Goal: Information Seeking & Learning: Check status

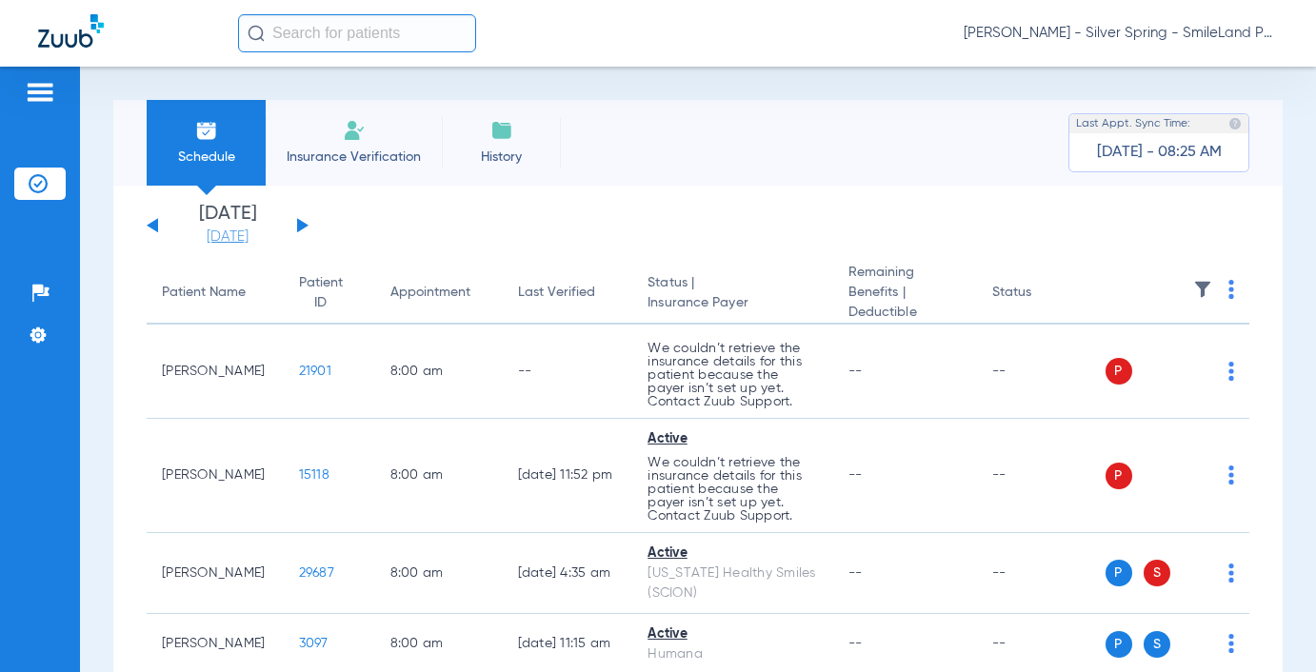
click at [225, 240] on link "[DATE]" at bounding box center [227, 237] width 114 height 19
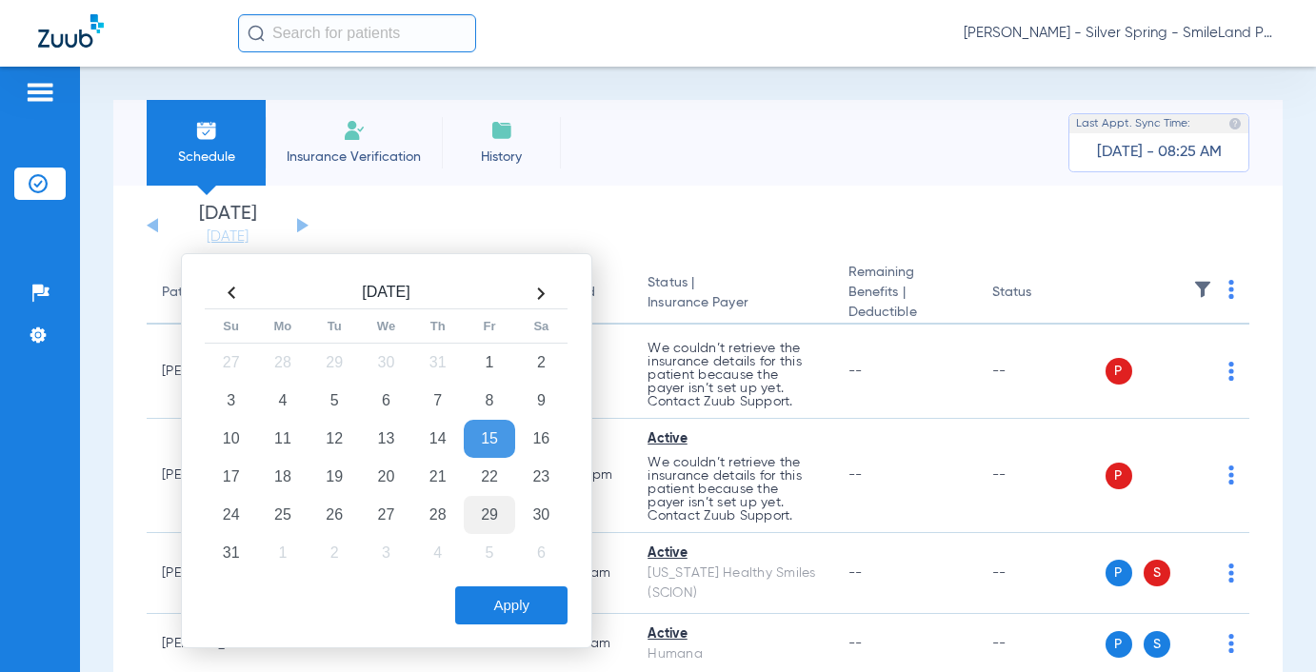
click at [496, 527] on td "29" at bounding box center [489, 515] width 51 height 38
click at [528, 605] on button "Apply" at bounding box center [511, 606] width 112 height 38
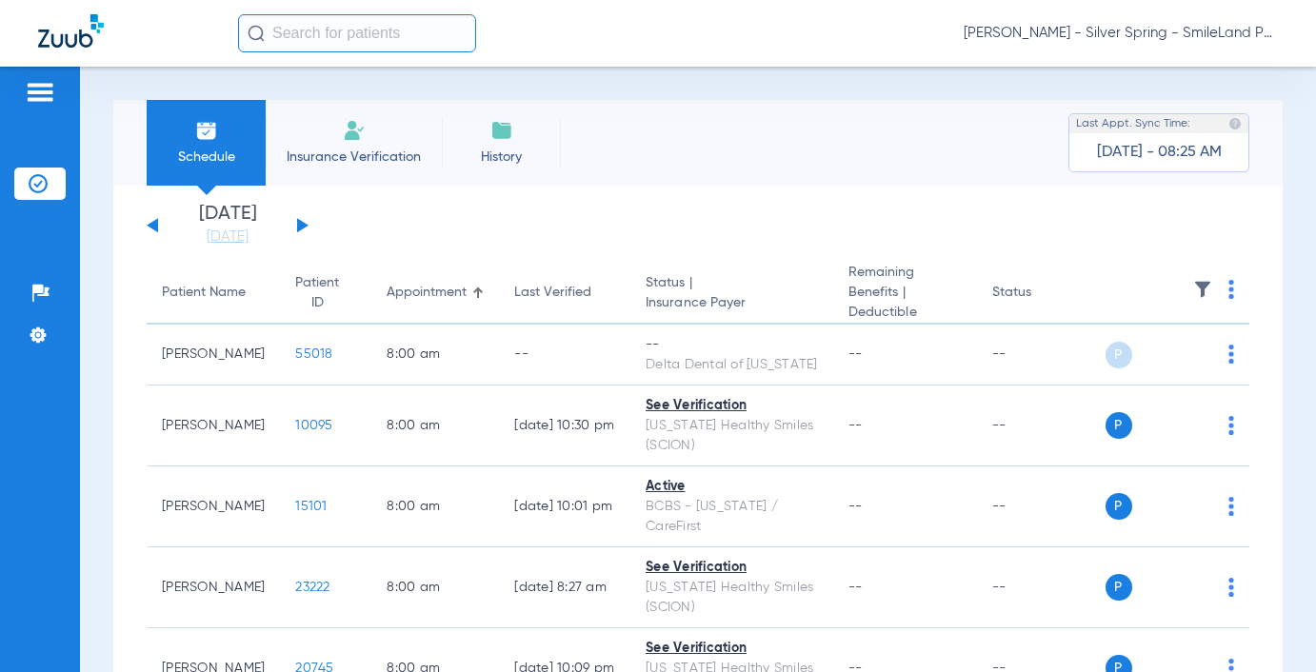
click at [1228, 292] on img at bounding box center [1231, 289] width 6 height 19
click at [1143, 360] on span "Verify All" at bounding box center [1144, 365] width 119 height 13
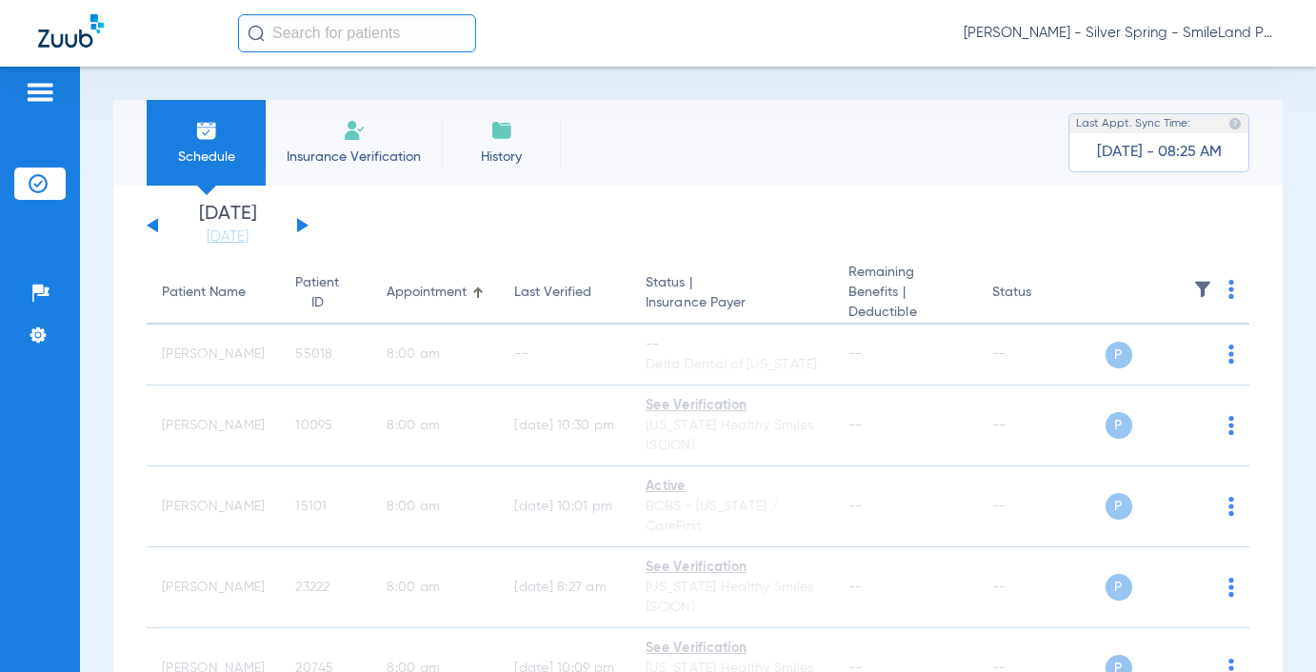
click at [1228, 294] on img at bounding box center [1231, 289] width 6 height 19
click at [1110, 369] on span "Verify All" at bounding box center [1144, 365] width 119 height 13
click at [1223, 67] on div "Schedule Insurance Verification History Last Appt. Sync Time: Today - 08:25 AM …" at bounding box center [698, 370] width 1236 height 606
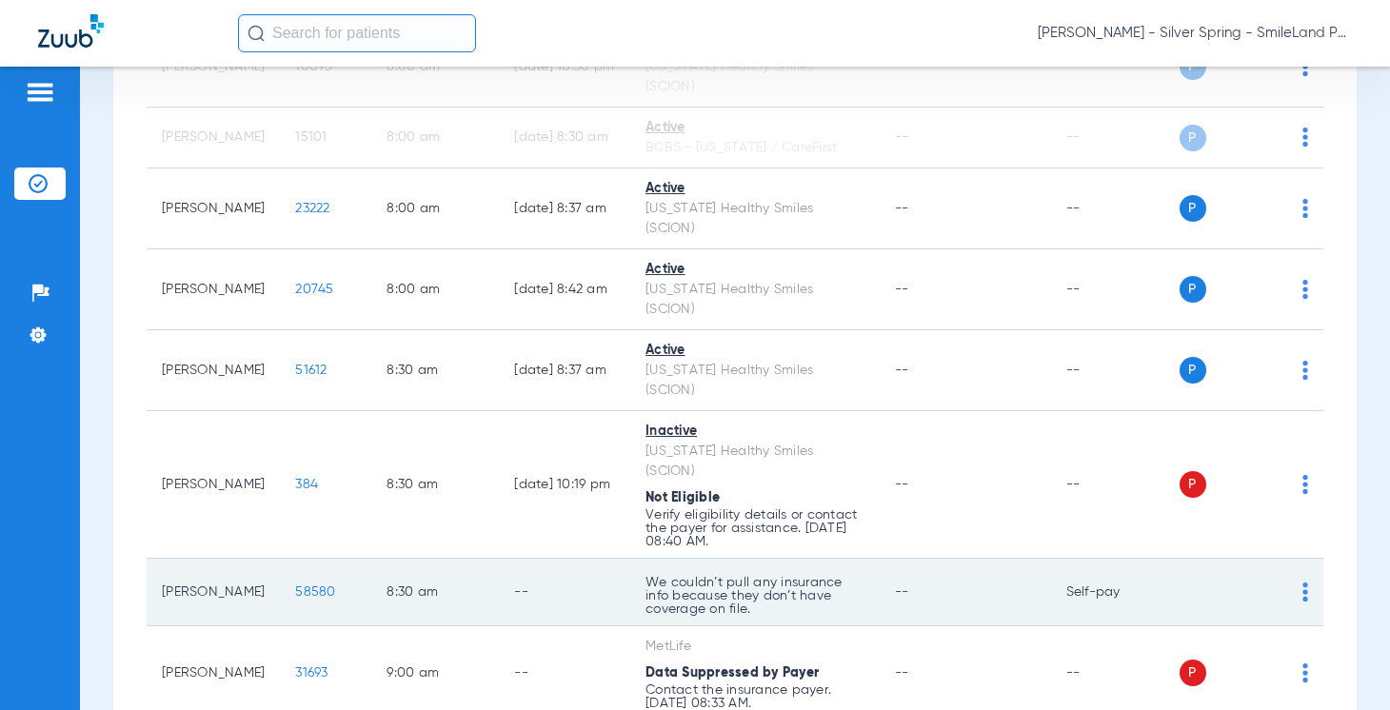
scroll to position [87, 0]
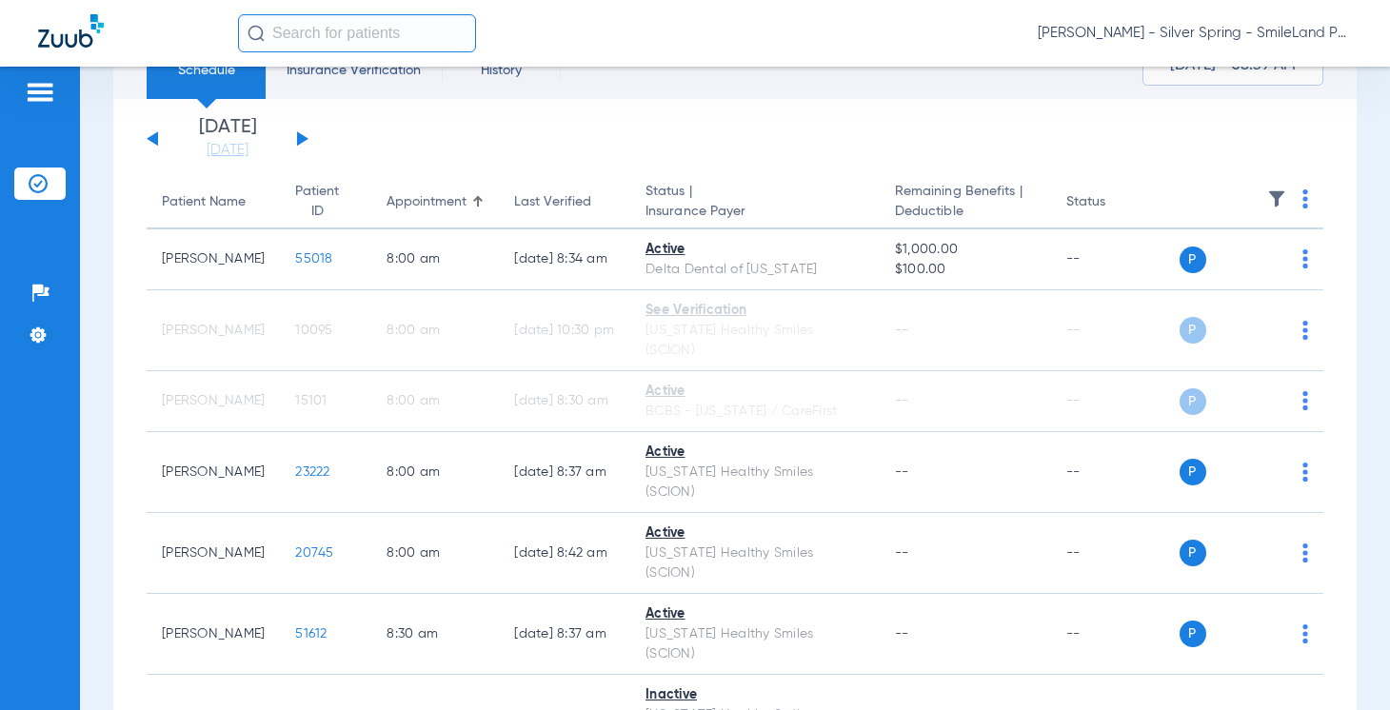
click at [1303, 203] on img at bounding box center [1306, 199] width 6 height 19
click at [1225, 265] on button "Verify All" at bounding box center [1219, 274] width 150 height 38
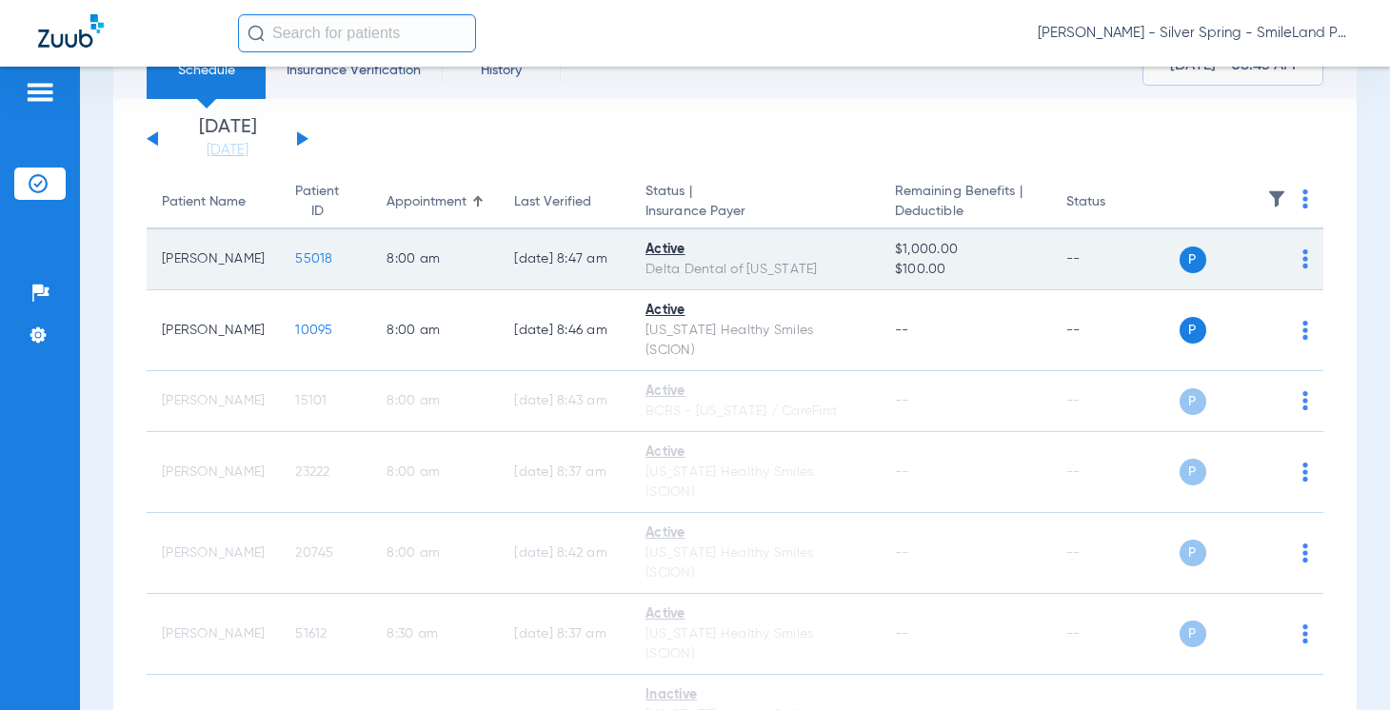
drag, startPoint x: 1316, startPoint y: 409, endPoint x: 820, endPoint y: 238, distance: 524.9
click at [295, 260] on span "55018" at bounding box center [313, 258] width 37 height 13
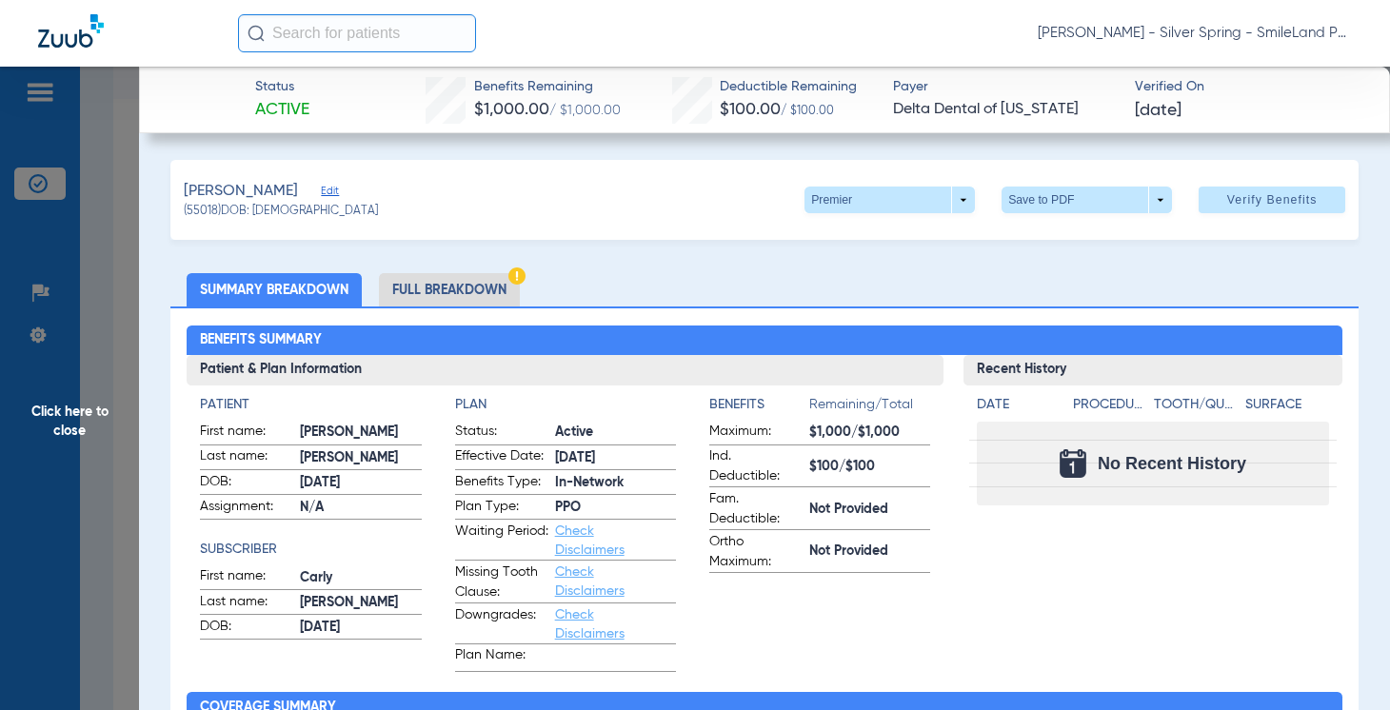
click at [1288, 296] on ul "Summary Breakdown Full Breakdown" at bounding box center [764, 289] width 1188 height 33
click at [93, 144] on span "Click here to close" at bounding box center [69, 422] width 139 height 710
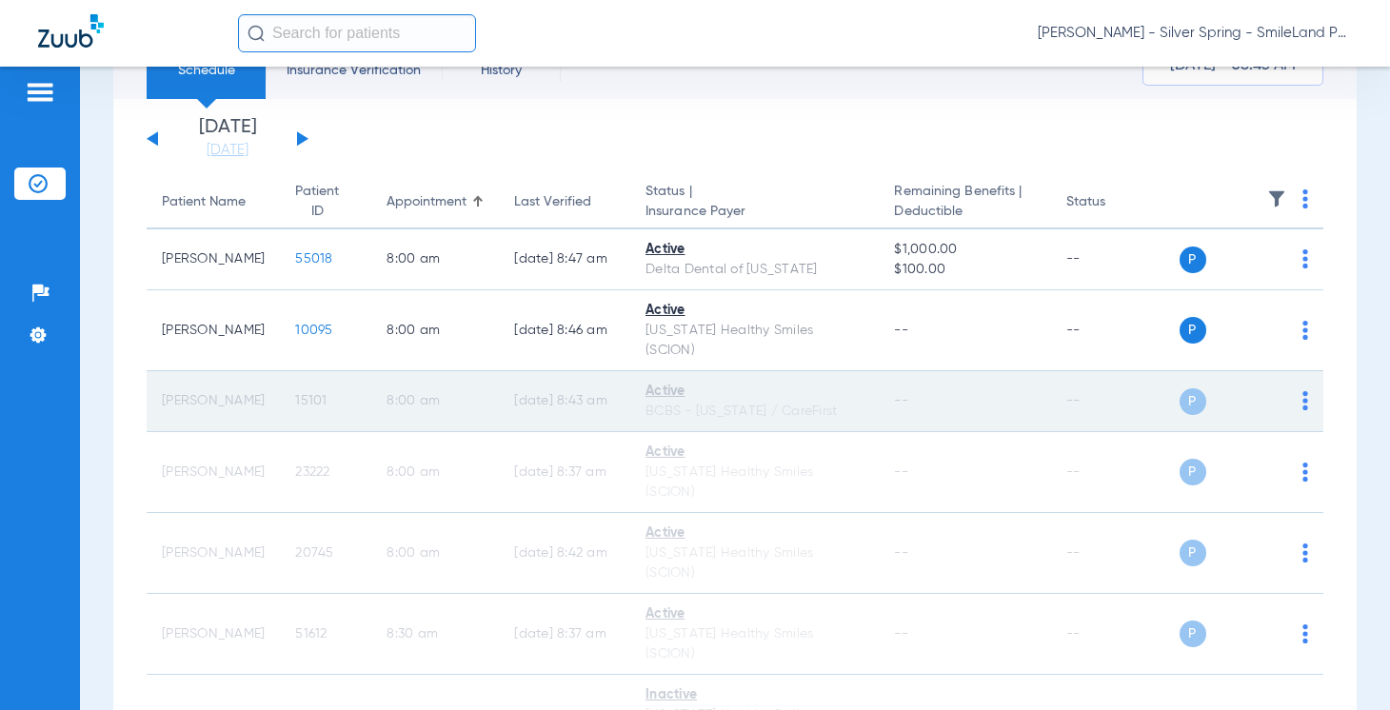
scroll to position [182, 0]
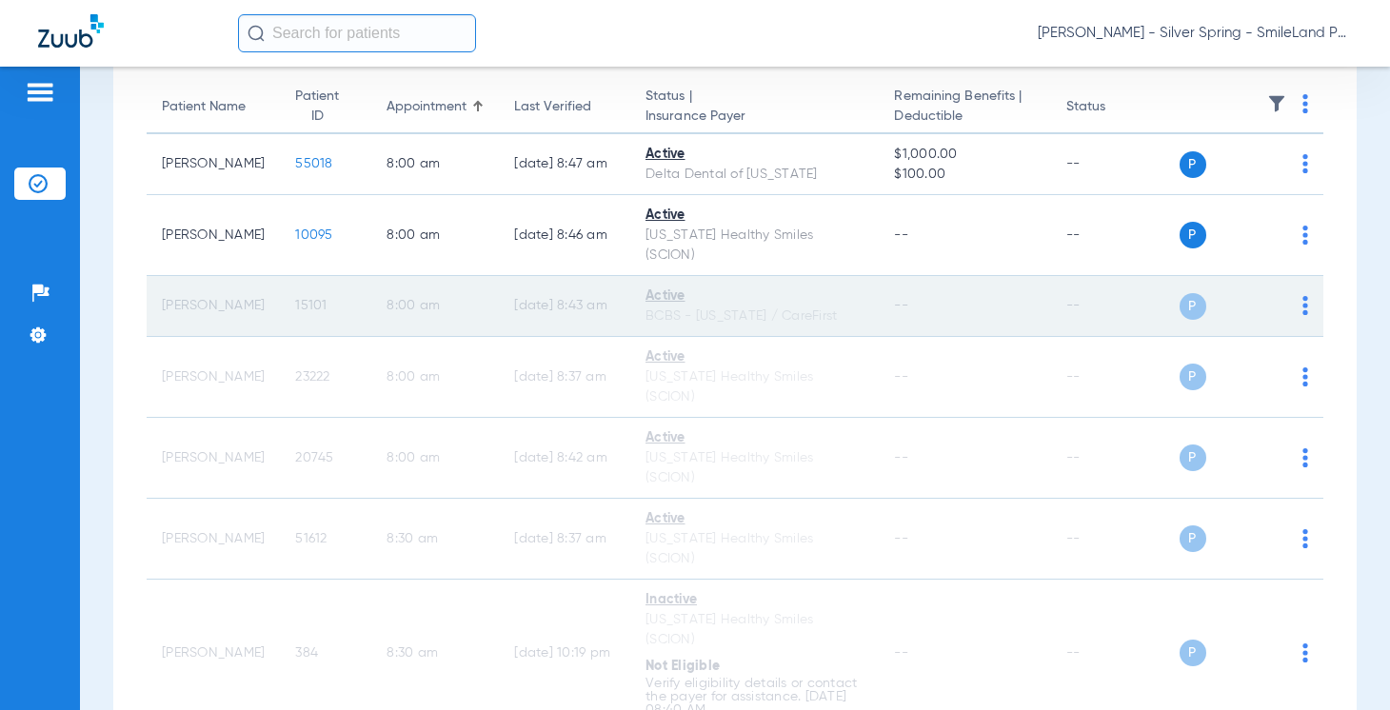
click at [295, 299] on span "15101" at bounding box center [310, 305] width 31 height 13
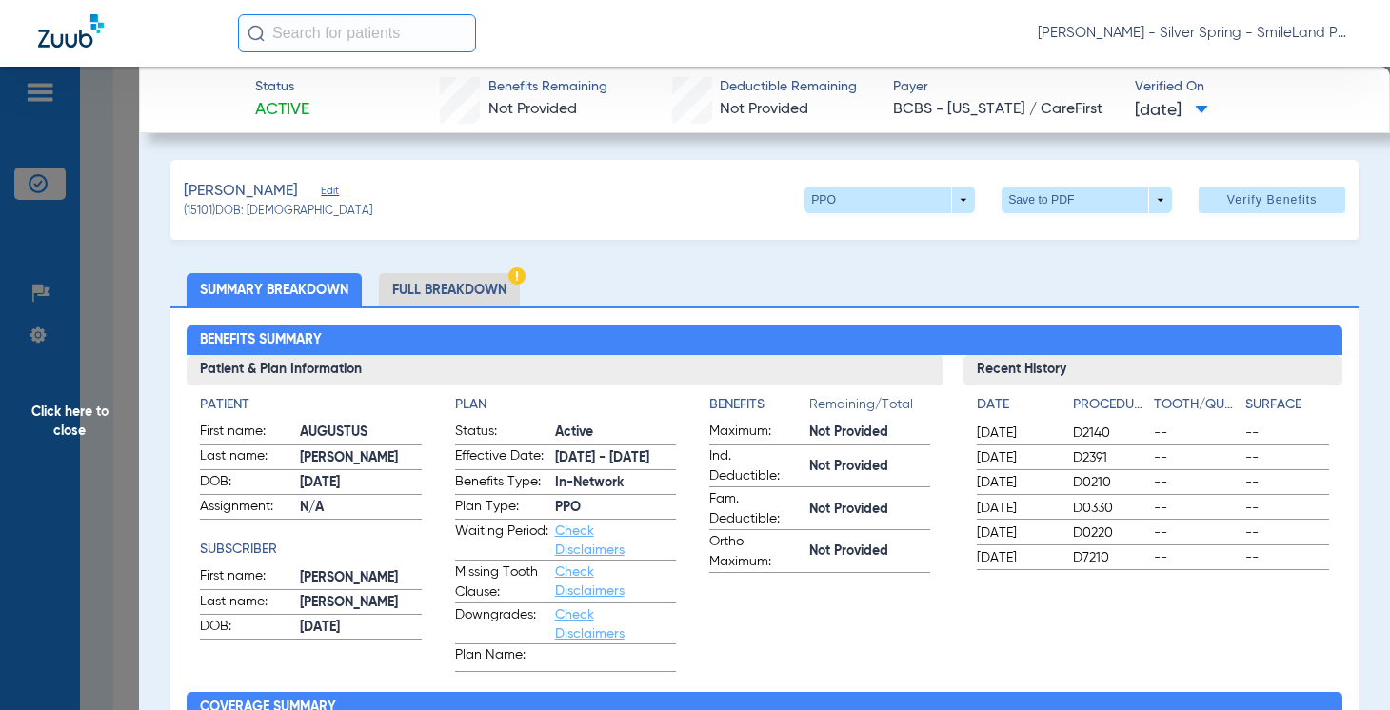
click at [87, 233] on span "Click here to close" at bounding box center [69, 422] width 139 height 710
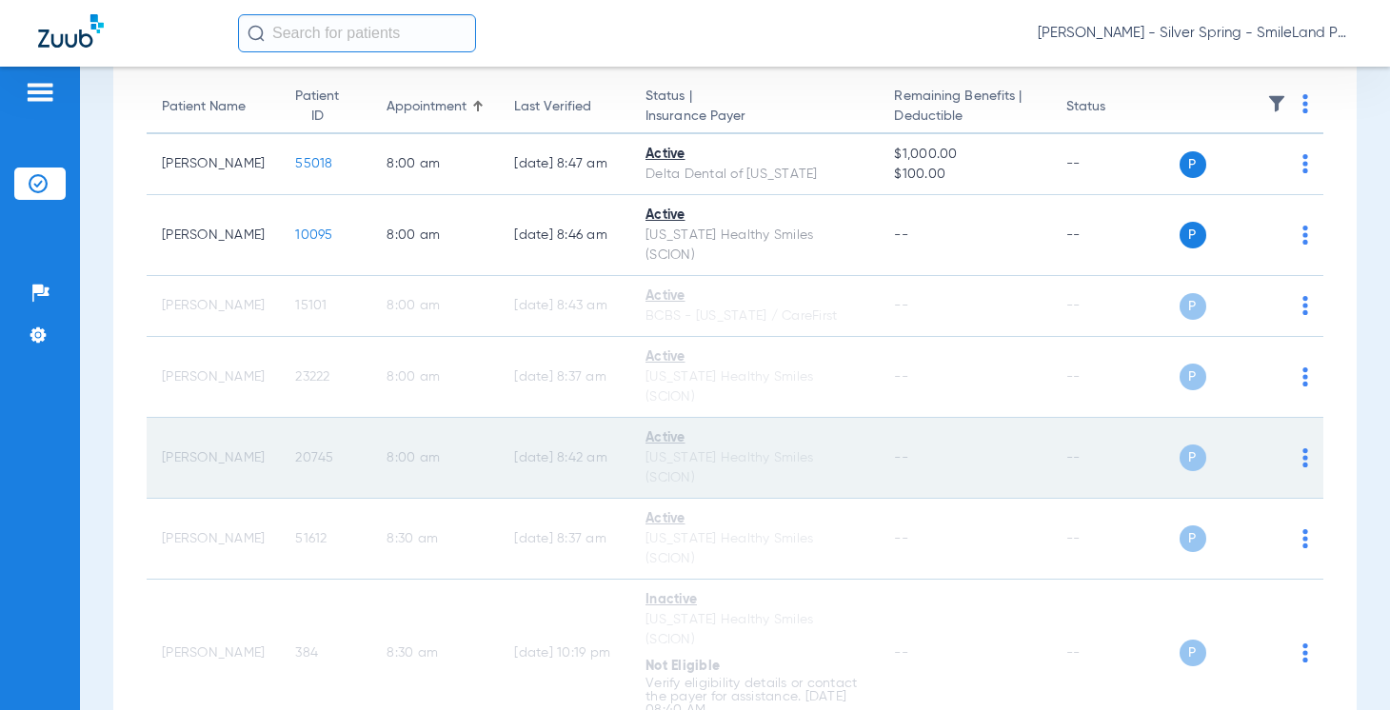
click at [295, 451] on span "20745" at bounding box center [314, 457] width 38 height 13
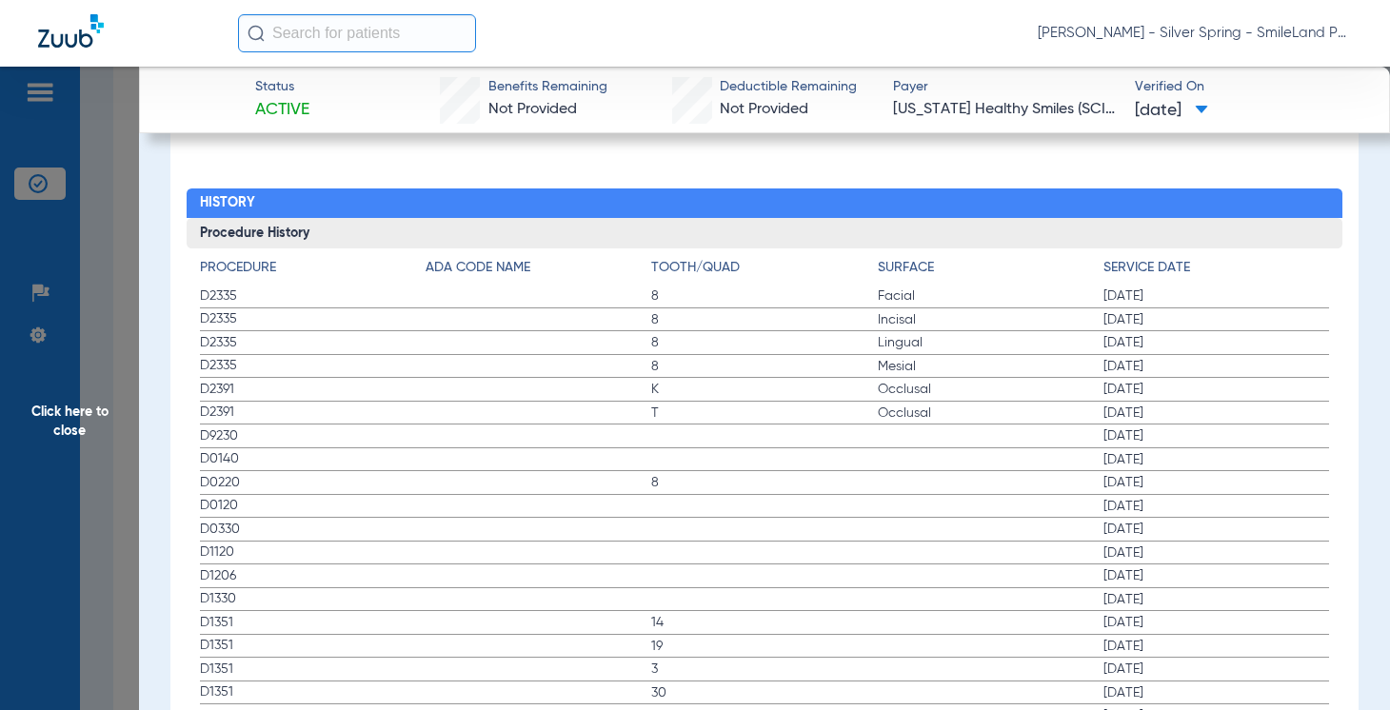
scroll to position [2190, 0]
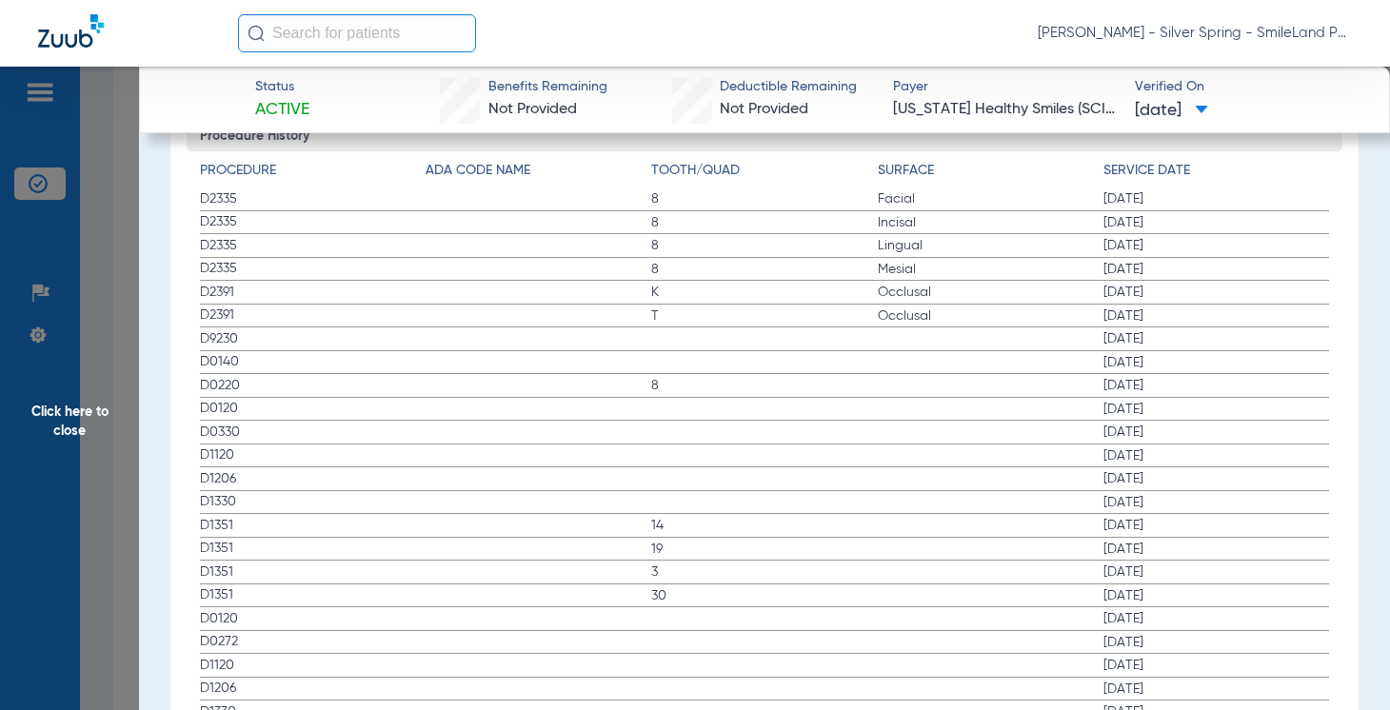
click at [1308, 213] on span "[DATE]" at bounding box center [1217, 222] width 226 height 19
click at [131, 253] on span "Click here to close" at bounding box center [69, 422] width 139 height 710
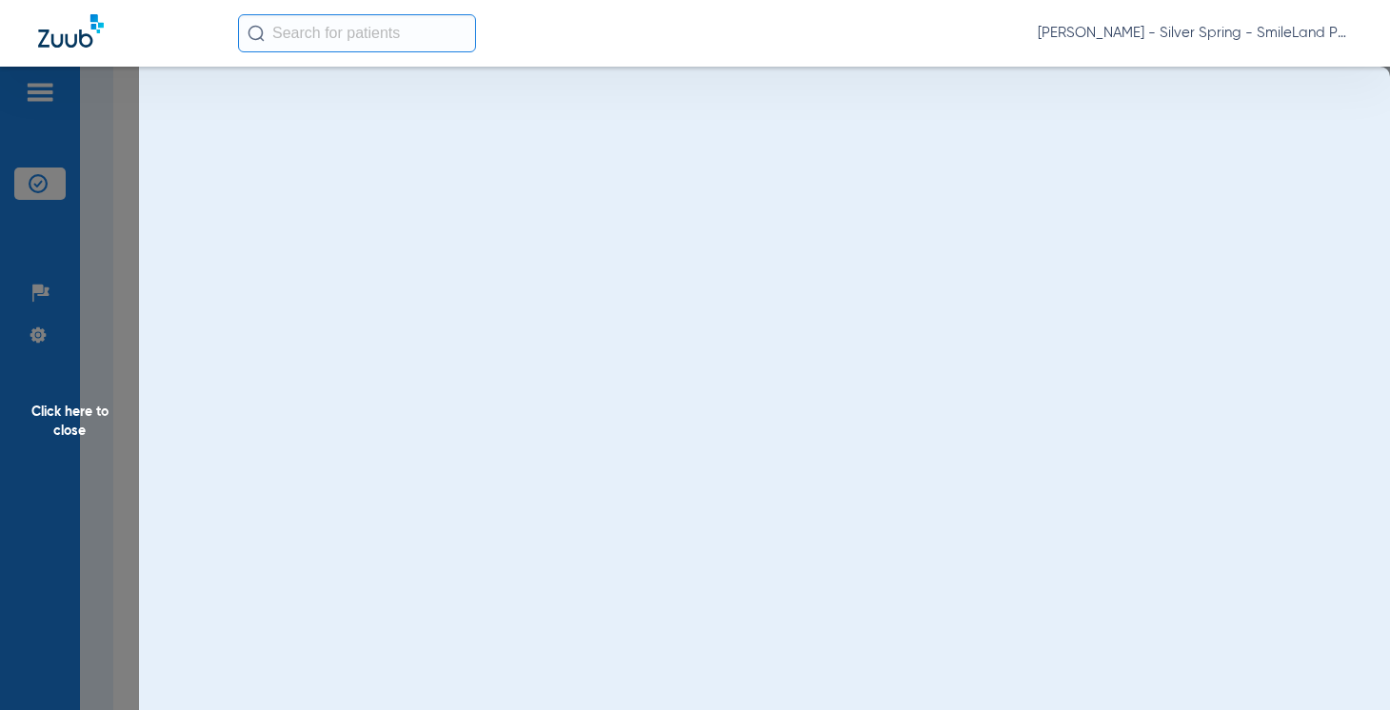
scroll to position [0, 0]
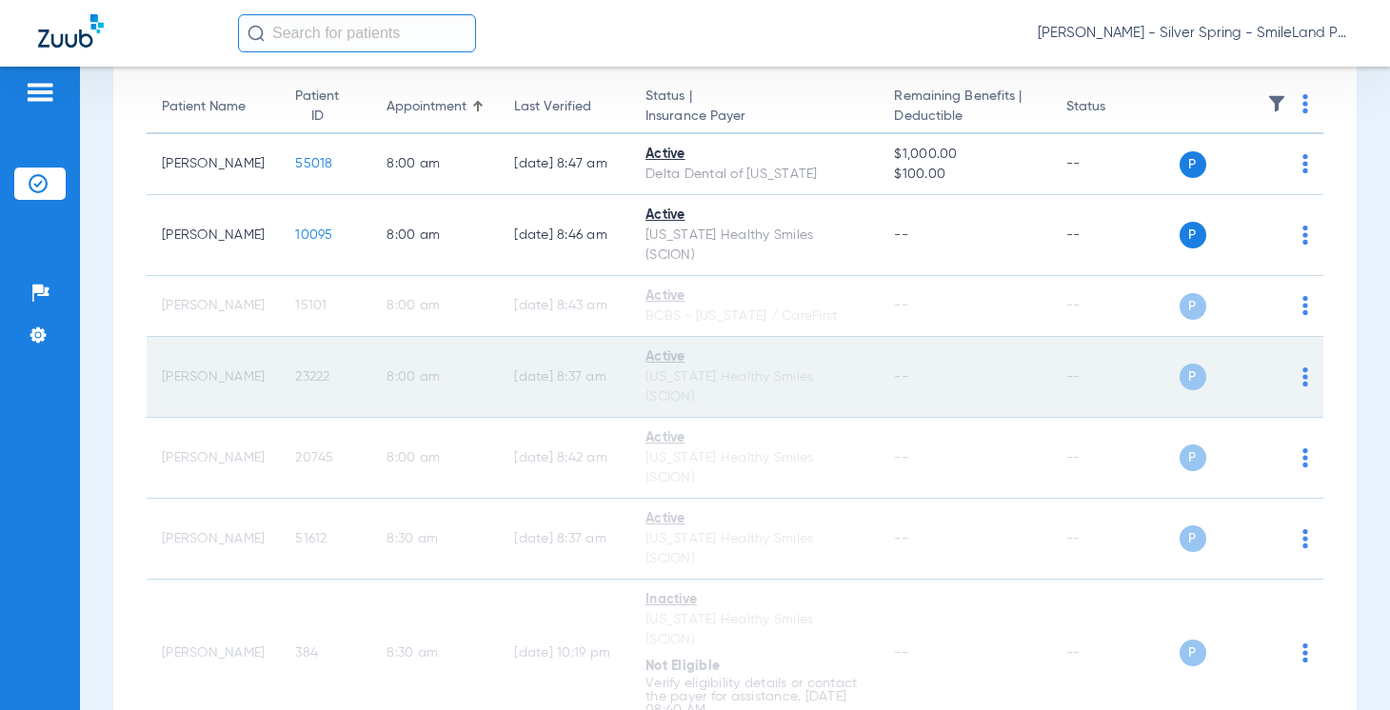
click at [299, 370] on span "23222" at bounding box center [312, 376] width 34 height 13
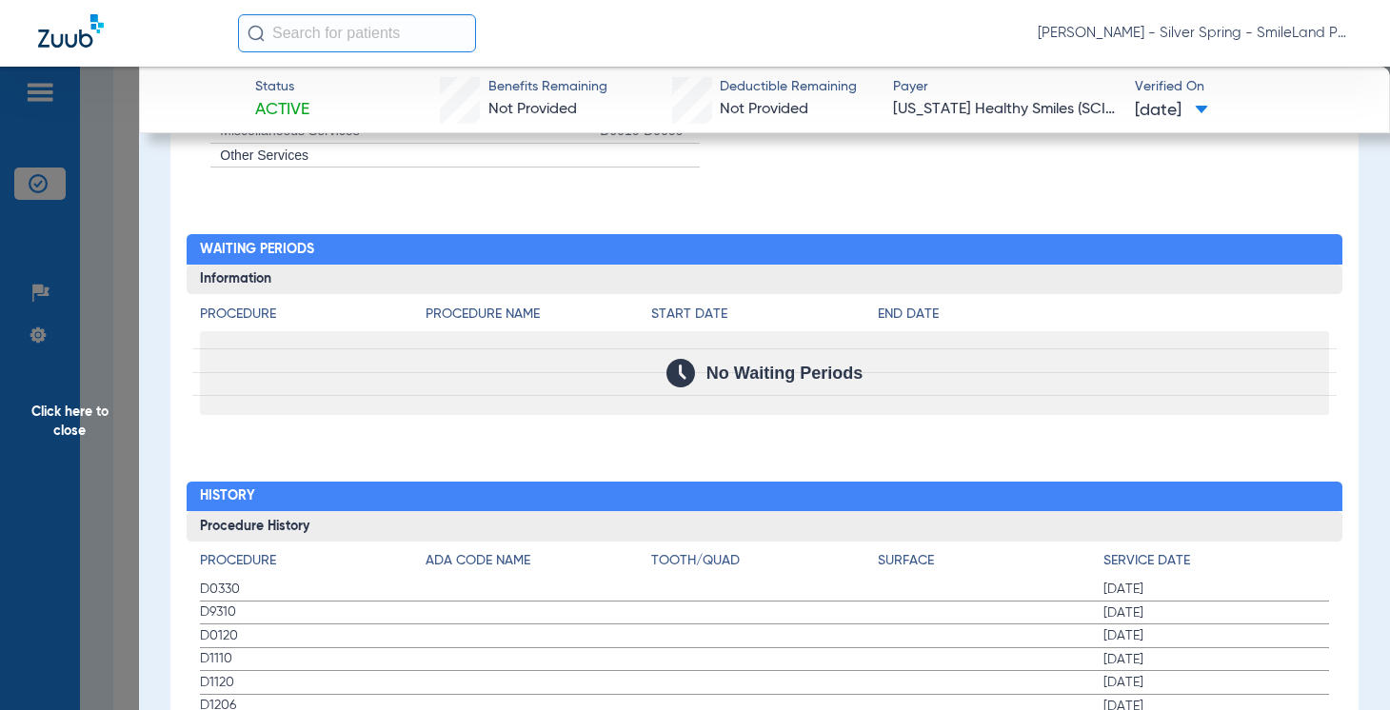
scroll to position [1905, 0]
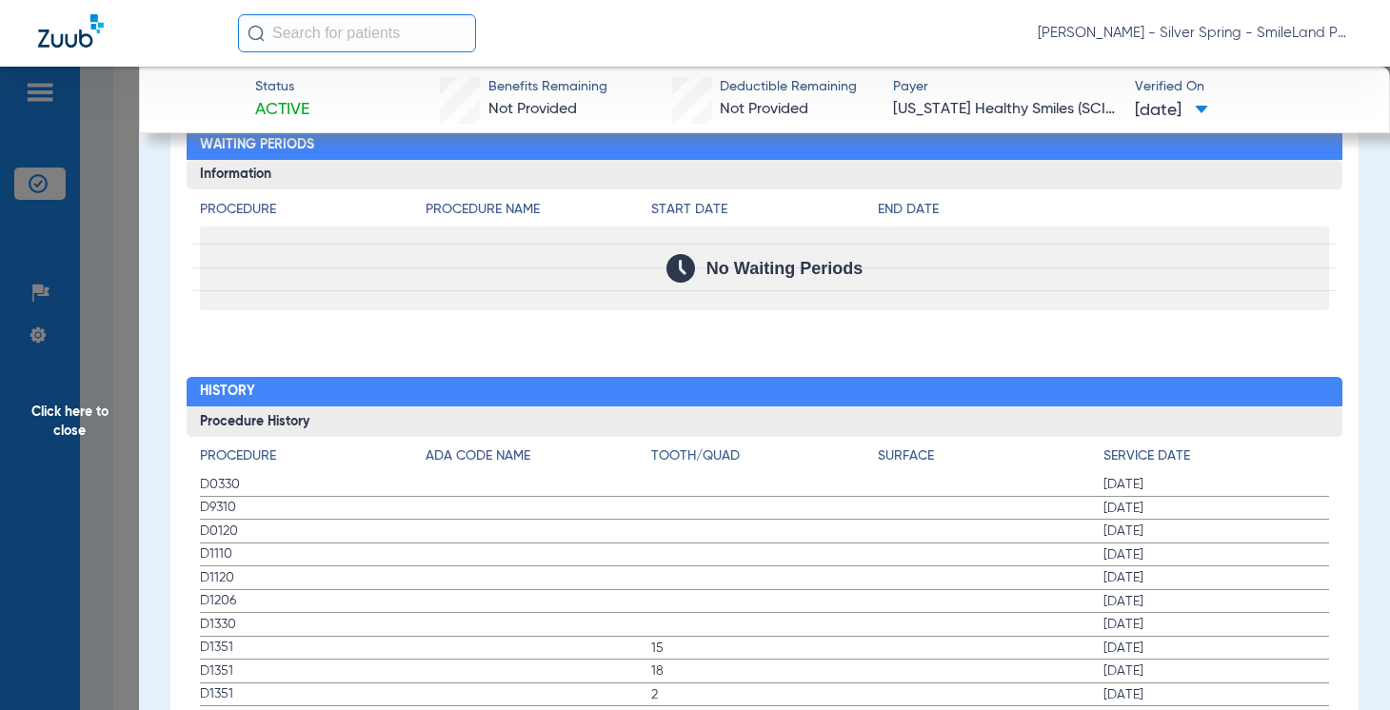
click at [115, 351] on span "Click here to close" at bounding box center [69, 422] width 139 height 710
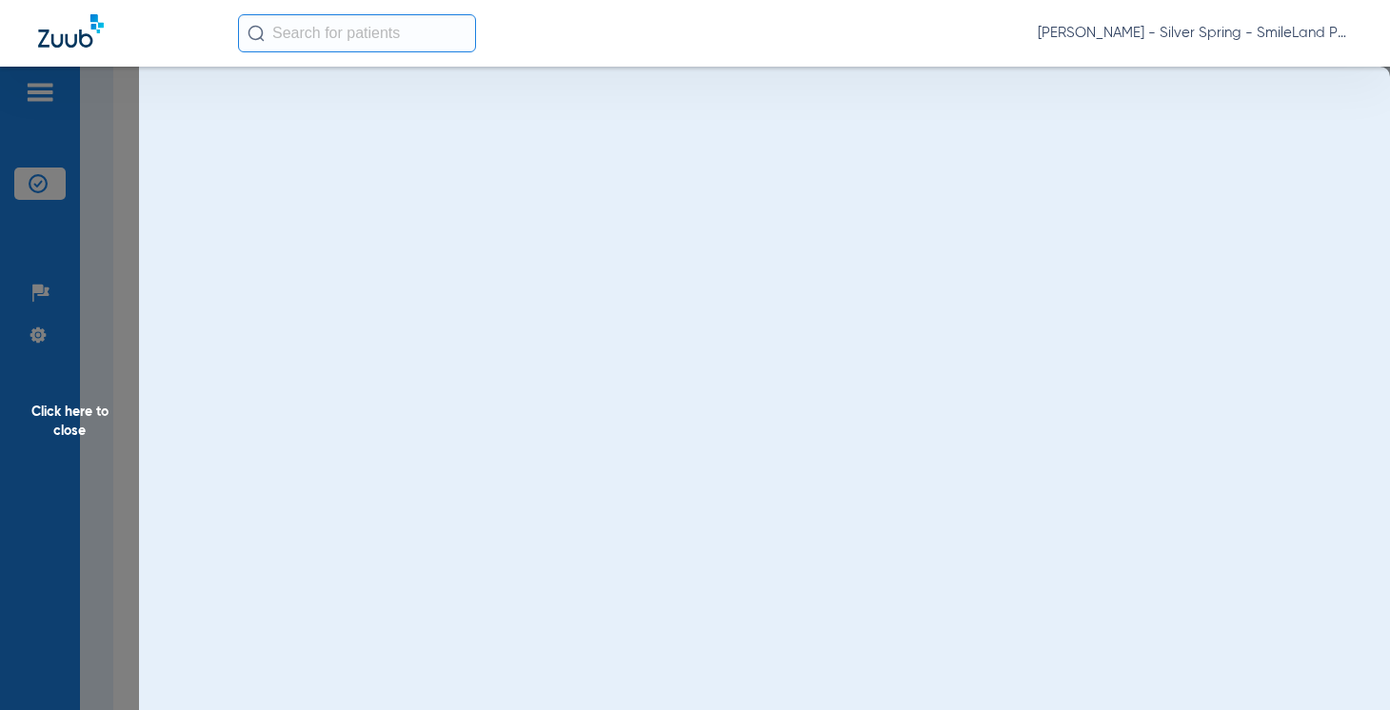
scroll to position [0, 0]
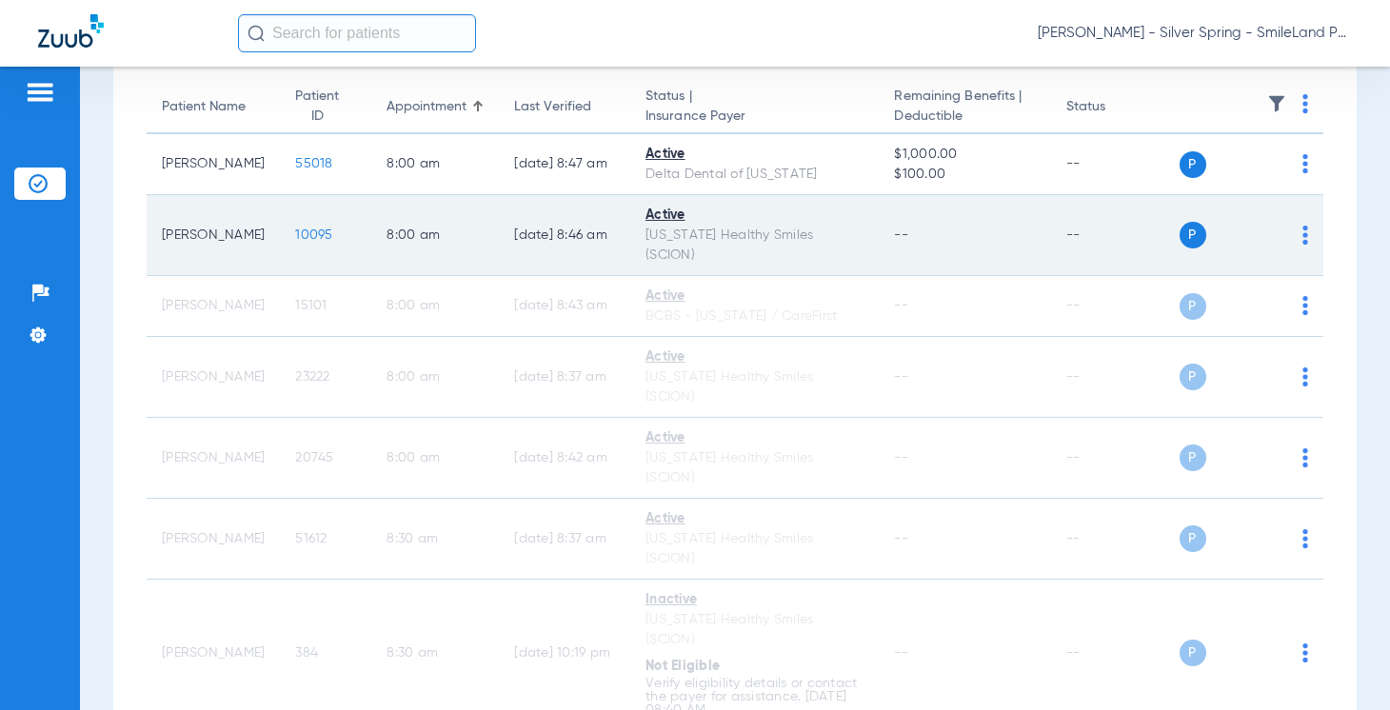
click at [295, 229] on span "10095" at bounding box center [313, 235] width 37 height 13
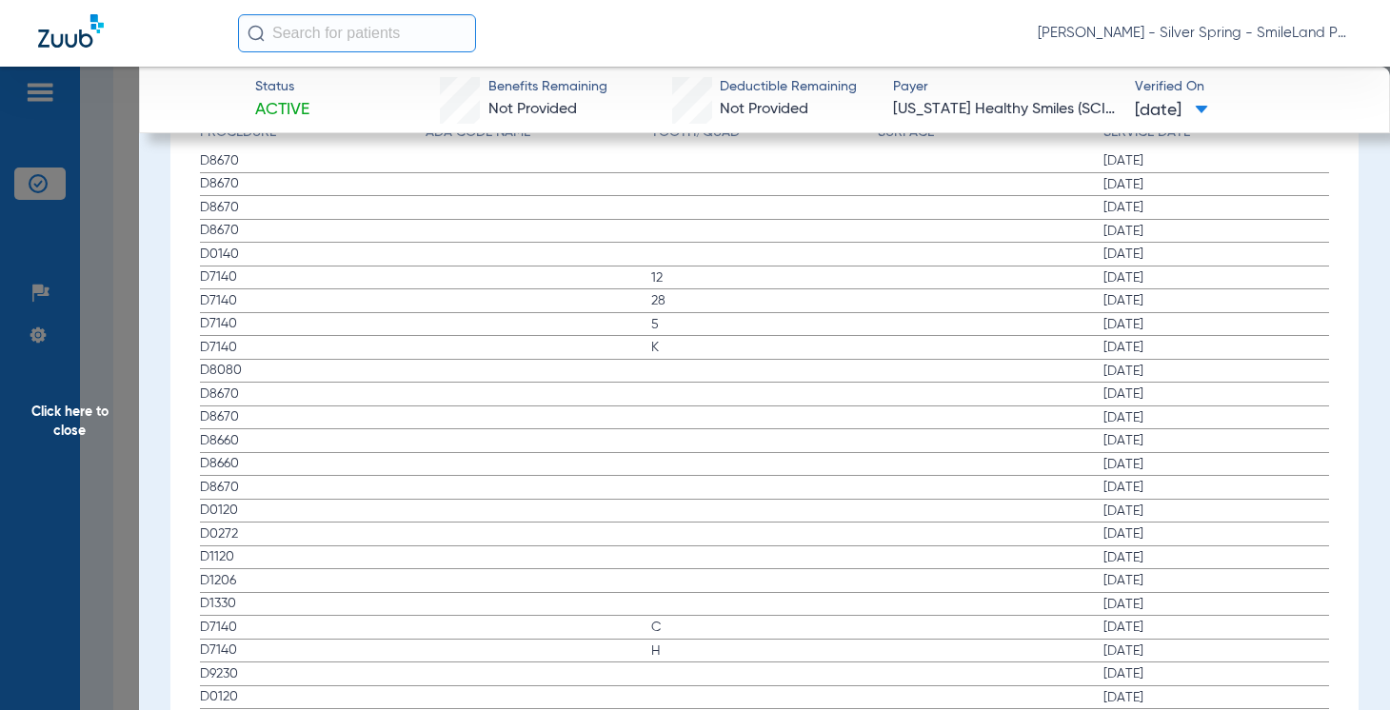
scroll to position [2381, 0]
click at [1255, 186] on span "05/08/2025" at bounding box center [1217, 195] width 226 height 19
click at [95, 205] on span "Click here to close" at bounding box center [69, 422] width 139 height 710
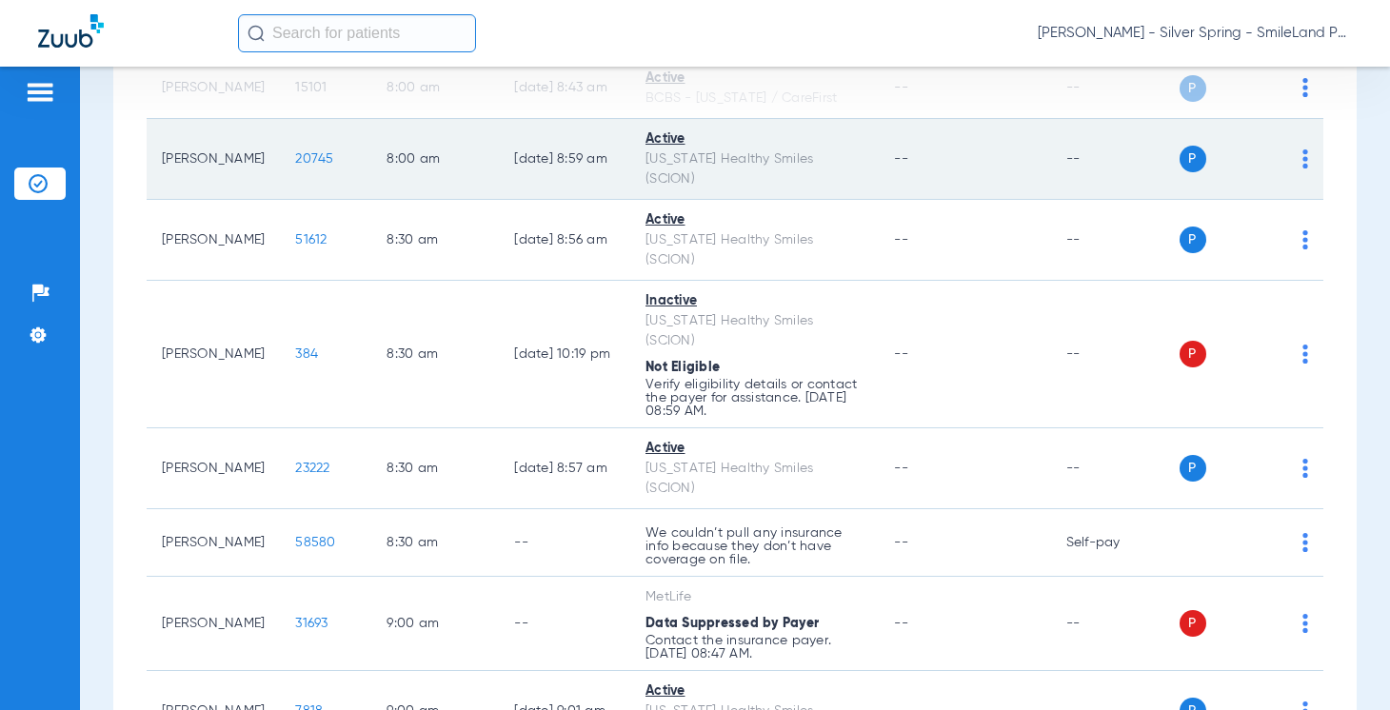
scroll to position [468, 0]
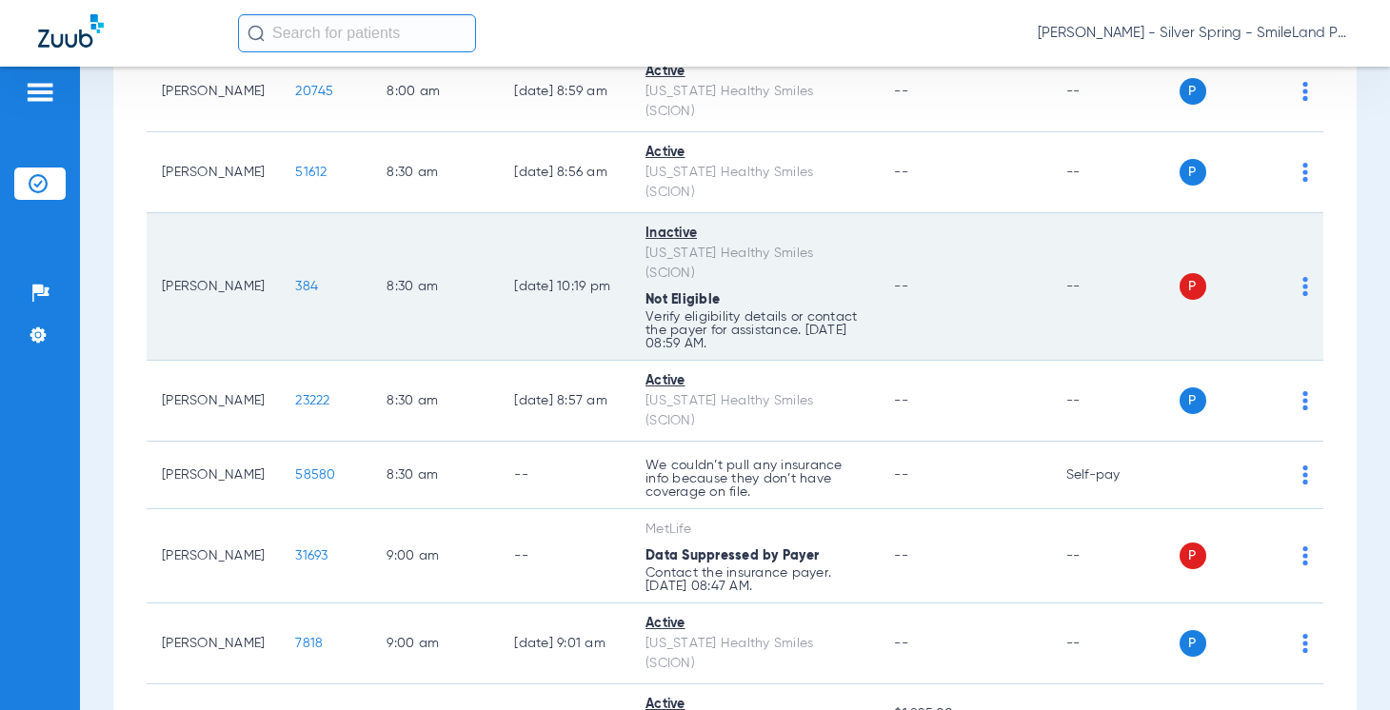
click at [295, 280] on span "384" at bounding box center [306, 286] width 23 height 13
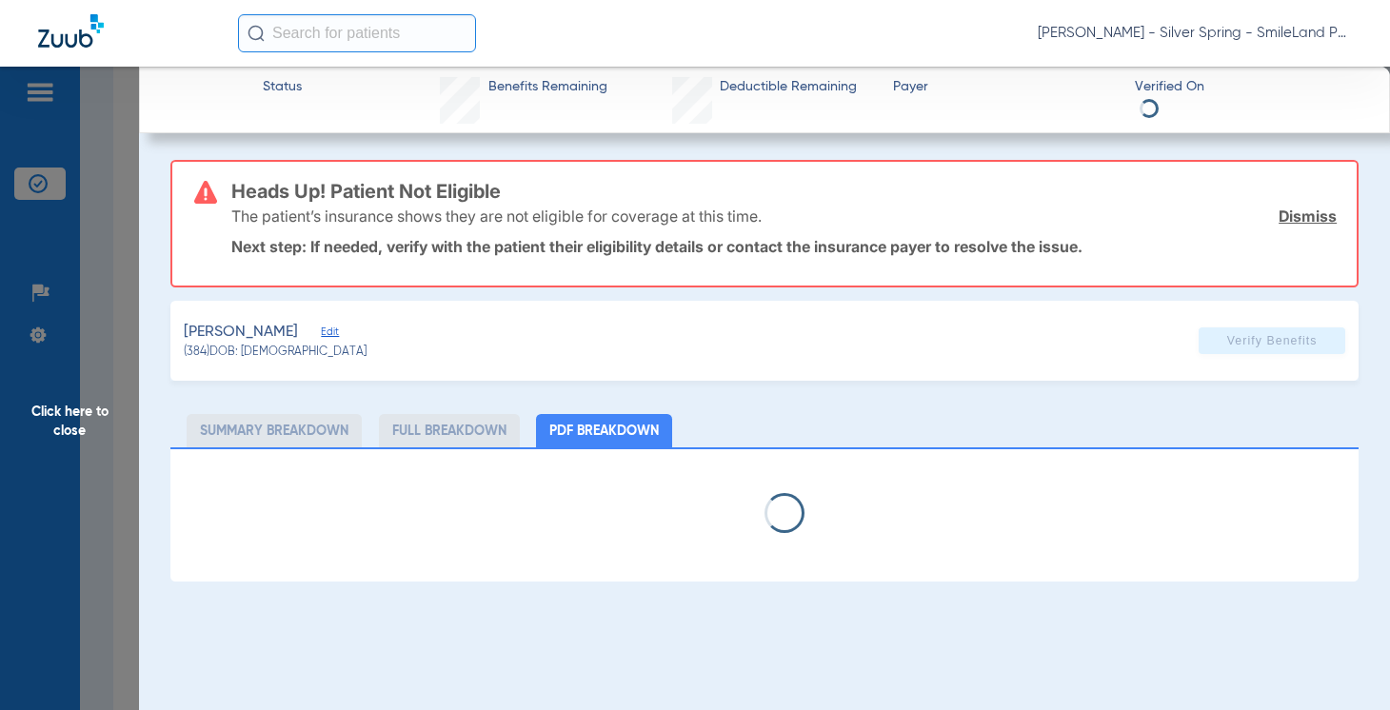
click at [120, 310] on span "Click here to close" at bounding box center [69, 422] width 139 height 710
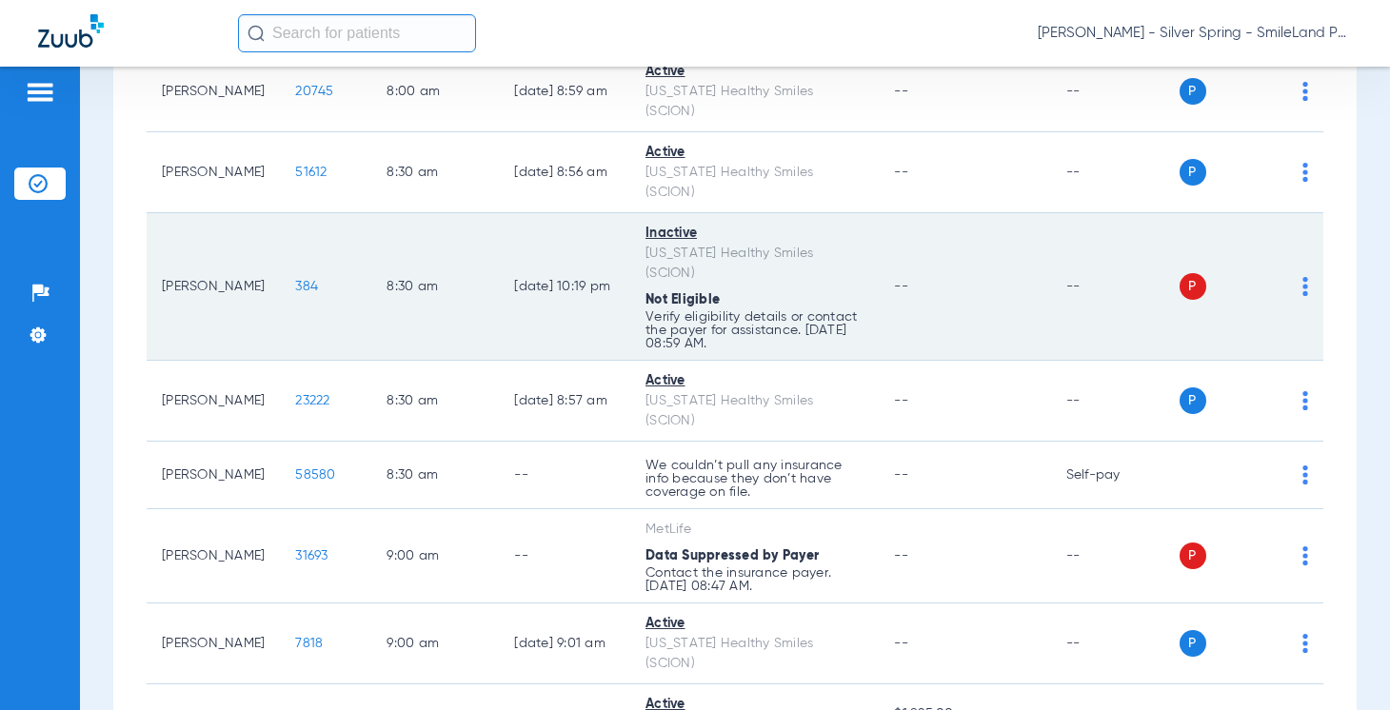
drag, startPoint x: 1368, startPoint y: 195, endPoint x: 555, endPoint y: 250, distance: 814.2
click at [1315, 195] on div "Schedule Insurance Verification History Last Appt. Sync Time: Today - 09:00 AM …" at bounding box center [735, 389] width 1310 height 644
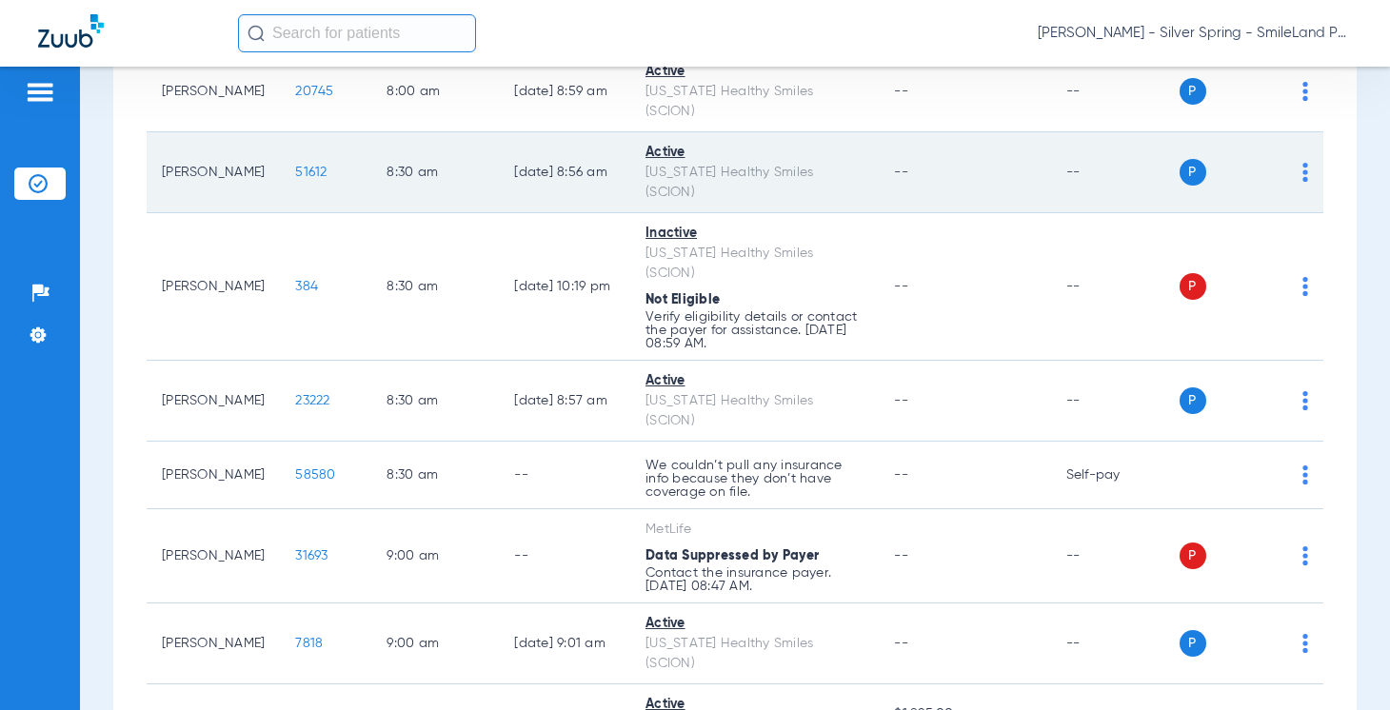
click at [295, 166] on span "51612" at bounding box center [310, 172] width 31 height 13
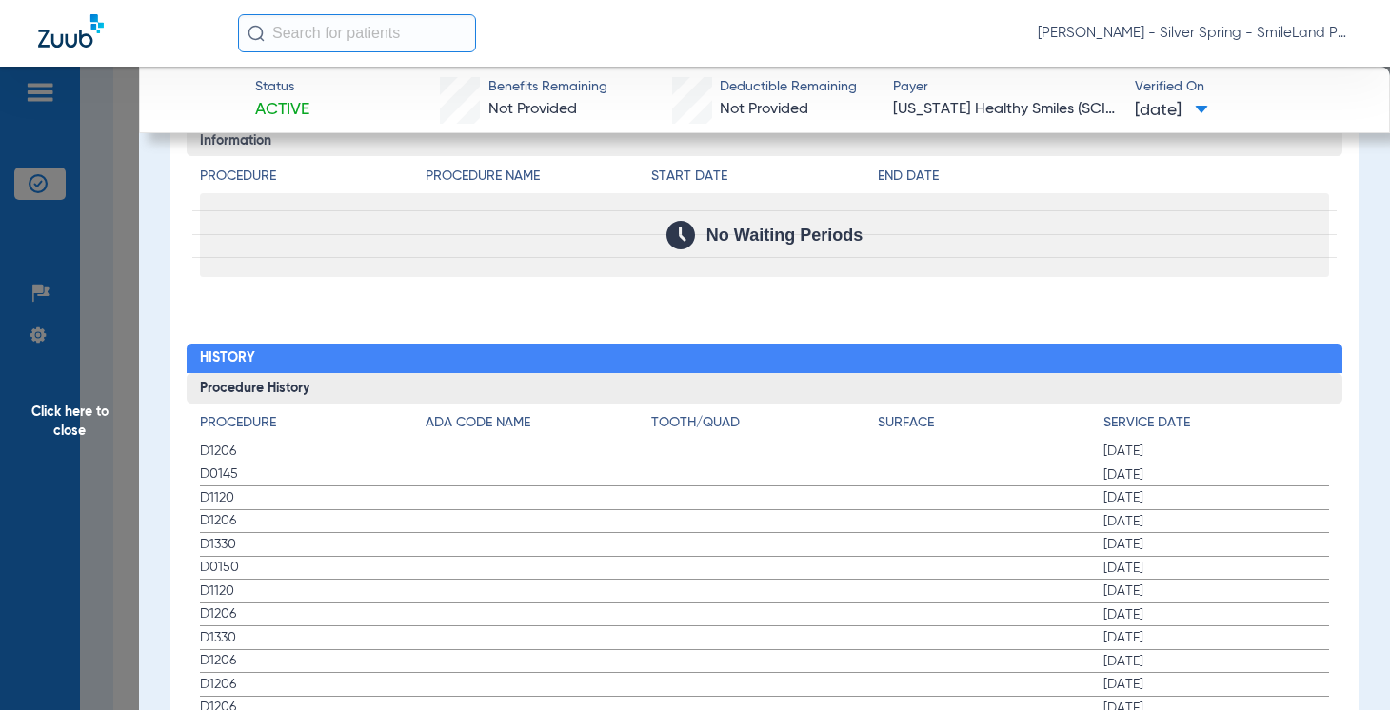
scroll to position [1992, 0]
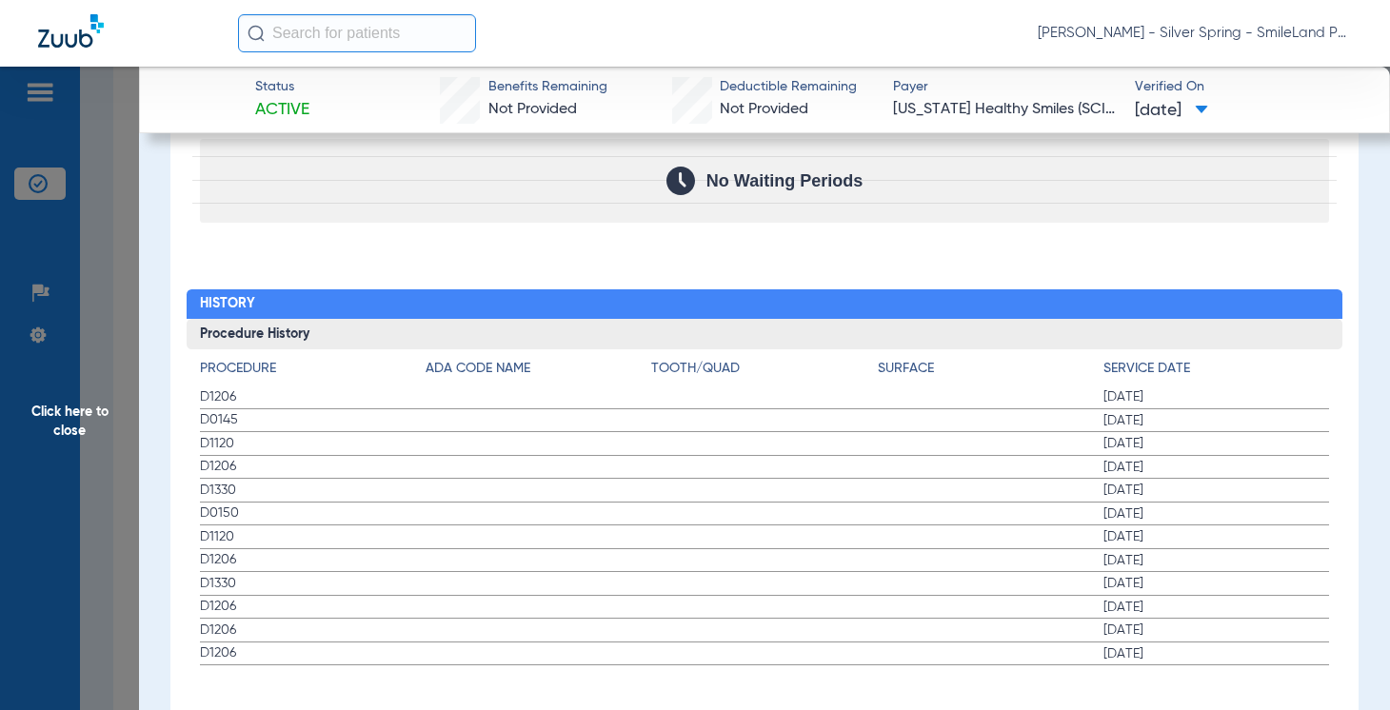
drag, startPoint x: 1296, startPoint y: 240, endPoint x: 190, endPoint y: 266, distance: 1106.9
click at [123, 279] on span "Click here to close" at bounding box center [69, 422] width 139 height 710
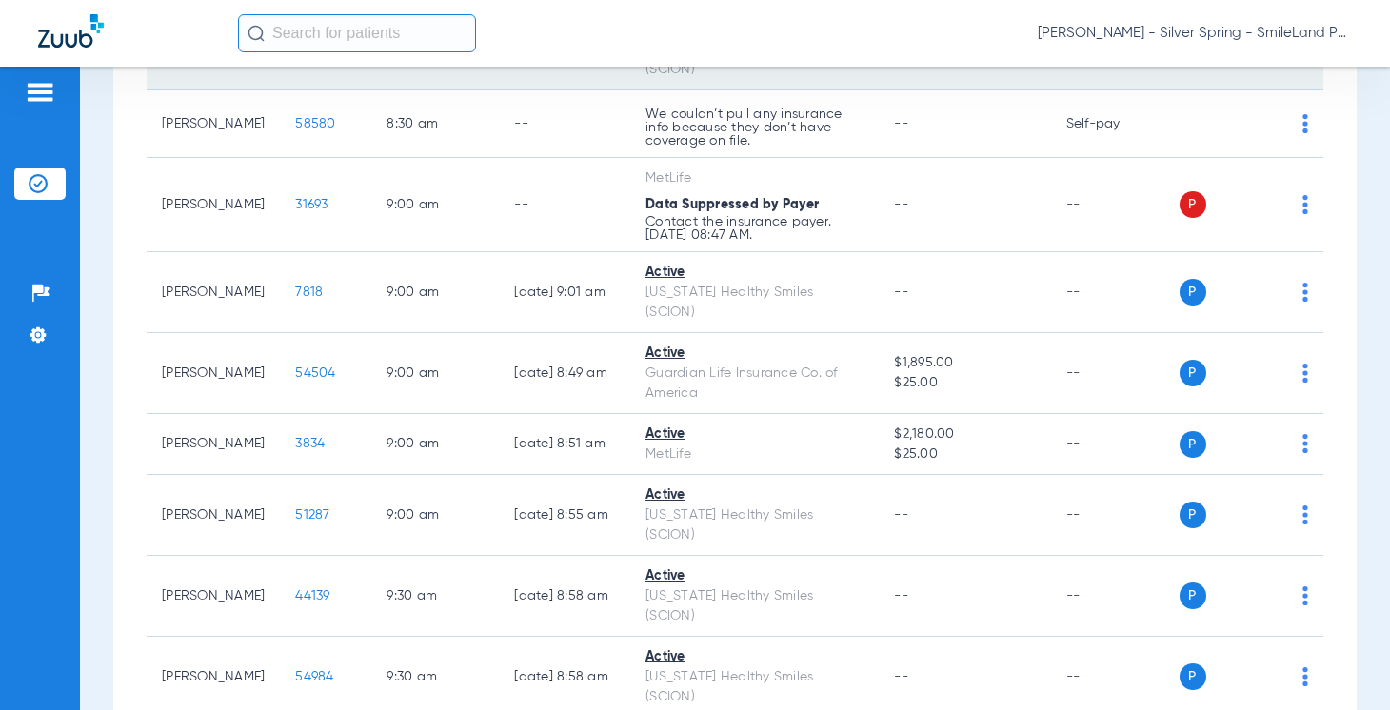
scroll to position [848, 0]
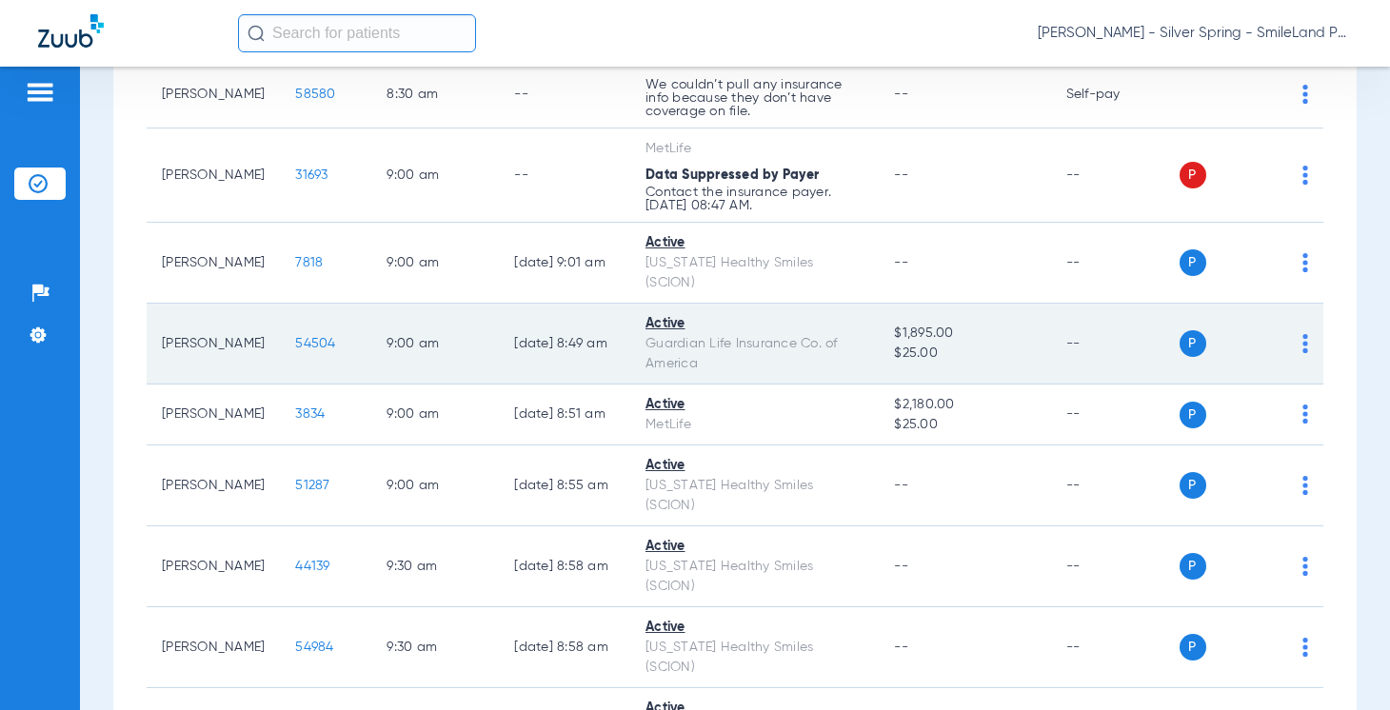
click at [295, 337] on span "54504" at bounding box center [315, 343] width 40 height 13
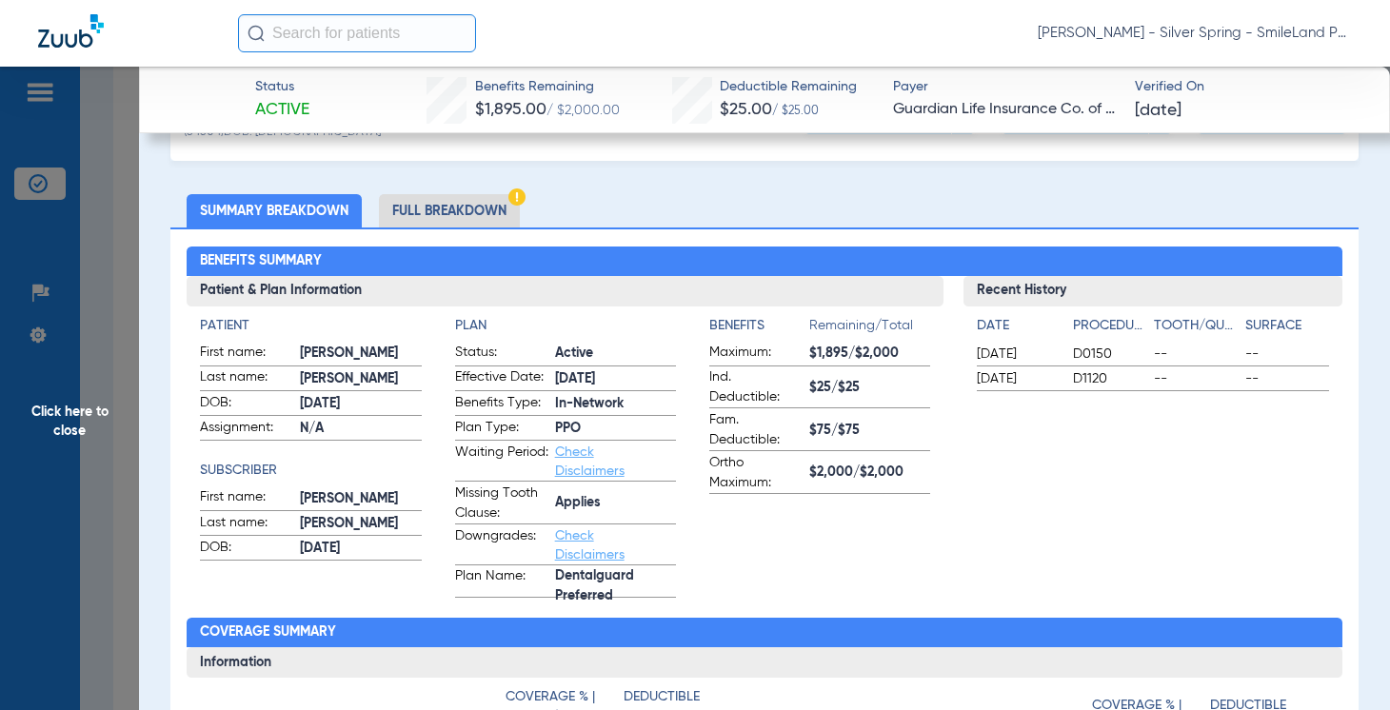
scroll to position [95, 0]
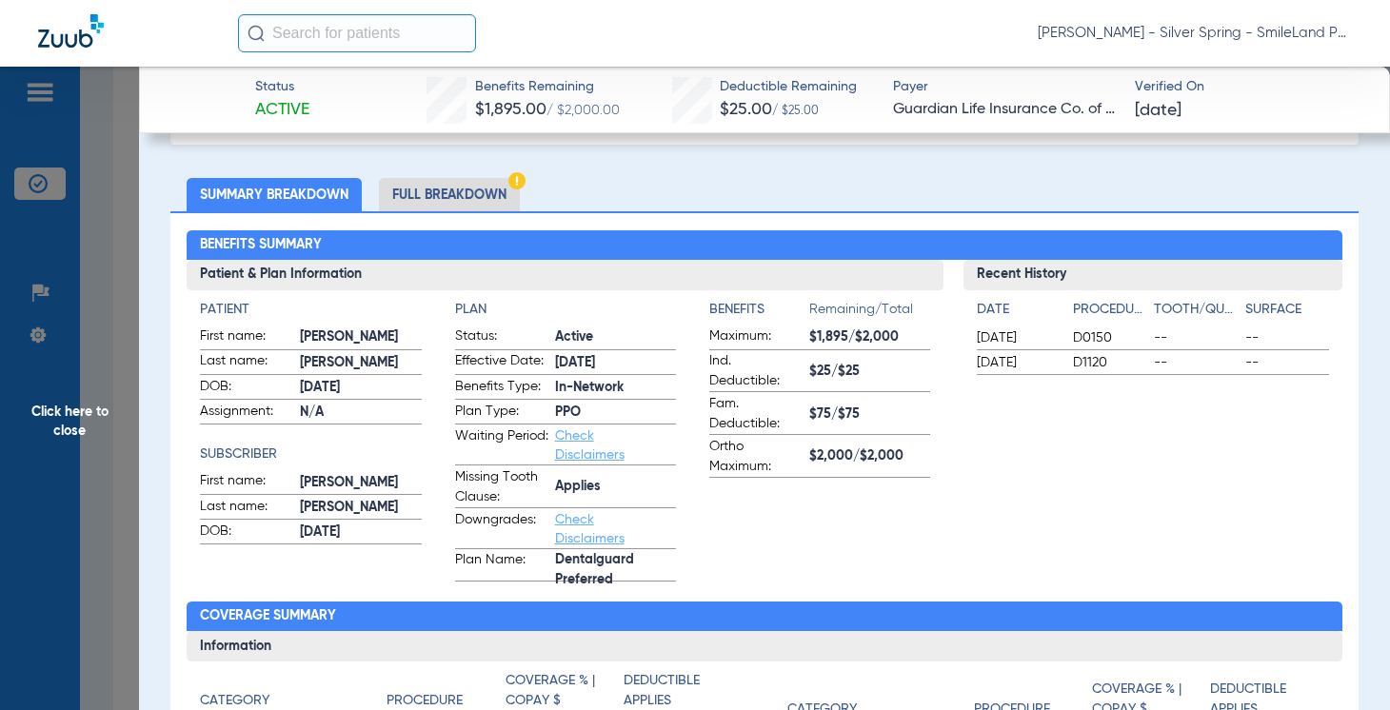
click at [921, 306] on div "Patient First name: VIVIAN E Last name: PAYNE DOB: 11/24/2023 Assignment: N/A S…" at bounding box center [565, 435] width 757 height 291
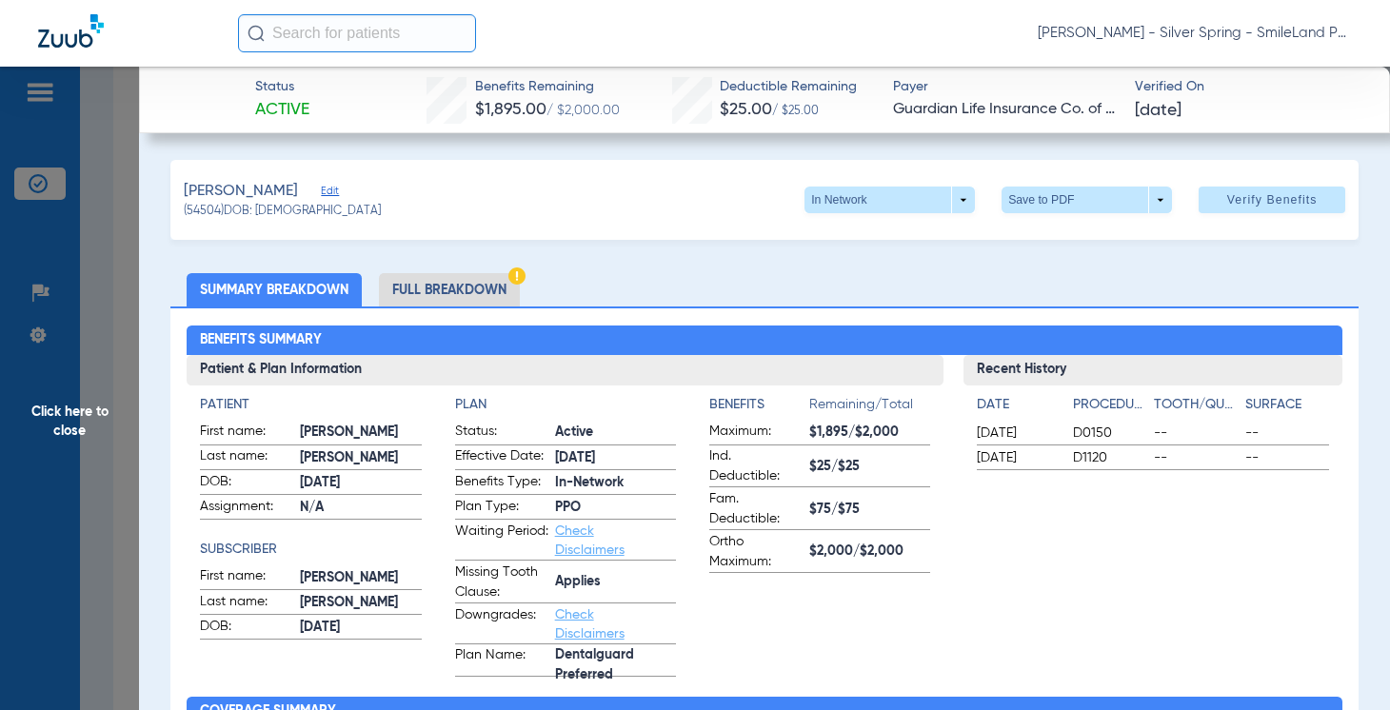
click at [1253, 303] on ul "Summary Breakdown Full Breakdown" at bounding box center [764, 289] width 1188 height 33
click at [125, 294] on span "Click here to close" at bounding box center [69, 422] width 139 height 710
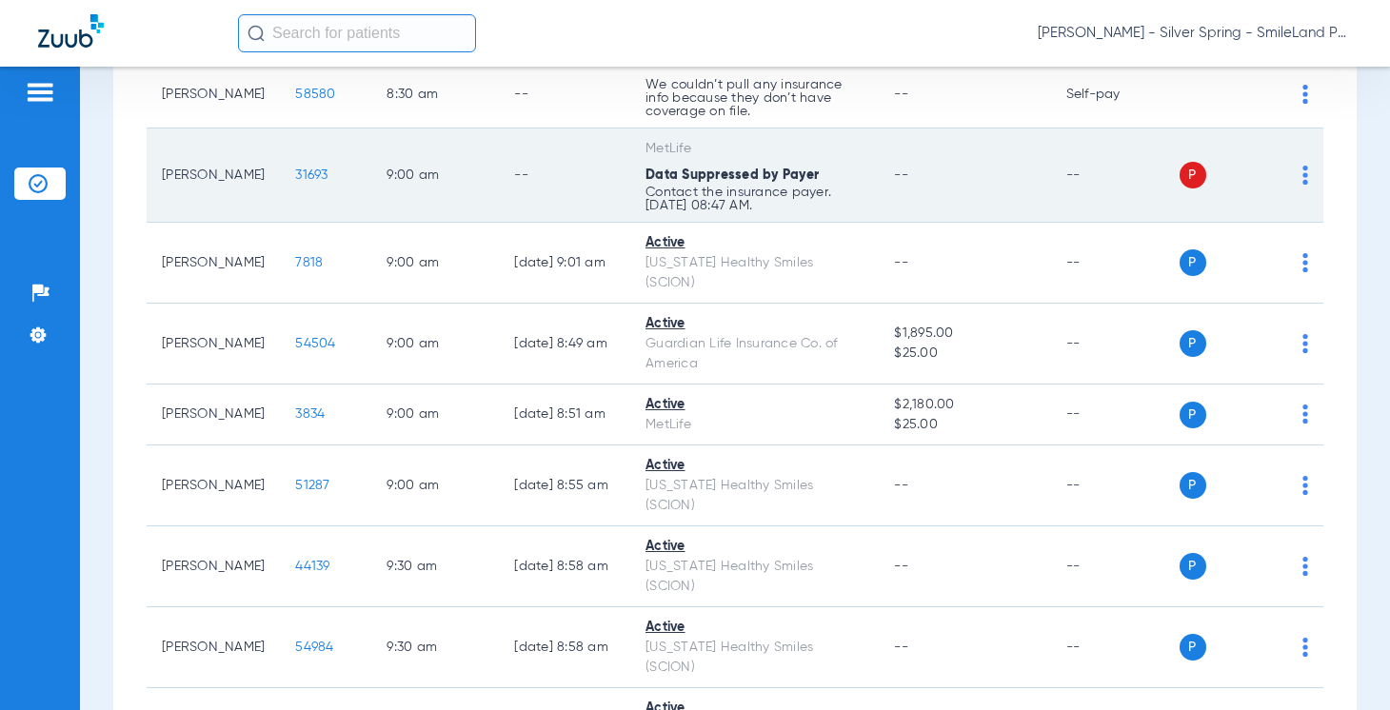
click at [295, 169] on span "31693" at bounding box center [311, 175] width 32 height 13
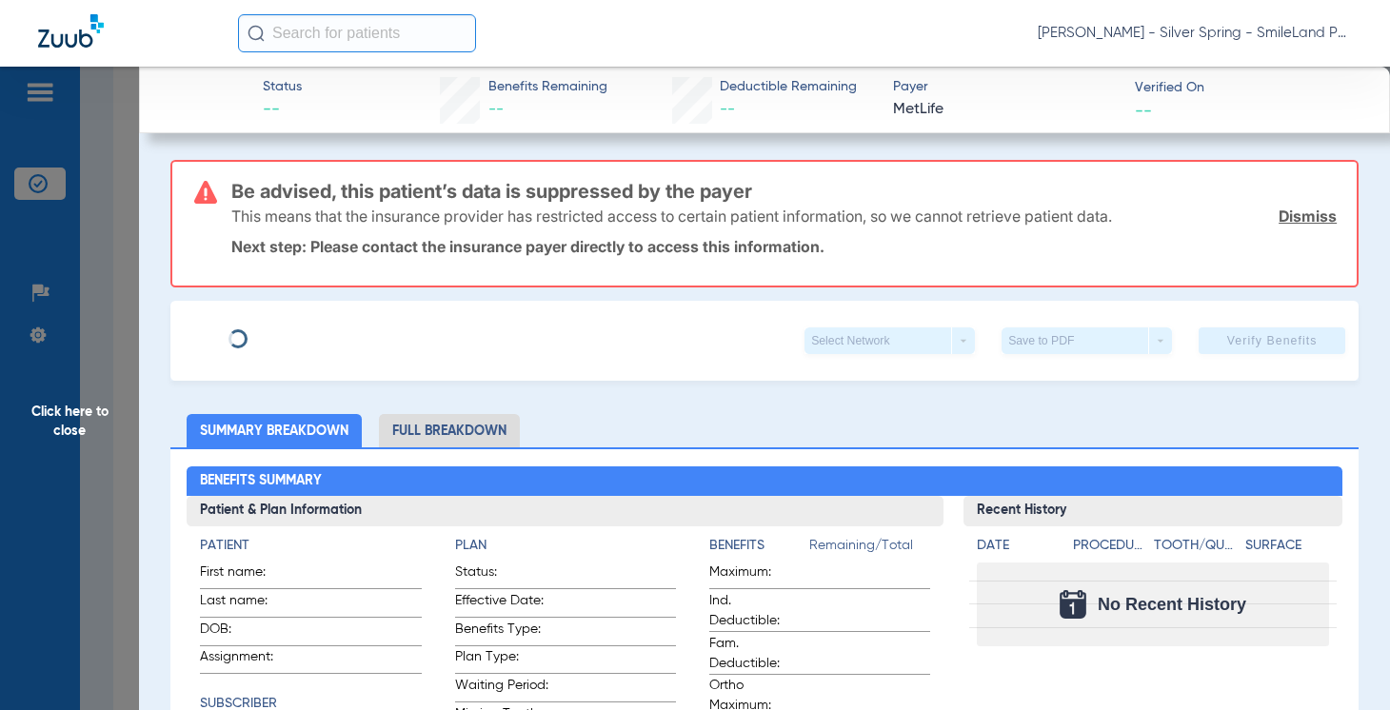
click at [127, 349] on span "Click here to close" at bounding box center [69, 422] width 139 height 710
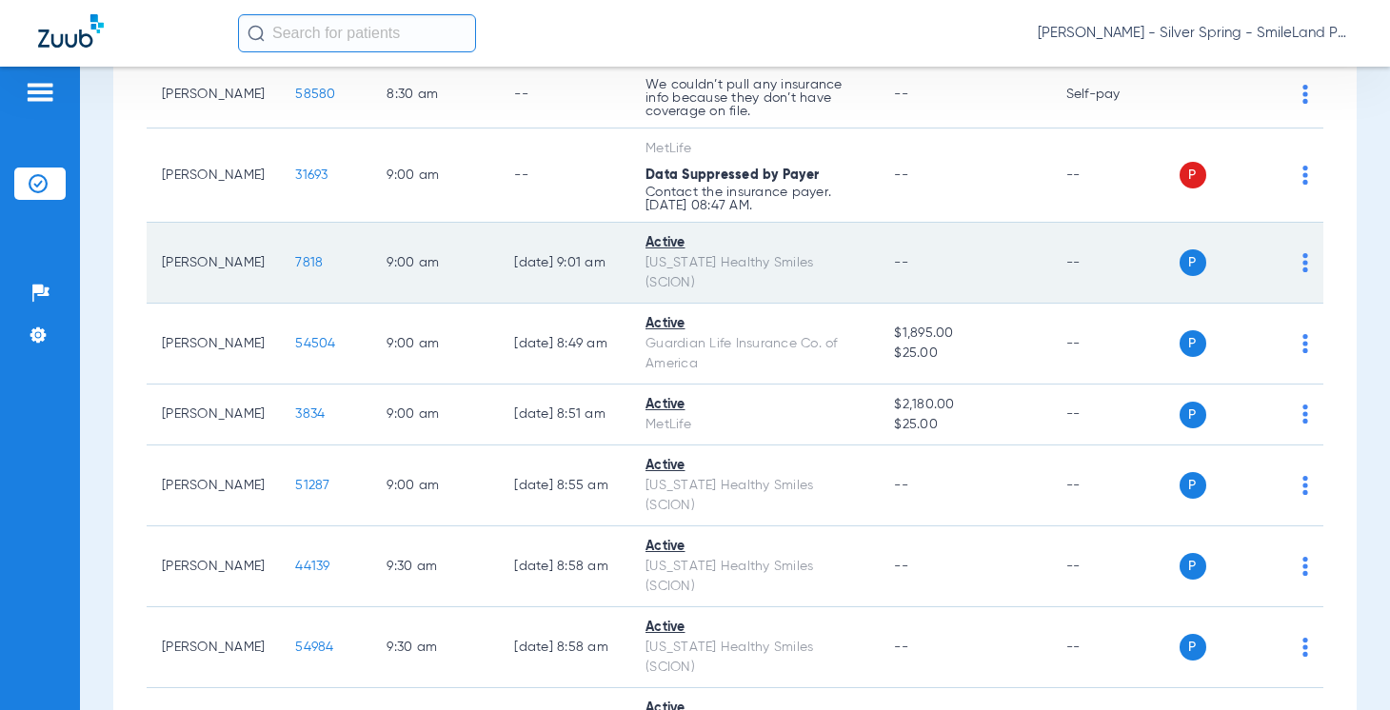
click at [295, 256] on span "7818" at bounding box center [309, 262] width 28 height 13
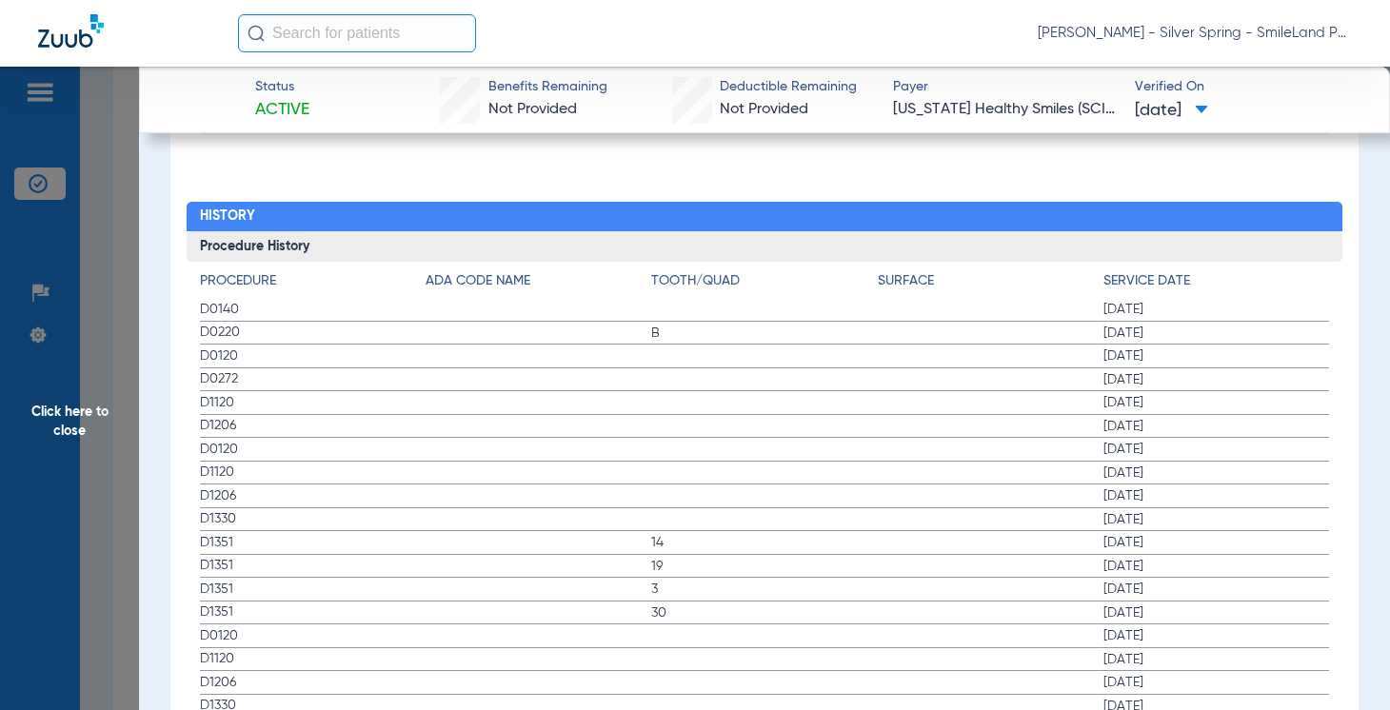
scroll to position [2095, 0]
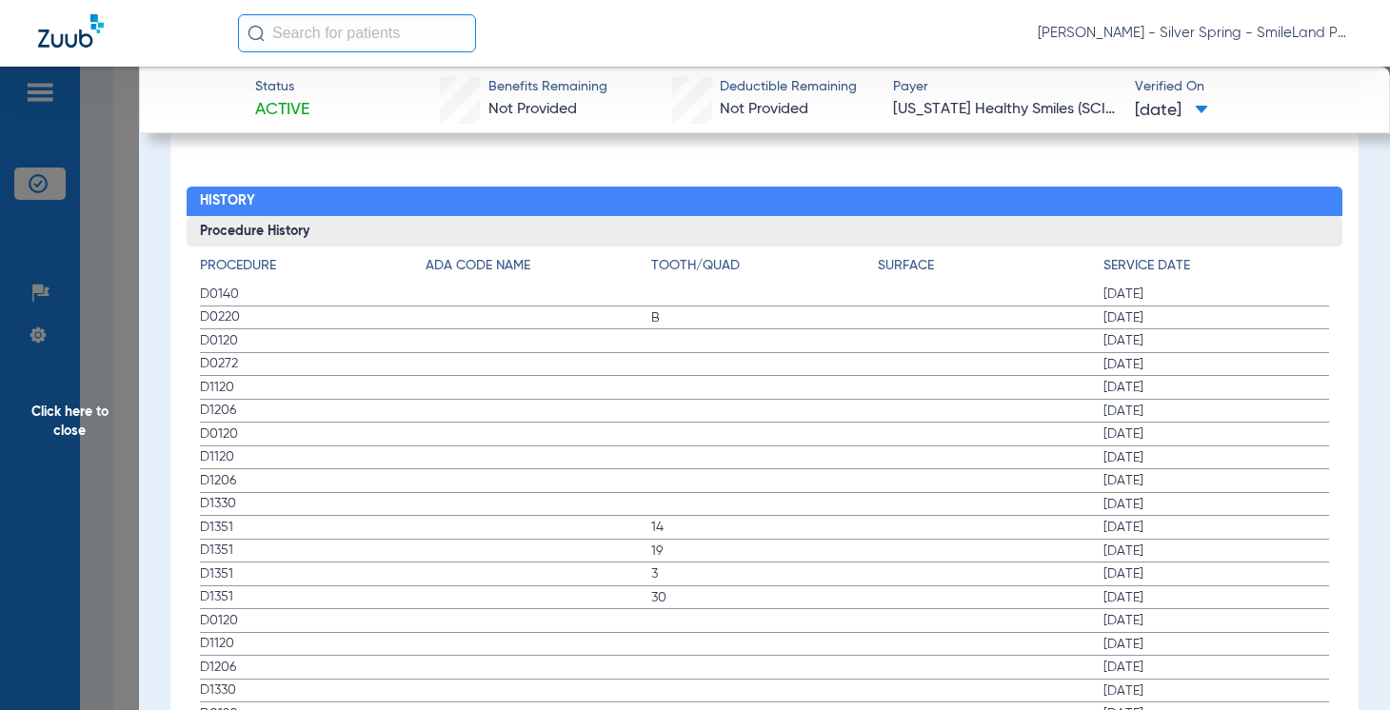
click at [1303, 285] on span "06/28/2025" at bounding box center [1217, 294] width 226 height 19
click at [113, 296] on span "Click here to close" at bounding box center [69, 422] width 139 height 710
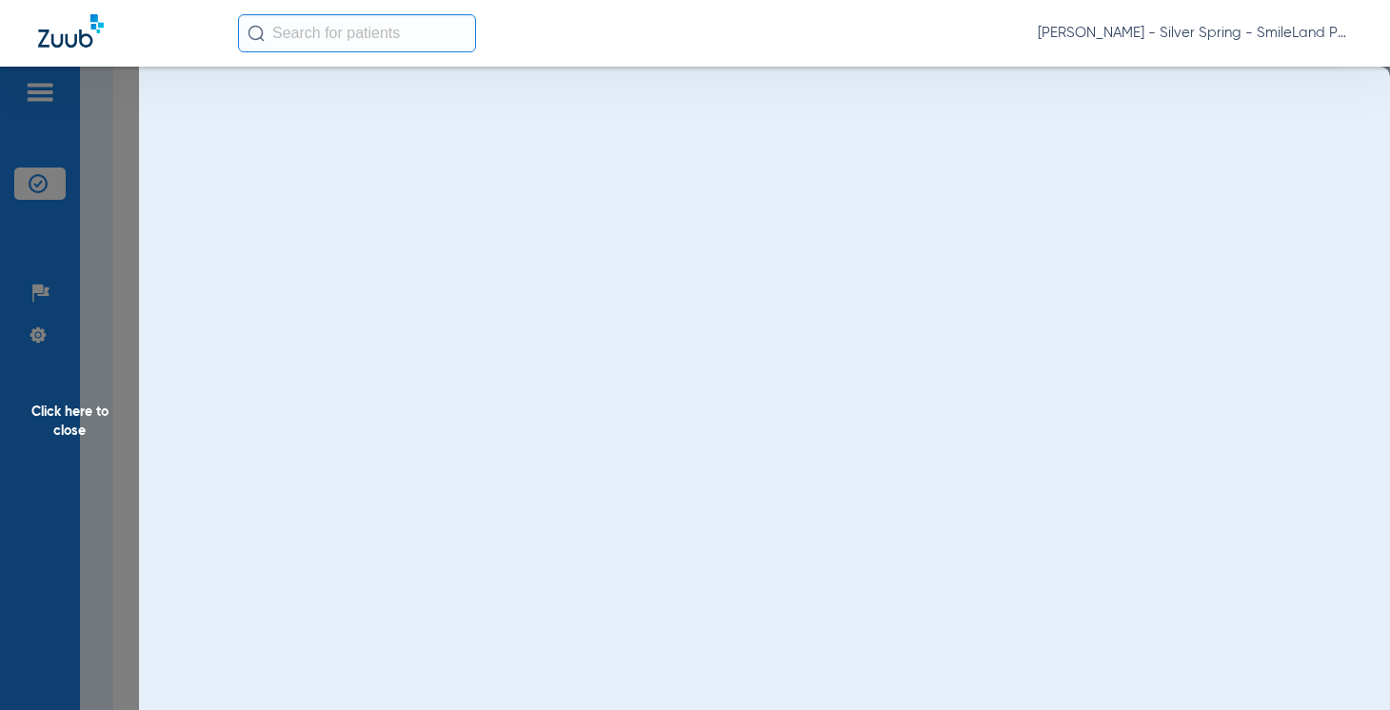
scroll to position [0, 0]
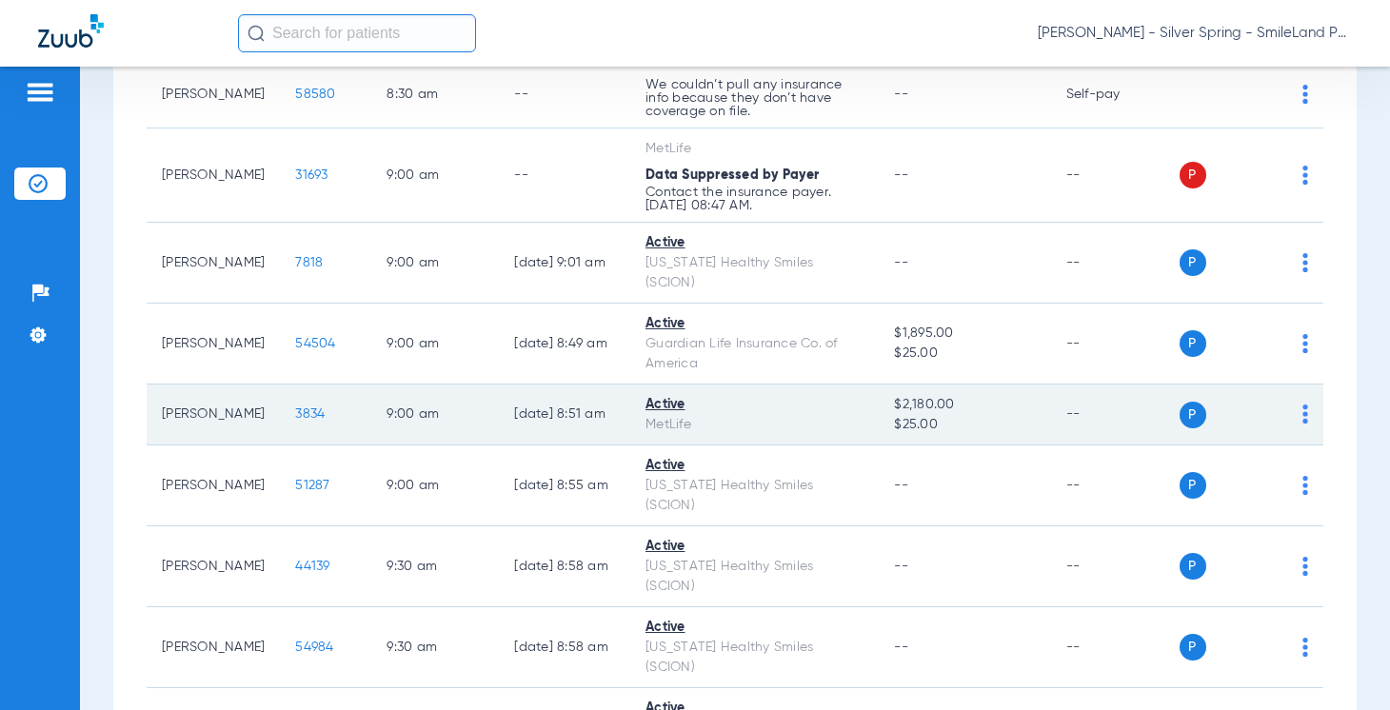
click at [295, 408] on span "3834" at bounding box center [310, 414] width 30 height 13
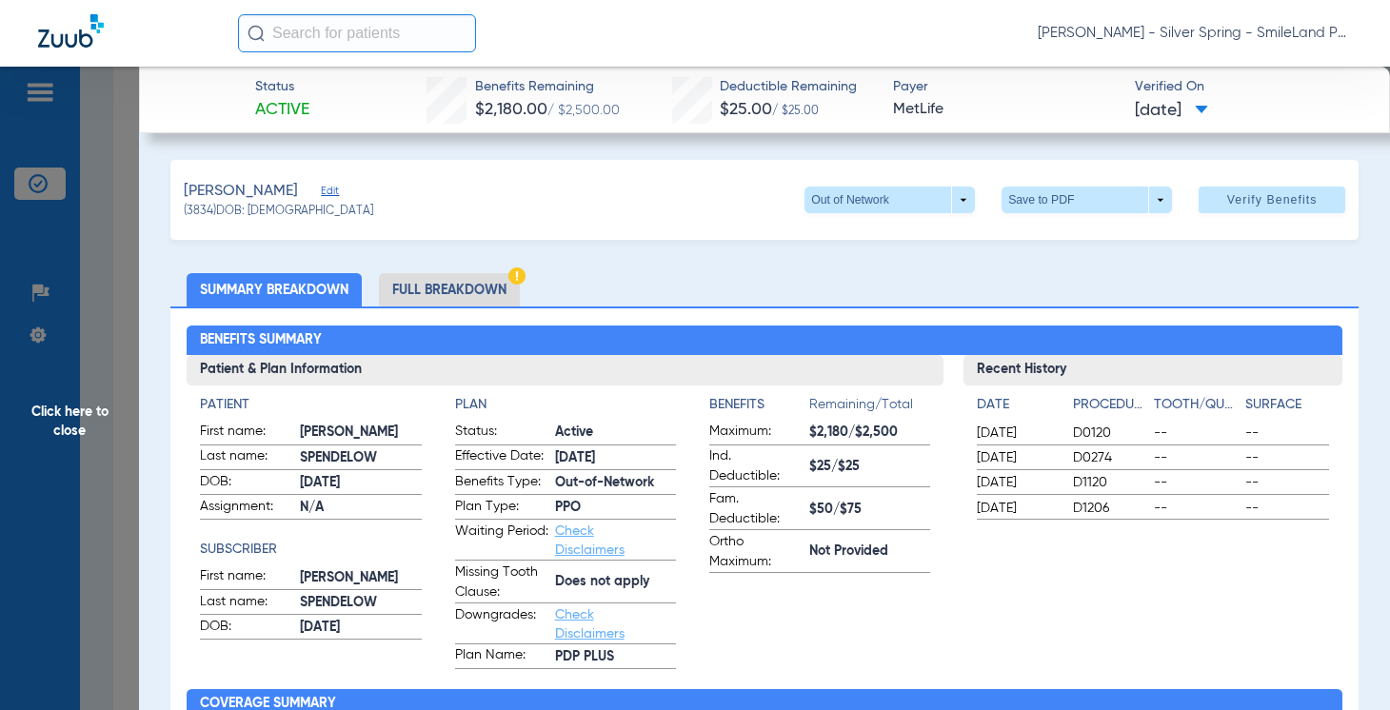
drag, startPoint x: 1324, startPoint y: 258, endPoint x: 67, endPoint y: 253, distance: 1257.0
click at [79, 256] on span "Click here to close" at bounding box center [69, 422] width 139 height 710
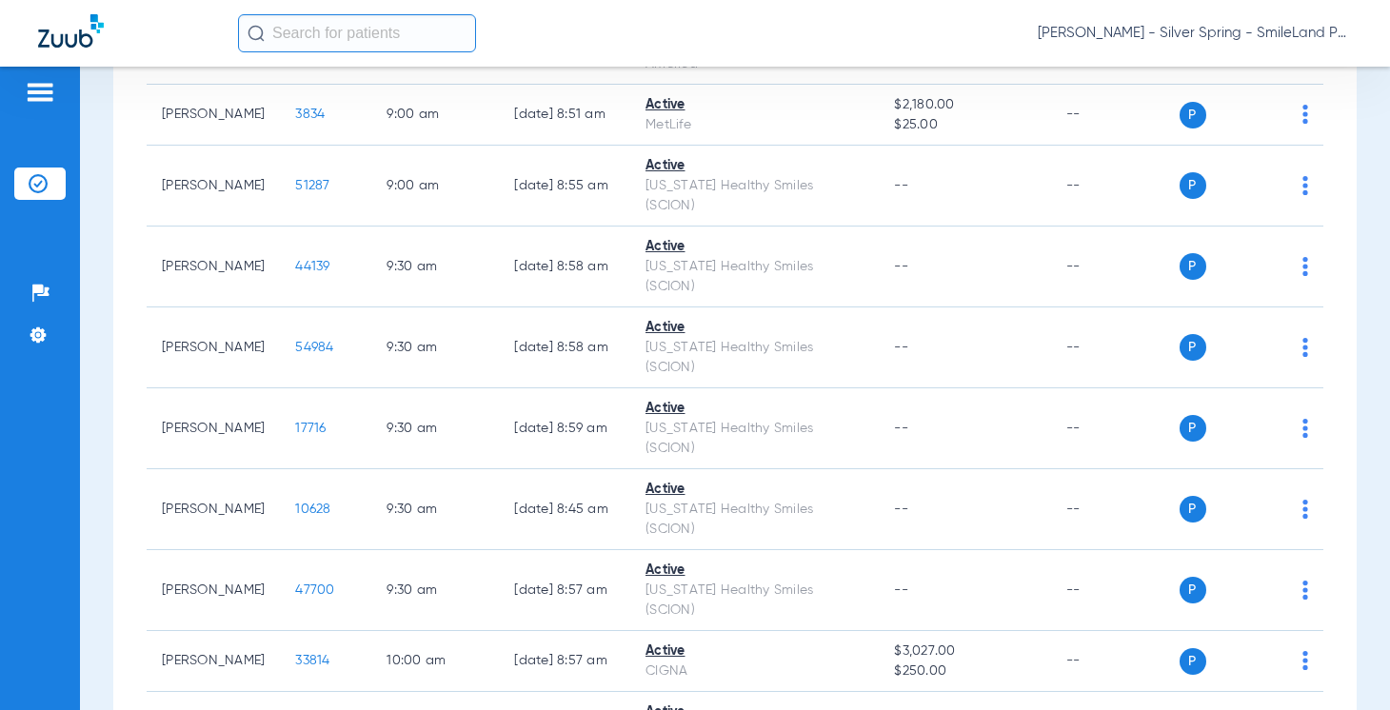
scroll to position [1182, 0]
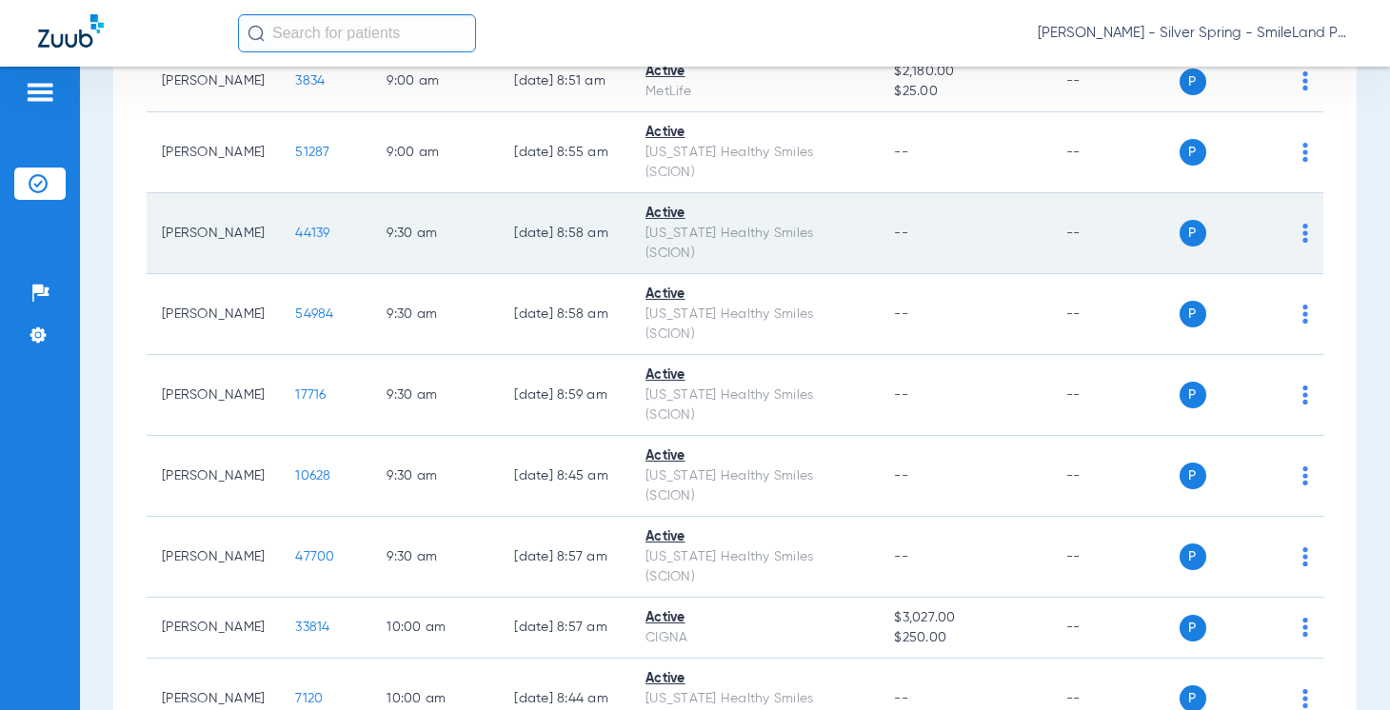
click at [295, 227] on span "44139" at bounding box center [312, 233] width 34 height 13
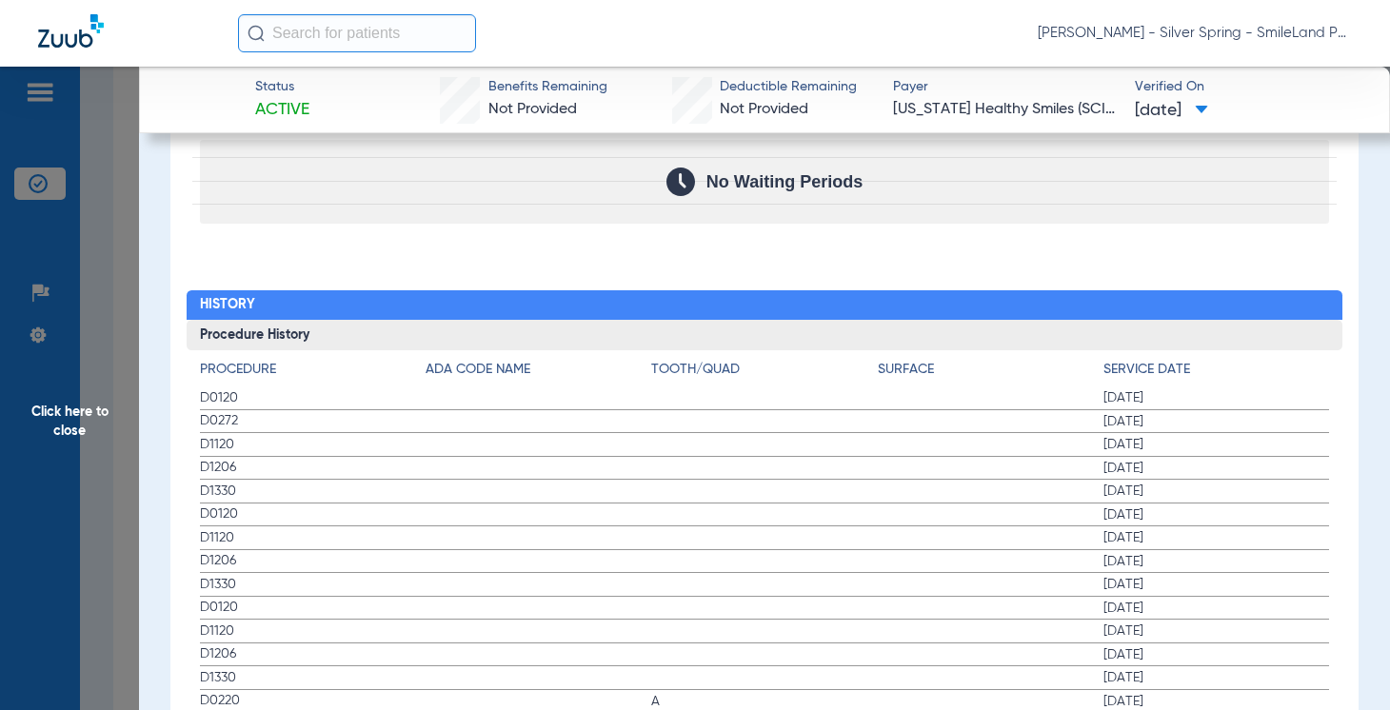
scroll to position [2000, 0]
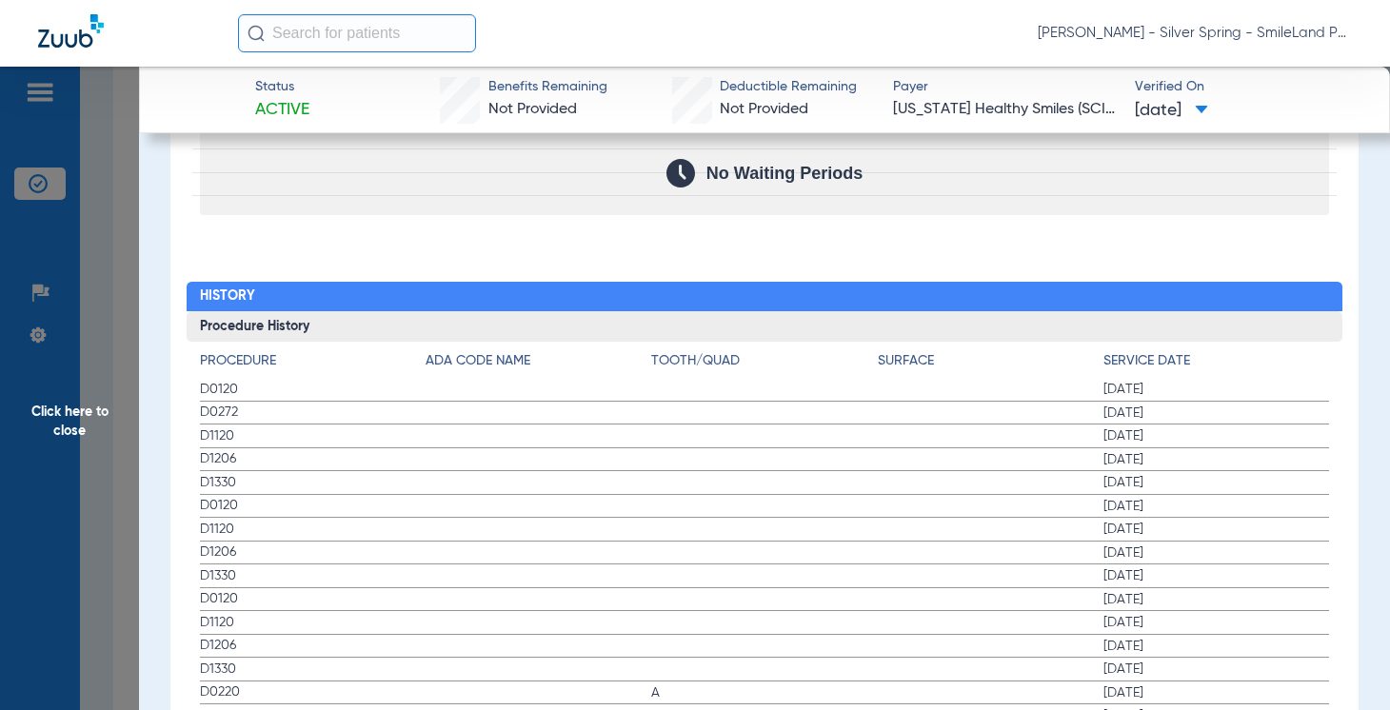
drag, startPoint x: 1309, startPoint y: 279, endPoint x: 201, endPoint y: 290, distance: 1108.5
click at [1309, 282] on h2 "History" at bounding box center [764, 297] width 1155 height 30
click at [87, 315] on span "Click here to close" at bounding box center [69, 422] width 139 height 710
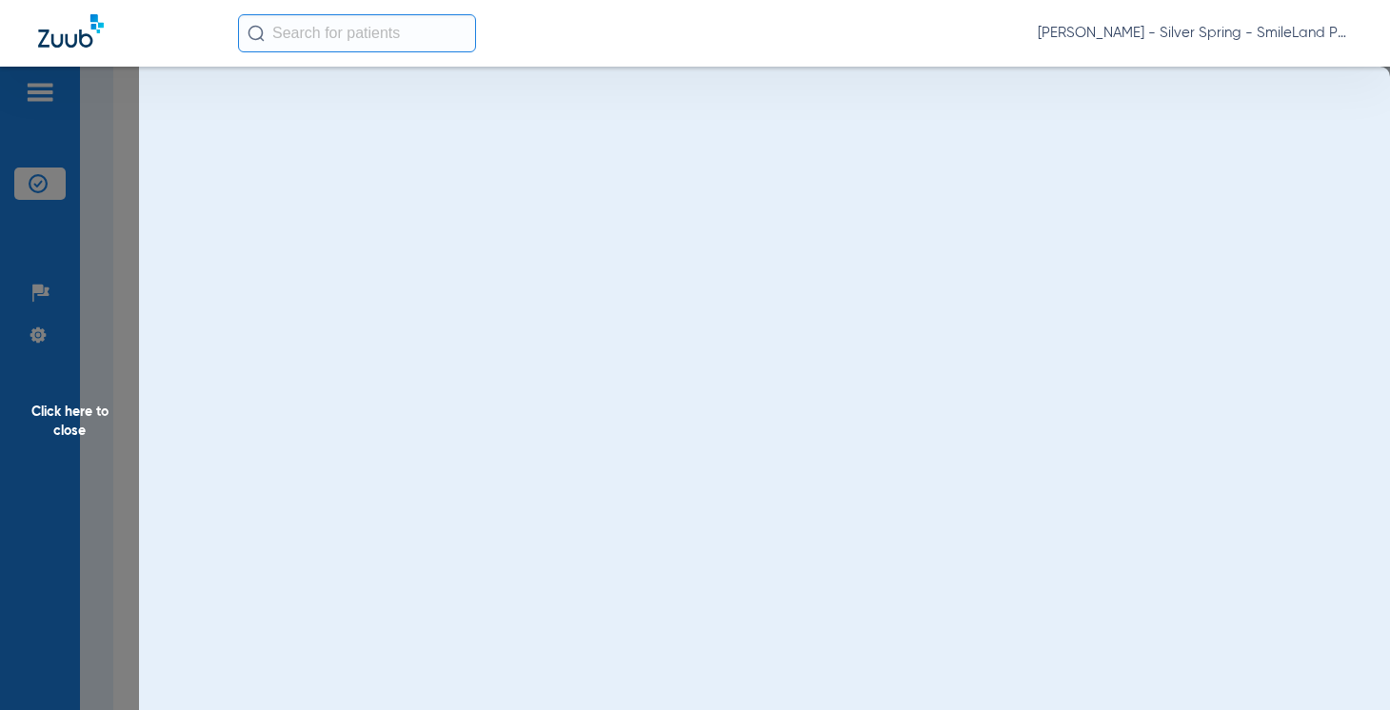
scroll to position [0, 0]
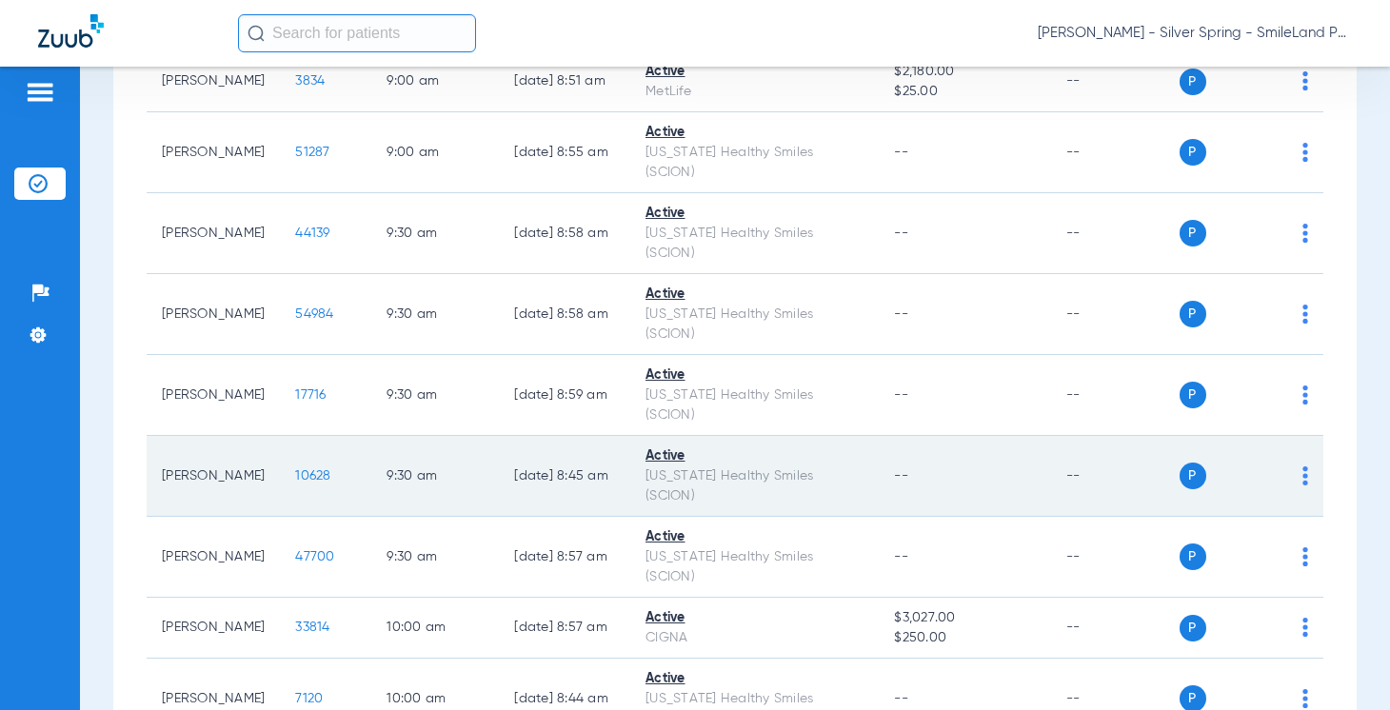
click at [299, 469] on span "10628" at bounding box center [312, 475] width 35 height 13
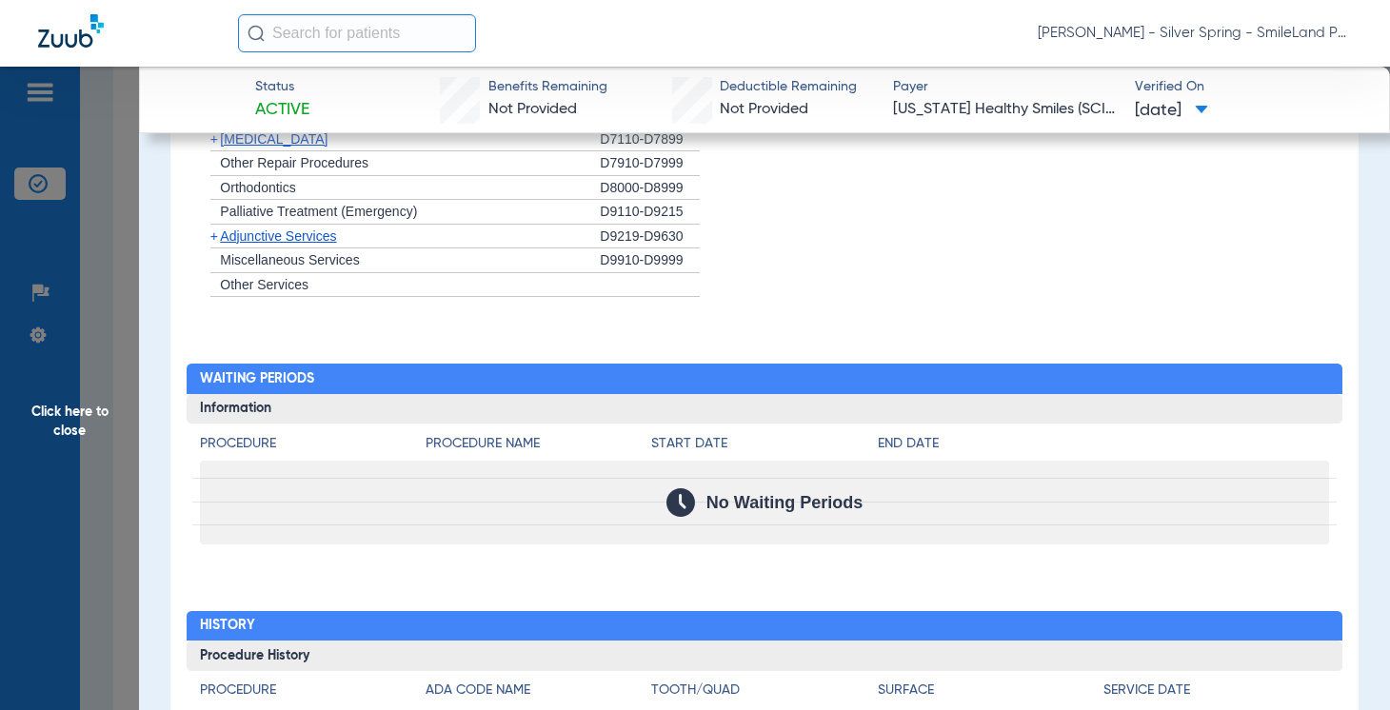
scroll to position [1809, 0]
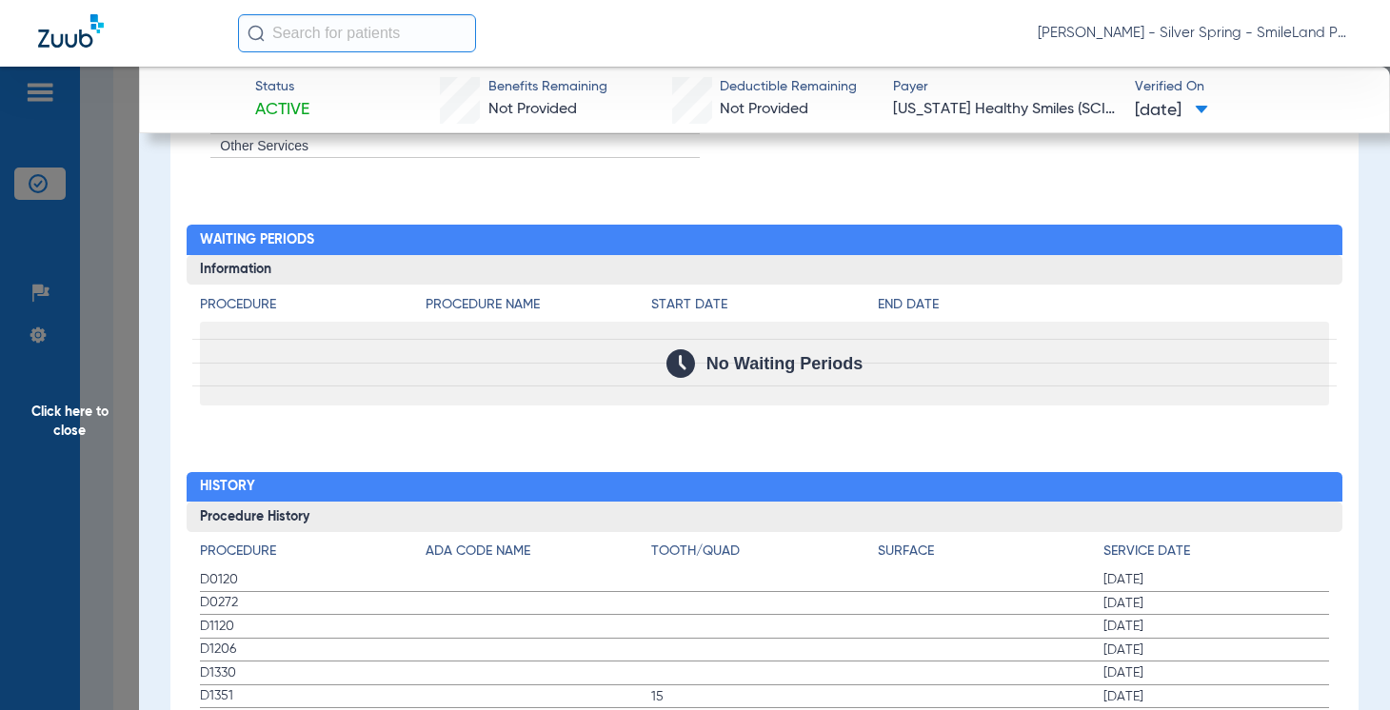
click at [1315, 317] on div at bounding box center [764, 329] width 1144 height 24
click at [80, 262] on span "Click here to close" at bounding box center [69, 422] width 139 height 710
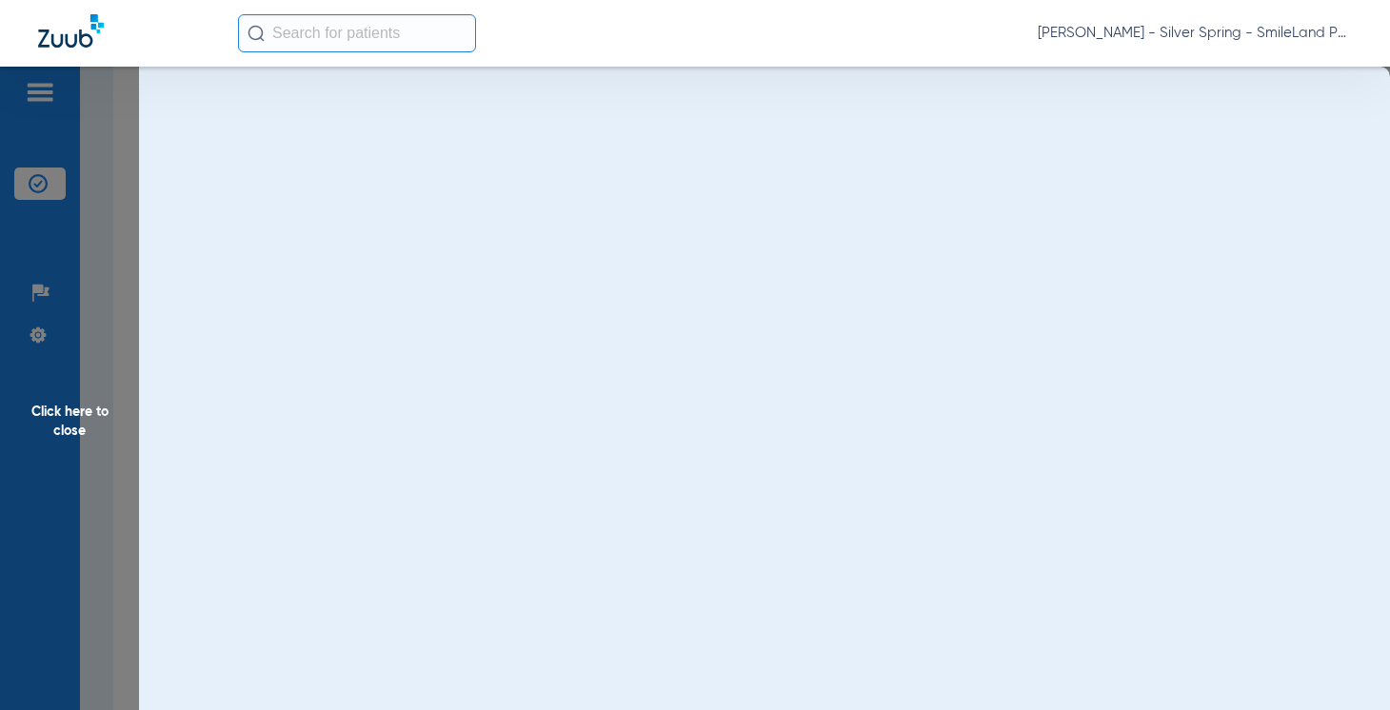
scroll to position [0, 0]
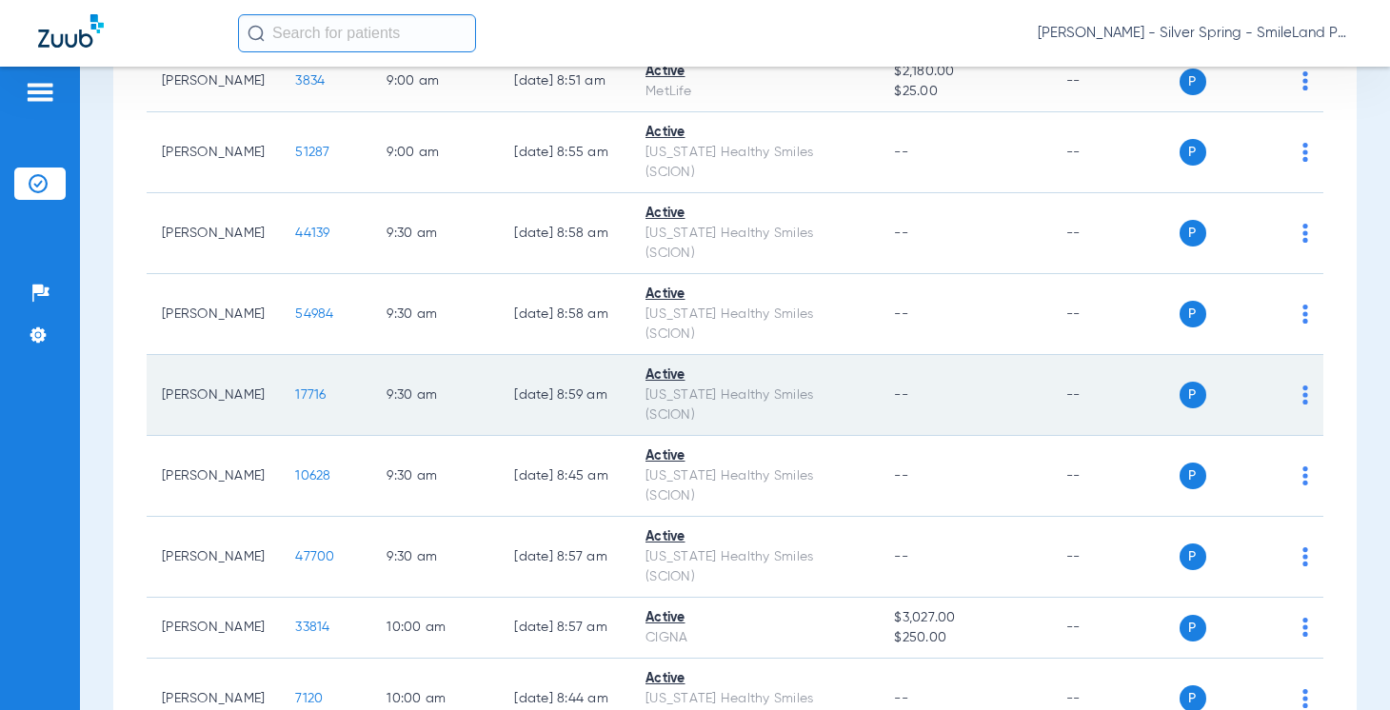
click at [295, 389] on span "17716" at bounding box center [310, 395] width 30 height 13
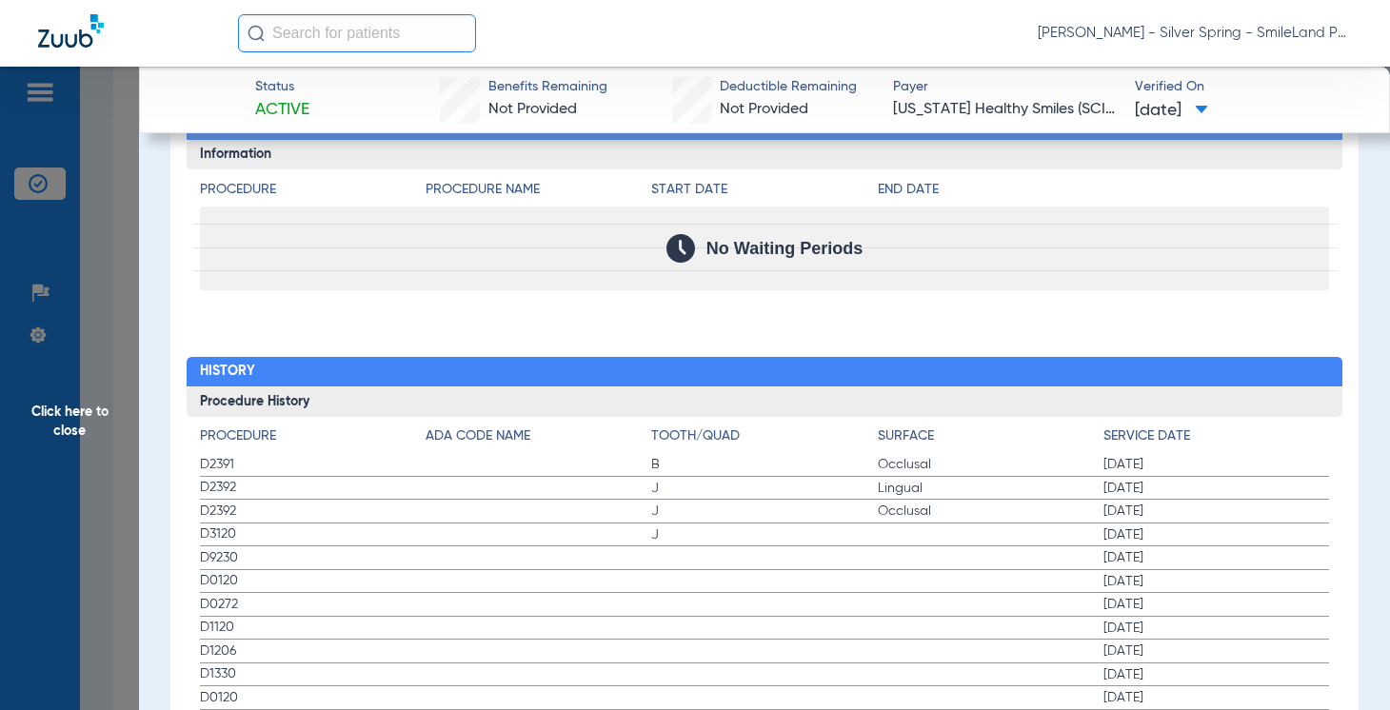
scroll to position [2000, 0]
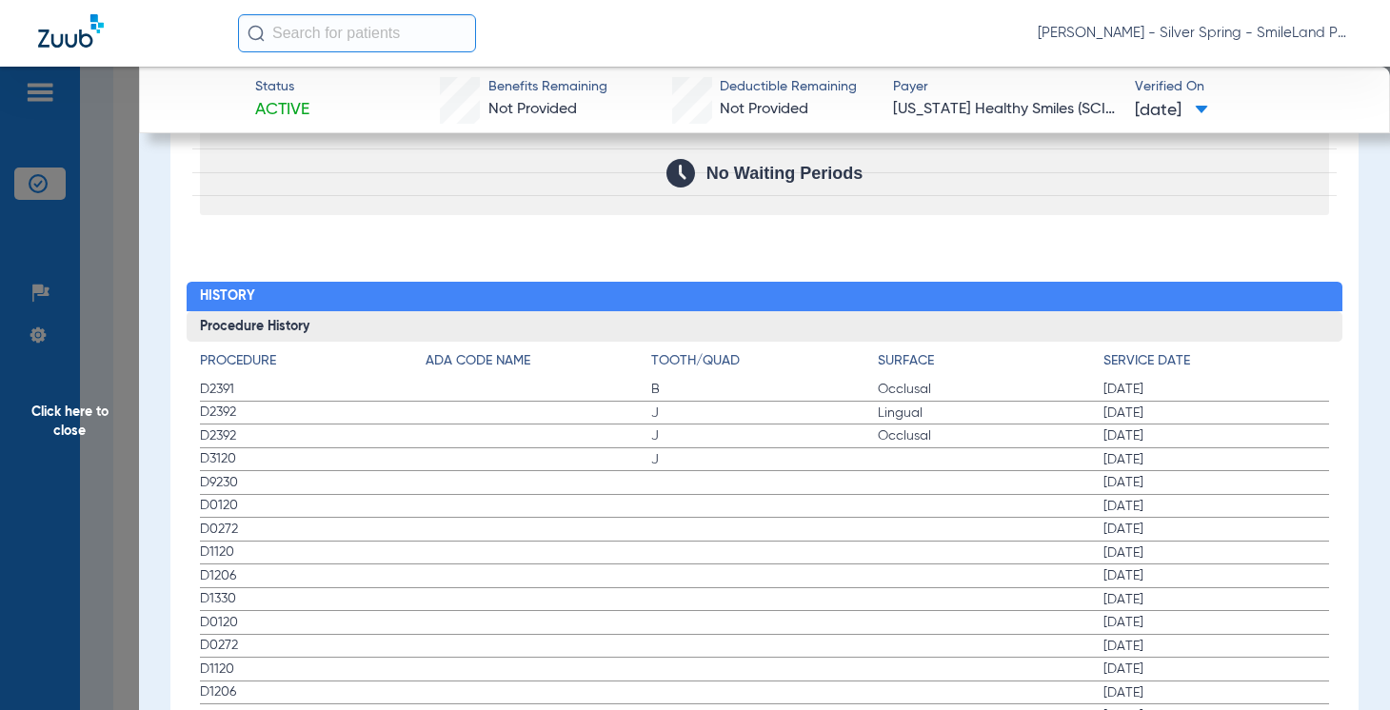
drag, startPoint x: 1297, startPoint y: 210, endPoint x: 112, endPoint y: 233, distance: 1184.9
click at [1297, 210] on div "Procedure Benefits Disclaimers The Service History displayed above is the last …" at bounding box center [764, 527] width 1188 height 2855
click at [100, 225] on span "Click here to close" at bounding box center [69, 422] width 139 height 710
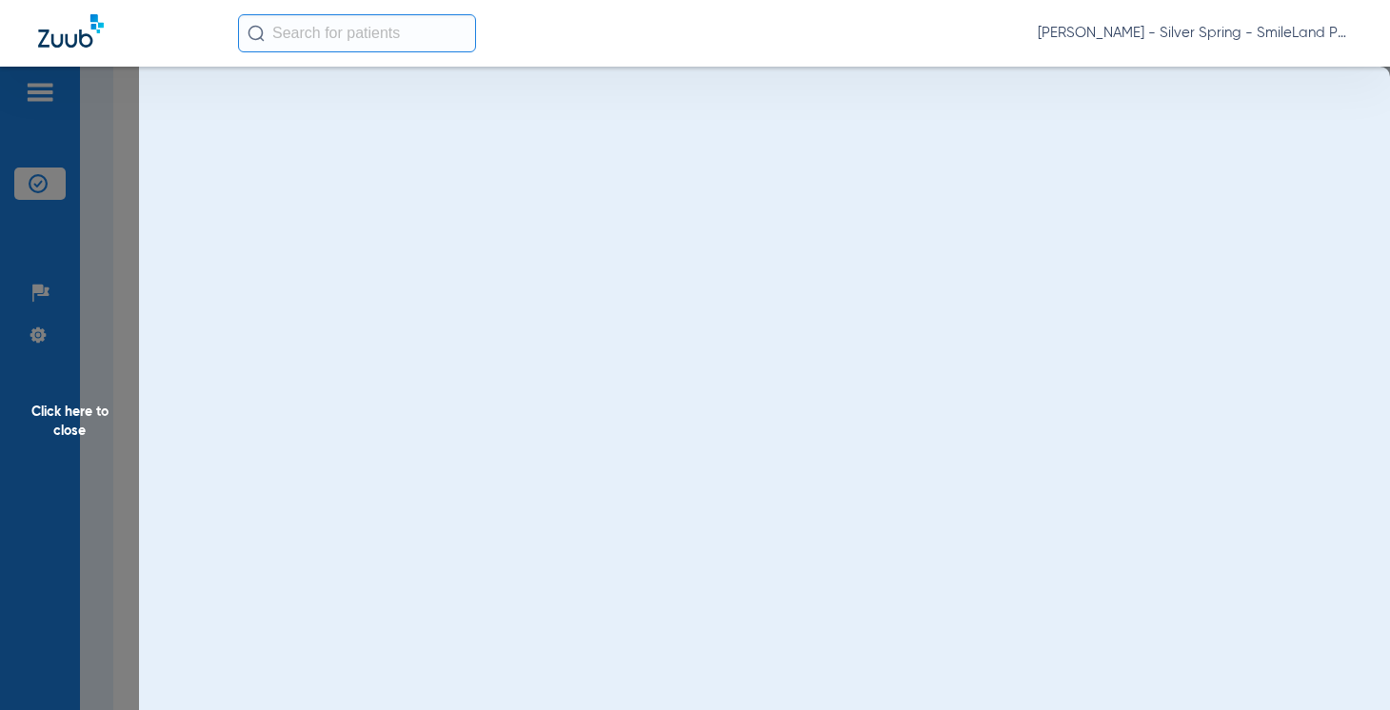
scroll to position [0, 0]
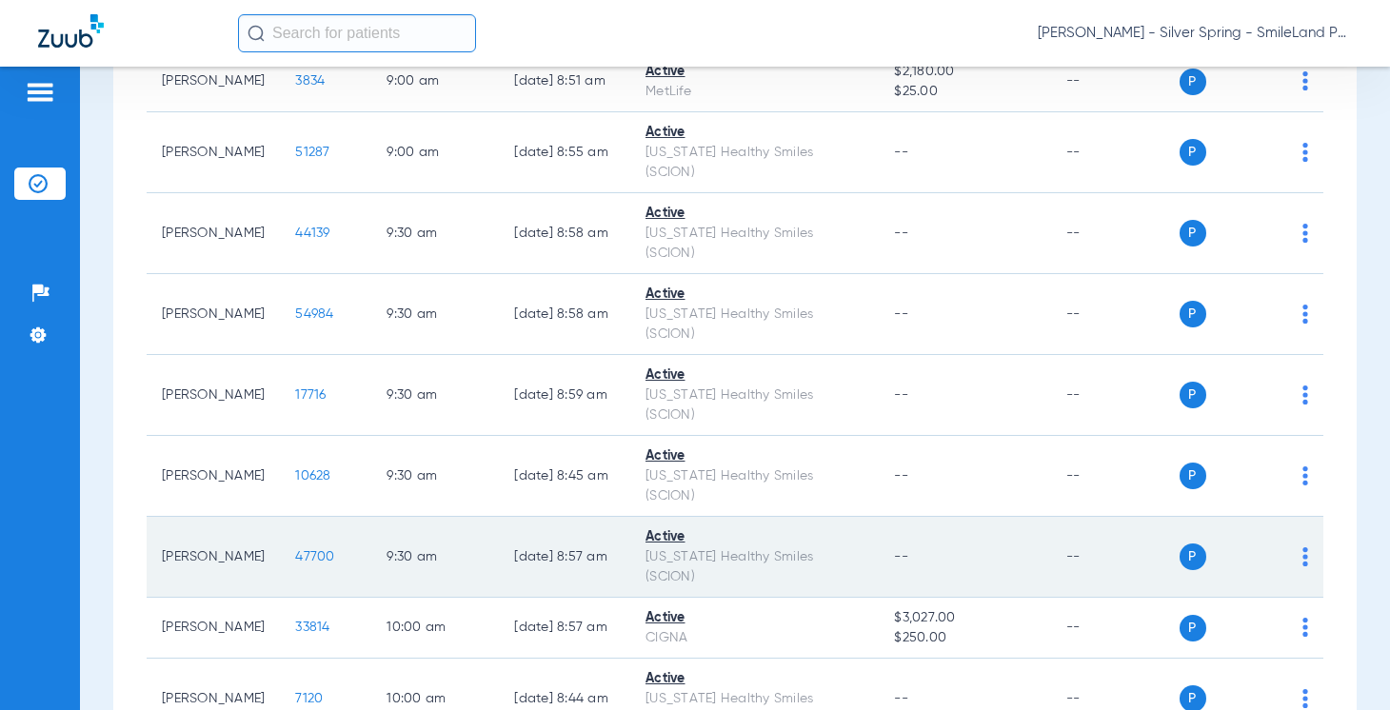
click at [296, 550] on span "47700" at bounding box center [314, 556] width 39 height 13
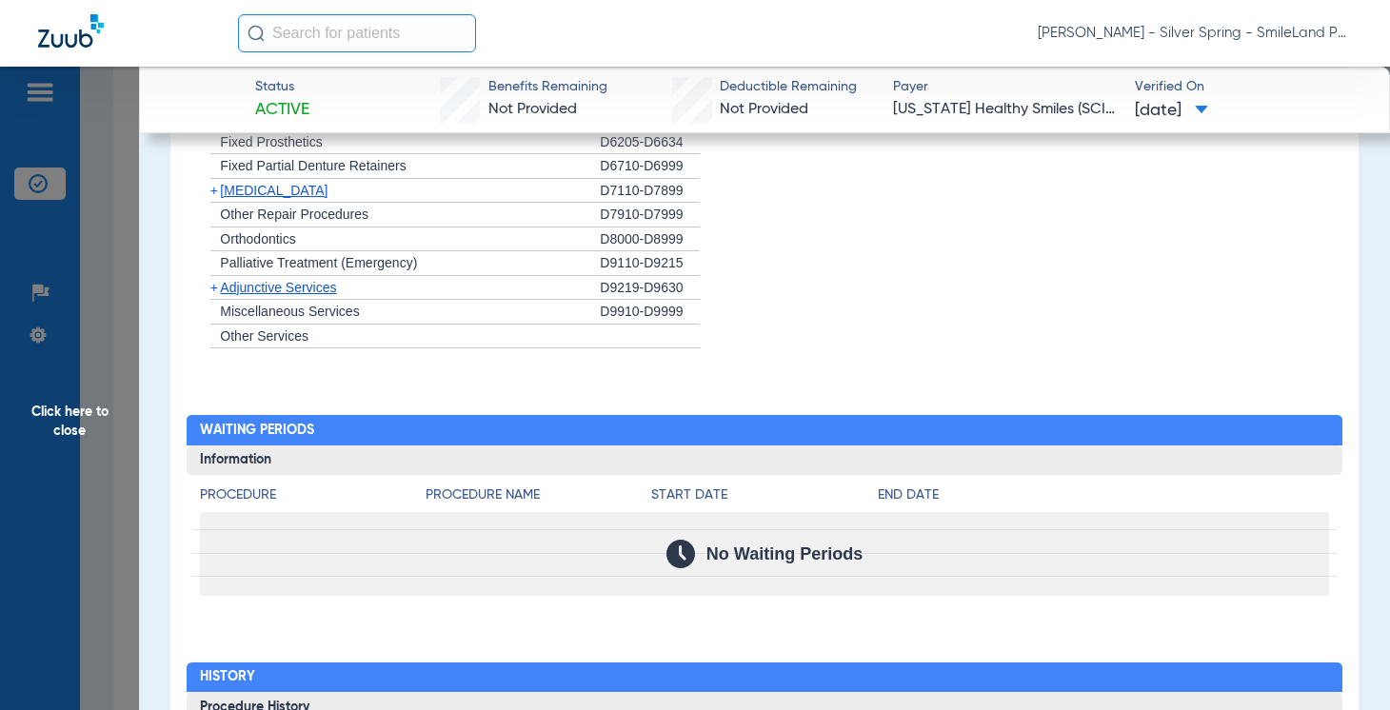
scroll to position [2000, 0]
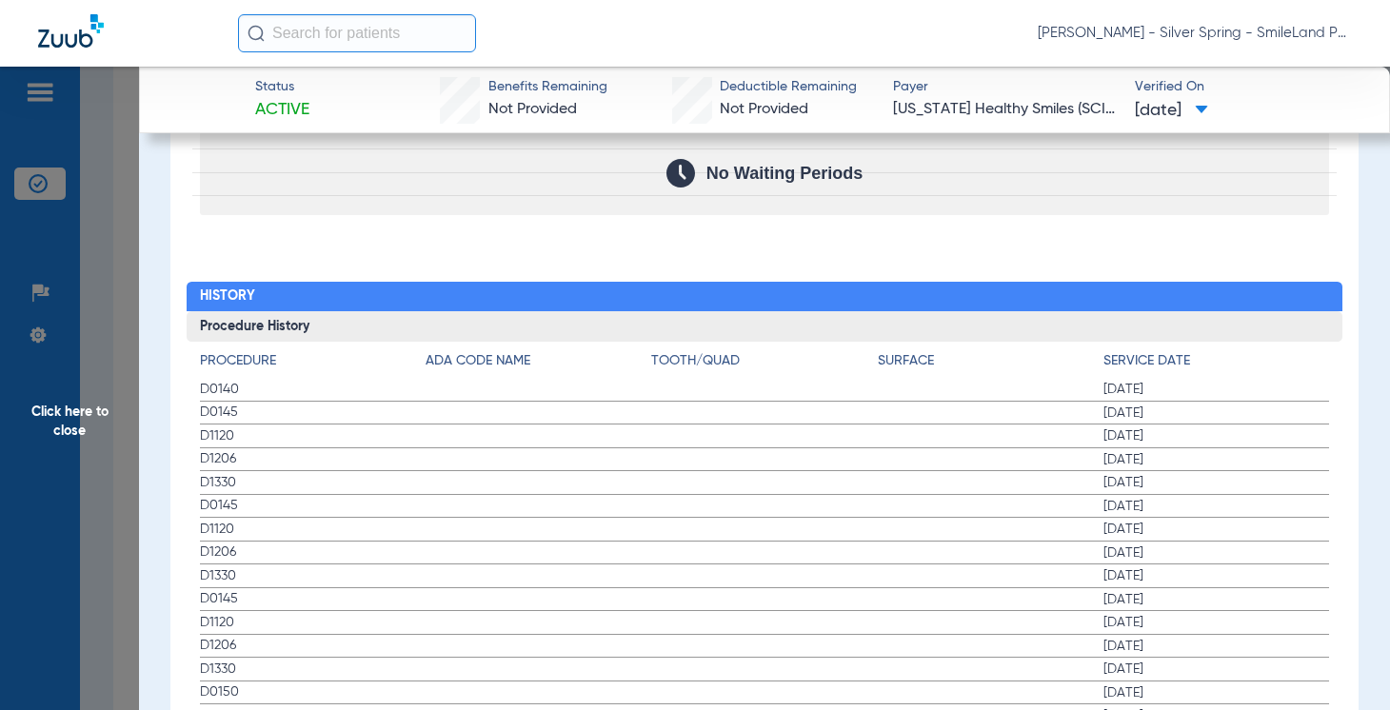
click at [1253, 208] on div "Procedure Benefits Disclaimers The Service History displayed above is the last …" at bounding box center [764, 25] width 1188 height 1851
drag, startPoint x: 1354, startPoint y: 272, endPoint x: 235, endPoint y: 229, distance: 1119.8
click at [110, 237] on span "Click here to close" at bounding box center [69, 422] width 139 height 710
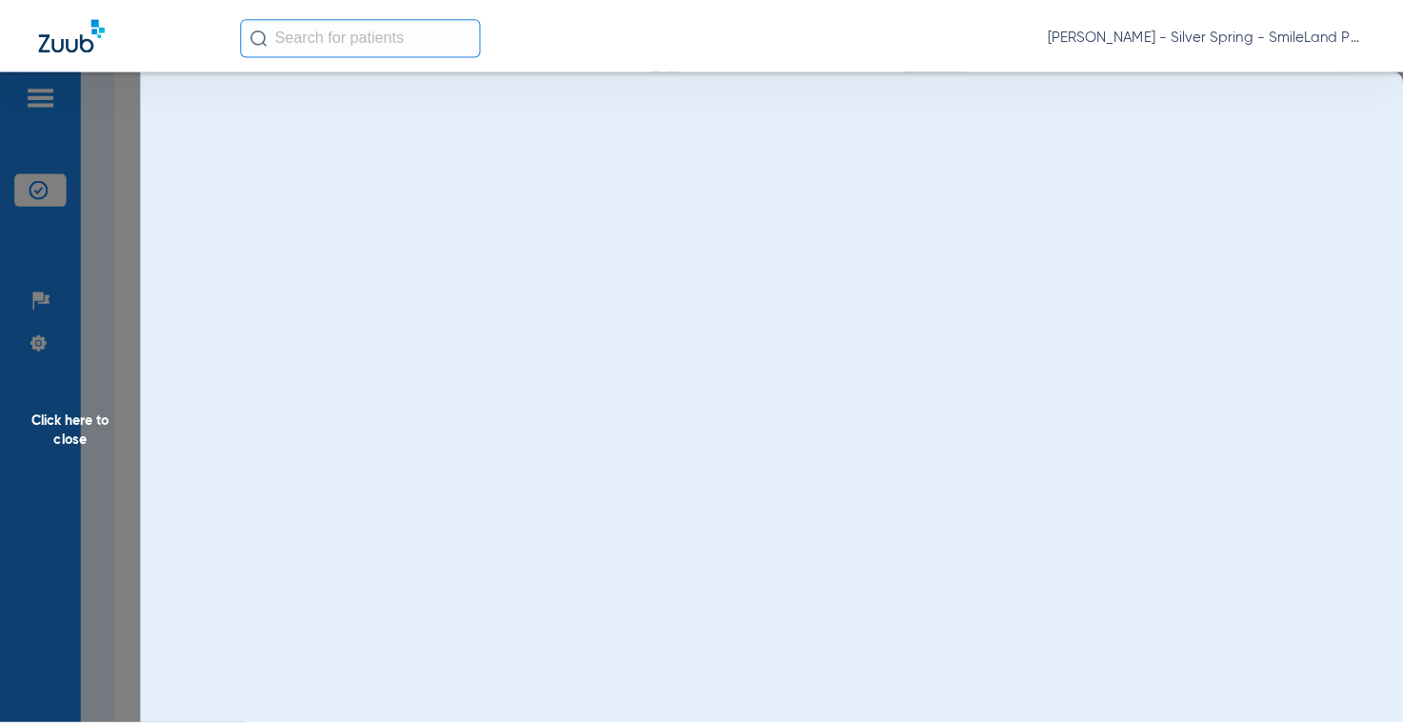
scroll to position [0, 0]
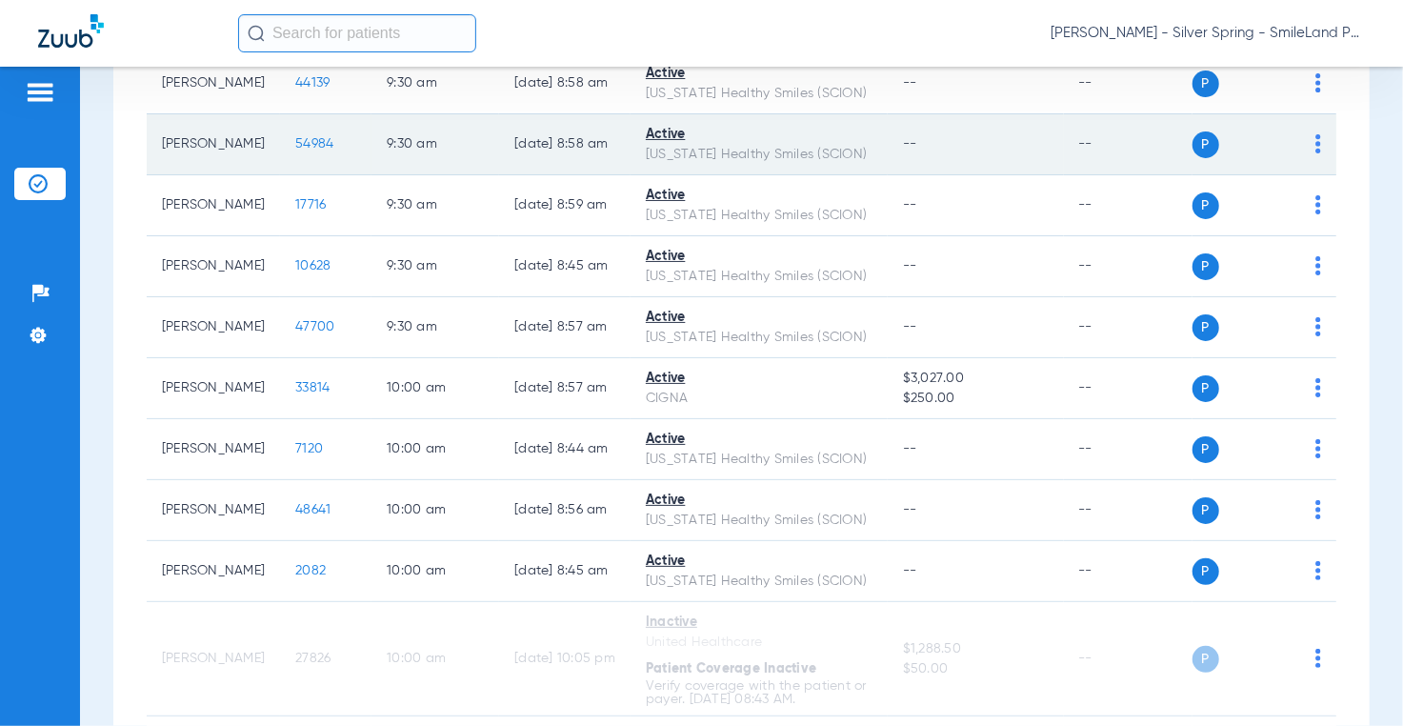
click at [300, 150] on span "54984" at bounding box center [314, 143] width 38 height 13
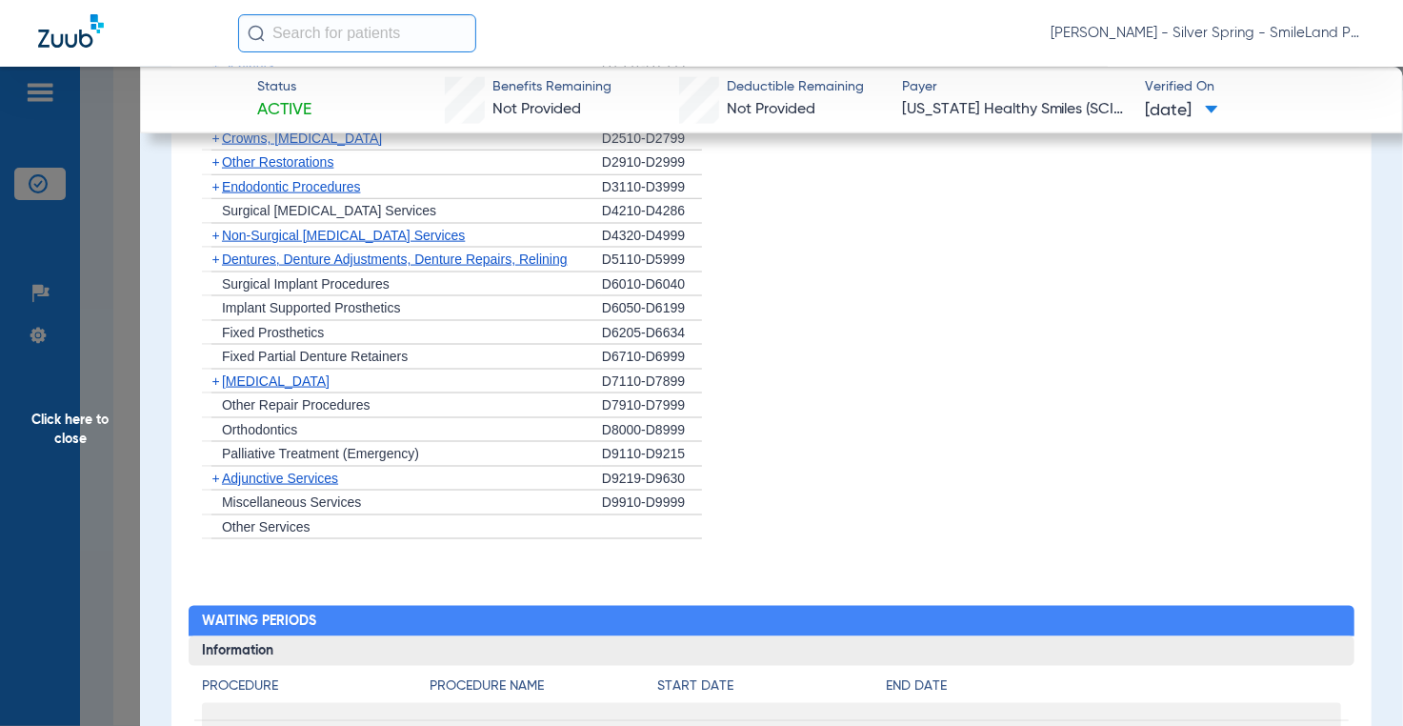
click at [756, 369] on li "+ Oral Surgery D7110-D7899" at bounding box center [771, 381] width 1139 height 25
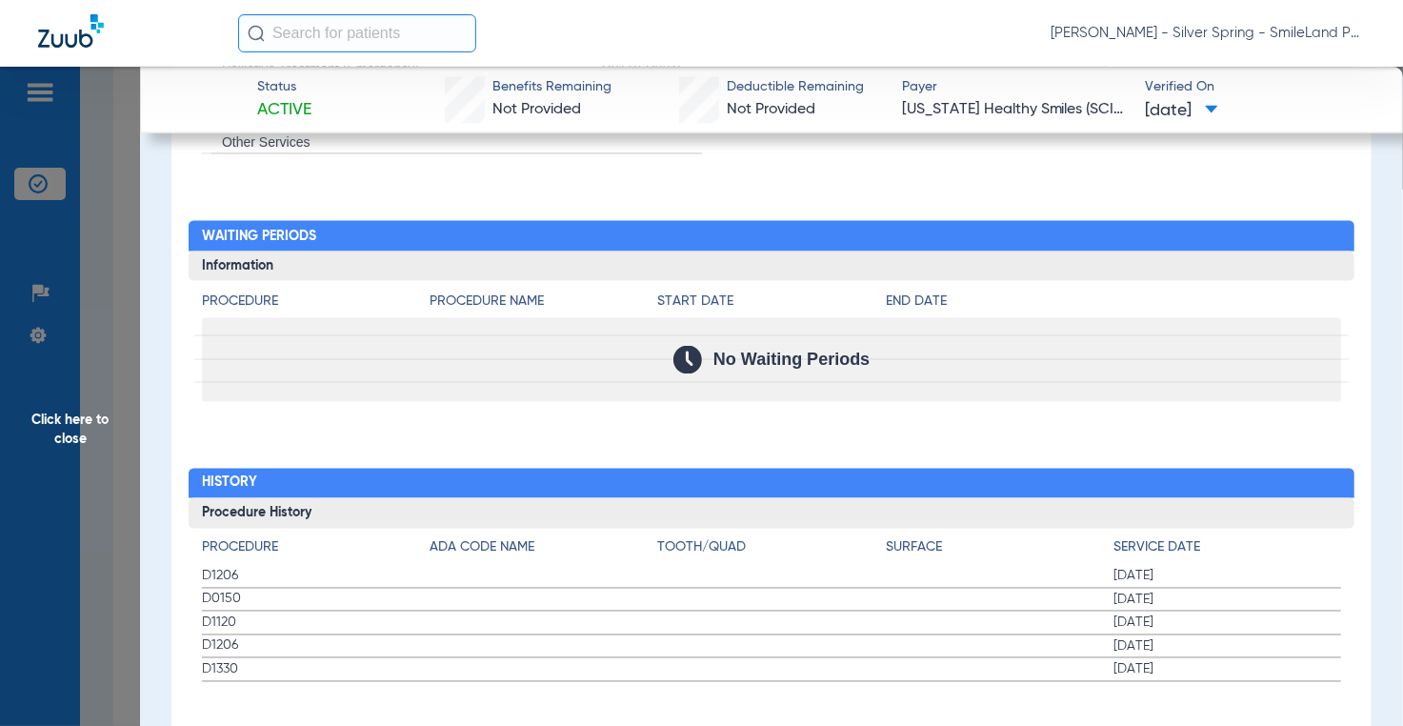
click at [474, 611] on label "D1120 02/20/2025" at bounding box center [771, 623] width 1139 height 24
click at [617, 565] on label "D1206 06/03/2025" at bounding box center [771, 577] width 1139 height 24
drag, startPoint x: 1279, startPoint y: 306, endPoint x: 63, endPoint y: 226, distance: 1218.7
click at [1279, 318] on div "No Waiting Periods" at bounding box center [771, 360] width 1139 height 84
drag, startPoint x: 136, startPoint y: 242, endPoint x: 13, endPoint y: 264, distance: 124.8
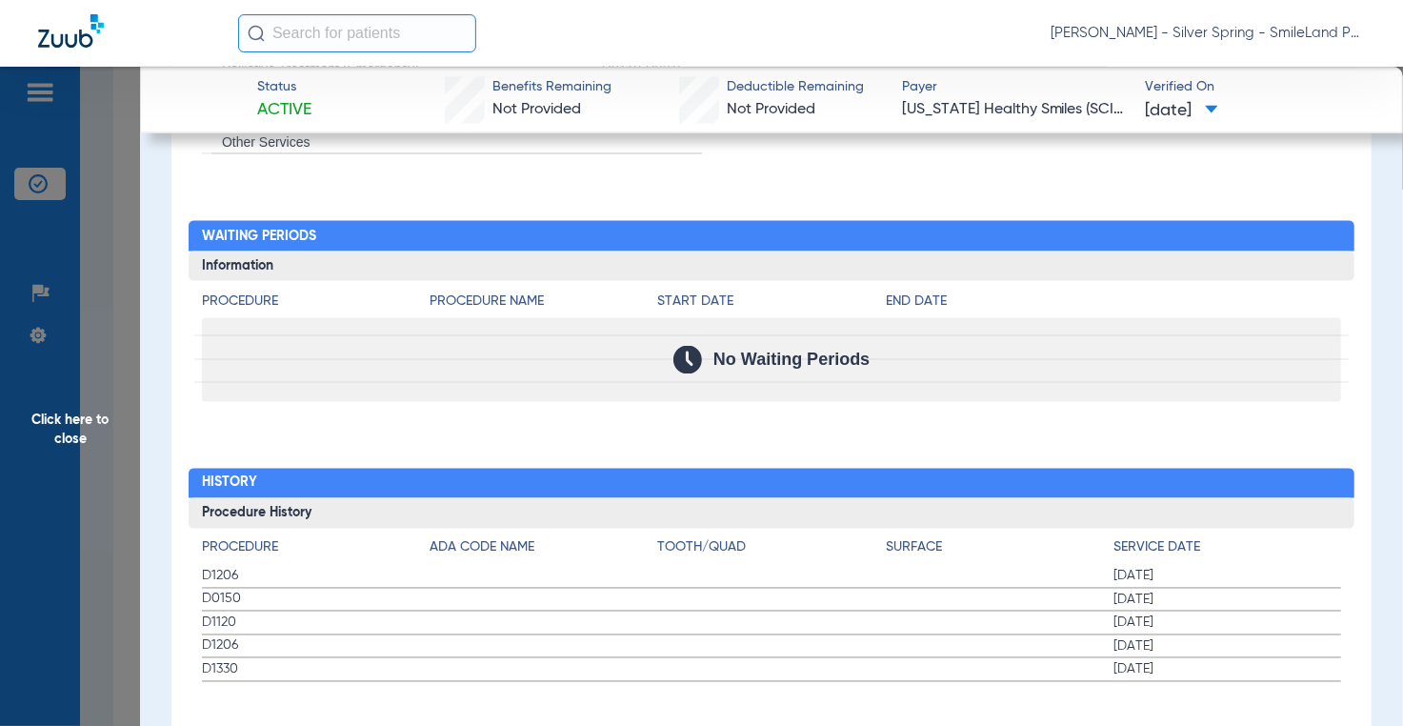
click at [136, 241] on span "Click here to close" at bounding box center [70, 430] width 140 height 726
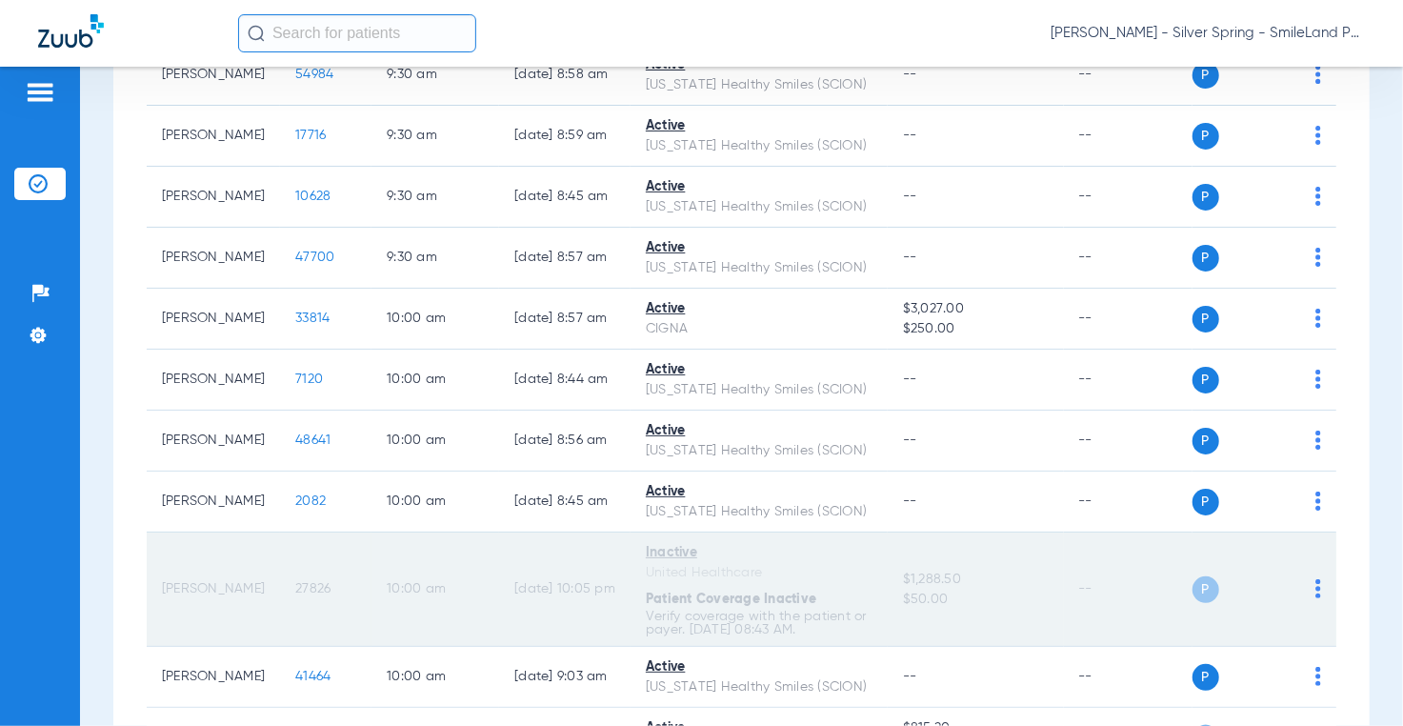
scroll to position [1467, 0]
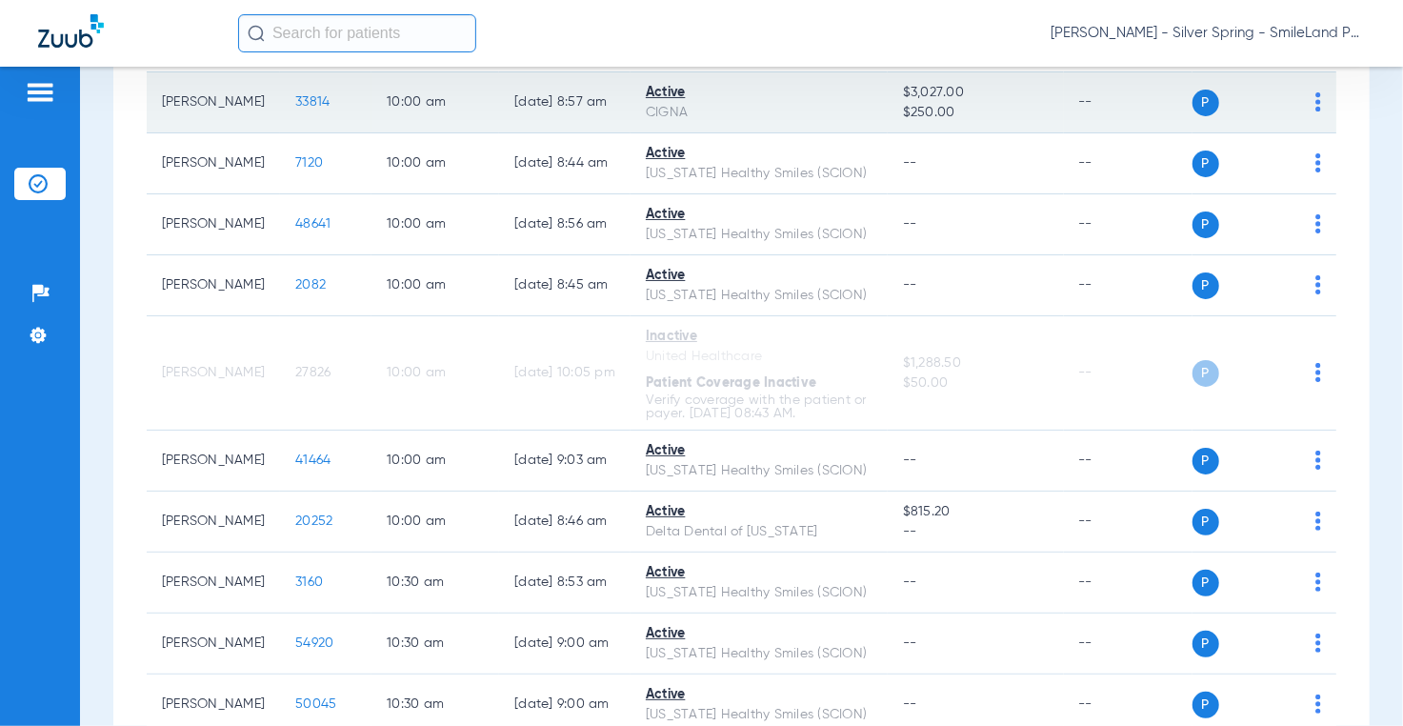
click at [296, 109] on span "33814" at bounding box center [312, 101] width 34 height 13
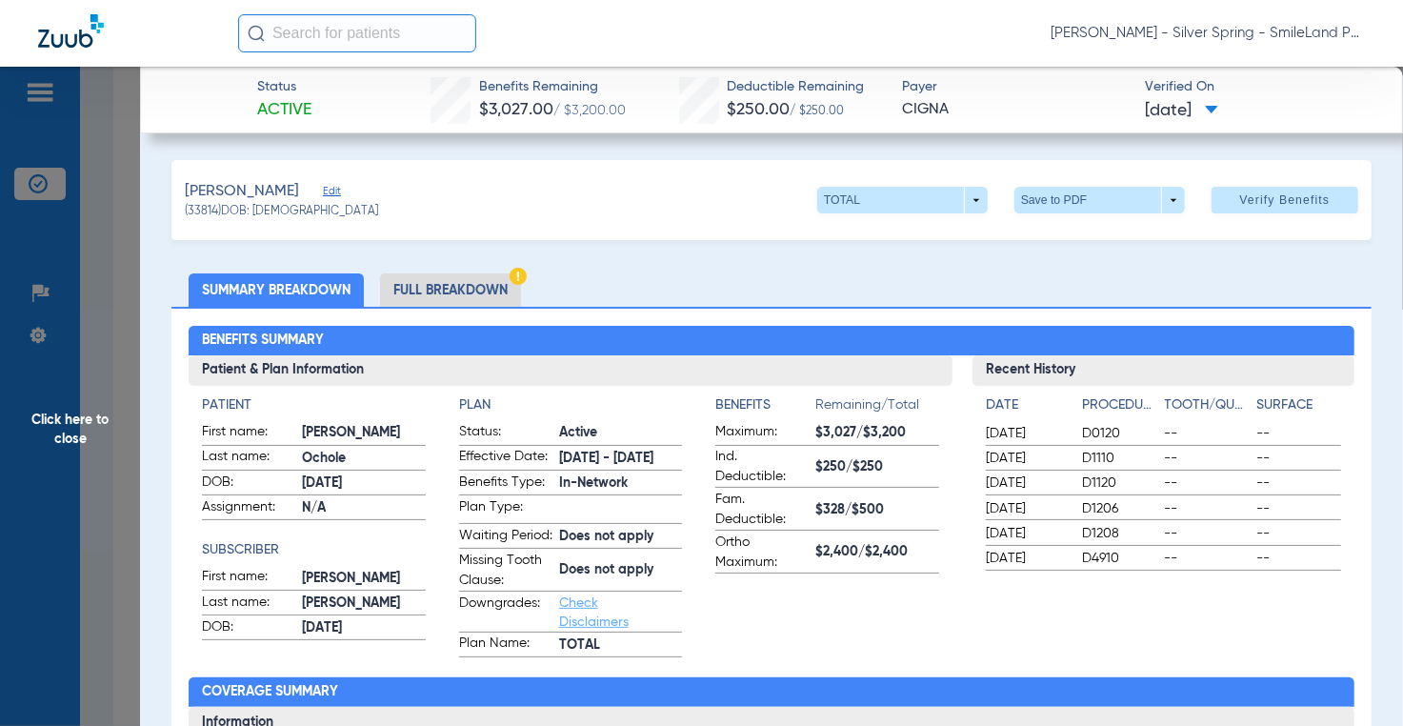
click at [1293, 487] on span "--" at bounding box center [1298, 482] width 85 height 19
click at [108, 292] on span "Click here to close" at bounding box center [70, 430] width 140 height 726
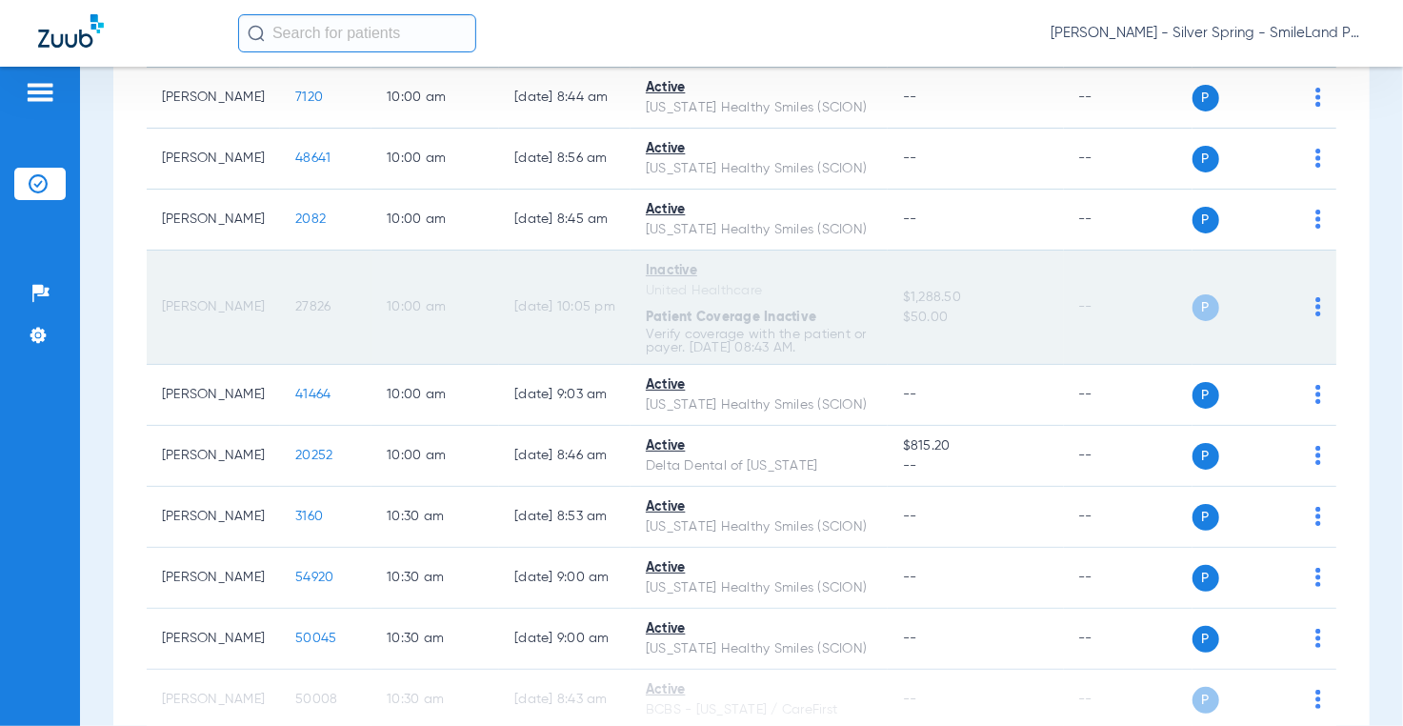
scroll to position [1563, 0]
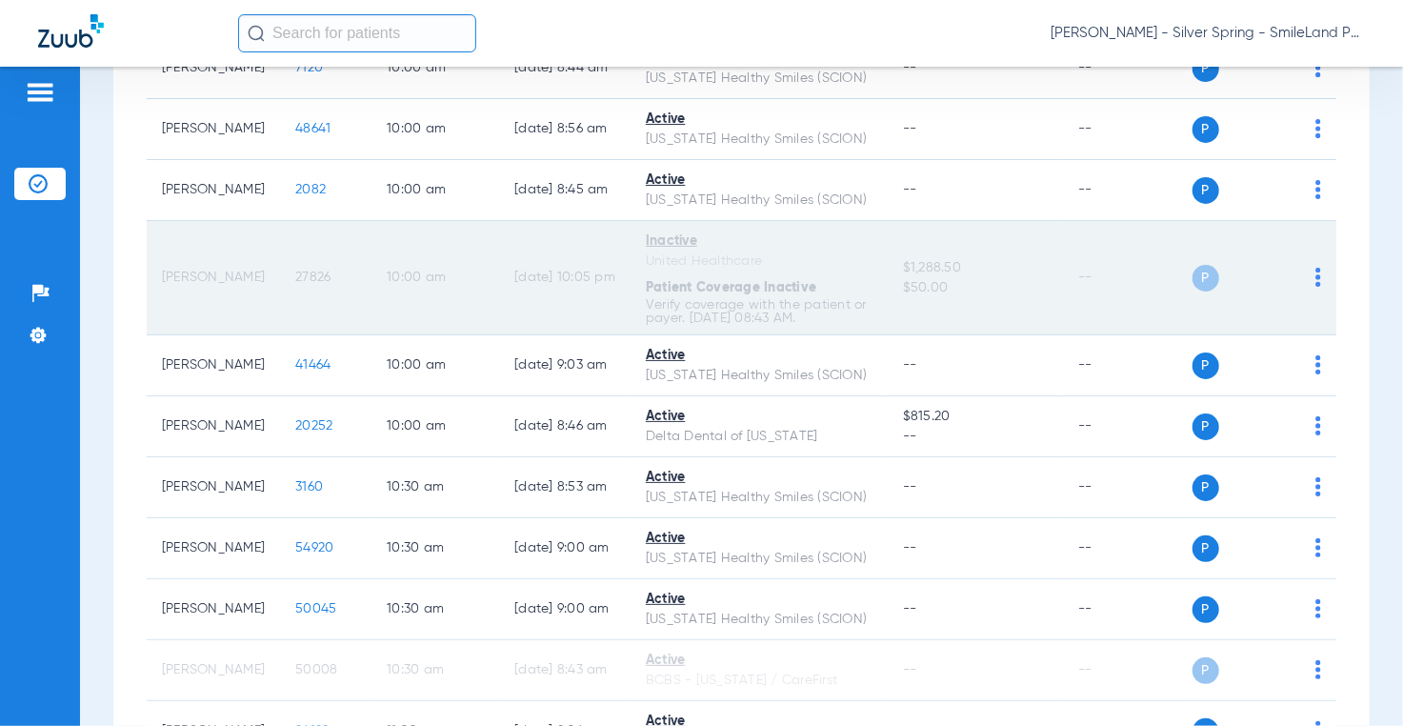
click at [295, 284] on span "27826" at bounding box center [312, 276] width 35 height 13
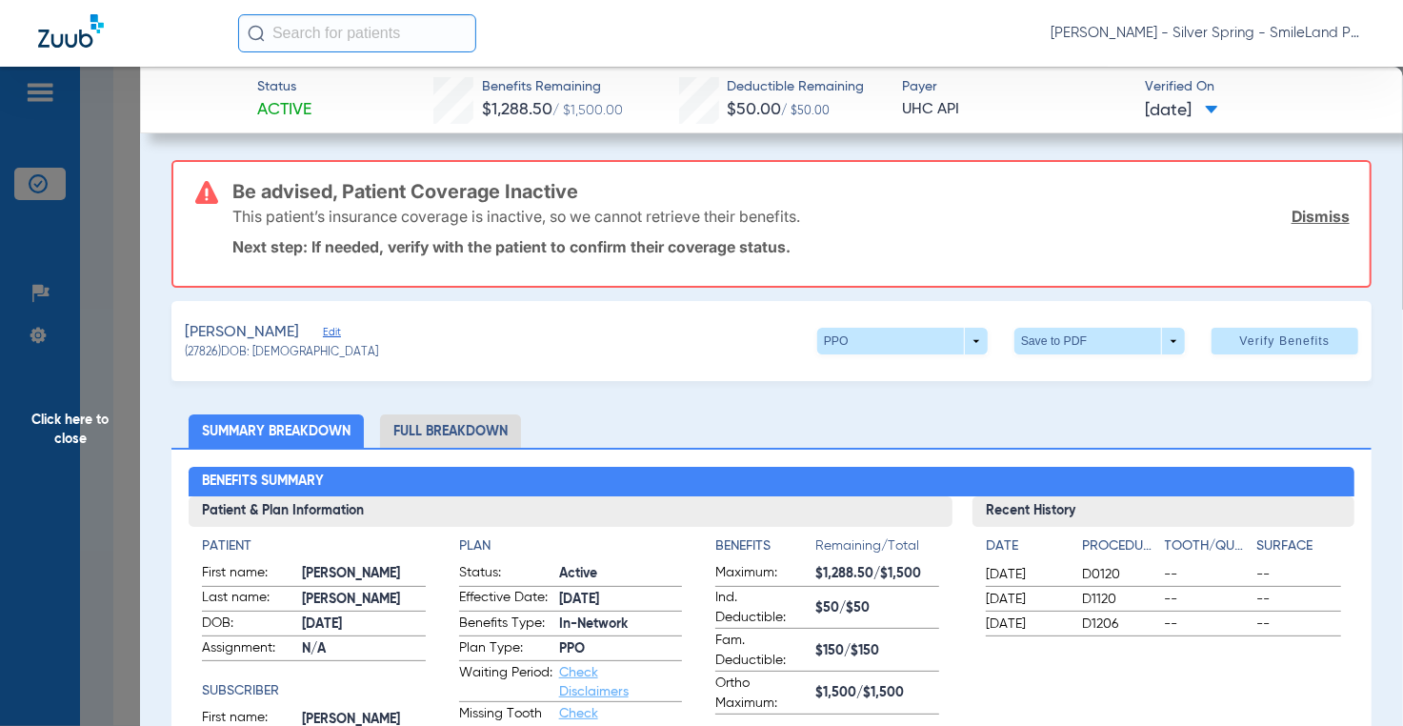
click at [120, 292] on span "Click here to close" at bounding box center [70, 430] width 140 height 726
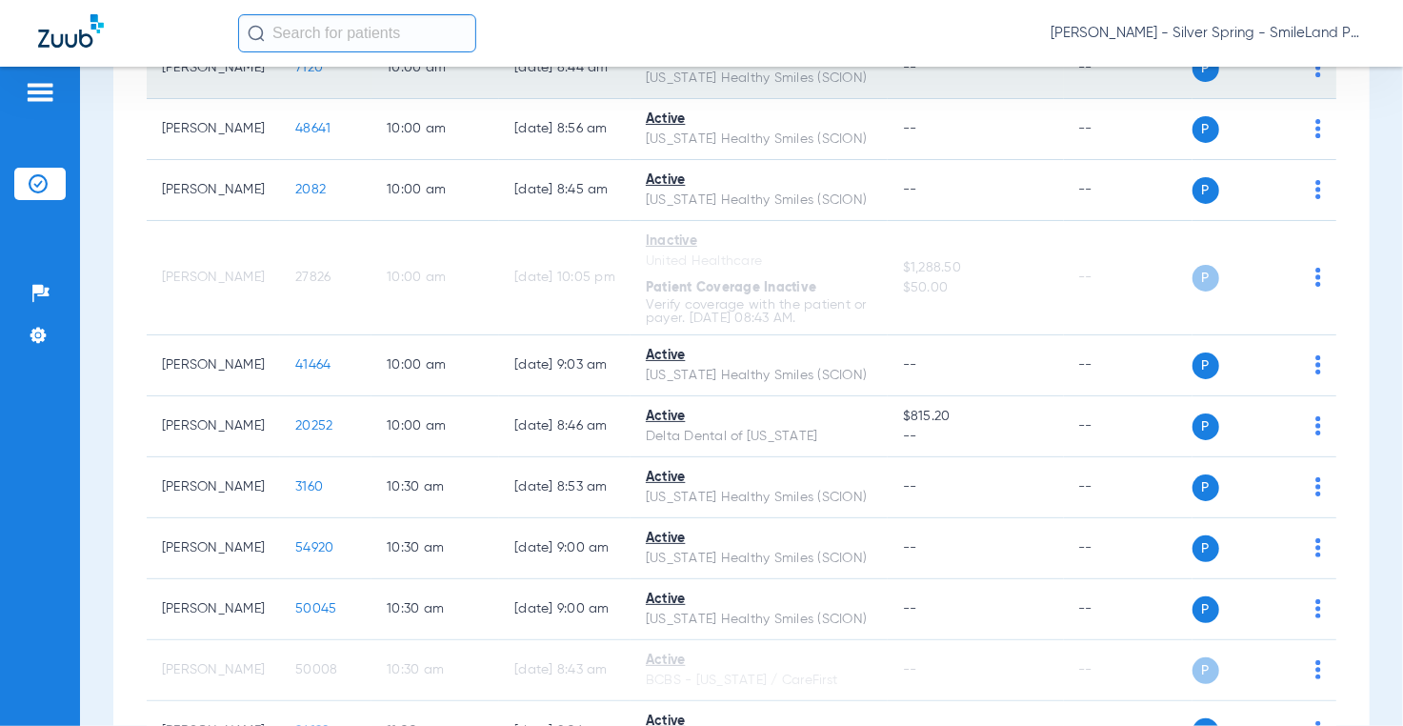
drag, startPoint x: 1353, startPoint y: 256, endPoint x: 427, endPoint y: 130, distance: 935.1
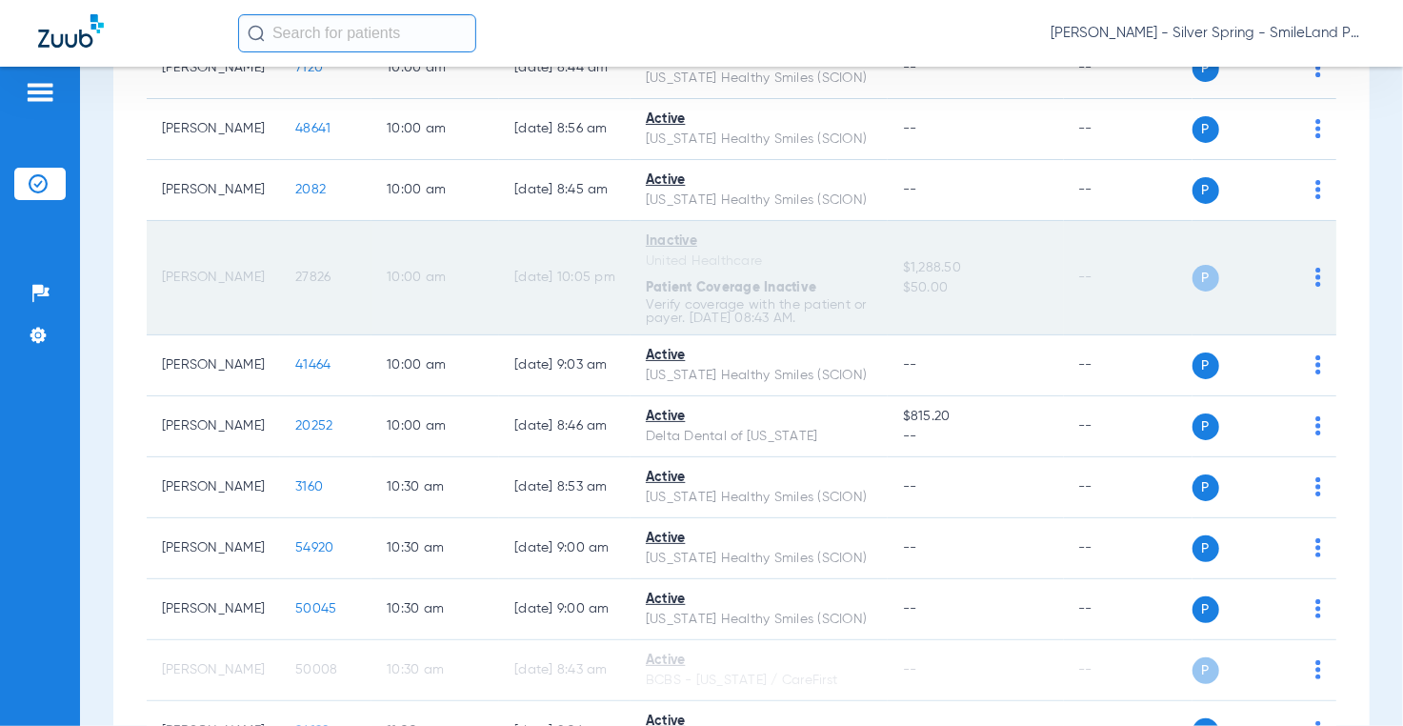
click at [295, 284] on span "27826" at bounding box center [312, 276] width 35 height 13
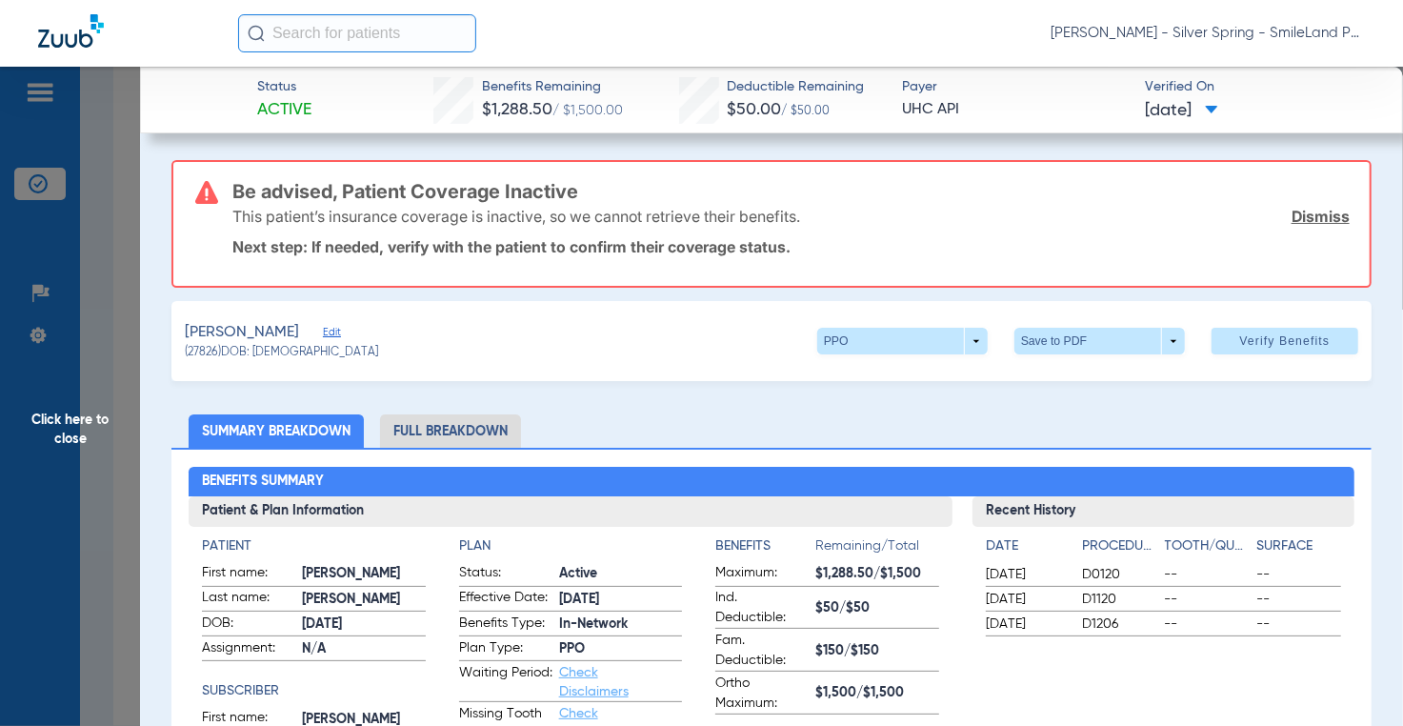
click at [119, 287] on span "Click here to close" at bounding box center [70, 430] width 140 height 726
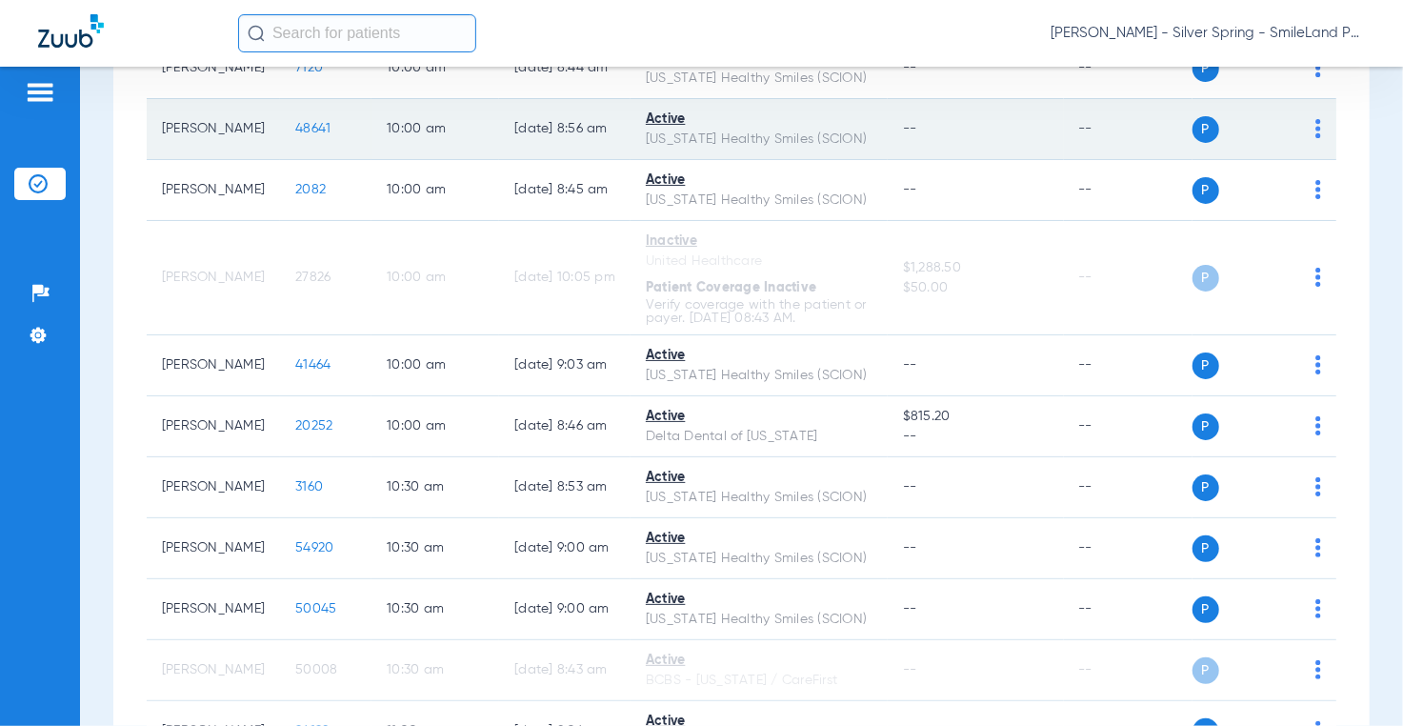
click at [295, 135] on span "48641" at bounding box center [312, 128] width 35 height 13
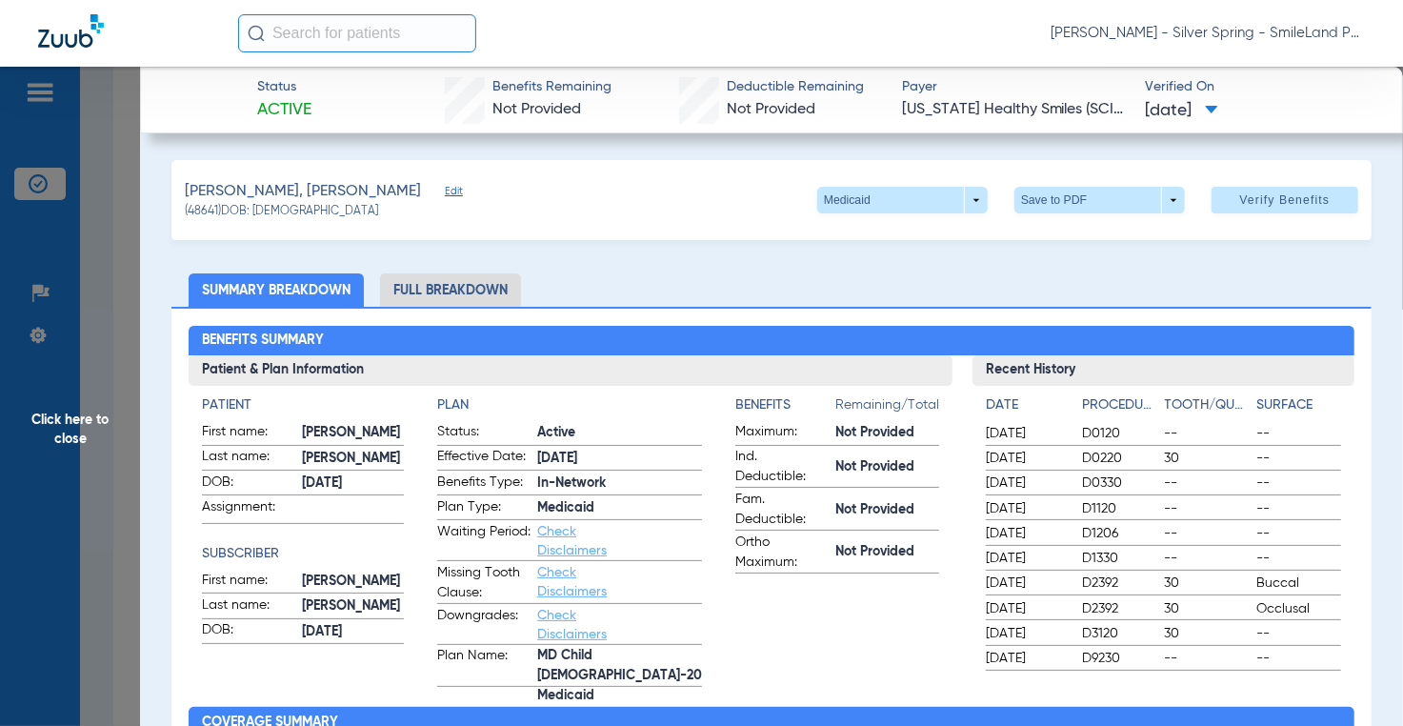
click at [1272, 310] on div "Benefits Summary Patient & Plan Information Patient First name: YAQEEN ABDALHAL…" at bounding box center [770, 690] width 1199 height 767
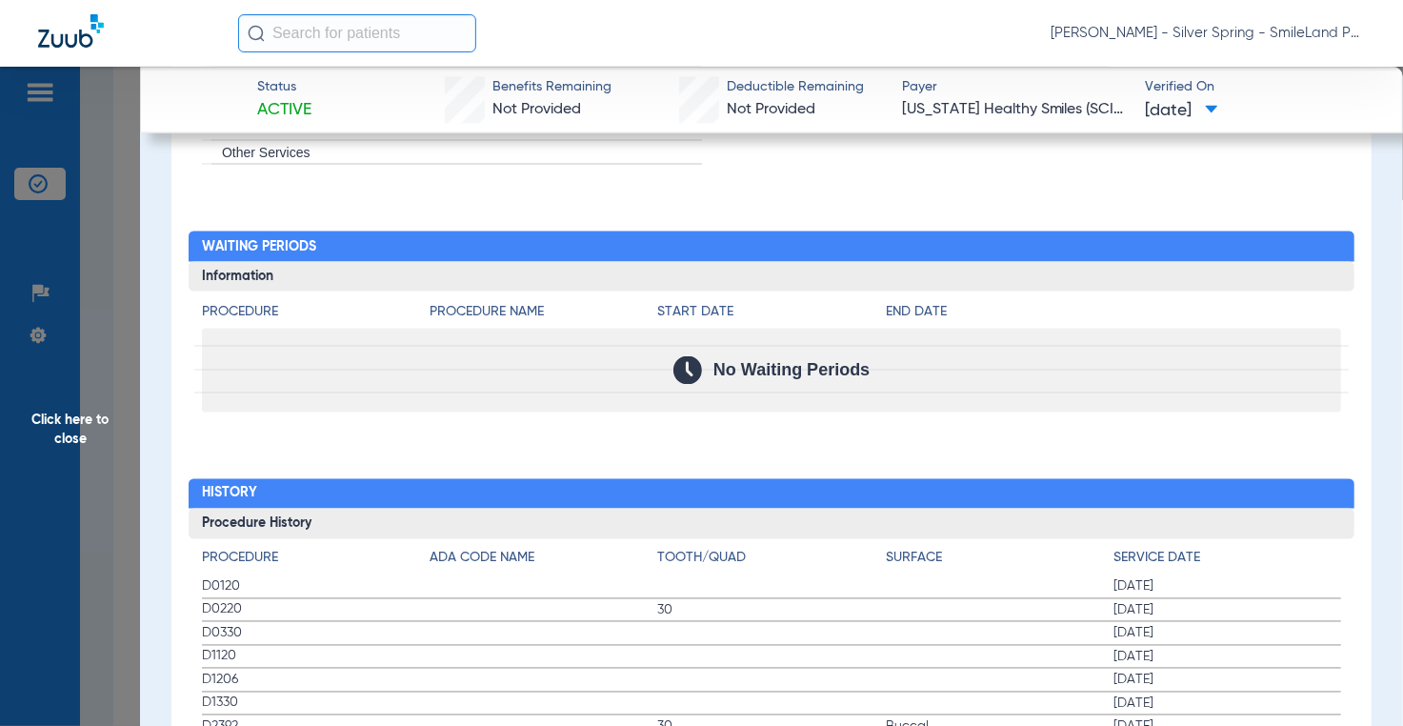
scroll to position [1905, 0]
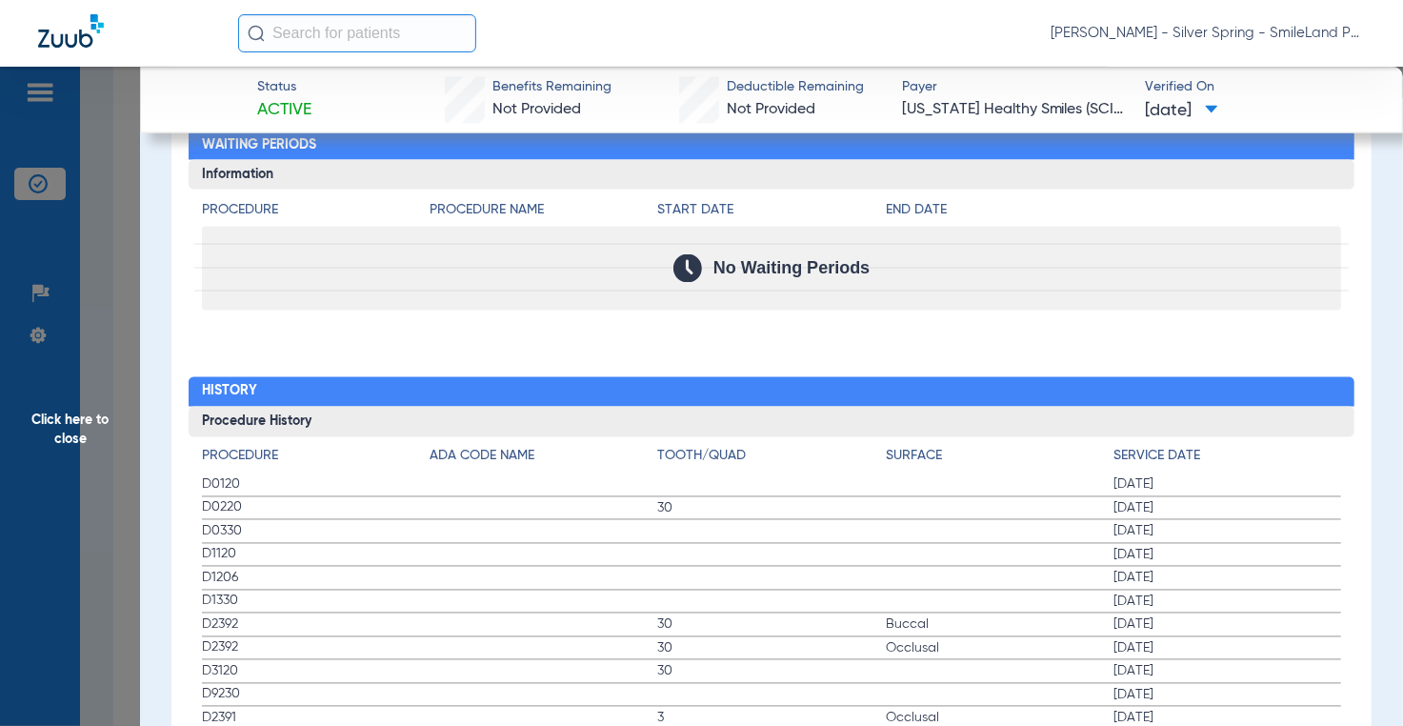
click at [138, 300] on span "Click here to close" at bounding box center [70, 430] width 140 height 726
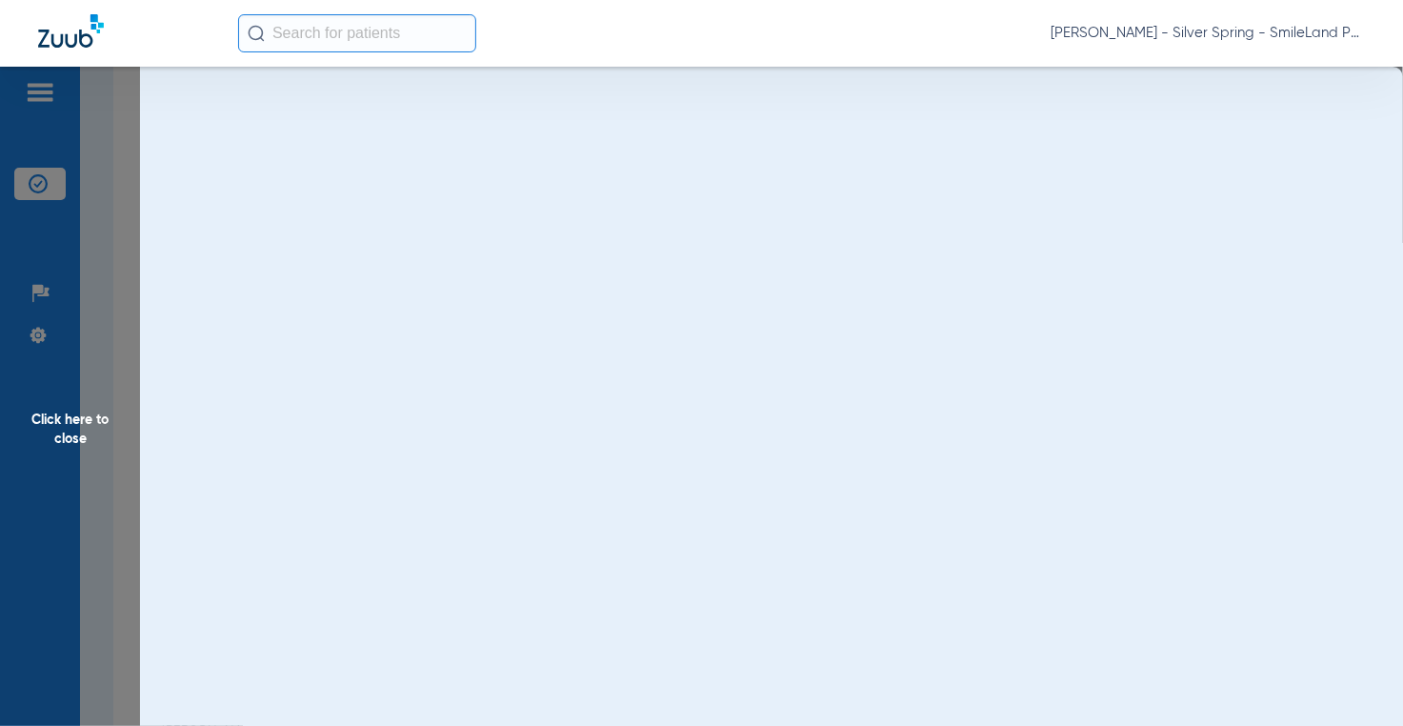
scroll to position [0, 0]
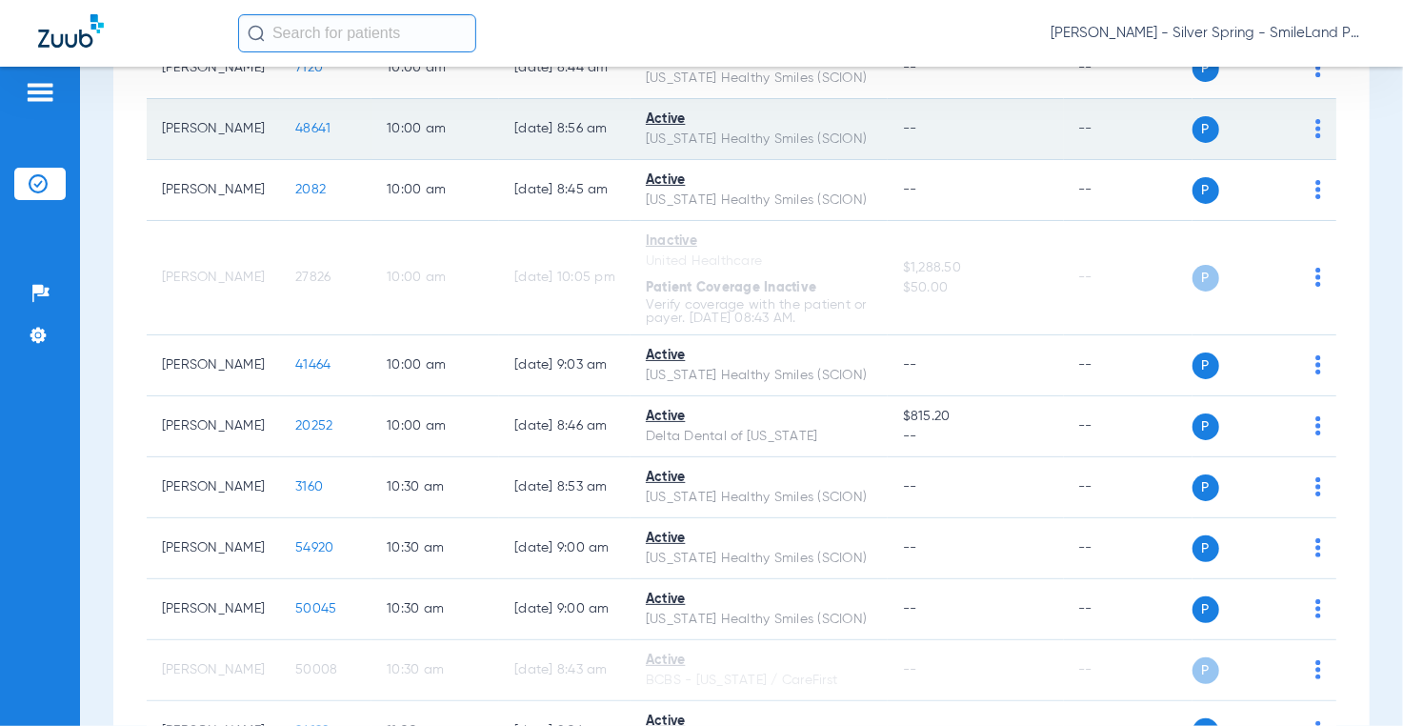
drag, startPoint x: 1348, startPoint y: 284, endPoint x: 716, endPoint y: 236, distance: 634.1
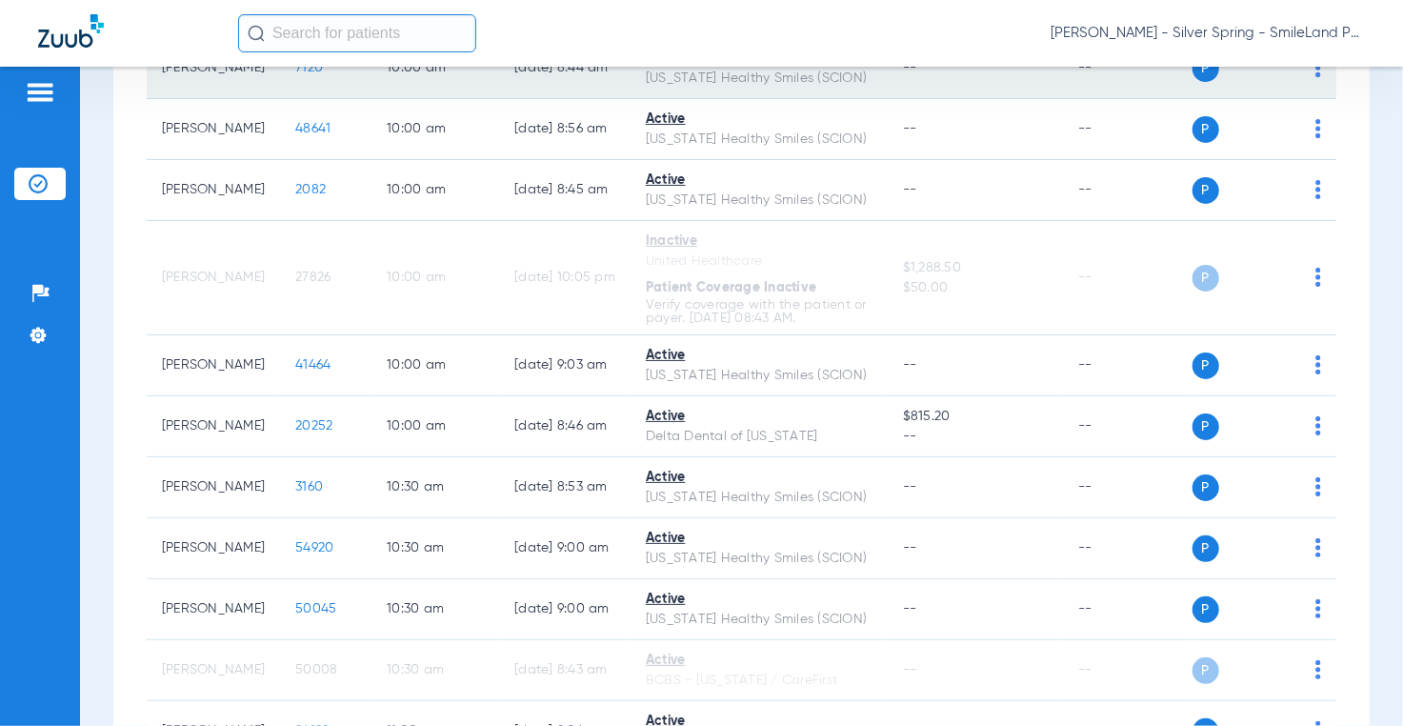
click at [295, 74] on span "7120" at bounding box center [309, 67] width 28 height 13
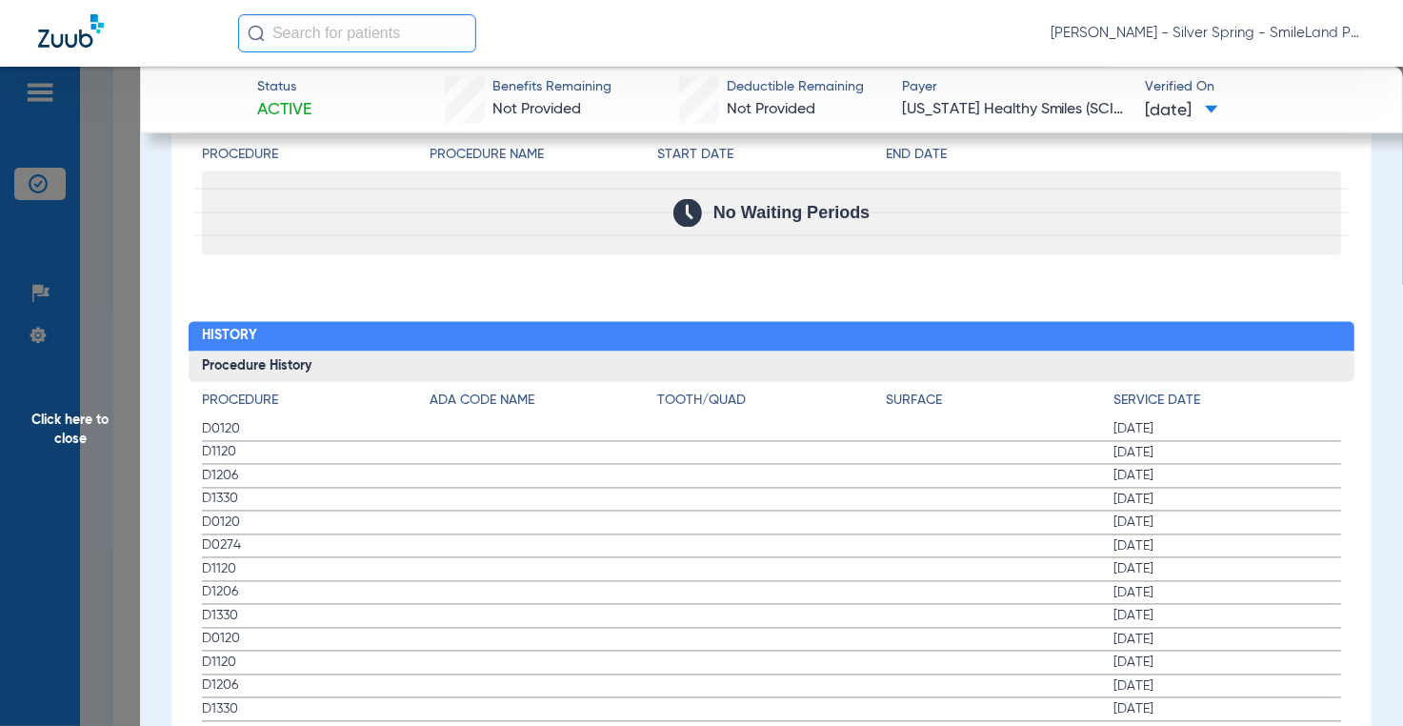
scroll to position [2190, 0]
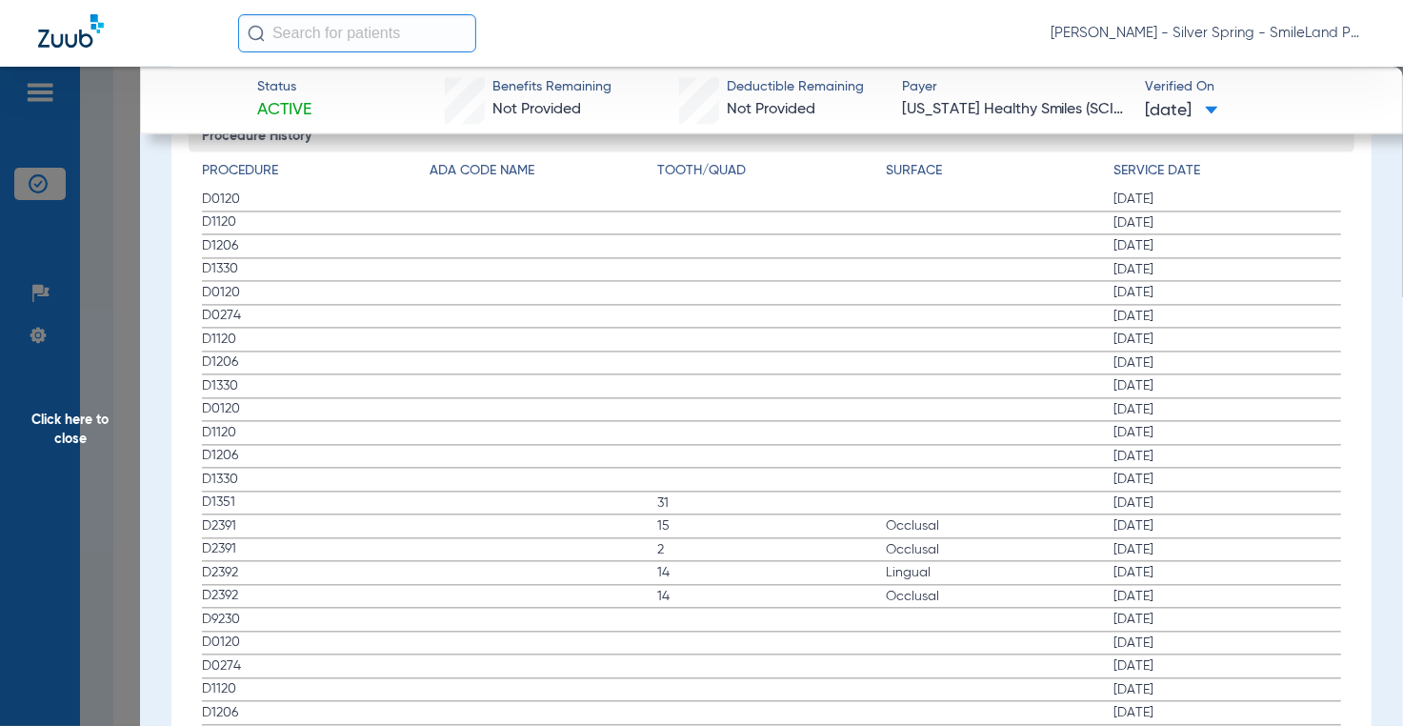
drag, startPoint x: 1279, startPoint y: 258, endPoint x: 371, endPoint y: 165, distance: 912.3
click at [1279, 260] on span "[DATE]" at bounding box center [1227, 269] width 228 height 19
click at [92, 286] on span "Click here to close" at bounding box center [70, 430] width 140 height 726
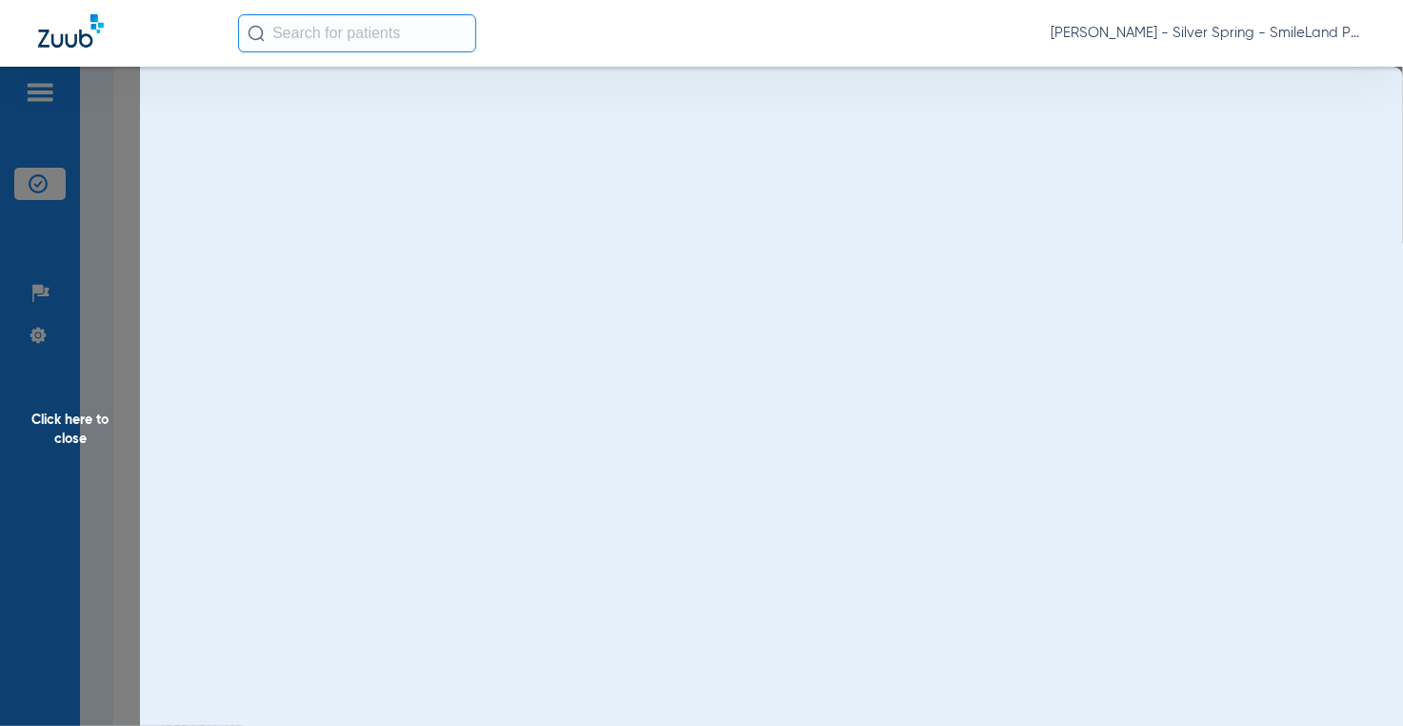
scroll to position [0, 0]
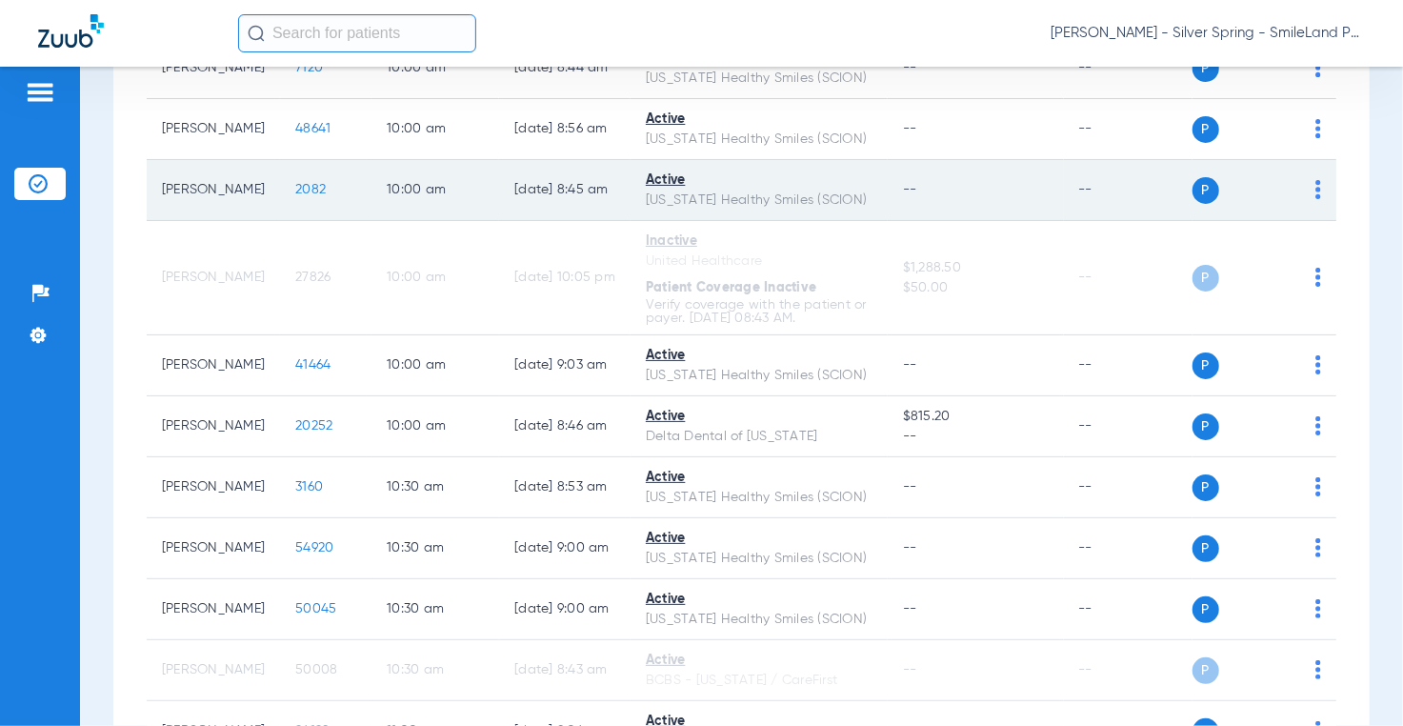
click at [295, 196] on span "2082" at bounding box center [310, 189] width 30 height 13
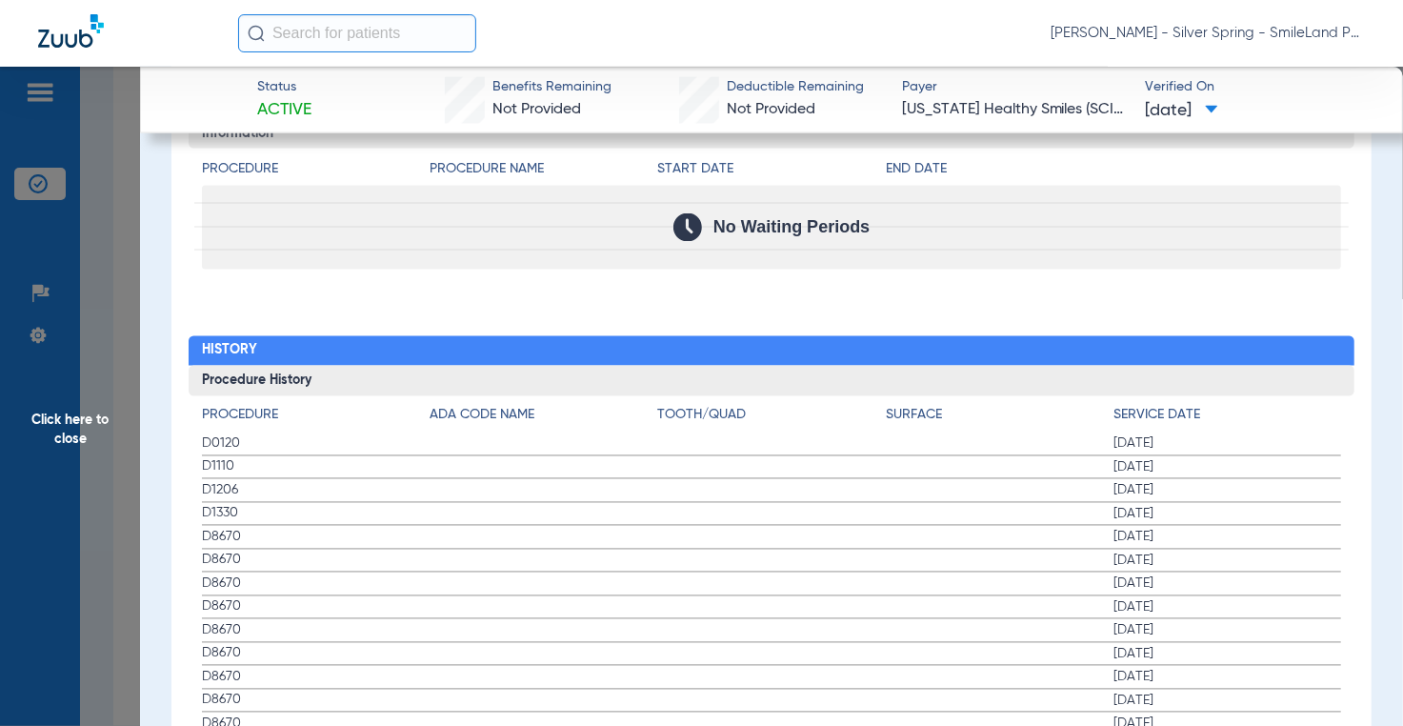
scroll to position [2000, 0]
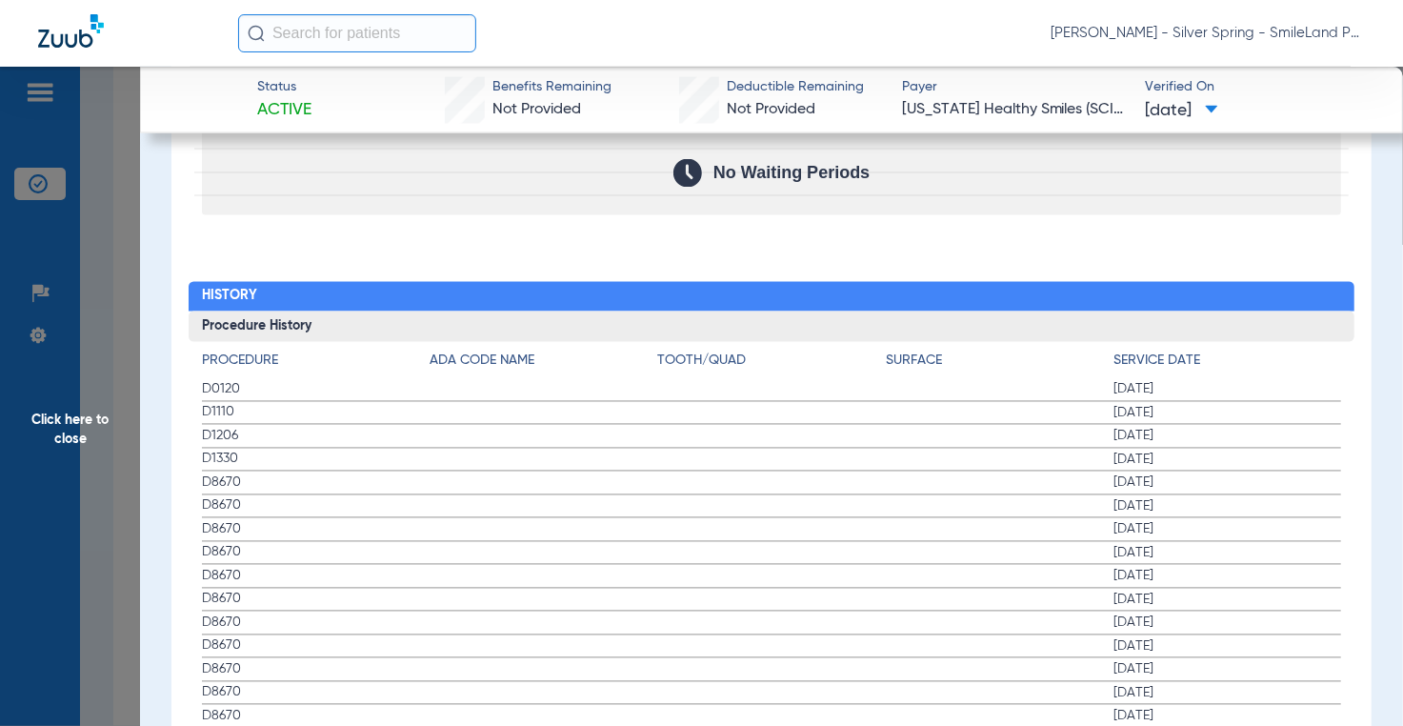
click at [110, 256] on span "Click here to close" at bounding box center [70, 430] width 140 height 726
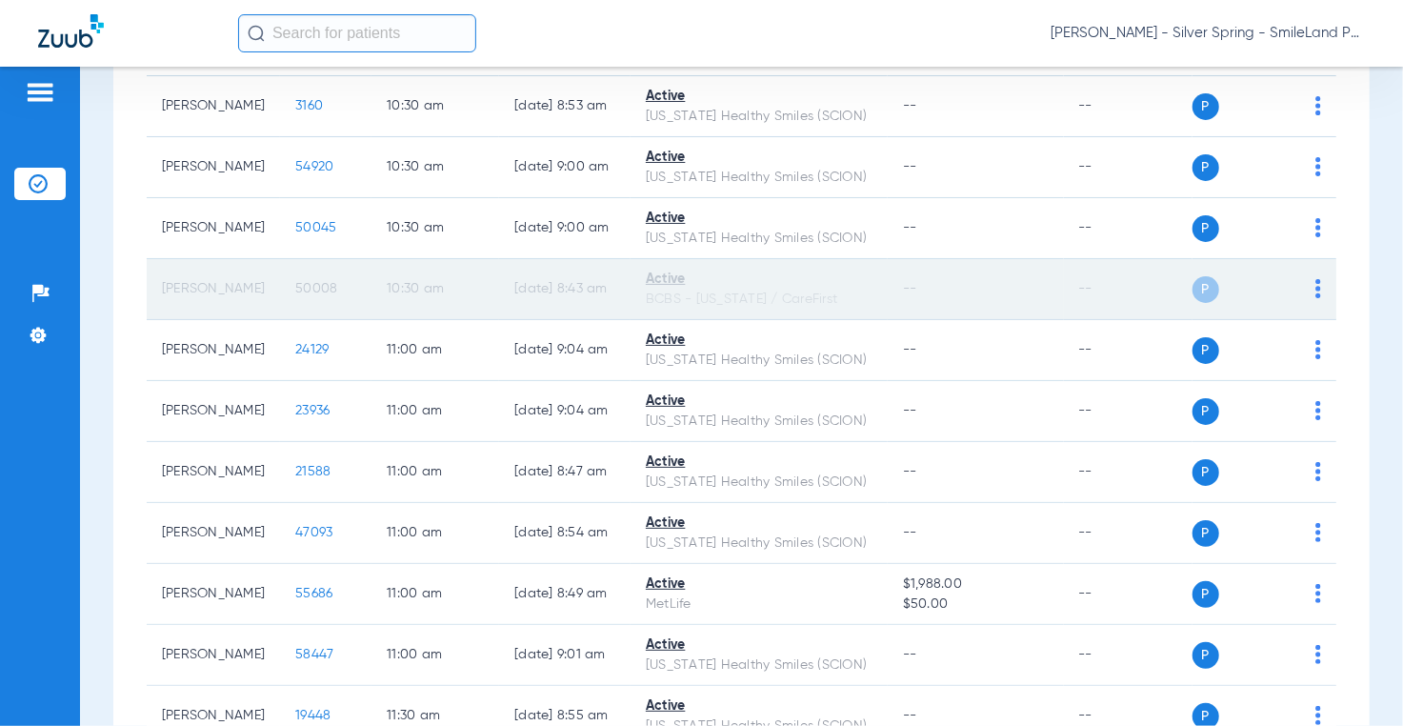
scroll to position [2039, 0]
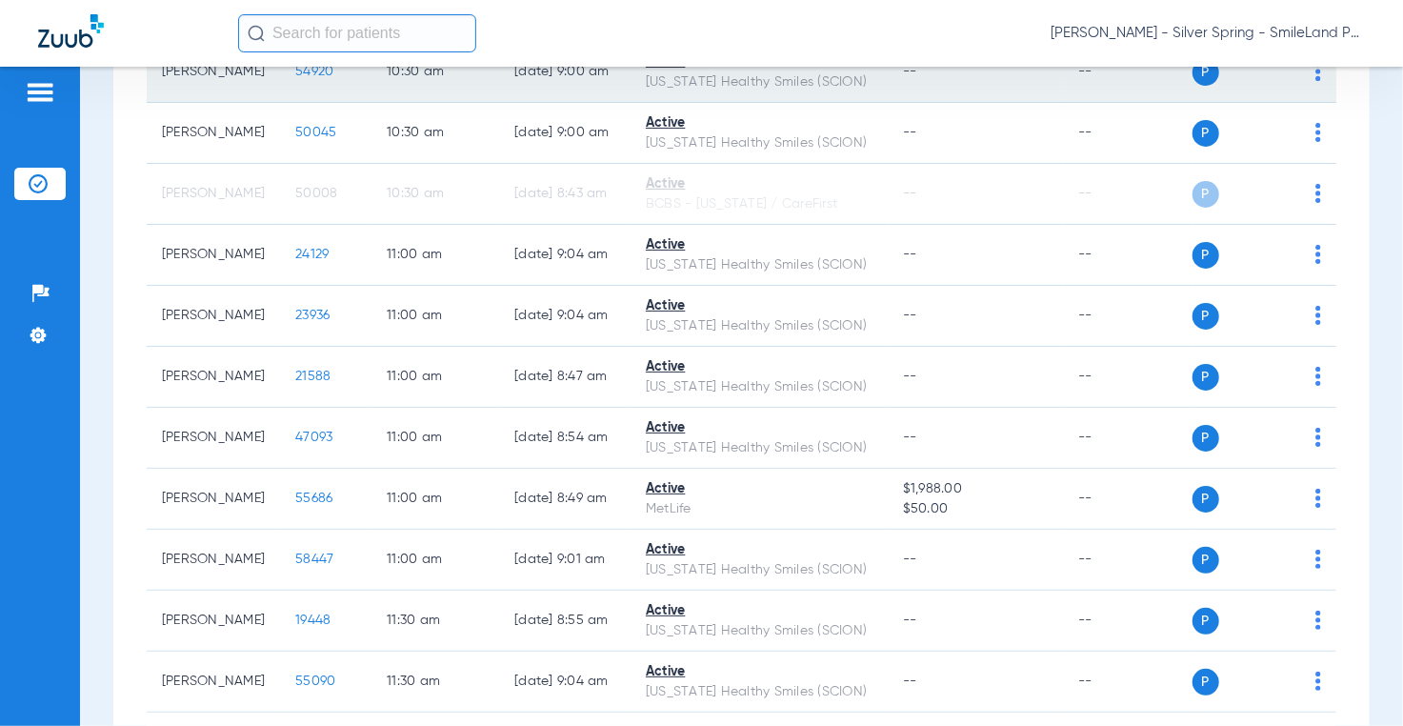
click at [295, 78] on span "54920" at bounding box center [314, 71] width 38 height 13
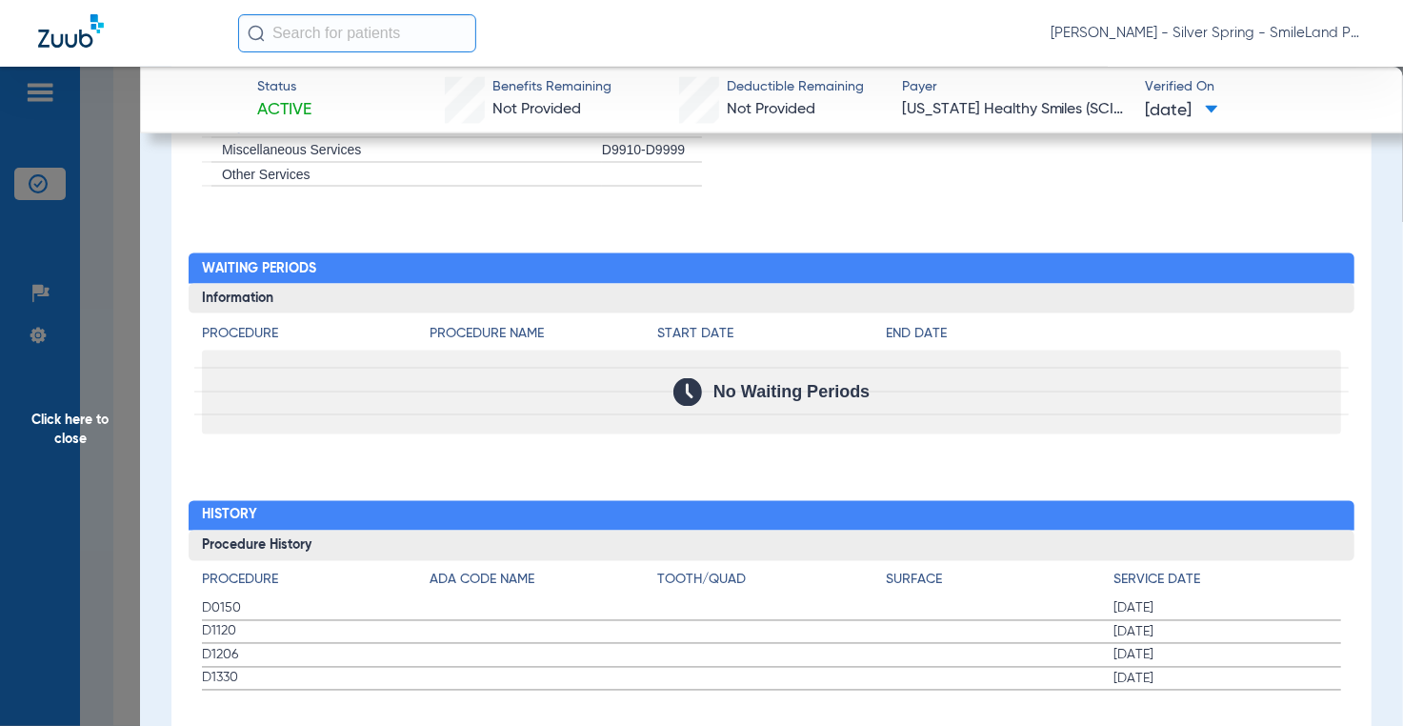
scroll to position [1790, 0]
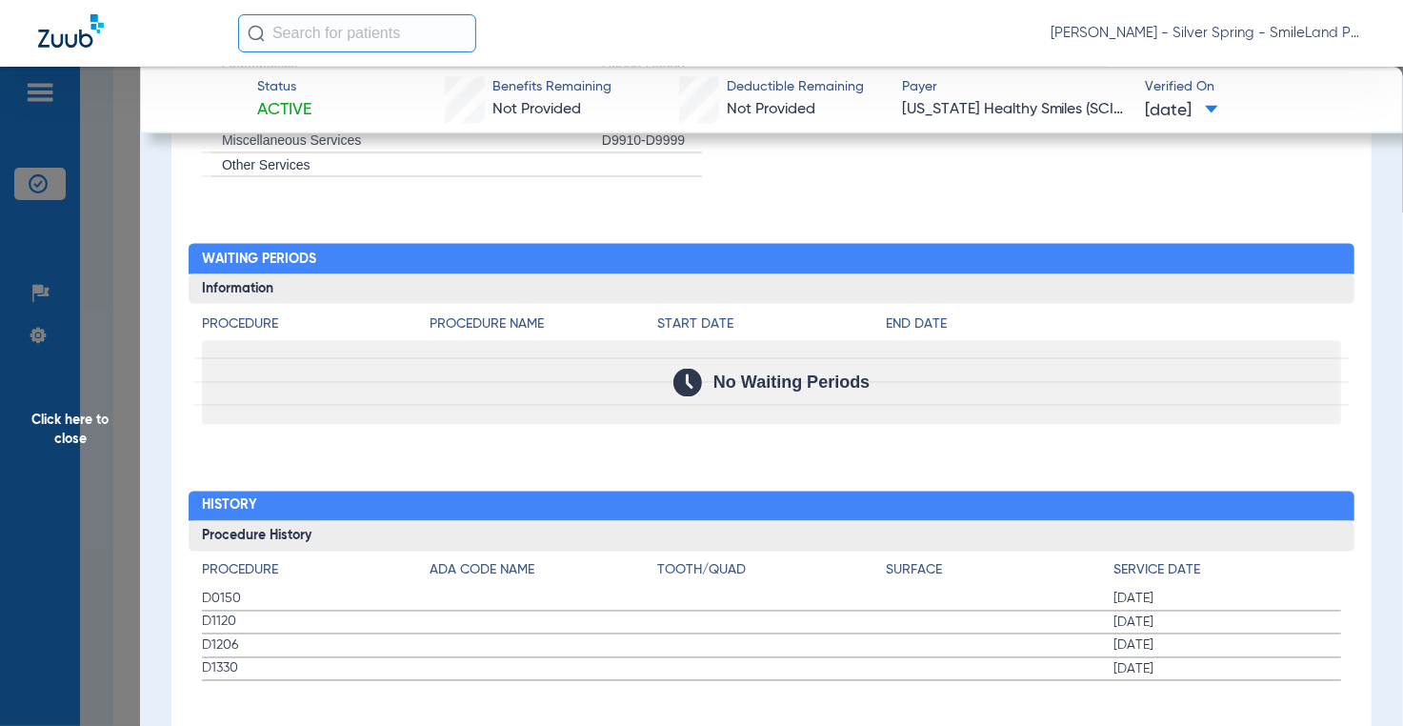
click at [1257, 244] on h2 "Waiting Periods" at bounding box center [772, 259] width 1166 height 30
click at [138, 249] on span "Click here to close" at bounding box center [70, 430] width 140 height 726
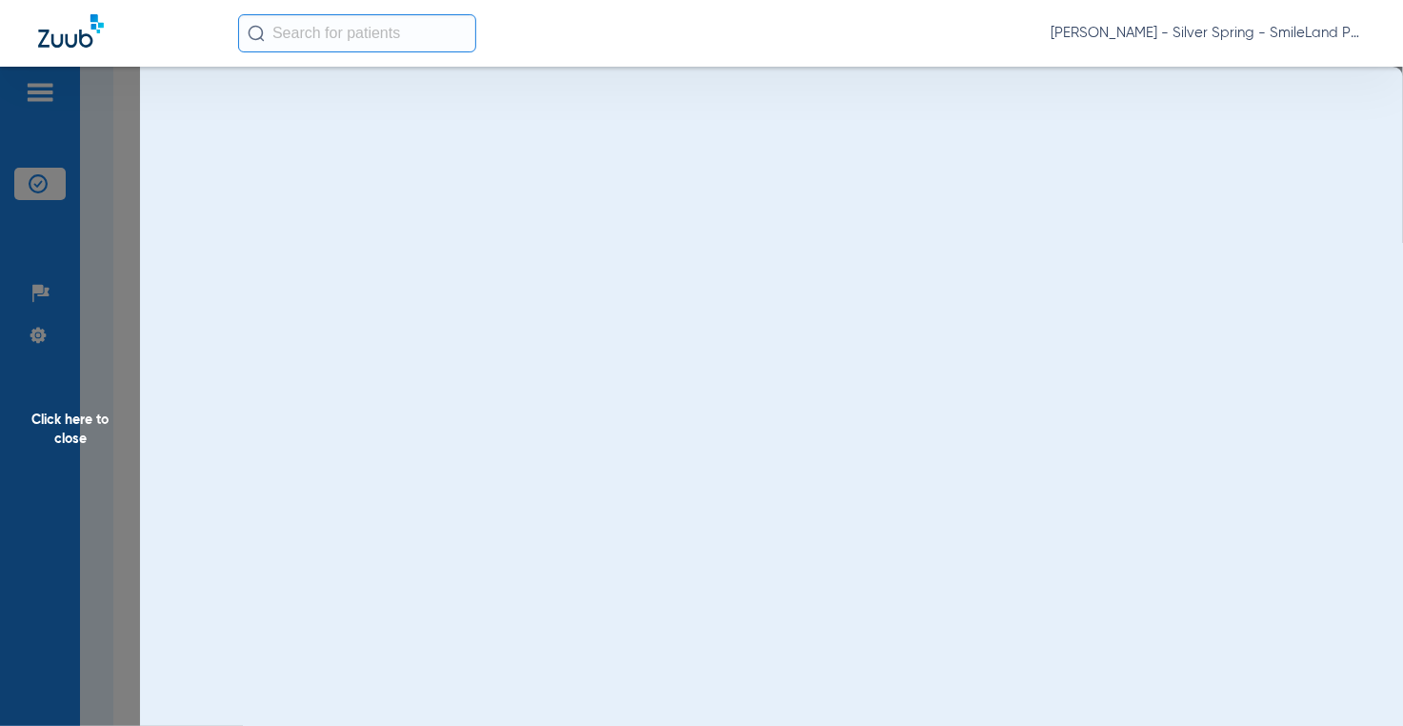
scroll to position [0, 0]
click at [125, 245] on span "Click here to close" at bounding box center [70, 430] width 140 height 726
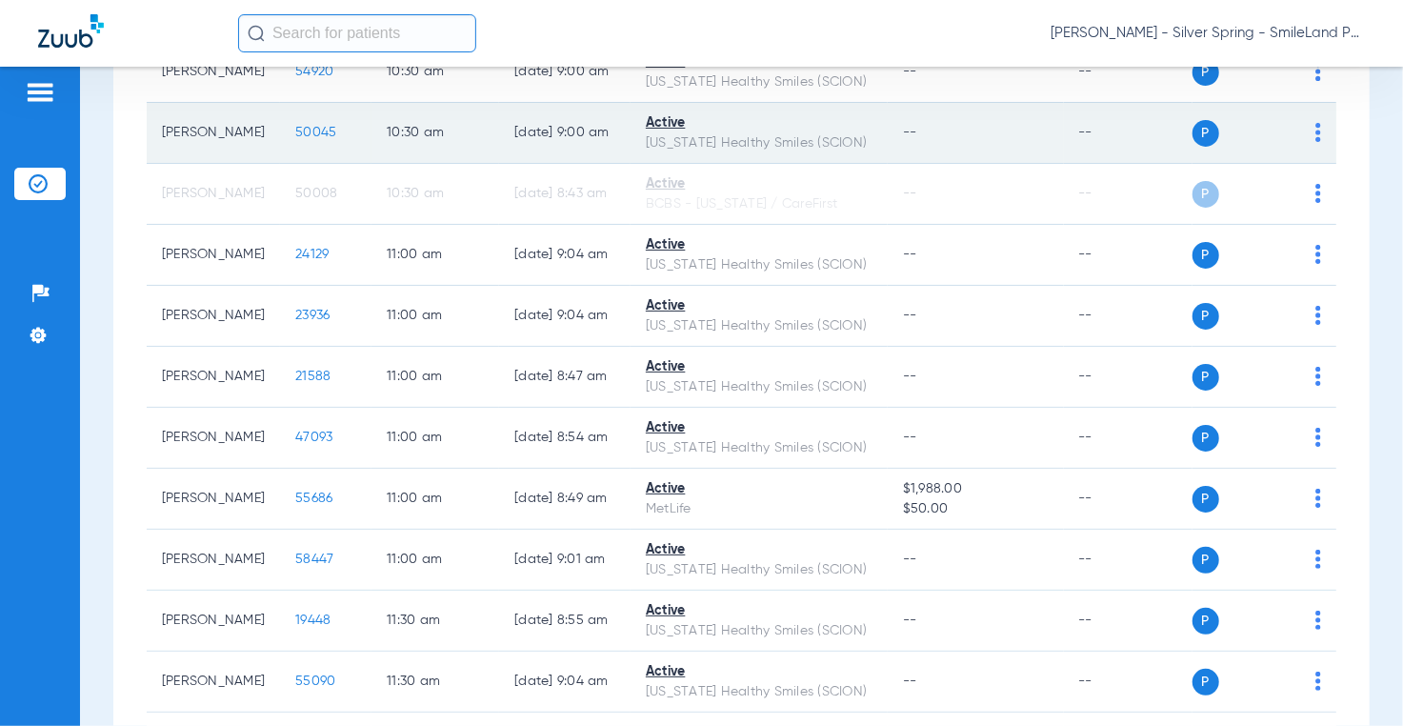
click at [295, 139] on span "50045" at bounding box center [315, 132] width 41 height 13
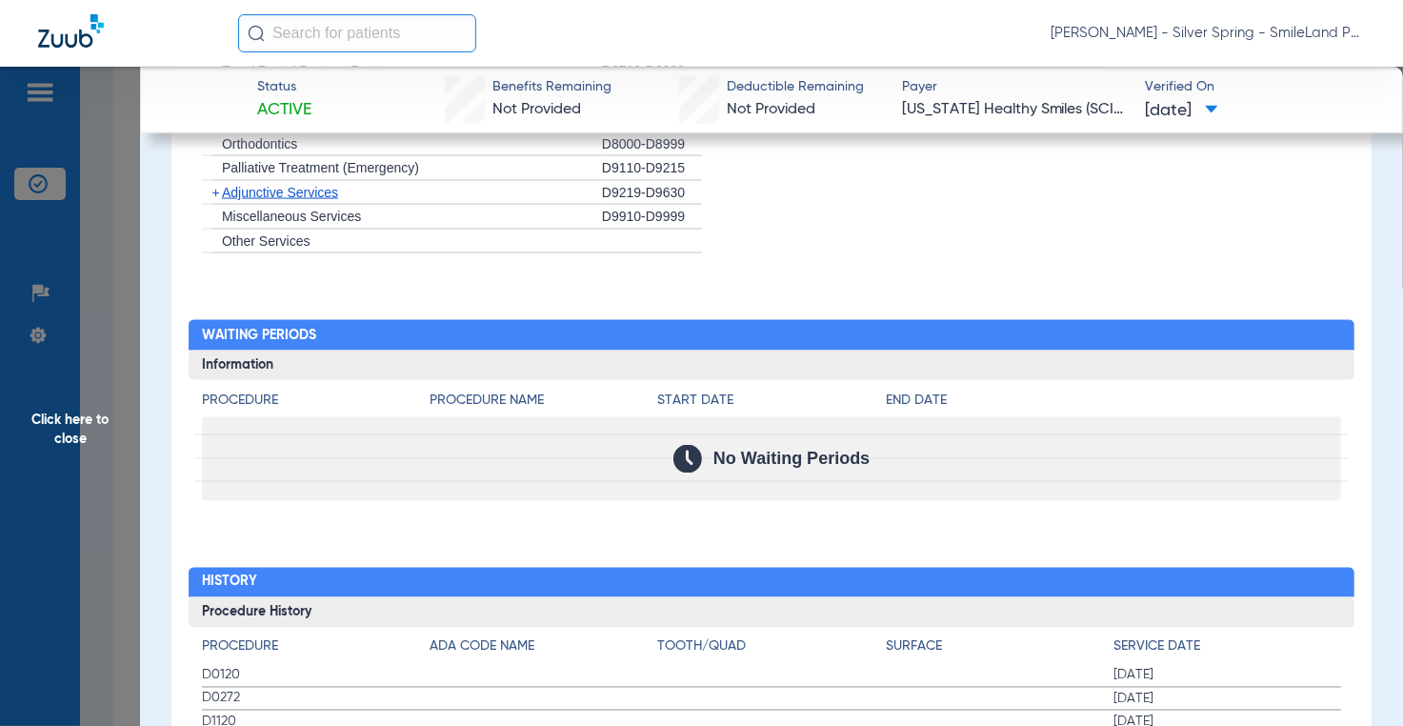
scroll to position [2000, 0]
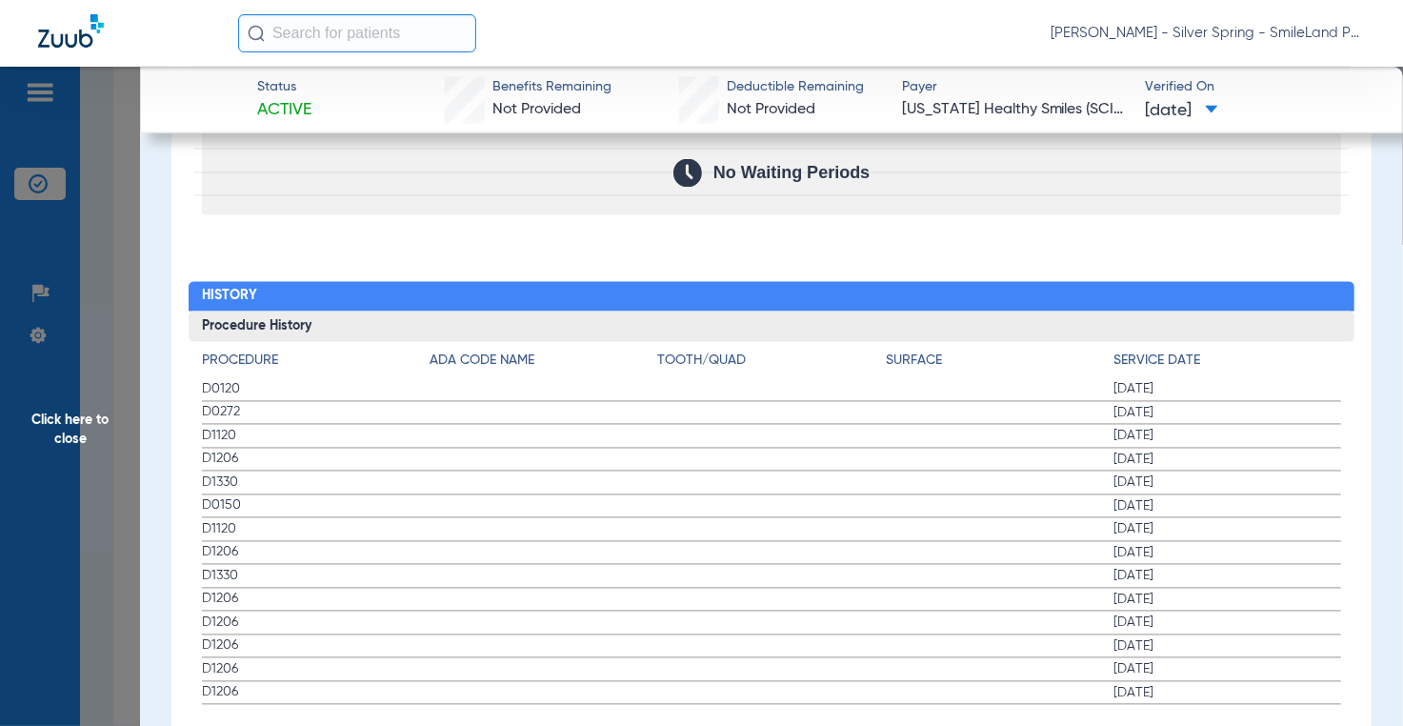
click at [126, 289] on span "Click here to close" at bounding box center [70, 430] width 140 height 726
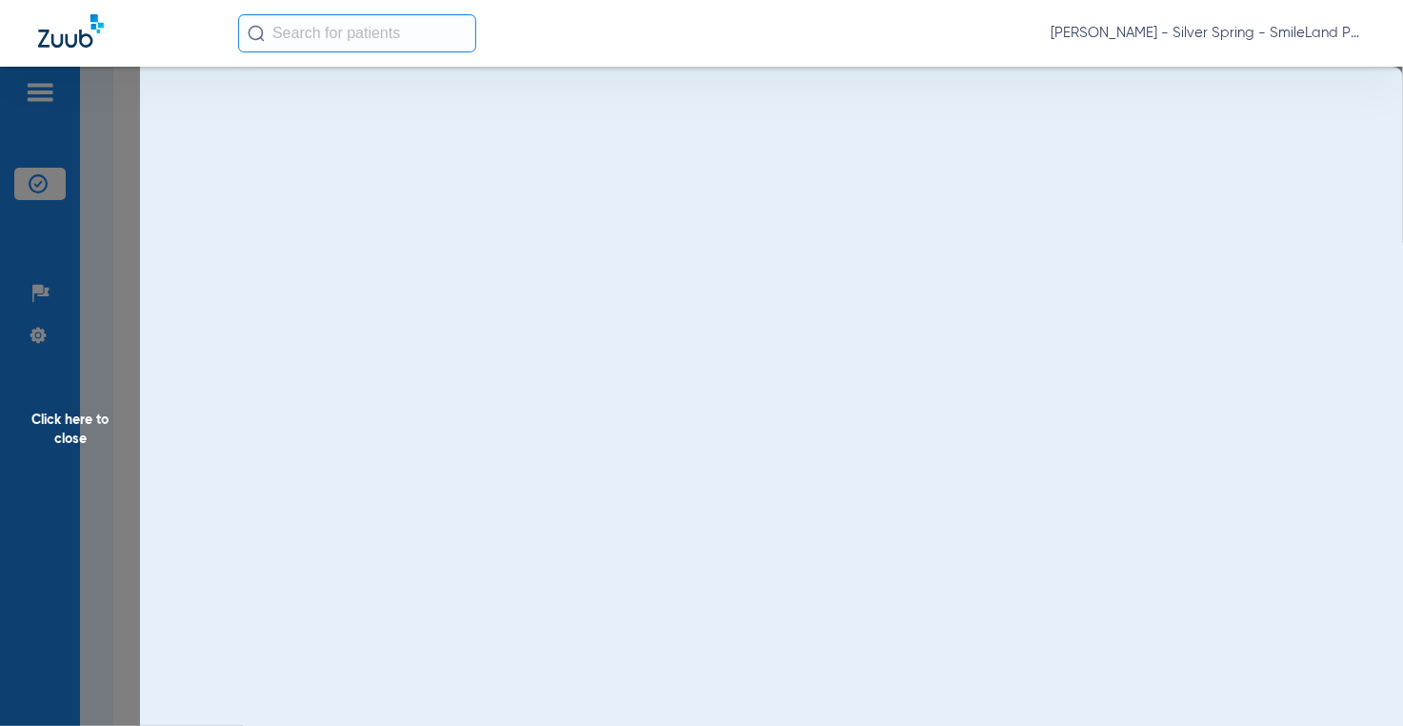
scroll to position [0, 0]
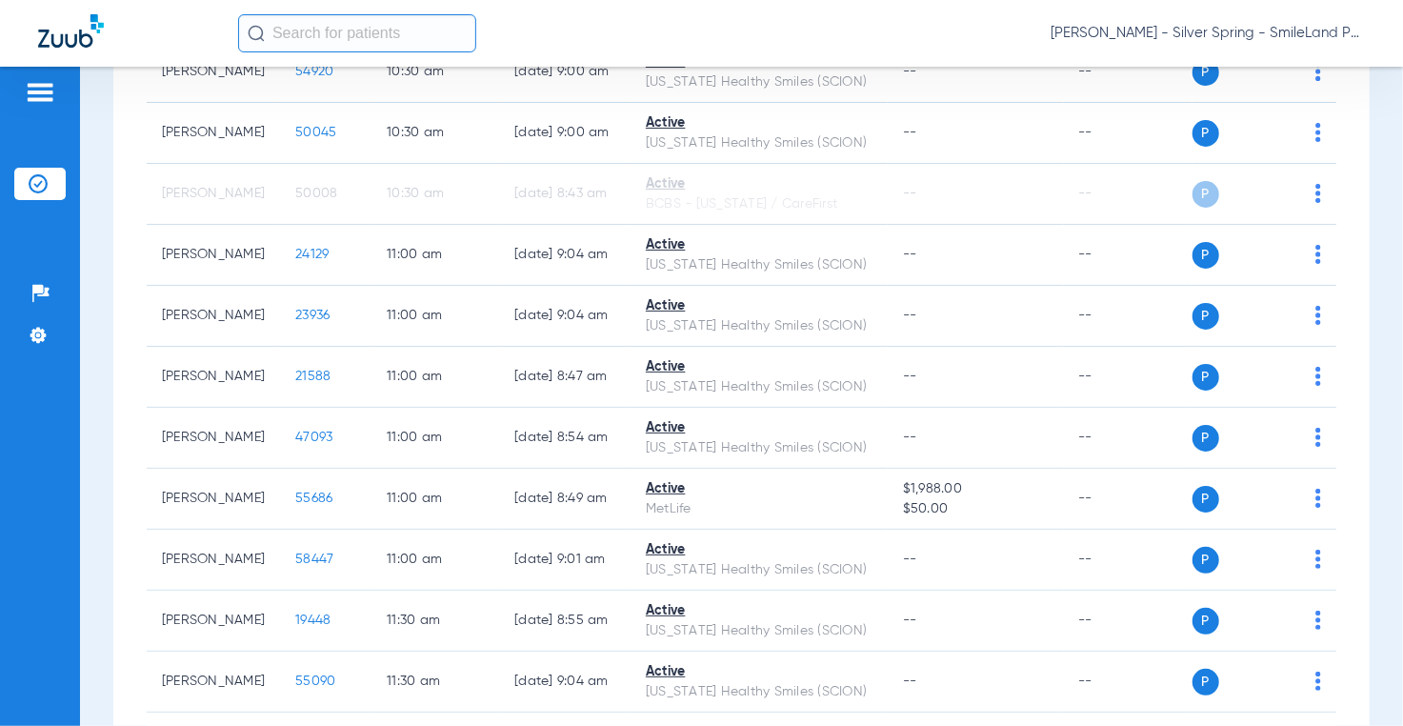
click at [295, 17] on span "3160" at bounding box center [309, 10] width 28 height 13
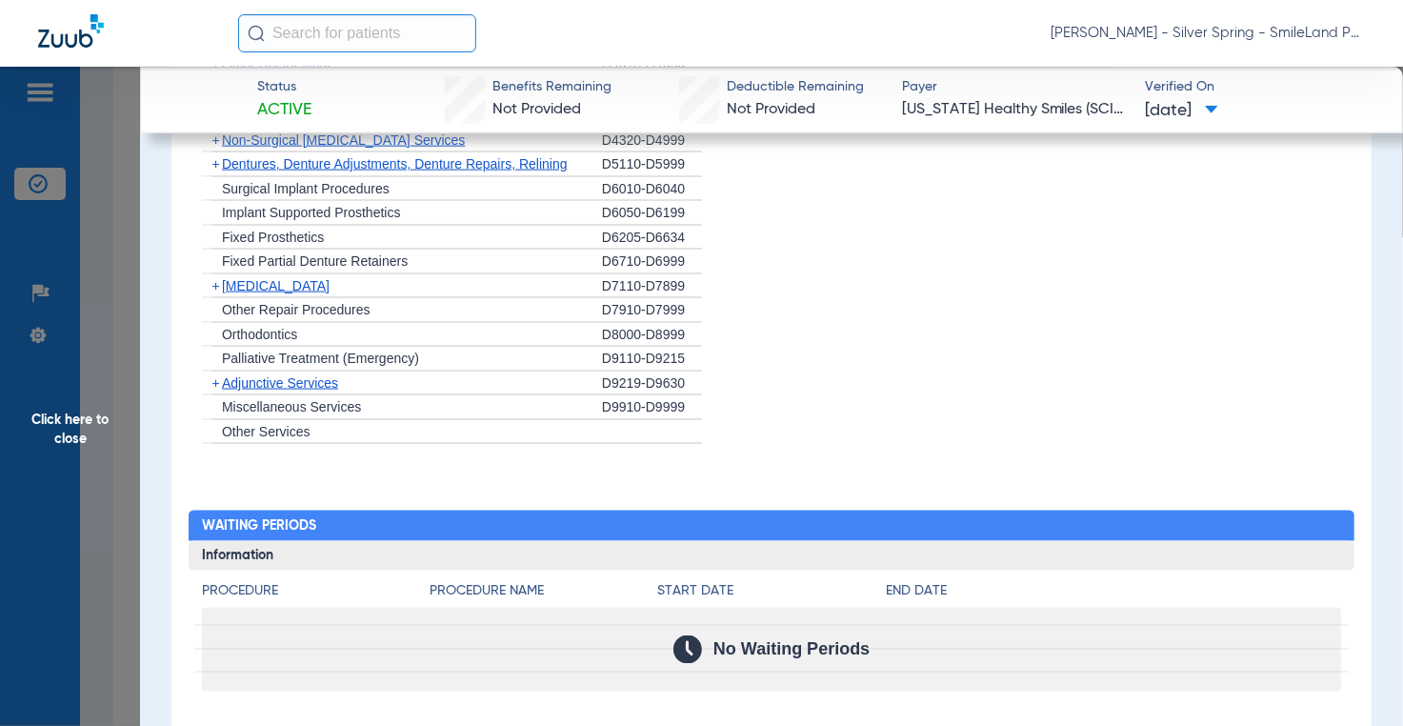
scroll to position [2095, 0]
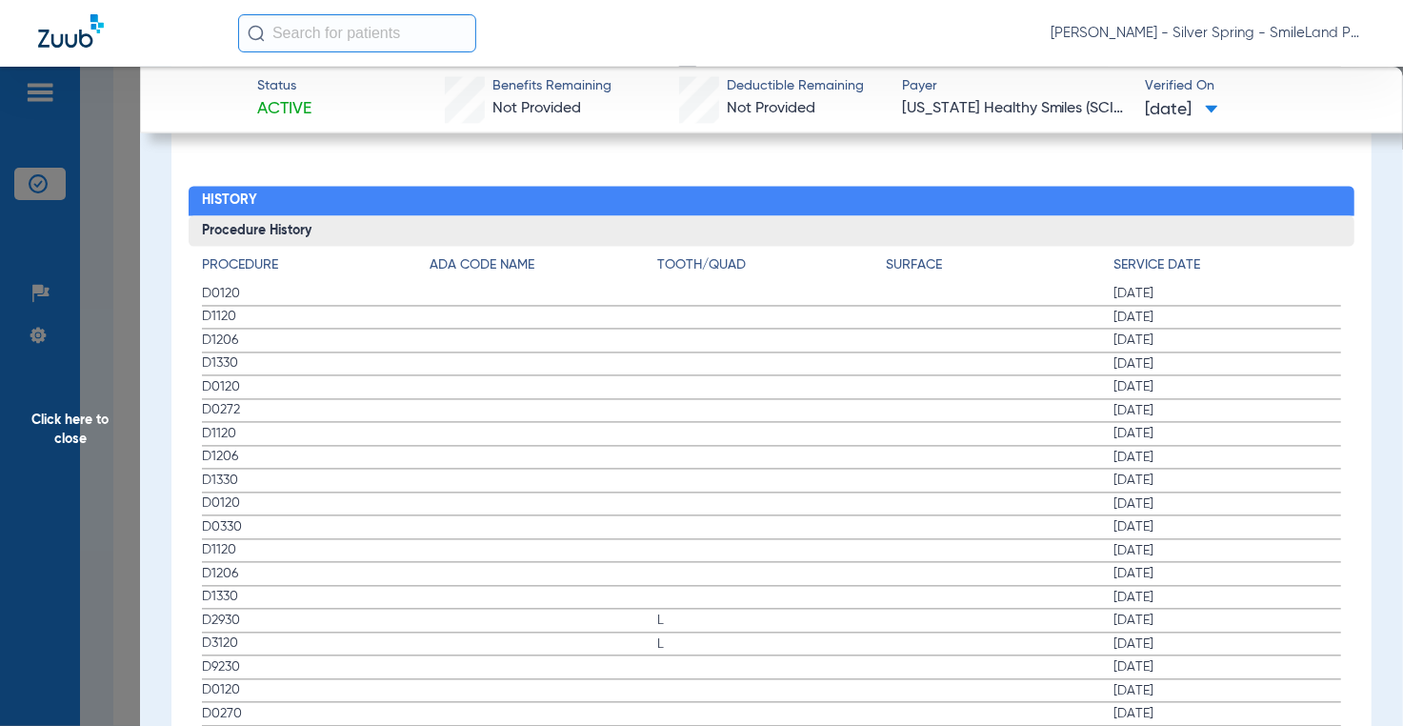
drag, startPoint x: 1274, startPoint y: 284, endPoint x: 270, endPoint y: 222, distance: 1006.6
click at [1274, 285] on span "[DATE]" at bounding box center [1227, 294] width 228 height 19
click at [76, 274] on span "Click here to close" at bounding box center [70, 430] width 140 height 726
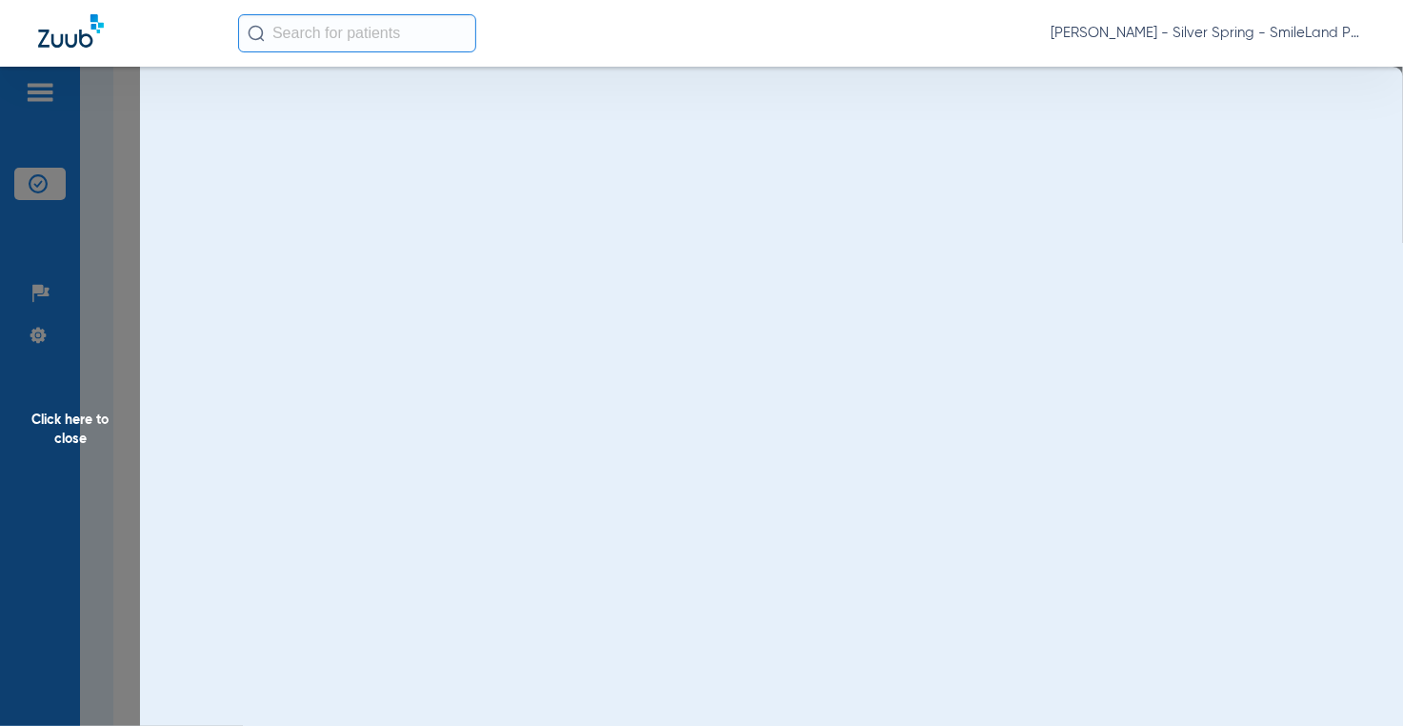
scroll to position [0, 0]
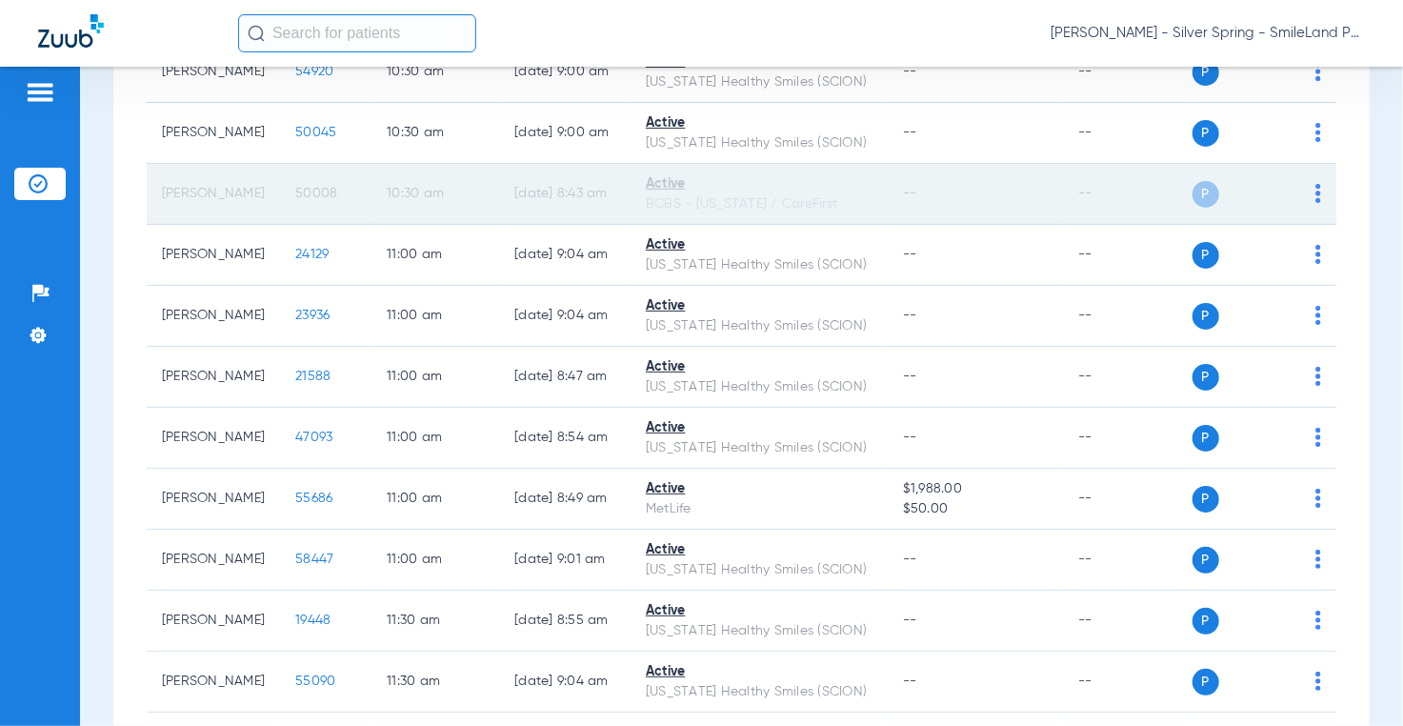
click at [295, 200] on span "50008" at bounding box center [316, 193] width 42 height 13
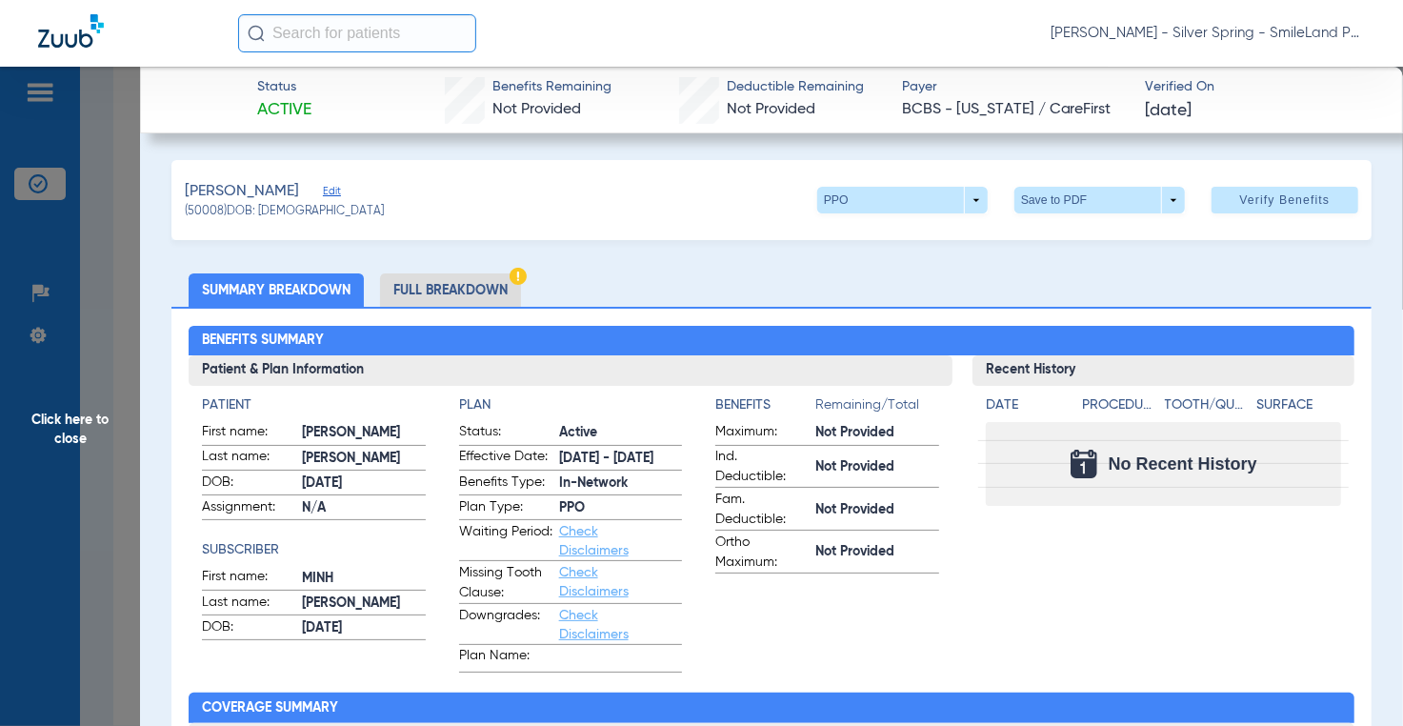
click at [1278, 338] on h2 "Benefits Summary" at bounding box center [772, 341] width 1166 height 30
drag, startPoint x: 128, startPoint y: 275, endPoint x: 354, endPoint y: 153, distance: 257.3
click at [128, 274] on span "Click here to close" at bounding box center [70, 430] width 140 height 726
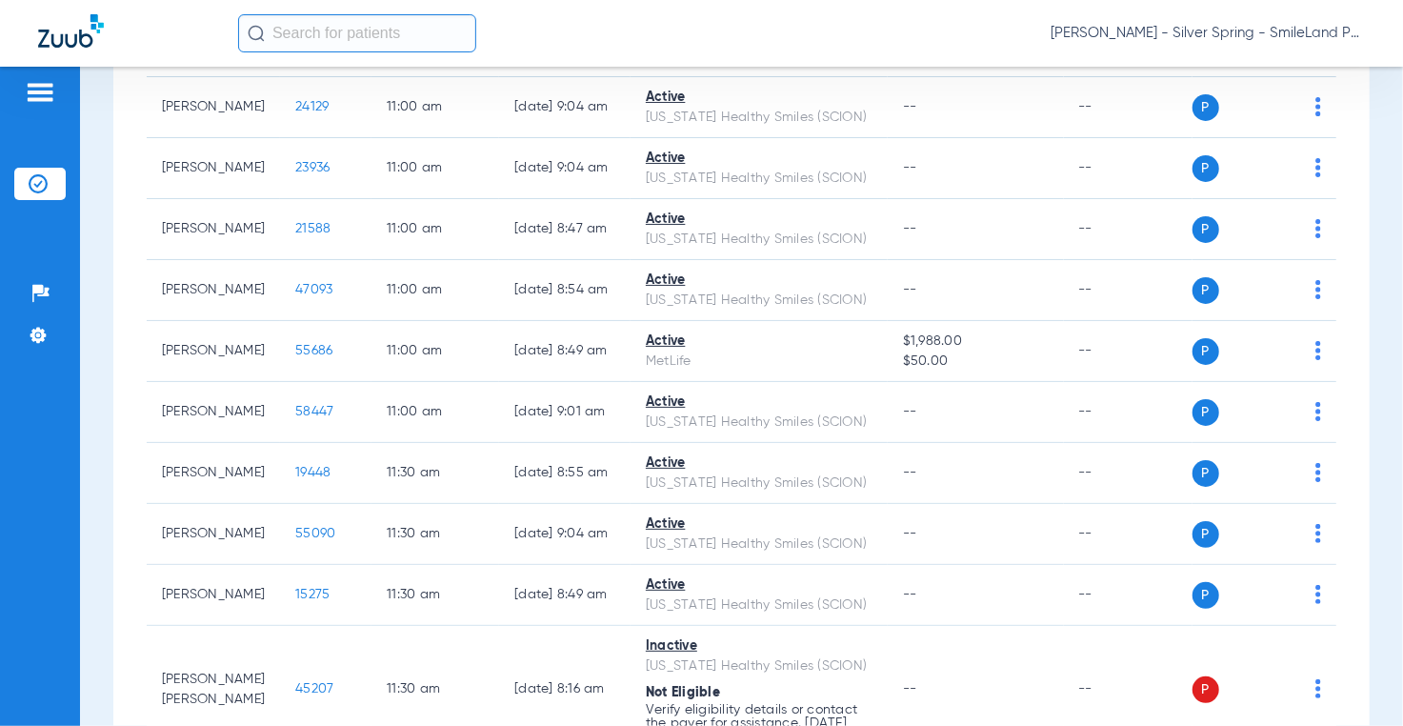
scroll to position [2229, 0]
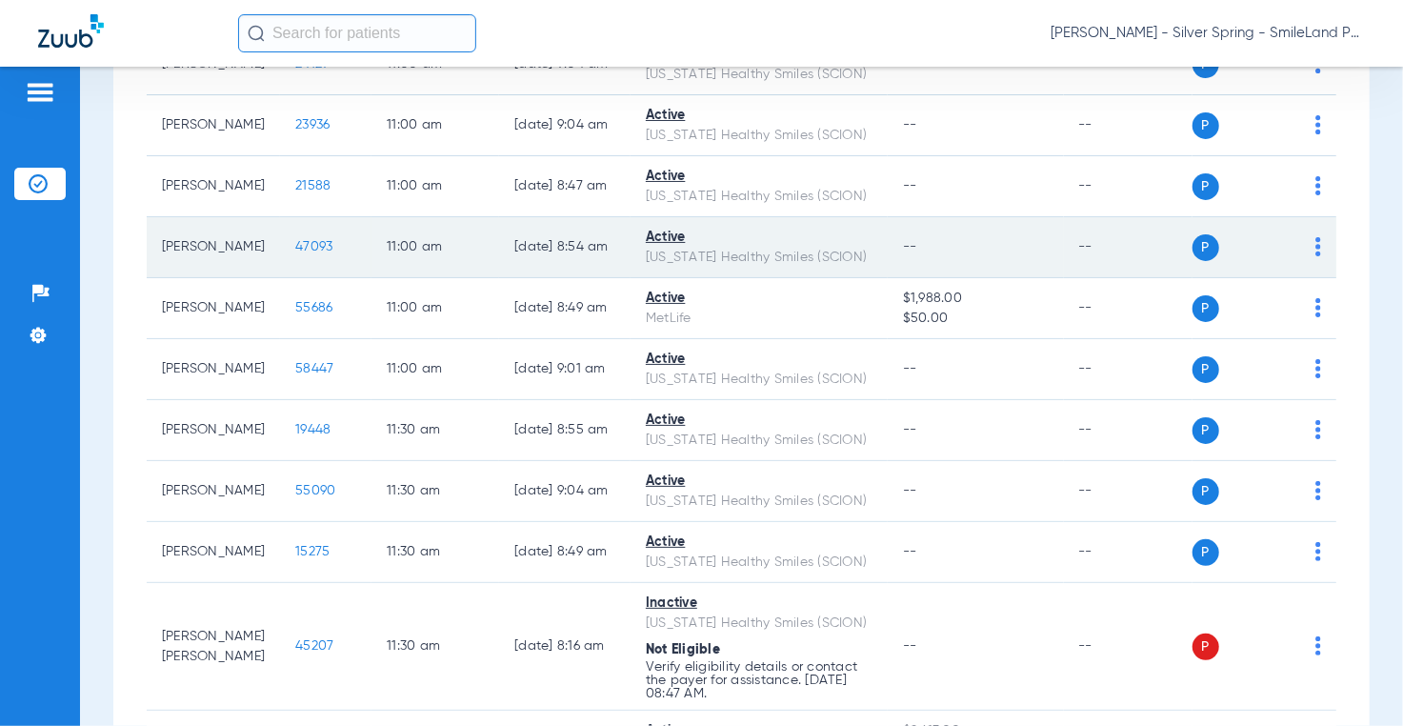
click at [296, 253] on span "47093" at bounding box center [313, 246] width 37 height 13
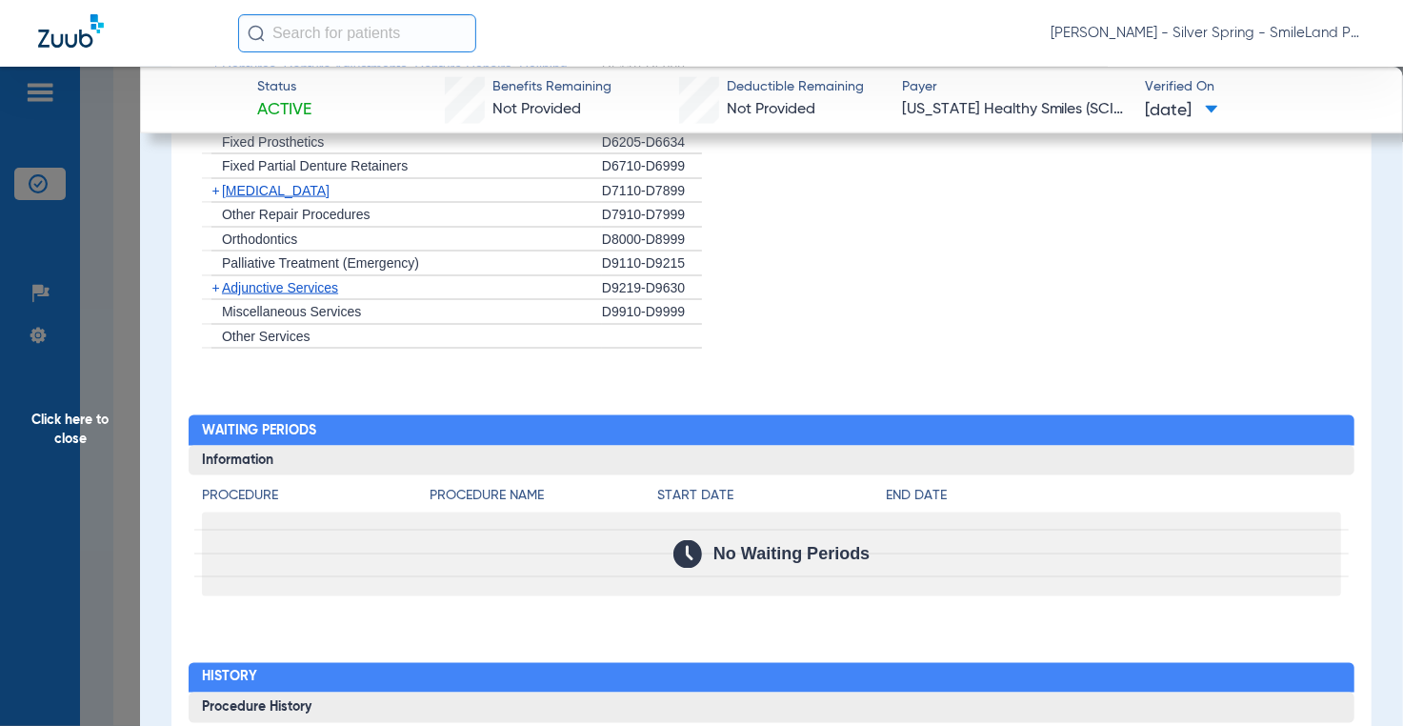
scroll to position [2000, 0]
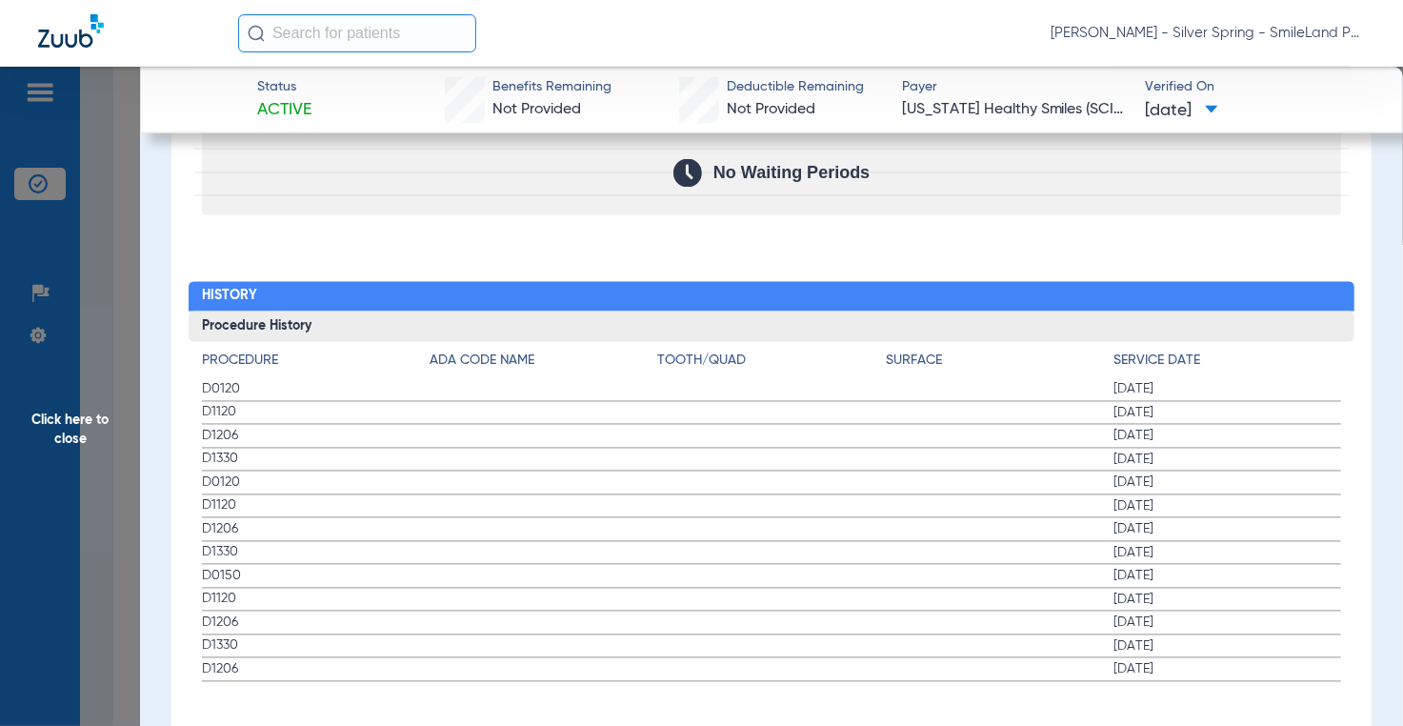
click at [1315, 282] on h2 "History" at bounding box center [772, 297] width 1166 height 30
click at [120, 266] on span "Click here to close" at bounding box center [70, 430] width 140 height 726
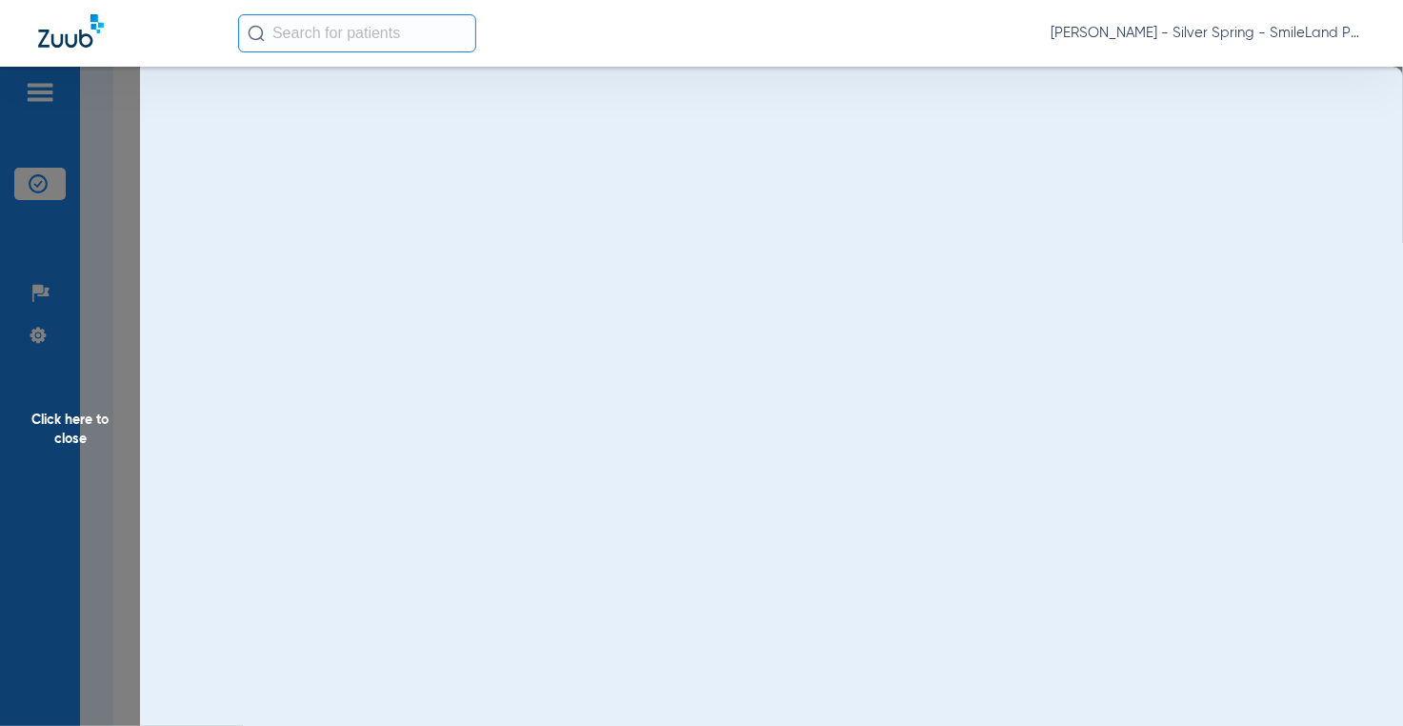
scroll to position [0, 0]
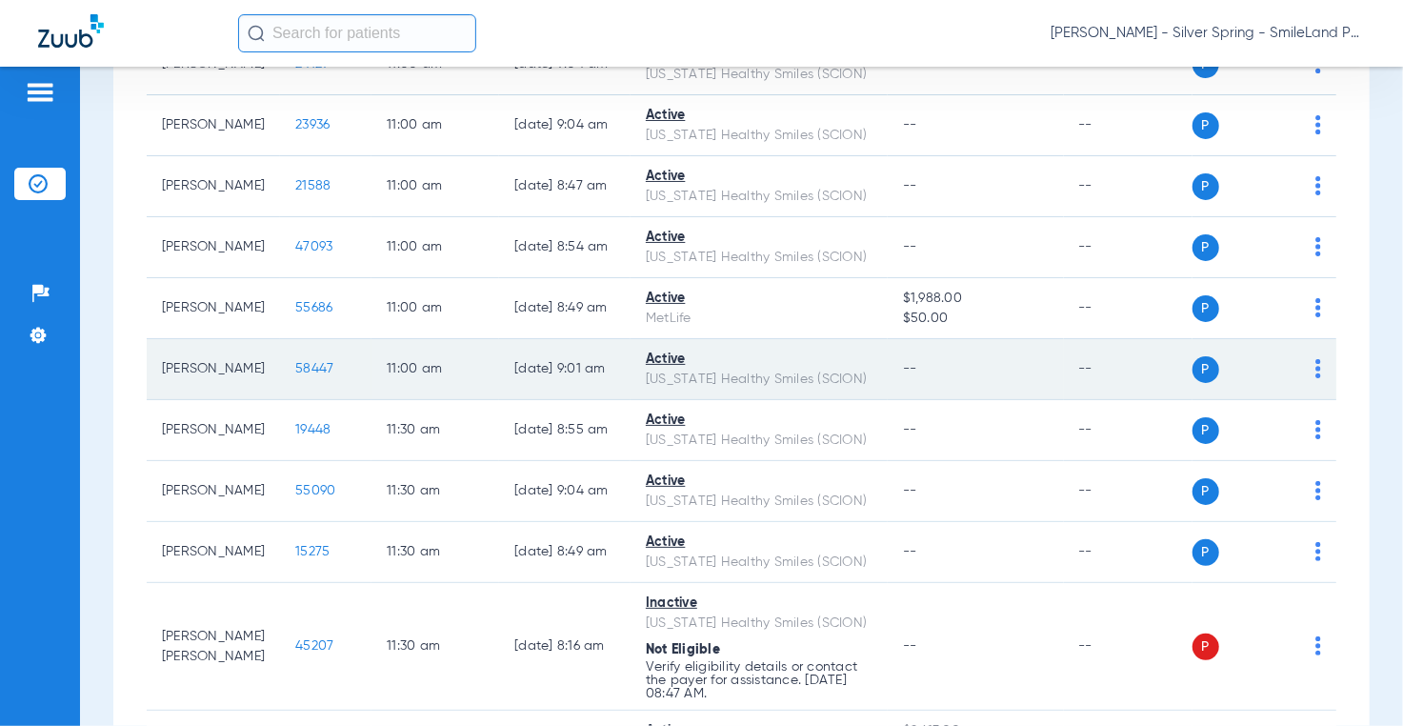
click at [296, 375] on span "58447" at bounding box center [314, 368] width 38 height 13
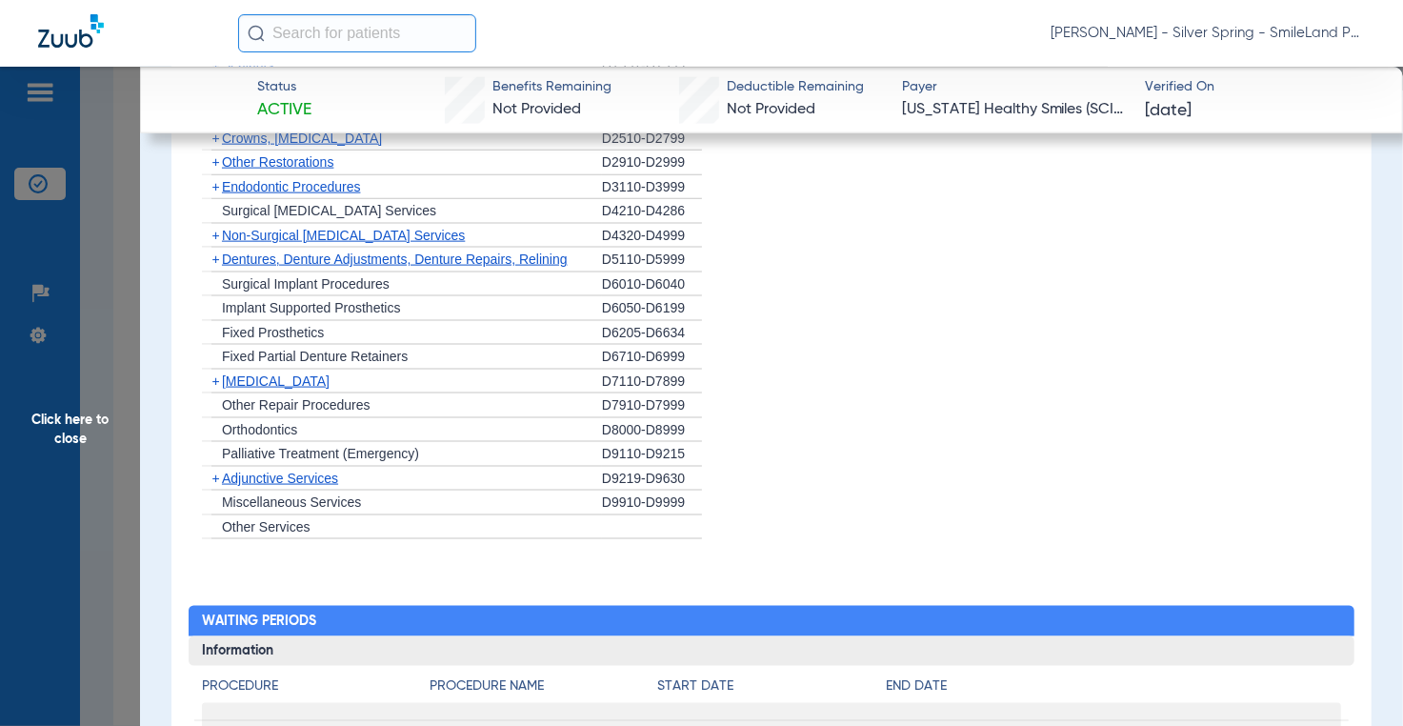
scroll to position [1781, 0]
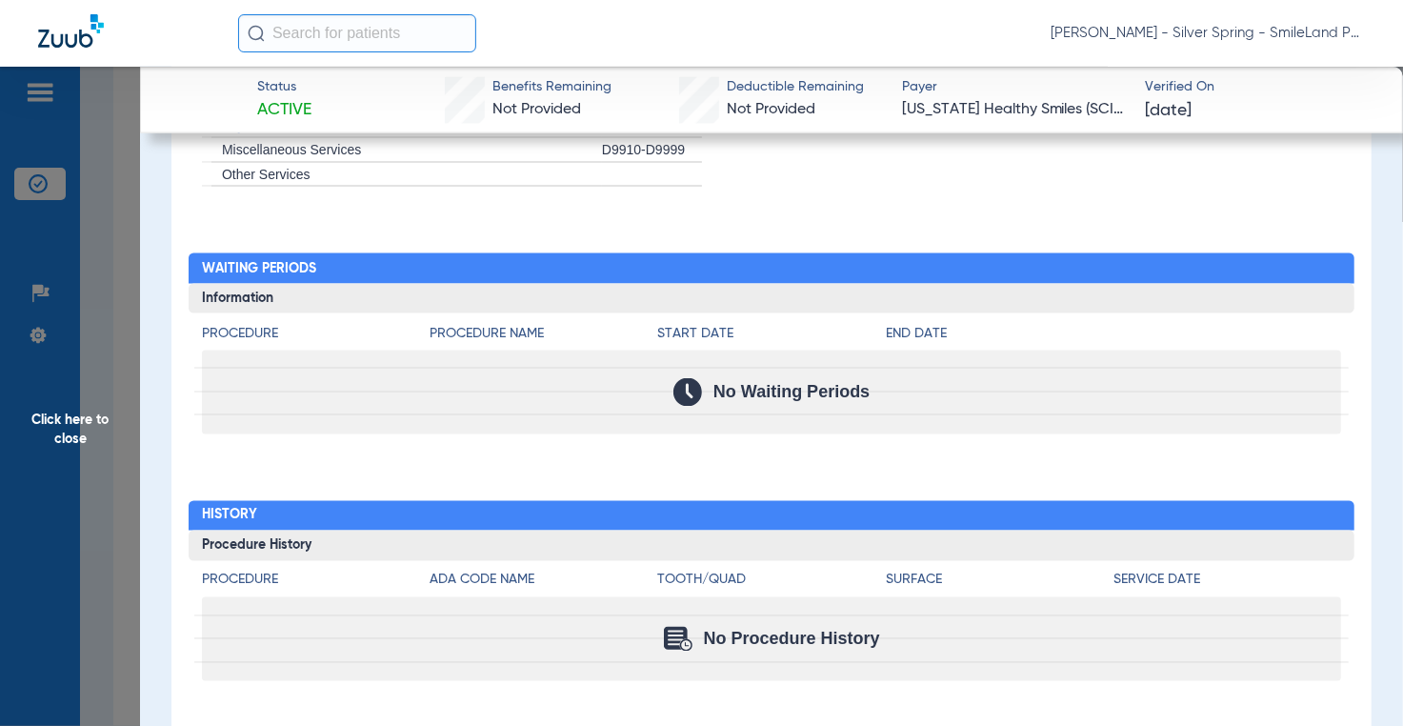
drag, startPoint x: 1315, startPoint y: 236, endPoint x: 271, endPoint y: 219, distance: 1043.9
click at [1315, 253] on h2 "Waiting Periods" at bounding box center [772, 268] width 1166 height 30
click at [130, 233] on span "Click here to close" at bounding box center [70, 430] width 140 height 726
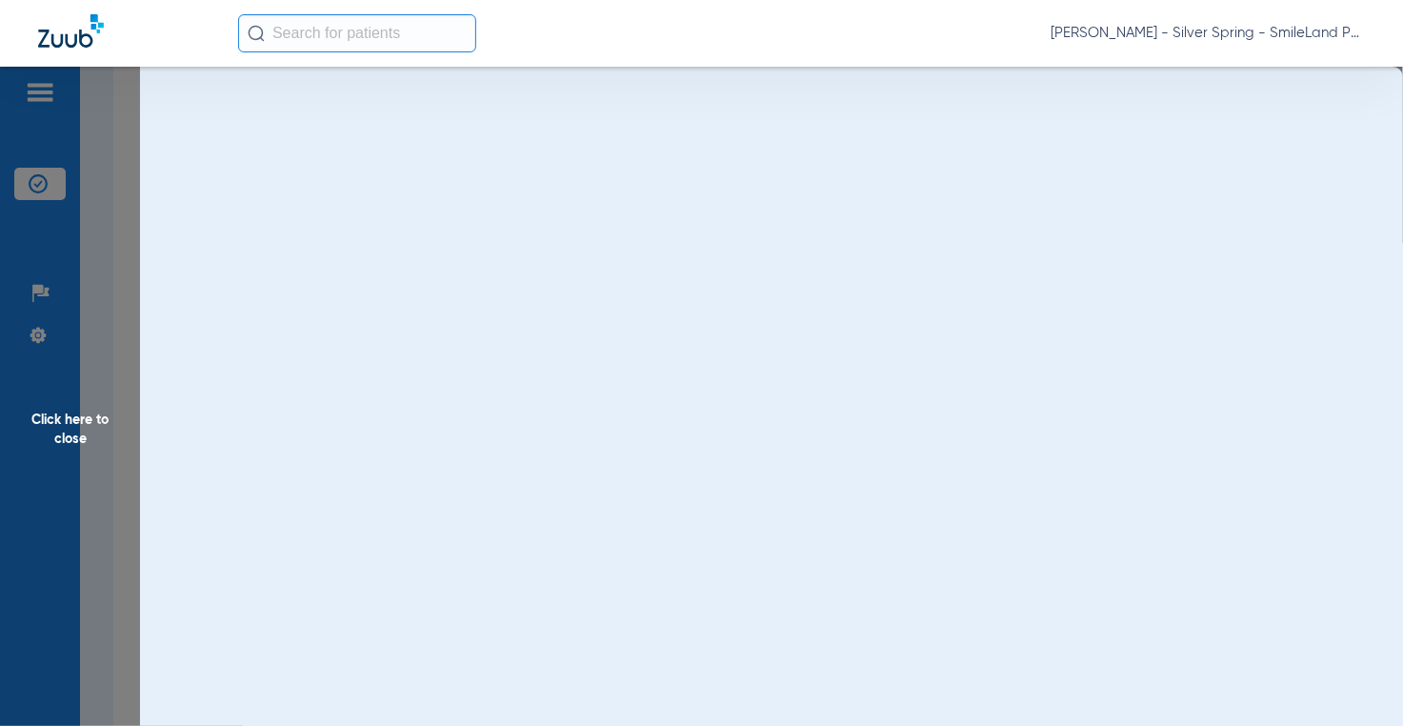
scroll to position [0, 0]
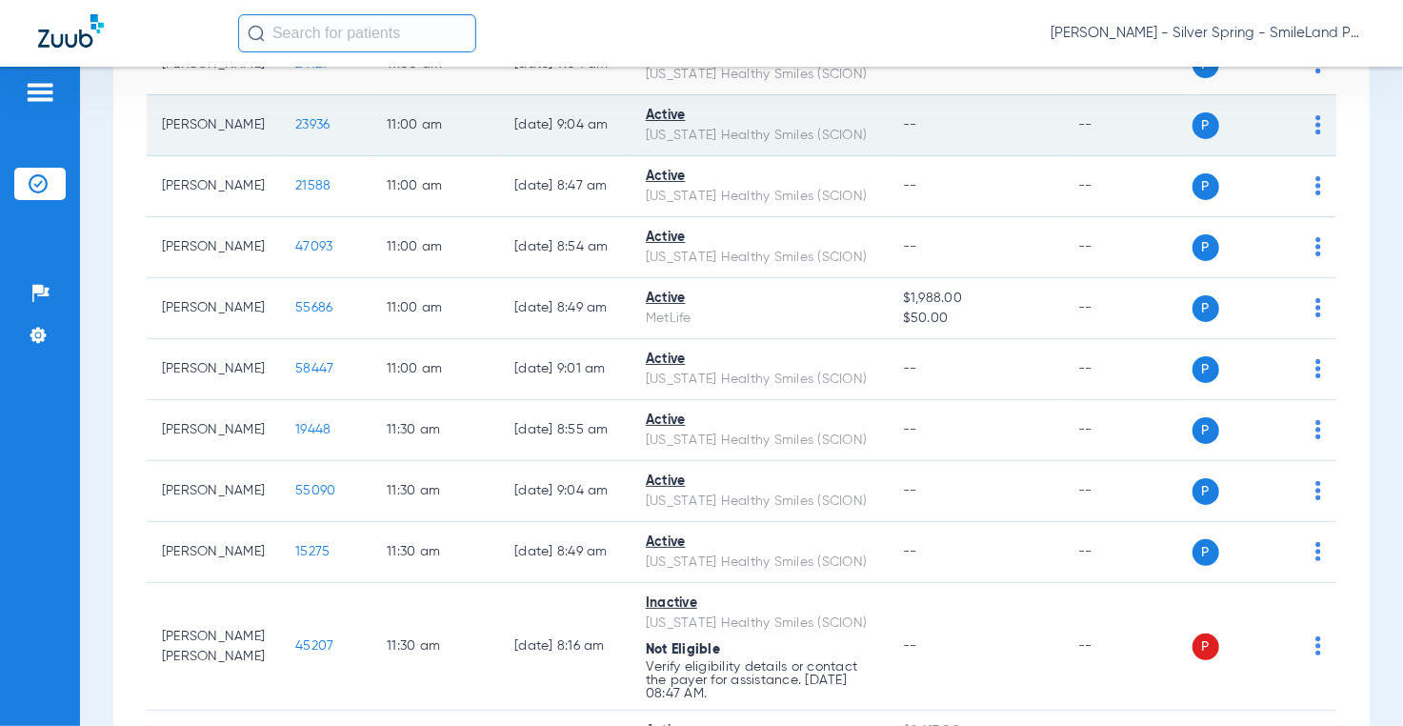
click at [295, 131] on span "23936" at bounding box center [312, 124] width 34 height 13
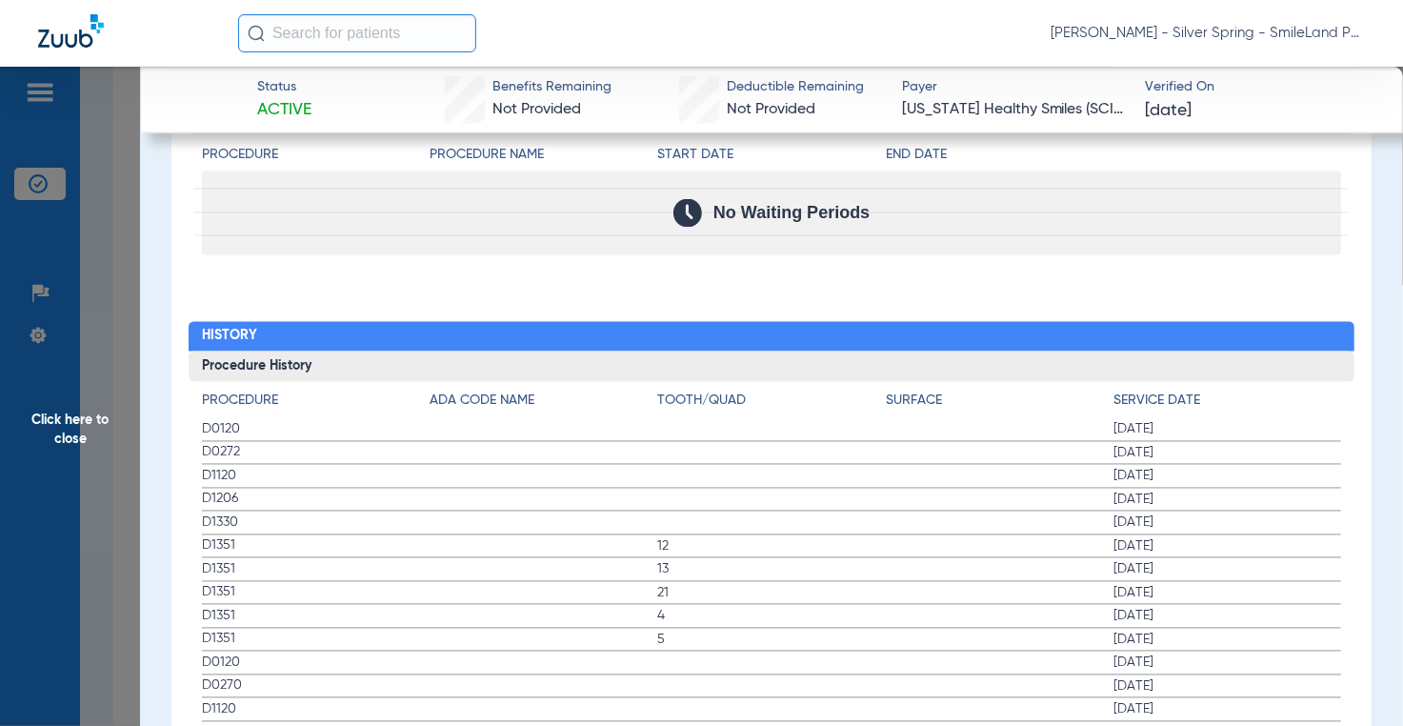
scroll to position [2000, 0]
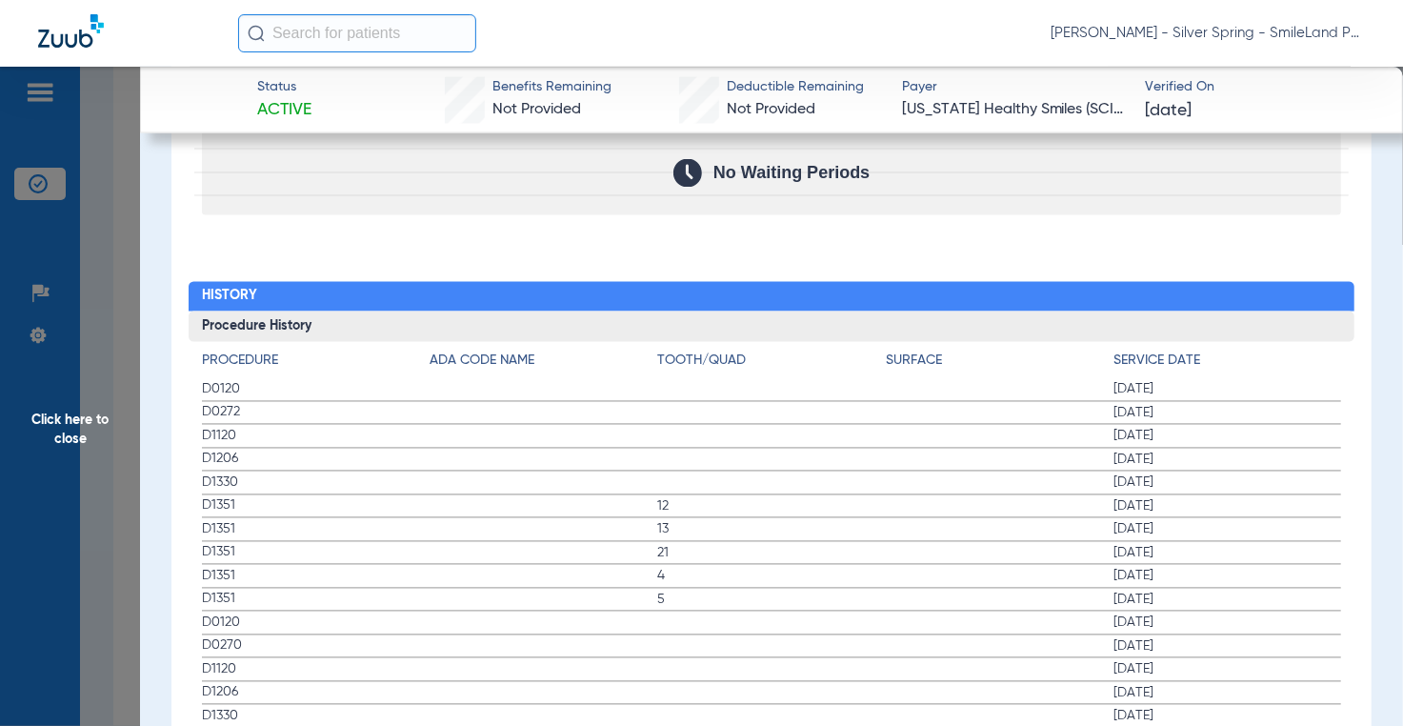
click at [1270, 289] on h2 "History" at bounding box center [772, 297] width 1166 height 30
click at [127, 315] on span "Click here to close" at bounding box center [70, 430] width 140 height 726
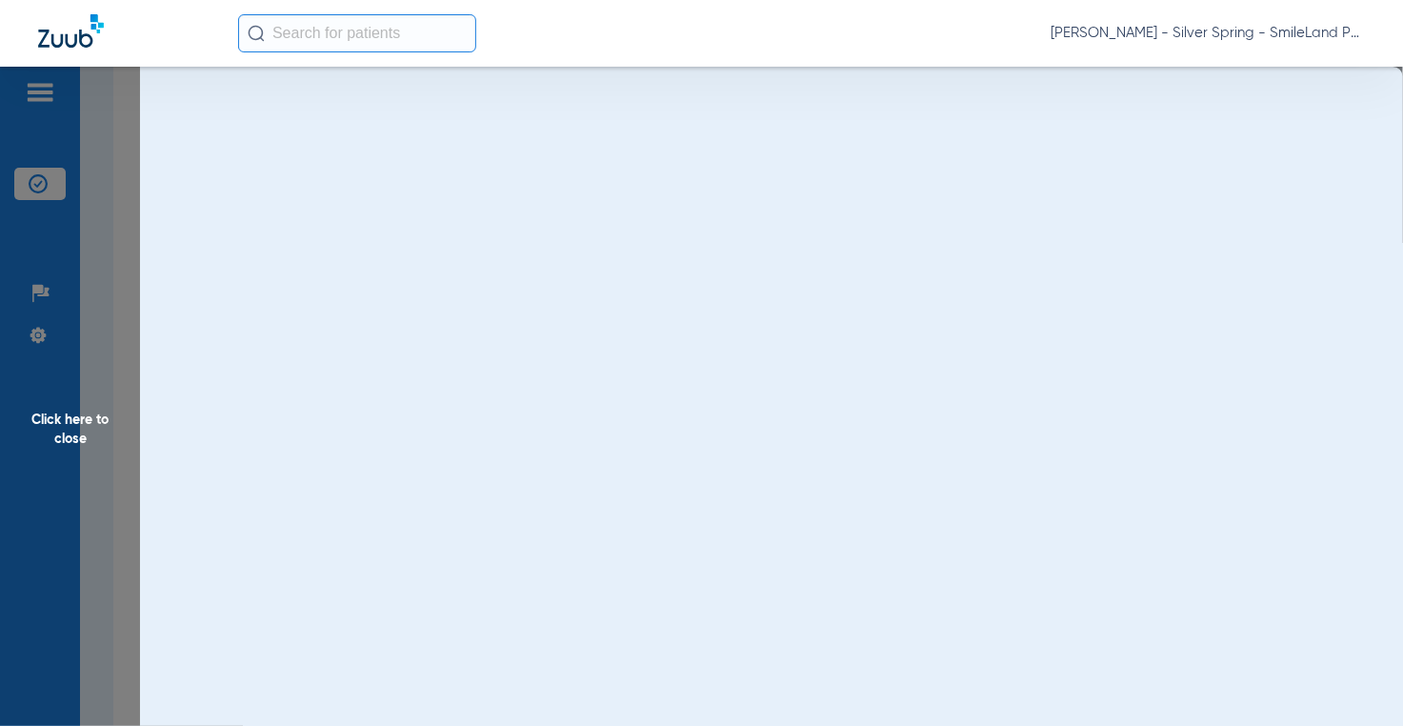
scroll to position [0, 0]
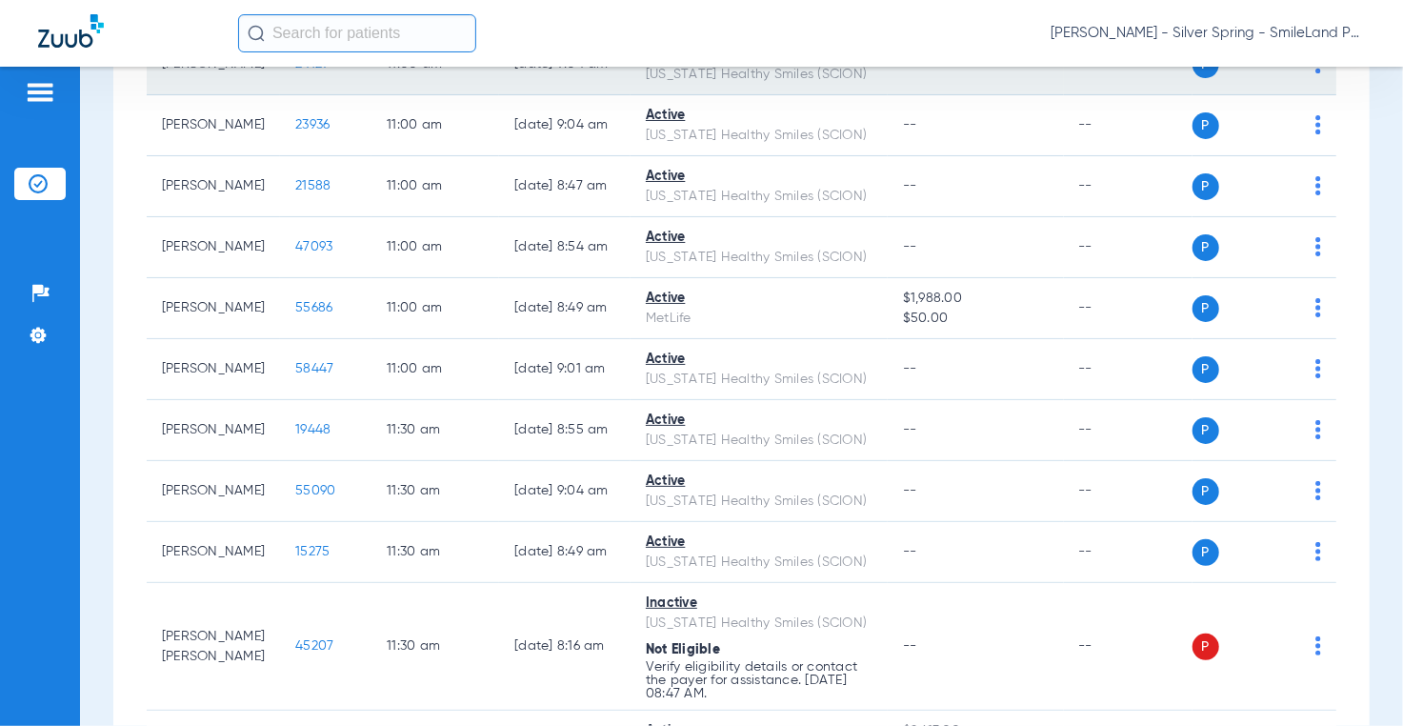
click at [295, 70] on span "24129" at bounding box center [311, 63] width 33 height 13
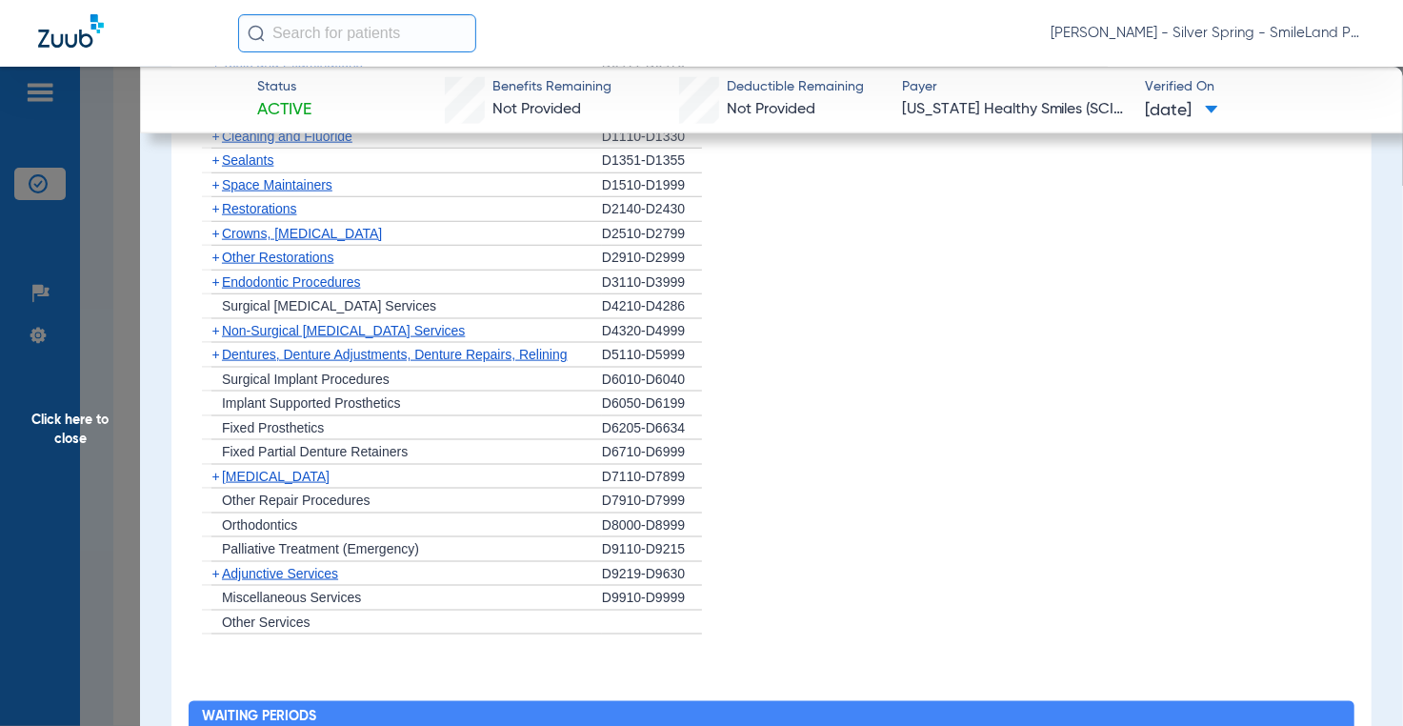
scroll to position [2000, 0]
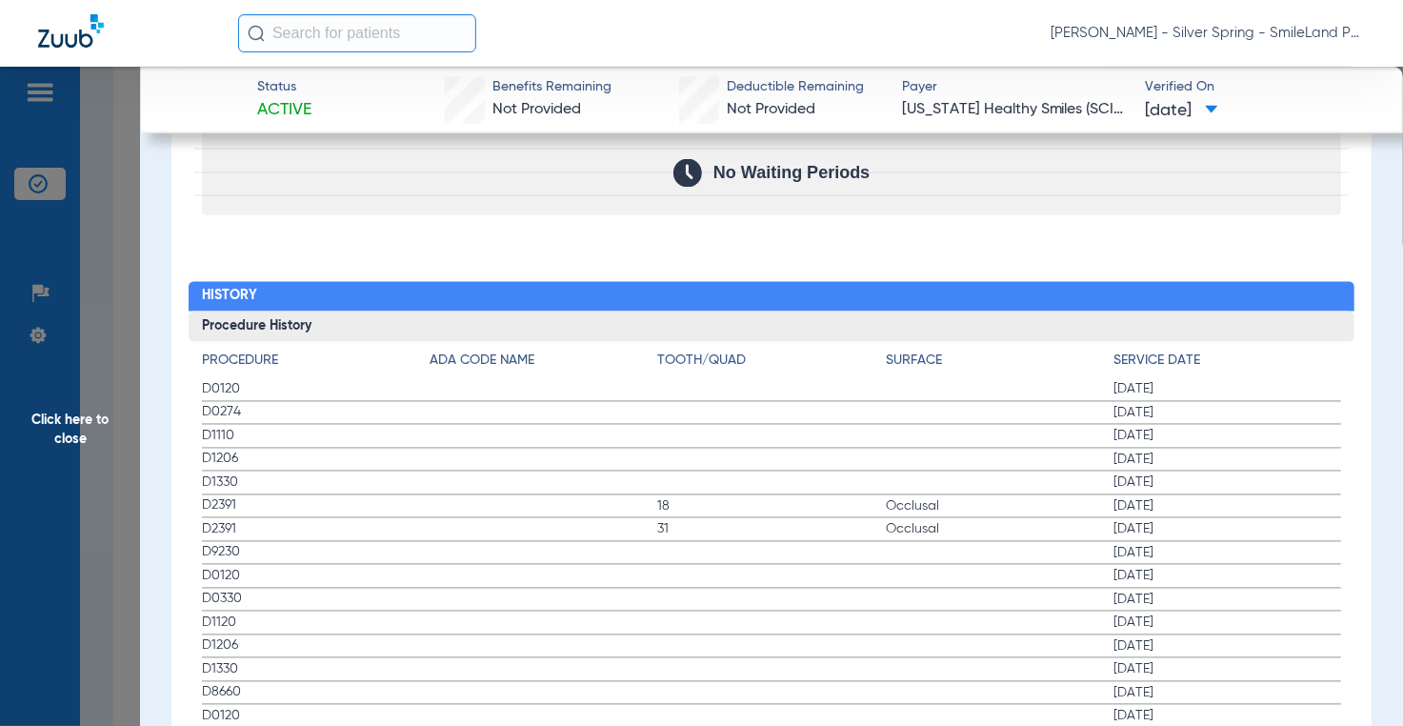
drag, startPoint x: 1268, startPoint y: 260, endPoint x: 190, endPoint y: 243, distance: 1079.1
click at [108, 266] on span "Click here to close" at bounding box center [70, 430] width 140 height 726
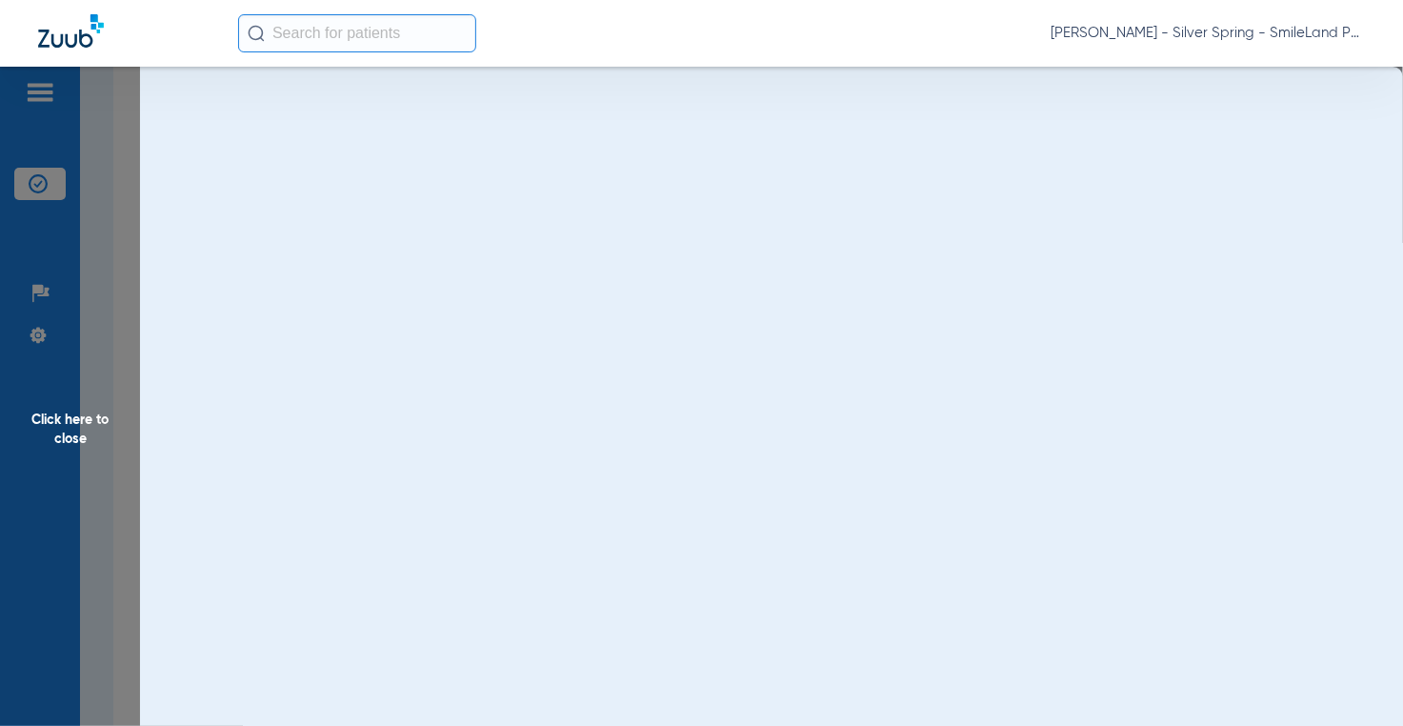
scroll to position [0, 0]
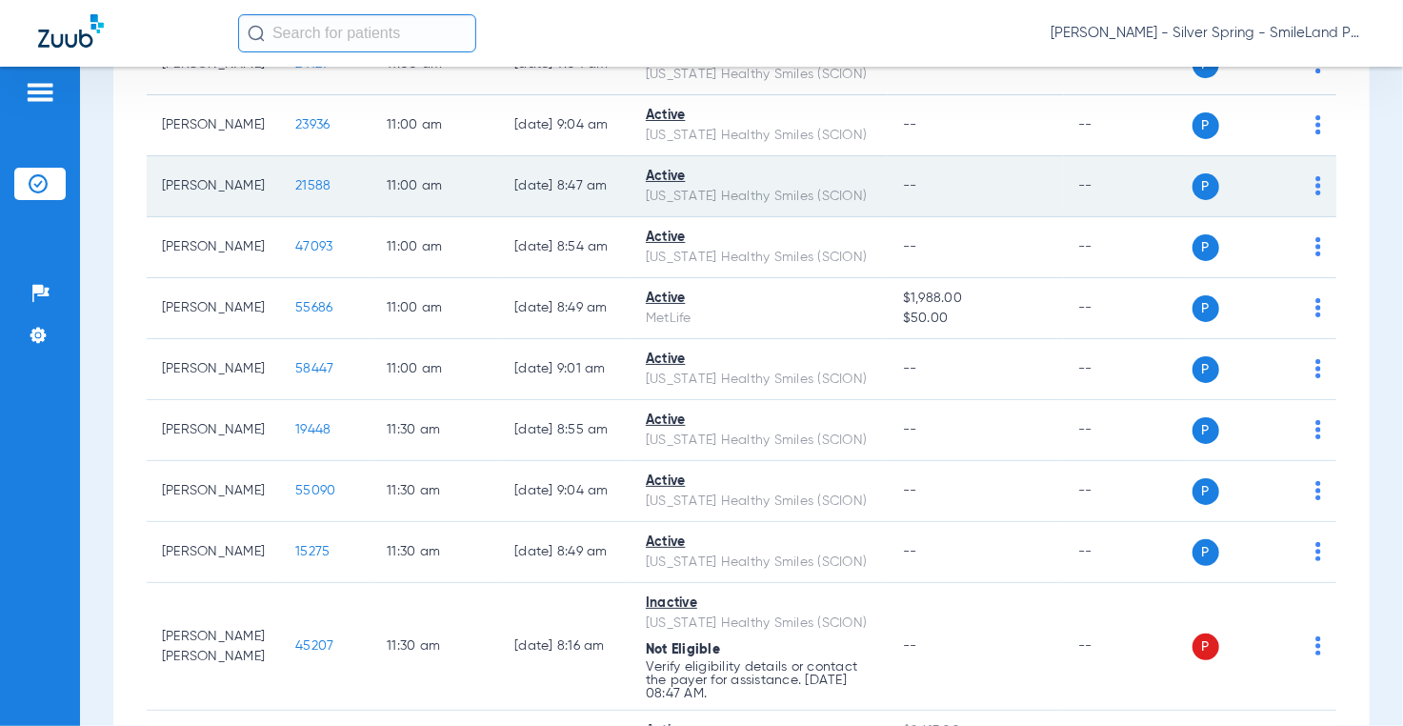
click at [295, 192] on span "21588" at bounding box center [312, 185] width 35 height 13
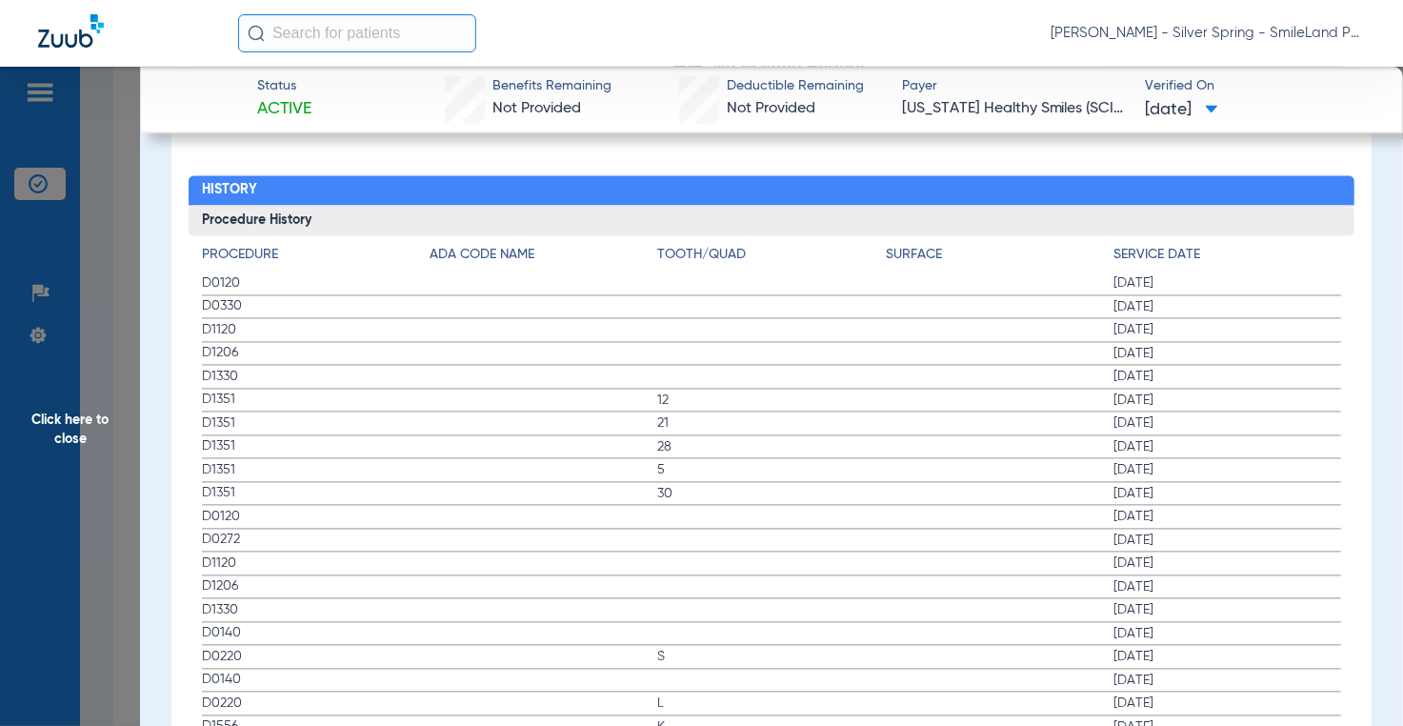
scroll to position [2095, 0]
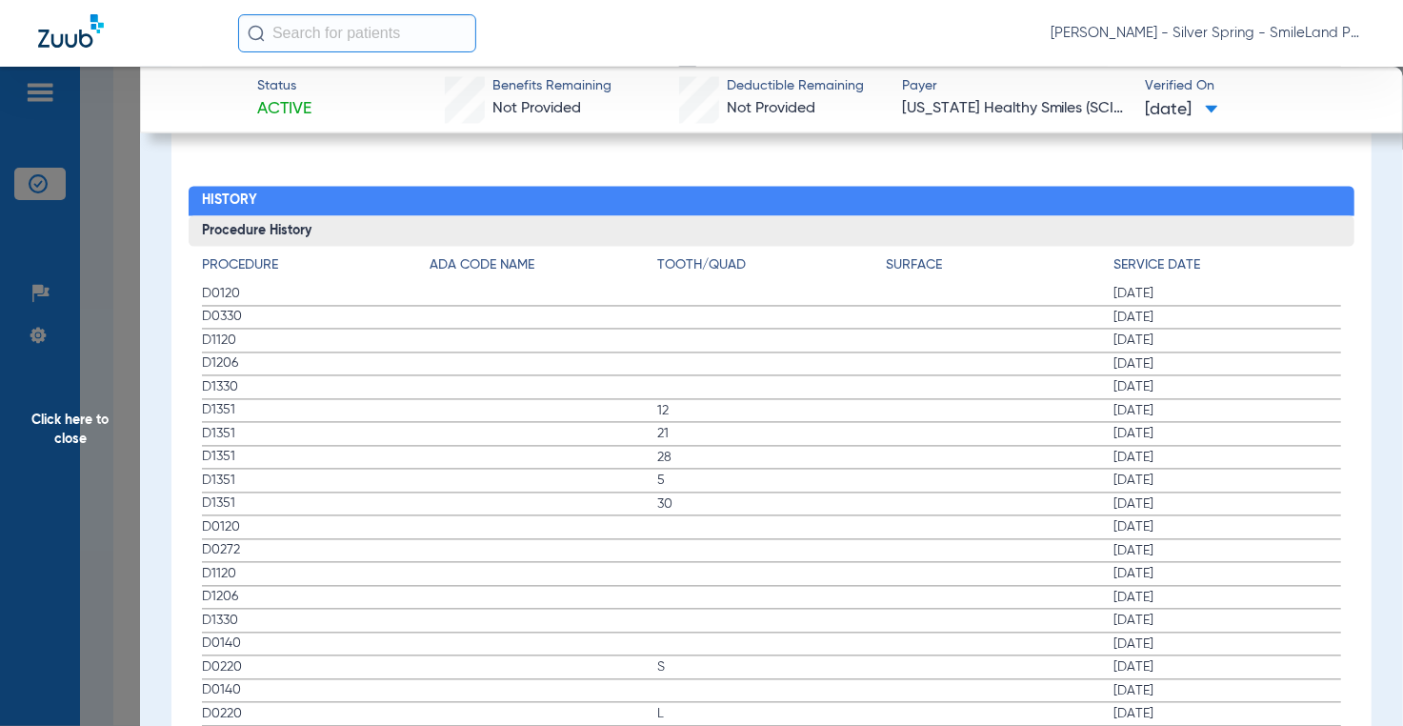
click at [1383, 331] on app-member-insurance-verification-view "Status Active Benefits Remaining Not Provided Deductible Remaining Not Provided…" at bounding box center [771, 651] width 1263 height 5358
click at [101, 277] on span "Click here to close" at bounding box center [70, 430] width 140 height 726
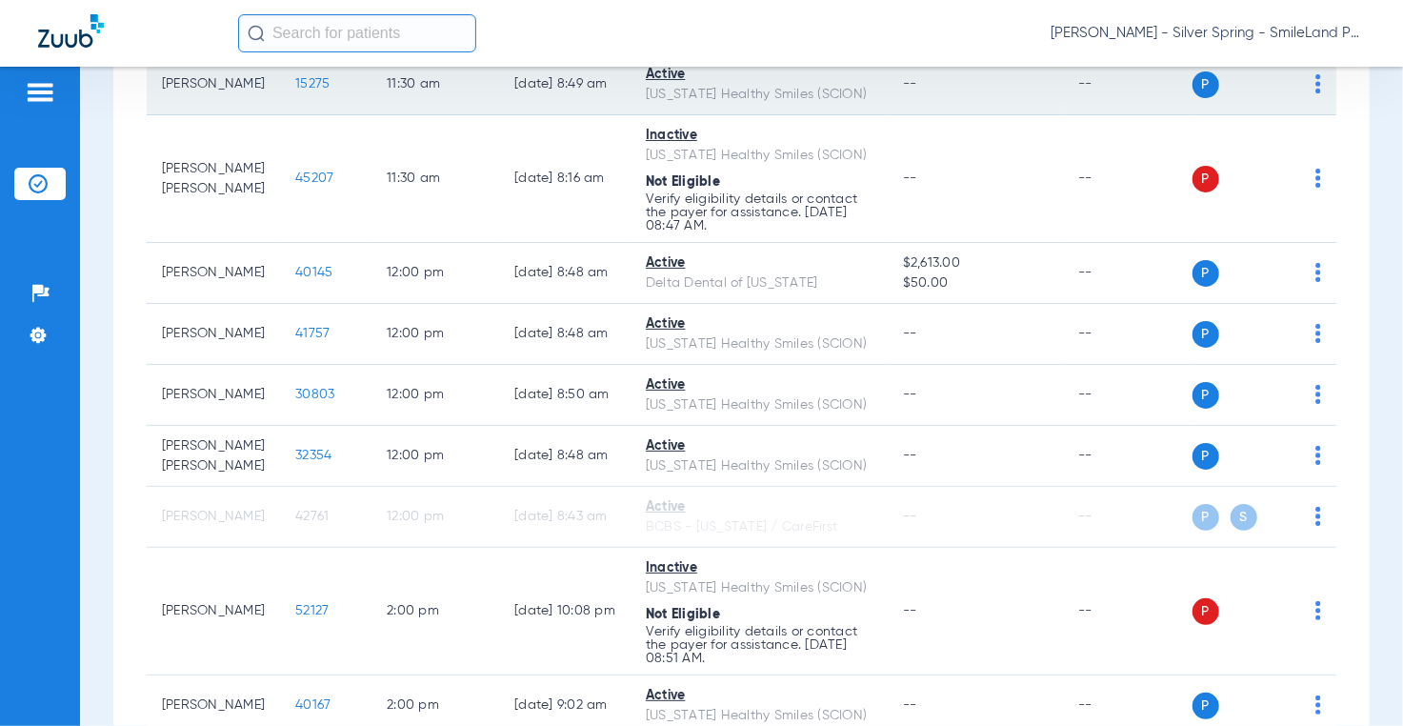
scroll to position [2705, 0]
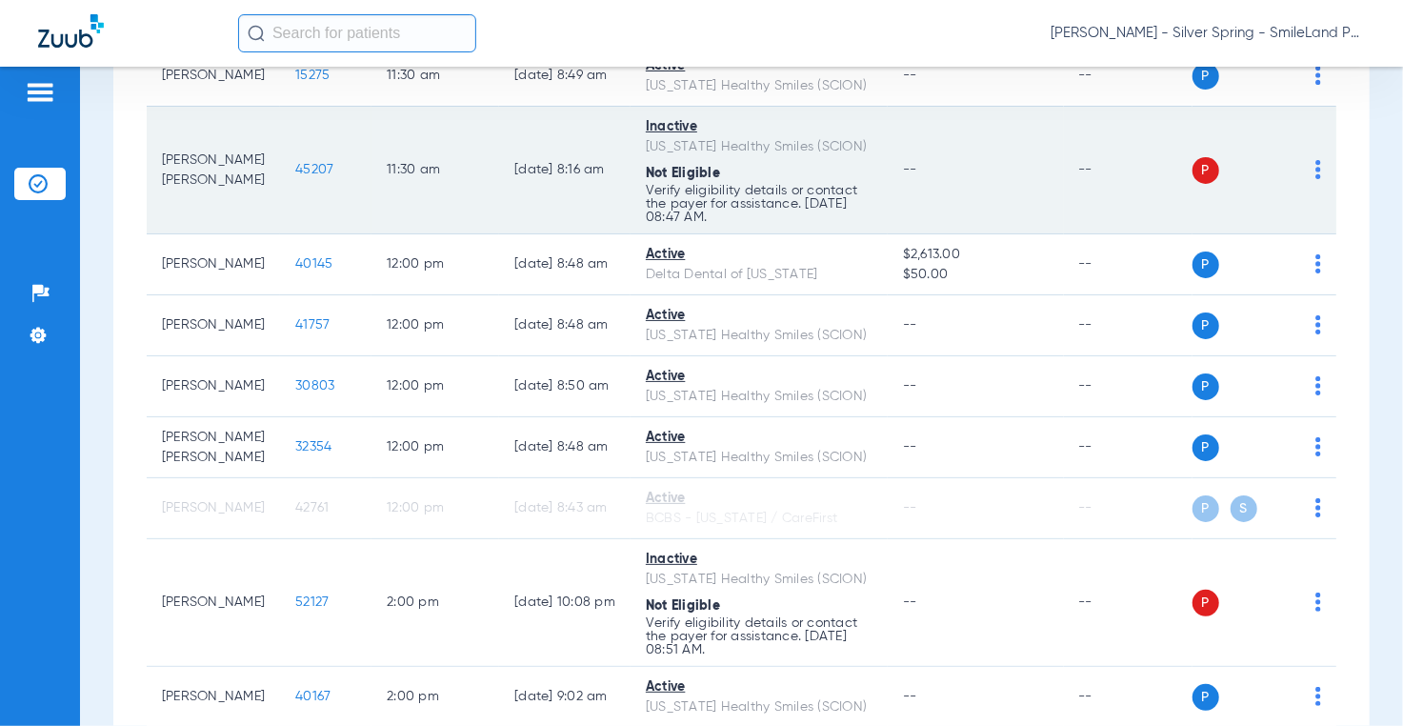
click at [295, 176] on span "45207" at bounding box center [314, 169] width 38 height 13
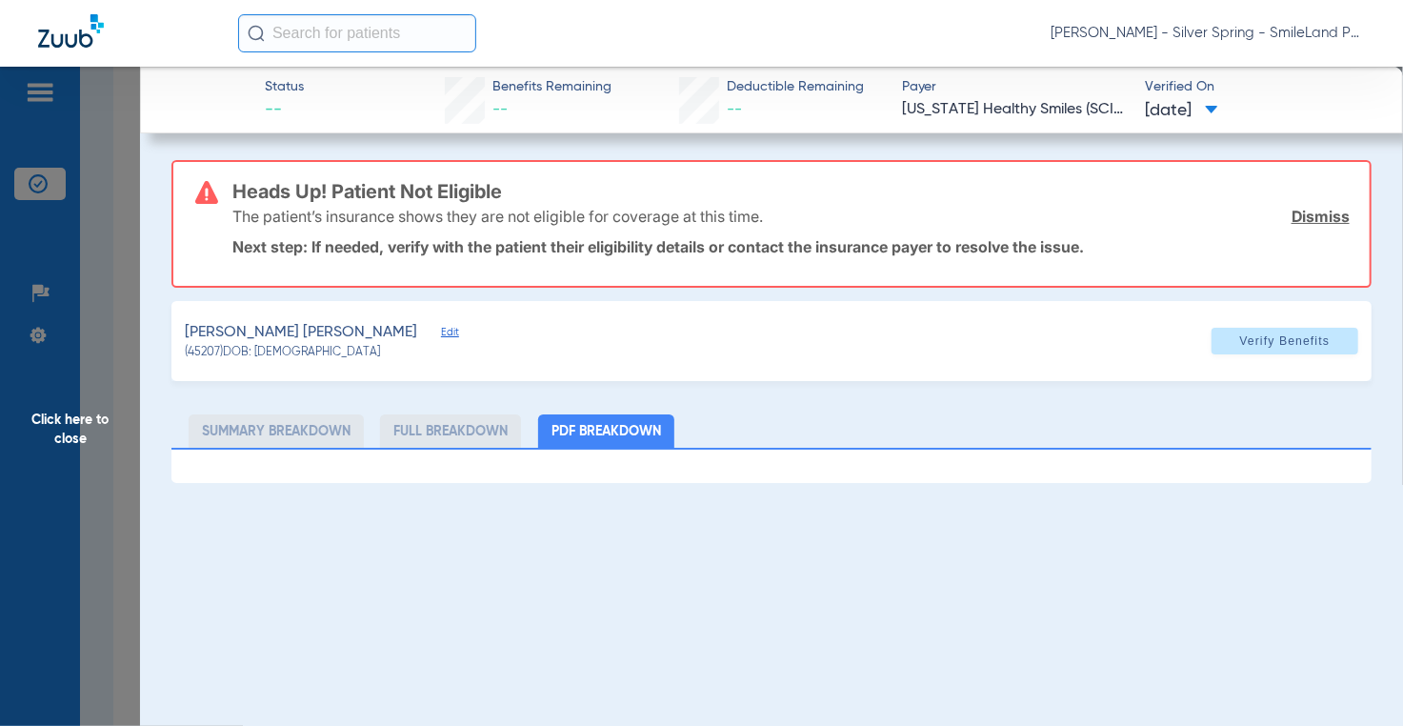
drag, startPoint x: 90, startPoint y: 151, endPoint x: 500, endPoint y: 0, distance: 437.5
click at [90, 150] on span "Click here to close" at bounding box center [70, 430] width 140 height 726
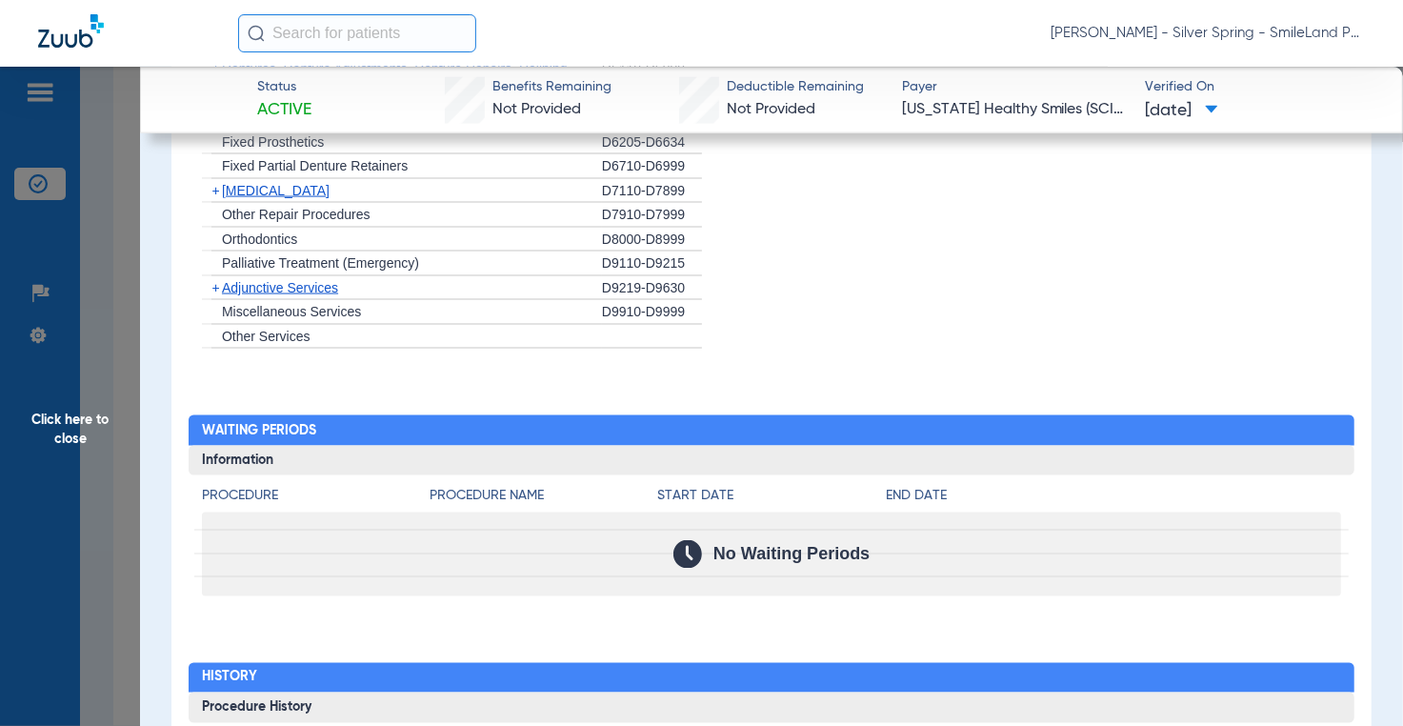
scroll to position [2000, 0]
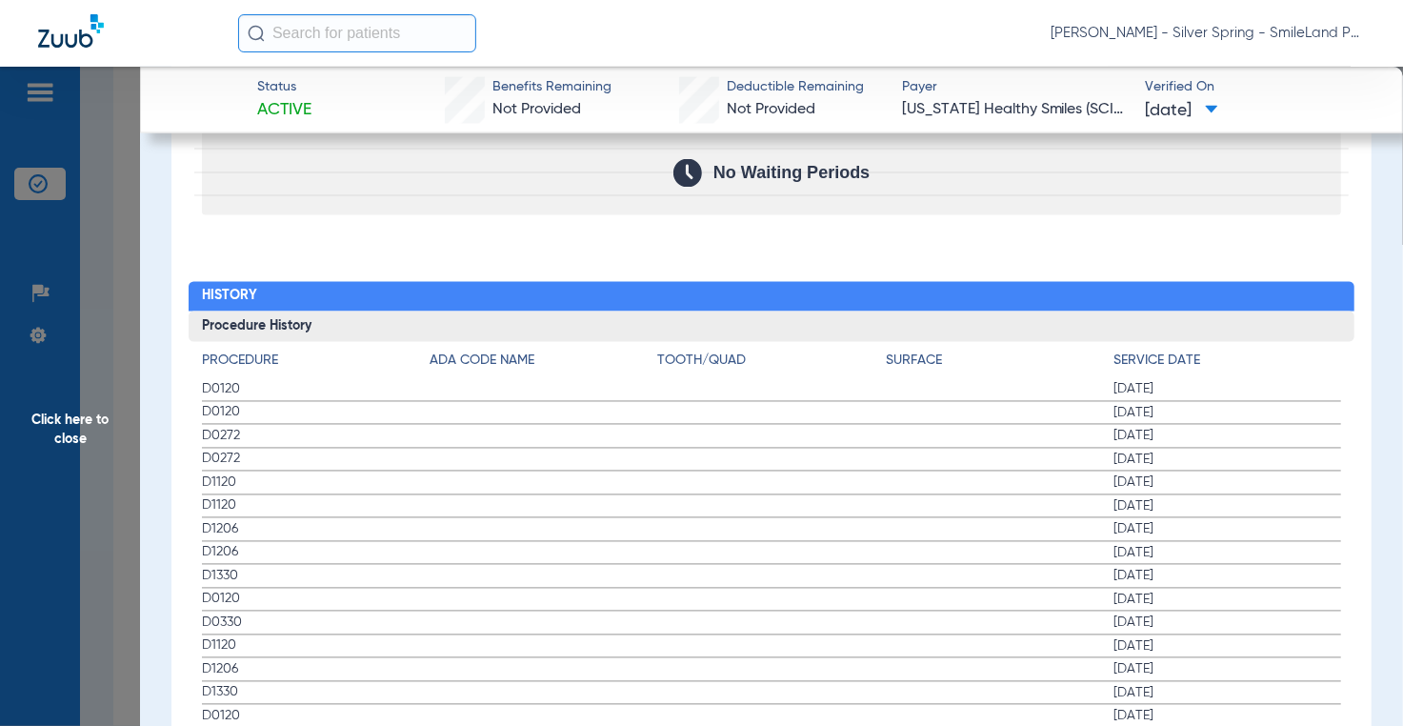
drag, startPoint x: 1380, startPoint y: 308, endPoint x: 423, endPoint y: 266, distance: 958.0
click at [116, 268] on span "Click here to close" at bounding box center [70, 430] width 140 height 726
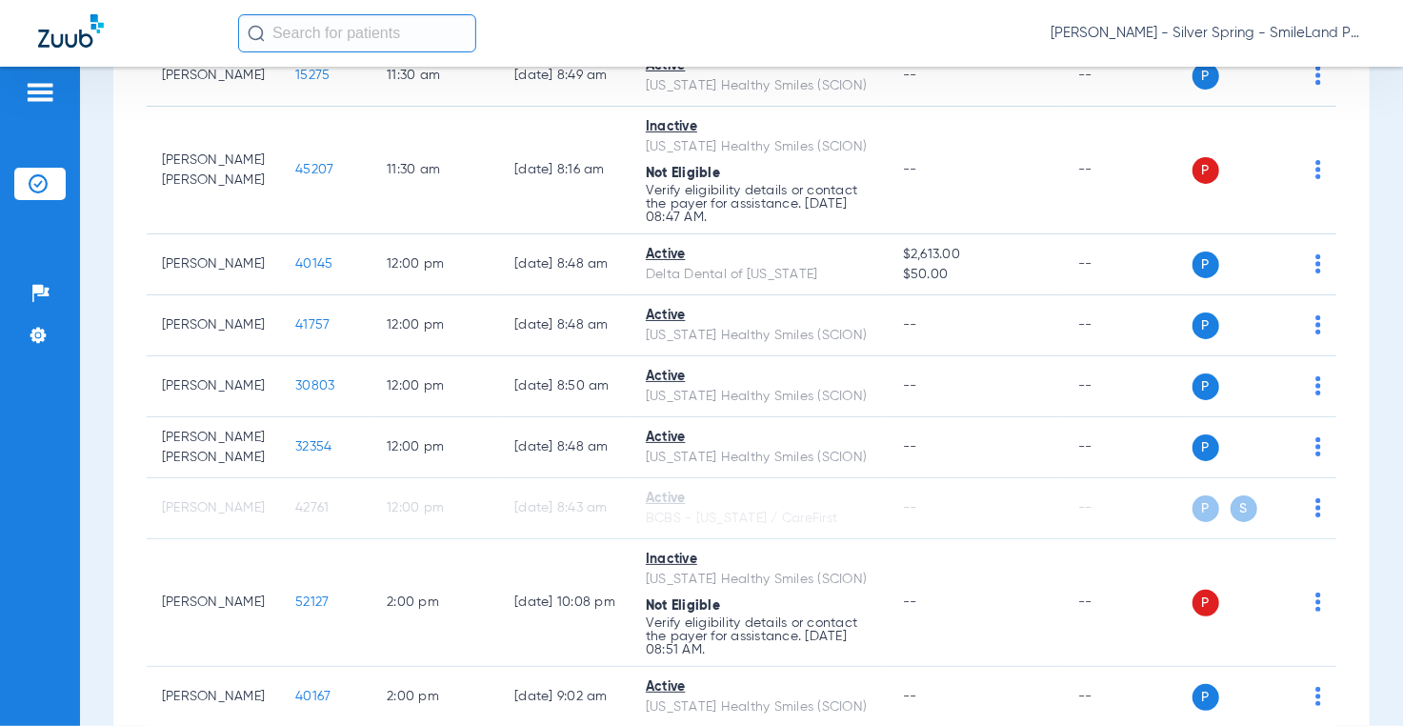
scroll to position [0, 0]
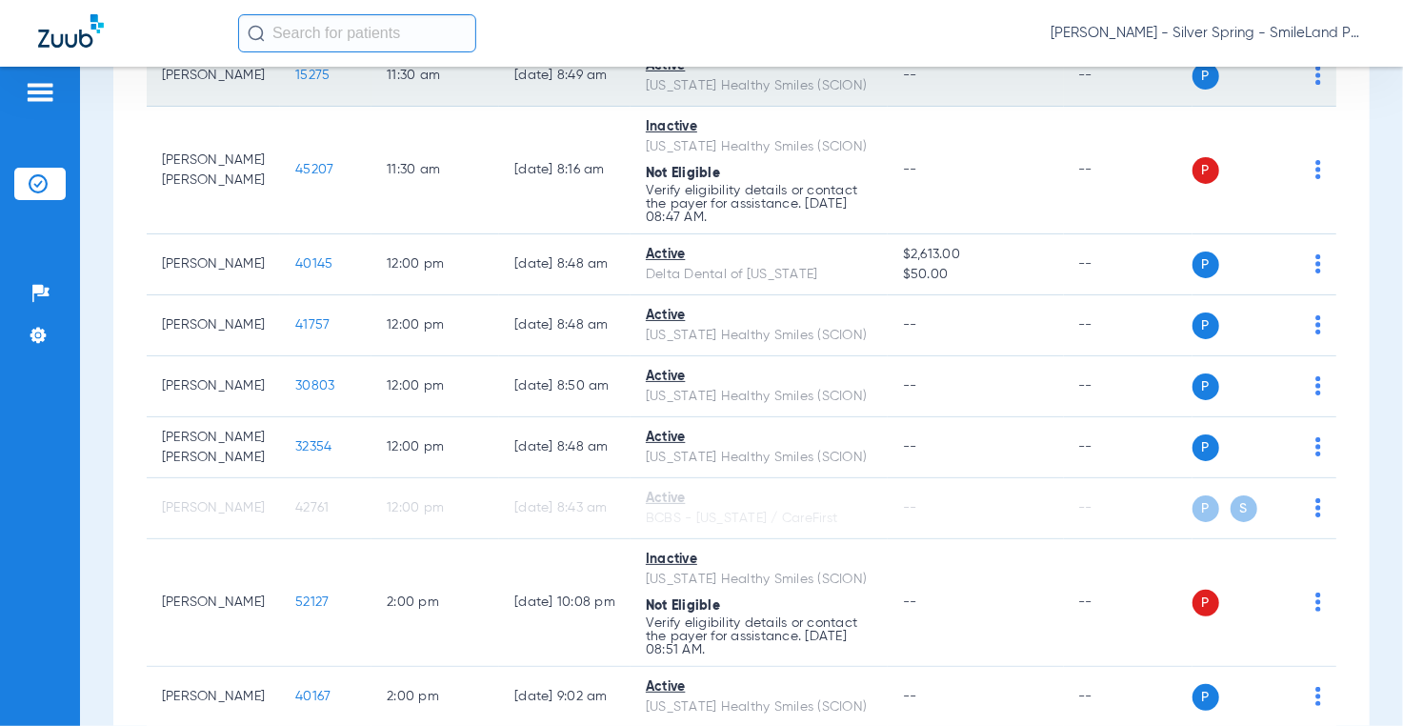
click at [295, 82] on span "15275" at bounding box center [312, 75] width 34 height 13
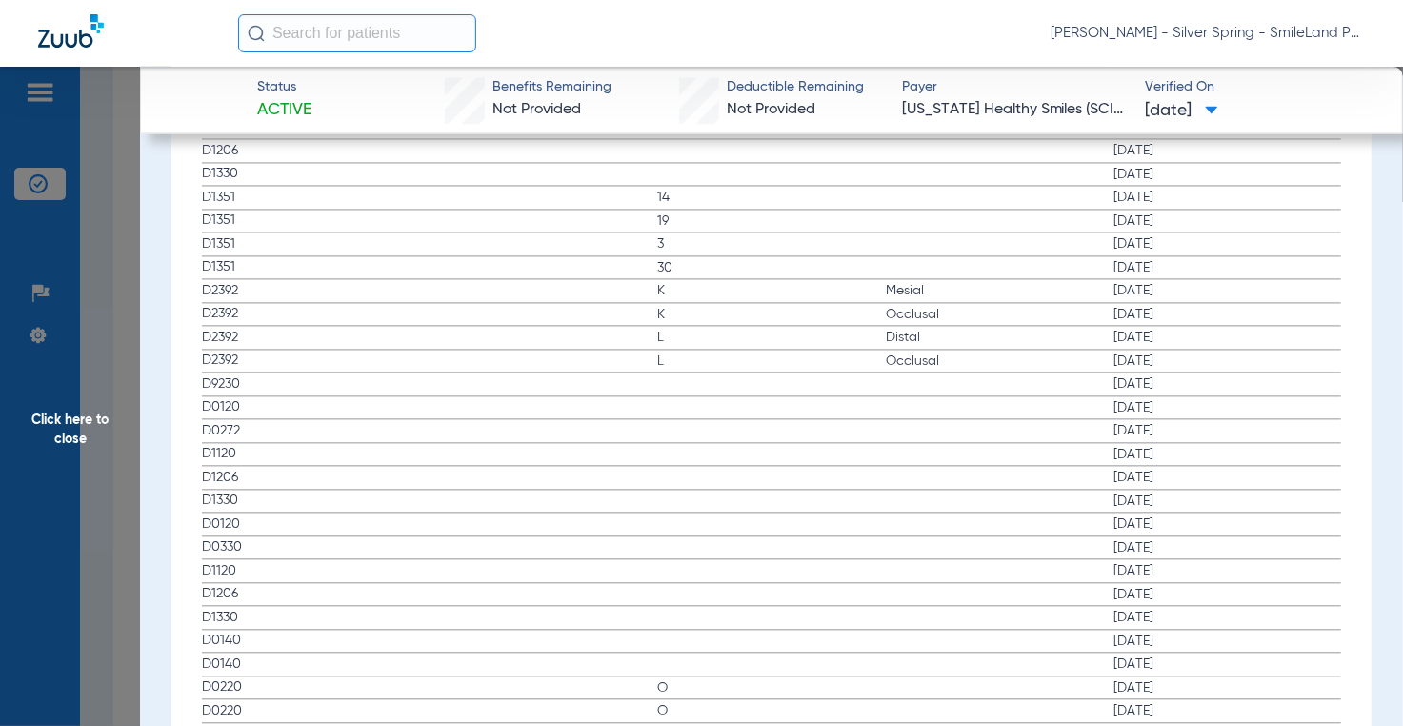
scroll to position [2095, 0]
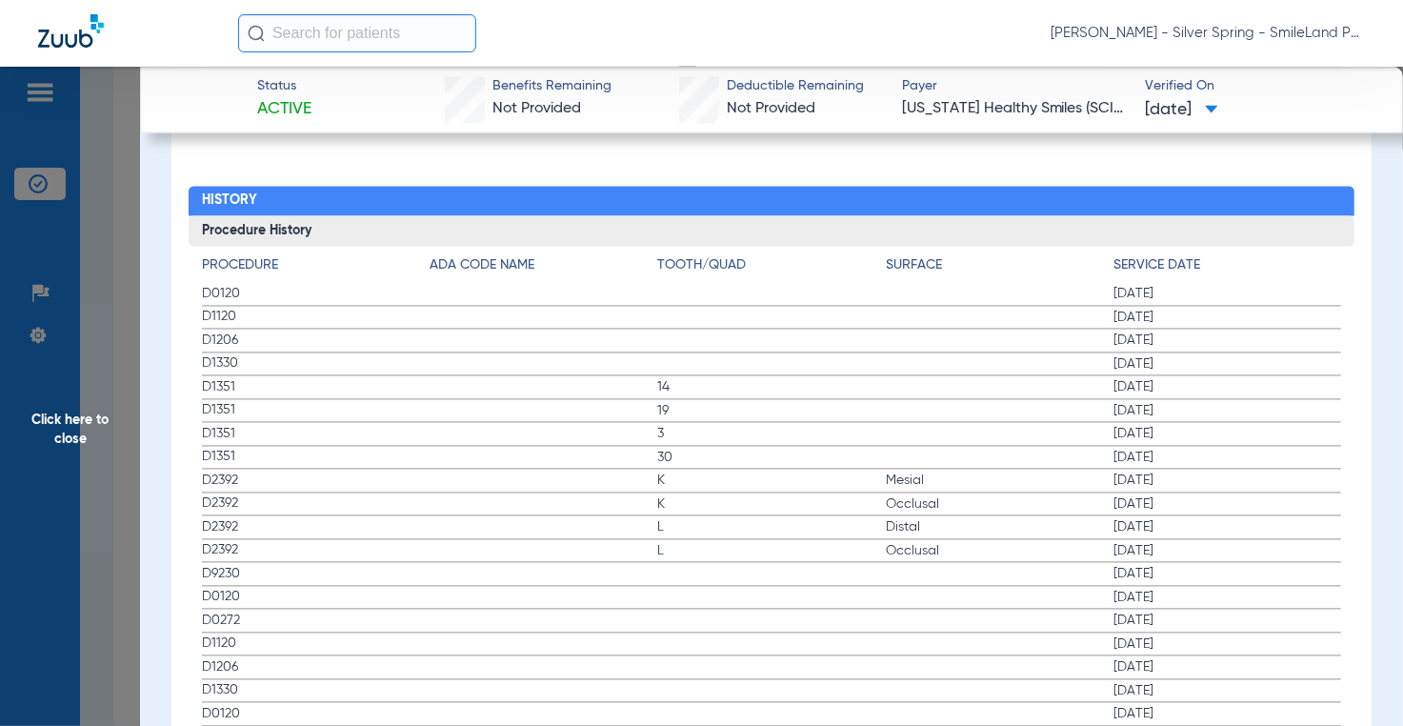
click at [595, 725] on label "D0330 [DATE]" at bounding box center [771, 739] width 1139 height 24
click at [1362, 344] on app-member-insurance-verification-view "Status Active Benefits Remaining Not Provided Deductible Remaining Not Provided…" at bounding box center [771, 243] width 1263 height 4542
click at [116, 311] on span "Click here to close" at bounding box center [70, 430] width 140 height 726
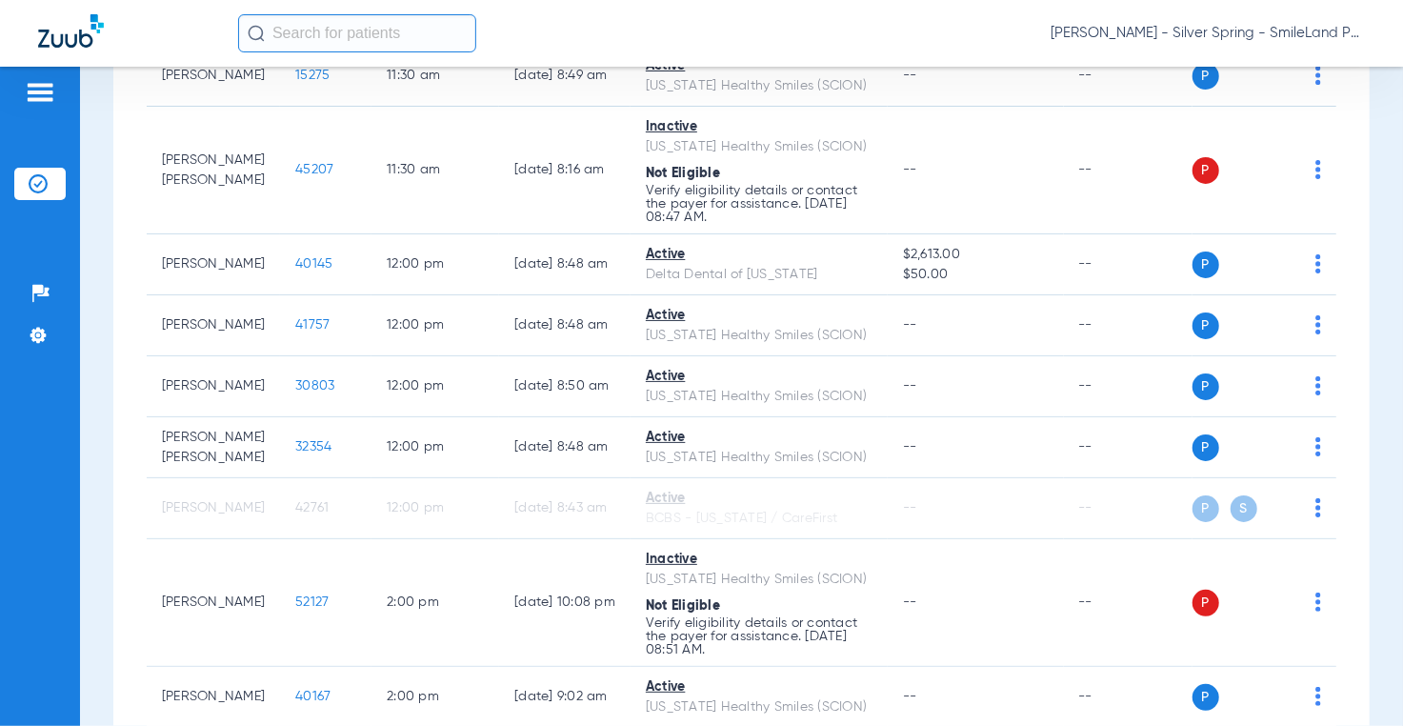
scroll to position [0, 0]
click at [295, 21] on span "55090" at bounding box center [315, 14] width 40 height 13
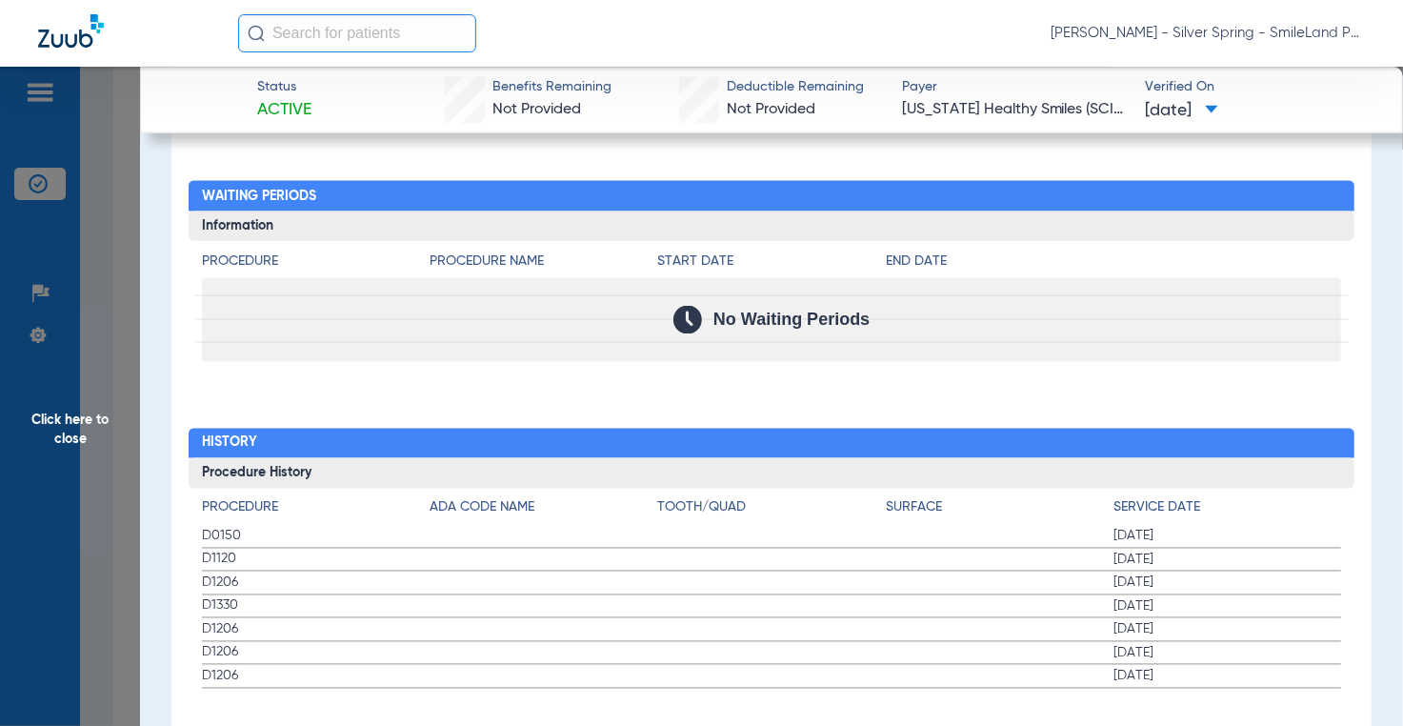
scroll to position [1861, 0]
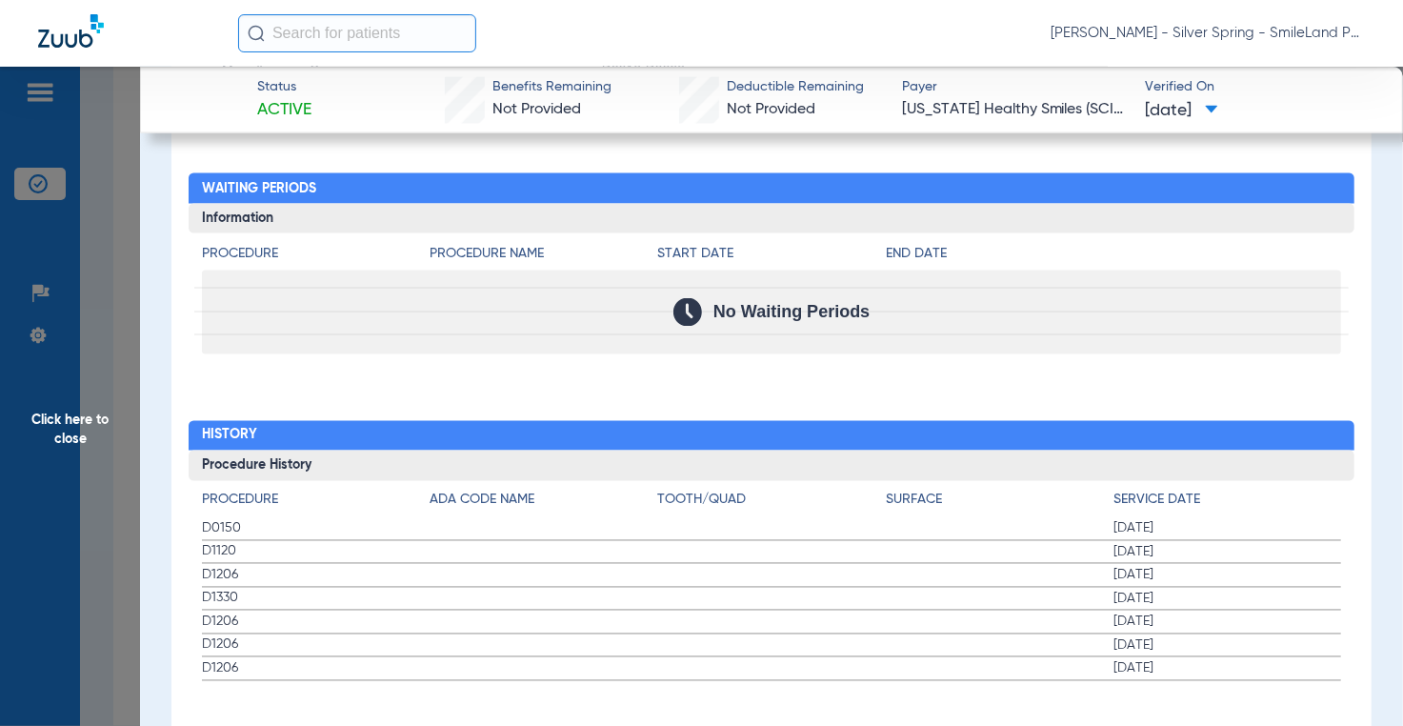
drag, startPoint x: 1298, startPoint y: 364, endPoint x: 166, endPoint y: 346, distance: 1132.4
click at [1298, 364] on div "Procedure Benefits Disclaimers The Service History displayed above is the last …" at bounding box center [770, 1] width 1199 height 1525
click at [116, 334] on span "Click here to close" at bounding box center [70, 430] width 140 height 726
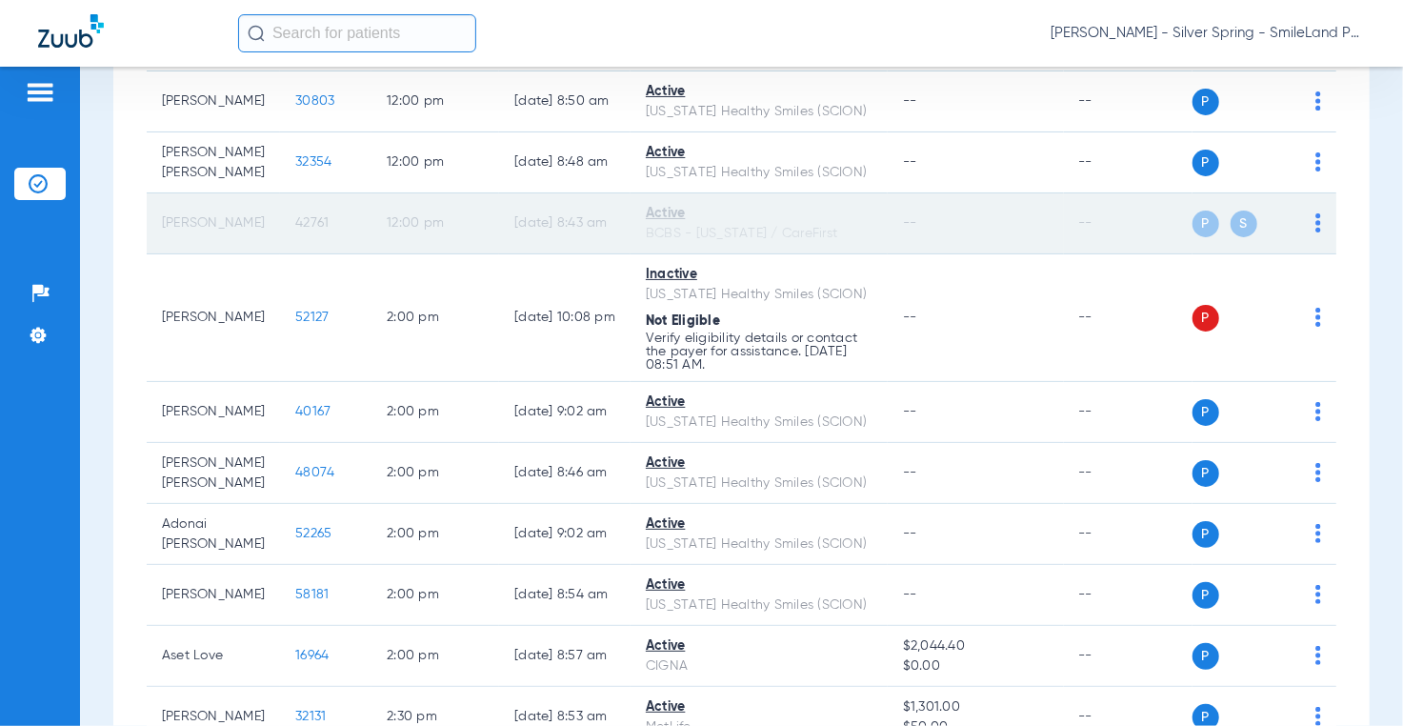
scroll to position [2991, 0]
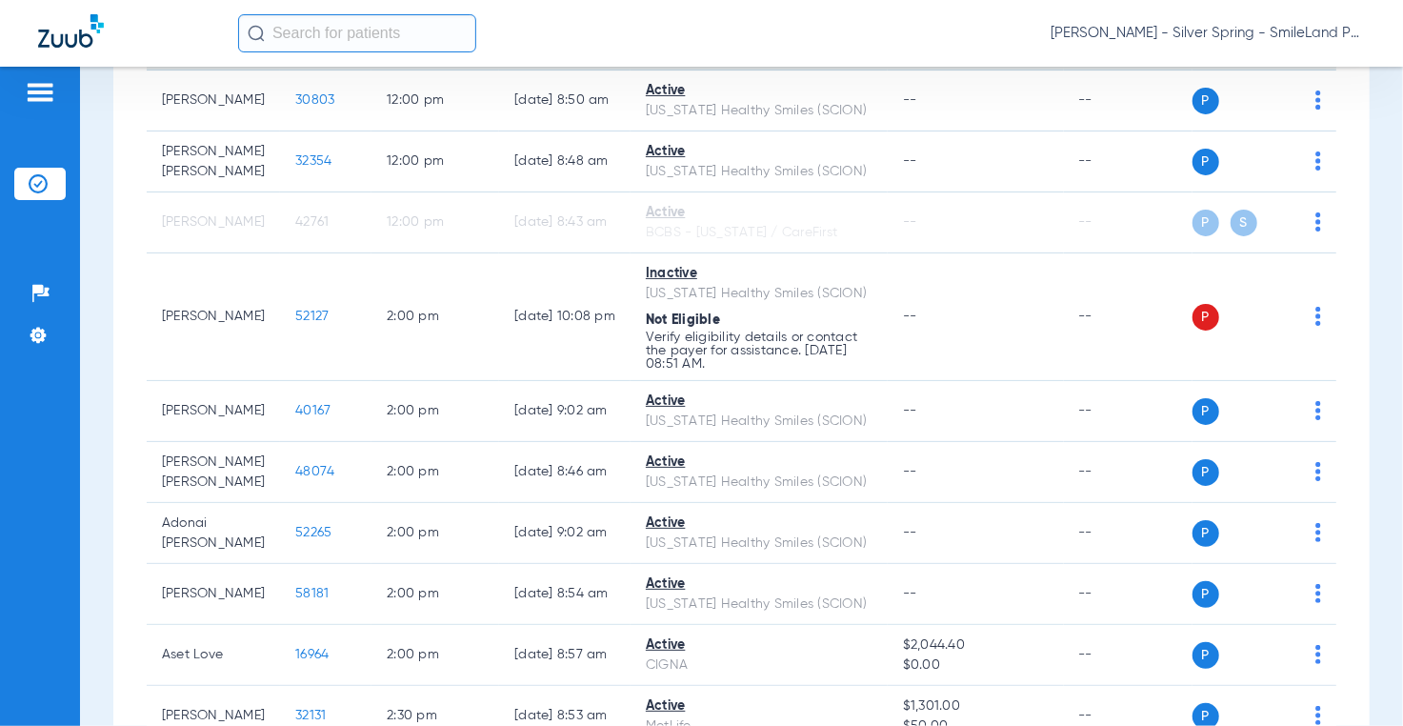
click at [295, 46] on span "41757" at bounding box center [312, 38] width 34 height 13
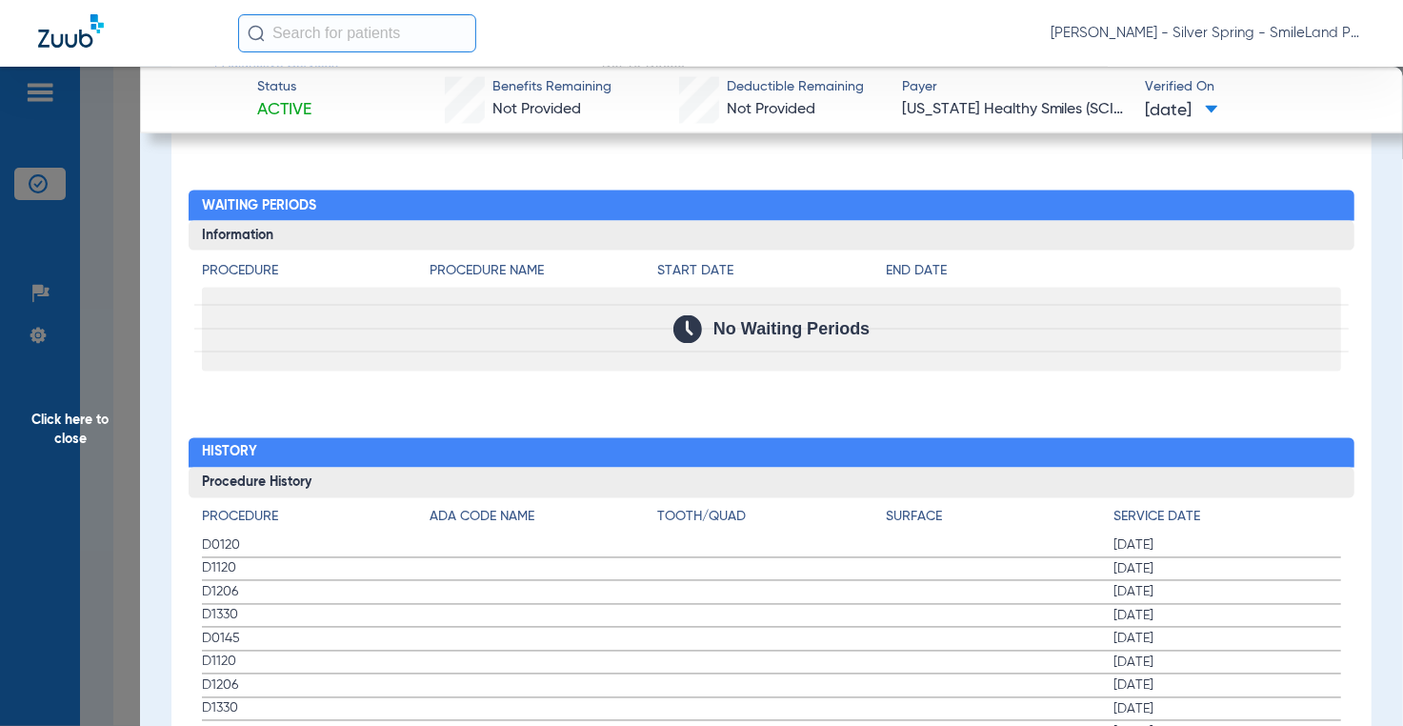
scroll to position [2095, 0]
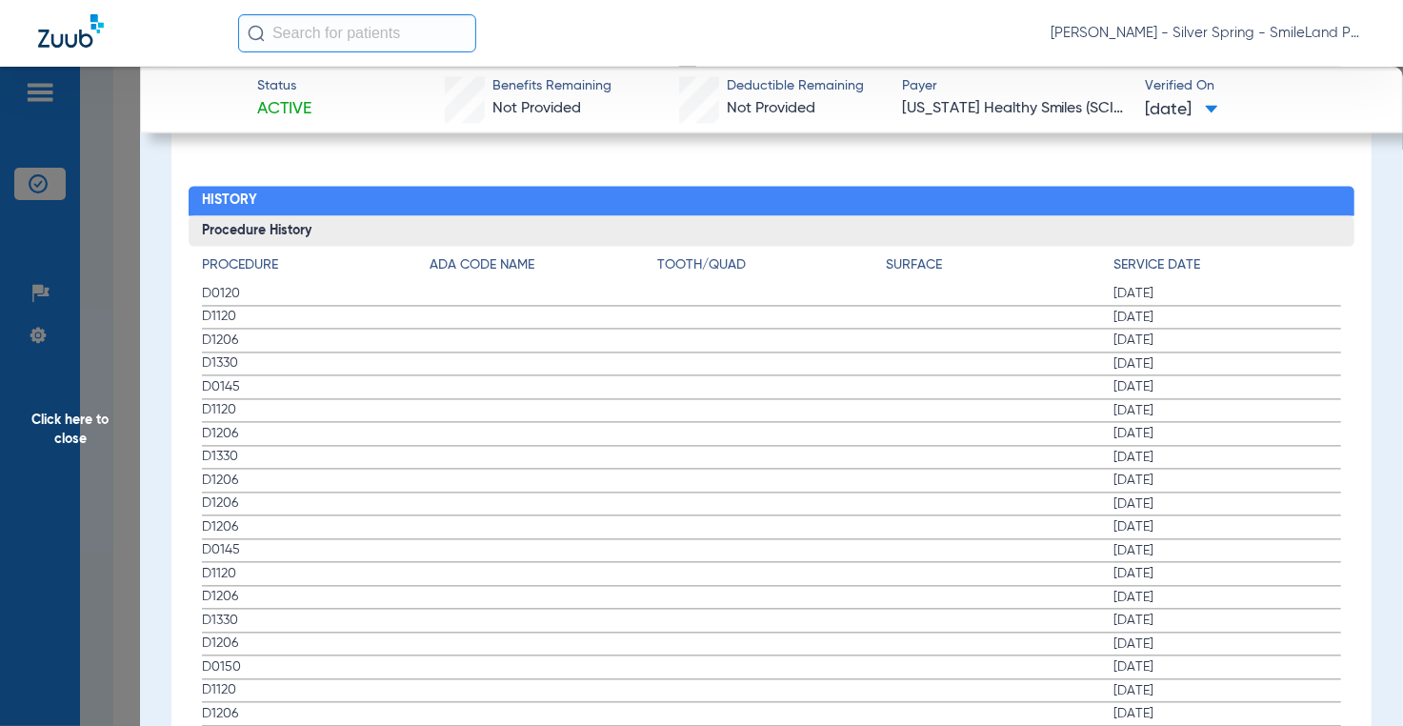
drag, startPoint x: 1270, startPoint y: 550, endPoint x: 1122, endPoint y: 526, distance: 150.6
click at [1270, 565] on span "[DATE]" at bounding box center [1227, 574] width 228 height 19
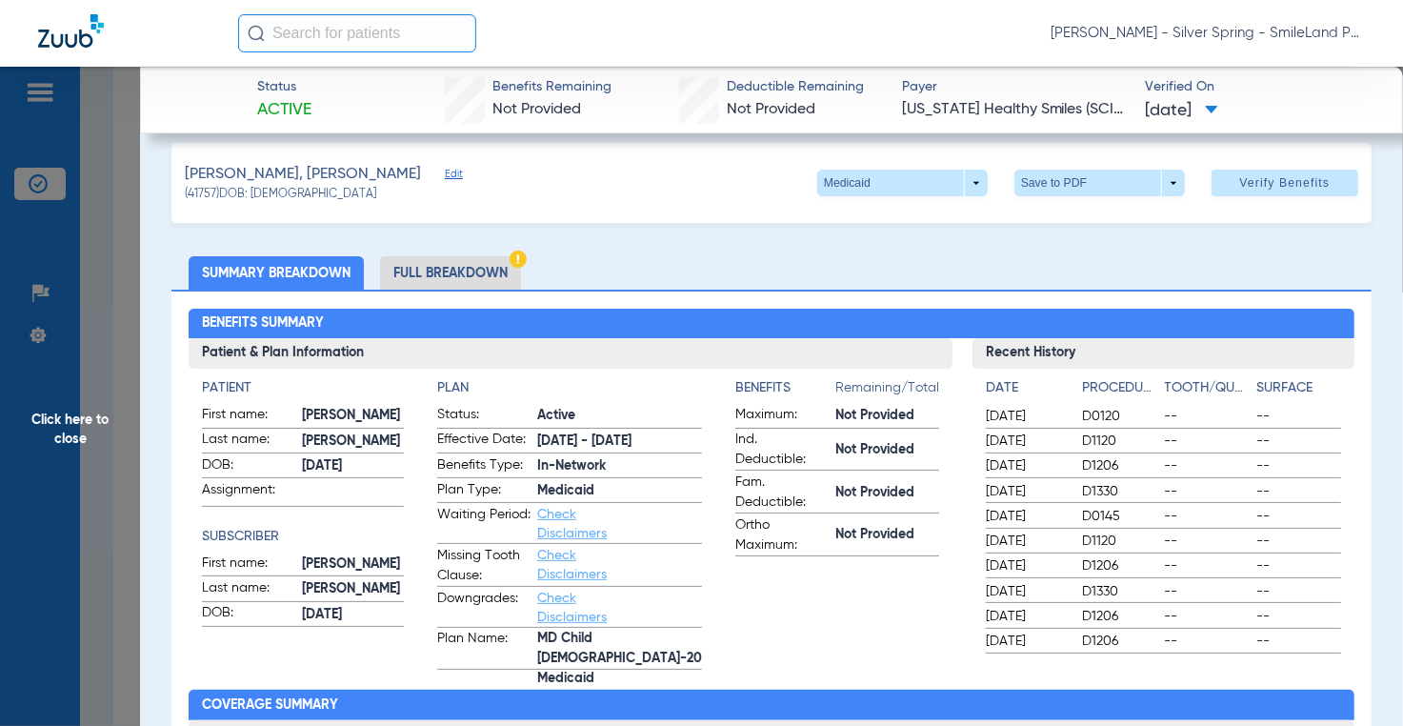
scroll to position [0, 0]
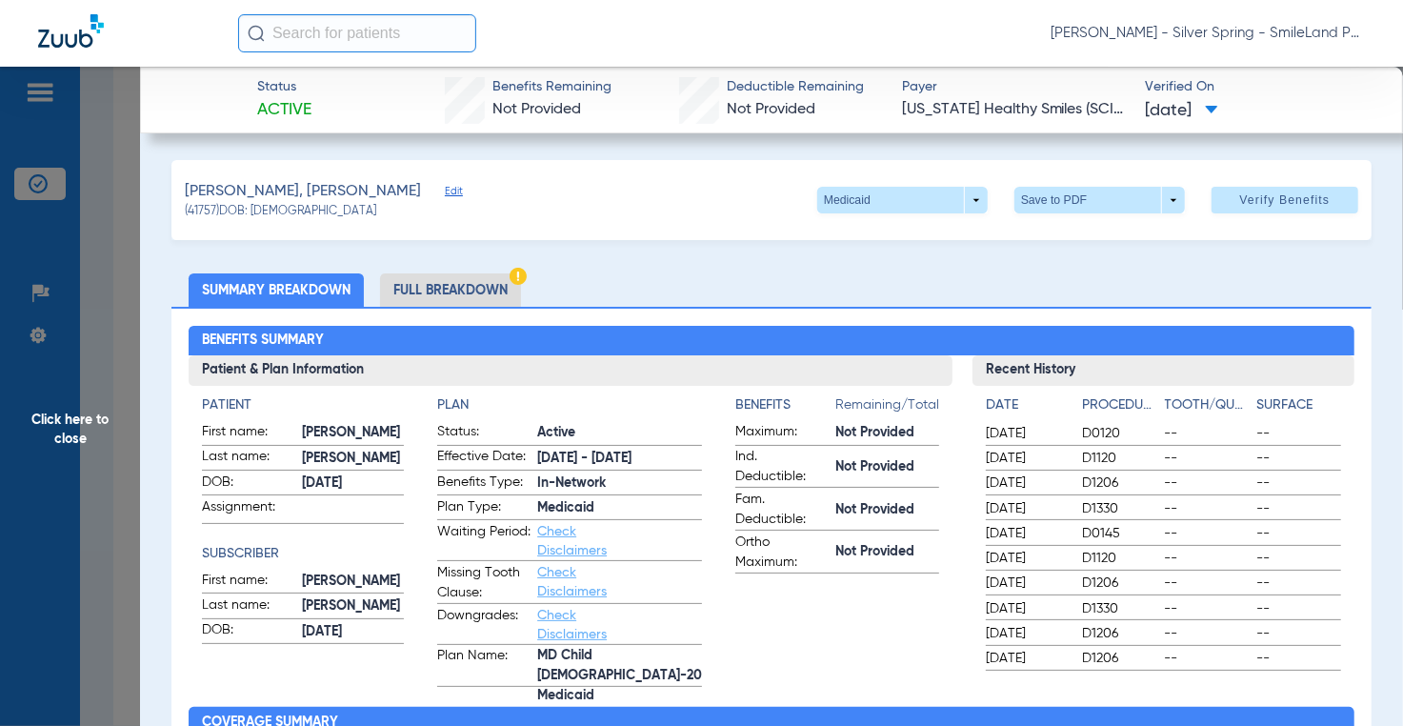
click at [109, 298] on span "Click here to close" at bounding box center [70, 430] width 140 height 726
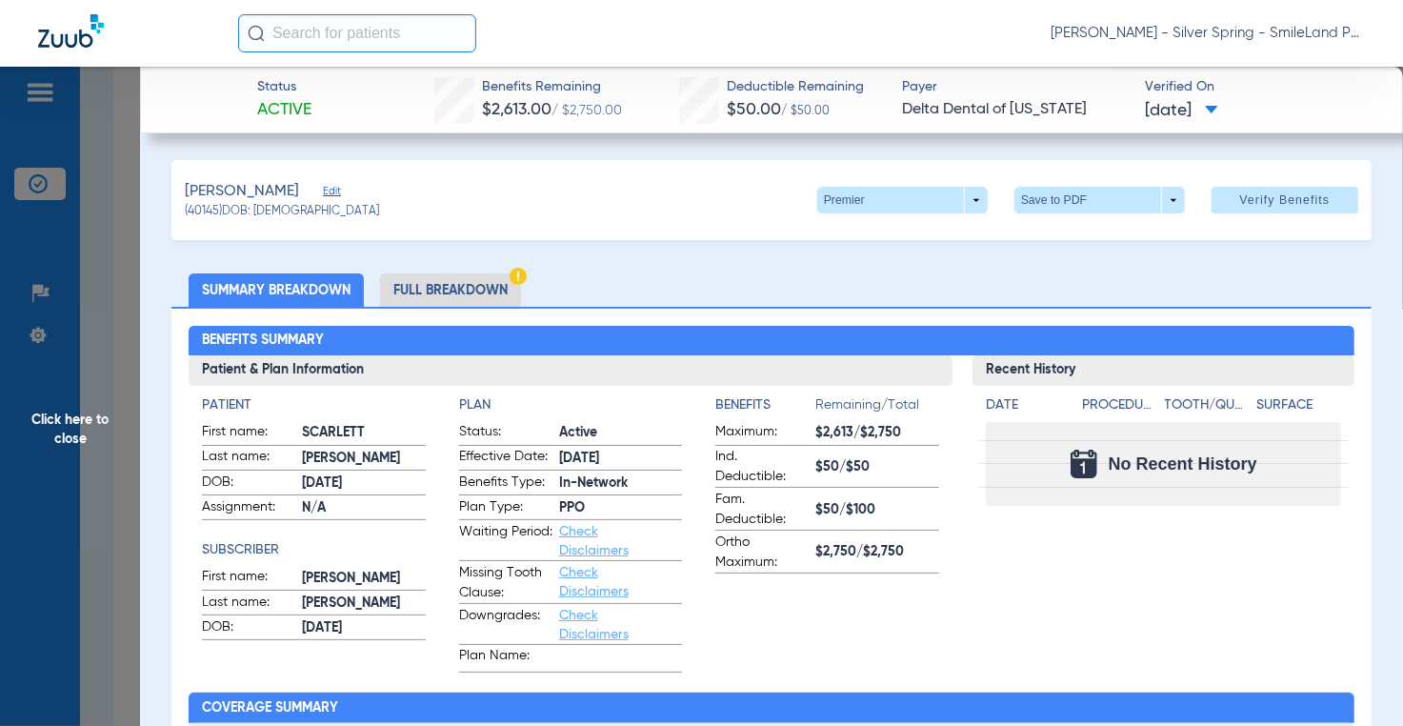
click at [126, 273] on span "Click here to close" at bounding box center [70, 430] width 140 height 726
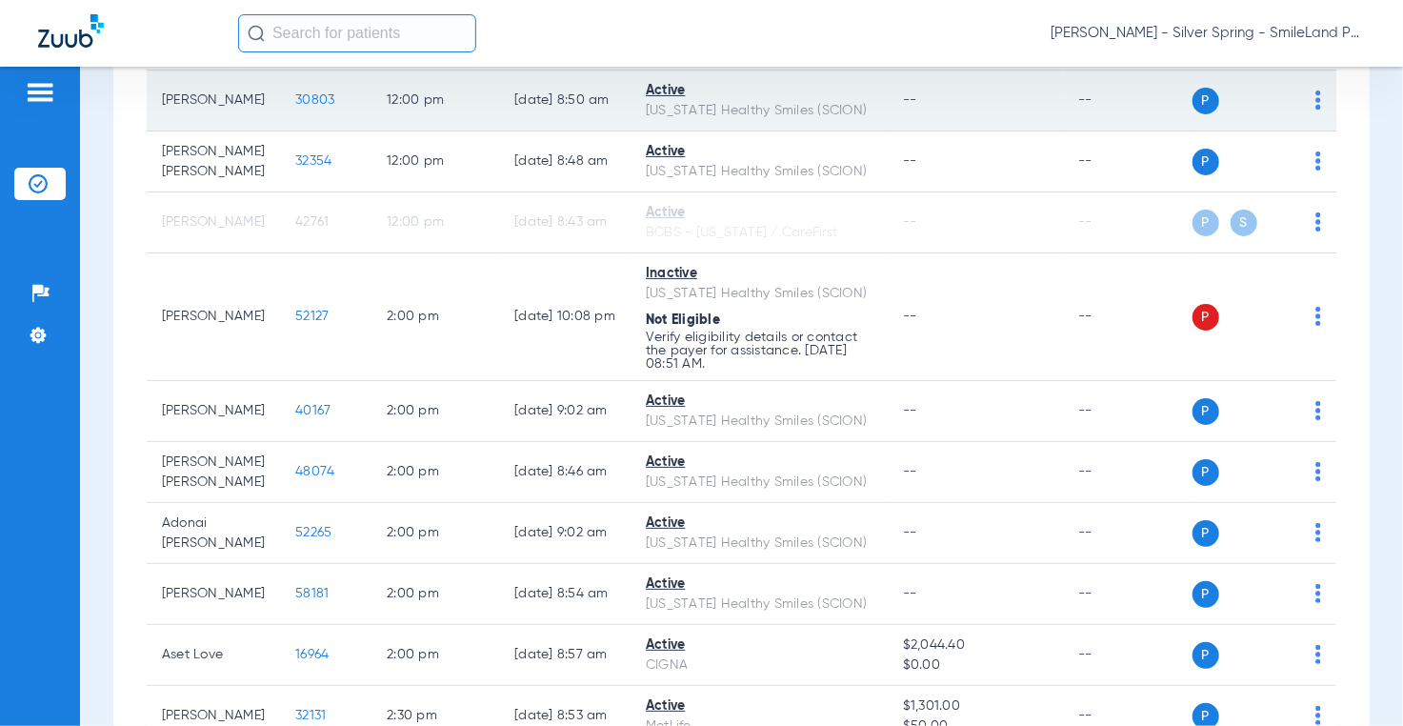
click at [295, 107] on span "30803" at bounding box center [314, 99] width 39 height 13
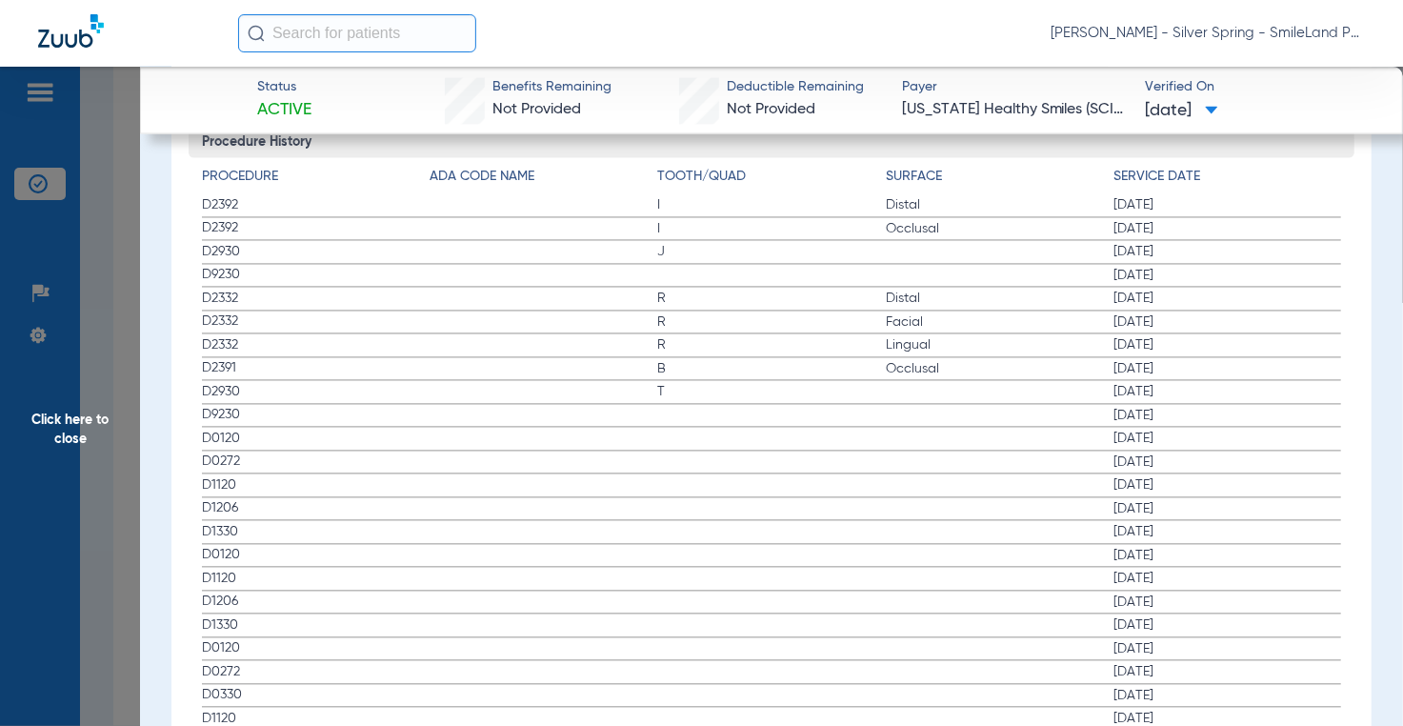
scroll to position [2190, 0]
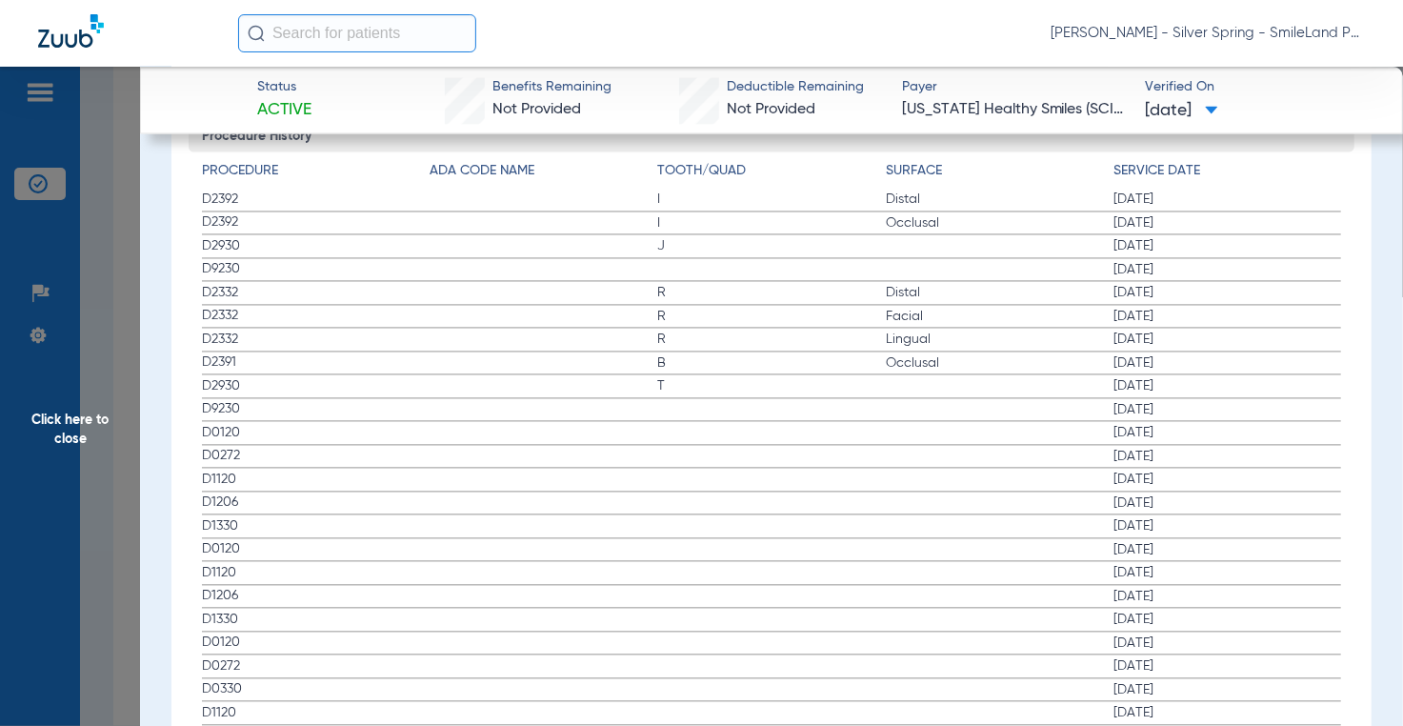
click at [1287, 376] on span "[DATE]" at bounding box center [1227, 385] width 228 height 19
click at [126, 327] on span "Click here to close" at bounding box center [70, 430] width 140 height 726
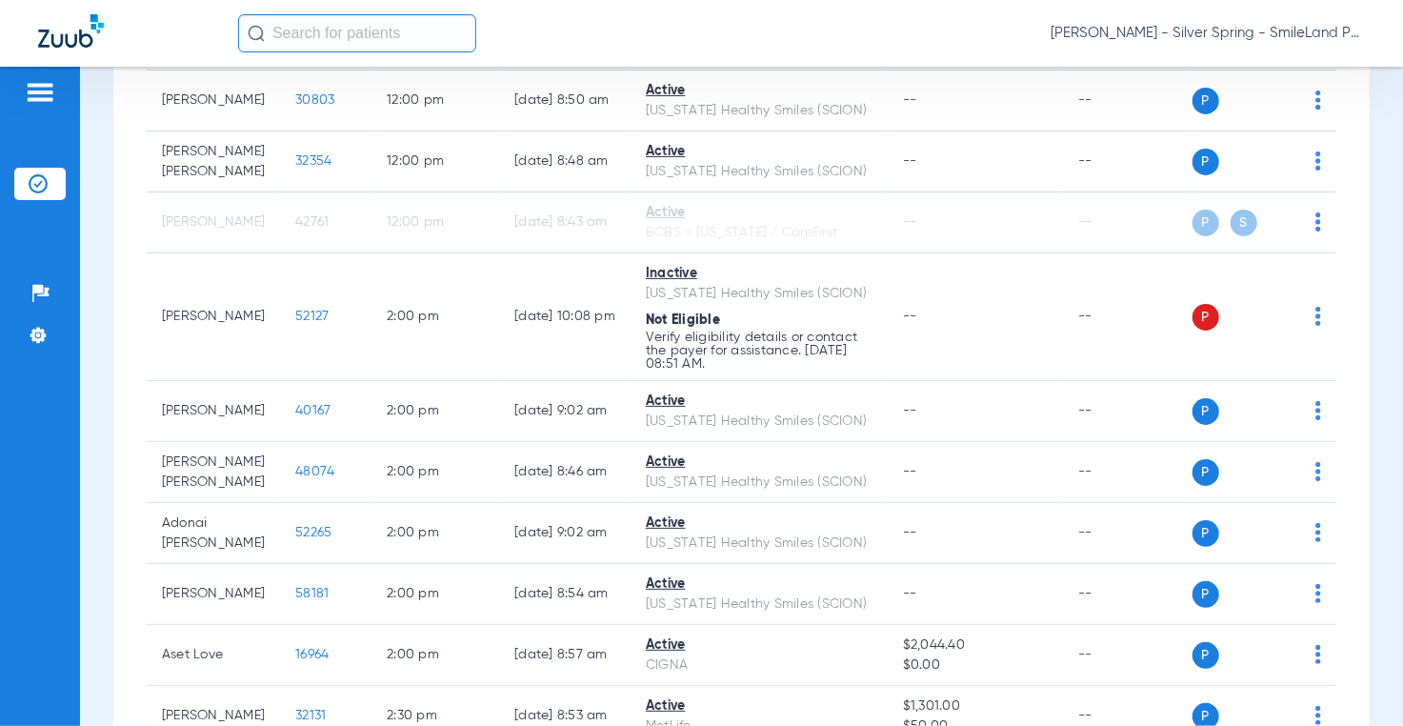
scroll to position [0, 0]
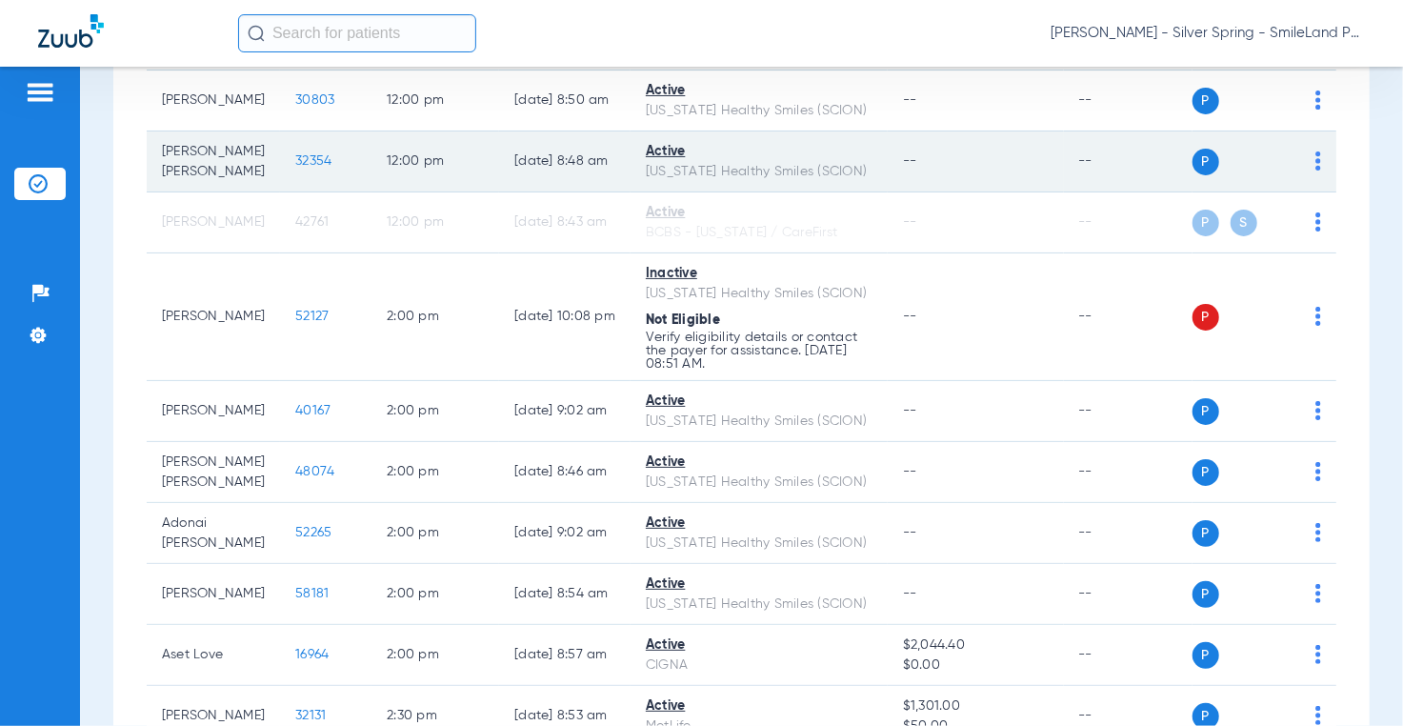
click at [295, 168] on span "32354" at bounding box center [313, 160] width 36 height 13
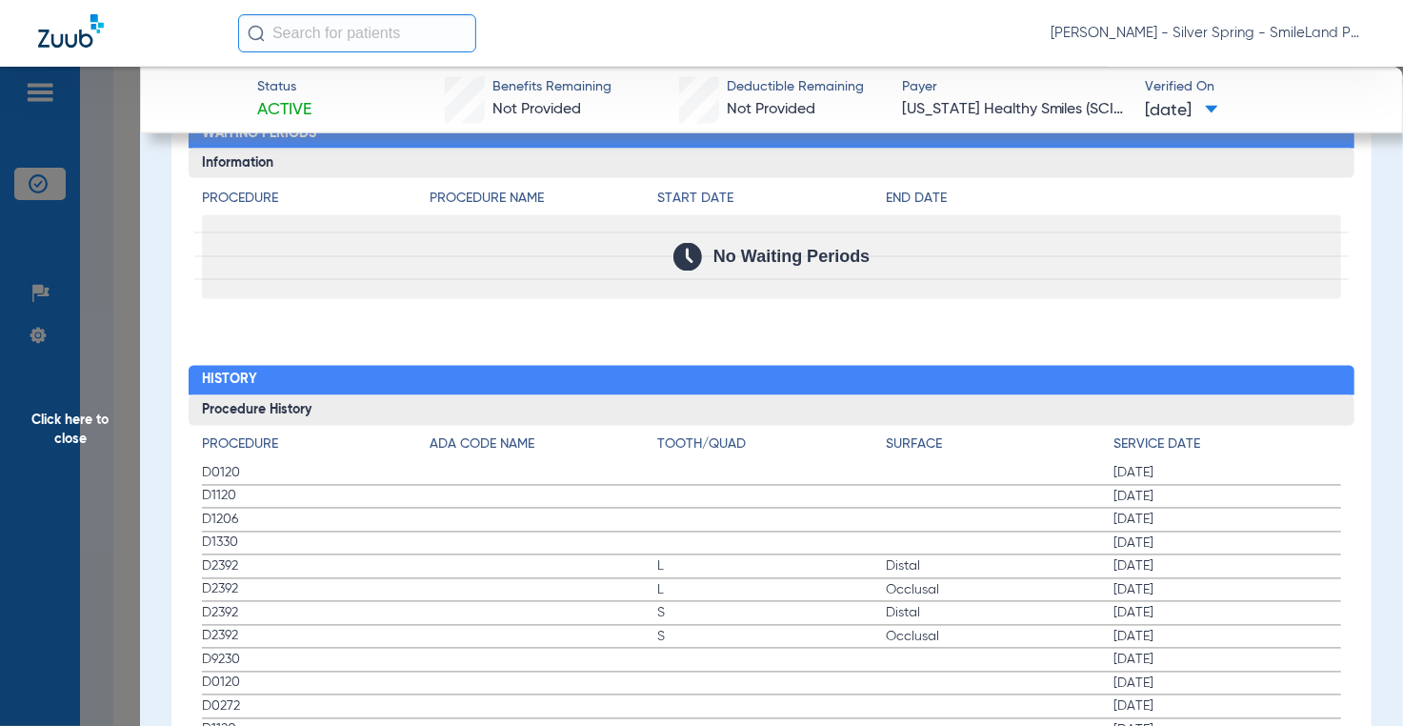
scroll to position [2000, 0]
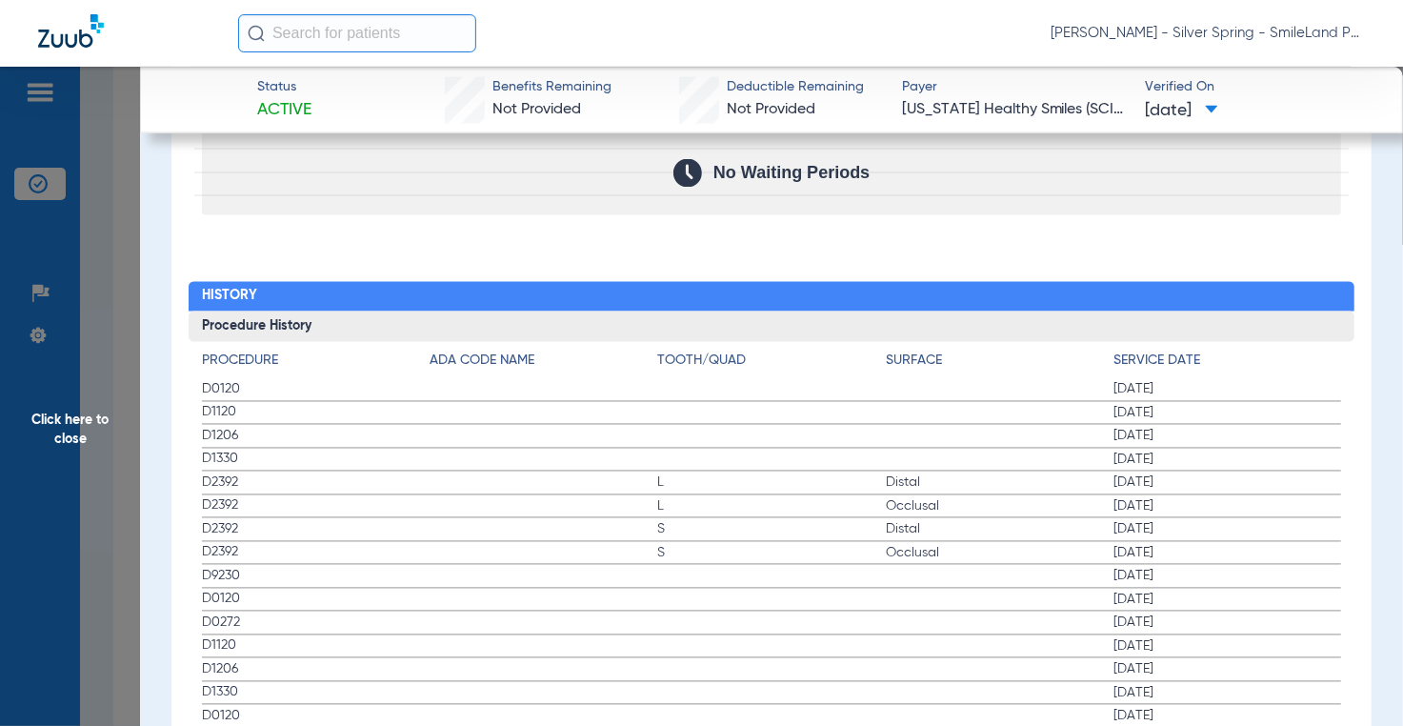
drag, startPoint x: 1328, startPoint y: 221, endPoint x: 246, endPoint y: 415, distance: 1100.1
click at [1328, 221] on div "Procedure Benefits Disclaimers The Service History displayed above is the last …" at bounding box center [770, 271] width 1199 height 2342
click at [1284, 311] on h3 "Procedure History" at bounding box center [772, 326] width 1166 height 30
click at [110, 327] on span "Click here to close" at bounding box center [70, 430] width 140 height 726
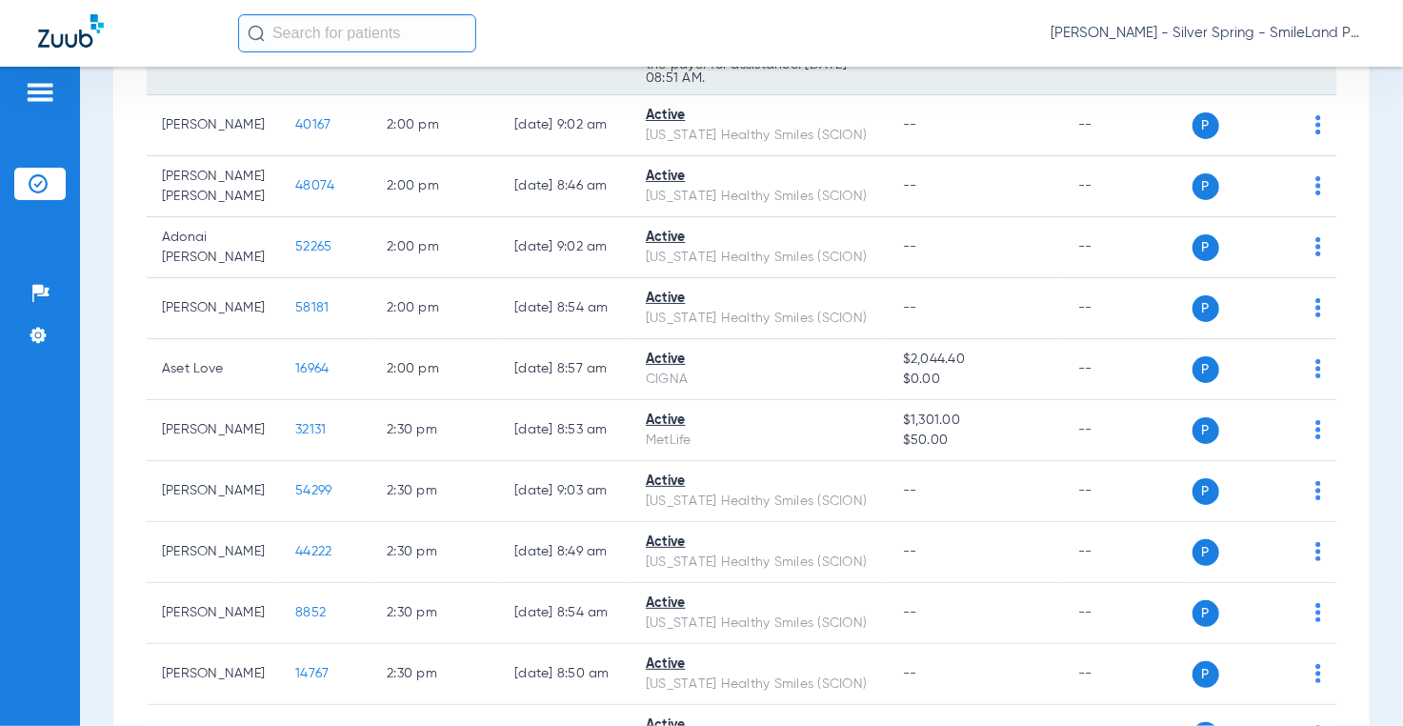
scroll to position [3372, 0]
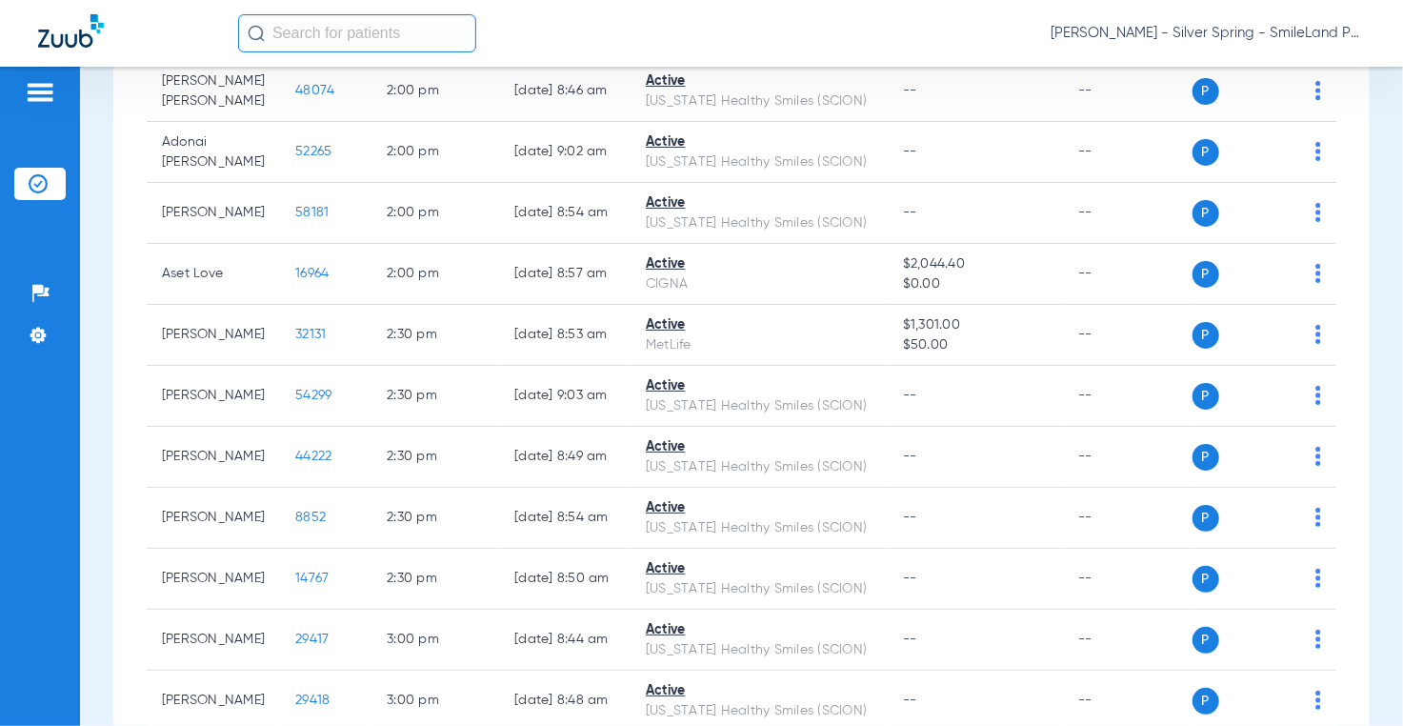
click at [295, 36] on span "40167" at bounding box center [312, 29] width 35 height 13
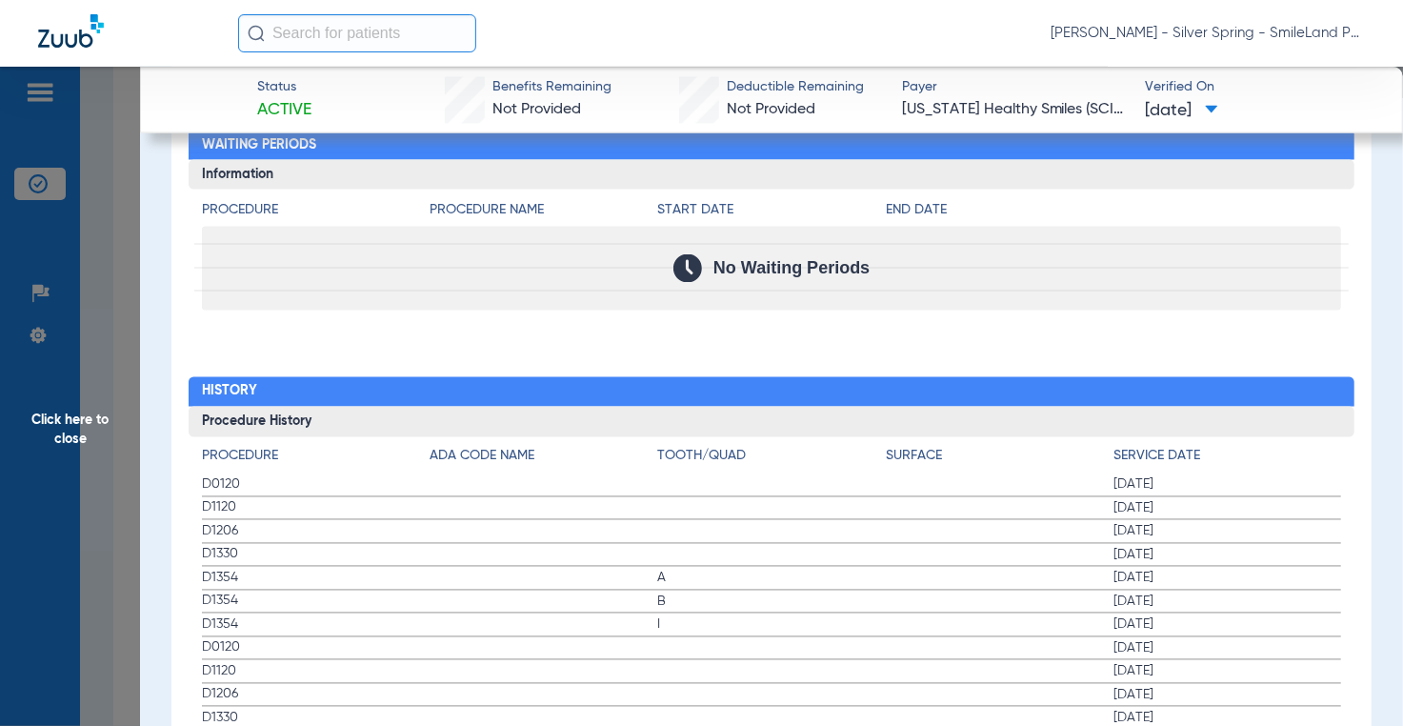
scroll to position [1809, 0]
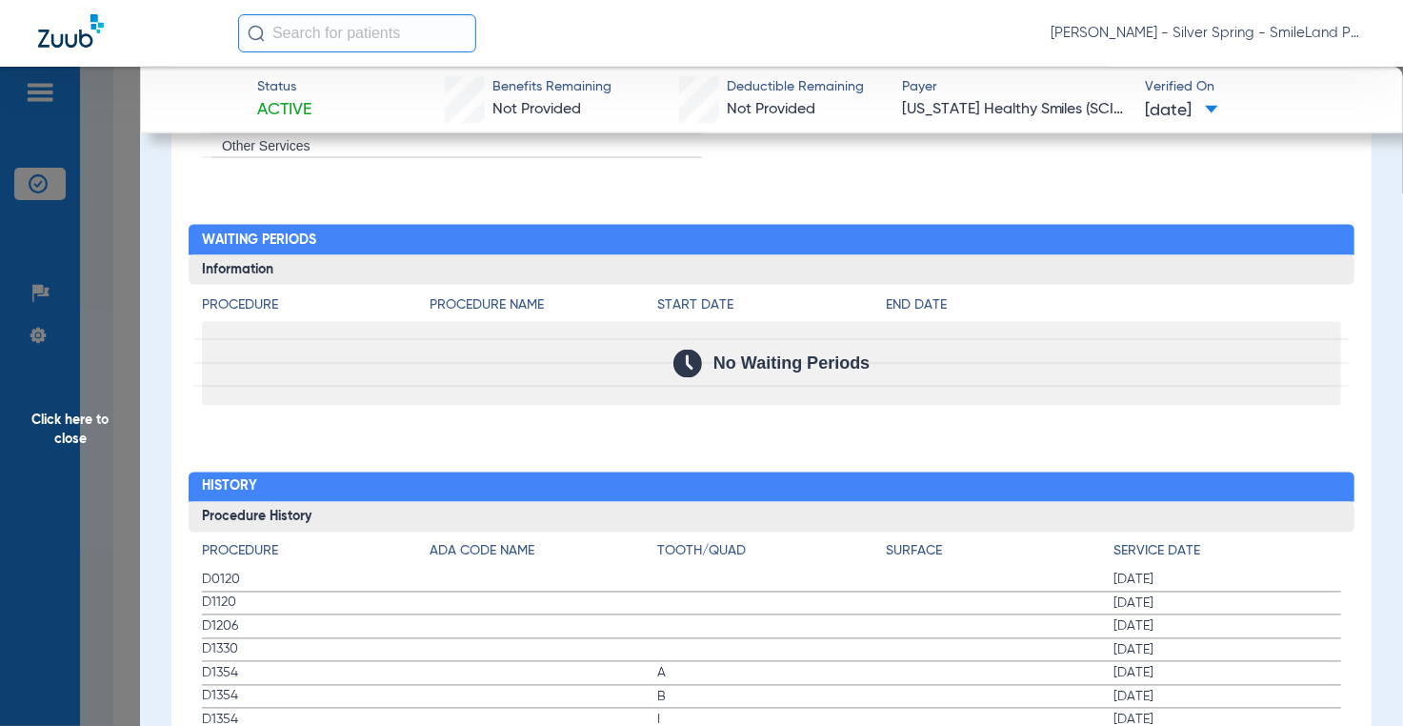
drag, startPoint x: 1333, startPoint y: 283, endPoint x: 609, endPoint y: 2, distance: 776.4
click at [1333, 285] on div "Procedure Procedure Name Start Date End Date No Waiting Periods" at bounding box center [772, 345] width 1166 height 121
click at [128, 194] on span "Click here to close" at bounding box center [70, 430] width 140 height 726
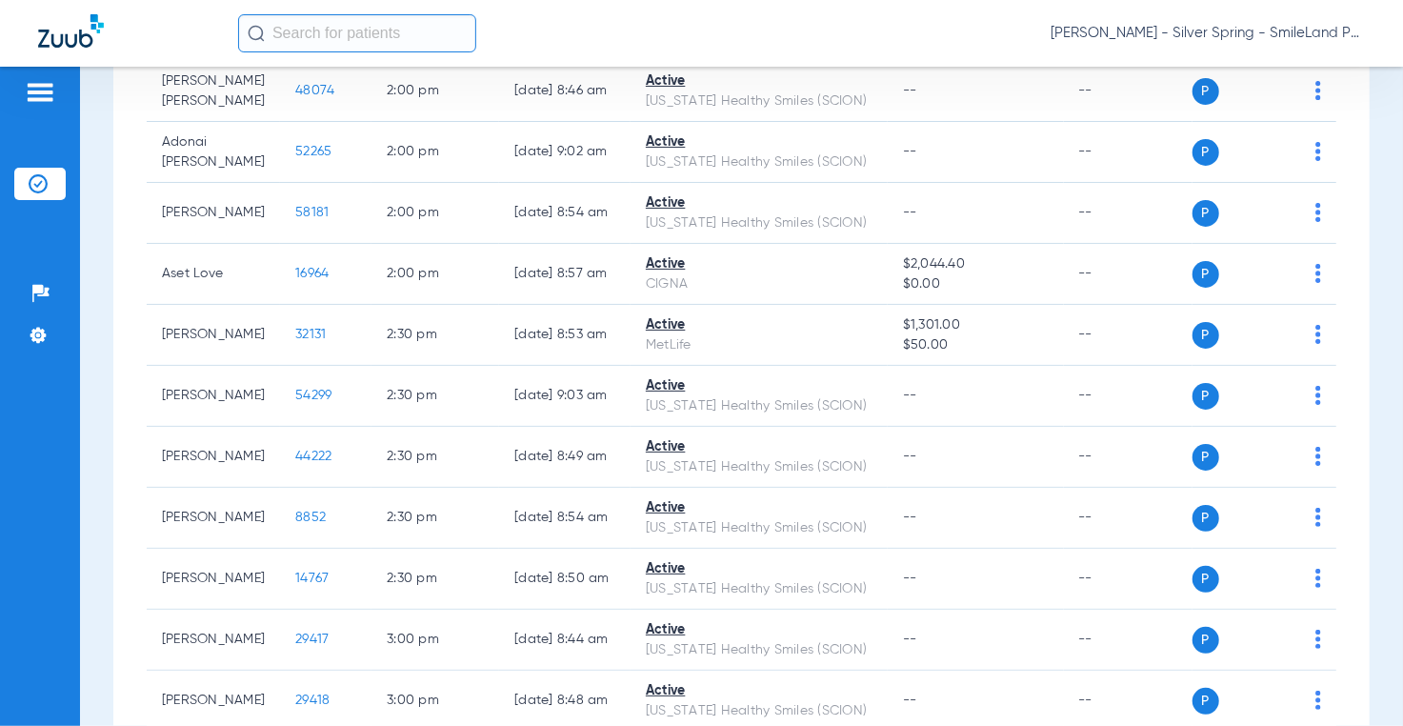
scroll to position [0, 0]
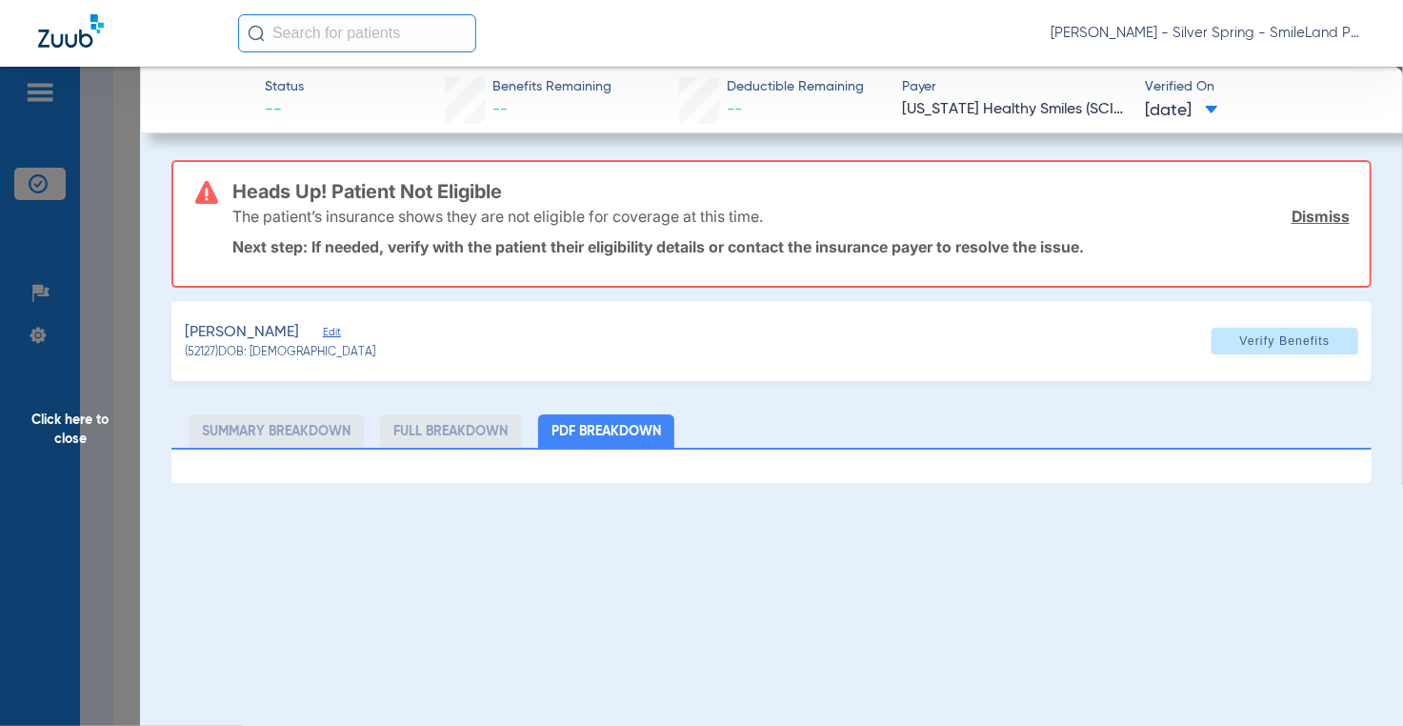
drag, startPoint x: 154, startPoint y: 274, endPoint x: 165, endPoint y: 191, distance: 83.5
click at [154, 273] on app-member-insurance-verification-view "Status -- Benefits Remaining -- Deductible Remaining -- Payer [US_STATE] Health…" at bounding box center [771, 275] width 1263 height 416
click at [118, 210] on span "Click here to close" at bounding box center [70, 430] width 140 height 726
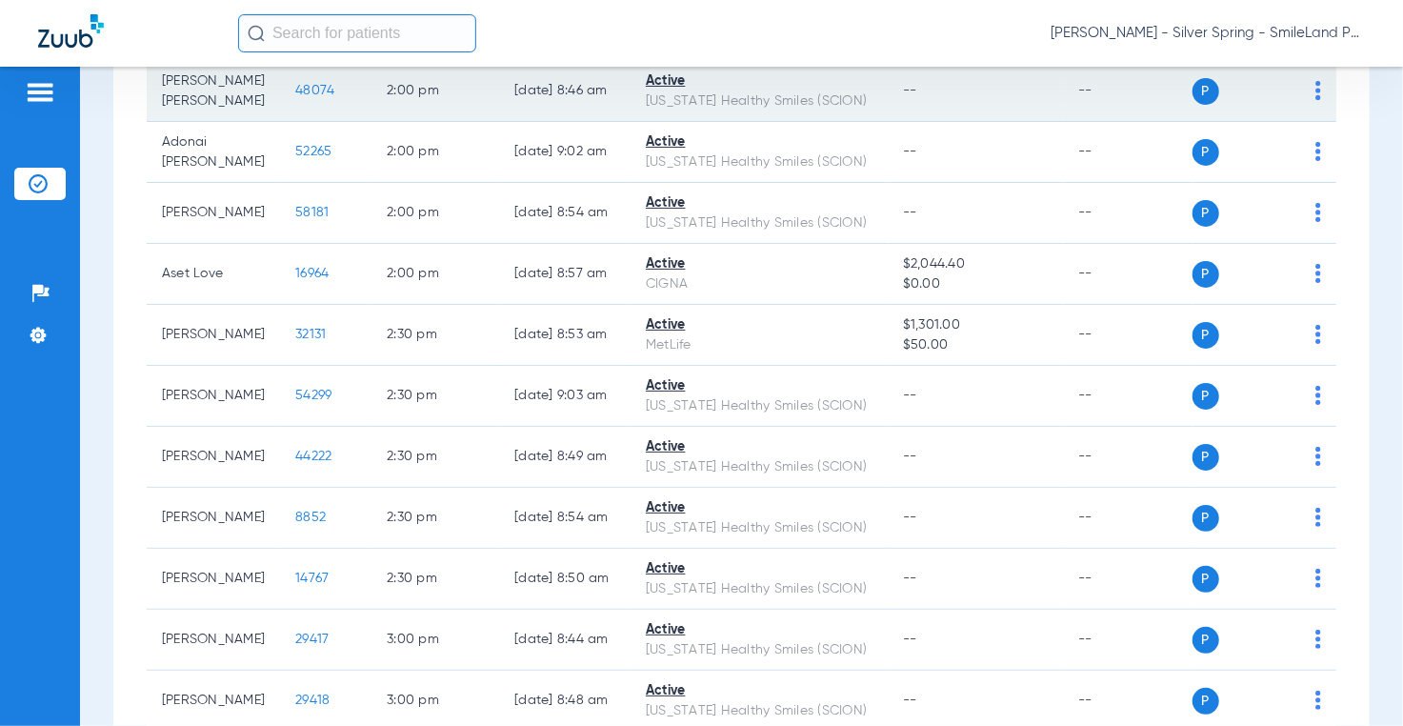
click at [295, 97] on span "48074" at bounding box center [314, 90] width 39 height 13
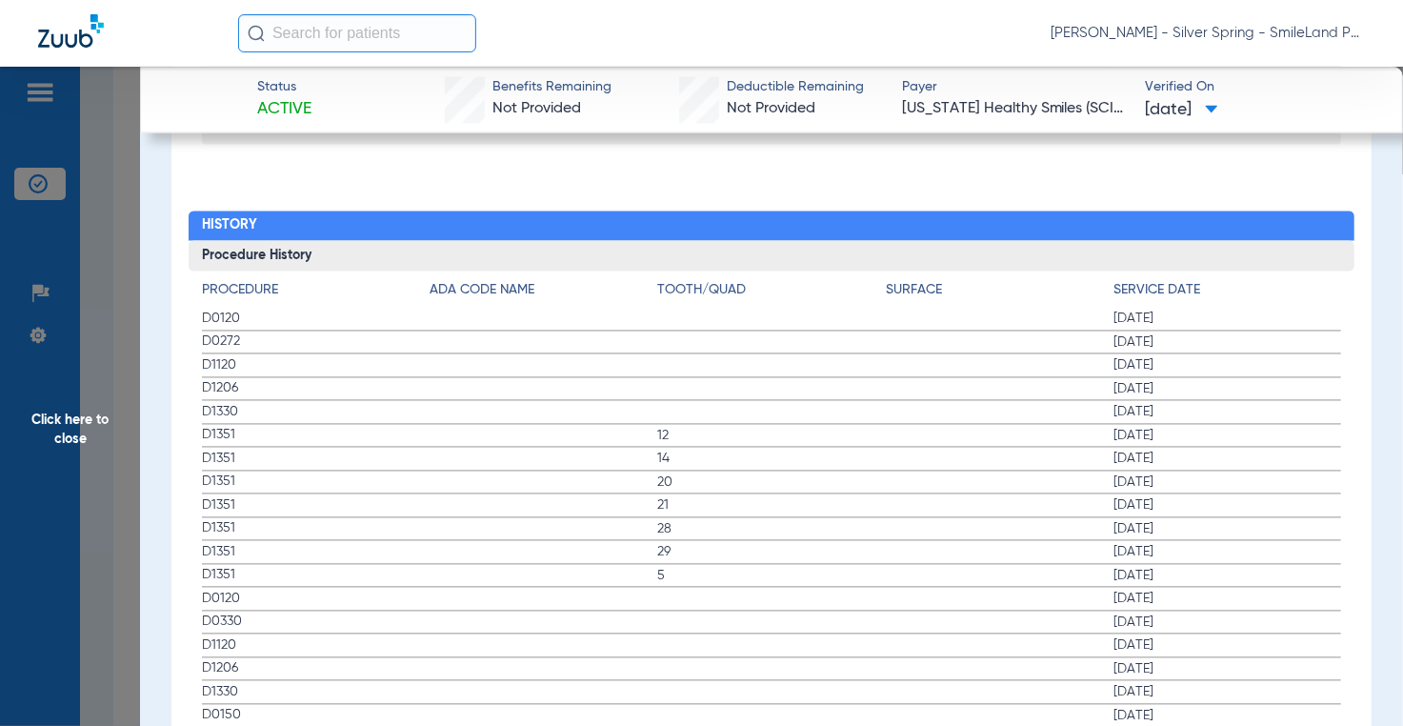
scroll to position [2095, 0]
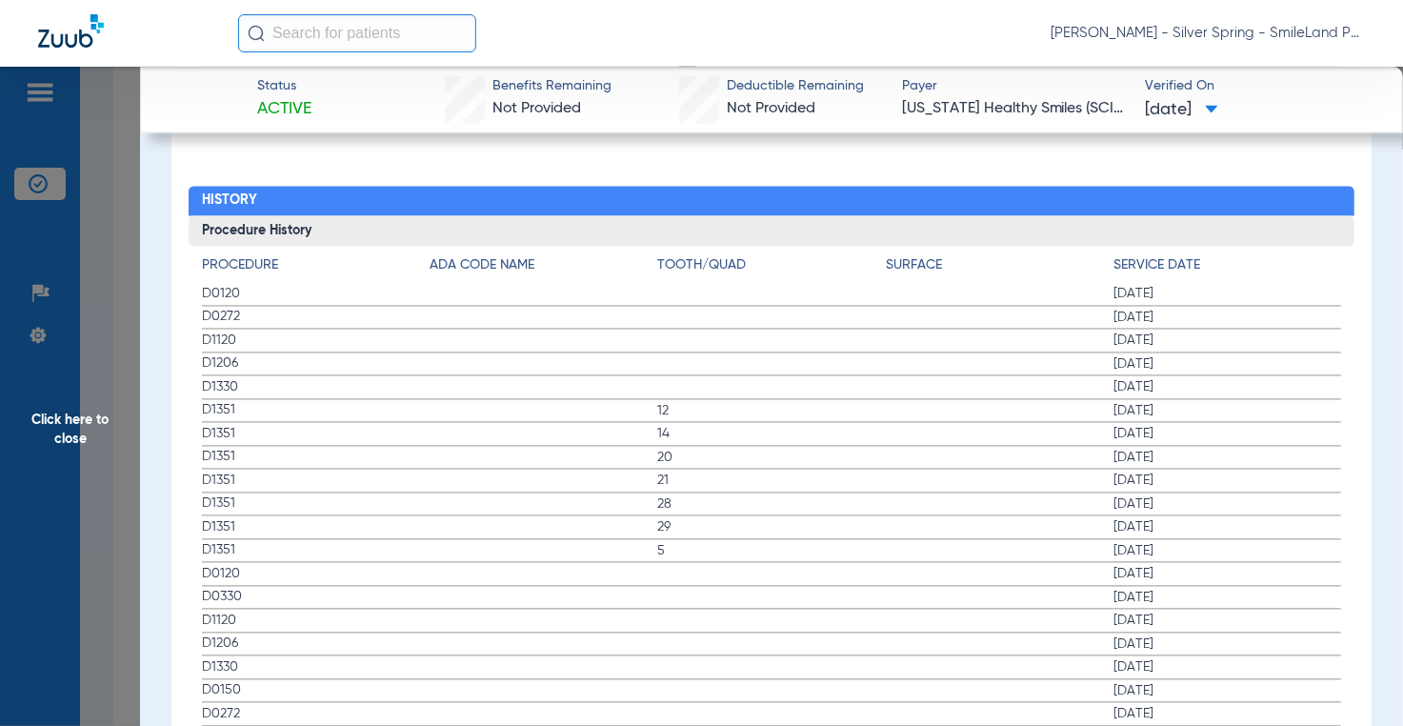
drag, startPoint x: 1347, startPoint y: 342, endPoint x: 201, endPoint y: 216, distance: 1152.5
click at [123, 253] on span "Click here to close" at bounding box center [70, 430] width 140 height 726
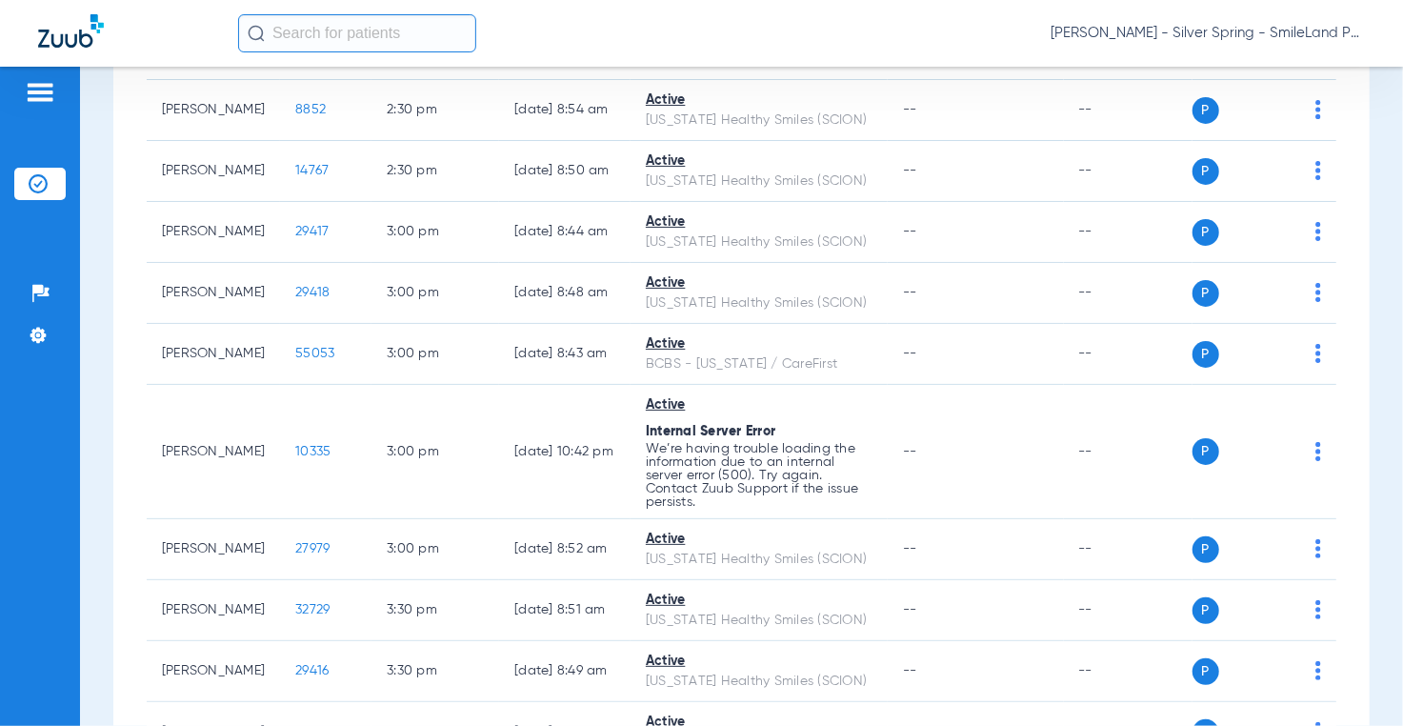
scroll to position [3848, 0]
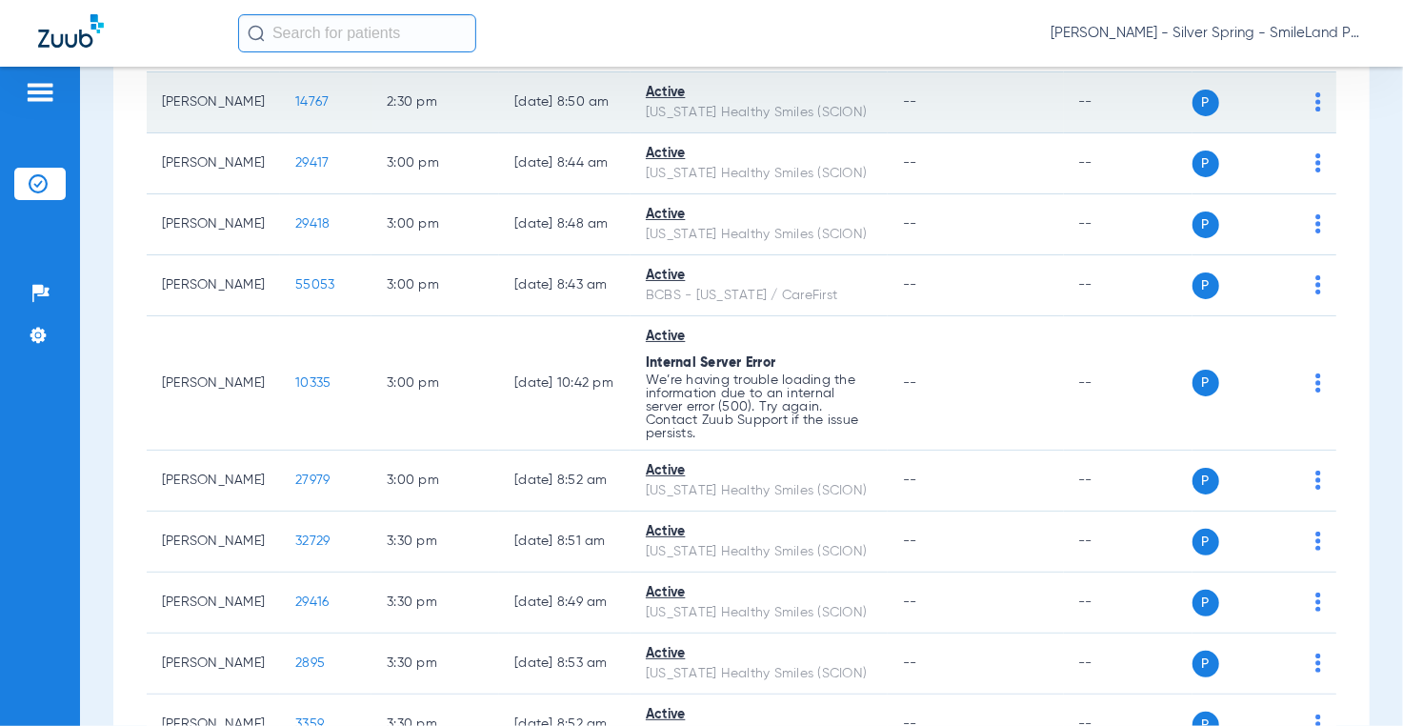
click at [295, 109] on span "14767" at bounding box center [311, 101] width 33 height 13
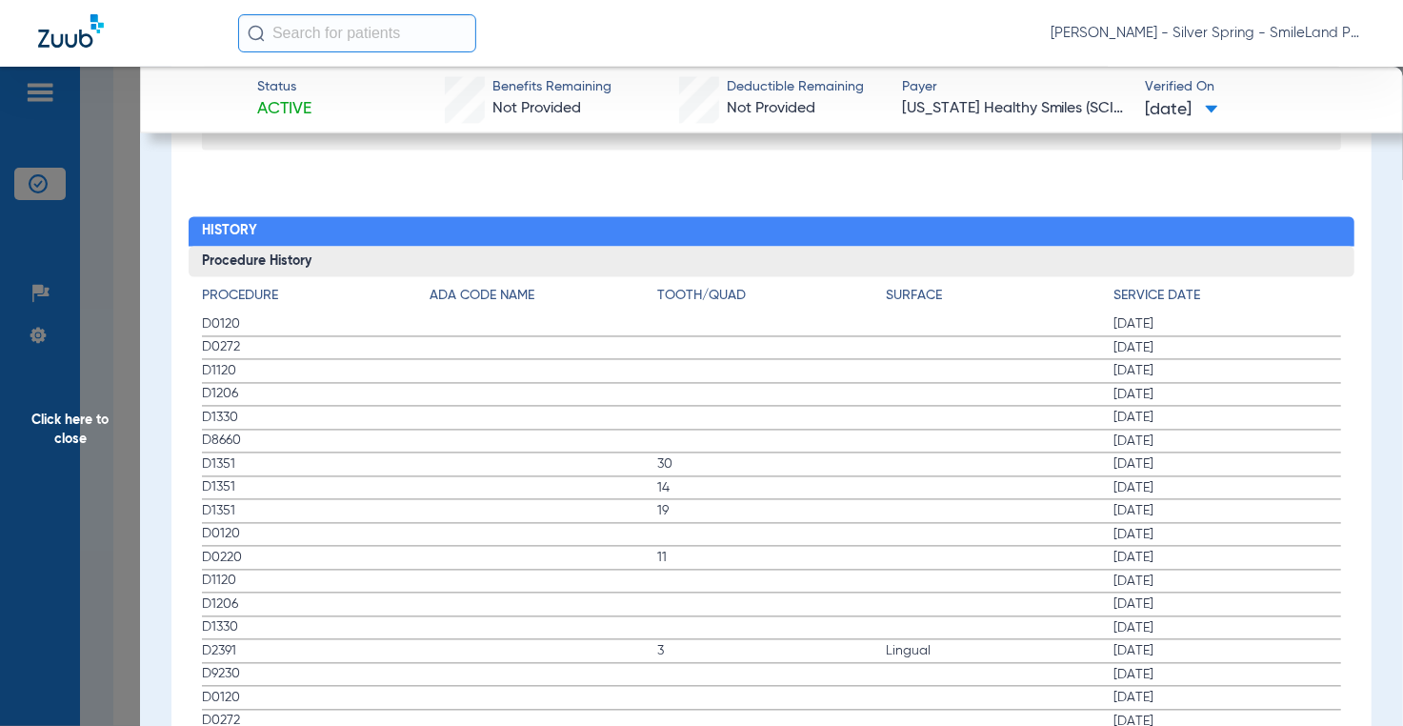
scroll to position [2095, 0]
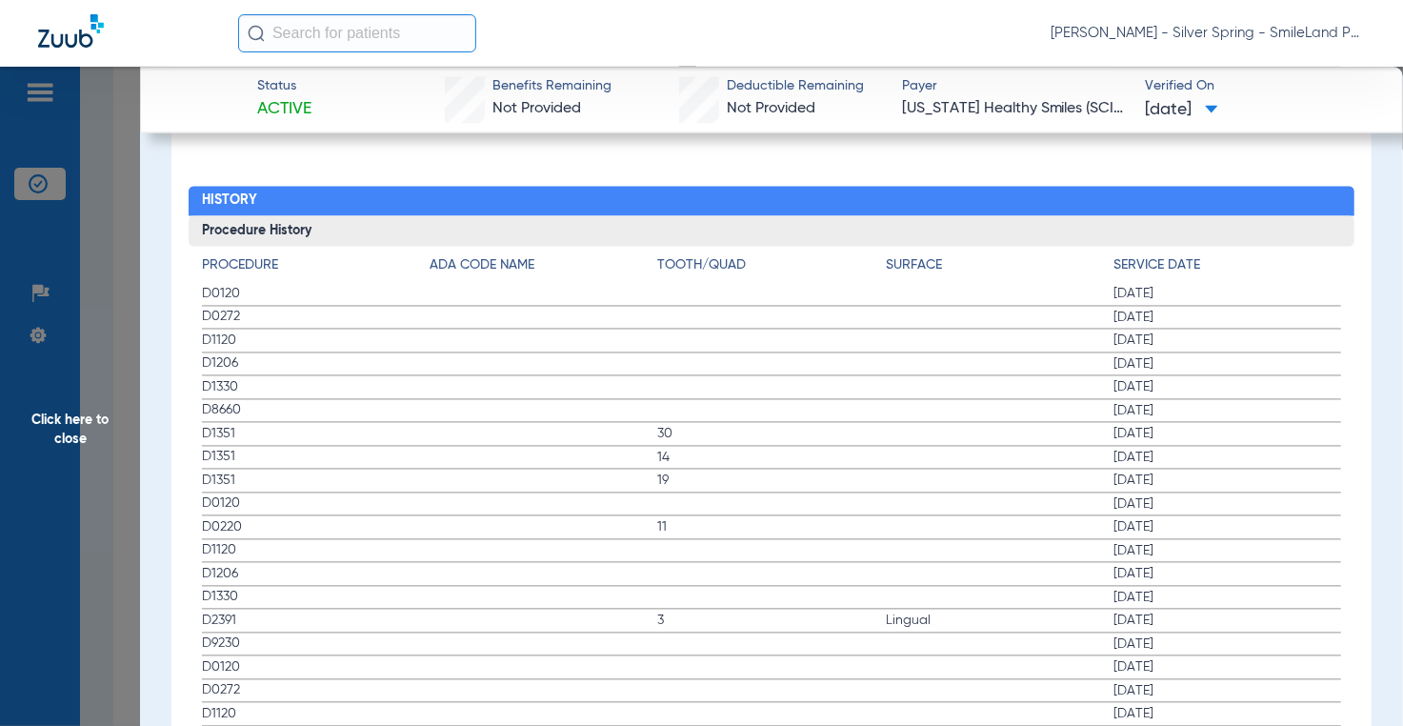
click at [1303, 402] on span "[DATE]" at bounding box center [1227, 411] width 228 height 19
click at [105, 298] on span "Click here to close" at bounding box center [70, 430] width 140 height 726
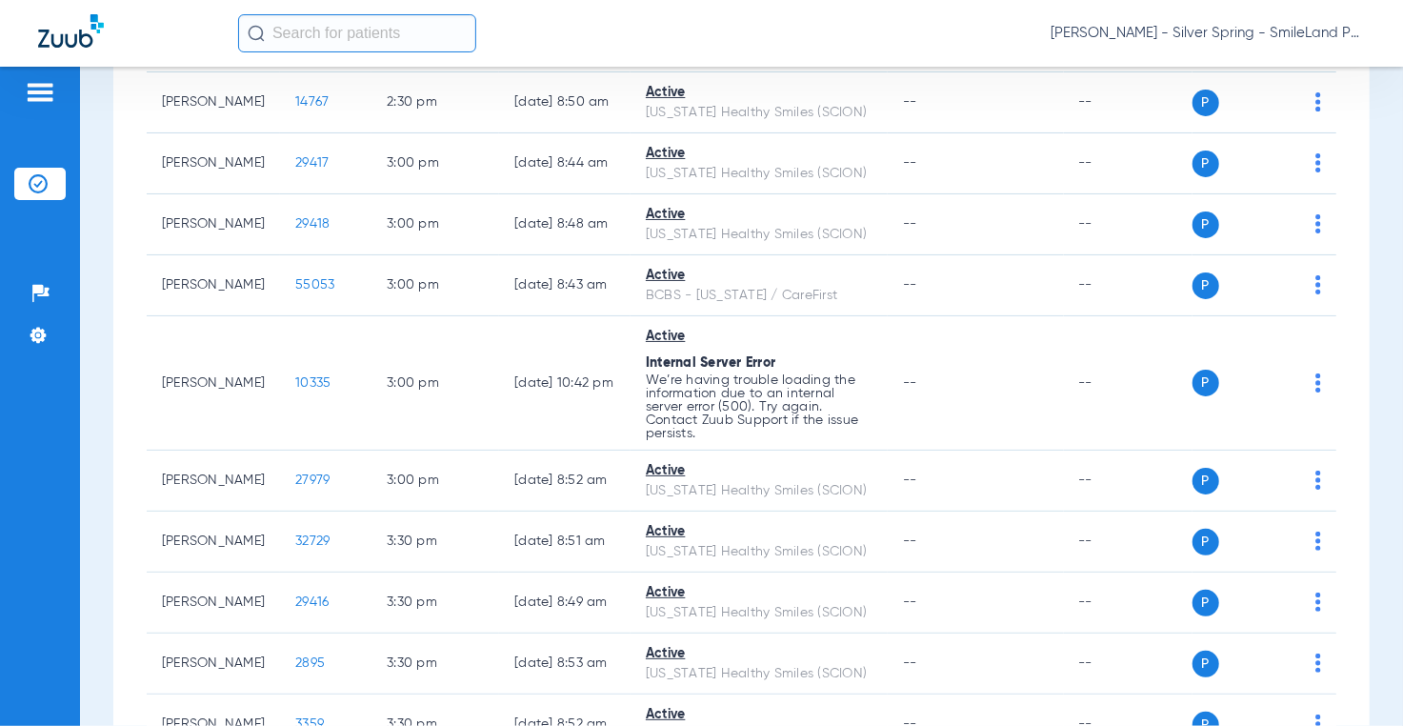
scroll to position [0, 0]
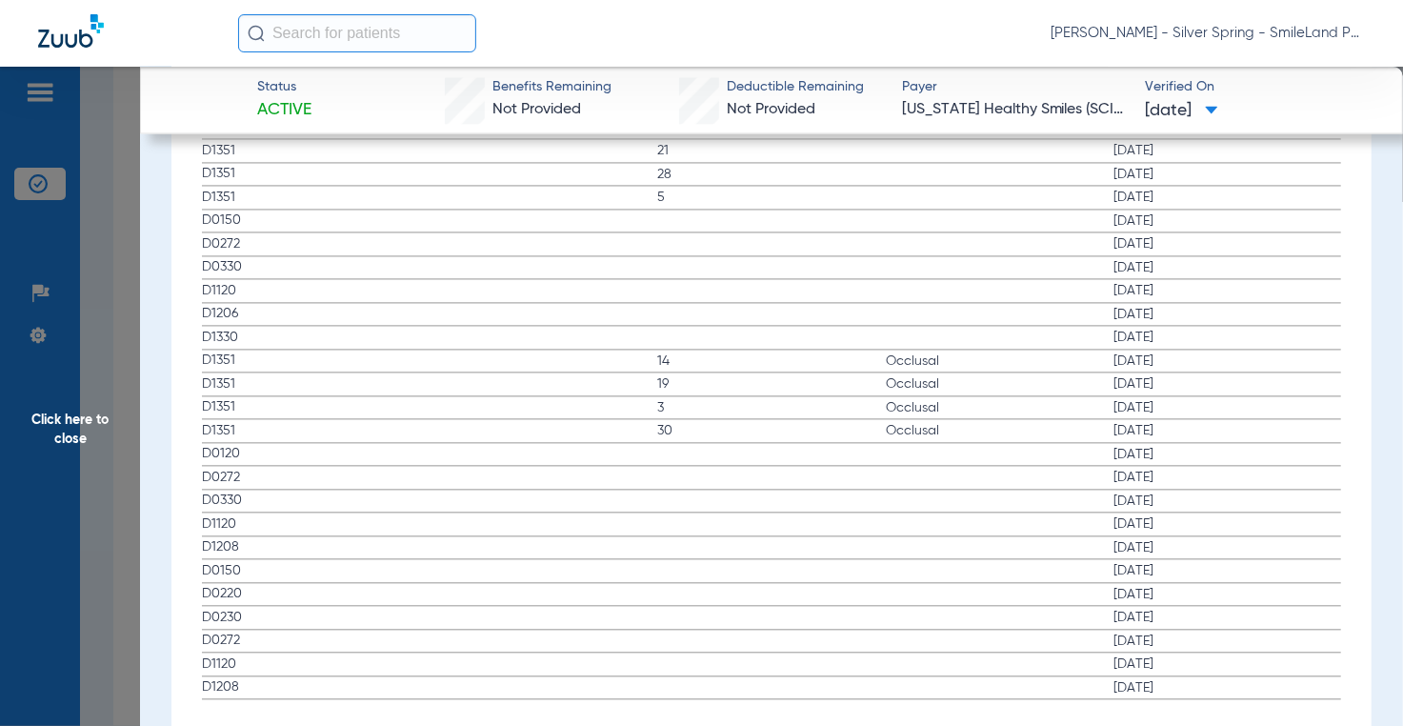
scroll to position [2095, 0]
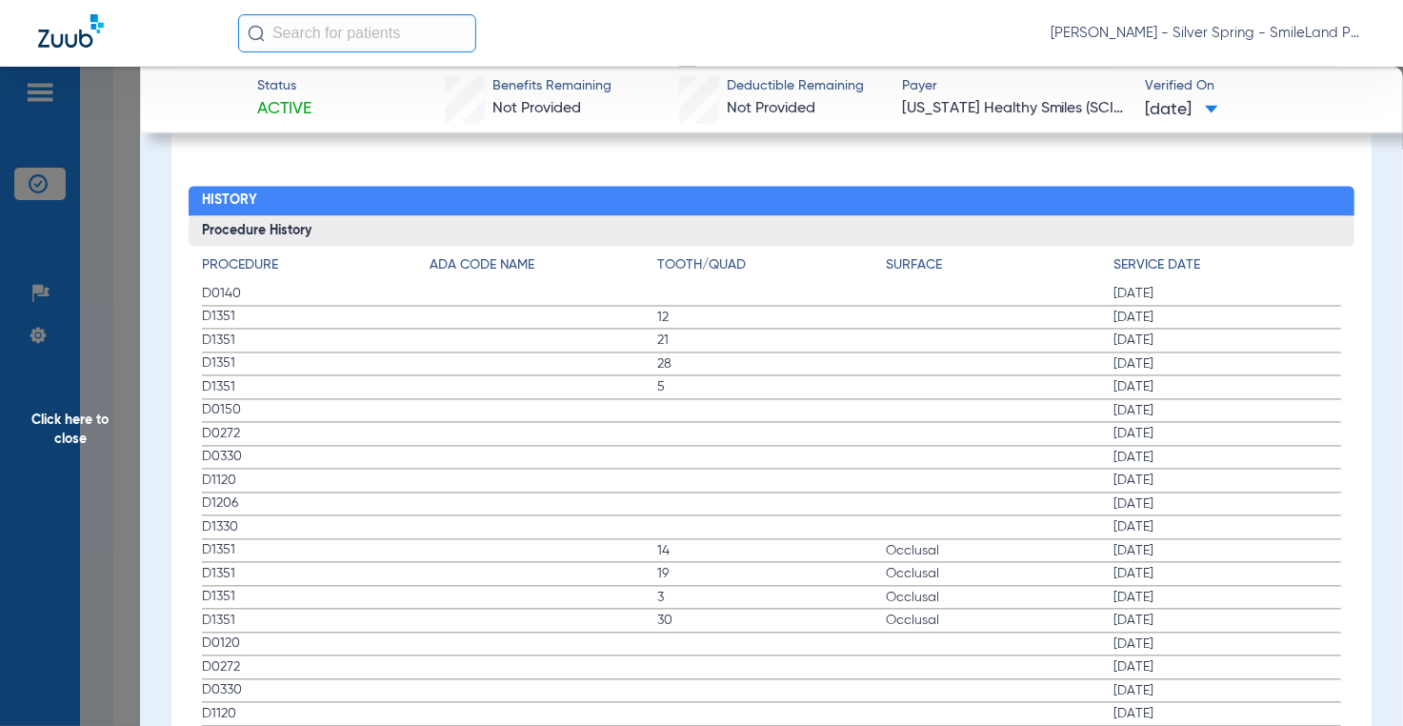
drag, startPoint x: 1324, startPoint y: 296, endPoint x: 444, endPoint y: 222, distance: 883.1
click at [1324, 309] on span "[DATE]" at bounding box center [1227, 318] width 228 height 19
click at [99, 239] on span "Click here to close" at bounding box center [70, 430] width 140 height 726
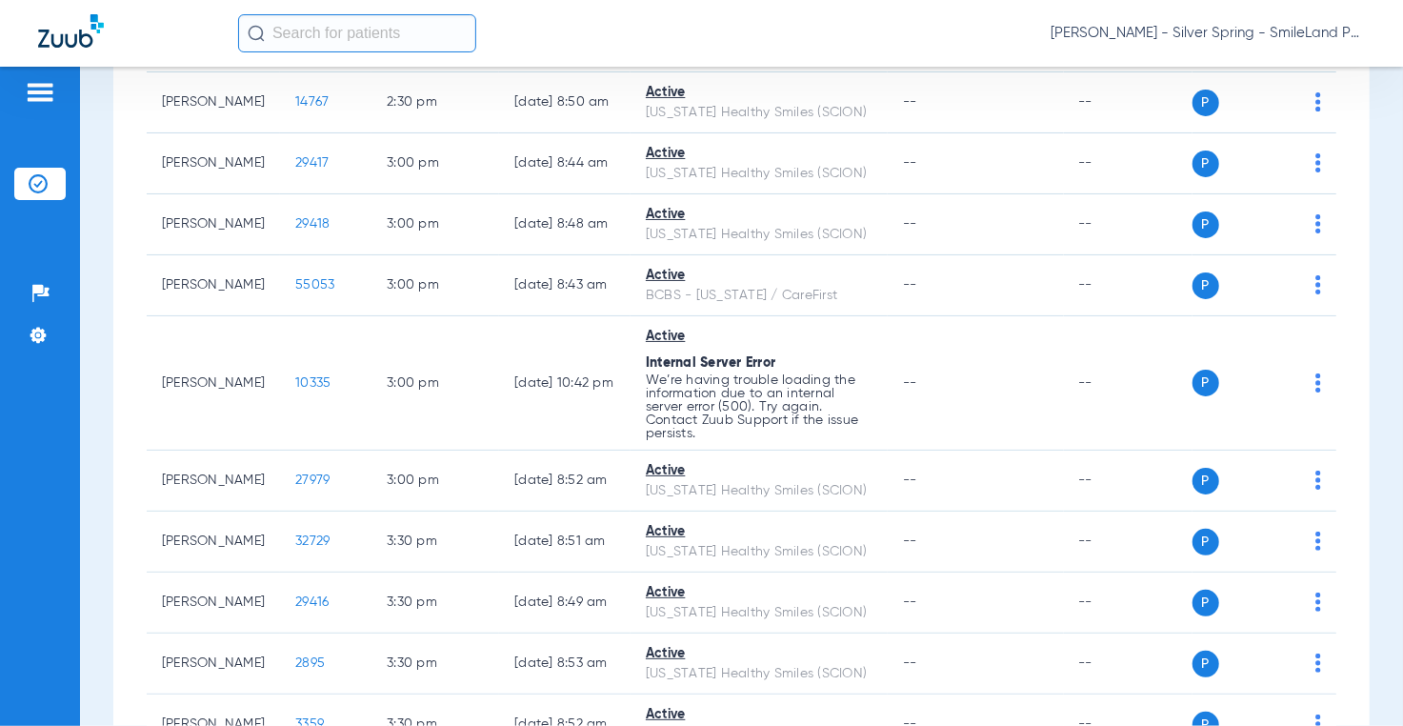
scroll to position [0, 0]
drag, startPoint x: 1380, startPoint y: 270, endPoint x: 883, endPoint y: 200, distance: 502.1
click at [1380, 270] on div "Schedule Insurance Verification History Last Appt. Sync Time: [DATE] - 10:30 AM…" at bounding box center [741, 396] width 1323 height 659
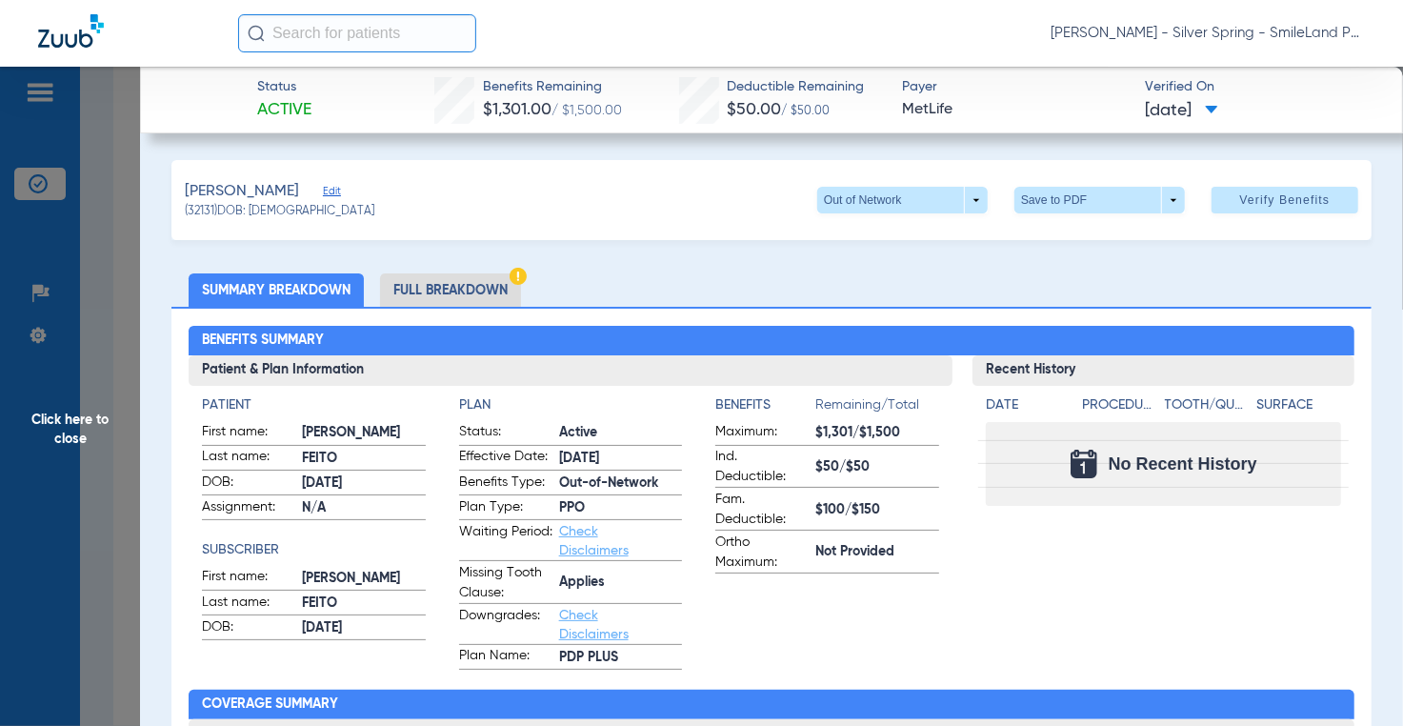
click at [1303, 433] on div "No Recent History" at bounding box center [1163, 464] width 355 height 84
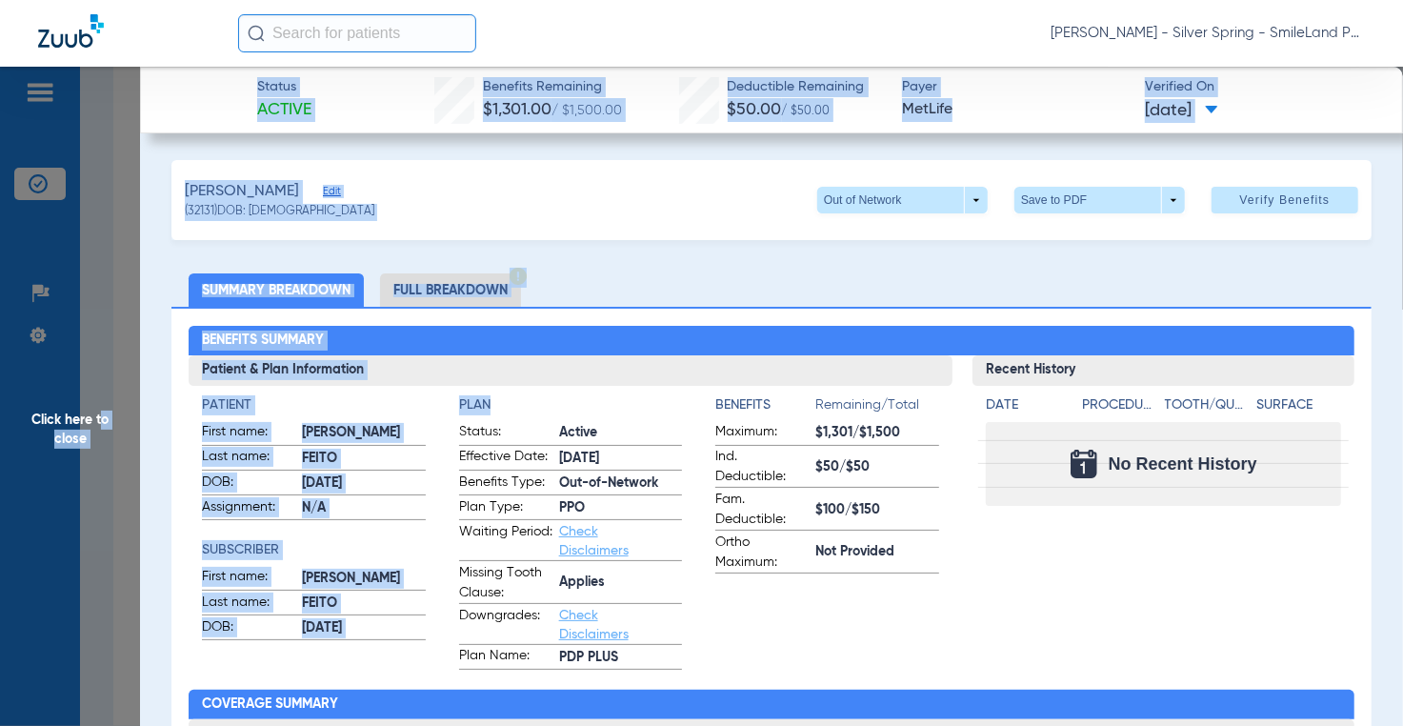
drag, startPoint x: 103, startPoint y: 302, endPoint x: 691, endPoint y: 394, distance: 595.7
click at [815, 409] on span "Remaining/Total" at bounding box center [877, 408] width 124 height 27
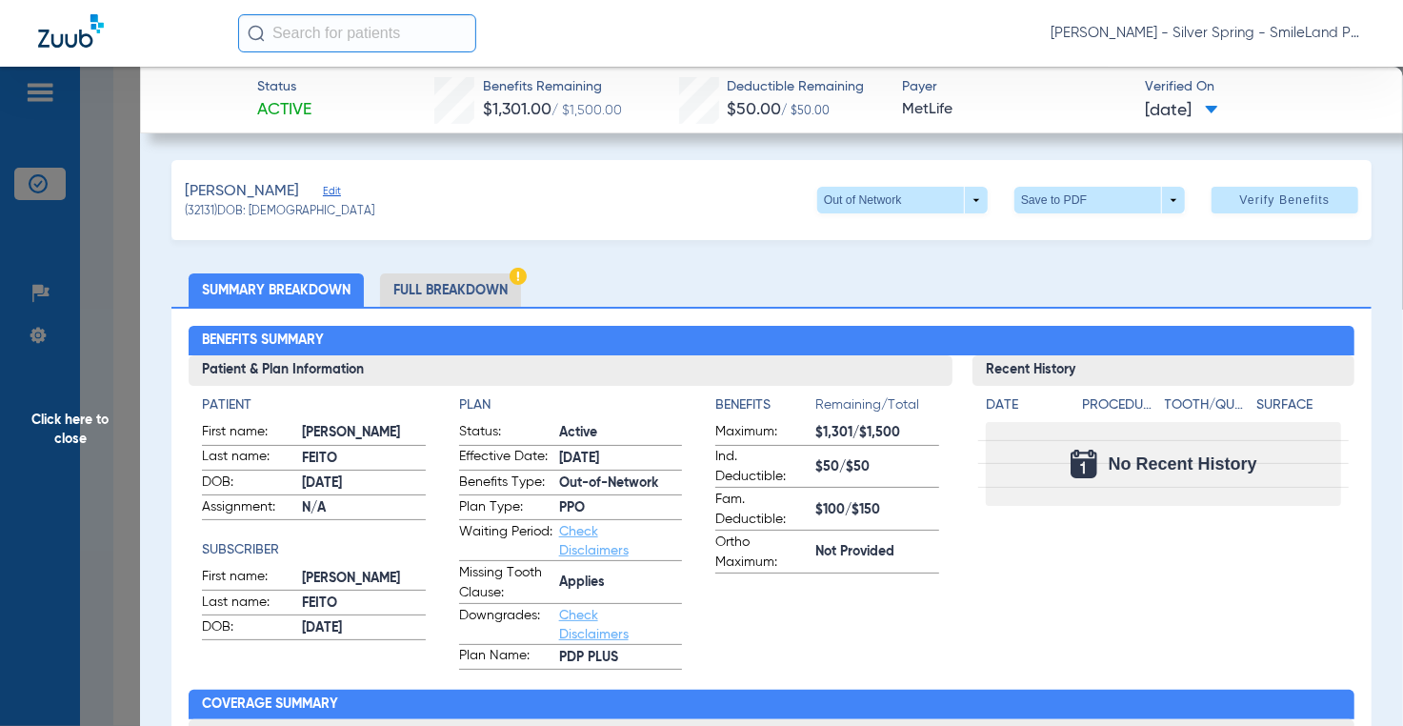
click at [895, 323] on div "Benefits Summary Patient & Plan Information Patient First name: [PERSON_NAME] L…" at bounding box center [770, 681] width 1199 height 749
drag, startPoint x: 1331, startPoint y: 389, endPoint x: 597, endPoint y: 332, distance: 736.4
click at [1331, 389] on div "Date Procedure Tooth/Quad Surface No Recent History" at bounding box center [1163, 446] width 382 height 121
drag, startPoint x: 1363, startPoint y: 287, endPoint x: 627, endPoint y: 179, distance: 744.0
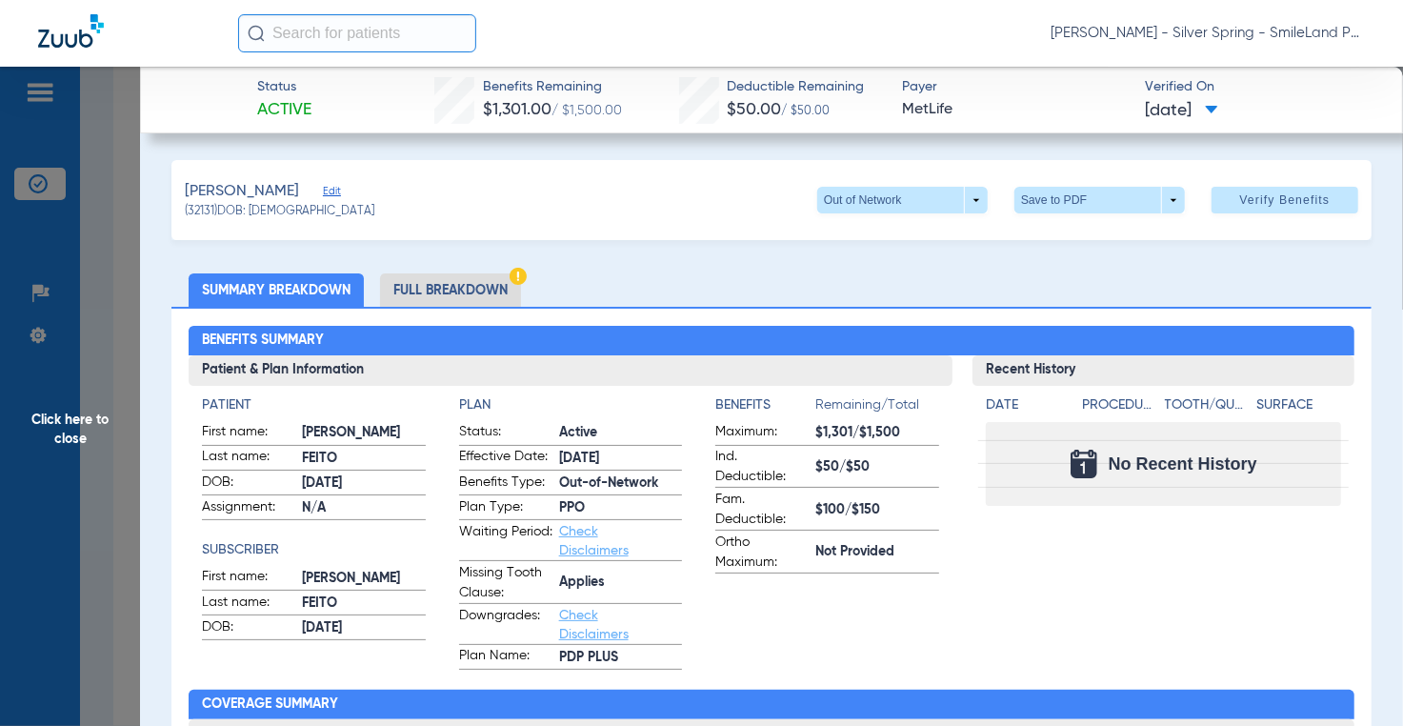
drag, startPoint x: 147, startPoint y: 204, endPoint x: 107, endPoint y: 220, distance: 43.1
click at [107, 220] on span "Click here to close" at bounding box center [70, 430] width 140 height 726
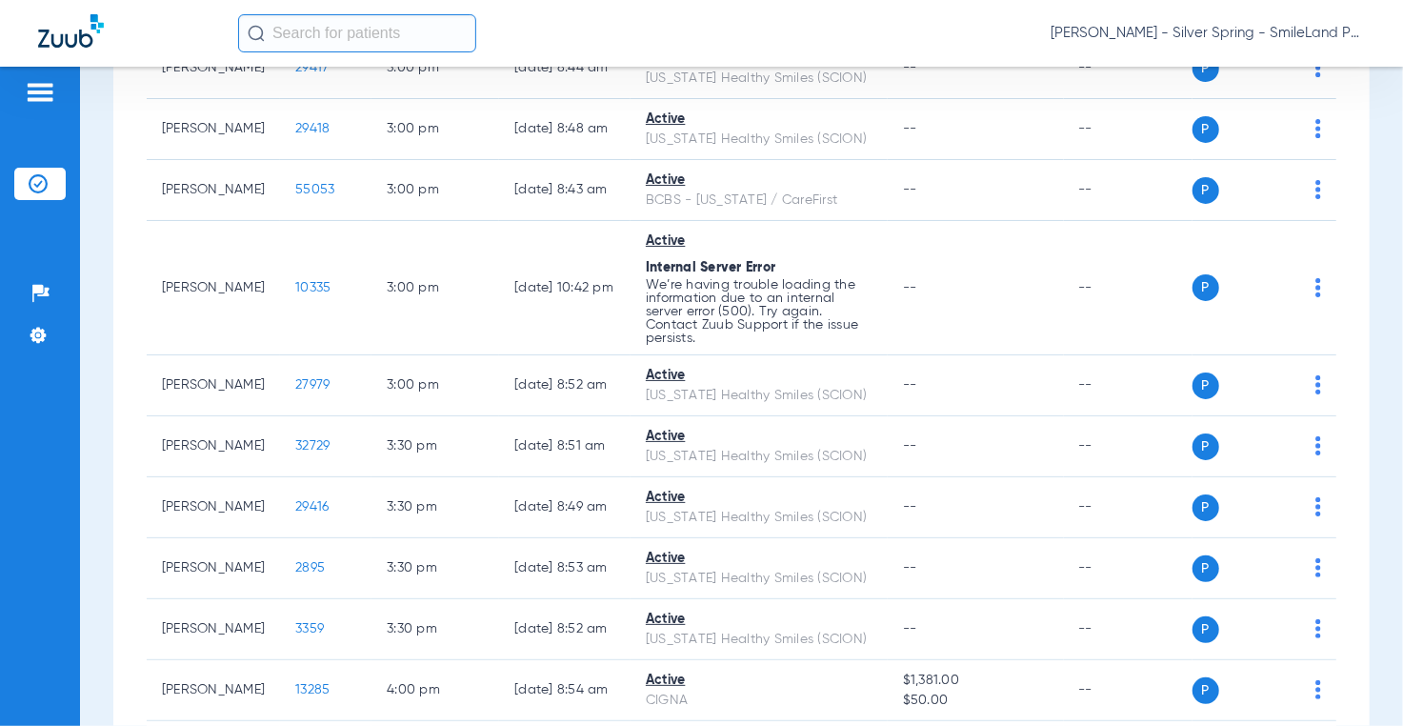
scroll to position [4039, 0]
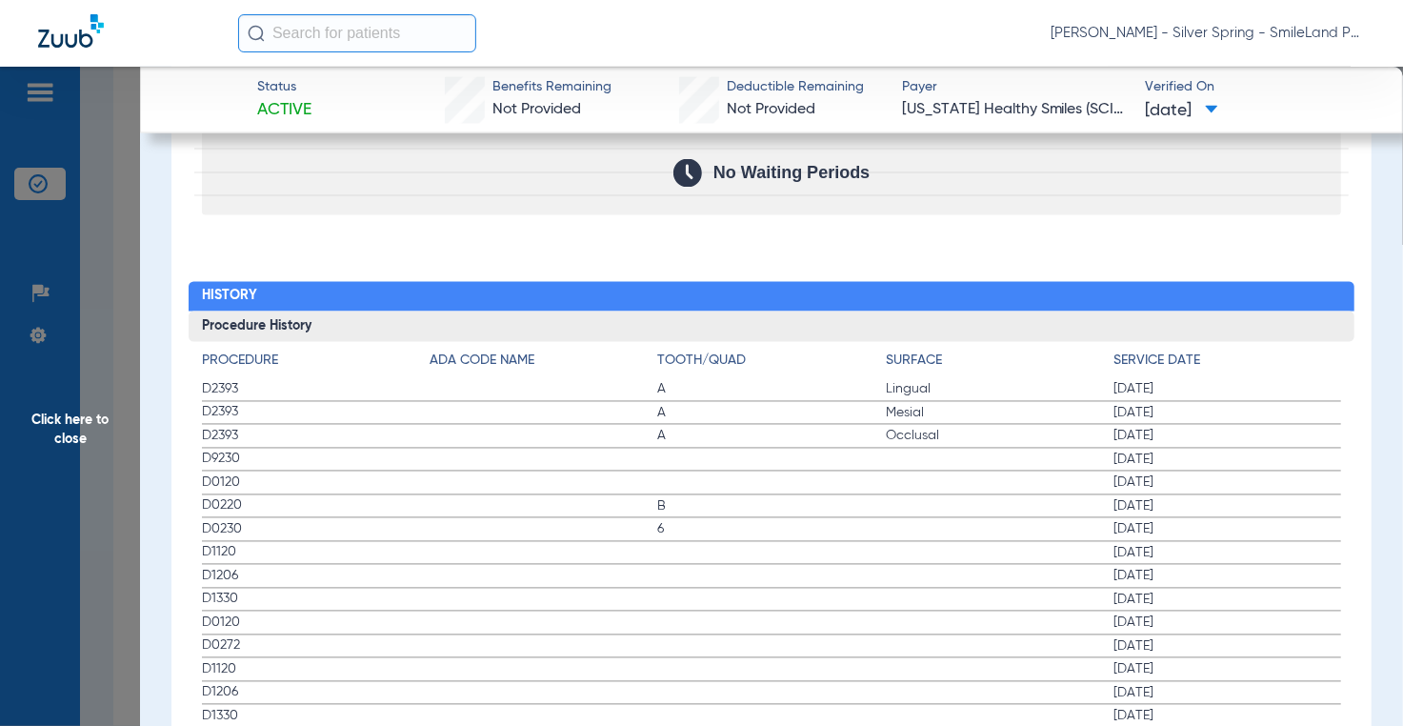
scroll to position [2190, 0]
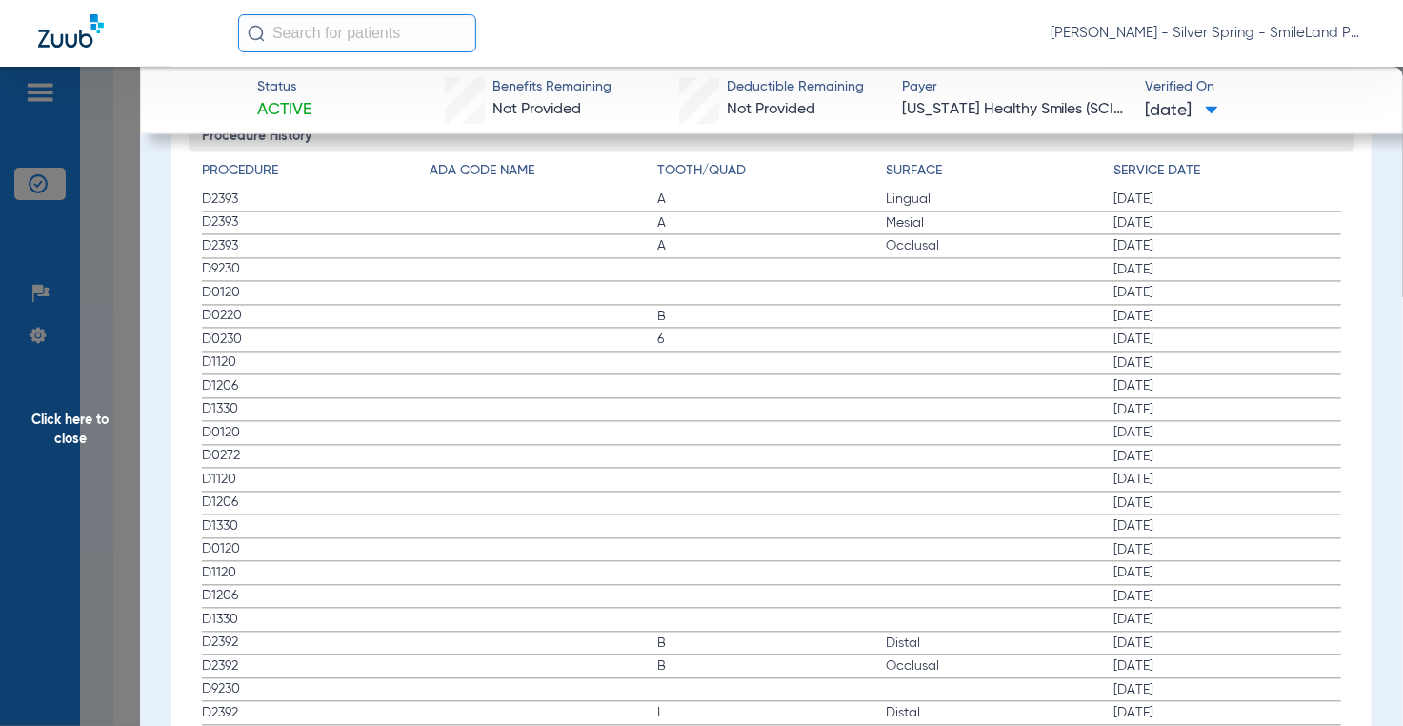
drag, startPoint x: 1303, startPoint y: 237, endPoint x: 232, endPoint y: 329, distance: 1074.3
click at [1288, 237] on label "D2393 A Occlusal [DATE]" at bounding box center [771, 246] width 1139 height 24
click at [105, 308] on span "Click here to close" at bounding box center [70, 430] width 140 height 726
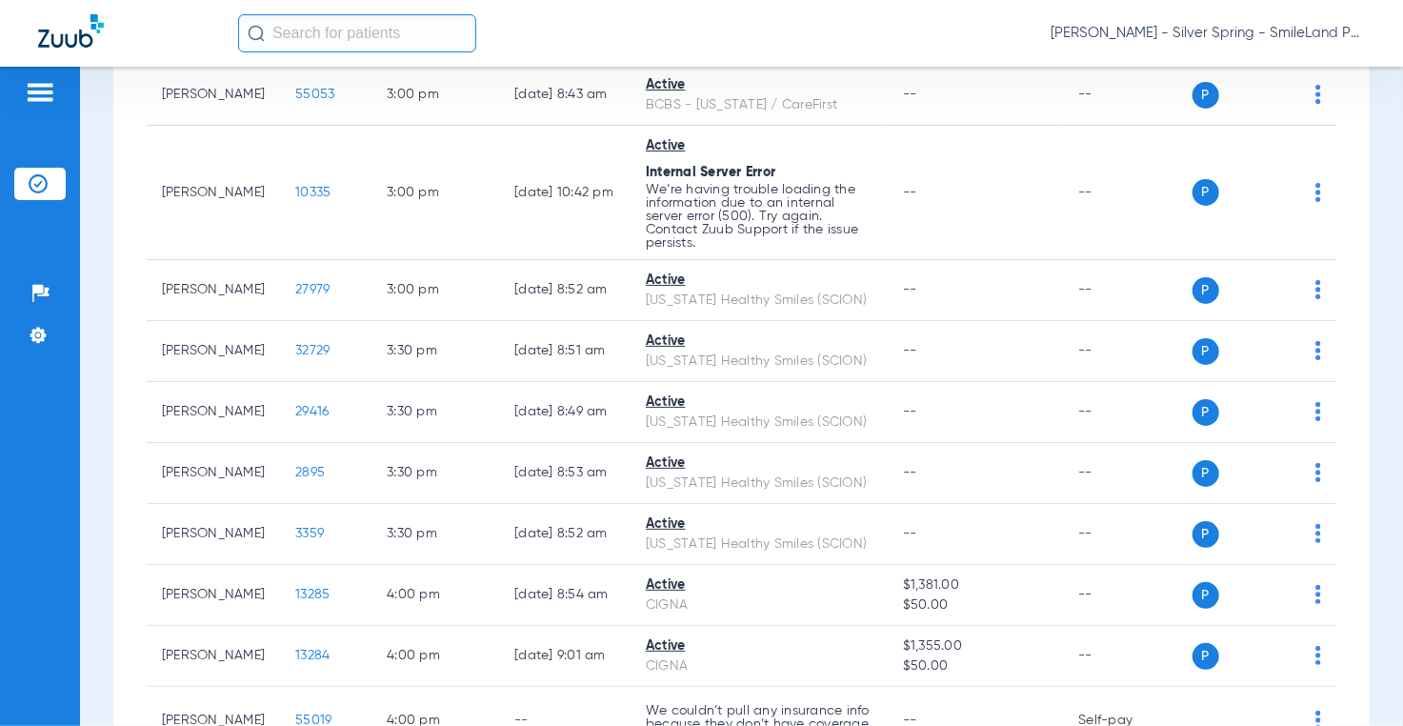
scroll to position [0, 0]
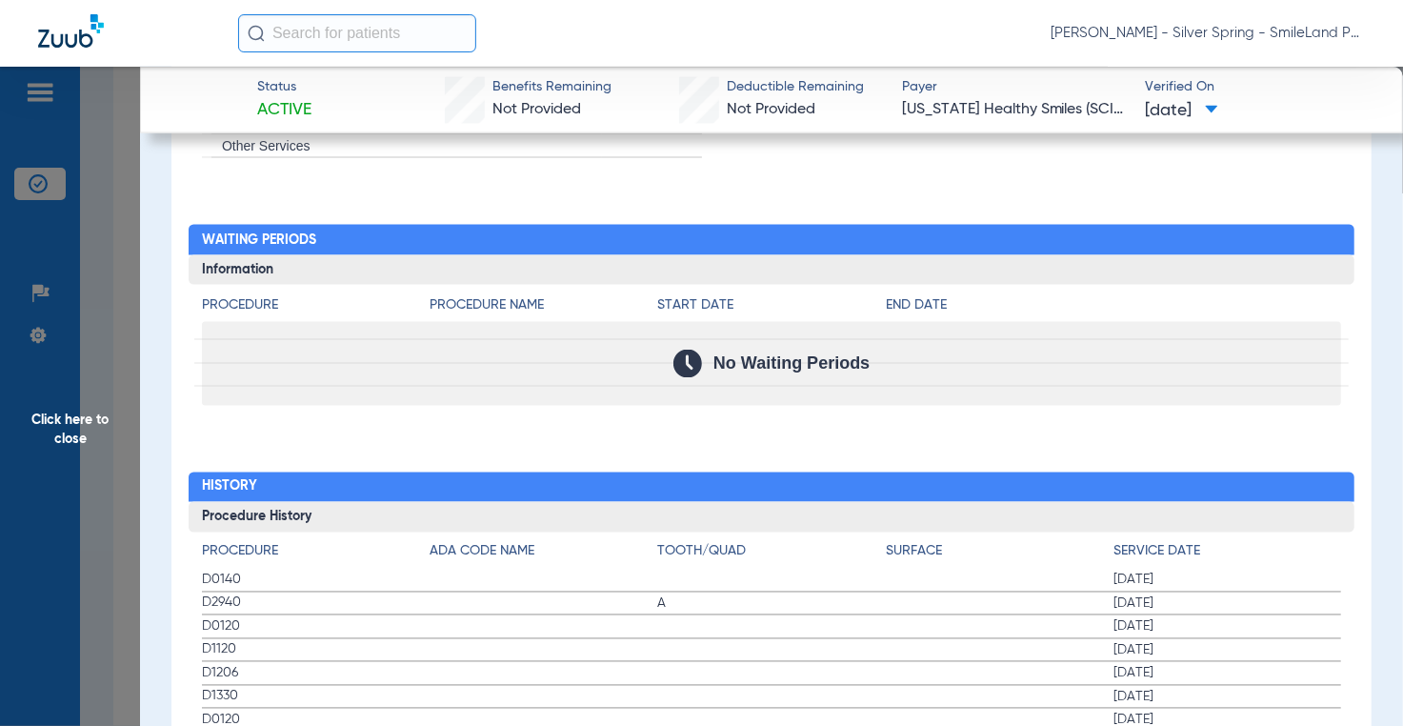
scroll to position [2117, 0]
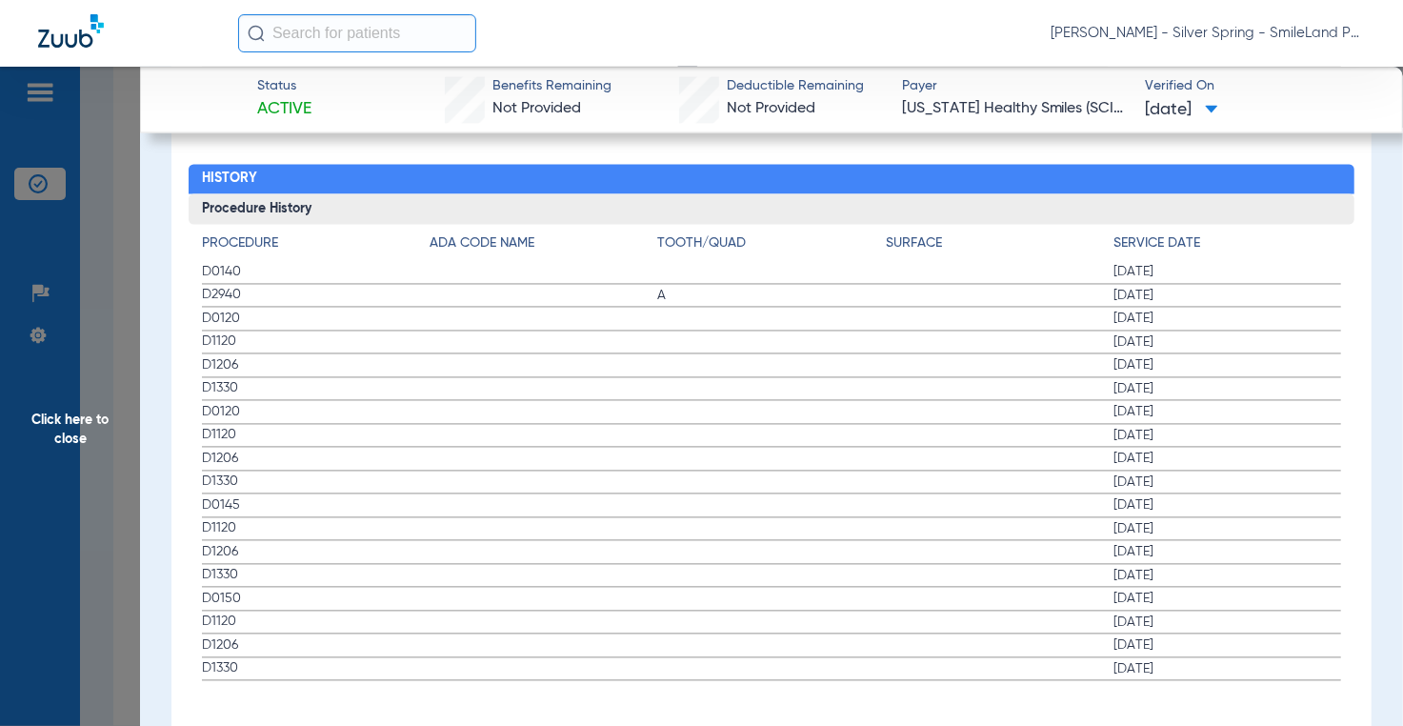
click at [1302, 473] on span "[DATE]" at bounding box center [1227, 482] width 228 height 19
click at [116, 257] on span "Click here to close" at bounding box center [70, 430] width 140 height 726
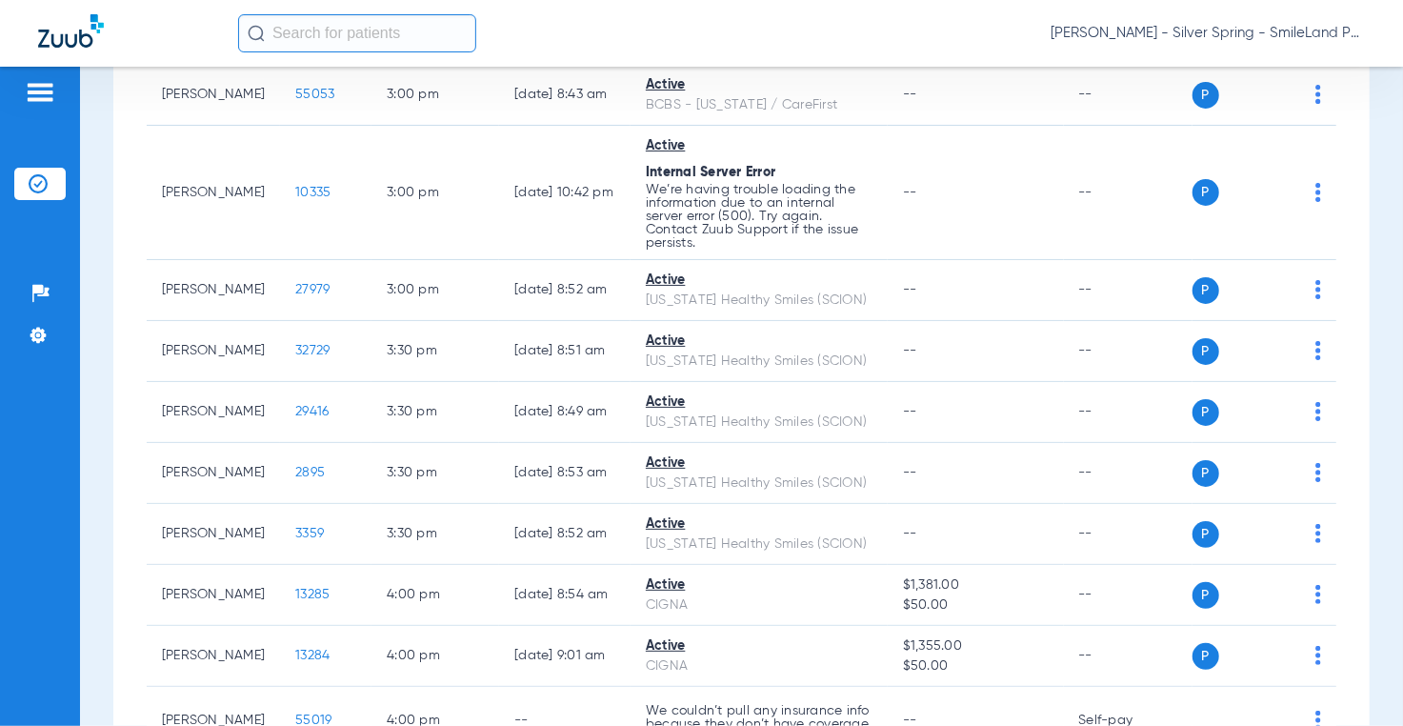
scroll to position [0, 0]
click at [1359, 441] on div "Schedule Insurance Verification History Last Appt. Sync Time: [DATE] - 10:45 AM…" at bounding box center [741, 396] width 1323 height 659
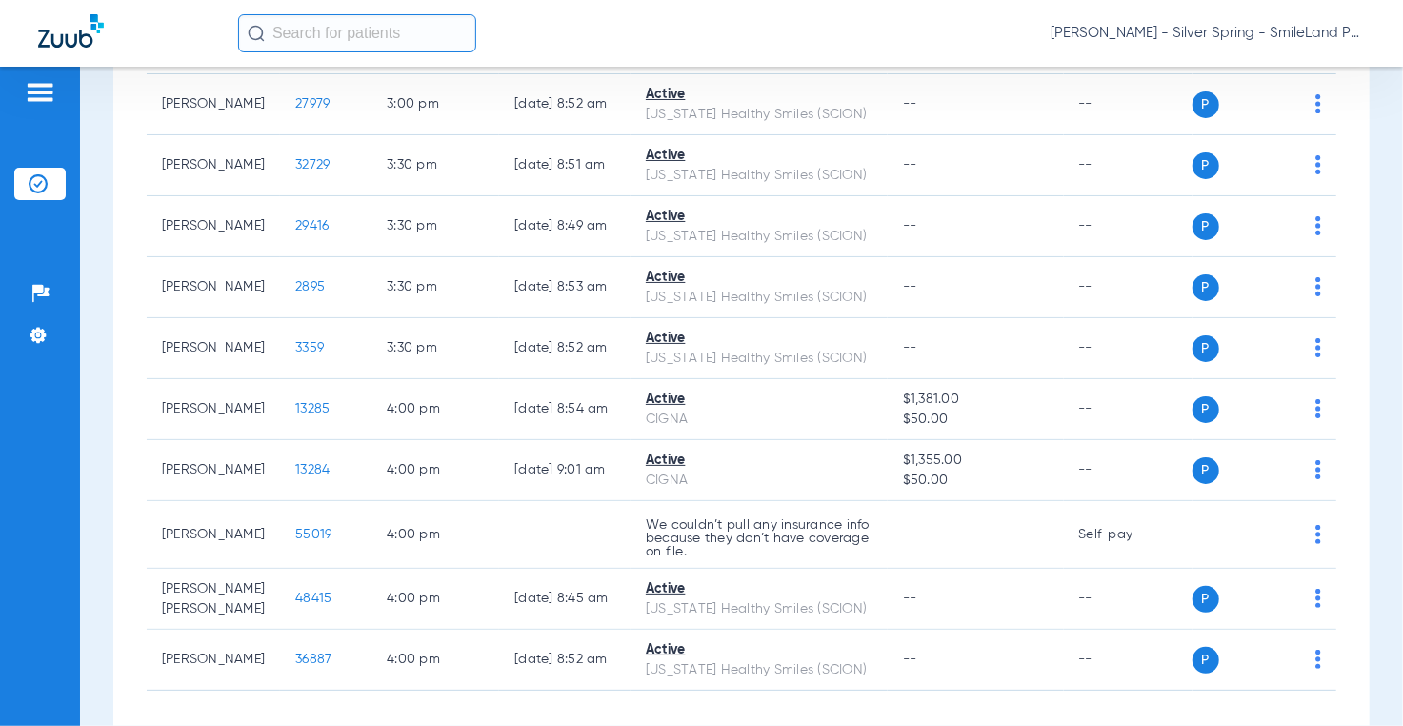
scroll to position [4229, 0]
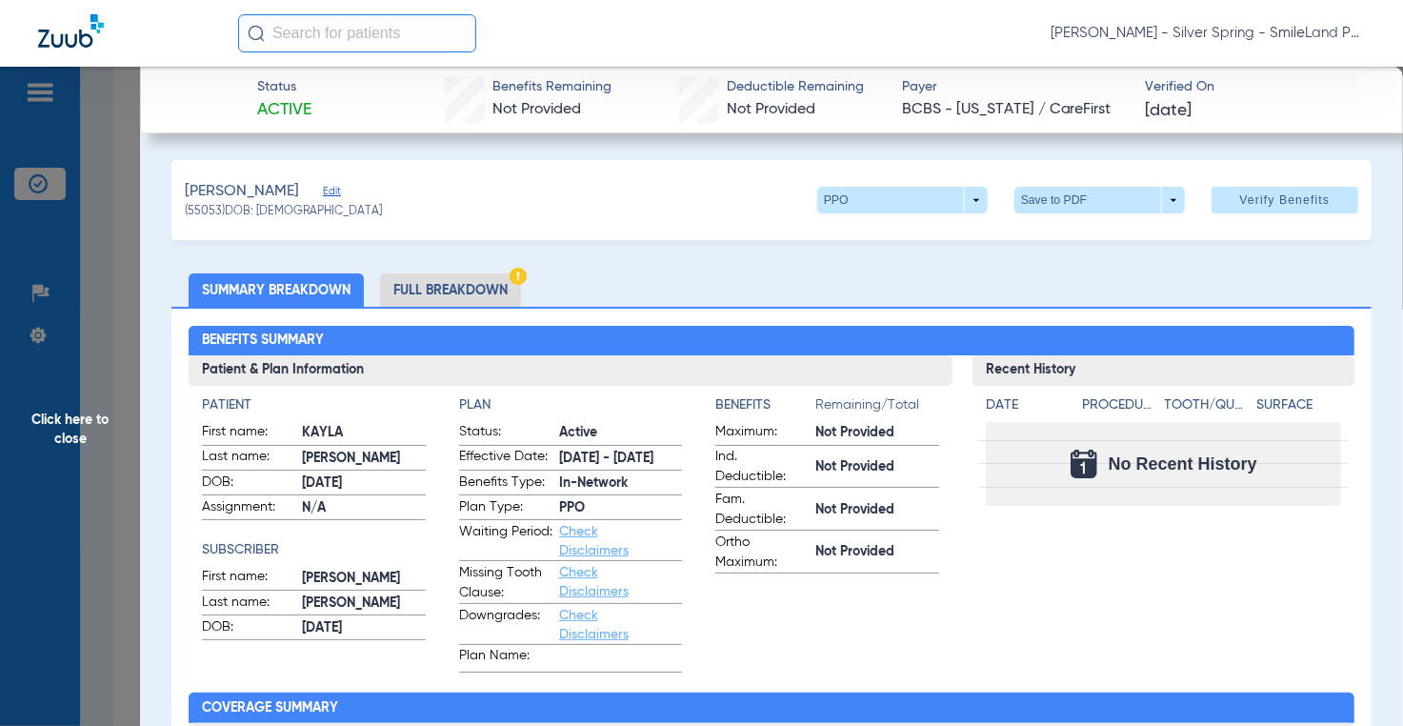
click at [1311, 459] on div "No Recent History" at bounding box center [1163, 464] width 355 height 84
click at [1274, 391] on div "Date Procedure Tooth/Quad Surface No Recent History" at bounding box center [1163, 446] width 382 height 121
click at [118, 280] on span "Click here to close" at bounding box center [70, 430] width 140 height 726
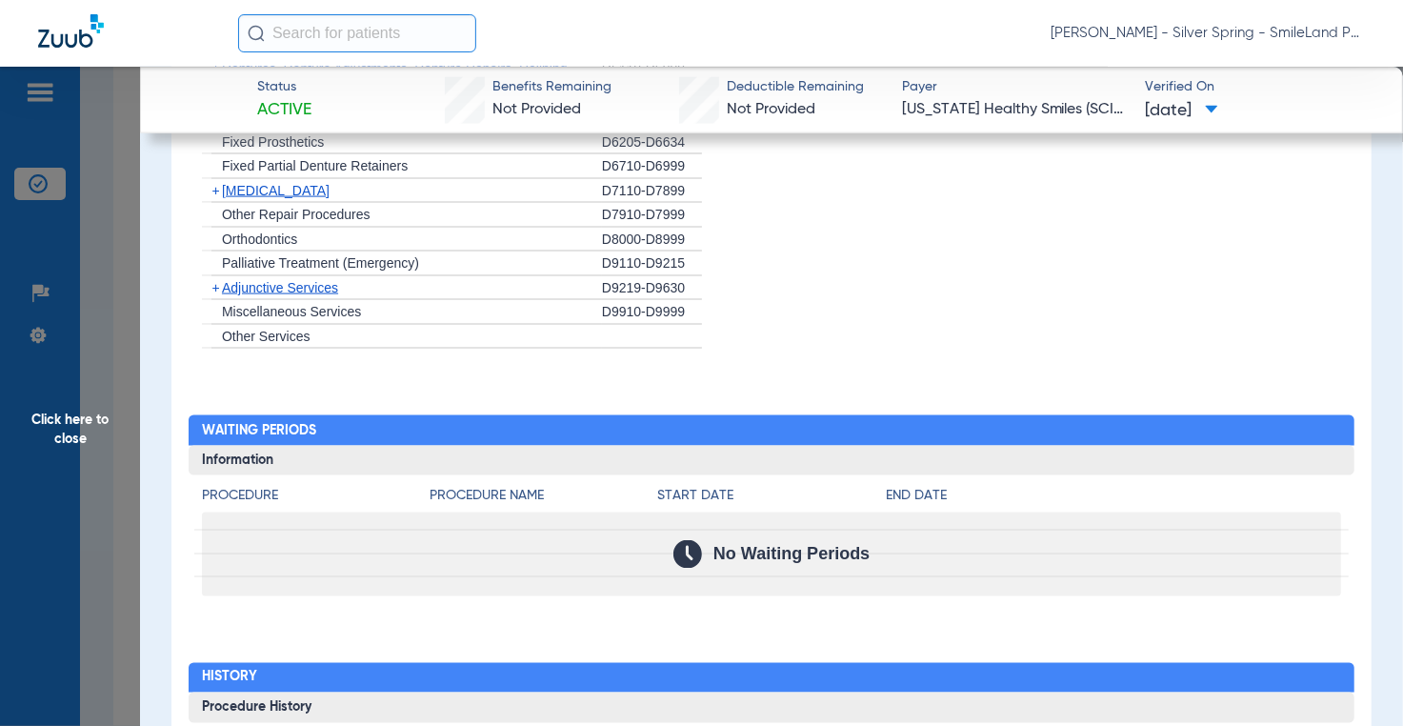
scroll to position [2000, 0]
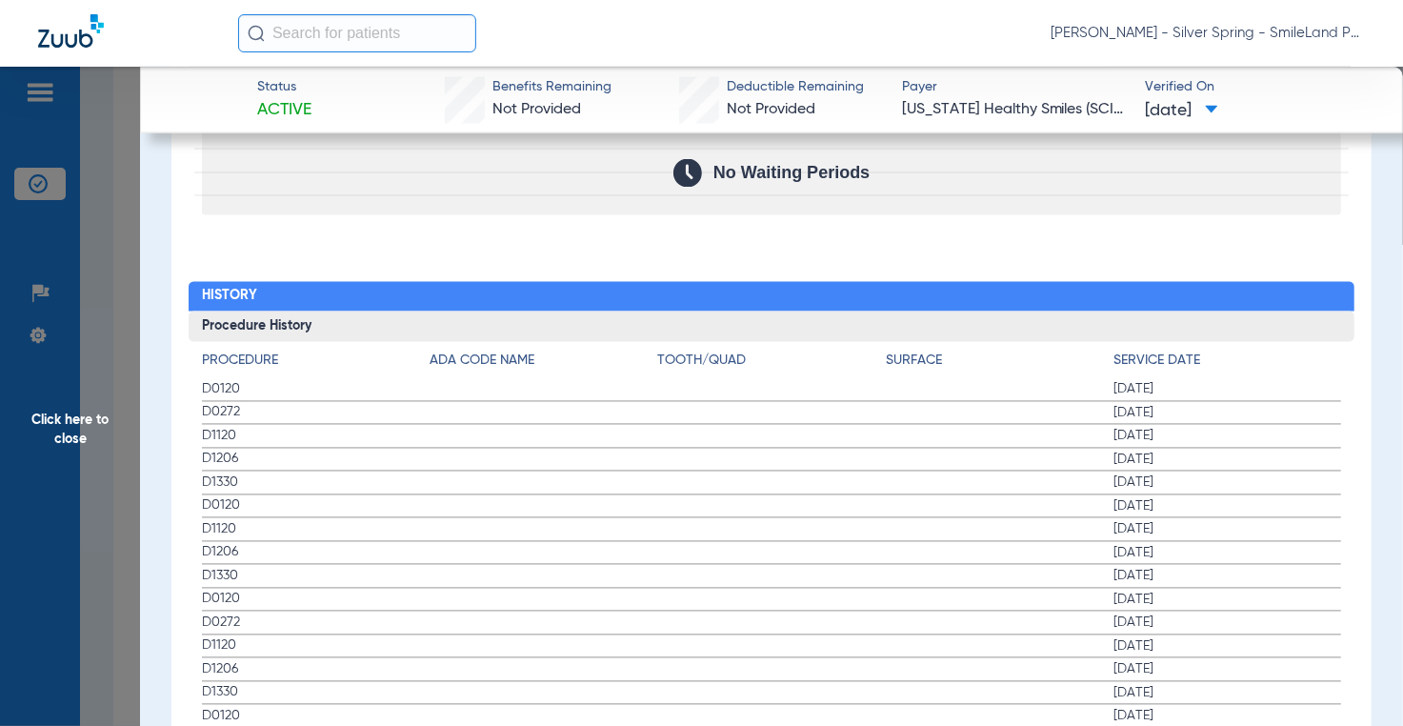
click at [1302, 380] on span "[DATE]" at bounding box center [1227, 389] width 228 height 19
click at [109, 362] on span "Click here to close" at bounding box center [70, 430] width 140 height 726
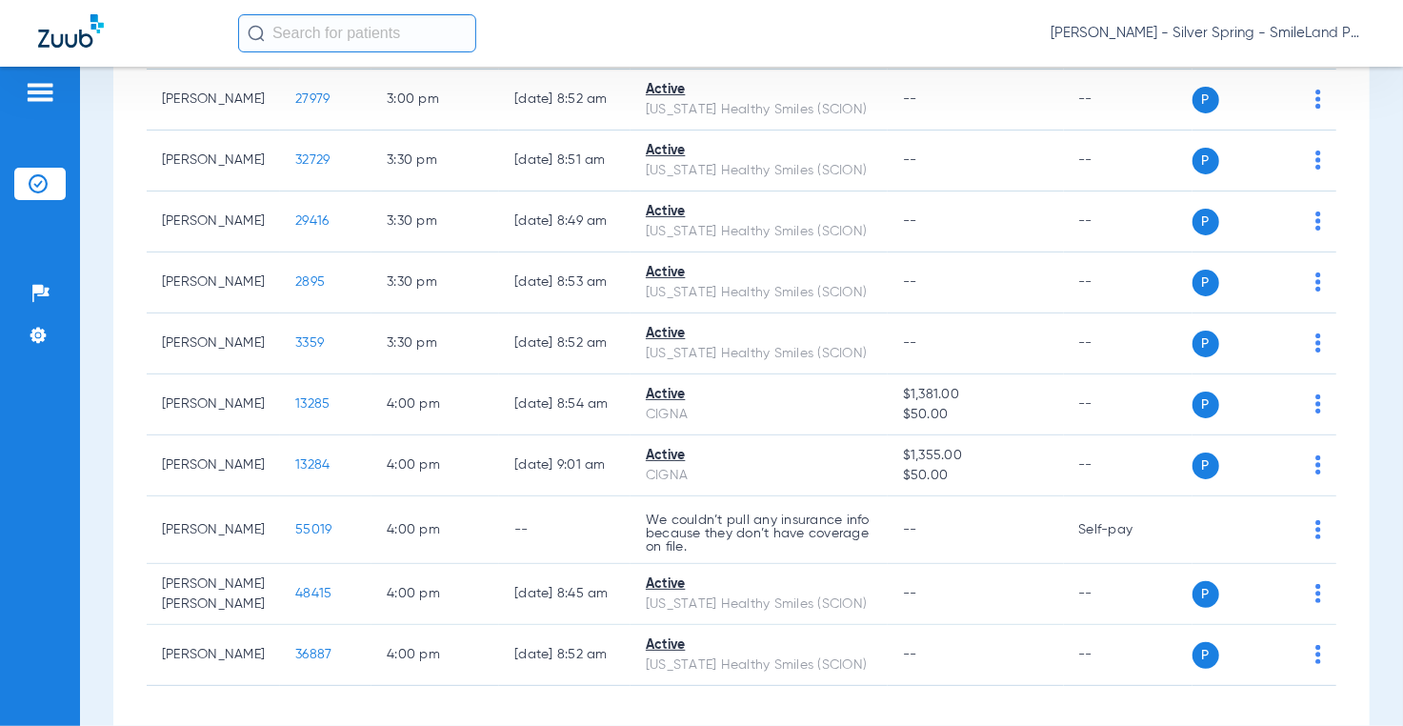
scroll to position [0, 0]
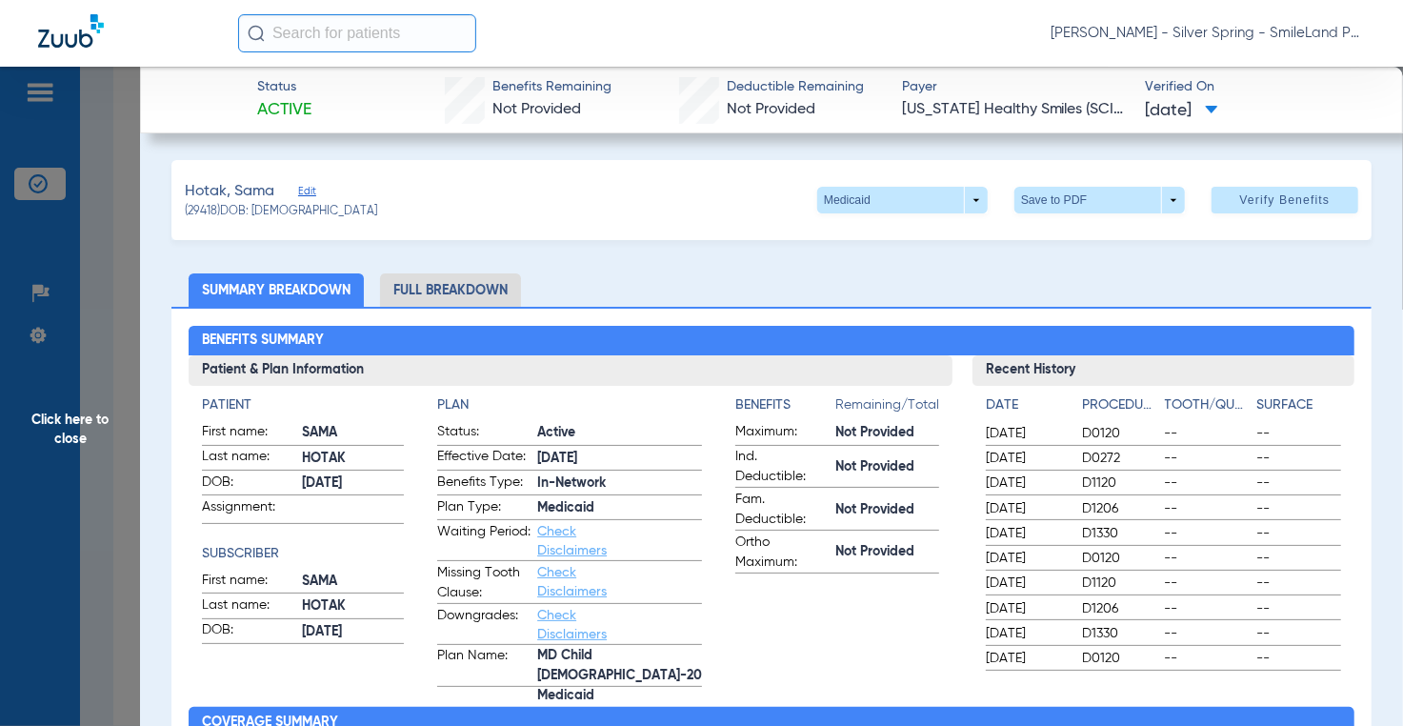
click at [122, 151] on span "Click here to close" at bounding box center [70, 430] width 140 height 726
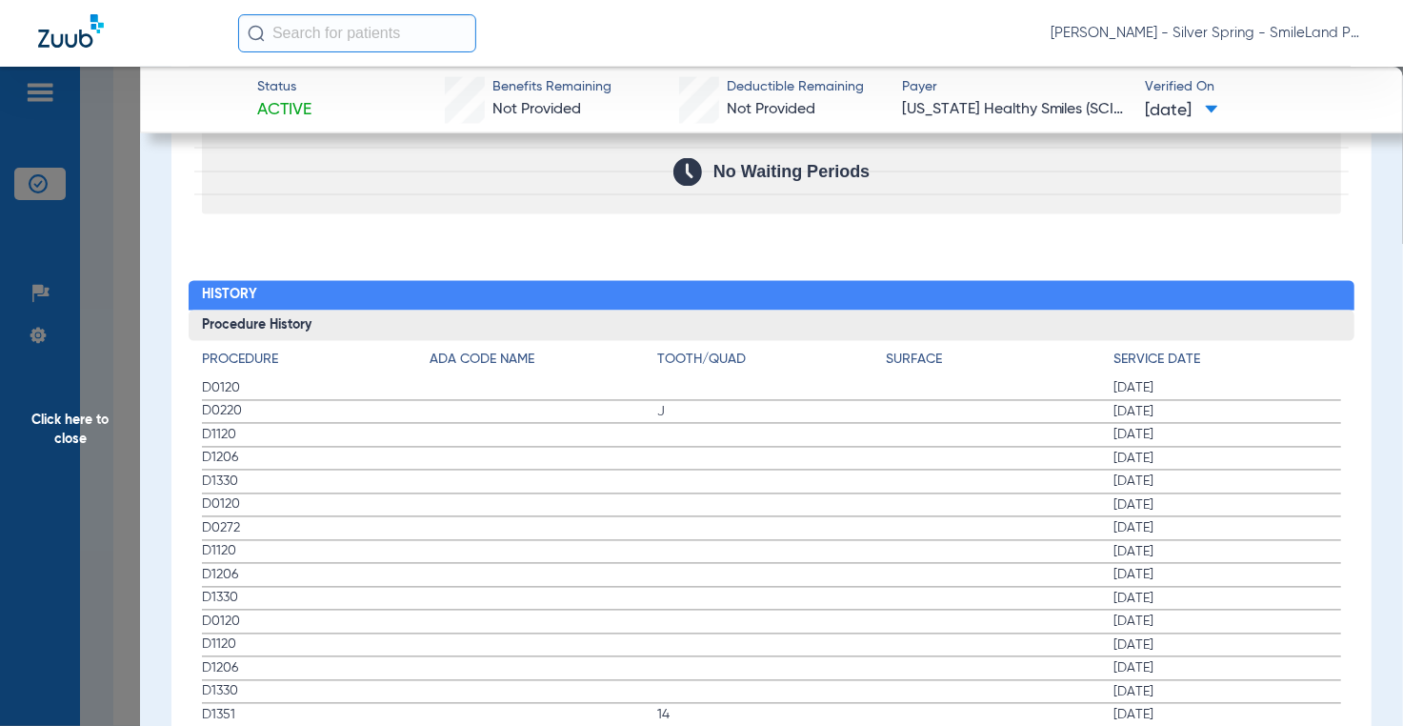
scroll to position [2095, 0]
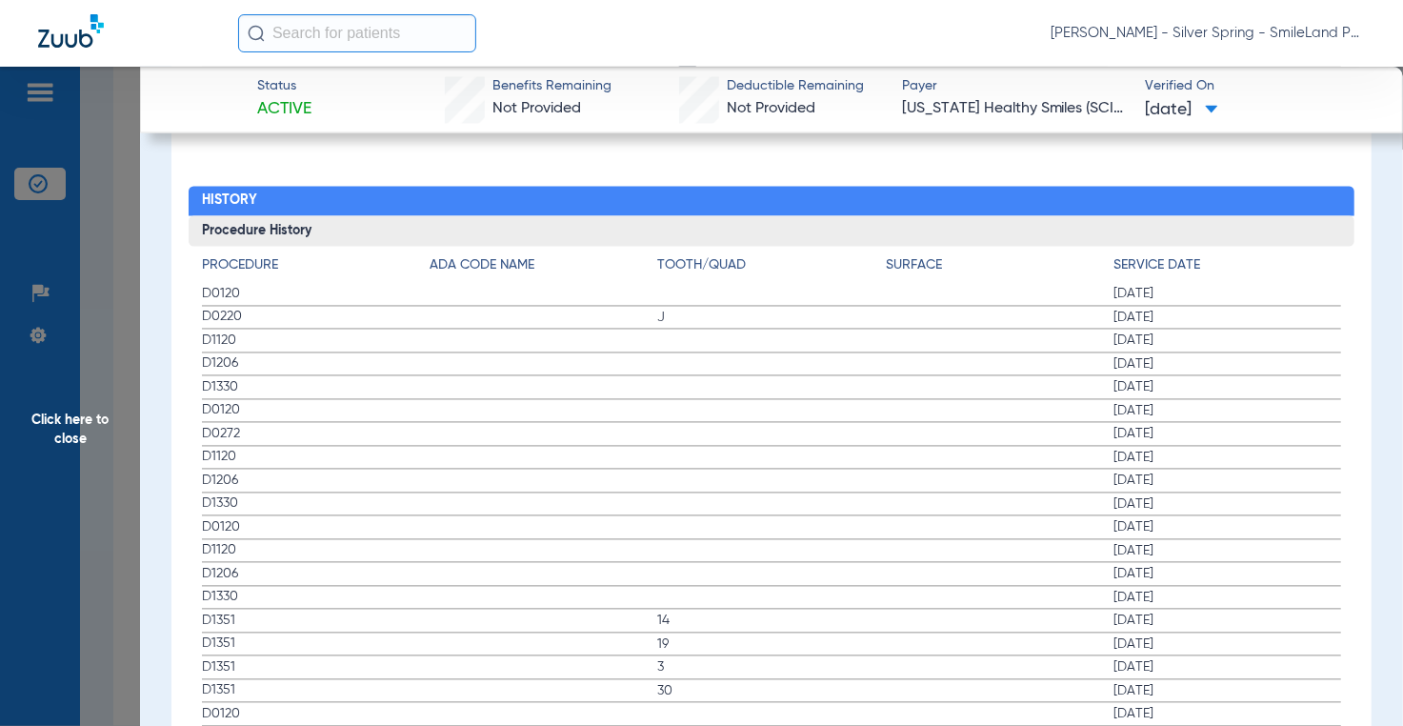
drag, startPoint x: 1328, startPoint y: 354, endPoint x: 427, endPoint y: 270, distance: 905.8
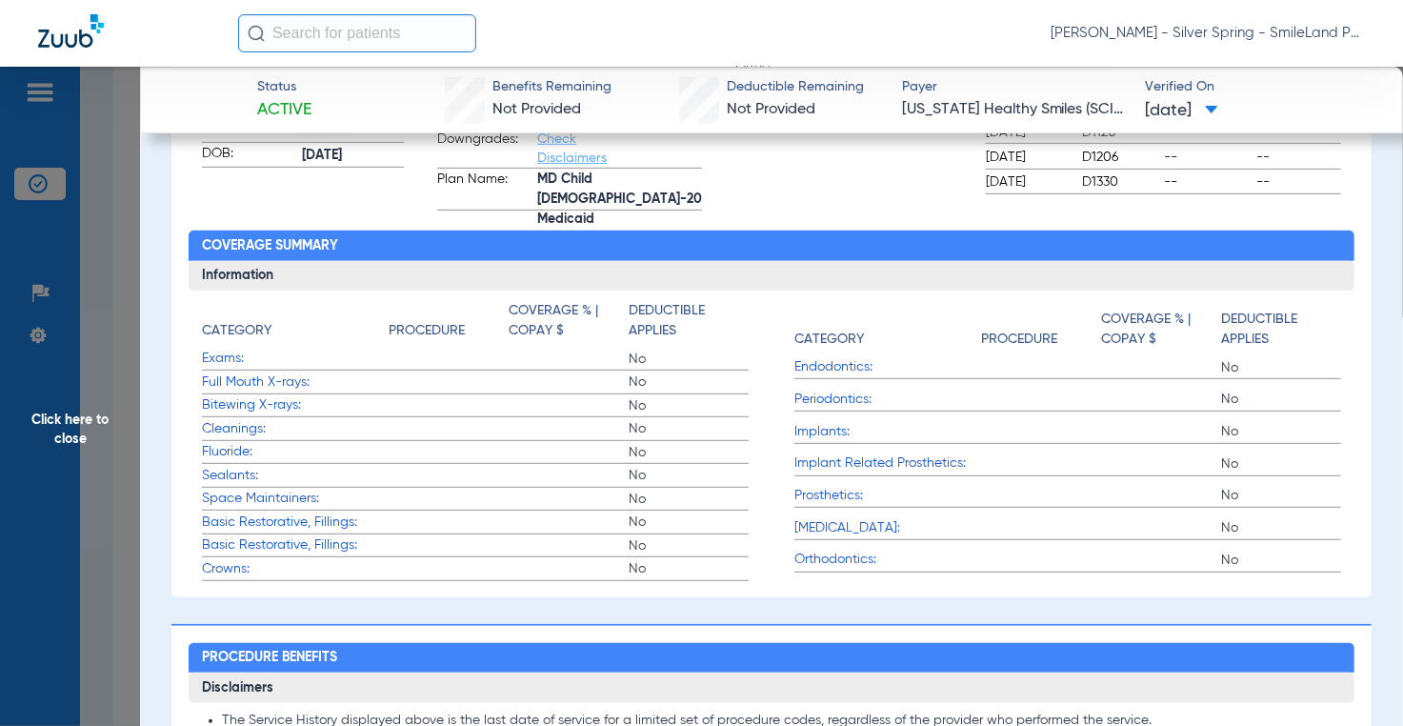
scroll to position [0, 0]
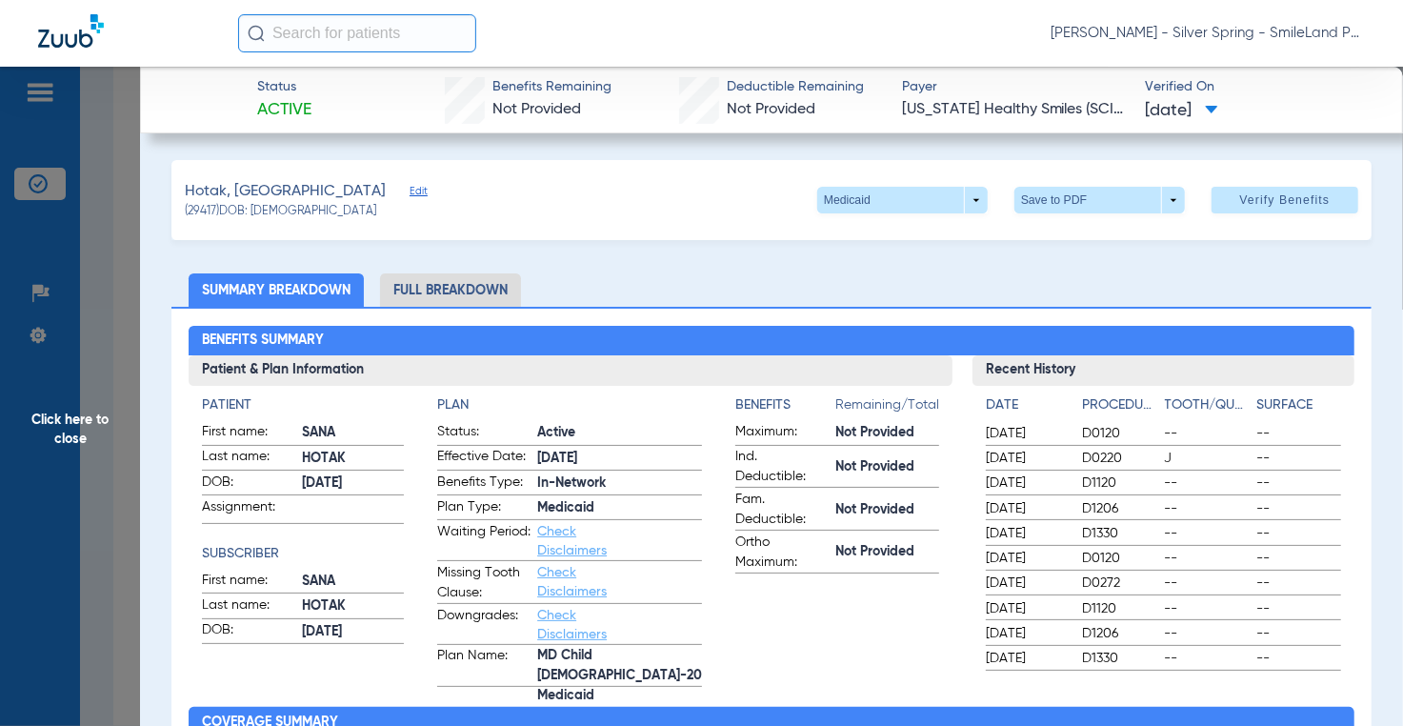
click at [131, 314] on span "Click here to close" at bounding box center [70, 430] width 140 height 726
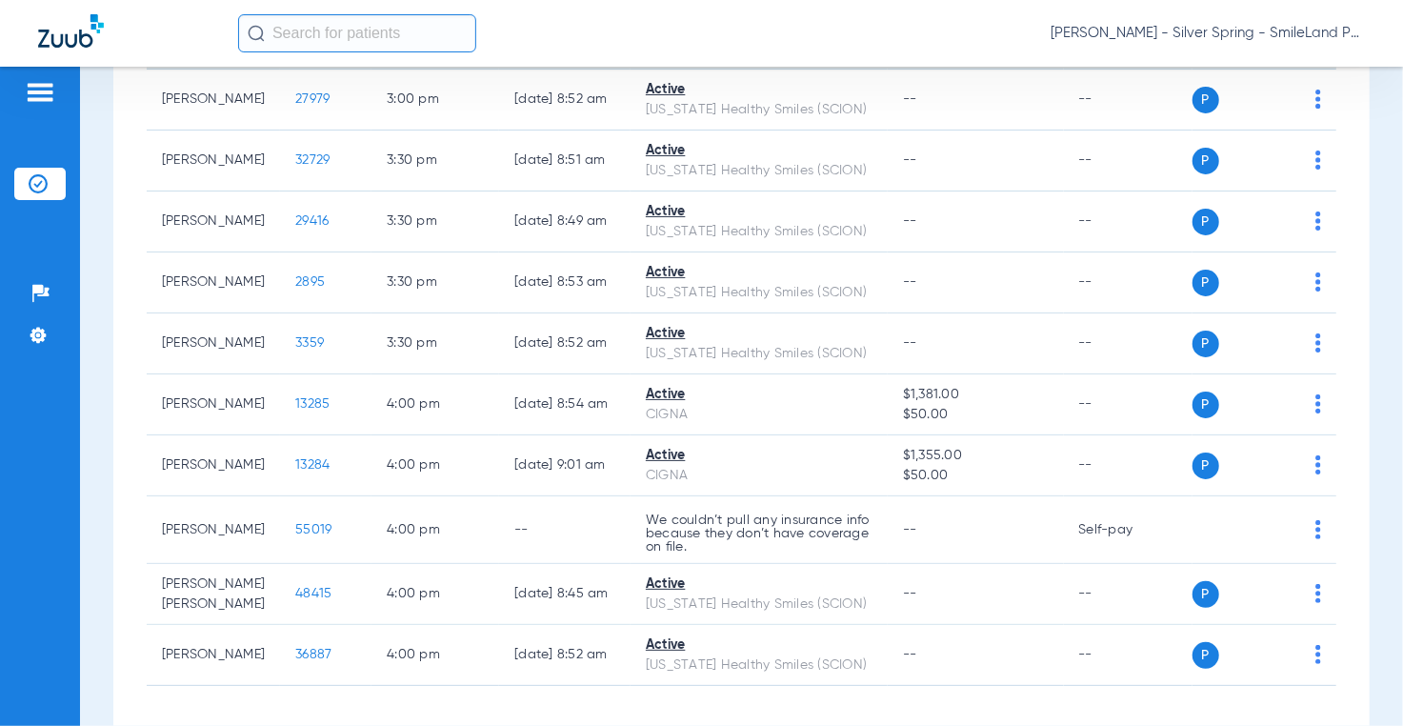
click at [1293, 70] on td "P S" at bounding box center [1264, 2] width 145 height 134
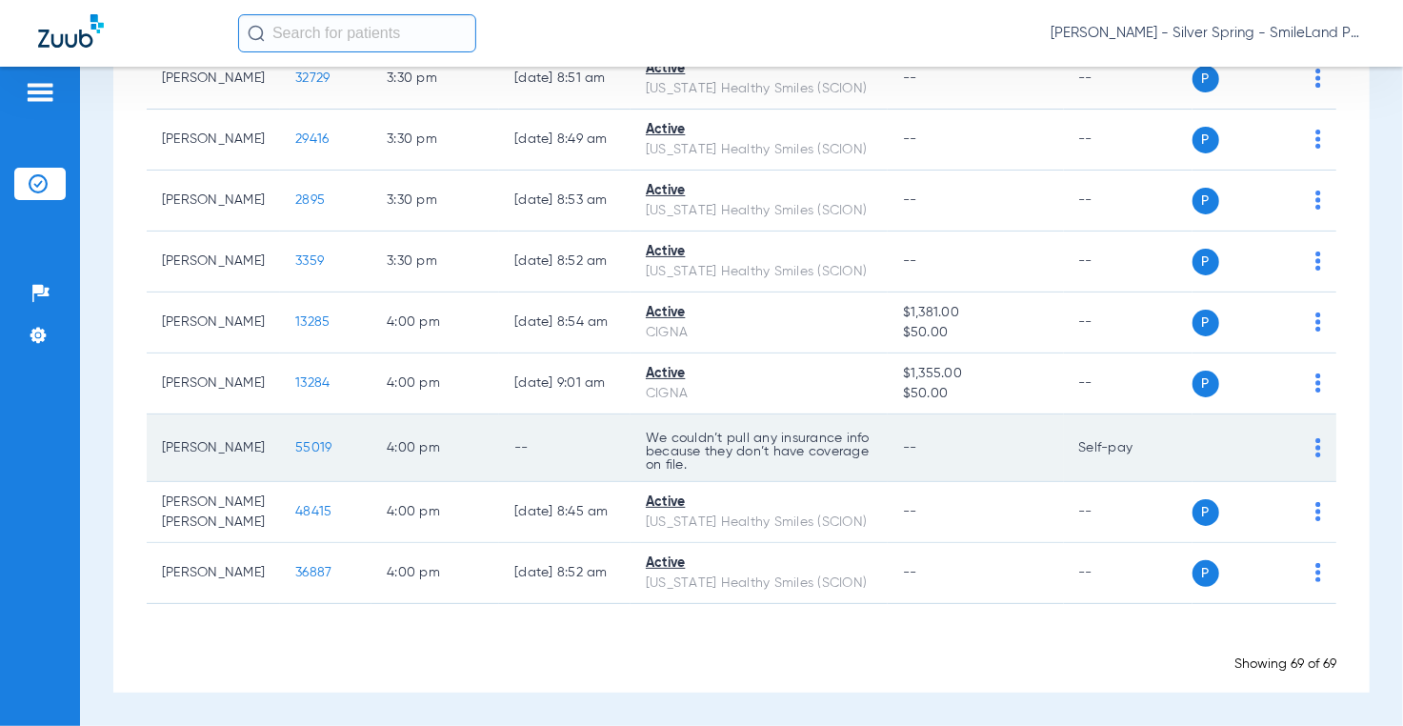
scroll to position [4593, 0]
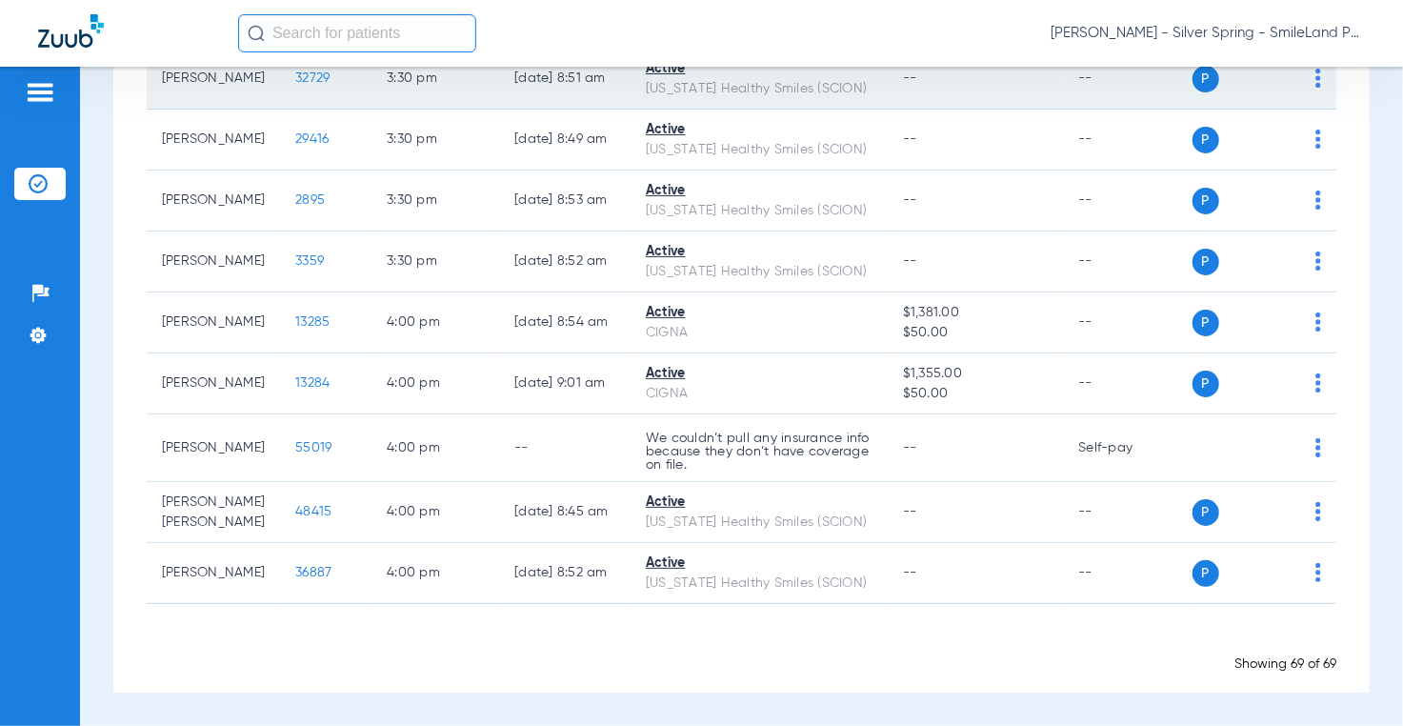
click at [295, 85] on span "32729" at bounding box center [312, 77] width 34 height 13
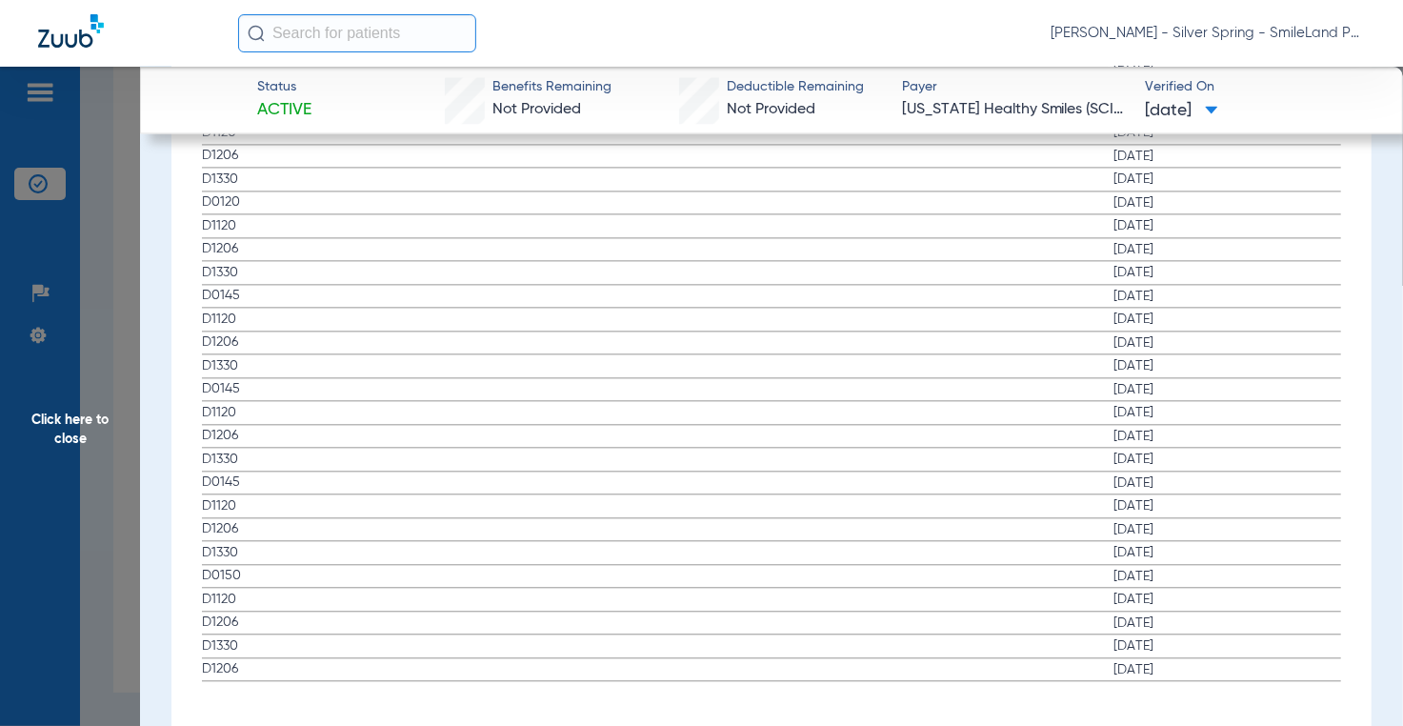
scroll to position [2158, 0]
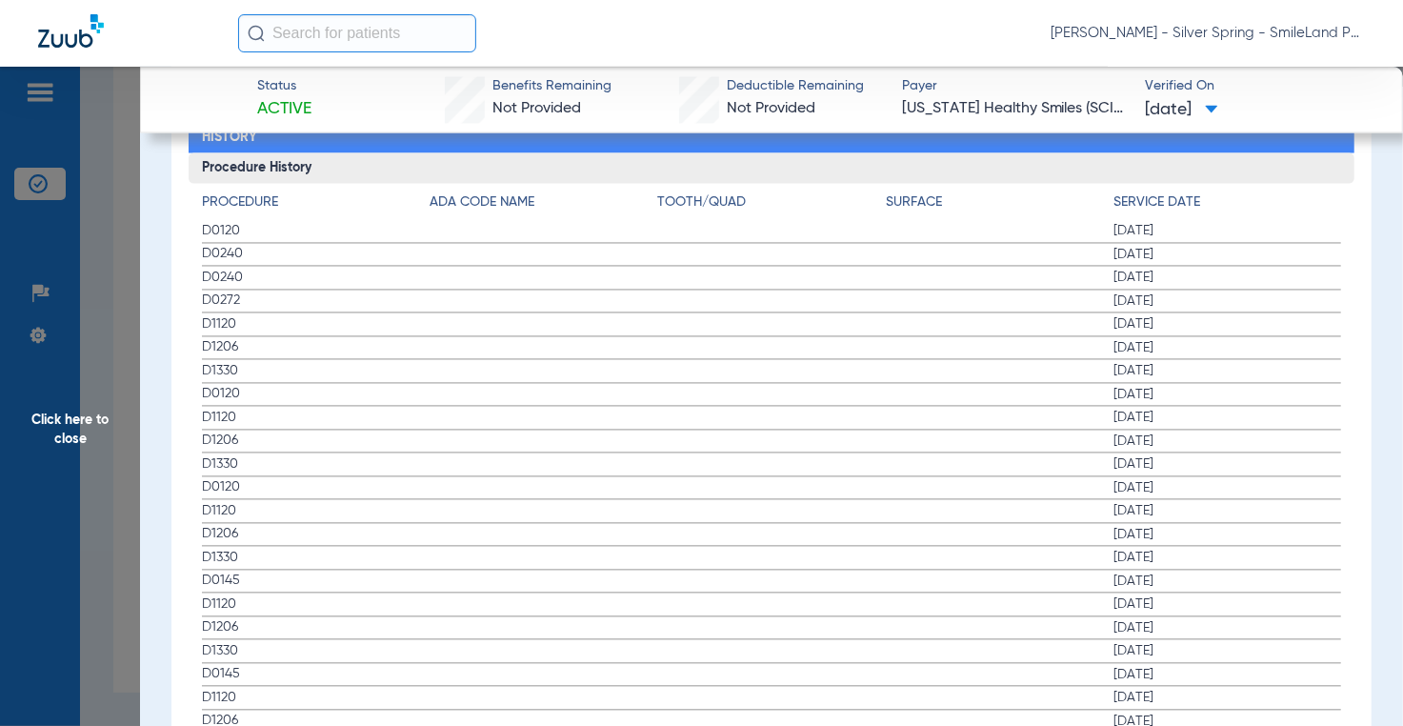
drag, startPoint x: 1286, startPoint y: 420, endPoint x: 251, endPoint y: 291, distance: 1042.2
click at [1286, 432] on span "[DATE]" at bounding box center [1227, 441] width 228 height 19
click at [119, 303] on span "Click here to close" at bounding box center [70, 430] width 140 height 726
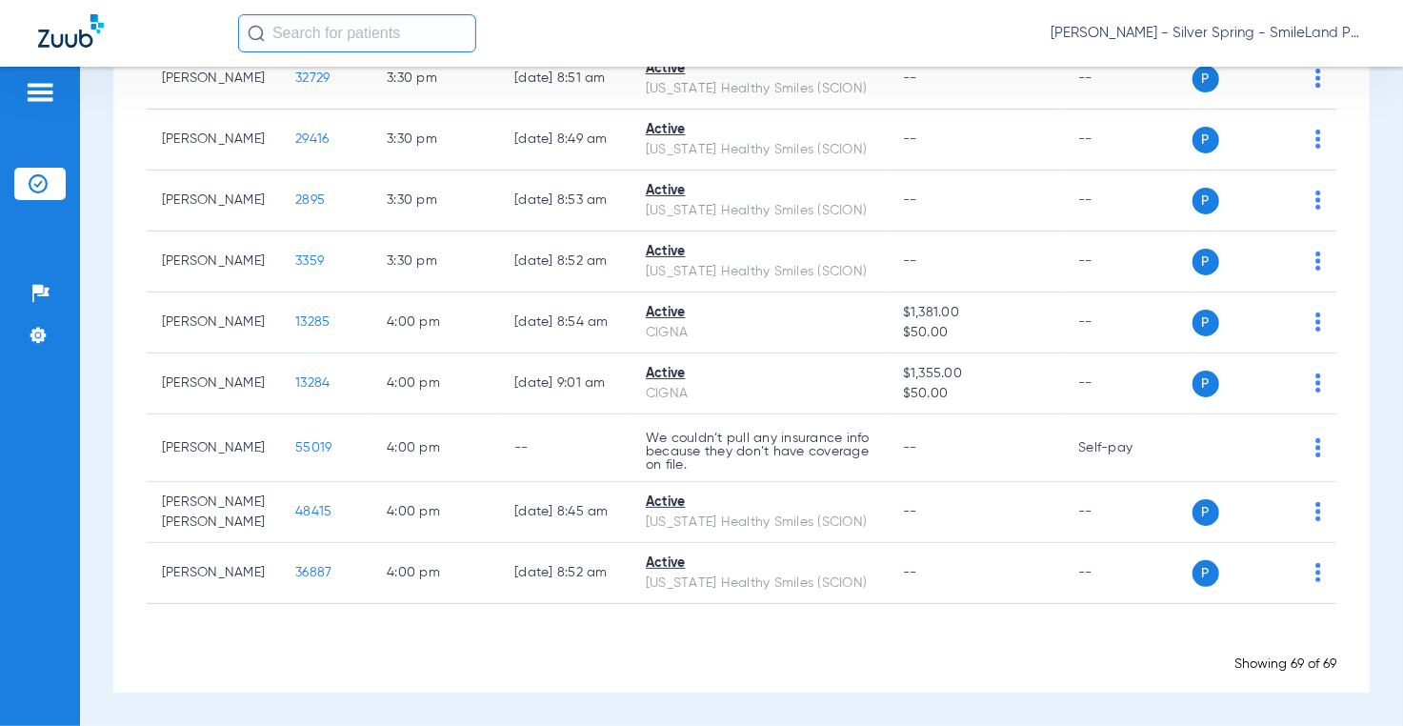
scroll to position [0, 0]
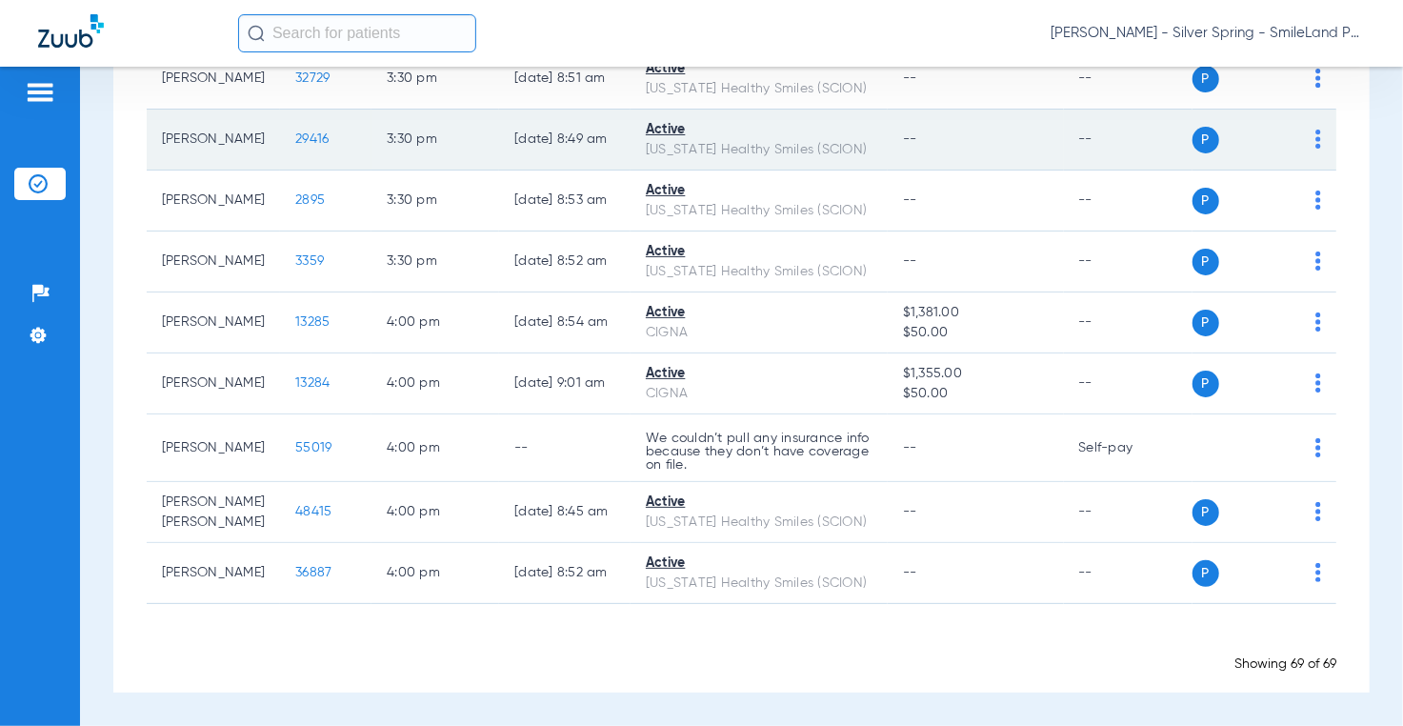
click at [295, 146] on span "29416" at bounding box center [311, 138] width 33 height 13
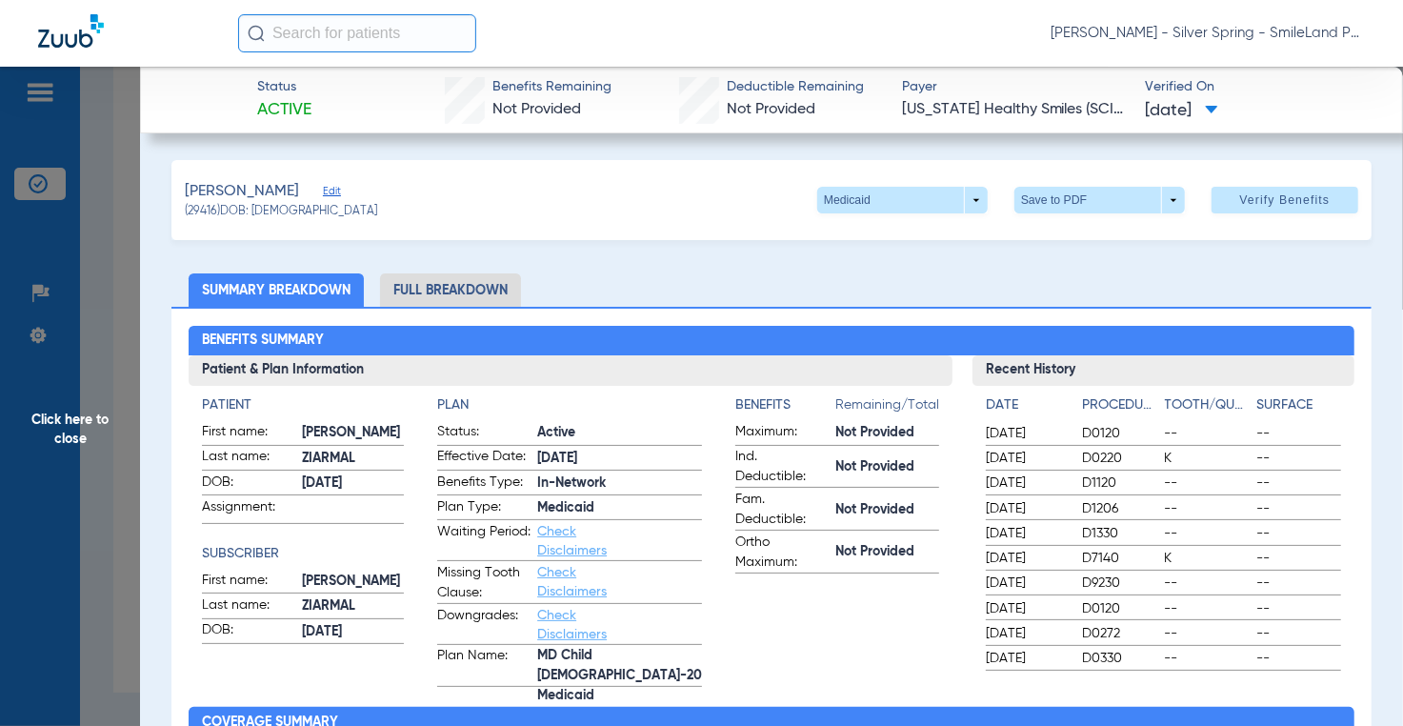
drag, startPoint x: 1292, startPoint y: 577, endPoint x: 429, endPoint y: 369, distance: 888.3
click at [1292, 577] on span "--" at bounding box center [1298, 582] width 85 height 19
click at [97, 337] on span "Click here to close" at bounding box center [70, 430] width 140 height 726
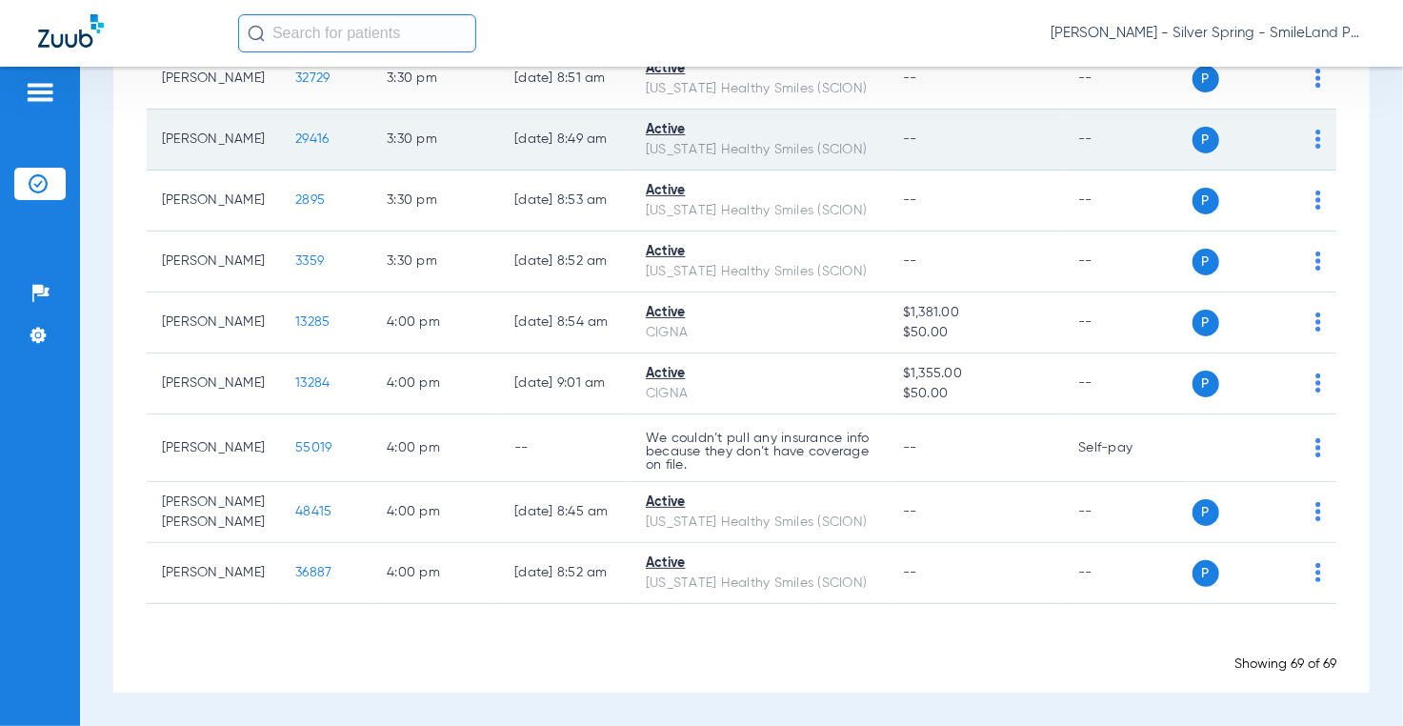
click at [295, 146] on span "29416" at bounding box center [311, 138] width 33 height 13
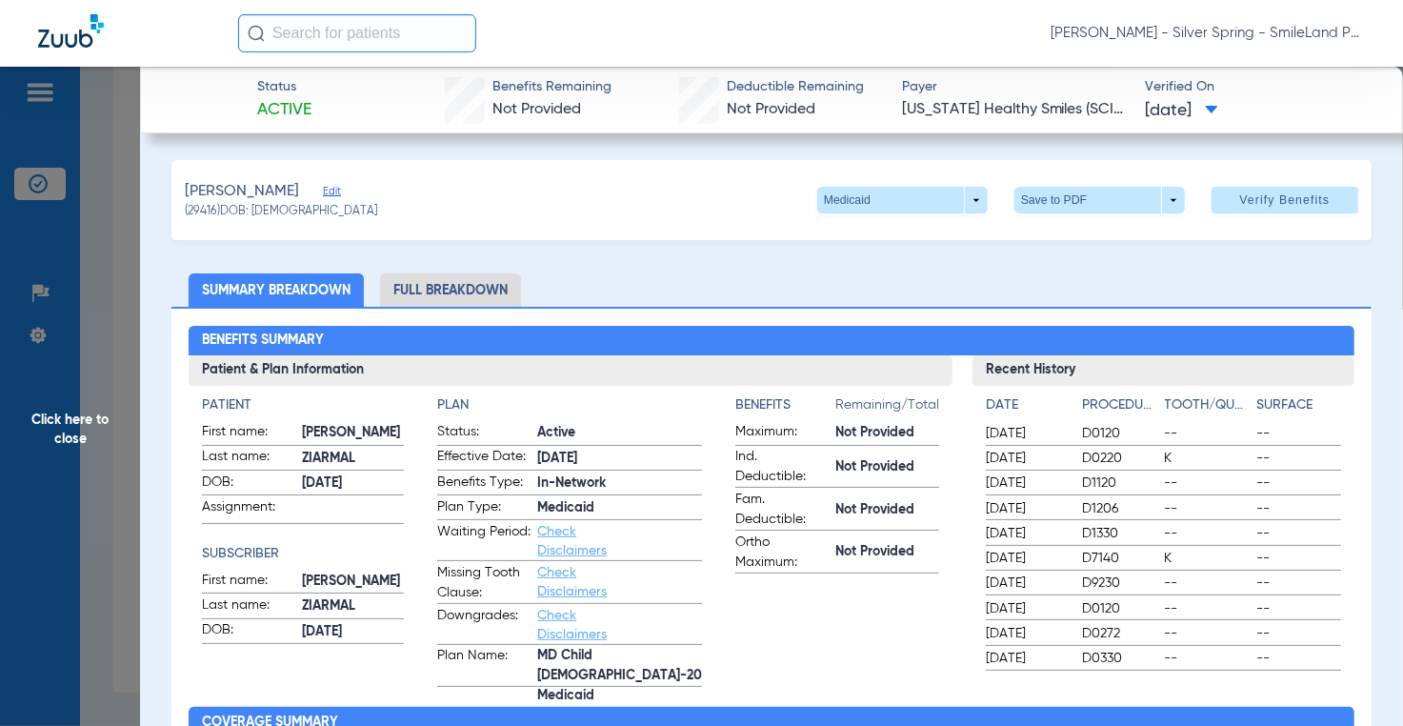
drag, startPoint x: 1312, startPoint y: 271, endPoint x: 793, endPoint y: 8, distance: 582.2
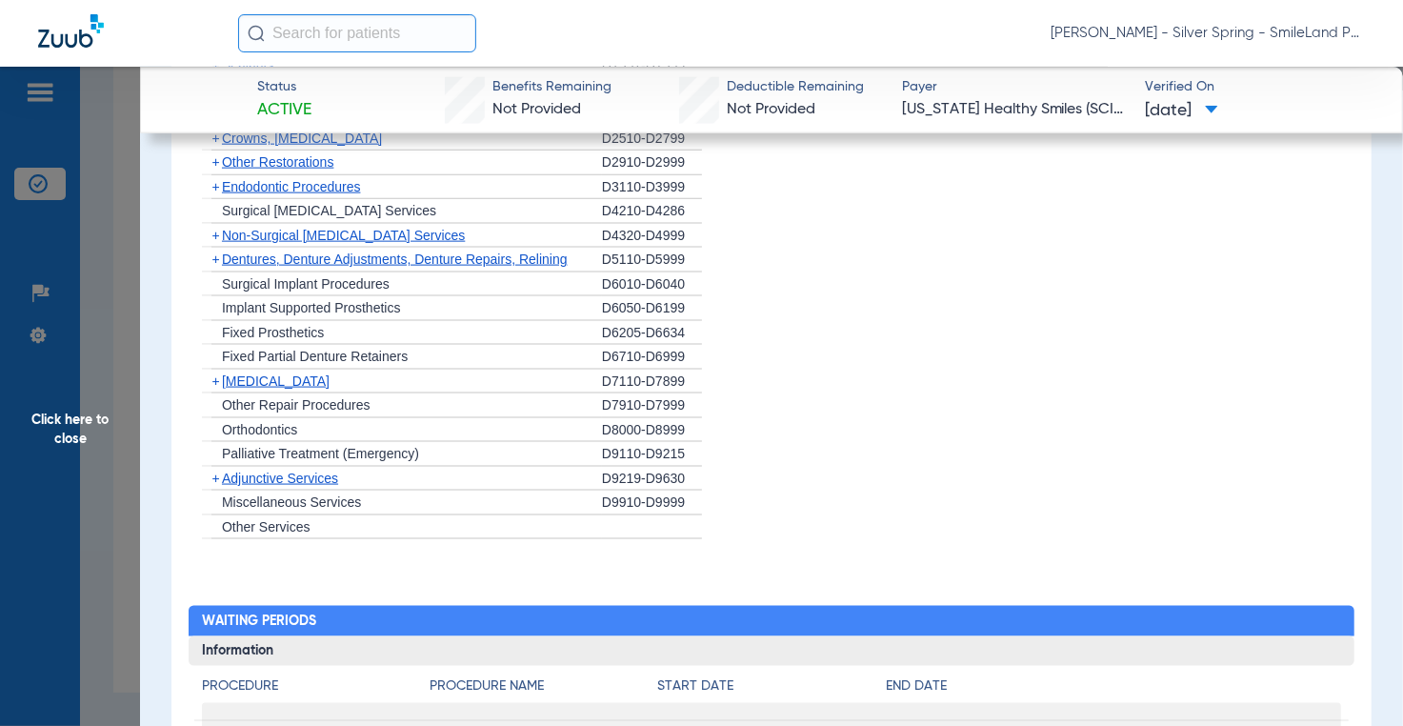
scroll to position [1905, 0]
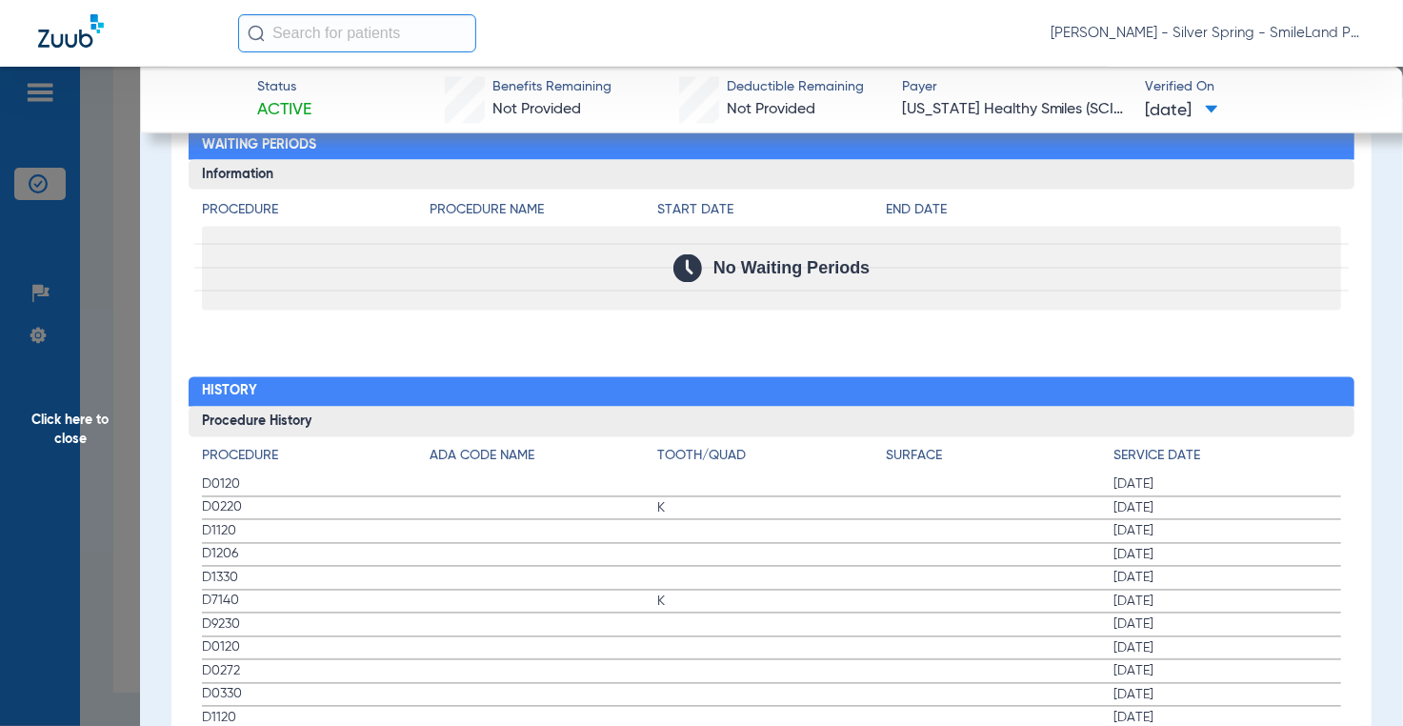
drag, startPoint x: 1343, startPoint y: 401, endPoint x: 139, endPoint y: 278, distance: 1210.0
click at [1343, 401] on div "Procedure Benefits Disclaimers The Service History displayed above is the last …" at bounding box center [770, 657] width 1199 height 2925
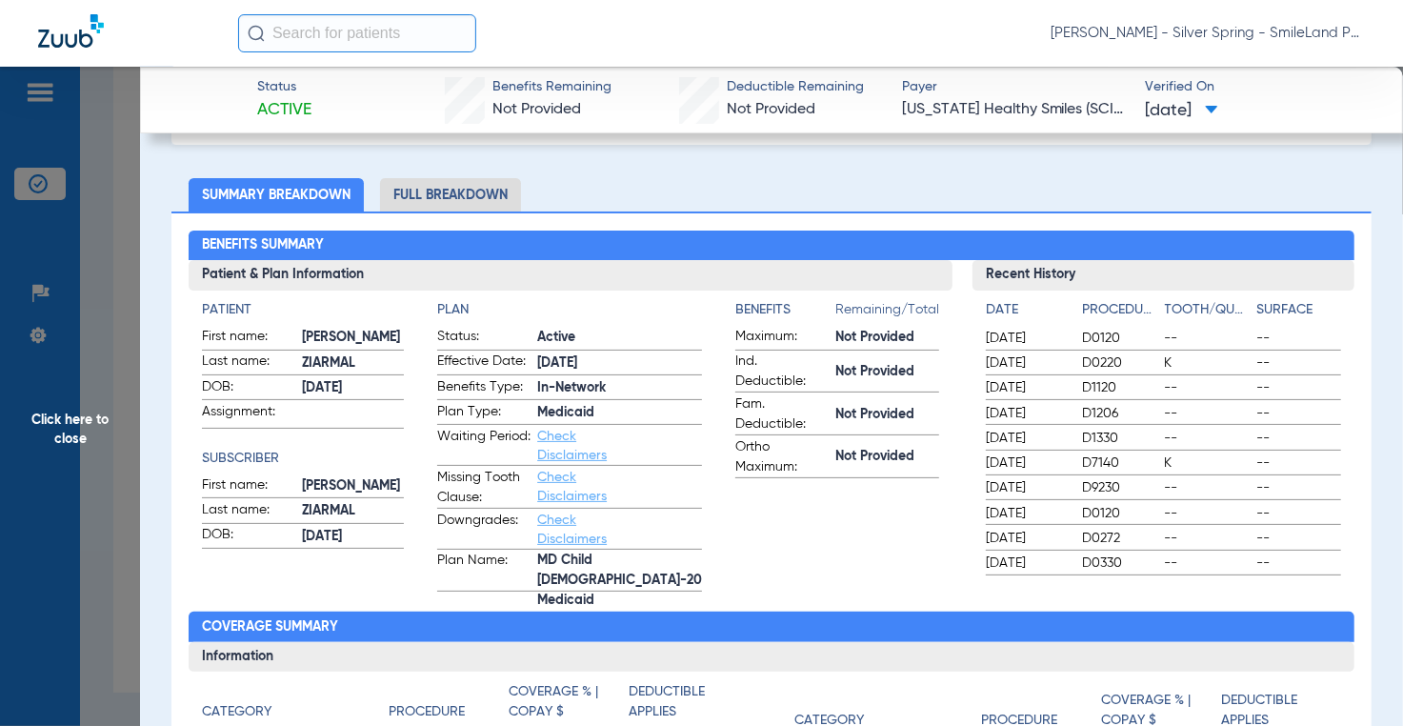
scroll to position [0, 0]
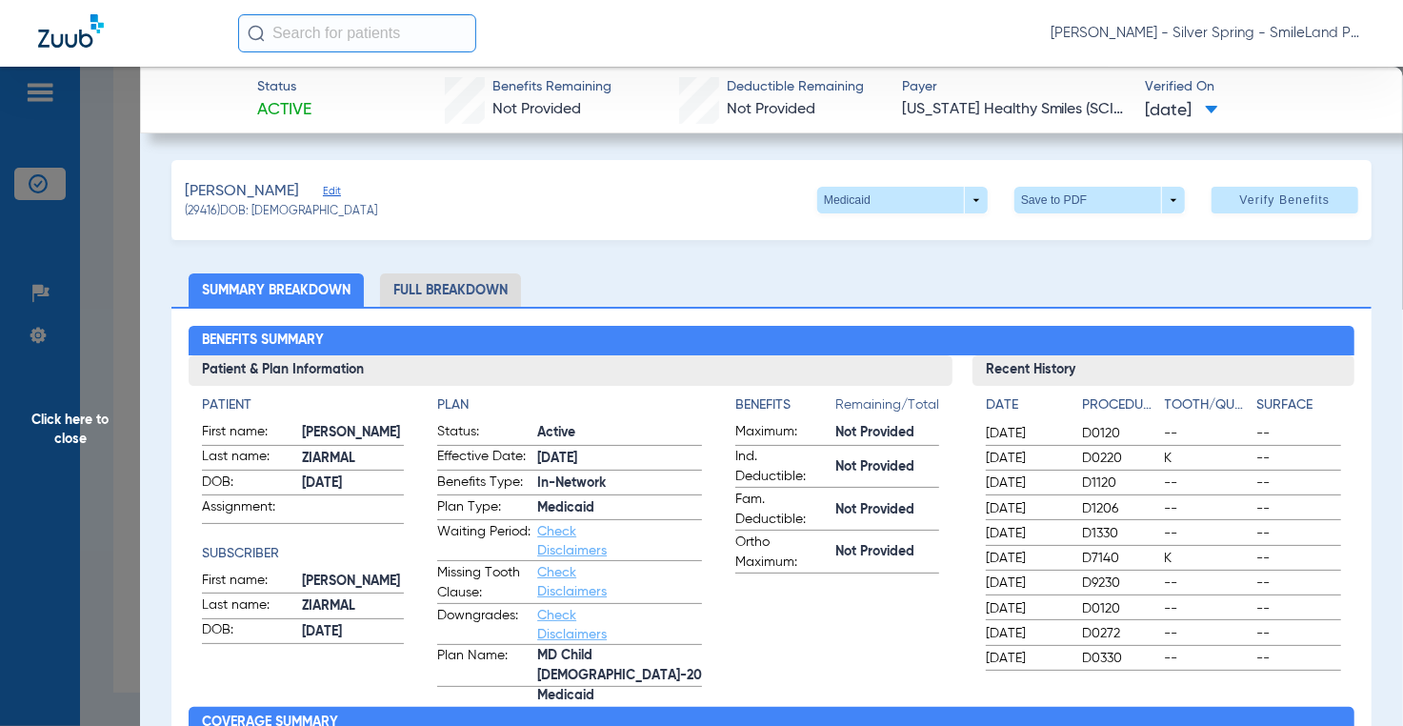
click at [90, 285] on span "Click here to close" at bounding box center [70, 430] width 140 height 726
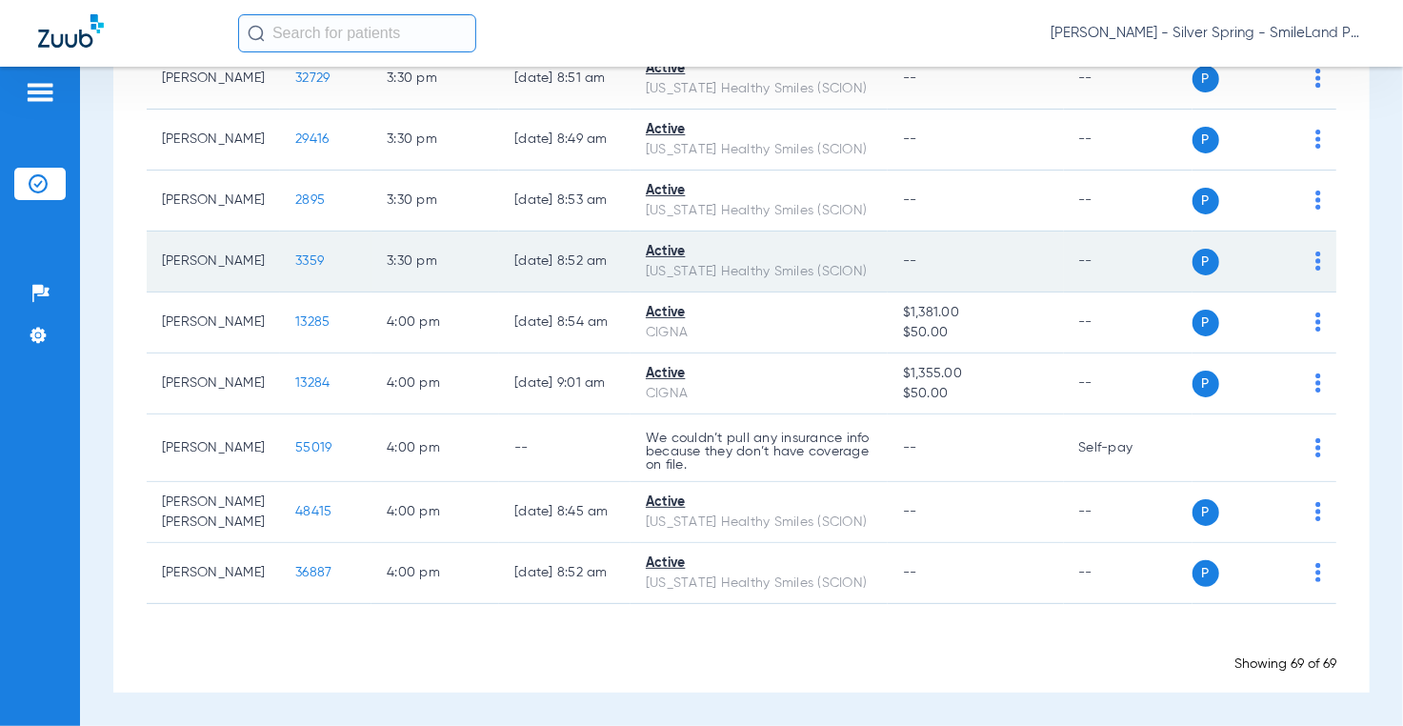
click at [297, 268] on span "3359" at bounding box center [309, 260] width 29 height 13
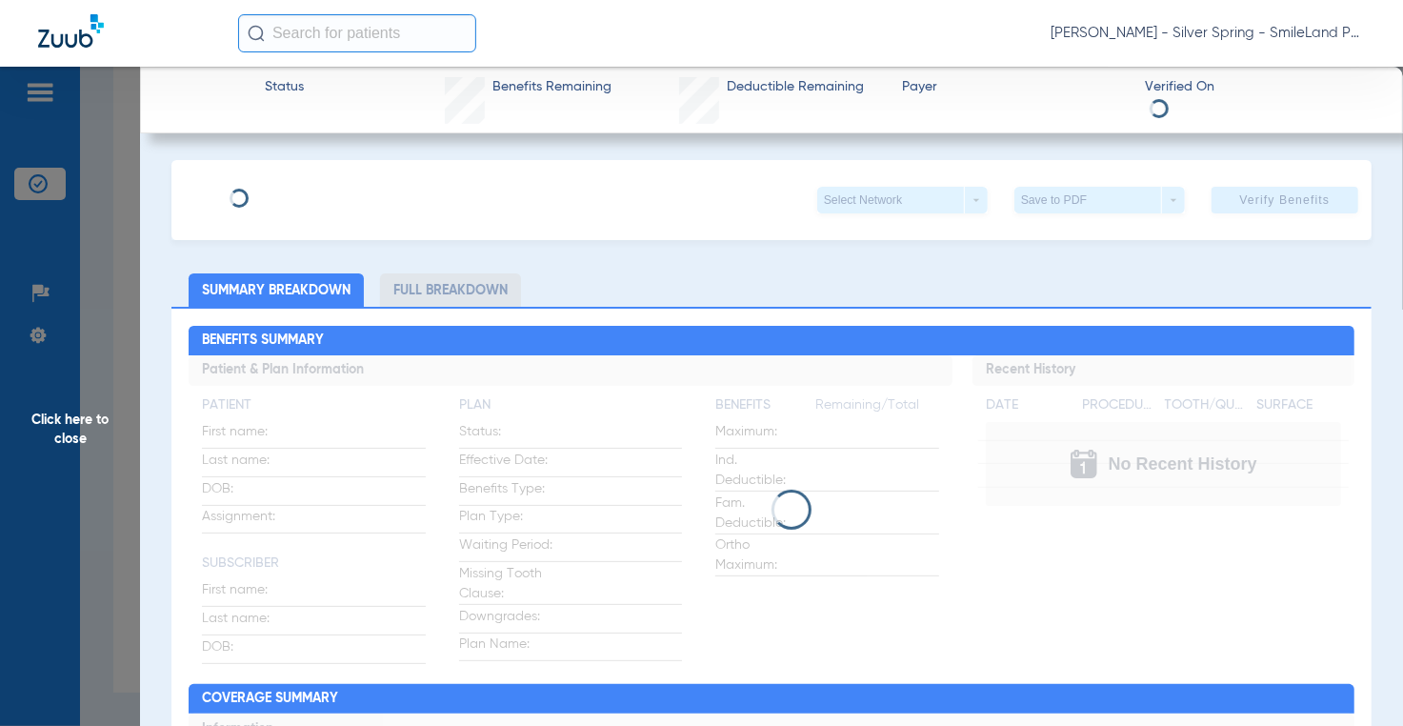
click at [289, 340] on div "Click here to close" at bounding box center [701, 430] width 1403 height 726
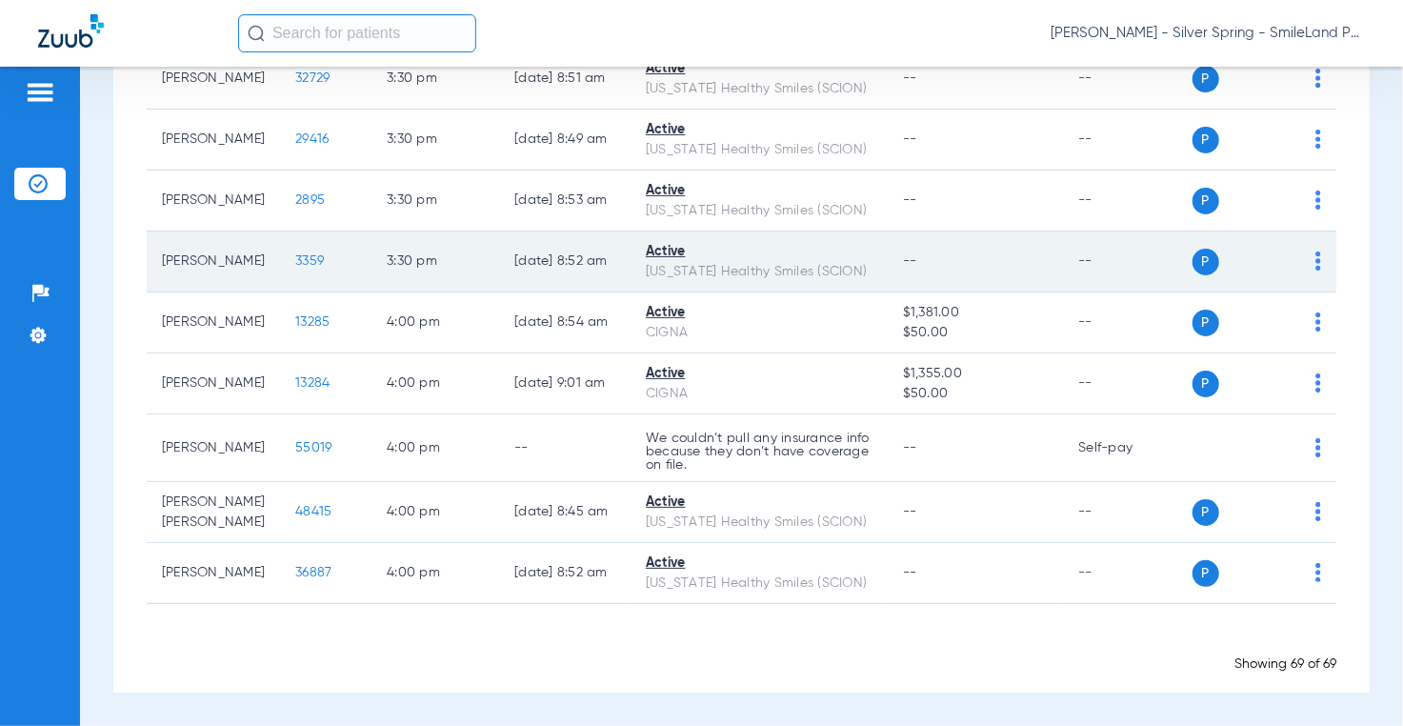
click at [295, 268] on span "3359" at bounding box center [309, 260] width 29 height 13
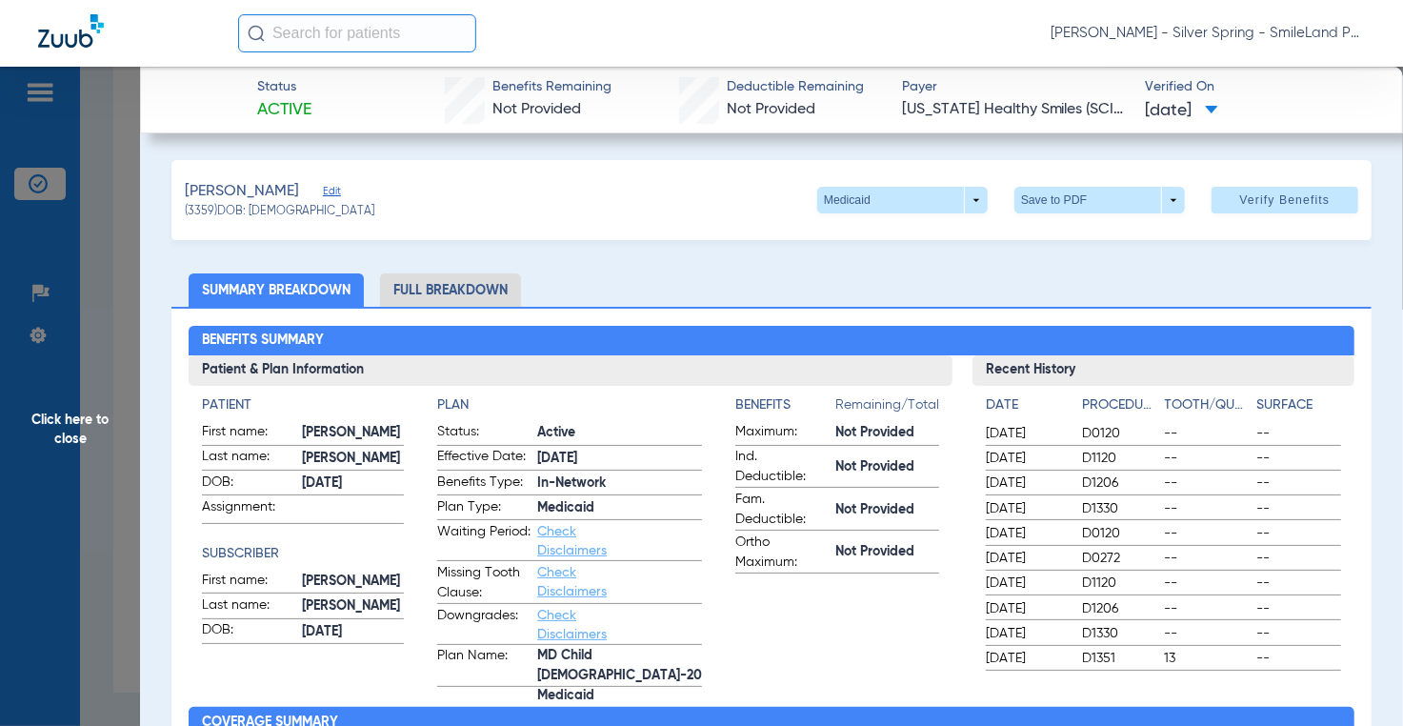
click at [1268, 433] on span "--" at bounding box center [1298, 433] width 85 height 19
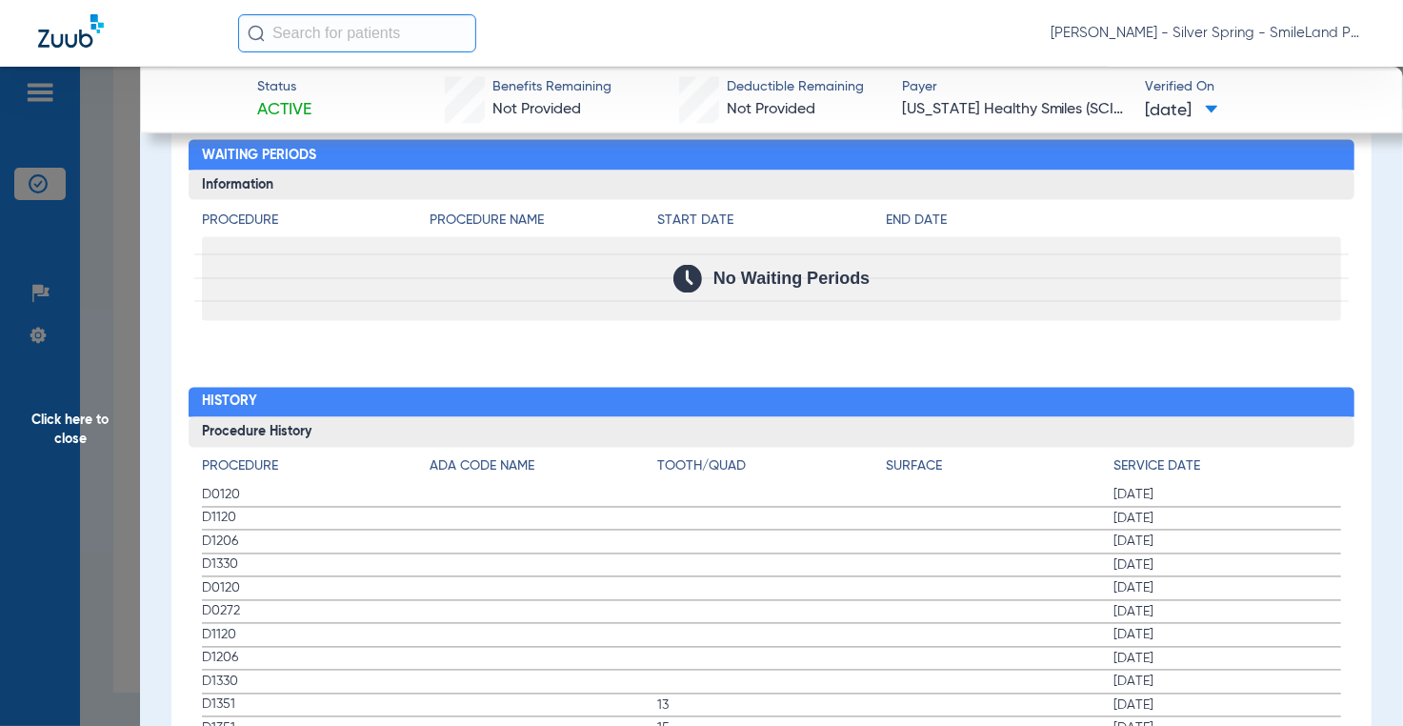
scroll to position [1905, 0]
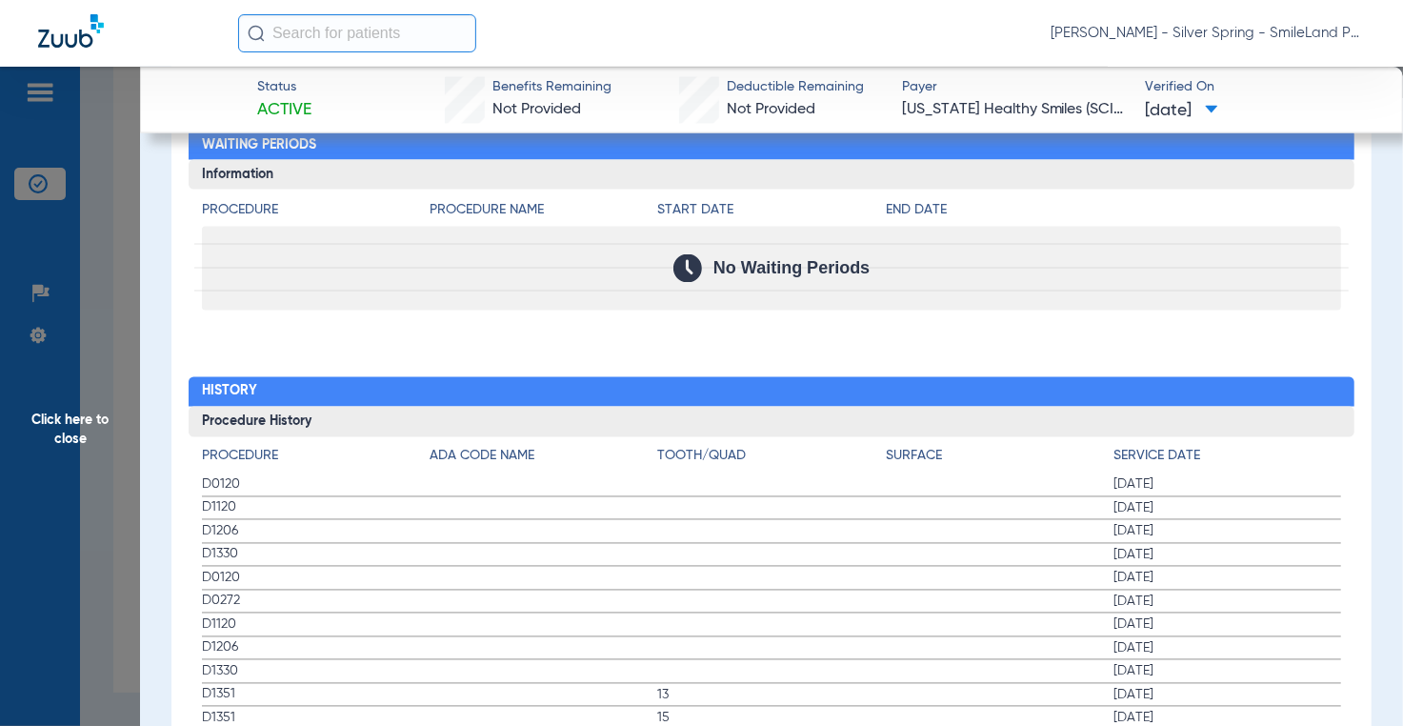
click at [1305, 448] on h4 "Service Date" at bounding box center [1227, 457] width 228 height 20
click at [109, 321] on span "Click here to close" at bounding box center [70, 430] width 140 height 726
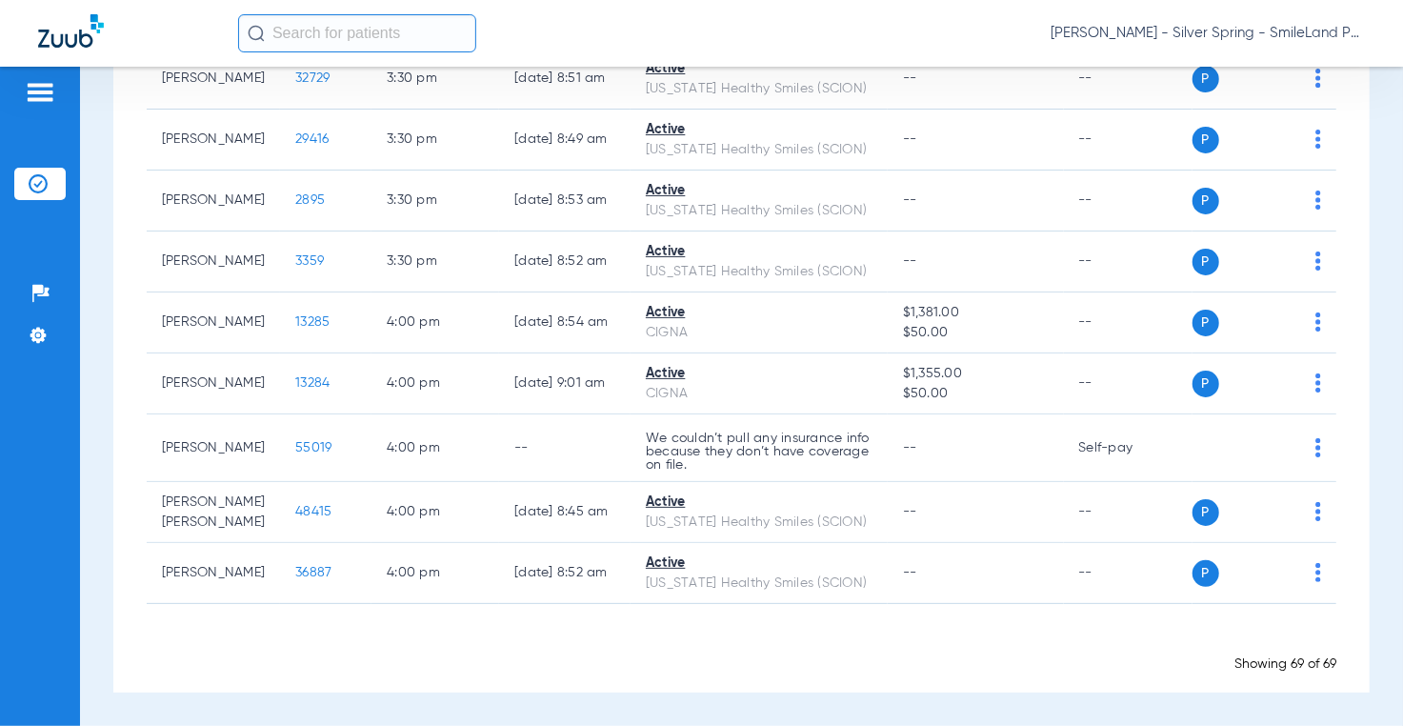
scroll to position [0, 0]
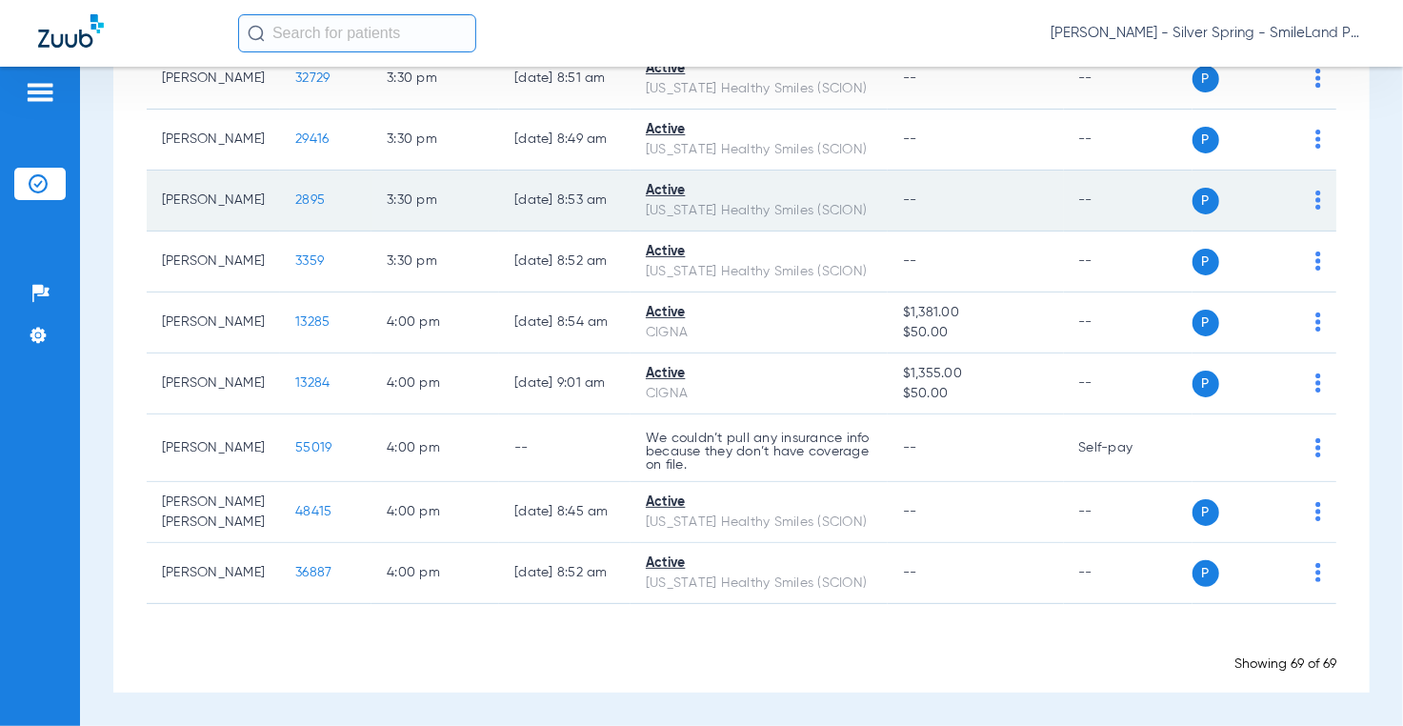
click at [295, 207] on span "2895" at bounding box center [310, 199] width 30 height 13
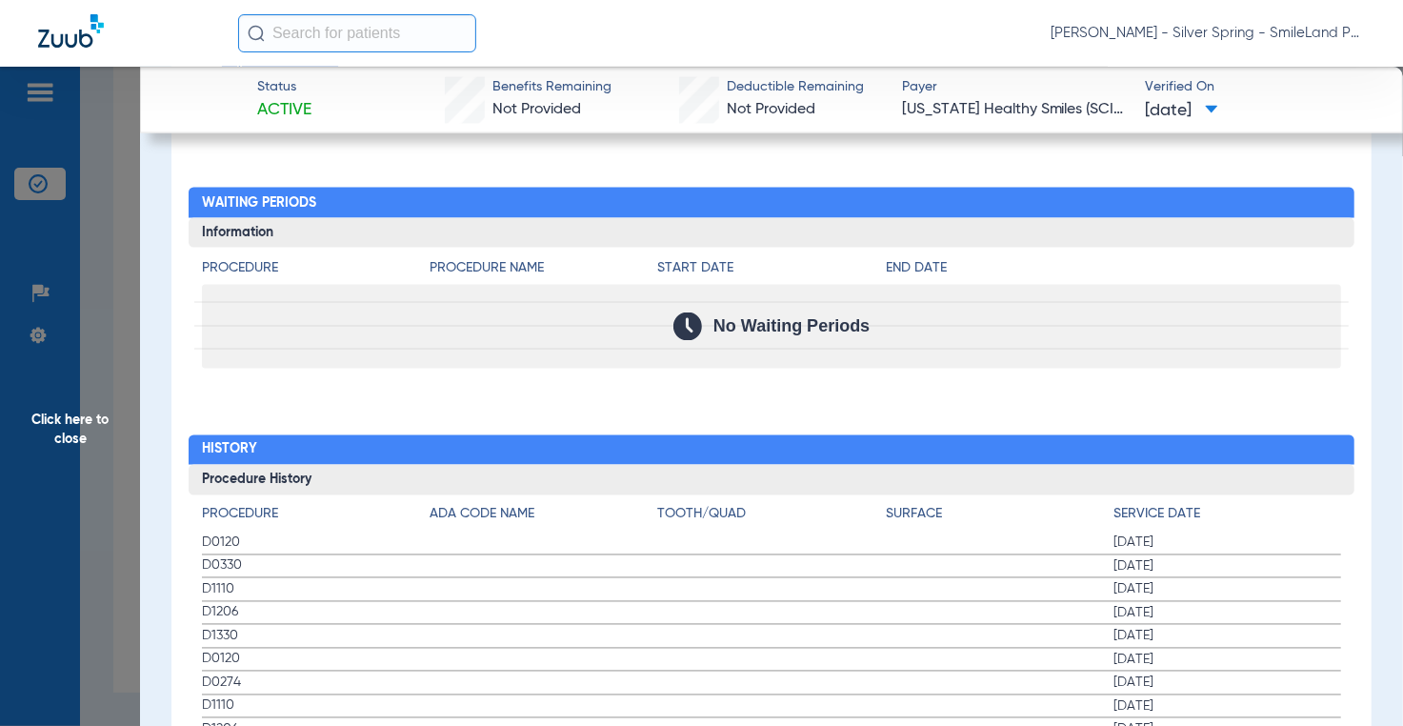
scroll to position [2095, 0]
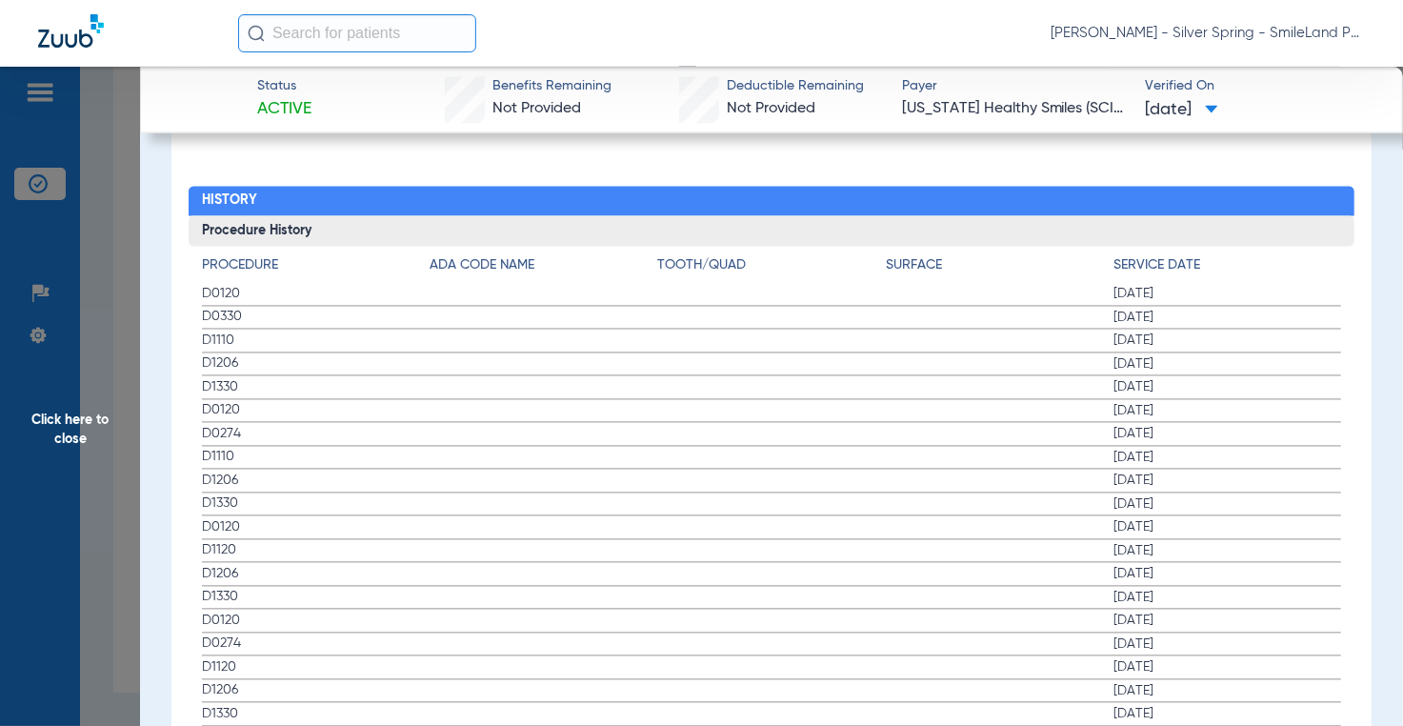
click at [1291, 542] on span "[DATE]" at bounding box center [1227, 551] width 228 height 19
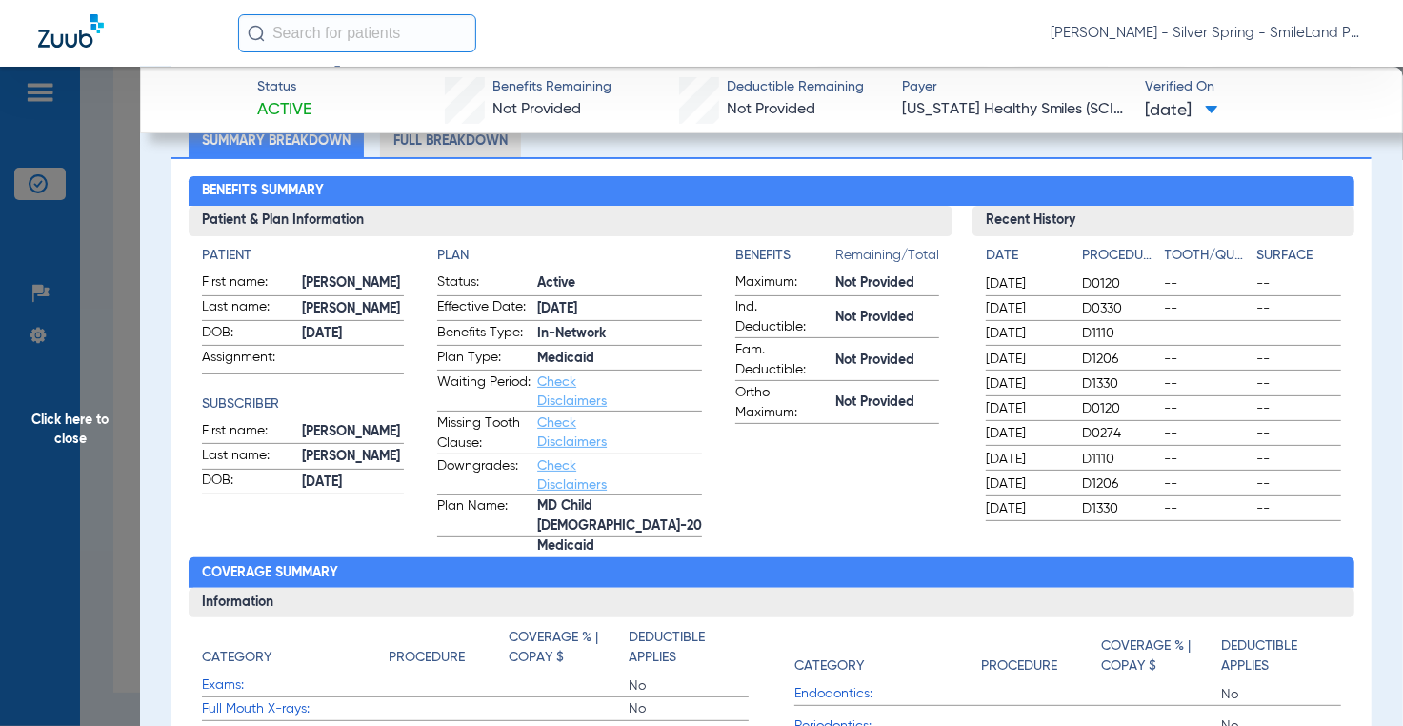
scroll to position [0, 0]
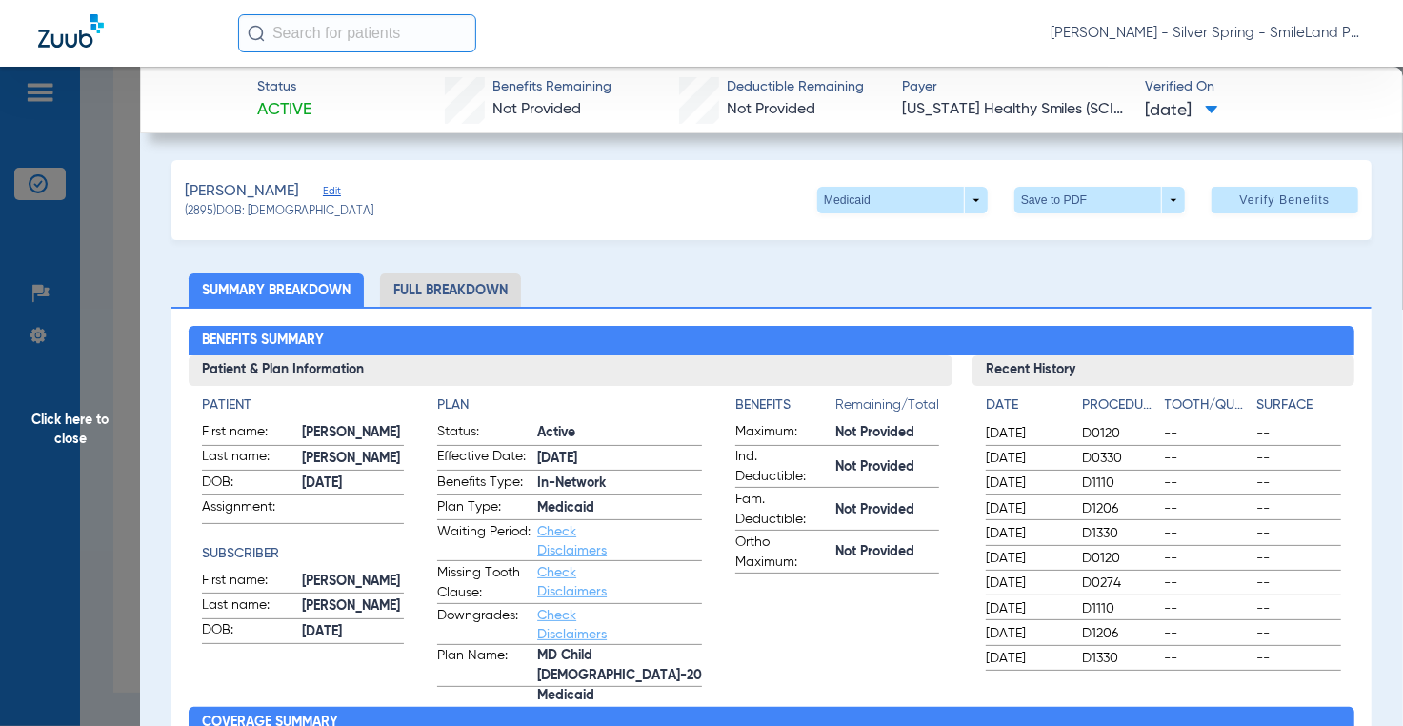
click at [74, 248] on span "Click here to close" at bounding box center [70, 430] width 140 height 726
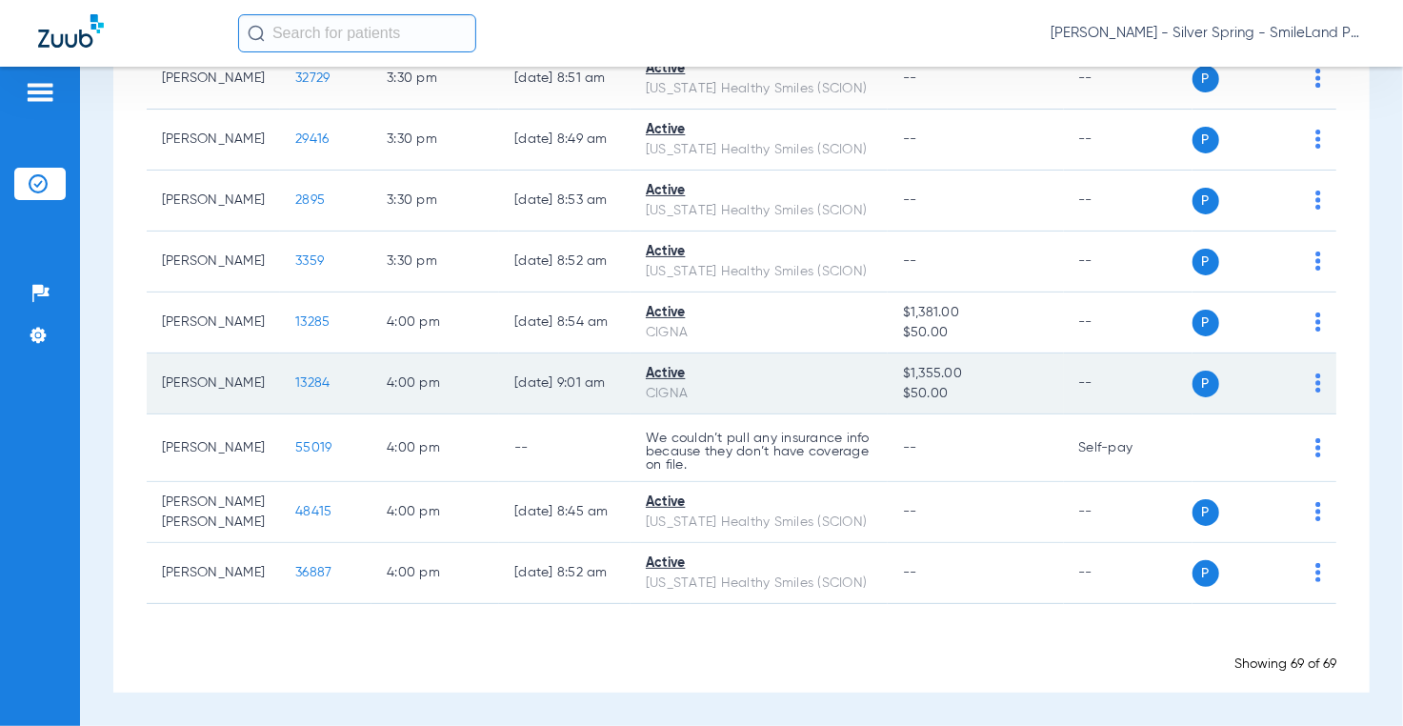
scroll to position [4688, 0]
click at [295, 376] on span "13284" at bounding box center [312, 382] width 34 height 13
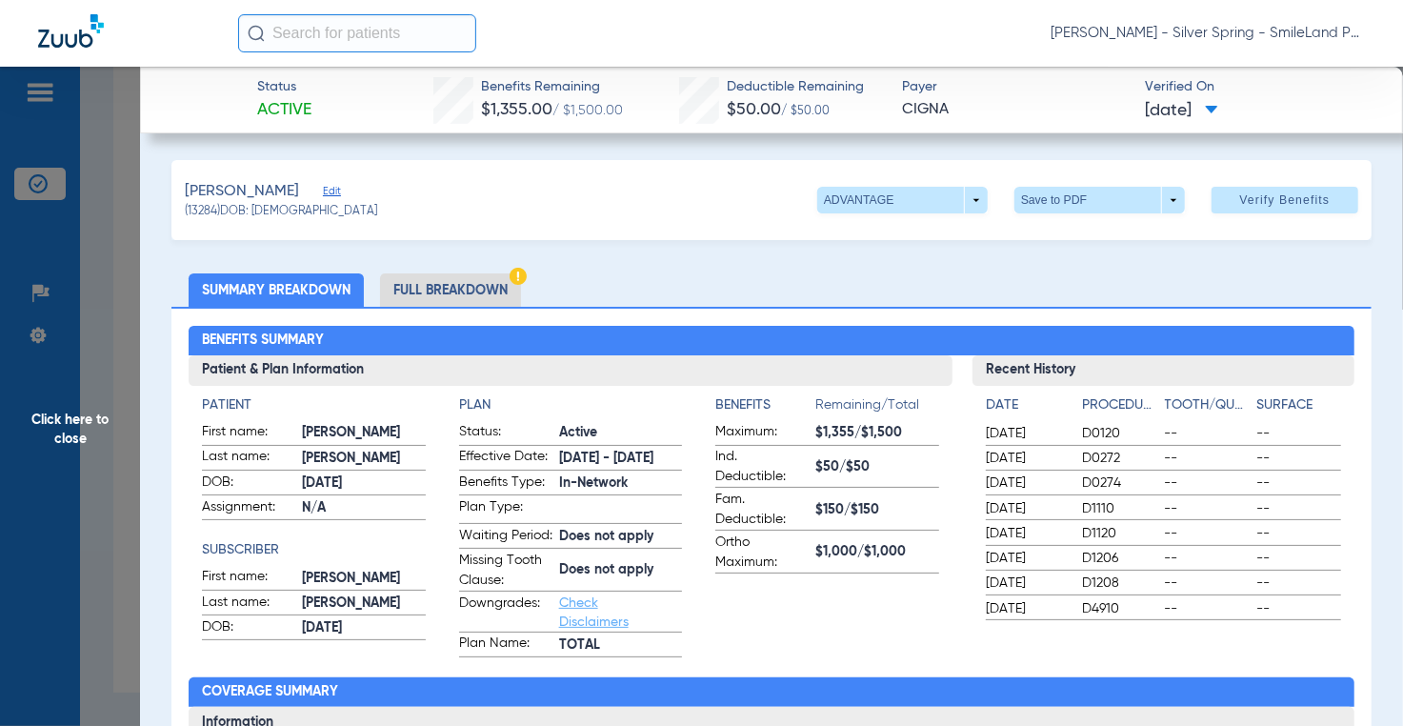
click at [1288, 301] on ul "Summary Breakdown Full Breakdown" at bounding box center [770, 289] width 1199 height 33
click at [116, 254] on span "Click here to close" at bounding box center [70, 430] width 140 height 726
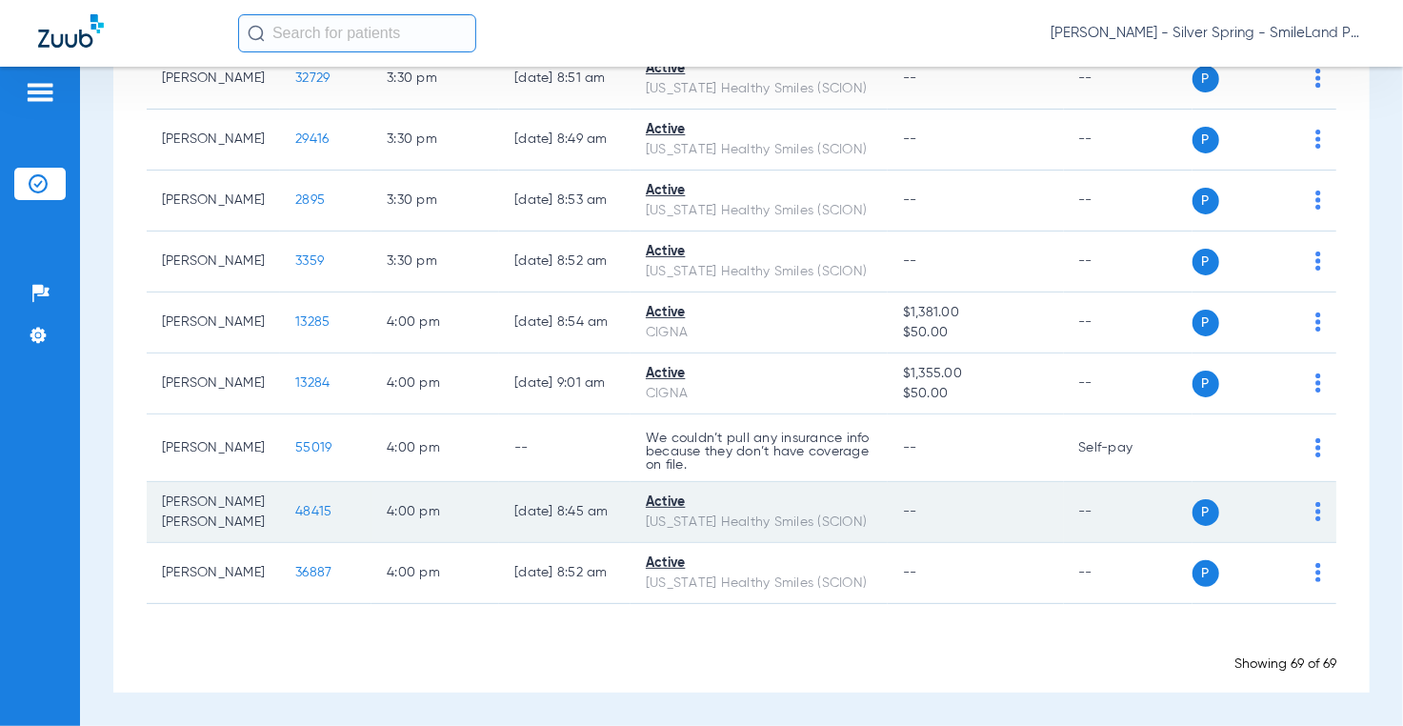
click at [280, 492] on td "48415" at bounding box center [325, 512] width 91 height 61
click at [295, 505] on span "48415" at bounding box center [313, 511] width 36 height 13
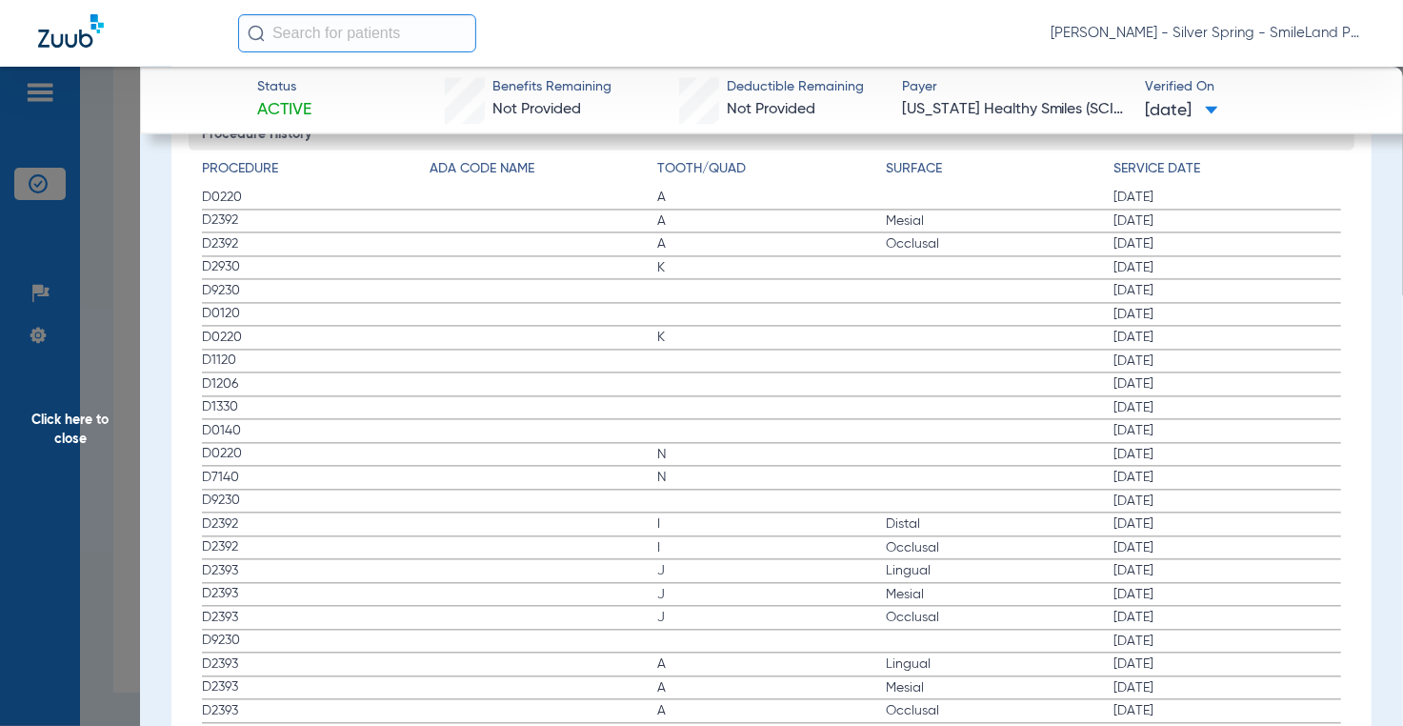
scroll to position [2095, 0]
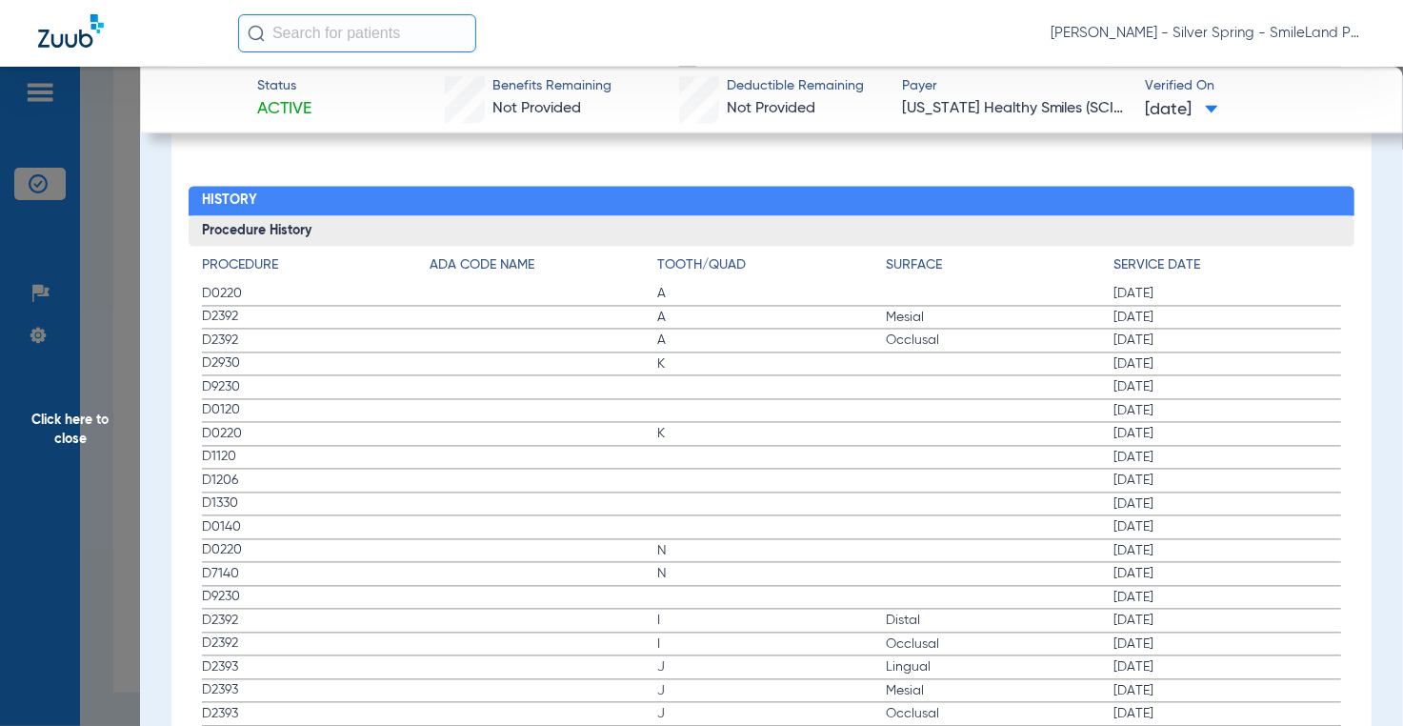
drag, startPoint x: 1278, startPoint y: 210, endPoint x: 262, endPoint y: 286, distance: 1019.0
click at [1278, 216] on h3 "Procedure History" at bounding box center [772, 231] width 1166 height 30
click at [110, 273] on span "Click here to close" at bounding box center [70, 430] width 140 height 726
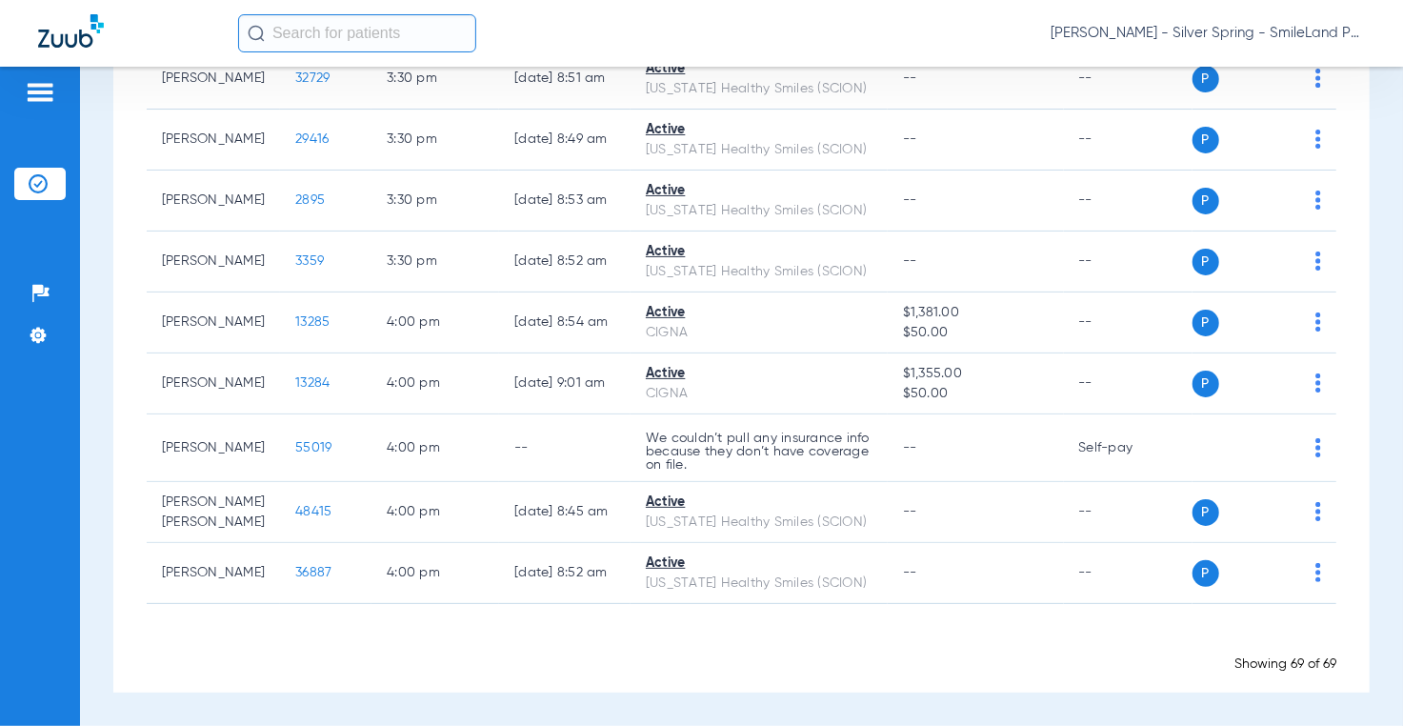
scroll to position [0, 0]
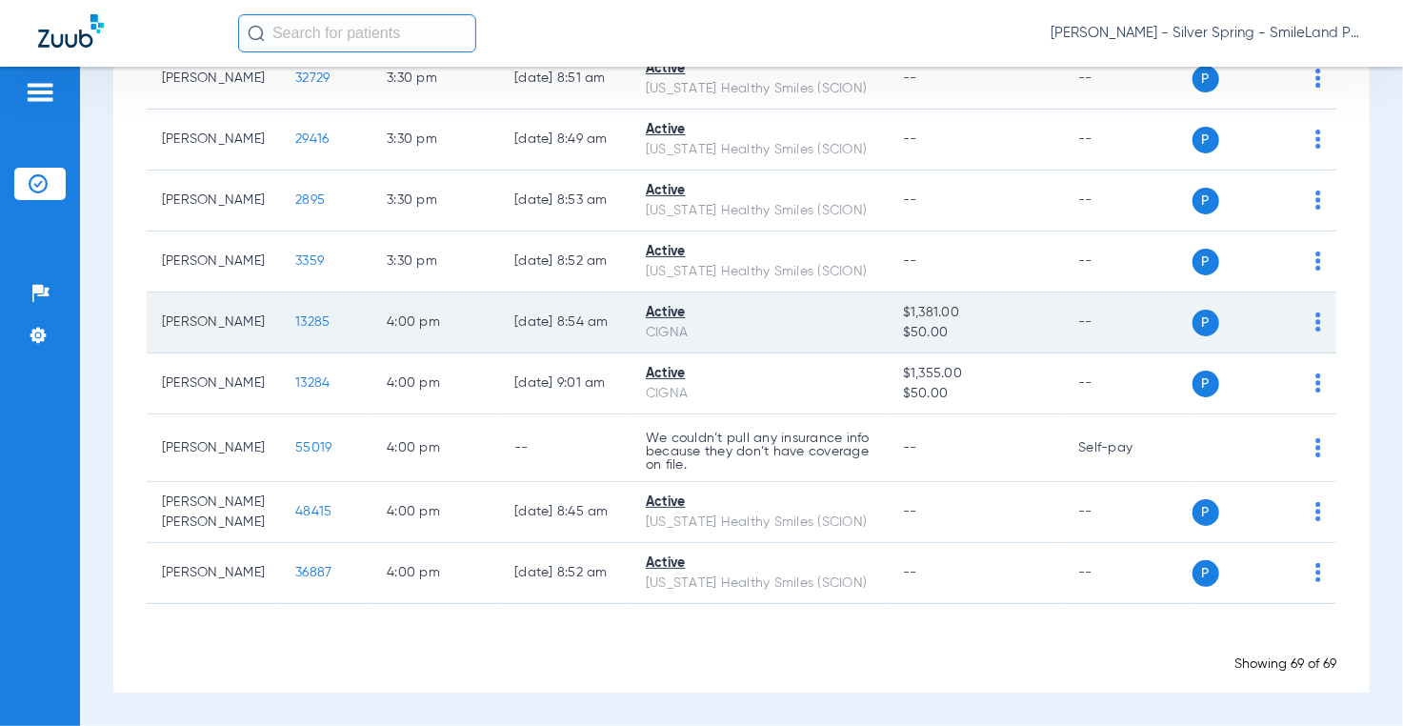
click at [295, 315] on span "13285" at bounding box center [312, 321] width 34 height 13
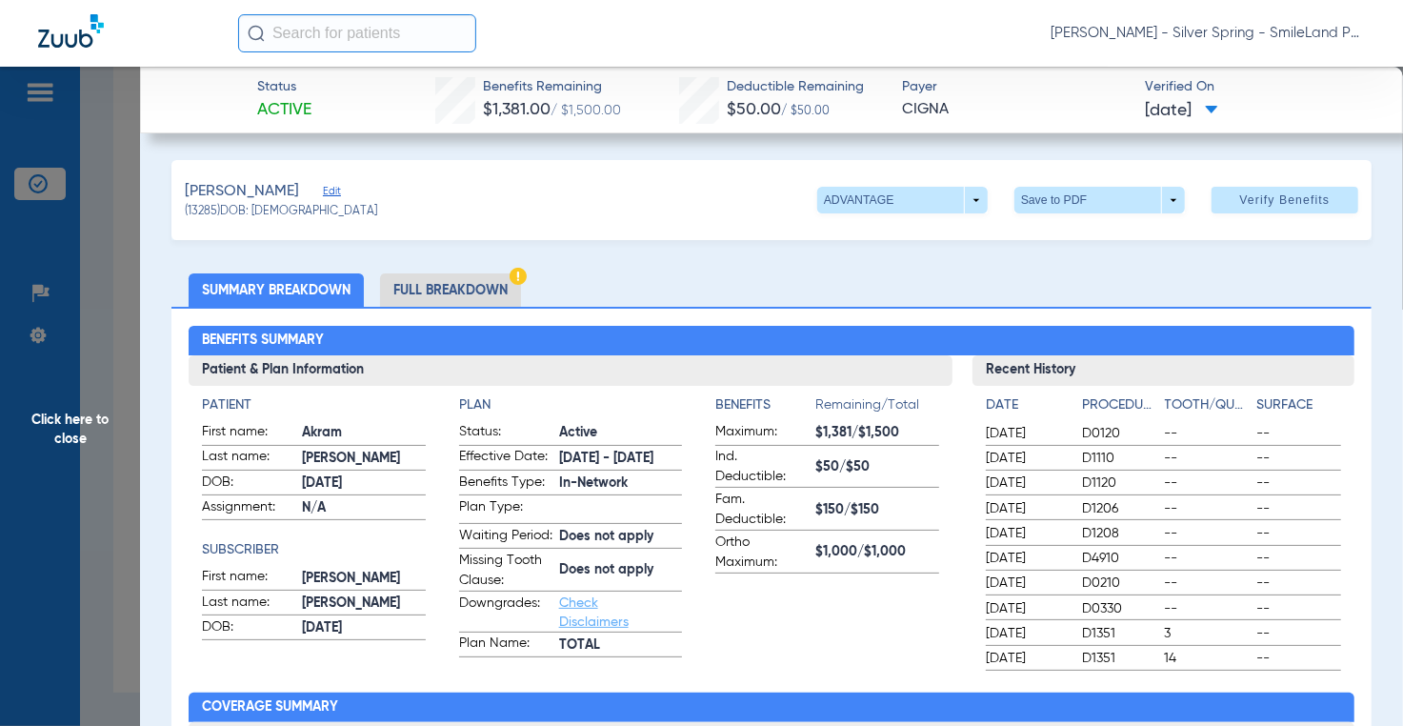
click at [1310, 30] on span "[PERSON_NAME] - Silver Spring - SmileLand PD" at bounding box center [1207, 33] width 314 height 19
click at [1284, 108] on span "Log out" at bounding box center [1293, 105] width 107 height 13
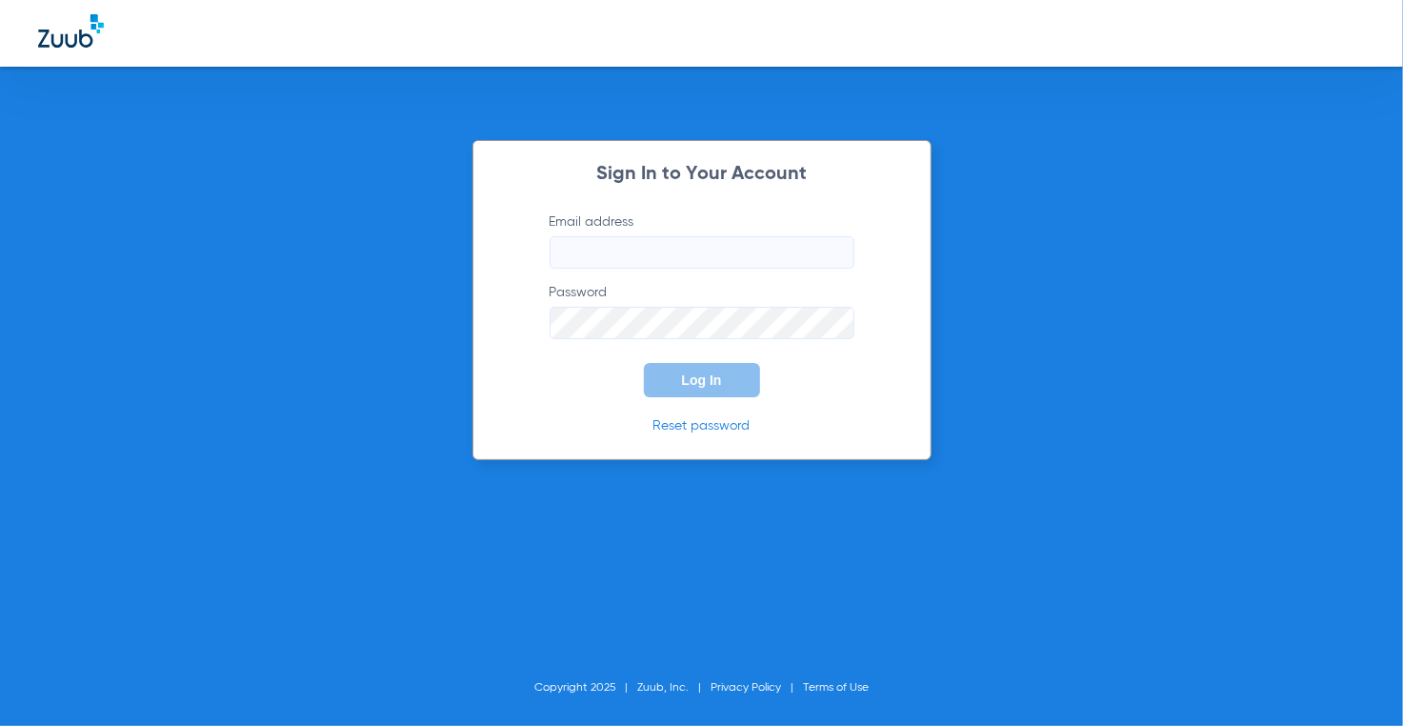
type input "[EMAIL_ADDRESS][DOMAIN_NAME]"
click at [726, 394] on button "Log In" at bounding box center [702, 380] width 116 height 34
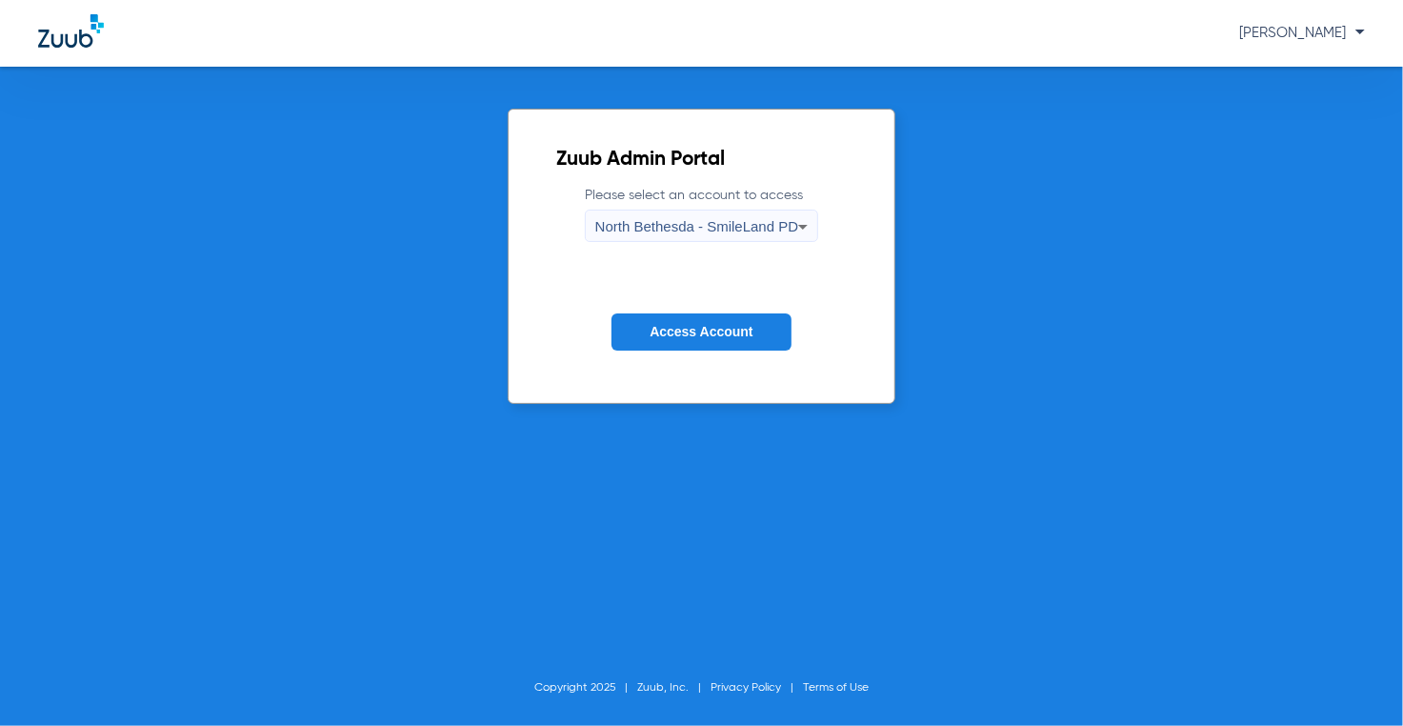
click at [678, 239] on div "North Bethesda - SmileLand PD" at bounding box center [696, 226] width 203 height 32
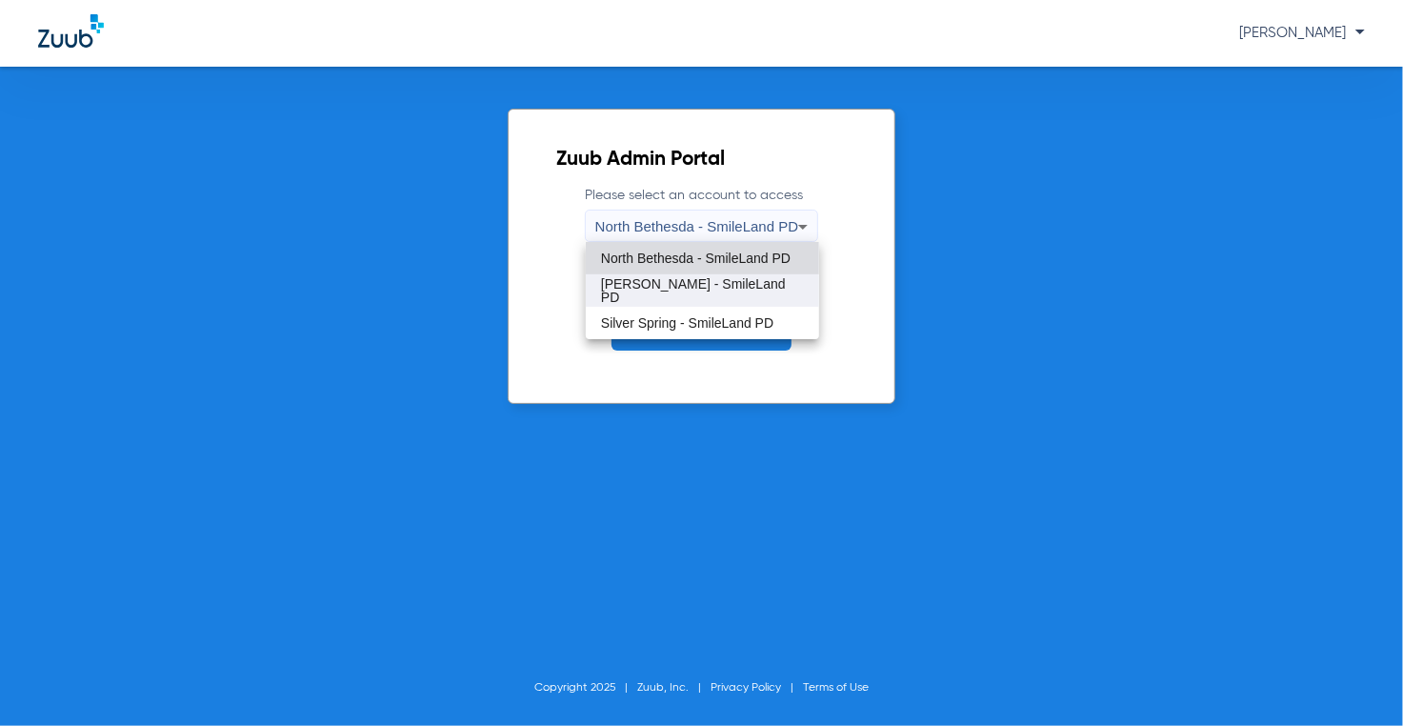
click at [688, 294] on span "[PERSON_NAME] - SmileLand PD" at bounding box center [702, 290] width 203 height 27
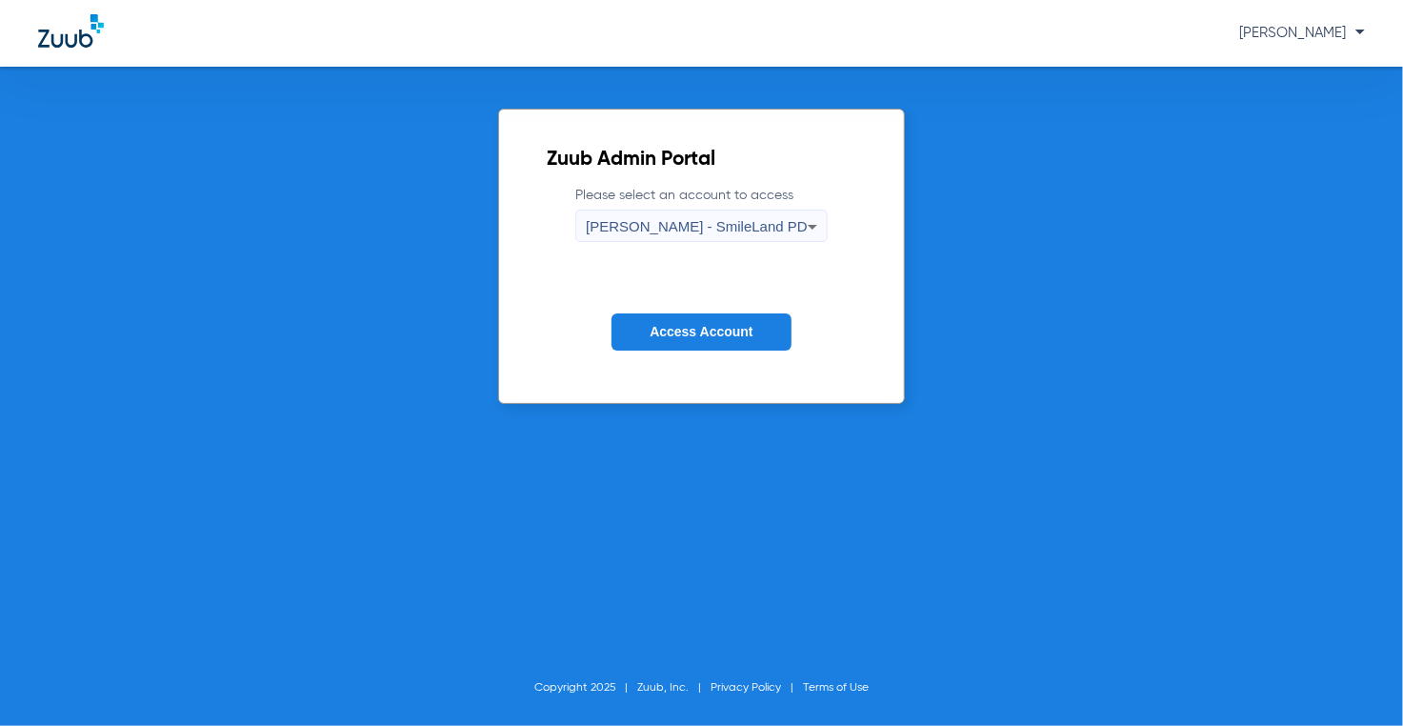
click at [707, 331] on span "Access Account" at bounding box center [700, 331] width 103 height 15
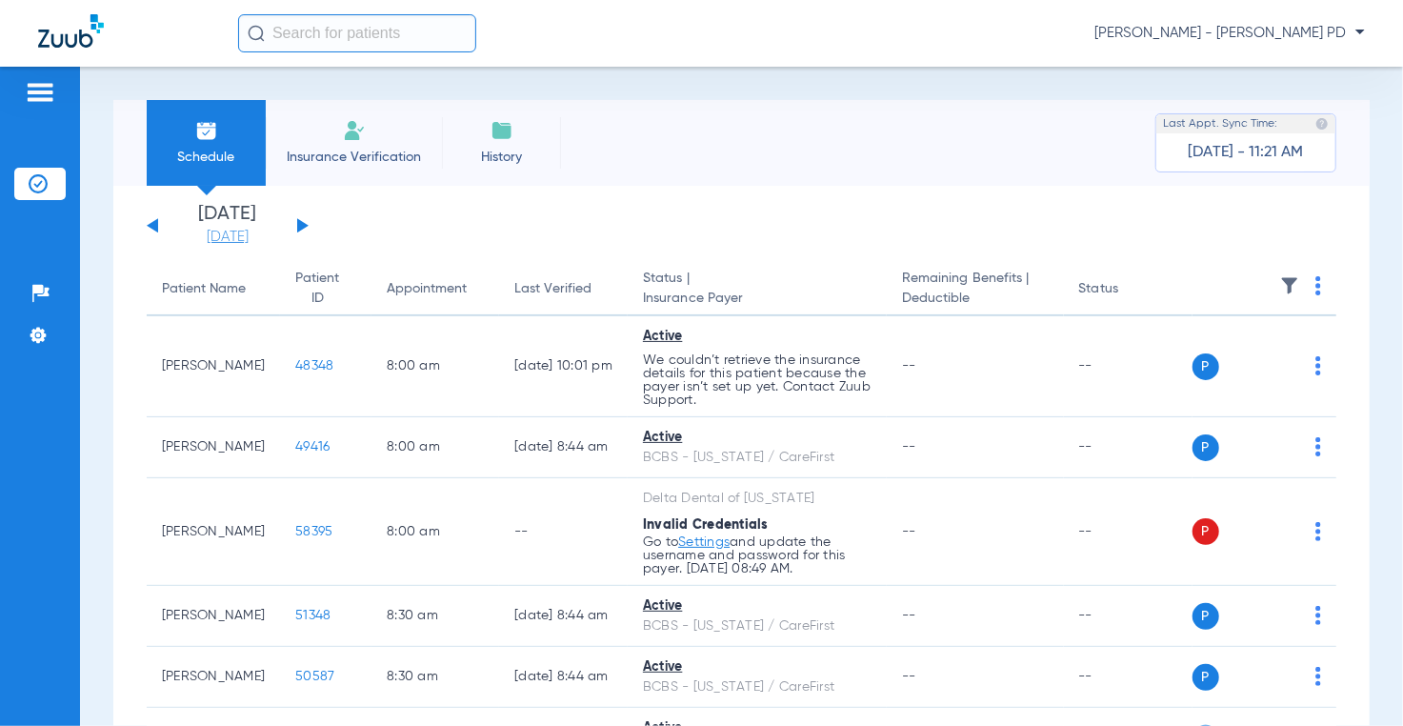
click at [200, 239] on link "[DATE]" at bounding box center [227, 237] width 114 height 19
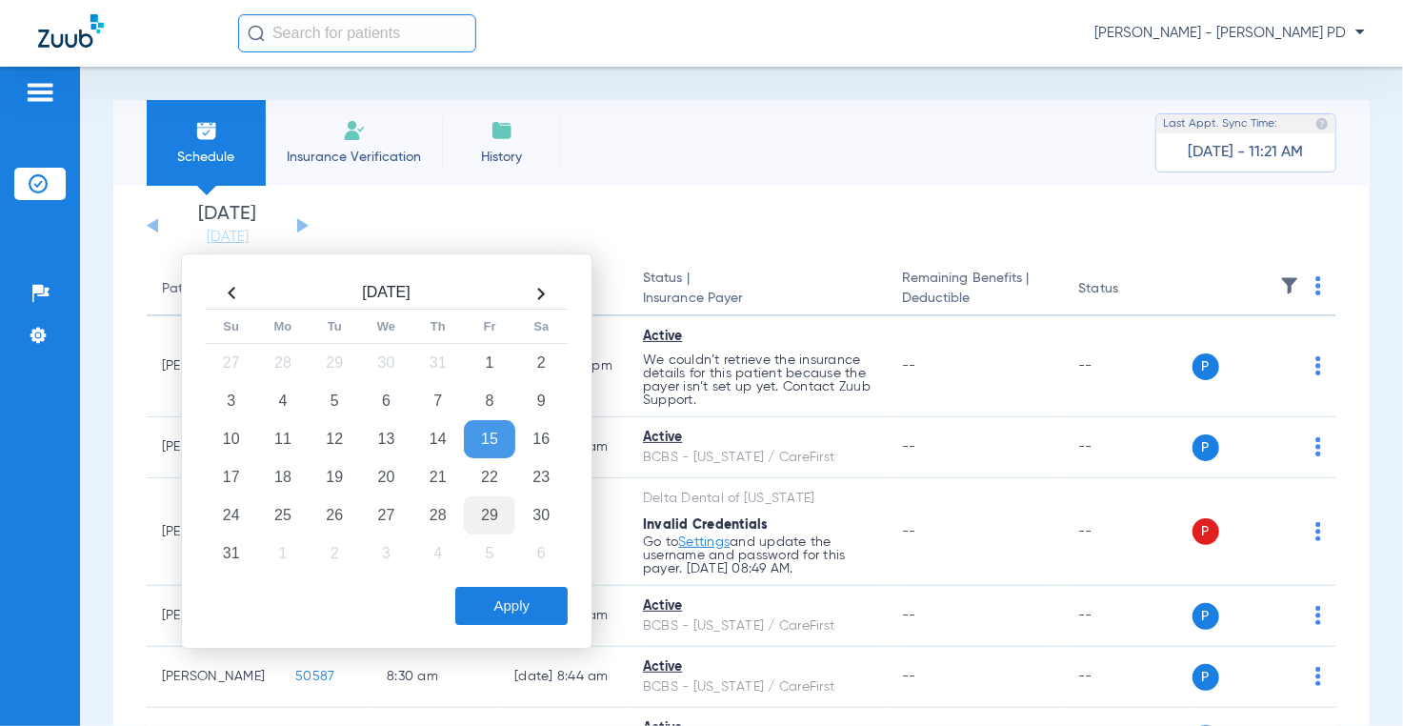
click at [486, 509] on td "29" at bounding box center [489, 515] width 51 height 38
drag, startPoint x: 516, startPoint y: 603, endPoint x: 251, endPoint y: 468, distance: 297.3
click at [516, 603] on button "Apply" at bounding box center [511, 606] width 112 height 38
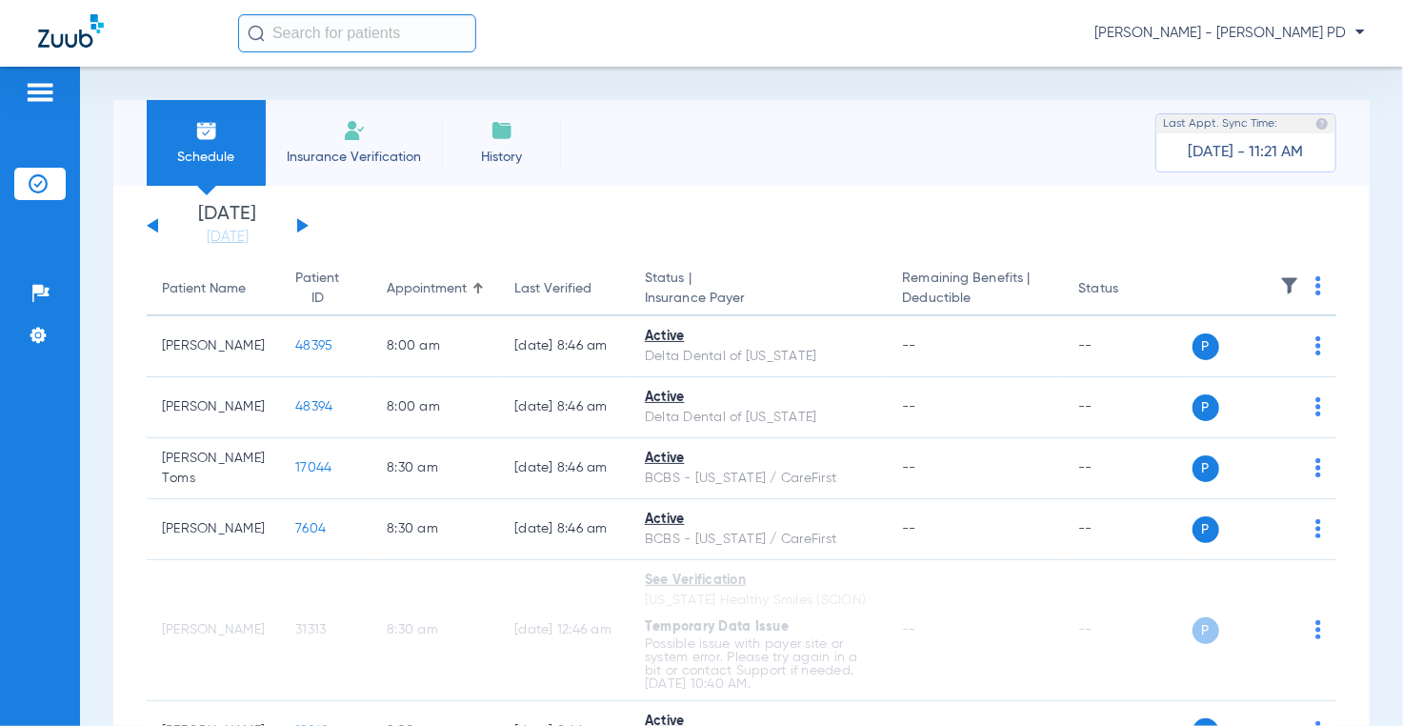
click at [1315, 288] on img at bounding box center [1318, 285] width 6 height 19
click at [1230, 369] on button "Verify All" at bounding box center [1233, 362] width 145 height 38
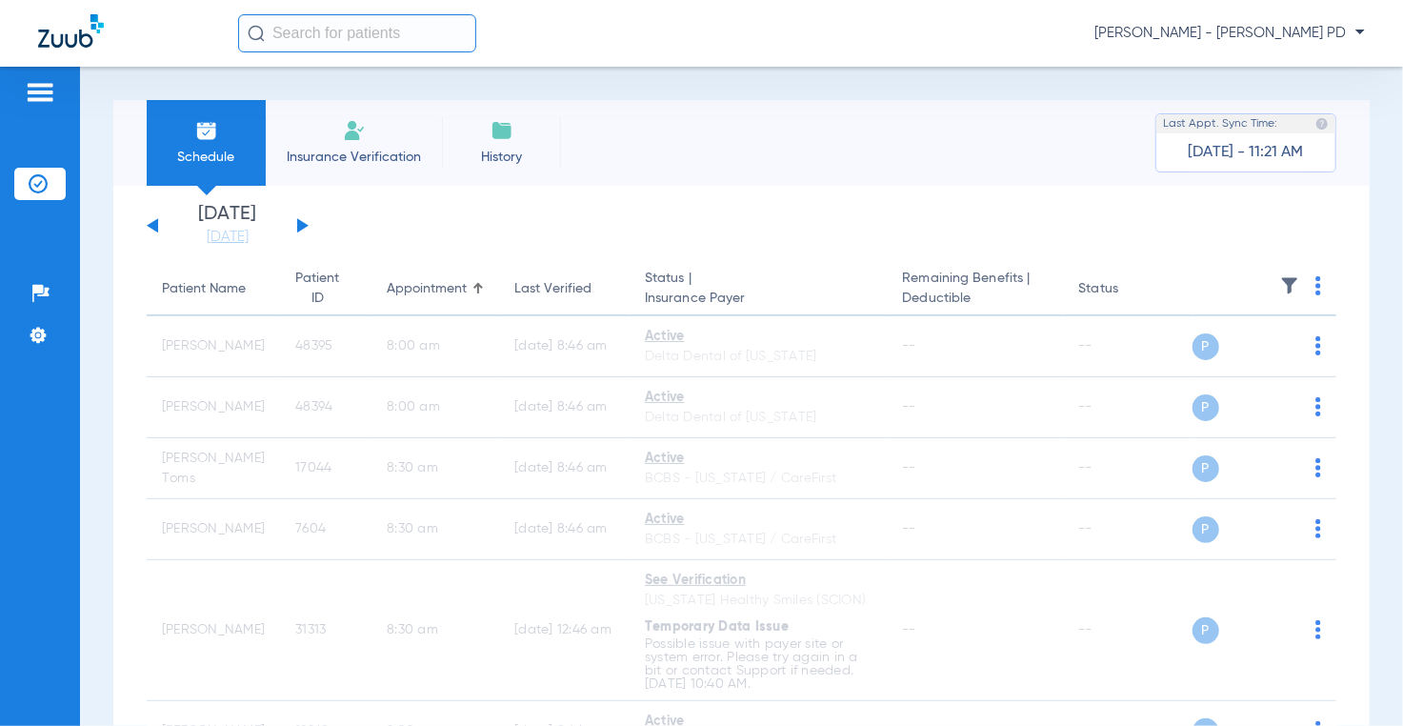
click at [1315, 285] on img at bounding box center [1318, 285] width 6 height 19
click at [1247, 357] on span "Verify All" at bounding box center [1233, 361] width 114 height 13
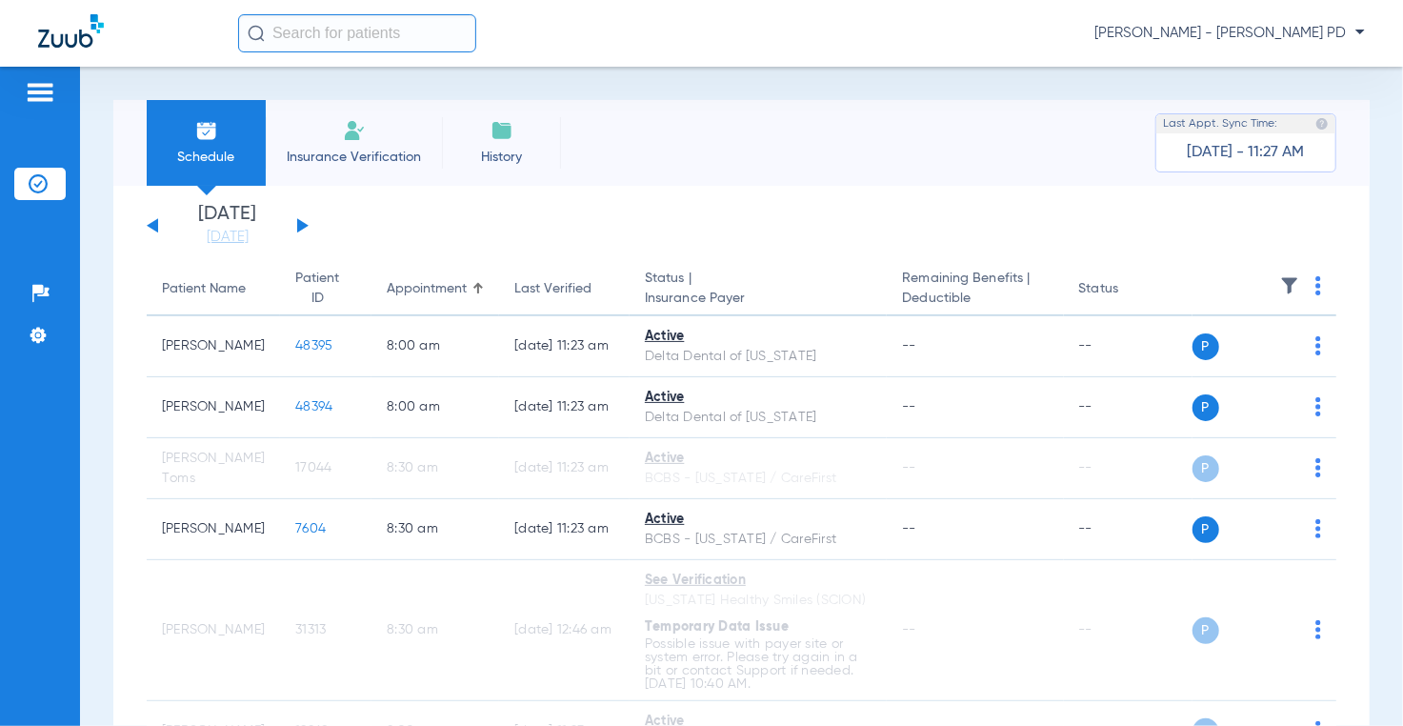
click at [1307, 288] on th at bounding box center [1264, 289] width 145 height 53
click at [1315, 292] on img at bounding box center [1318, 285] width 6 height 19
click at [1264, 349] on button "Verify All" at bounding box center [1233, 362] width 145 height 38
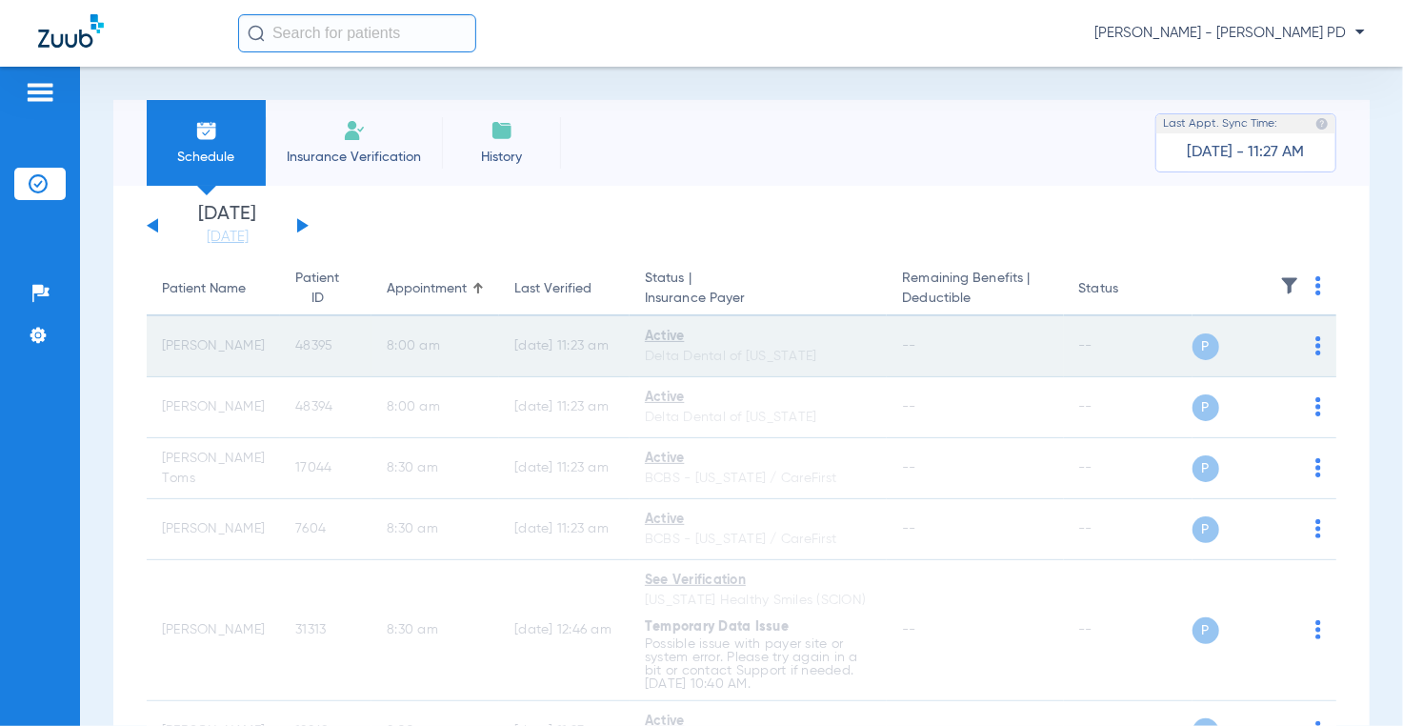
click at [301, 349] on span "48395" at bounding box center [313, 345] width 37 height 13
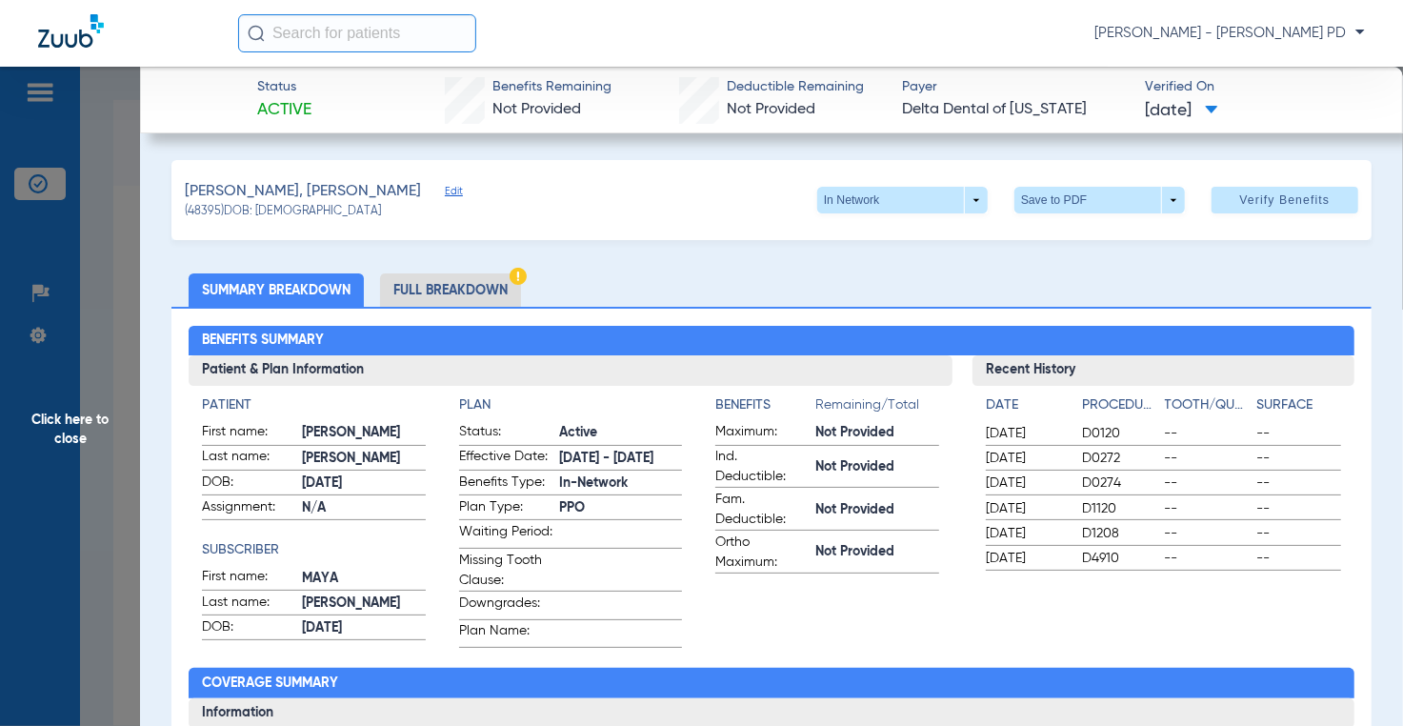
click at [113, 250] on span "Click here to close" at bounding box center [70, 430] width 140 height 726
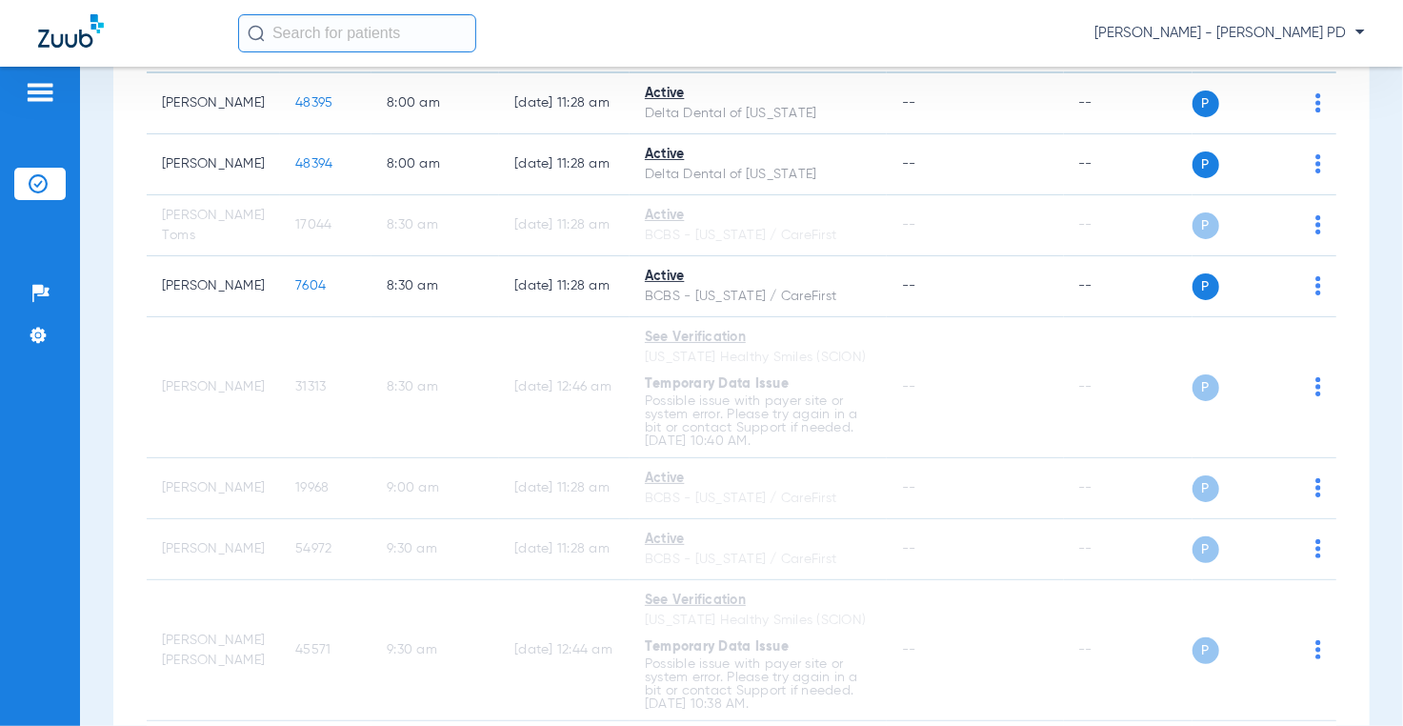
scroll to position [286, 0]
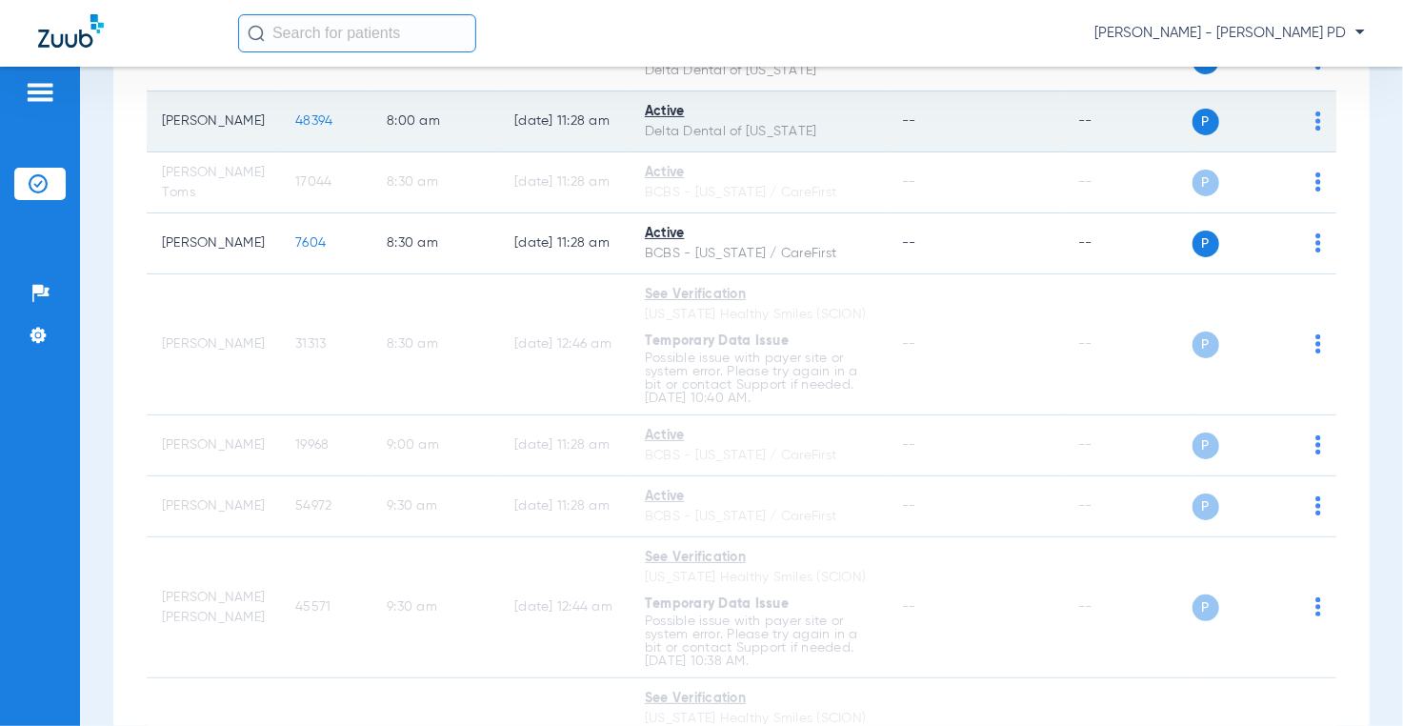
click at [295, 117] on span "48394" at bounding box center [313, 120] width 37 height 13
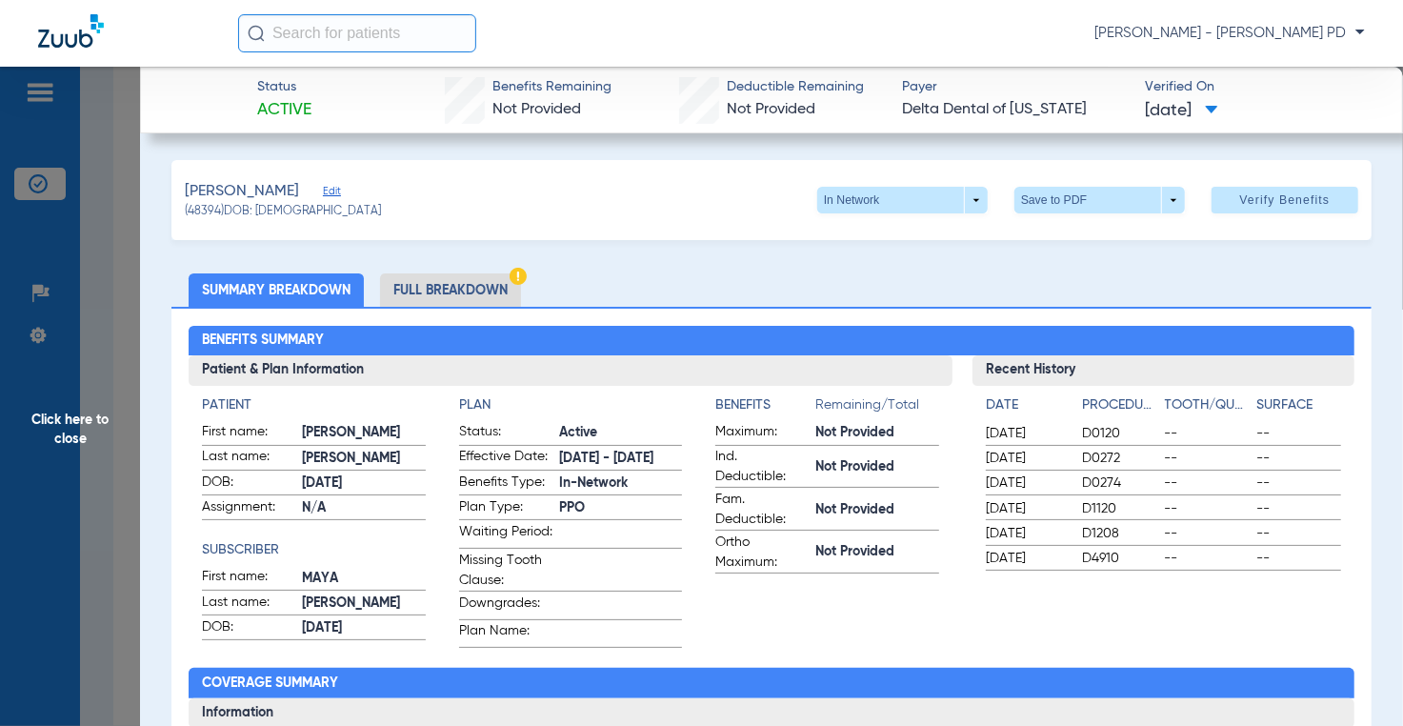
click at [105, 244] on span "Click here to close" at bounding box center [70, 430] width 140 height 726
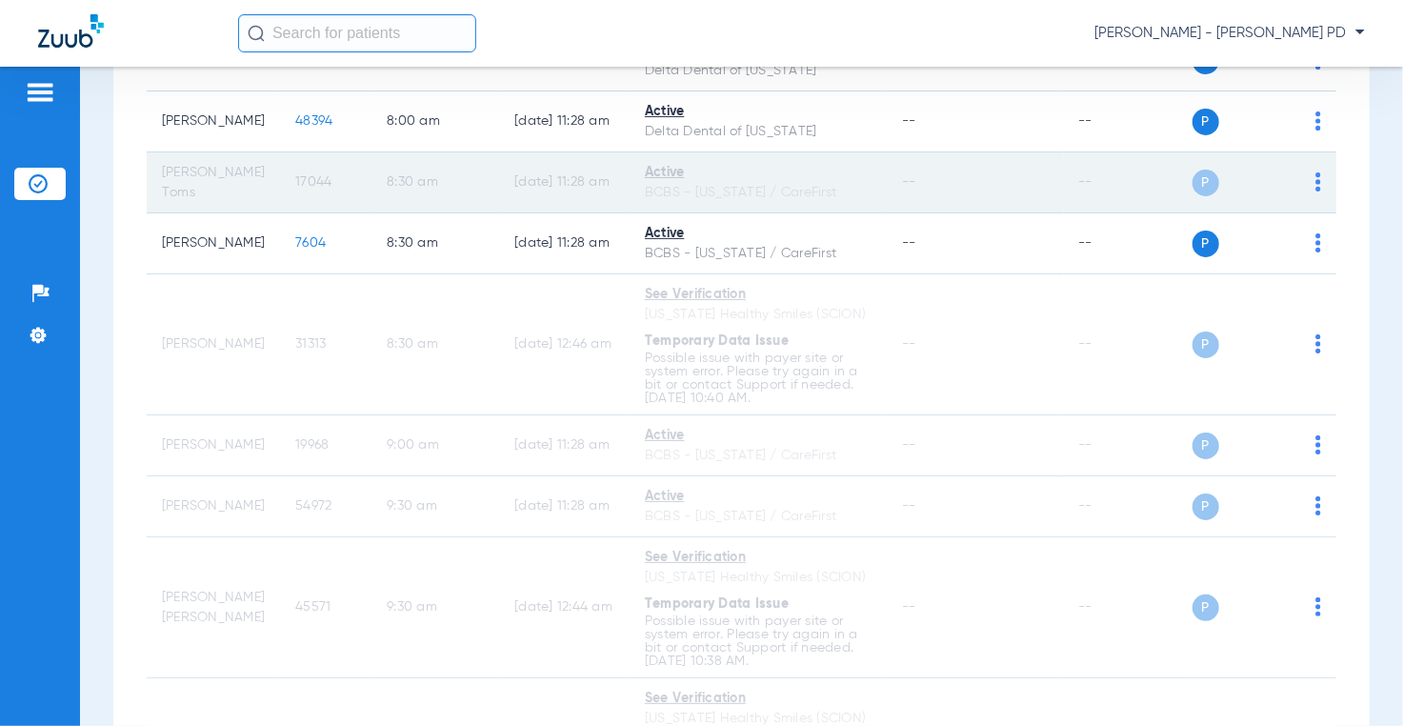
click at [296, 181] on span "17044" at bounding box center [313, 181] width 36 height 13
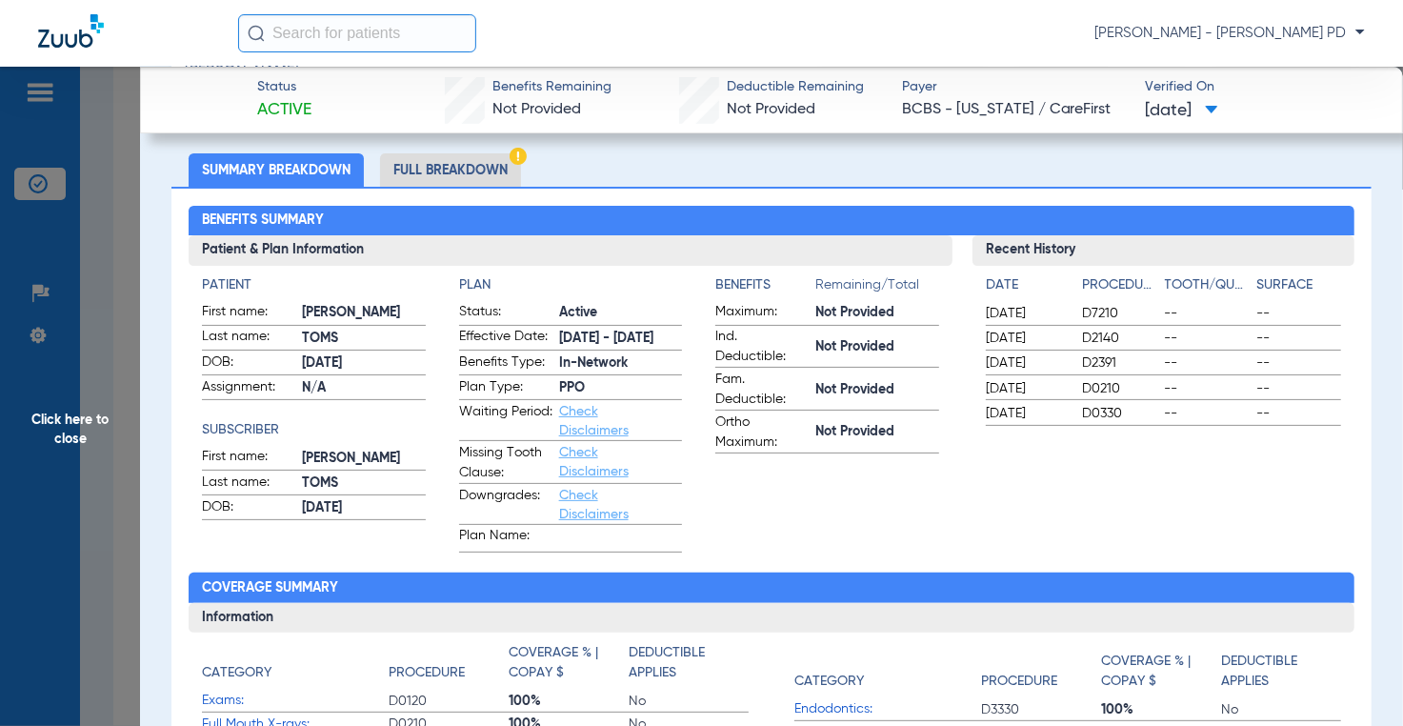
scroll to position [0, 0]
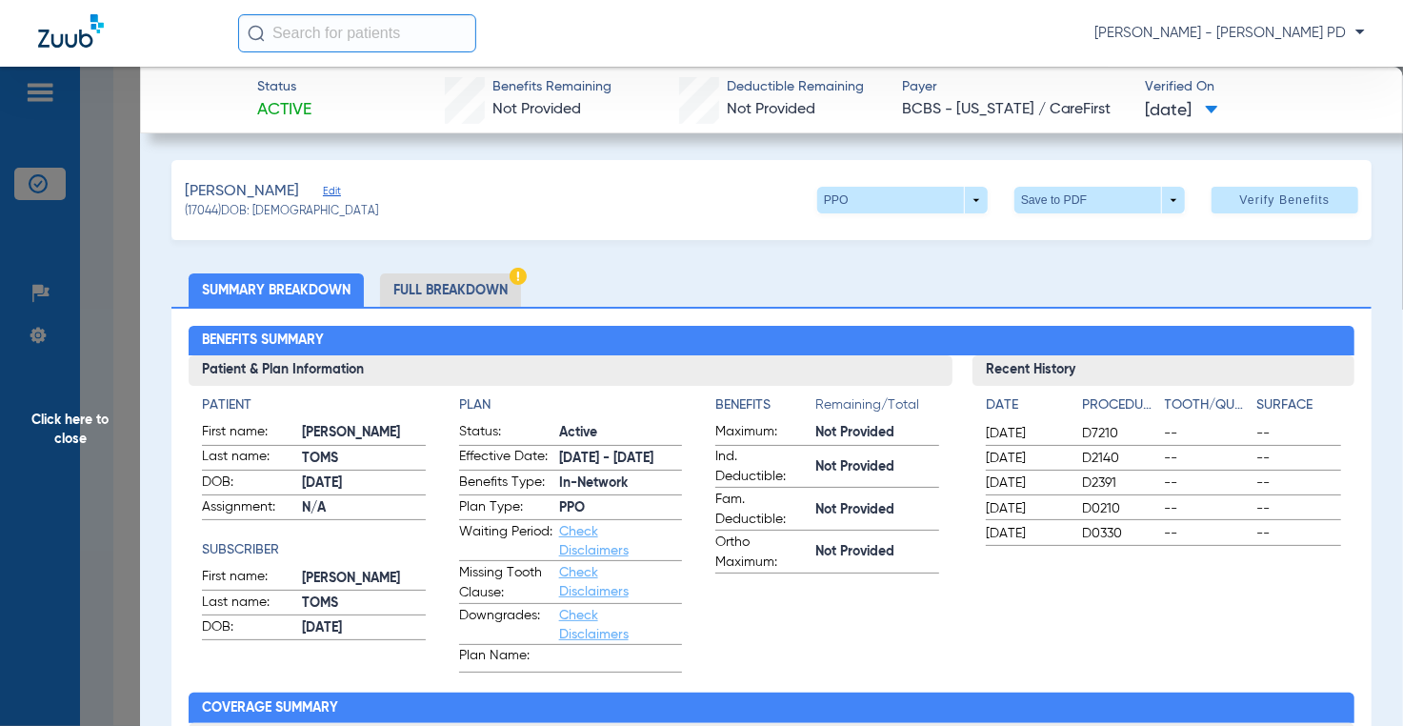
click at [1284, 309] on div "Benefits Summary Patient & Plan Information Patient First name: [PERSON_NAME] L…" at bounding box center [770, 683] width 1199 height 752
drag, startPoint x: 95, startPoint y: 295, endPoint x: 6, endPoint y: 218, distance: 118.2
click at [95, 295] on span "Click here to close" at bounding box center [70, 430] width 140 height 726
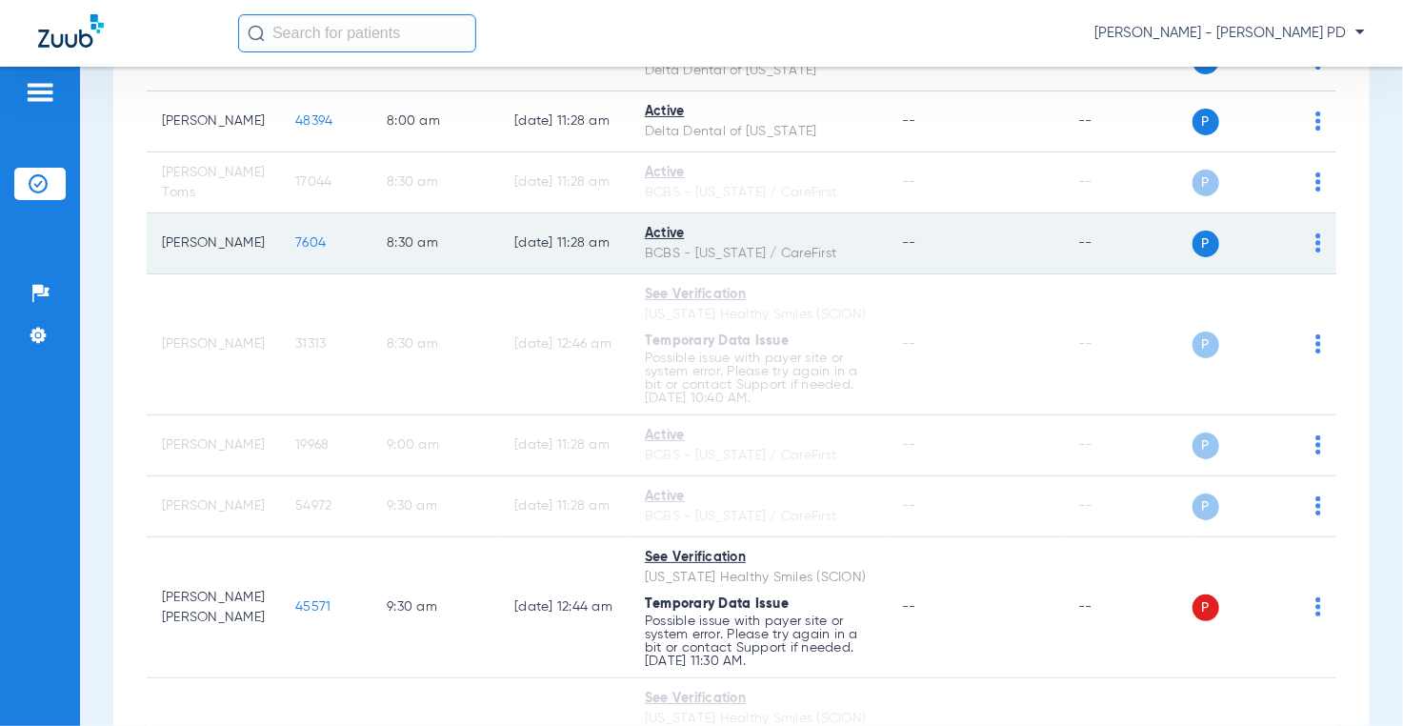
click at [295, 239] on span "7604" at bounding box center [310, 242] width 30 height 13
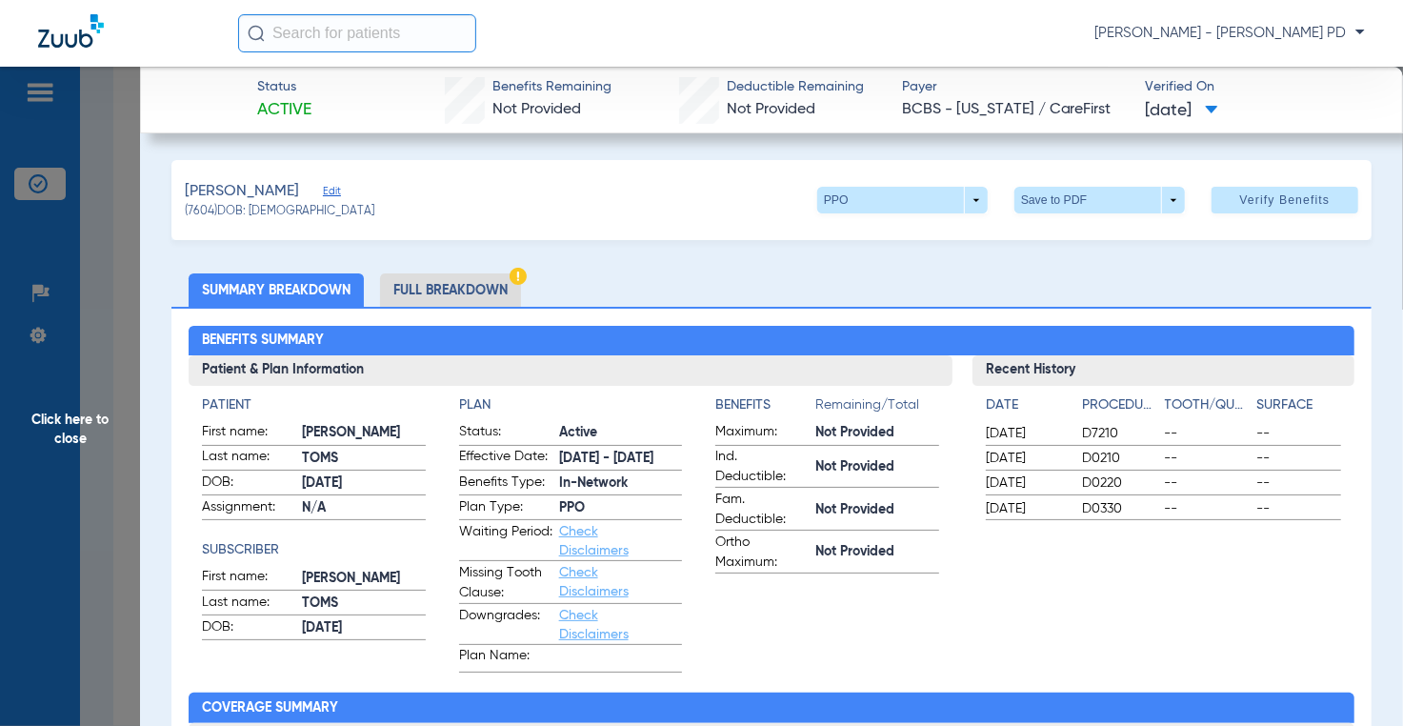
click at [101, 252] on span "Click here to close" at bounding box center [70, 430] width 140 height 726
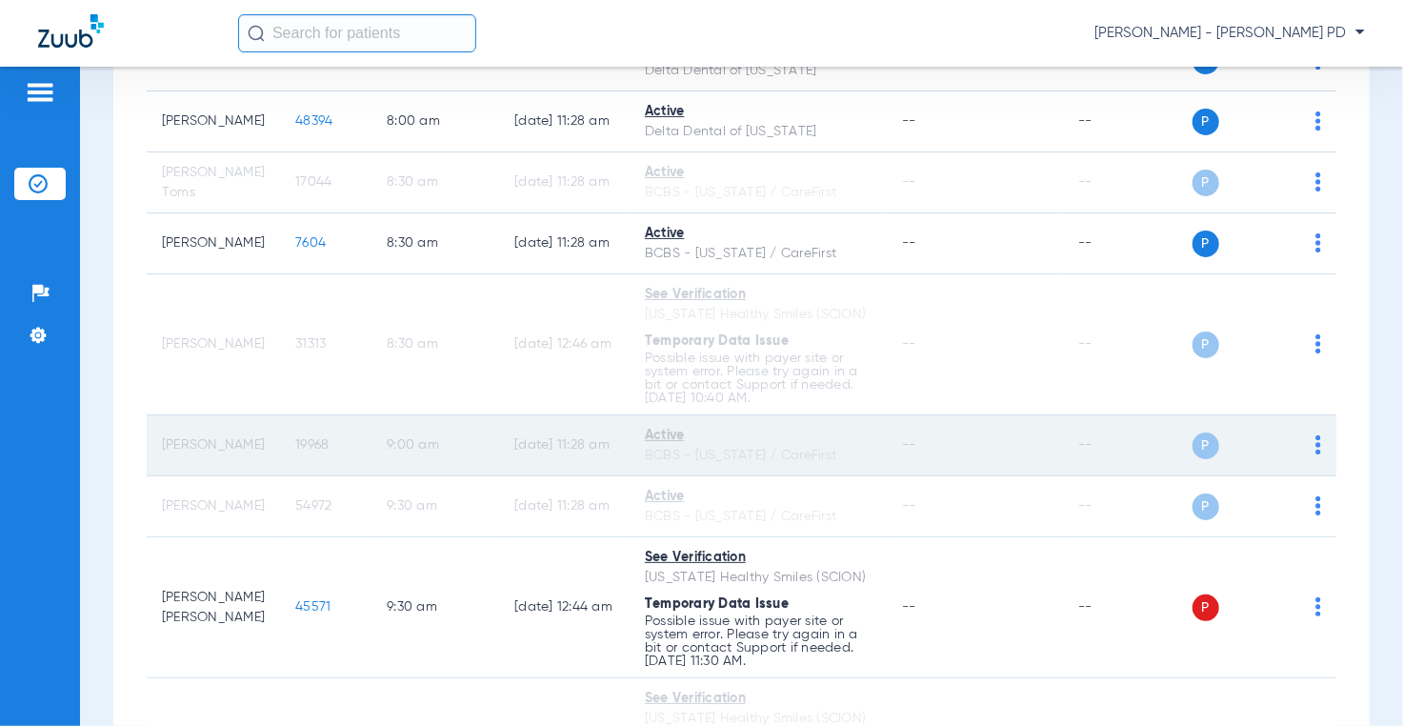
click at [295, 441] on span "19968" at bounding box center [311, 444] width 33 height 13
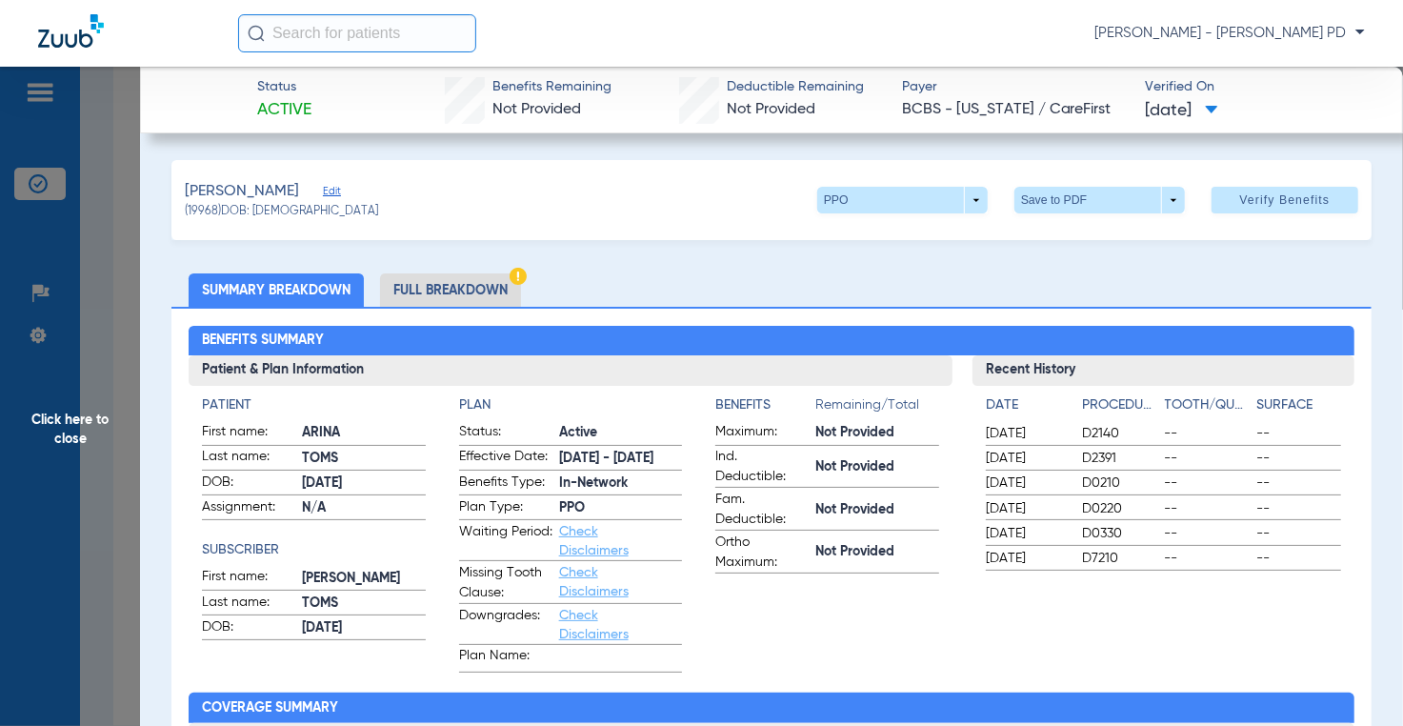
click at [1305, 305] on ul "Summary Breakdown Full Breakdown" at bounding box center [770, 289] width 1199 height 33
click at [129, 257] on span "Click here to close" at bounding box center [70, 430] width 140 height 726
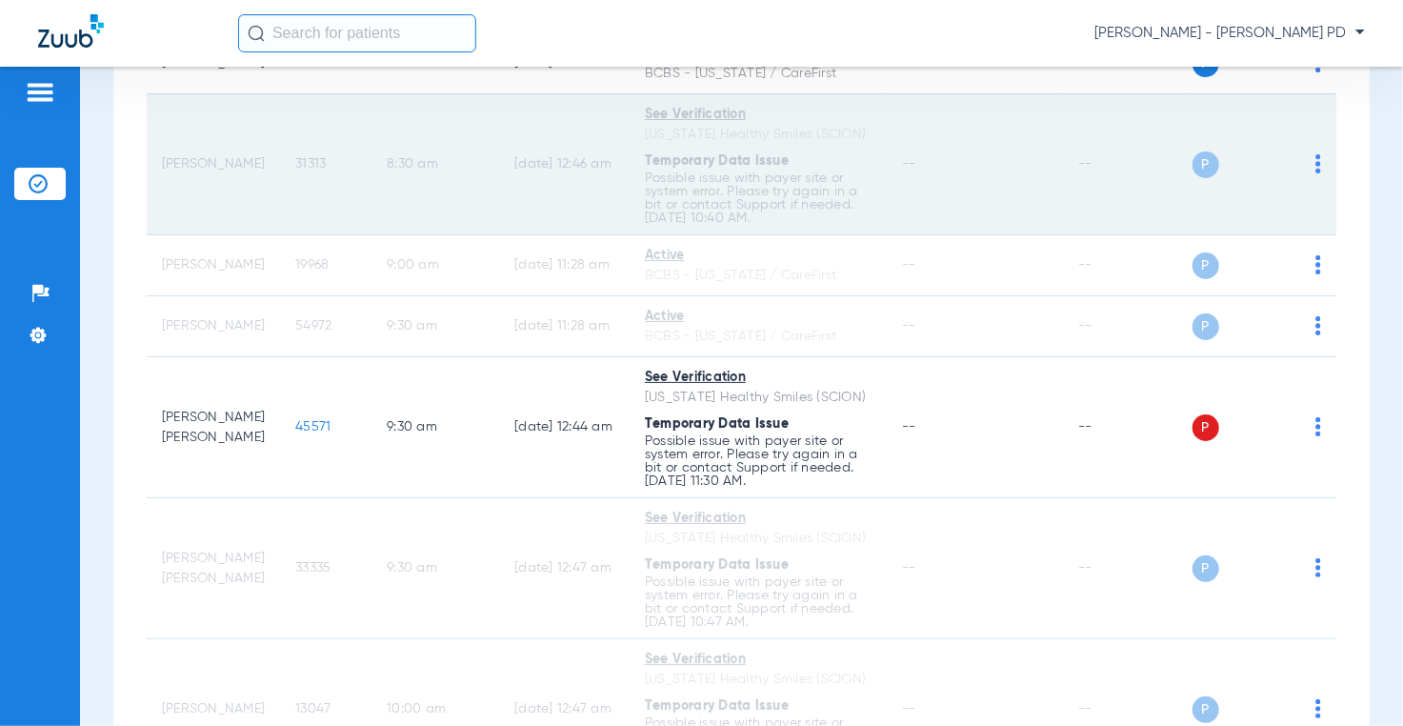
scroll to position [476, 0]
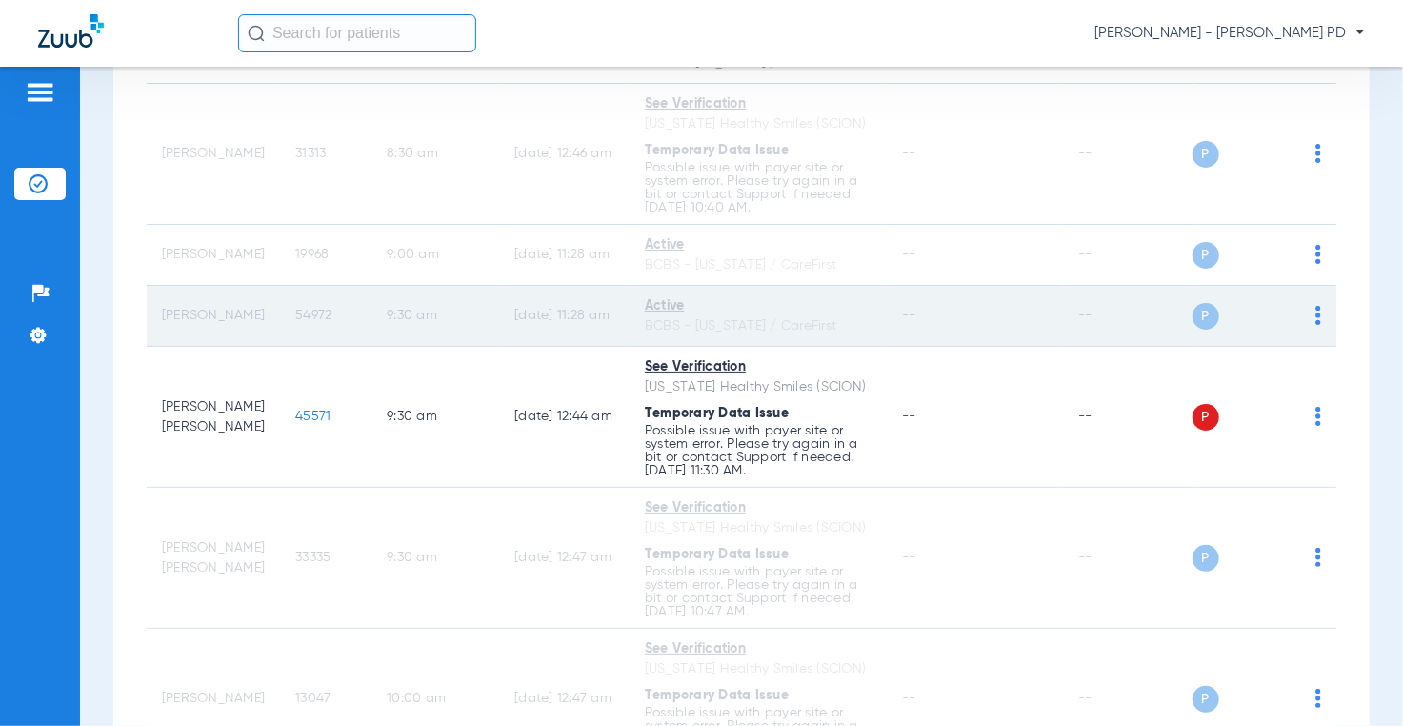
click at [295, 319] on span "54972" at bounding box center [313, 315] width 36 height 13
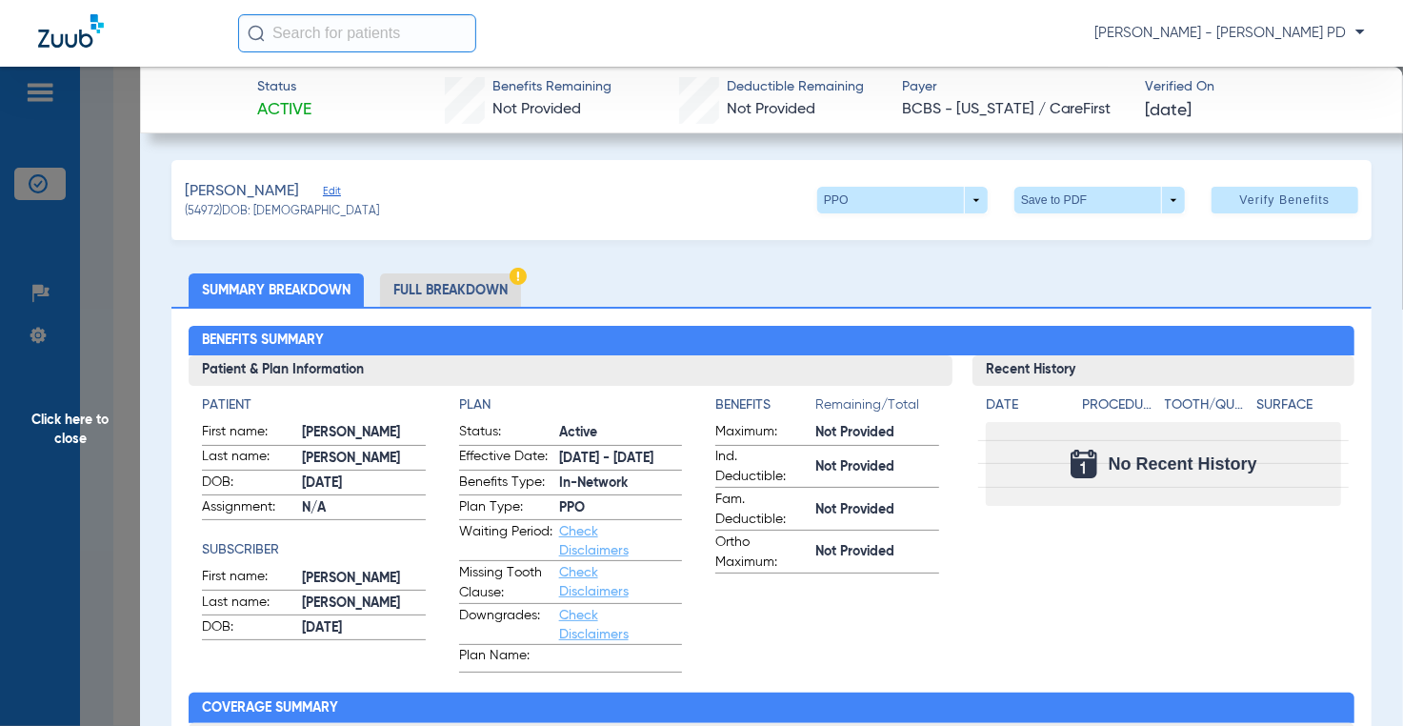
click at [1352, 342] on div "Benefits Summary Patient & Plan Information Patient First name: [PERSON_NAME] L…" at bounding box center [770, 683] width 1199 height 752
click at [83, 275] on span "Click here to close" at bounding box center [70, 430] width 140 height 726
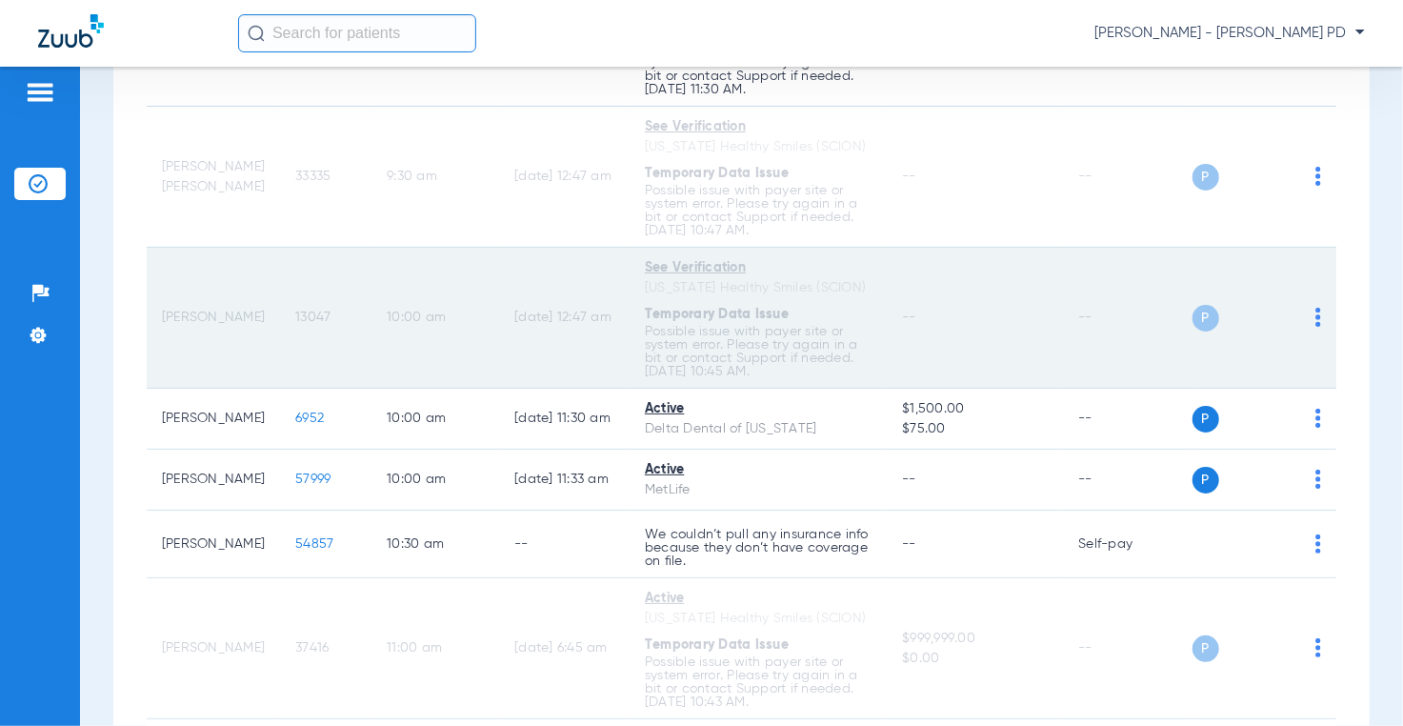
scroll to position [952, 0]
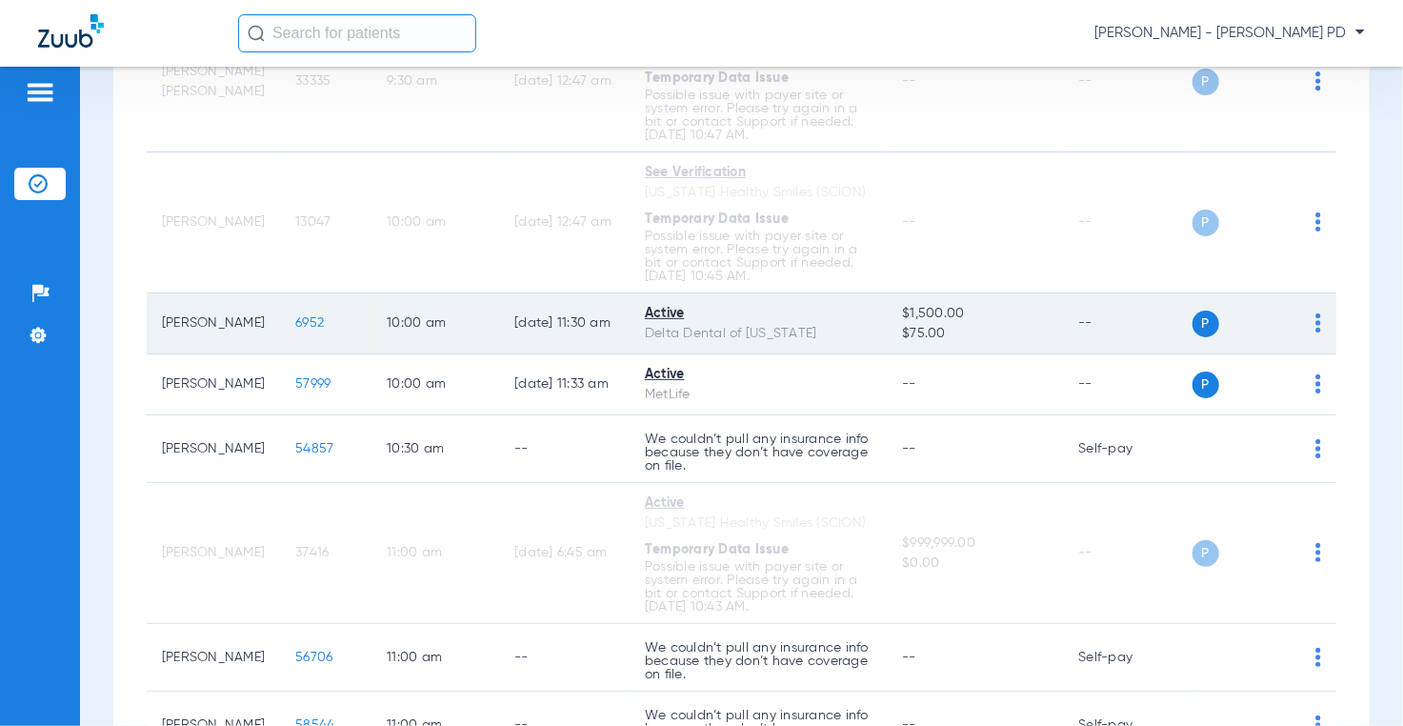
click at [299, 328] on td "6952" at bounding box center [325, 323] width 91 height 61
click at [295, 329] on span "6952" at bounding box center [309, 322] width 29 height 13
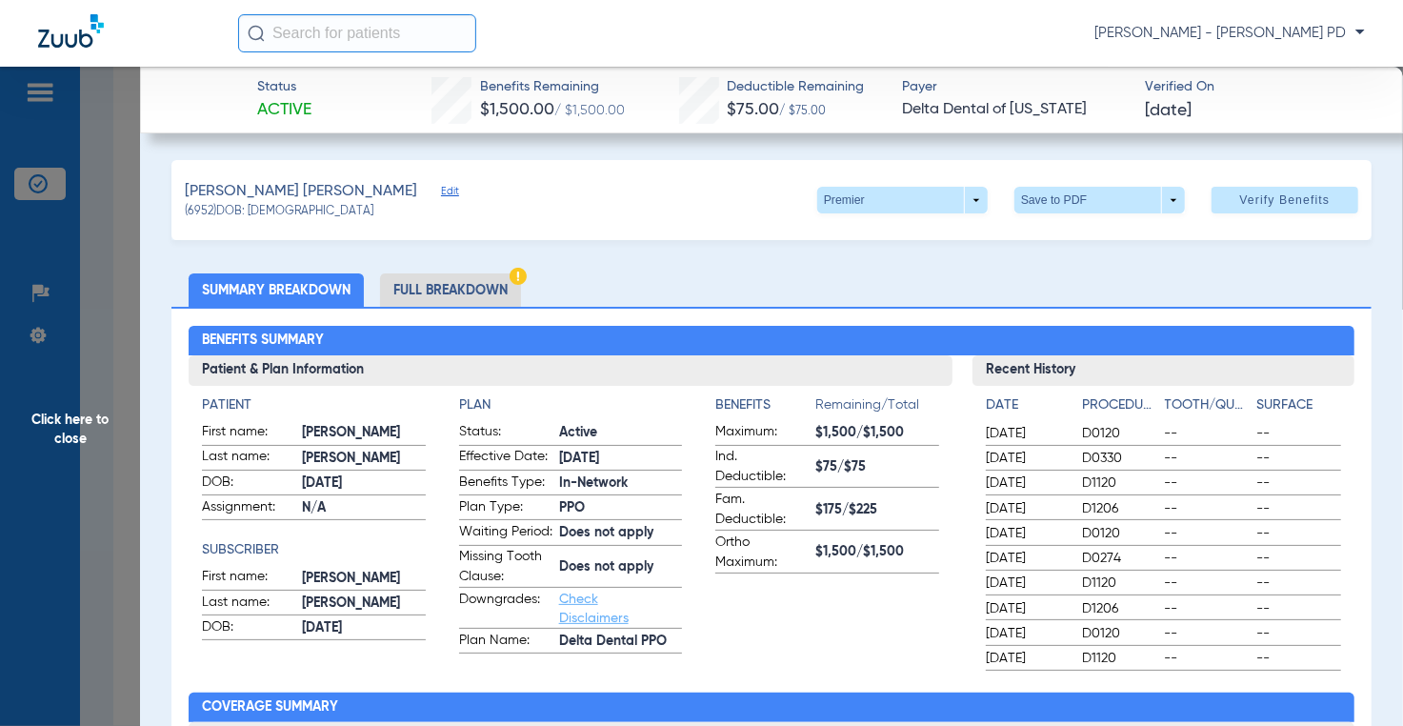
drag, startPoint x: 1262, startPoint y: 372, endPoint x: 431, endPoint y: 3, distance: 908.9
click at [1262, 372] on h3 "Recent History" at bounding box center [1163, 370] width 382 height 30
click at [127, 389] on span "Click here to close" at bounding box center [70, 430] width 140 height 726
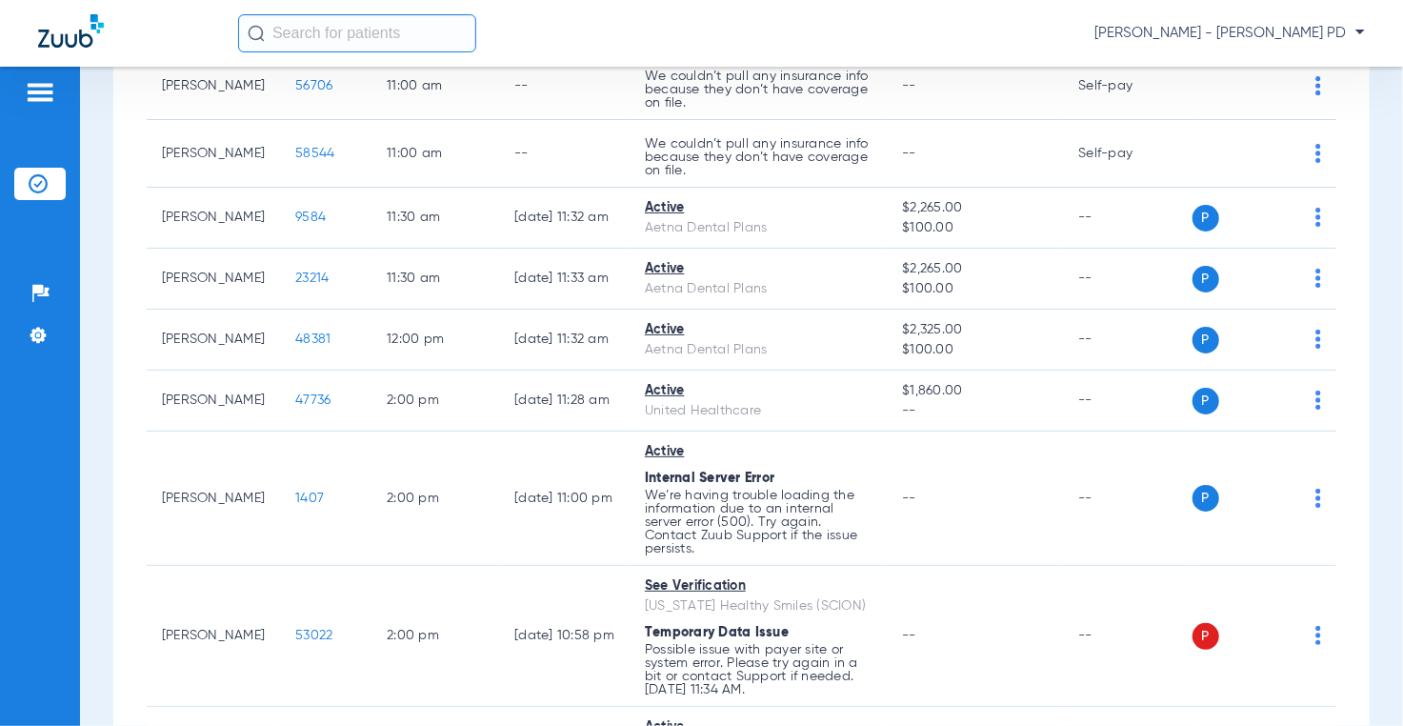
scroll to position [1619, 0]
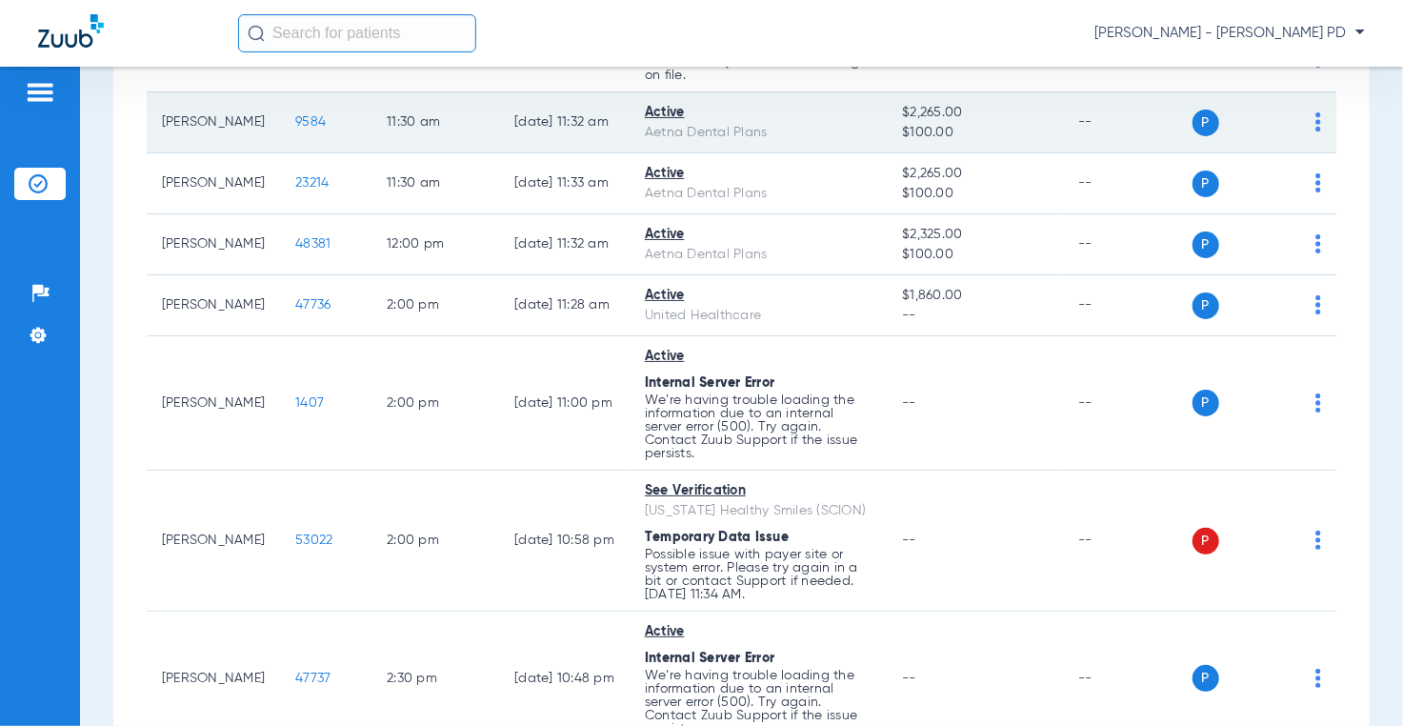
click at [295, 129] on span "9584" at bounding box center [310, 121] width 30 height 13
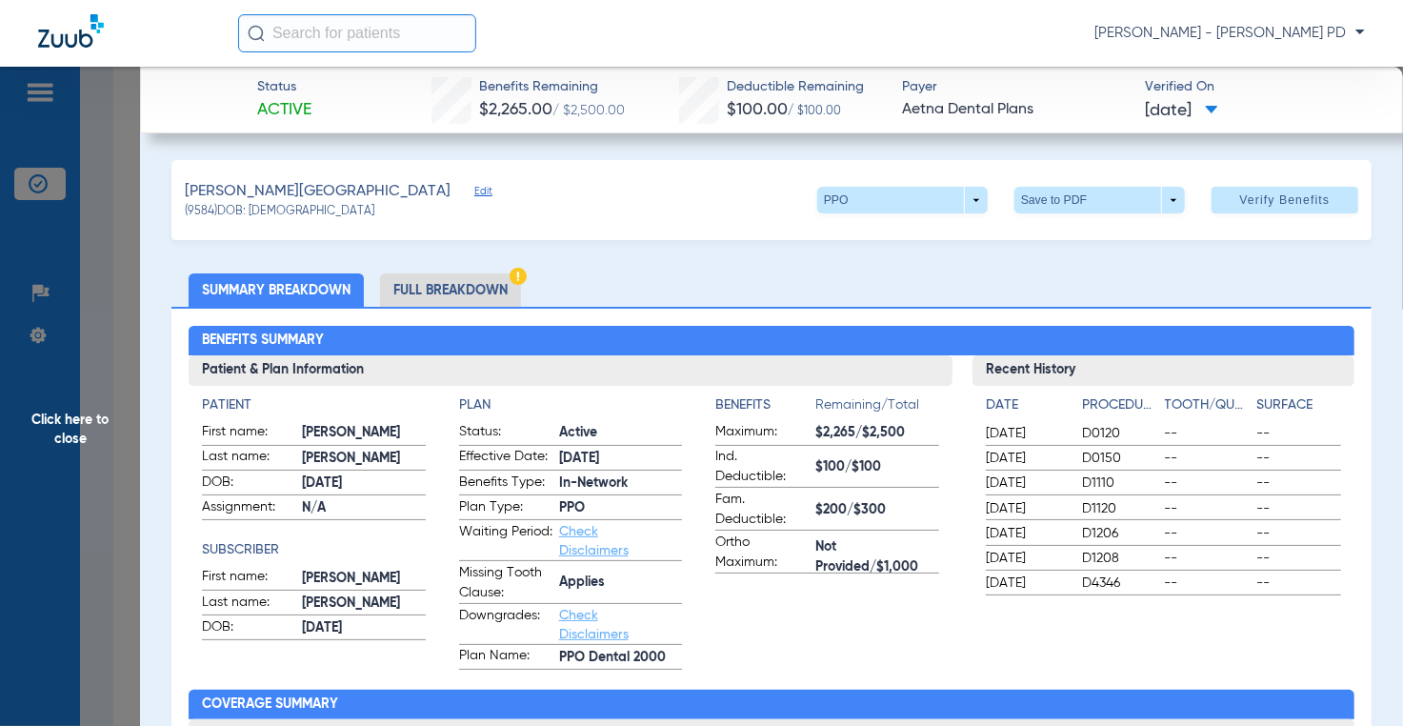
click at [91, 301] on span "Click here to close" at bounding box center [70, 430] width 140 height 726
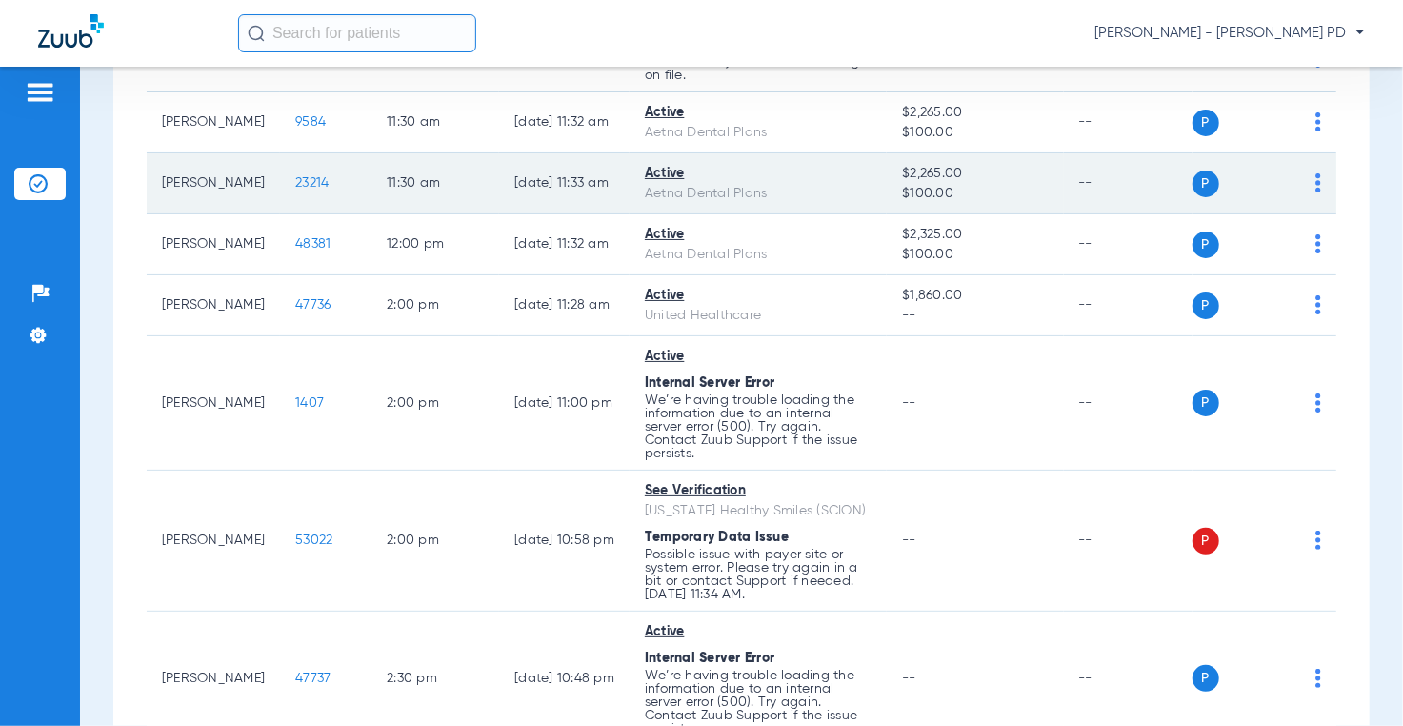
click at [295, 190] on span "23214" at bounding box center [311, 182] width 33 height 13
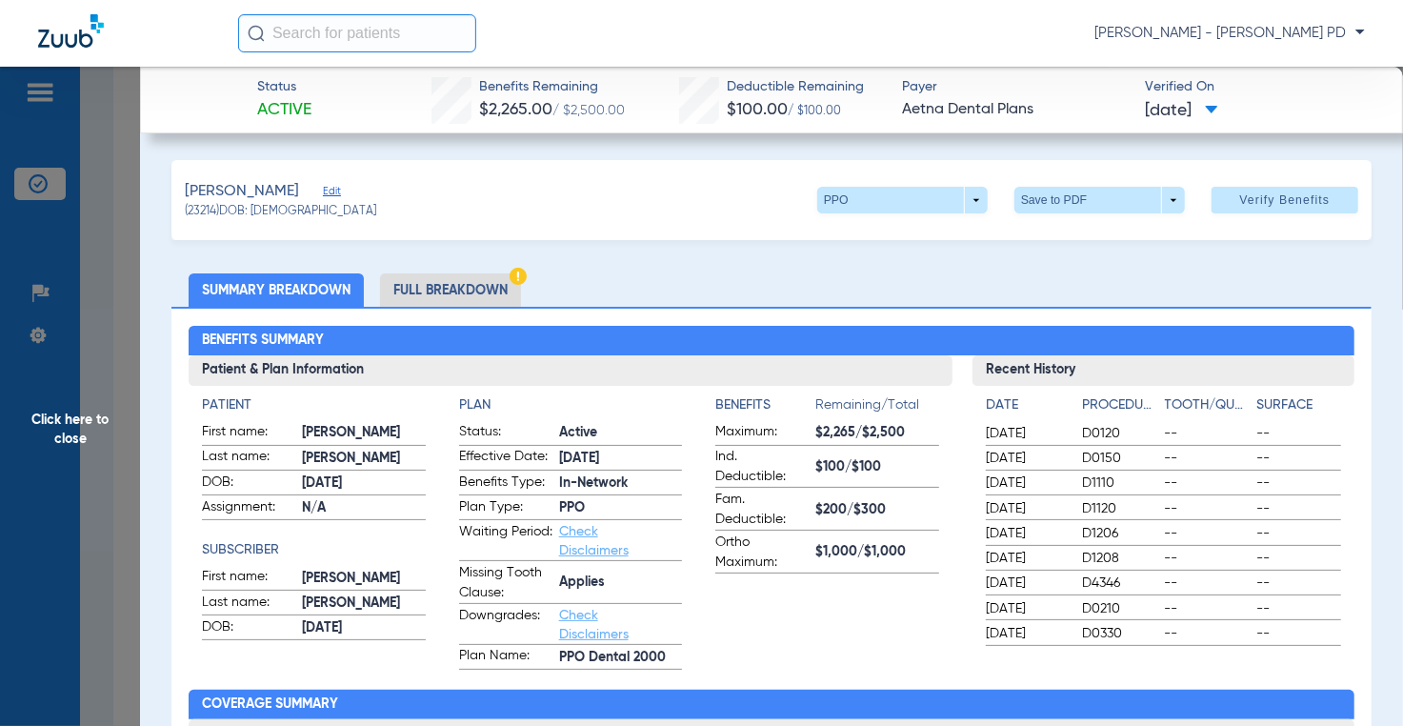
drag, startPoint x: 1301, startPoint y: 322, endPoint x: 839, endPoint y: 277, distance: 464.0
click at [1301, 322] on div "Benefits Summary Patient & Plan Information Patient First name: [PERSON_NAME] L…" at bounding box center [770, 681] width 1199 height 749
drag, startPoint x: 69, startPoint y: 266, endPoint x: 54, endPoint y: 264, distance: 14.4
click at [69, 266] on span "Click here to close" at bounding box center [70, 430] width 140 height 726
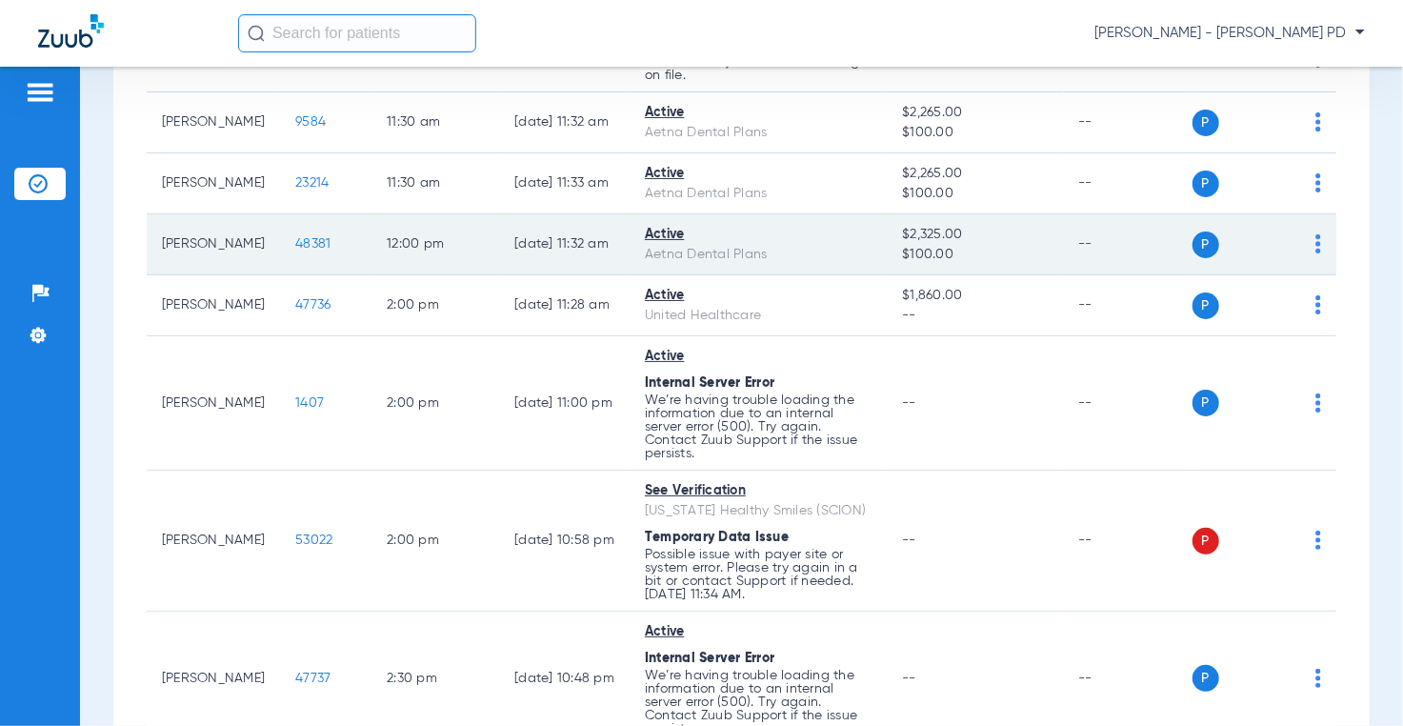
click at [307, 272] on td "48381" at bounding box center [325, 244] width 91 height 61
click at [300, 250] on span "48381" at bounding box center [312, 243] width 35 height 13
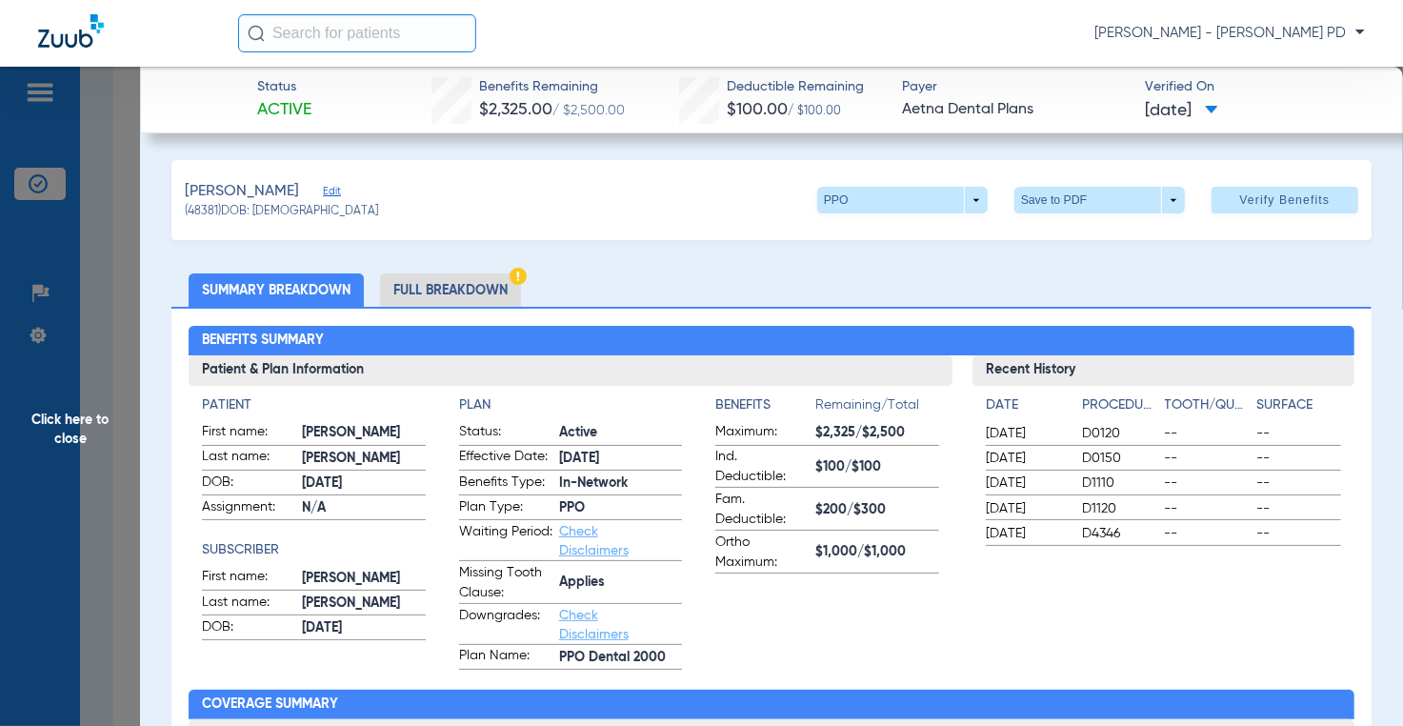
drag, startPoint x: 1339, startPoint y: 321, endPoint x: 958, endPoint y: 388, distance: 386.7
click at [1339, 321] on div "Benefits Summary Patient & Plan Information Patient First name: [PERSON_NAME] L…" at bounding box center [770, 681] width 1199 height 749
click at [131, 377] on span "Click here to close" at bounding box center [70, 430] width 140 height 726
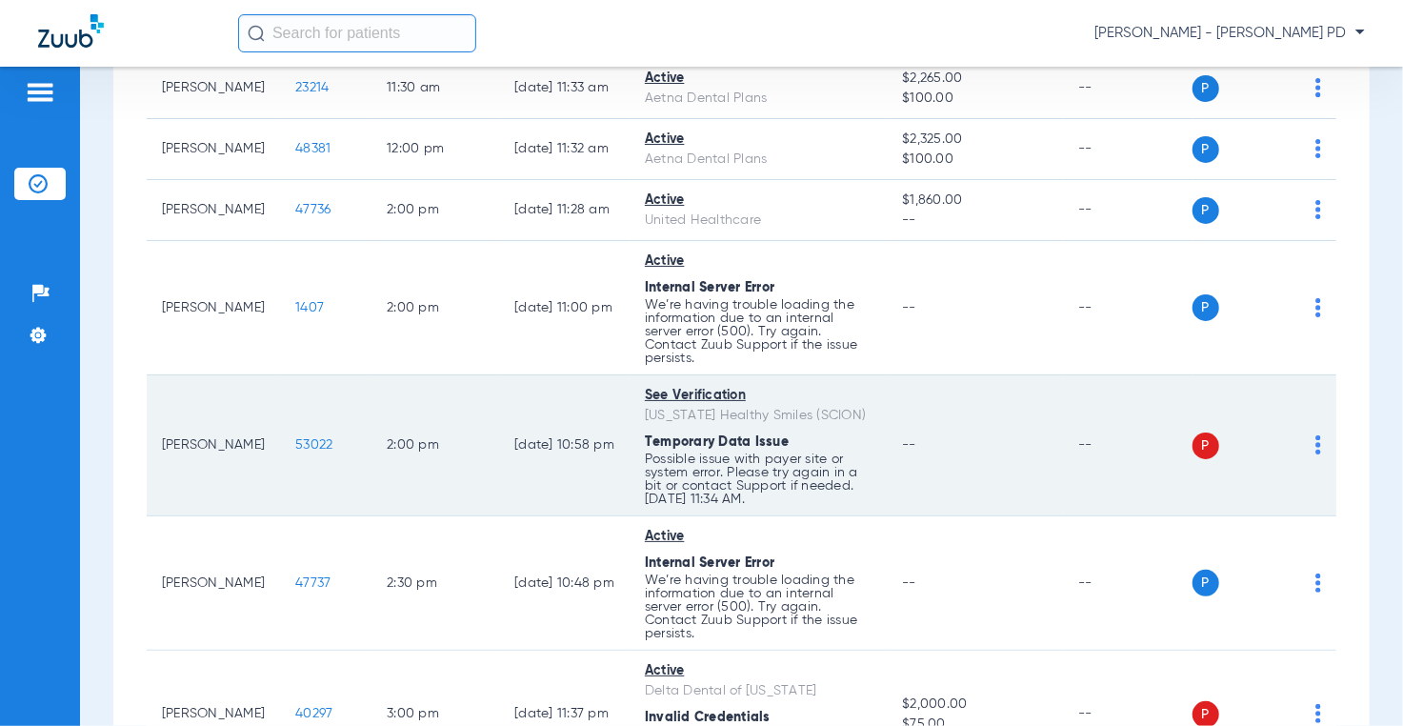
scroll to position [1809, 0]
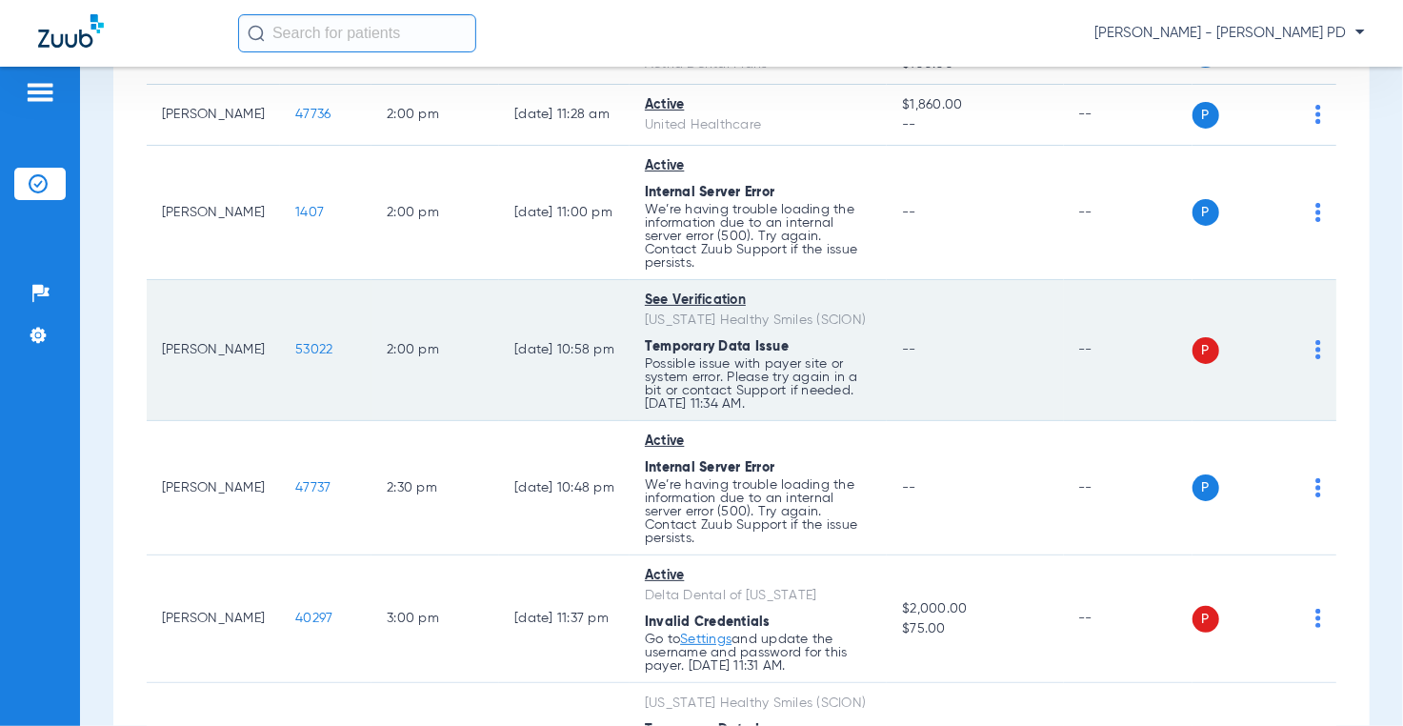
drag, startPoint x: 1375, startPoint y: 444, endPoint x: 1290, endPoint y: 403, distance: 94.1
click at [1375, 444] on div "Schedule Insurance Verification History Last Appt. Sync Time: [DATE] - 12:00 PM…" at bounding box center [741, 396] width 1323 height 659
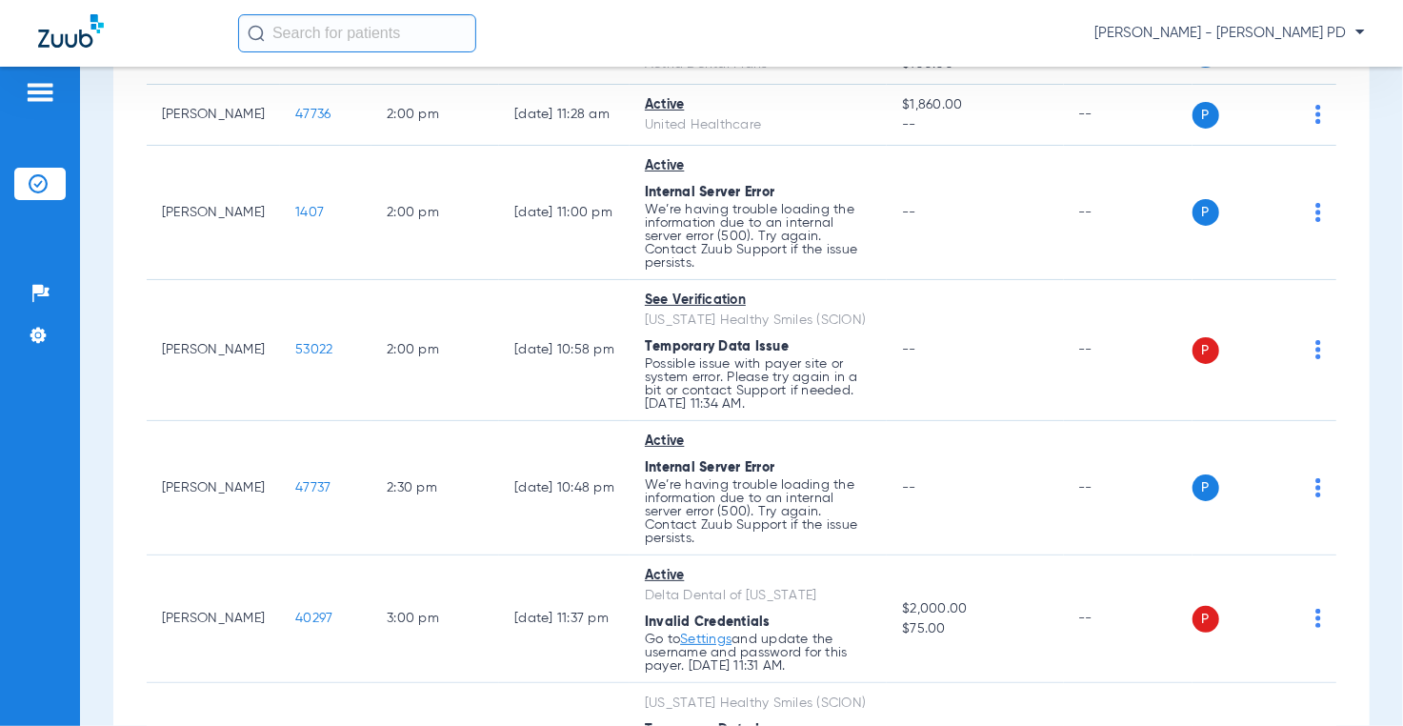
click at [1386, 265] on div "Schedule Insurance Verification History Last Appt. Sync Time: [DATE] - 12:03 PM…" at bounding box center [741, 396] width 1323 height 659
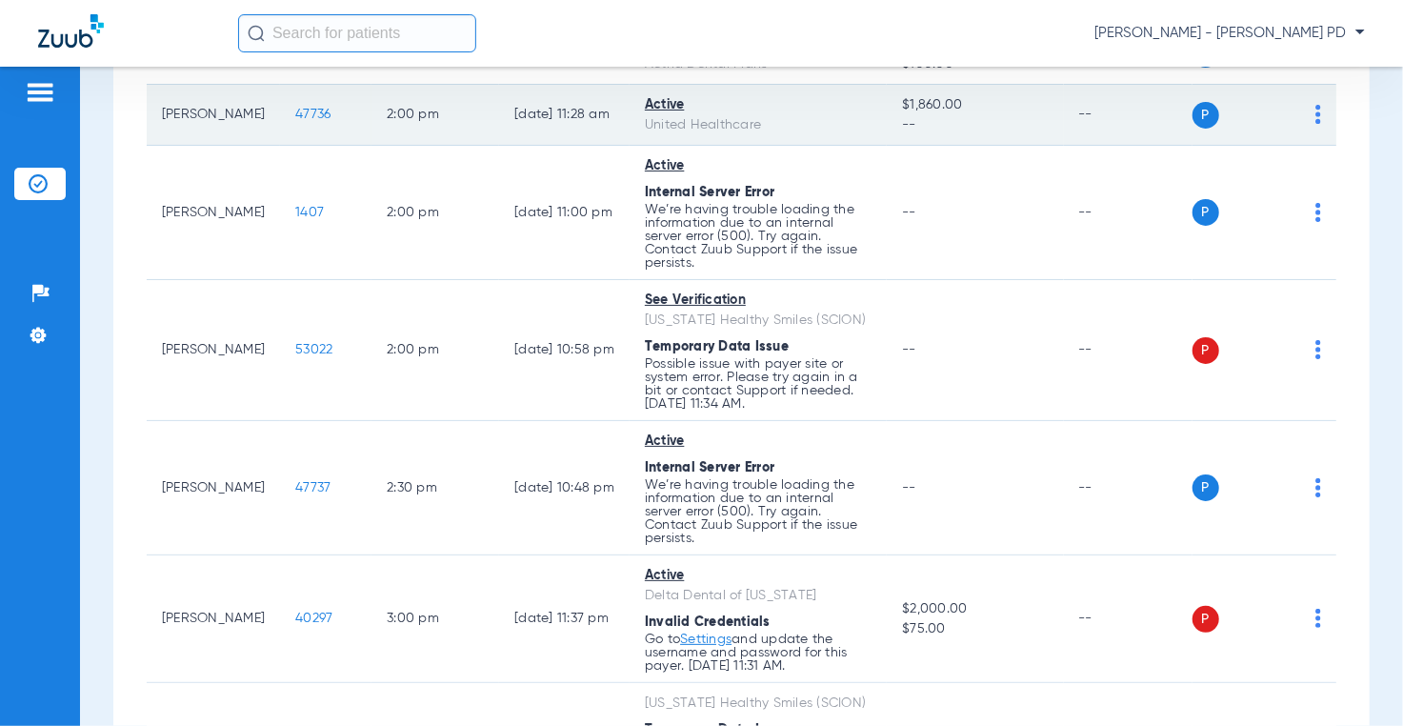
click at [295, 121] on span "47736" at bounding box center [312, 114] width 35 height 13
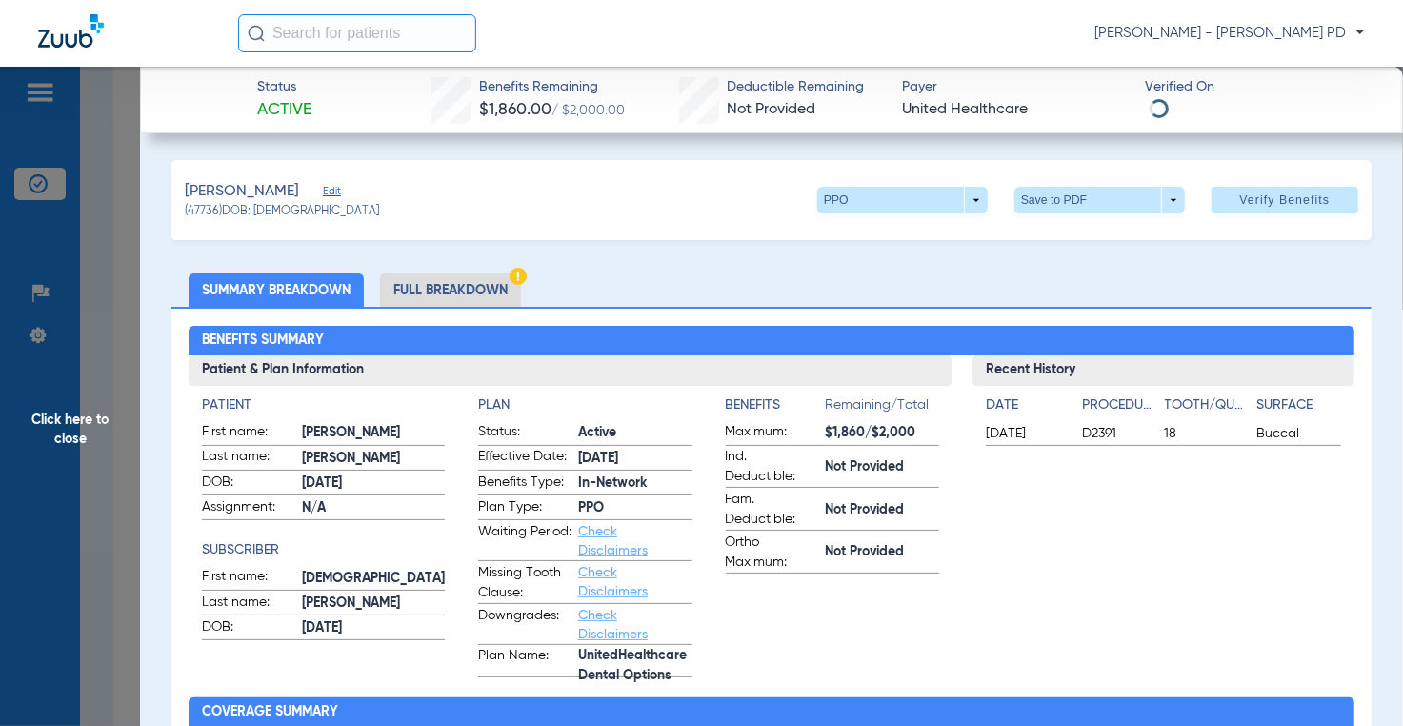
click at [843, 292] on ul "Summary Breakdown Full Breakdown" at bounding box center [770, 289] width 1199 height 33
click at [646, 169] on div "[PERSON_NAME] Edit (47736) DOB: [DEMOGRAPHIC_DATA] PPO arrow_drop_down Save to …" at bounding box center [770, 200] width 1199 height 80
click at [1253, 287] on ul "Summary Breakdown Full Breakdown" at bounding box center [770, 289] width 1199 height 33
drag, startPoint x: 116, startPoint y: 388, endPoint x: 128, endPoint y: 367, distance: 23.9
click at [116, 386] on span "Click here to close" at bounding box center [70, 430] width 140 height 726
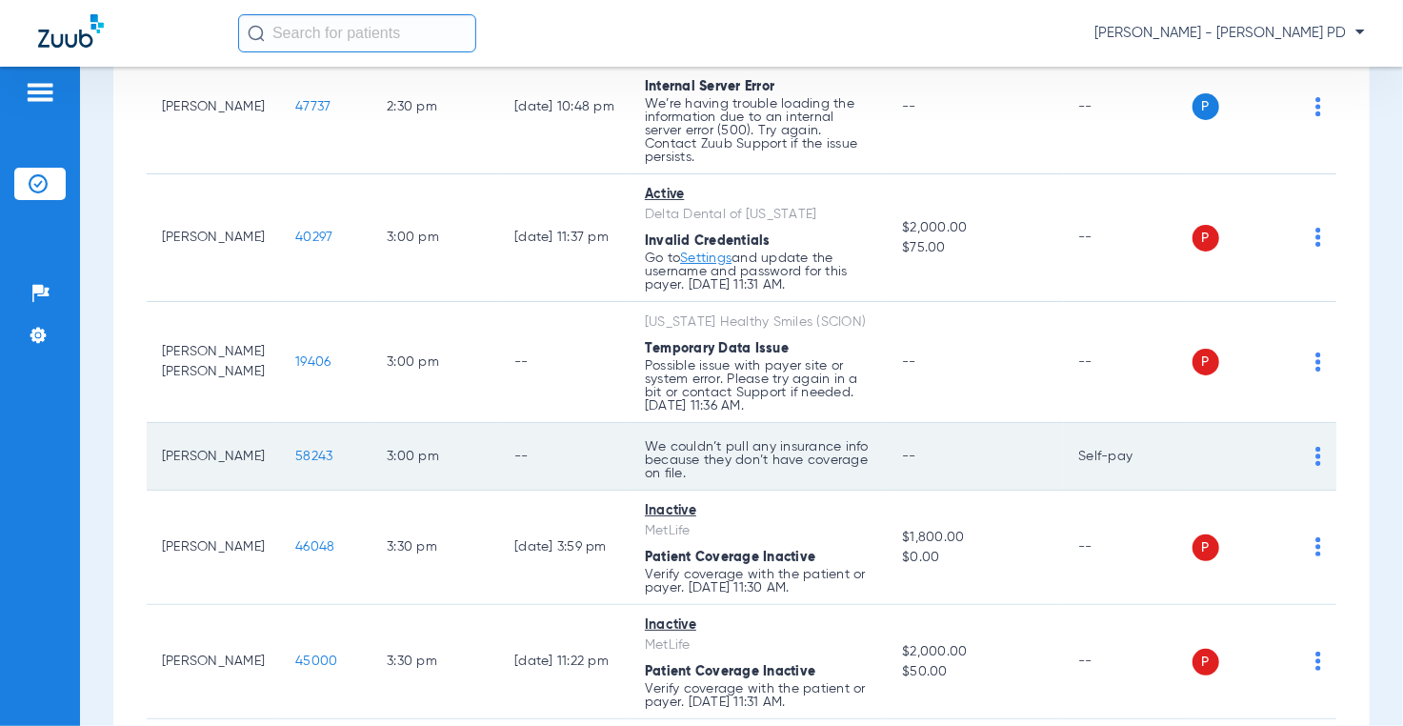
scroll to position [2286, 0]
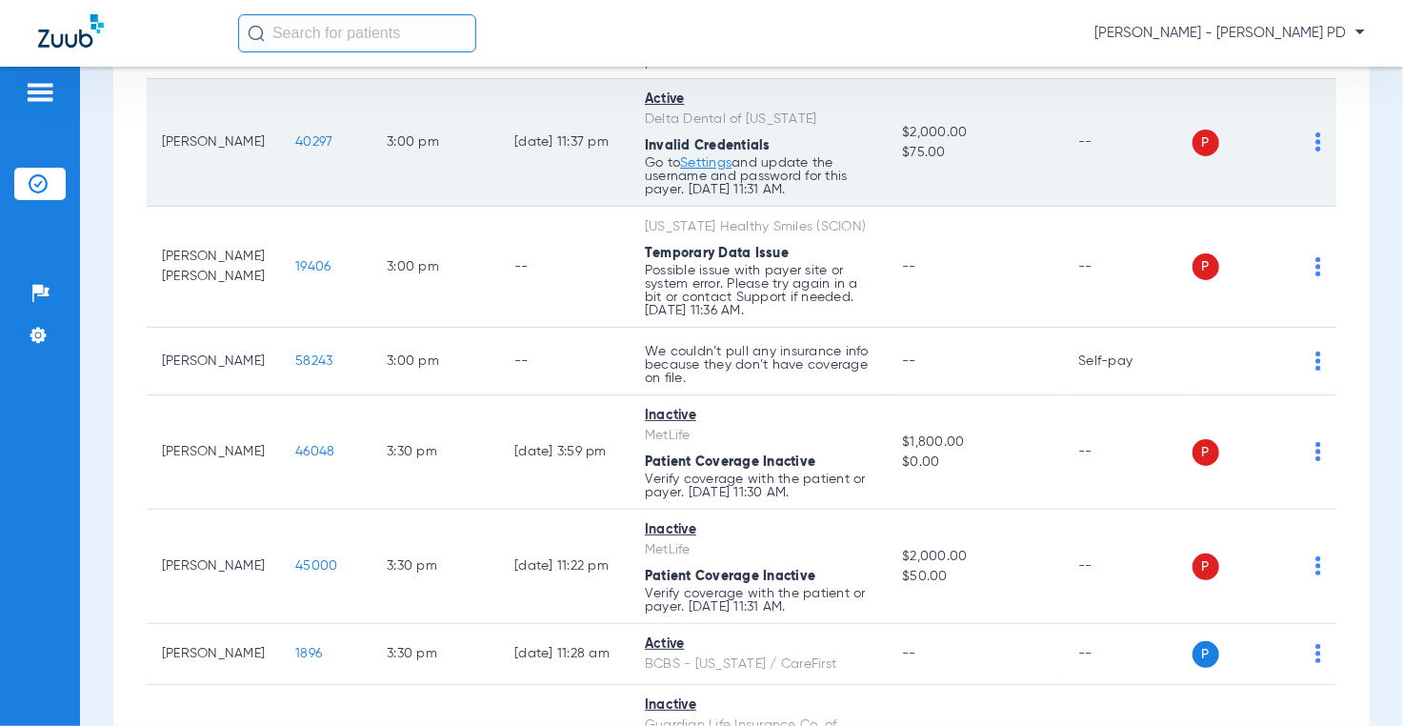
click at [296, 177] on td "40297" at bounding box center [325, 143] width 91 height 128
click at [296, 149] on span "40297" at bounding box center [313, 141] width 37 height 13
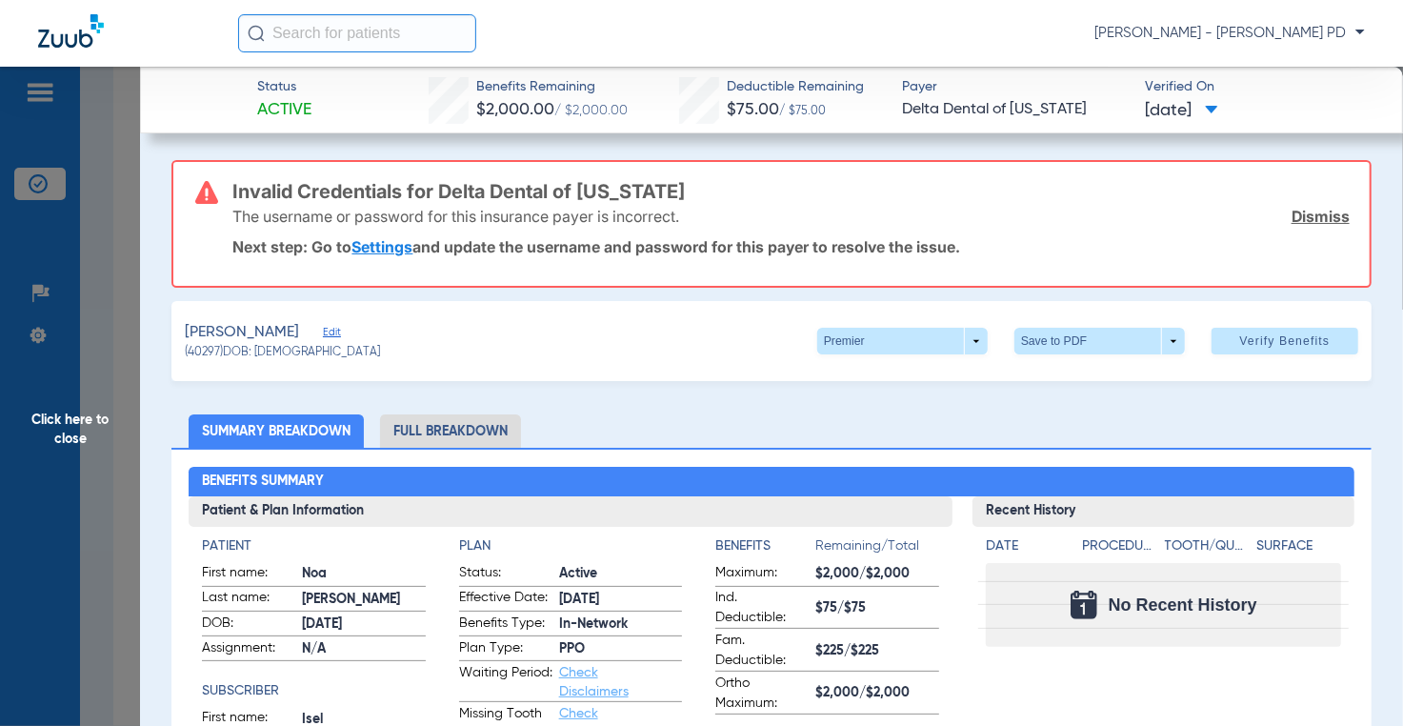
click at [124, 289] on span "Click here to close" at bounding box center [70, 430] width 140 height 726
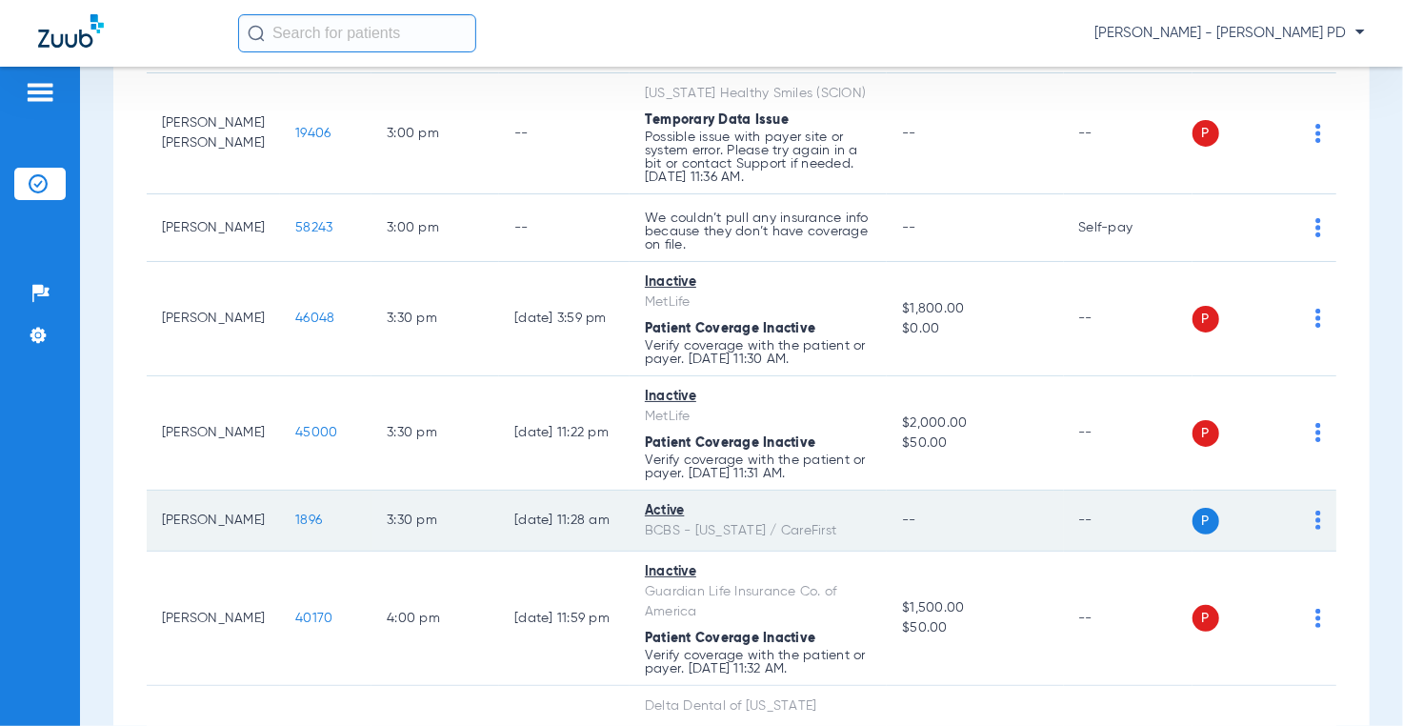
scroll to position [2609, 0]
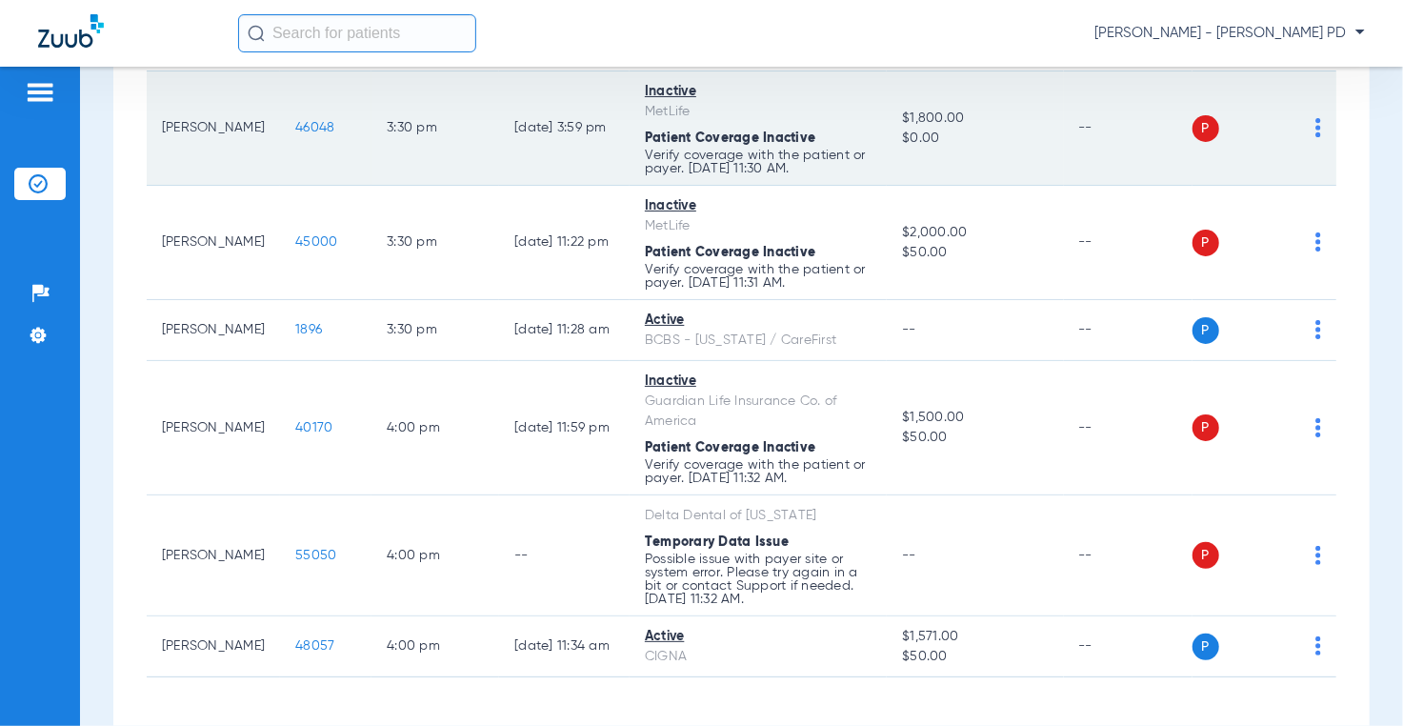
click at [308, 134] on span "46048" at bounding box center [314, 127] width 39 height 13
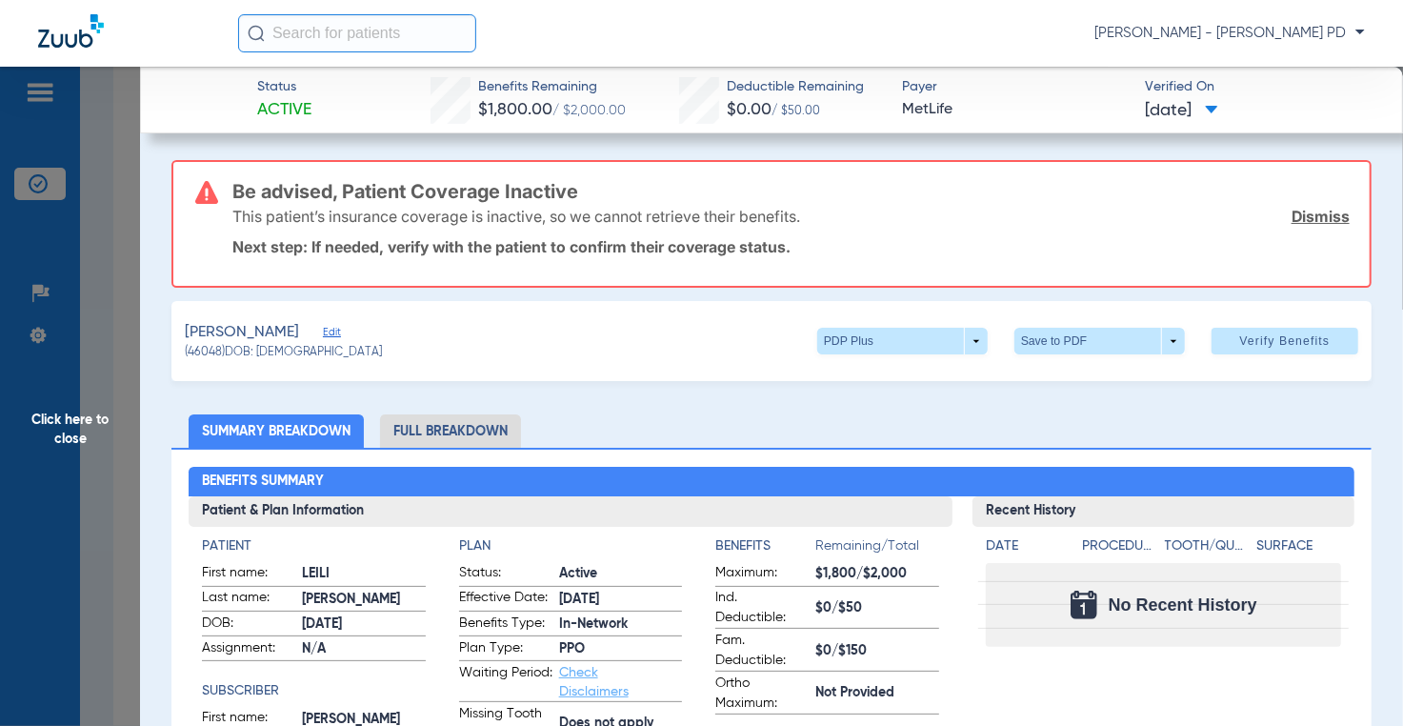
click at [1303, 376] on div "Badiee, Leili Edit (46048) DOB: 01/13/2019 PDP Plus arrow_drop_down Save to PDF…" at bounding box center [770, 341] width 1199 height 80
click at [97, 380] on span "Click here to close" at bounding box center [70, 430] width 140 height 726
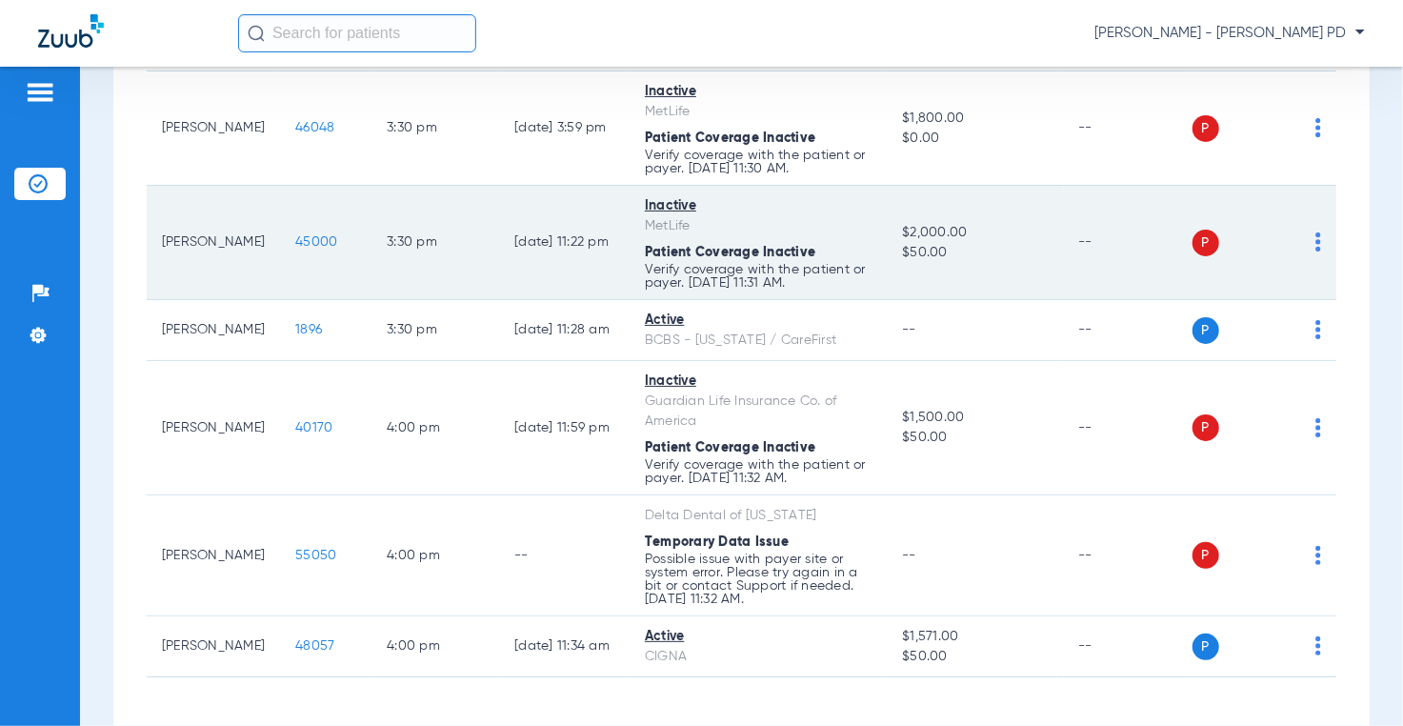
click at [306, 249] on span "45000" at bounding box center [316, 241] width 42 height 13
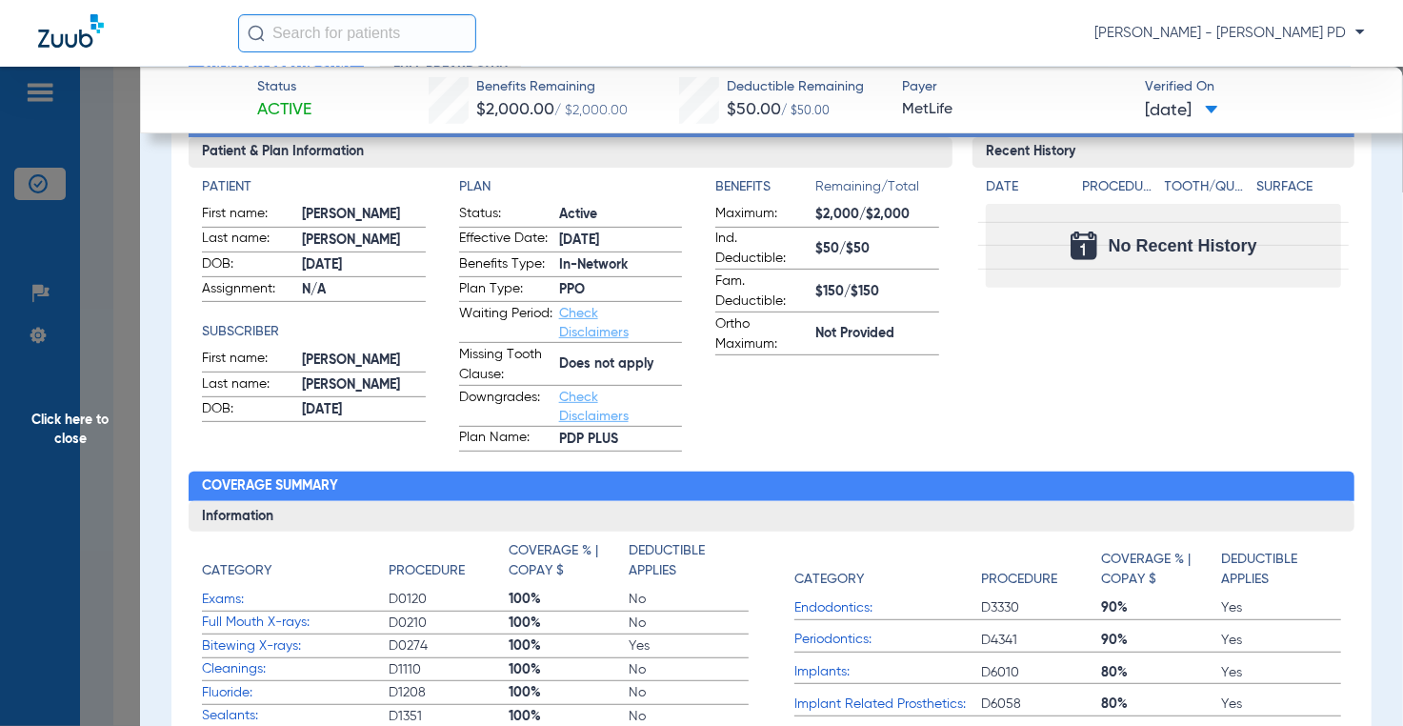
scroll to position [381, 0]
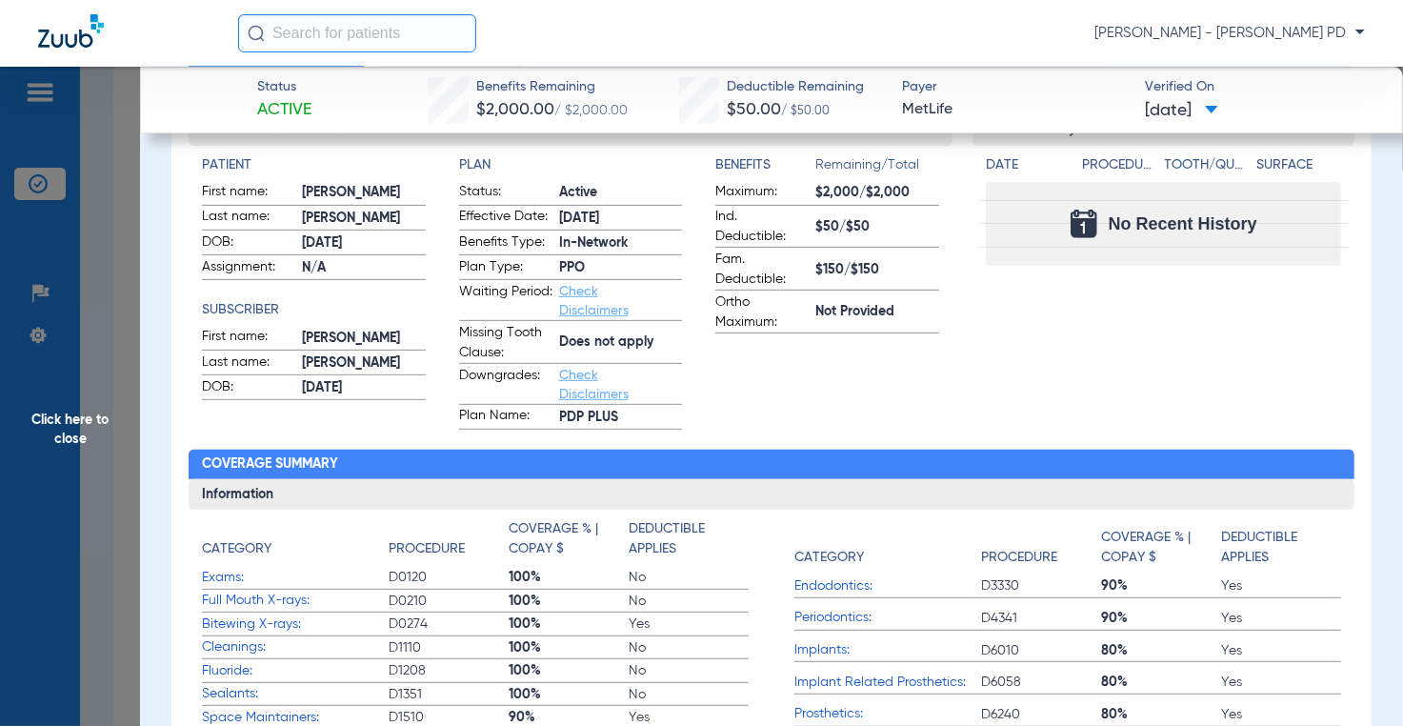
click at [93, 330] on span "Click here to close" at bounding box center [70, 430] width 140 height 726
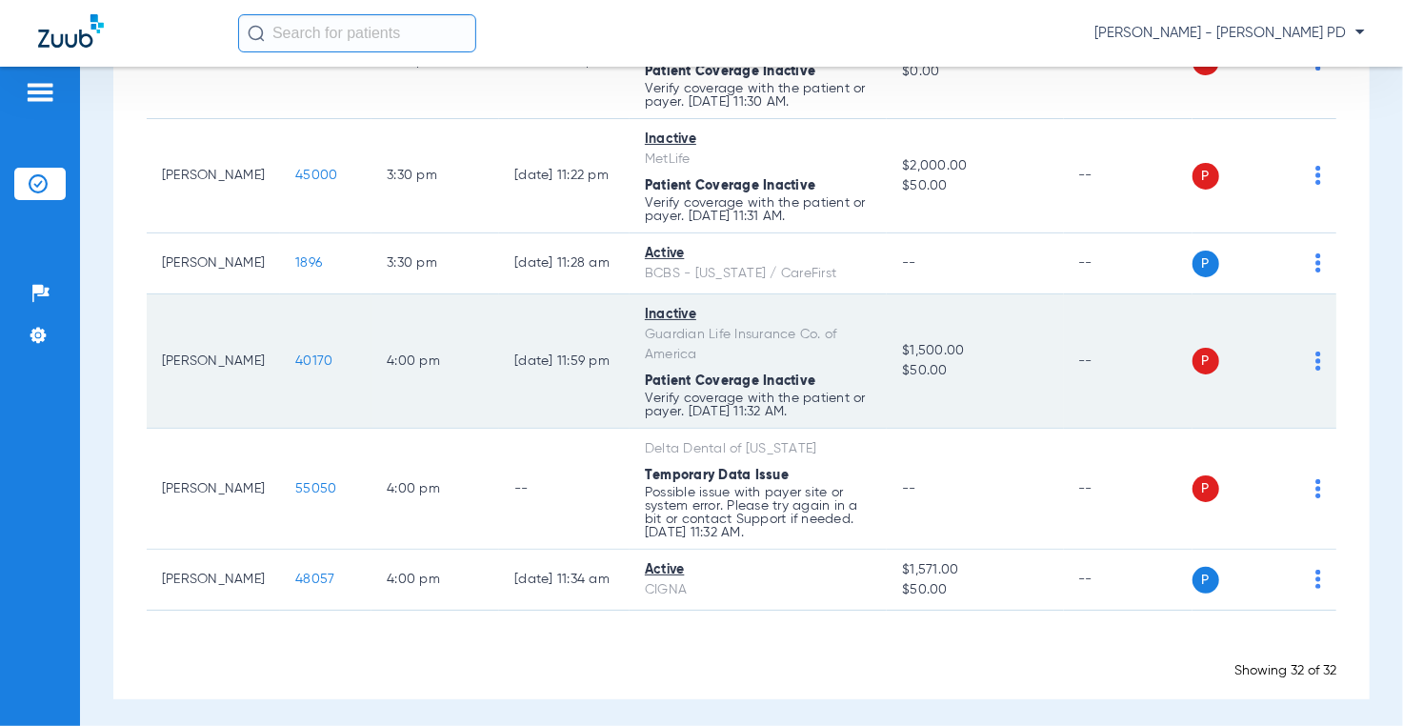
scroll to position [2705, 0]
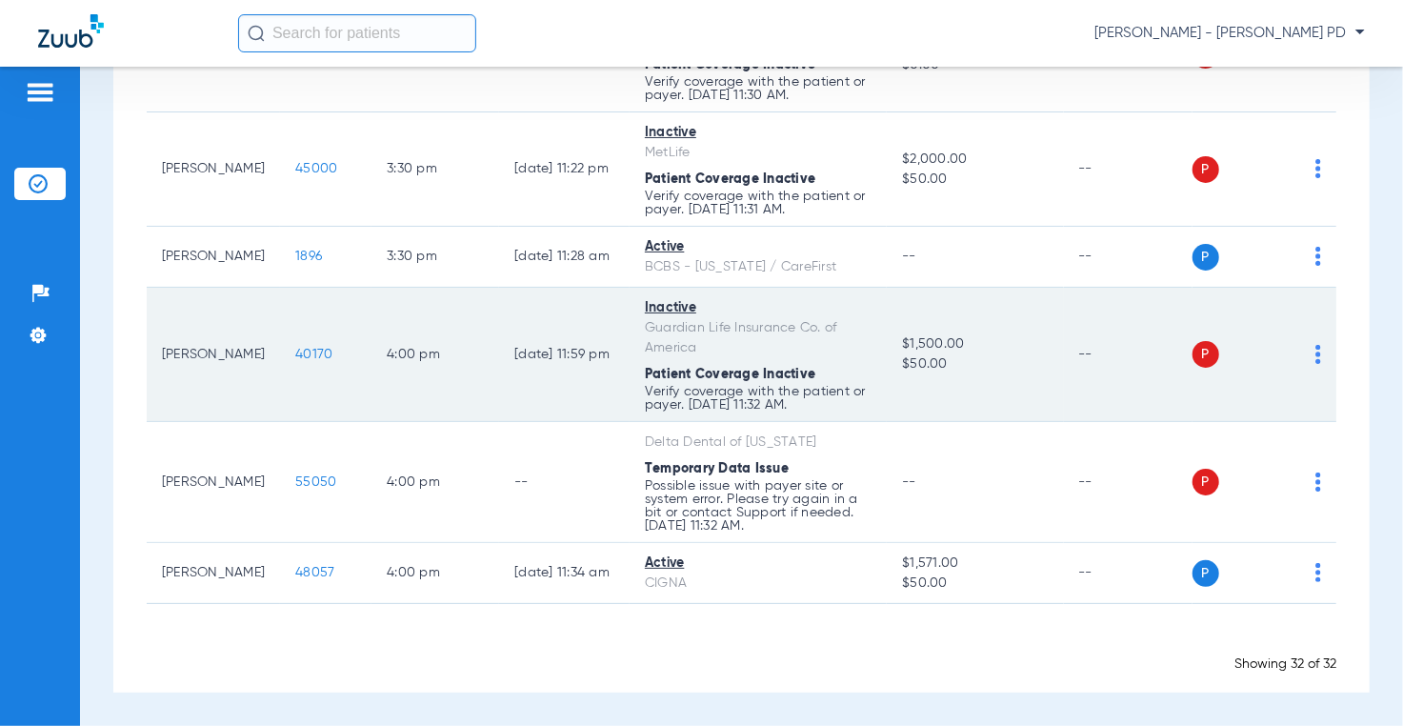
click at [295, 357] on span "40170" at bounding box center [313, 354] width 37 height 13
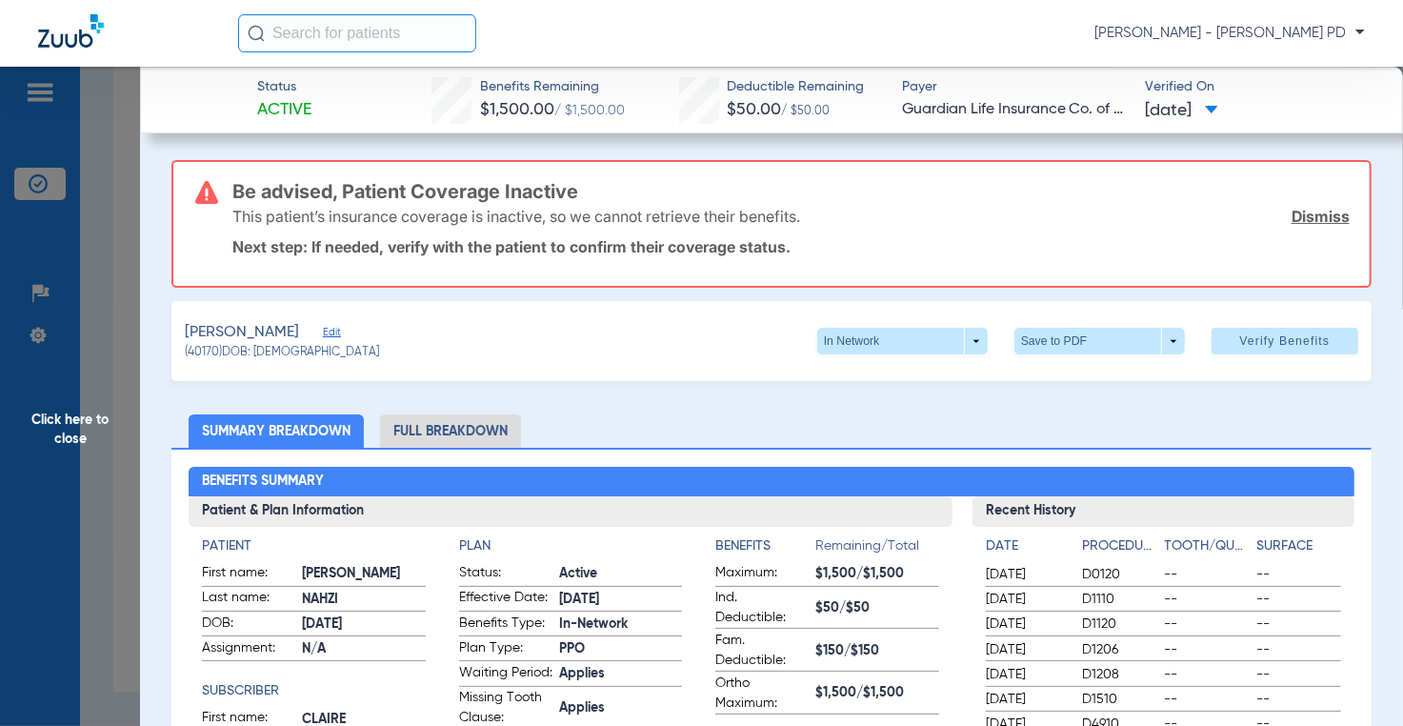
click at [84, 313] on span "Click here to close" at bounding box center [70, 430] width 140 height 726
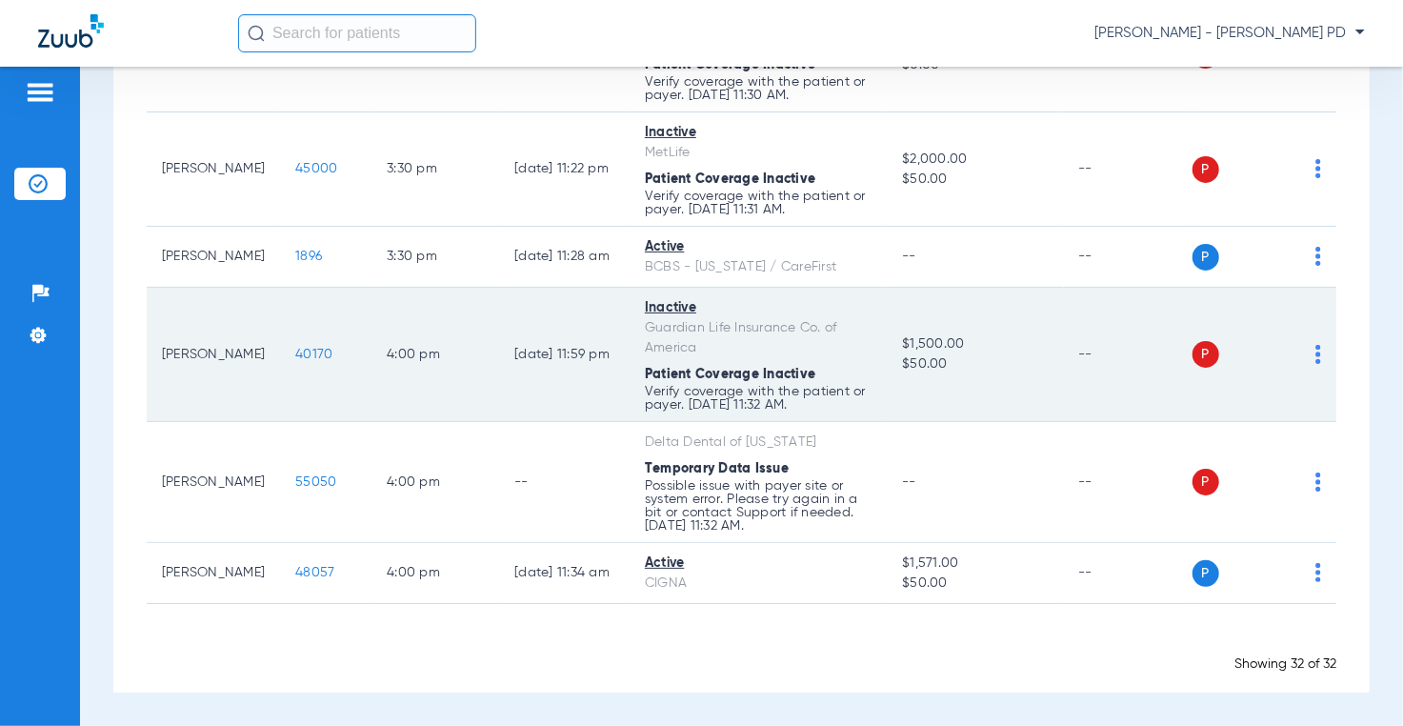
drag, startPoint x: 1261, startPoint y: 325, endPoint x: 1248, endPoint y: 327, distance: 13.5
click at [1261, 325] on td "P S" at bounding box center [1264, 355] width 145 height 134
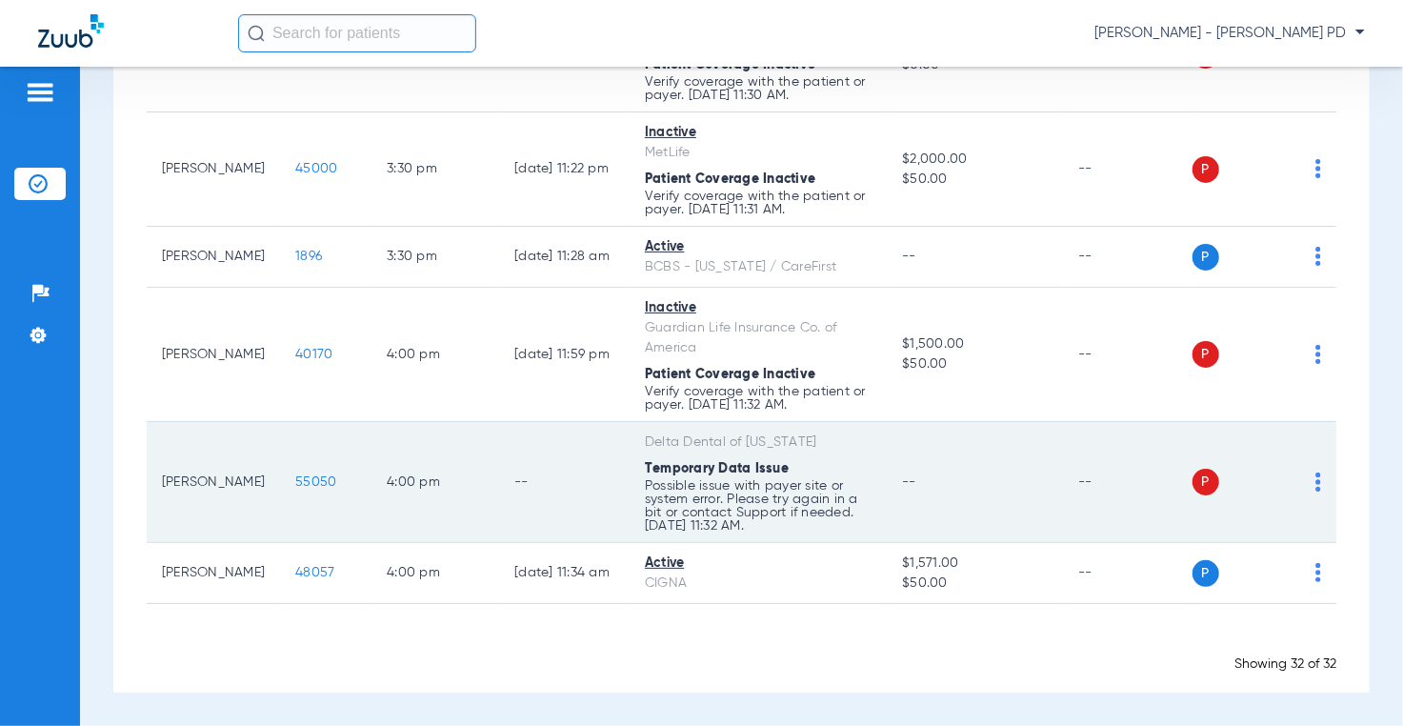
click at [299, 487] on span "55050" at bounding box center [315, 481] width 41 height 13
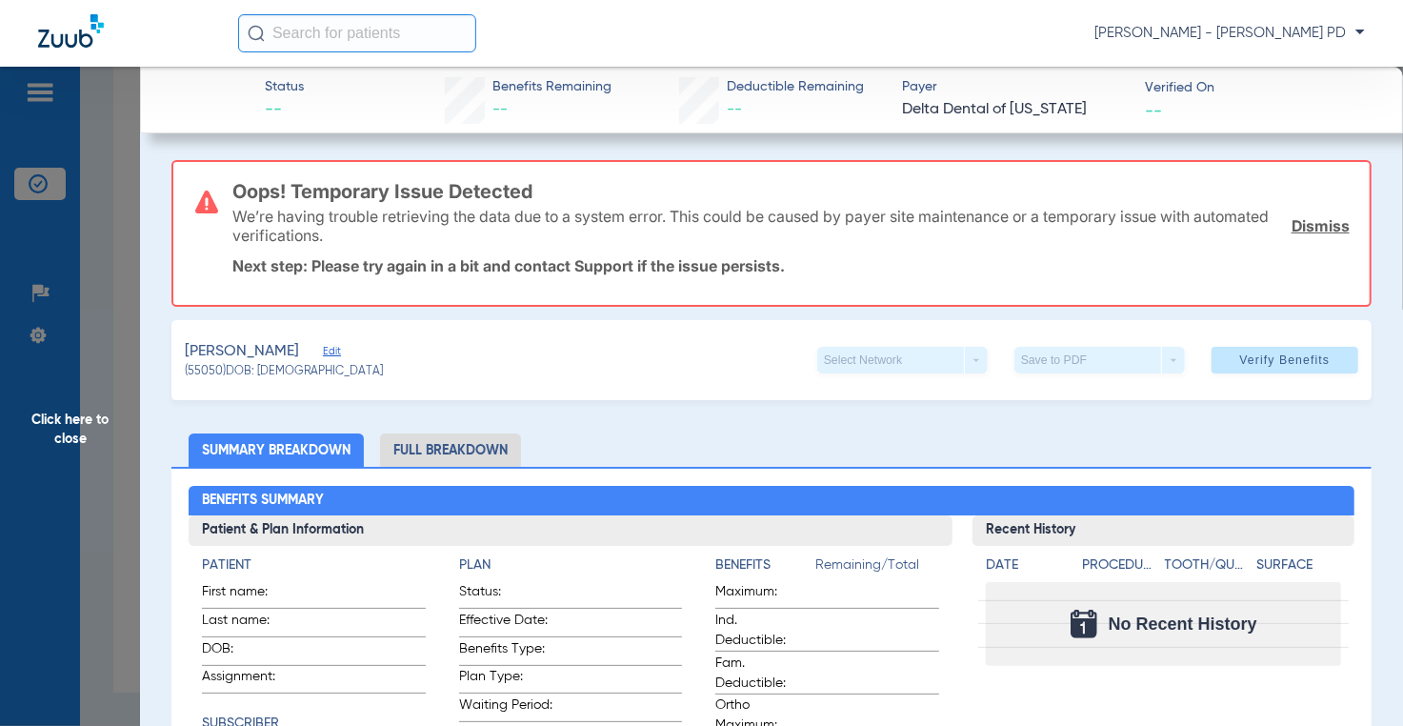
click at [90, 449] on span "Click here to close" at bounding box center [70, 430] width 140 height 726
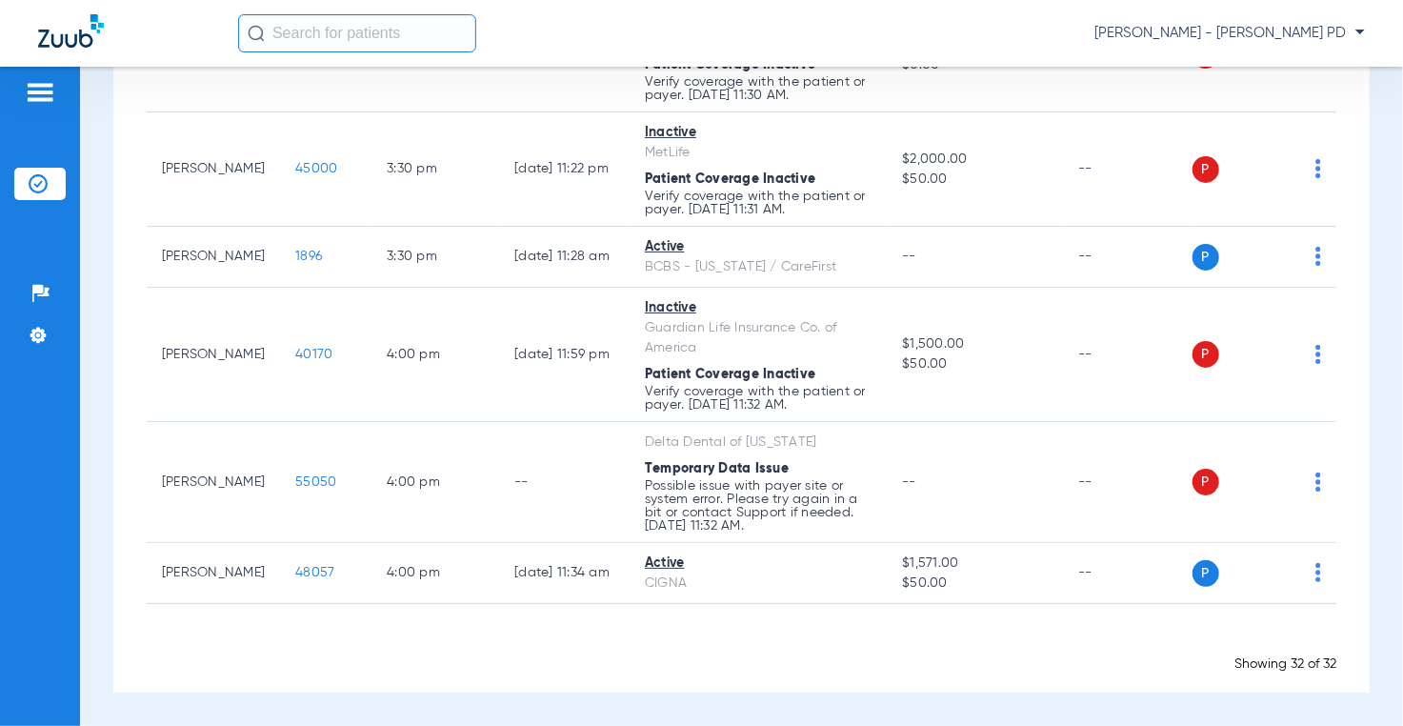
click at [1363, 355] on div "Schedule Insurance Verification History Last Appt. Sync Time: Today - 12:25 PM …" at bounding box center [741, 396] width 1323 height 659
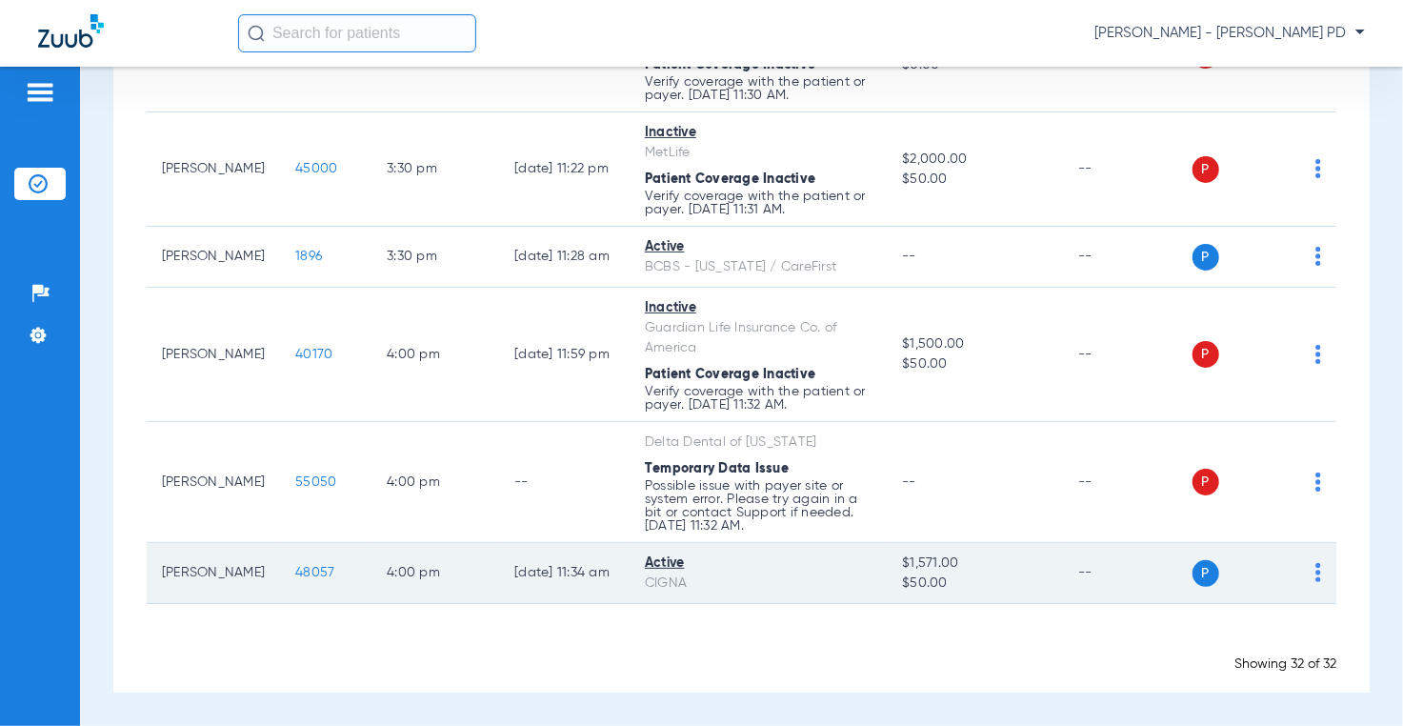
click at [295, 578] on span "48057" at bounding box center [314, 572] width 39 height 13
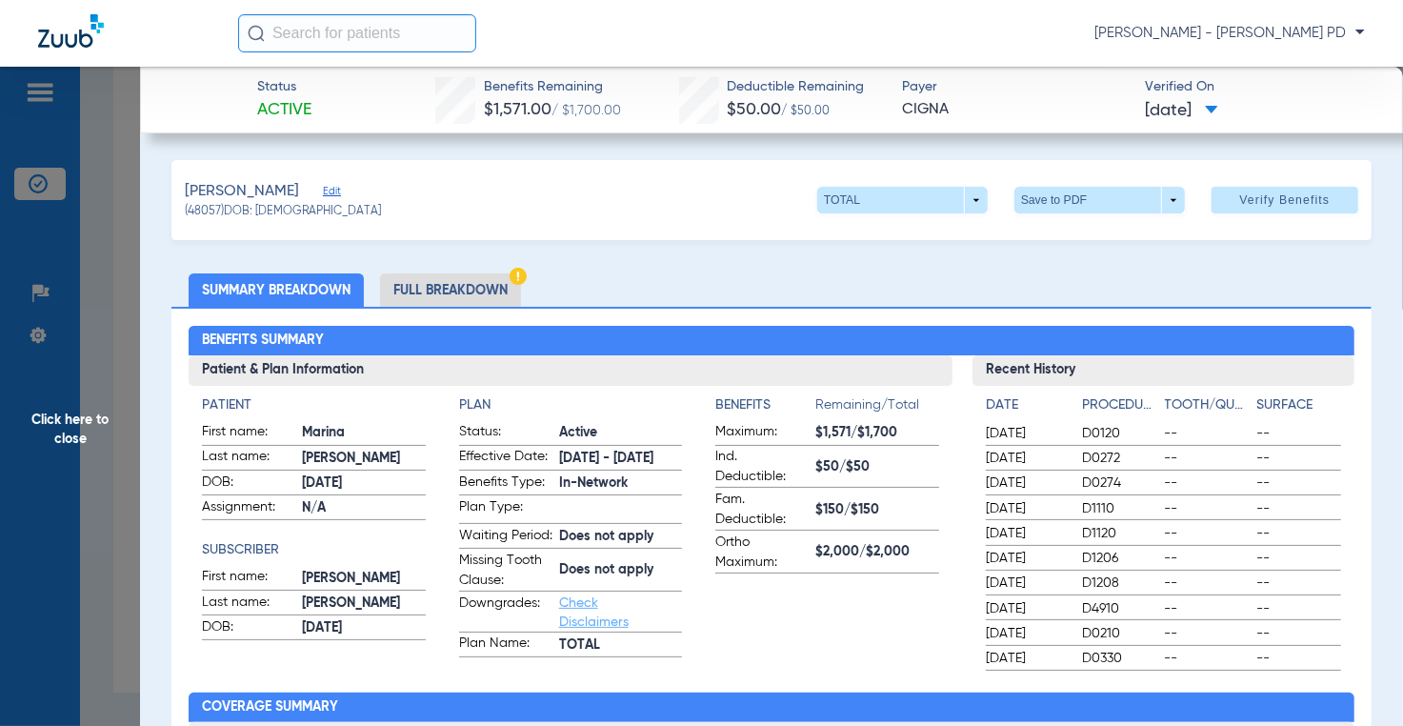
click at [116, 365] on span "Click here to close" at bounding box center [70, 430] width 140 height 726
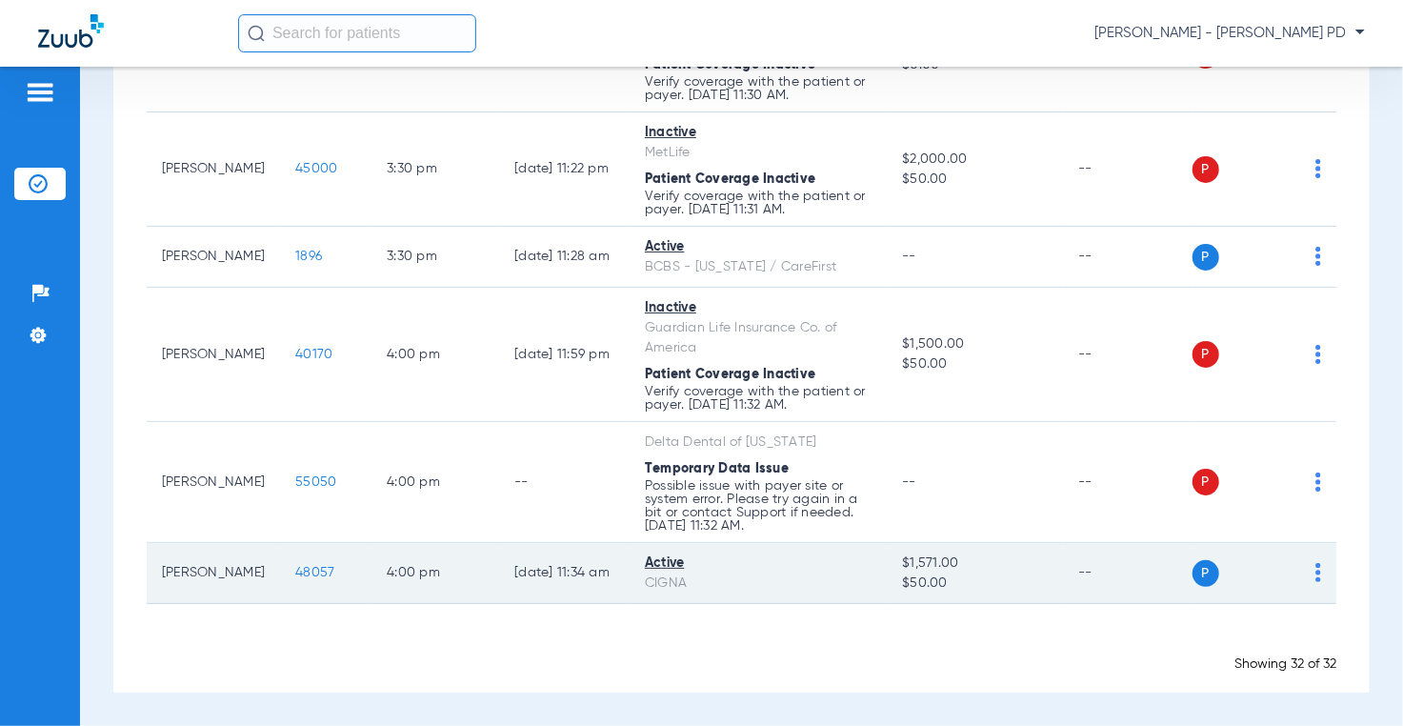
click at [295, 579] on span "48057" at bounding box center [314, 572] width 39 height 13
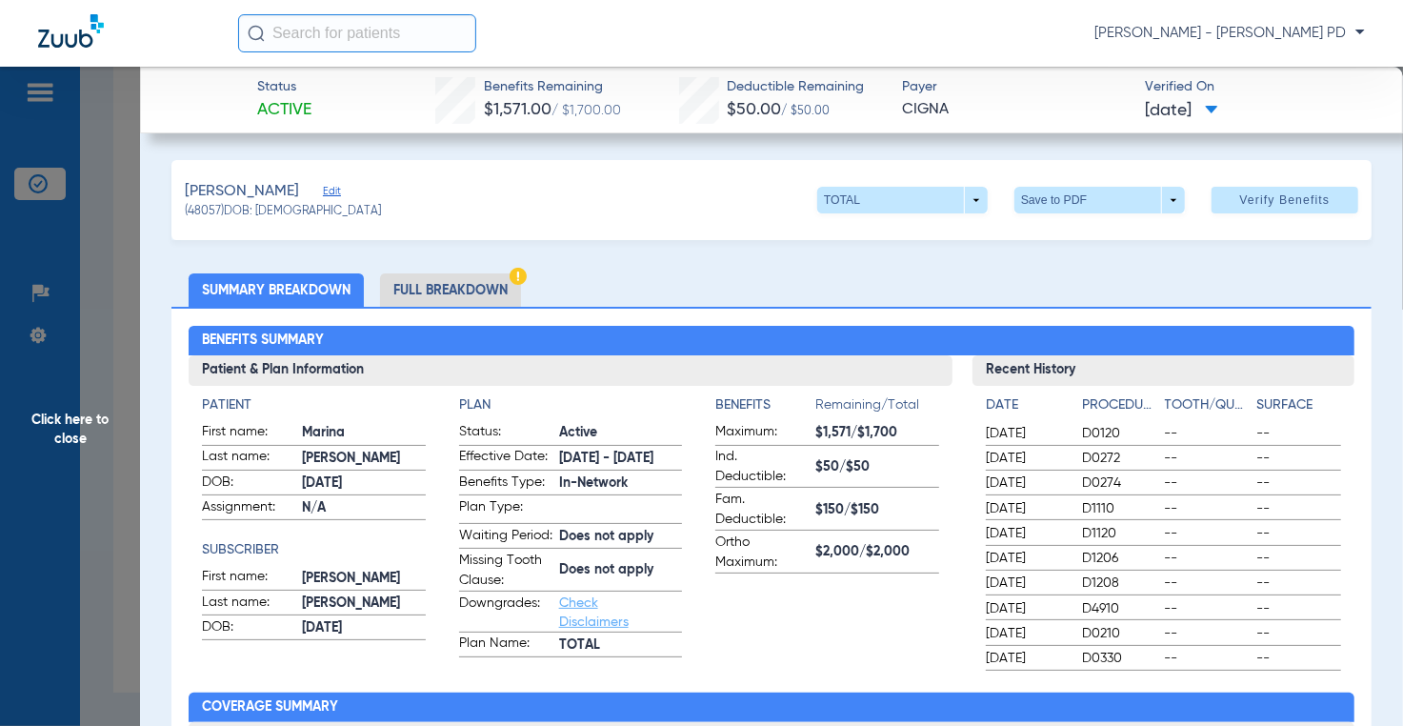
click at [1333, 233] on div "Viana, Marina Edit (48057) DOB: 09/17/2014 TOTAL arrow_drop_down Save to PDF ar…" at bounding box center [770, 200] width 1199 height 80
